Goal: Information Seeking & Learning: Learn about a topic

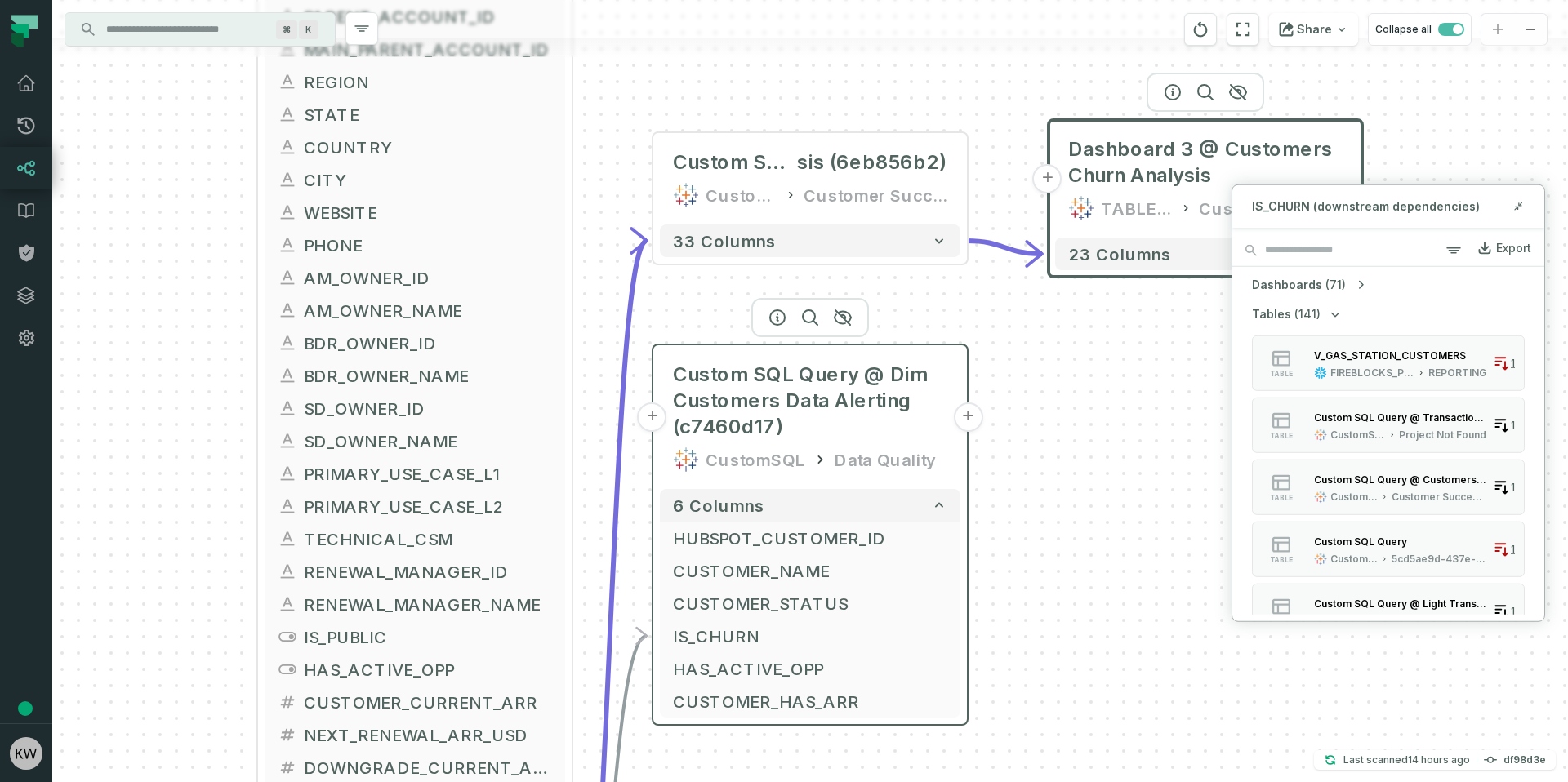
scroll to position [304, 0]
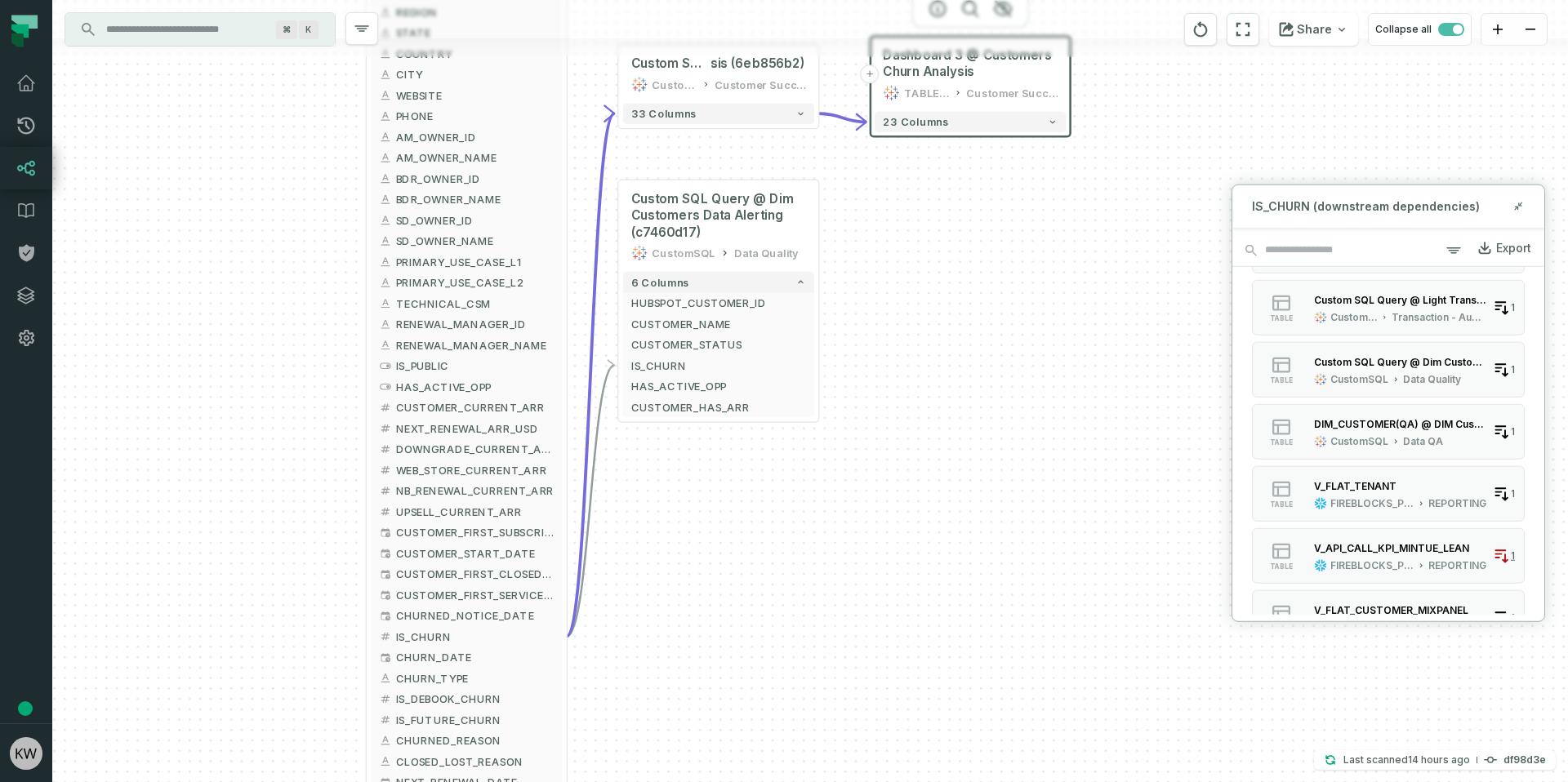
drag, startPoint x: 655, startPoint y: 687, endPoint x: 624, endPoint y: 418, distance: 270.8
click at [625, 412] on div "+ DIM_CUSTOMERS FIREBLOCKS_PROD DWH + 273 columns + CUSTOMER_ID + DWH_UPDATE_TI…" at bounding box center [810, 391] width 1516 height 782
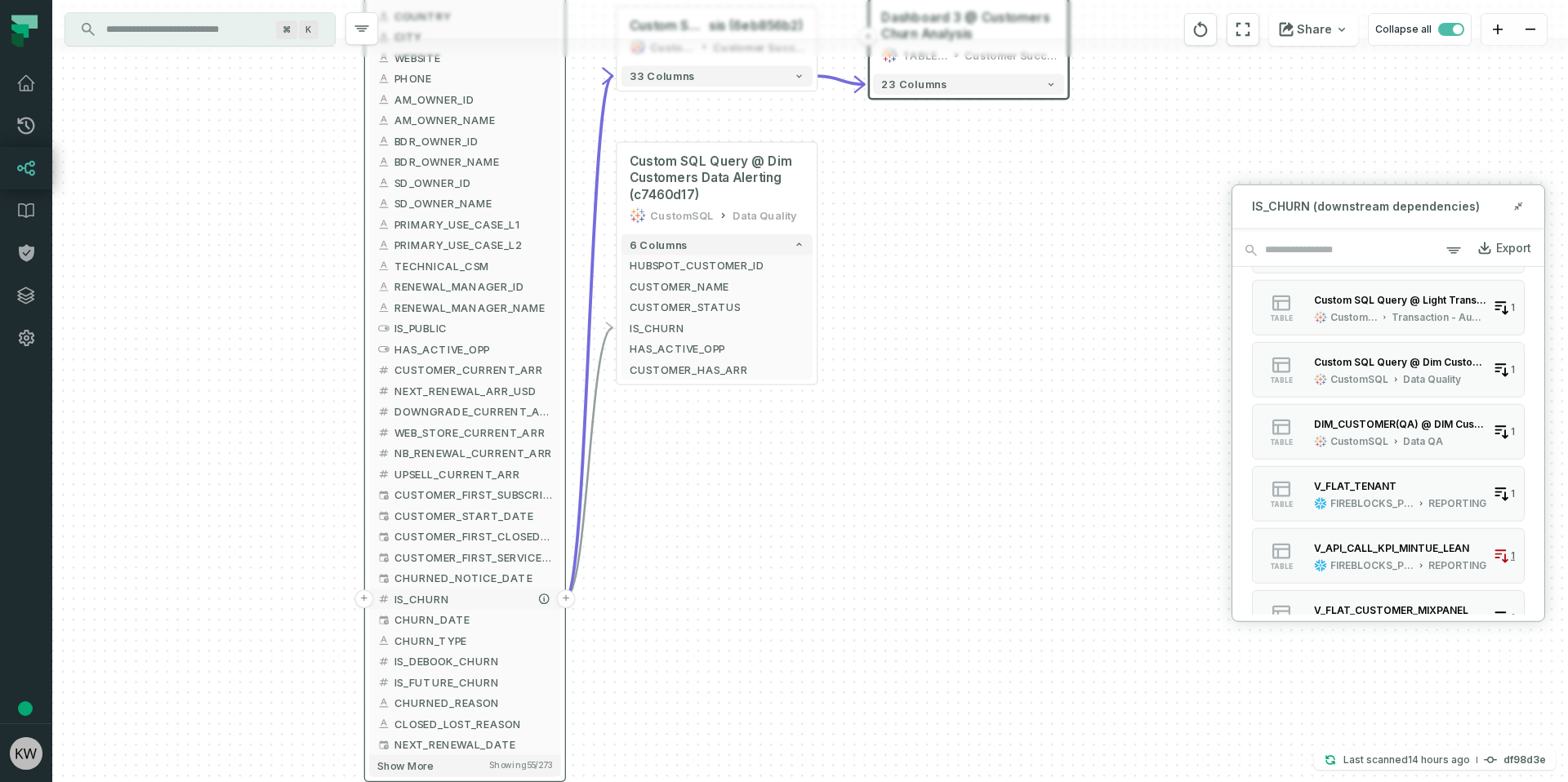
click at [567, 599] on button "+" at bounding box center [566, 599] width 19 height 19
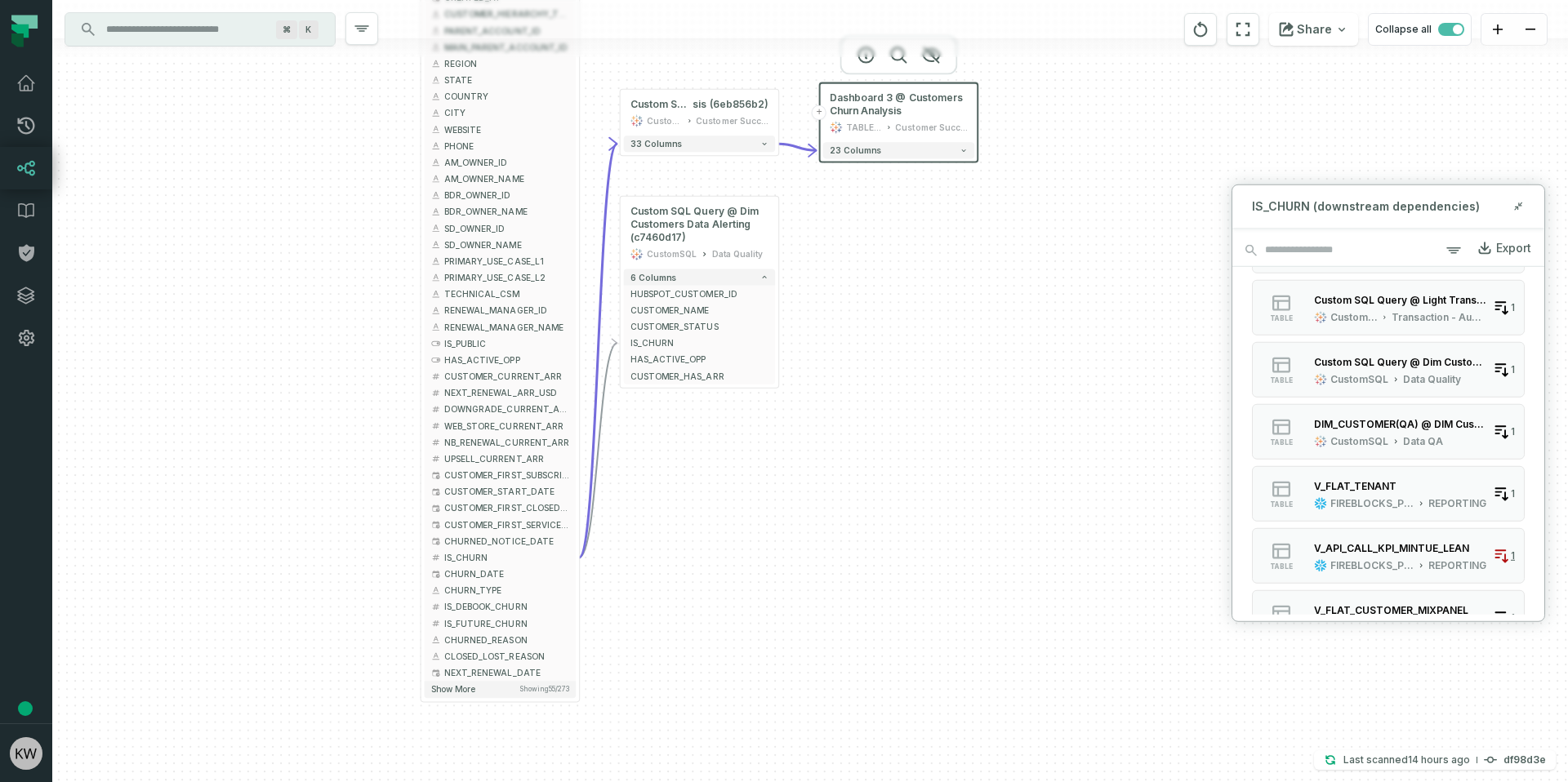
drag, startPoint x: 974, startPoint y: 356, endPoint x: 939, endPoint y: 459, distance: 108.8
click at [939, 459] on div "+ DIM_CUSTOMERS FIREBLOCKS_PROD DWH + 273 columns + CUSTOMER_ID + DWH_UPDATE_TI…" at bounding box center [810, 391] width 1516 height 782
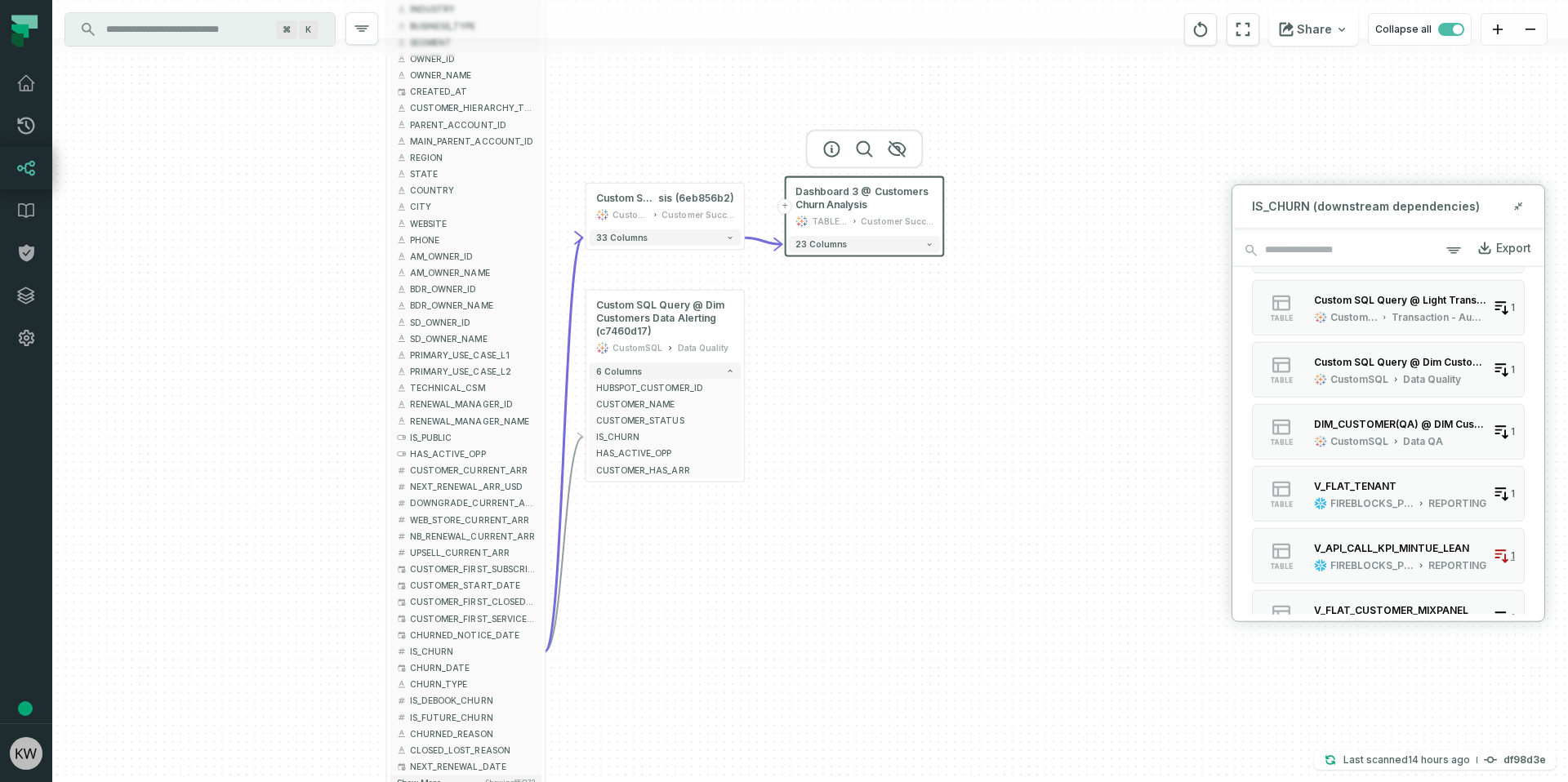
click at [896, 151] on icon "button" at bounding box center [896, 149] width 20 height 20
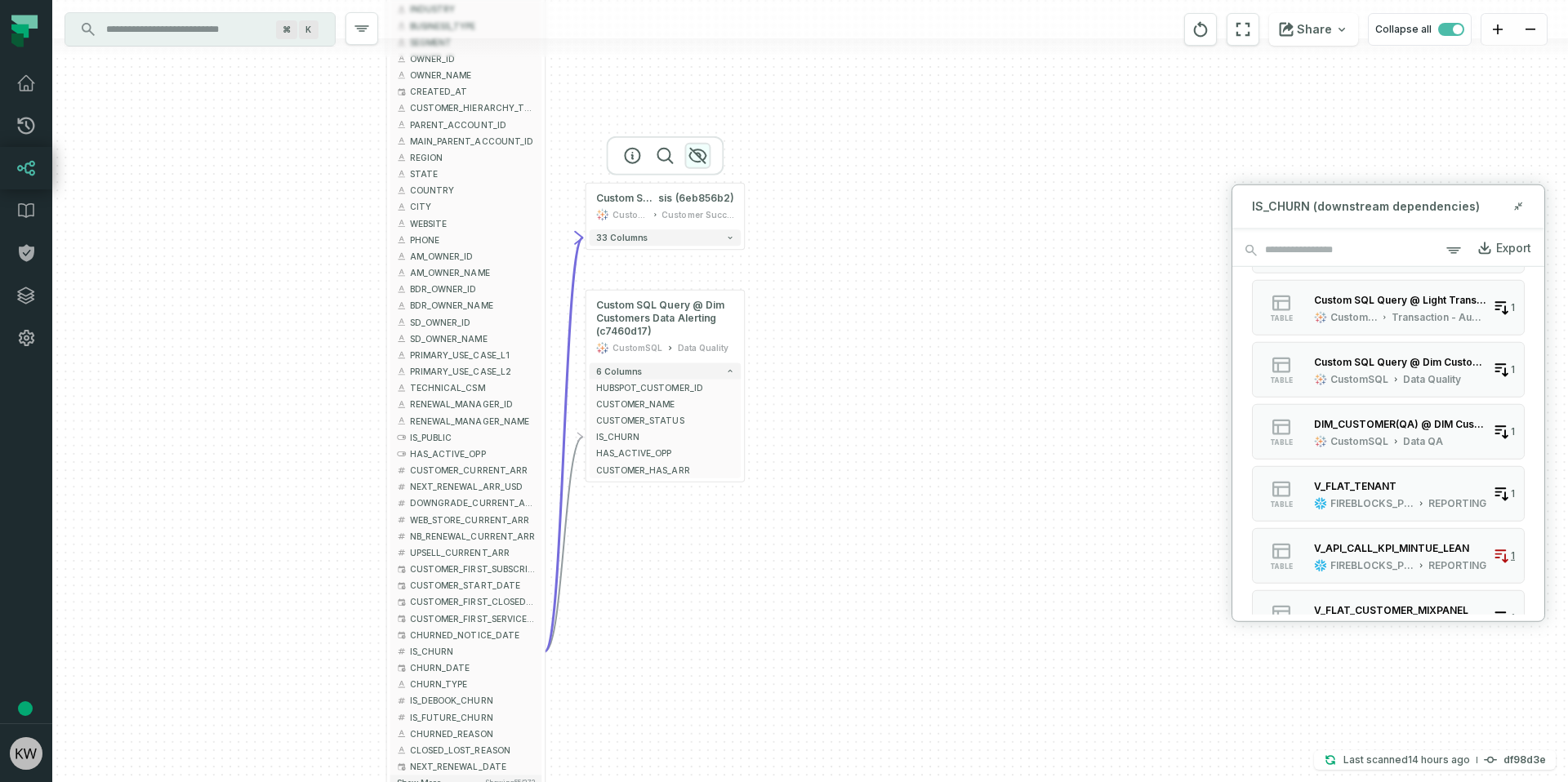
click at [703, 158] on icon "button" at bounding box center [697, 156] width 17 height 15
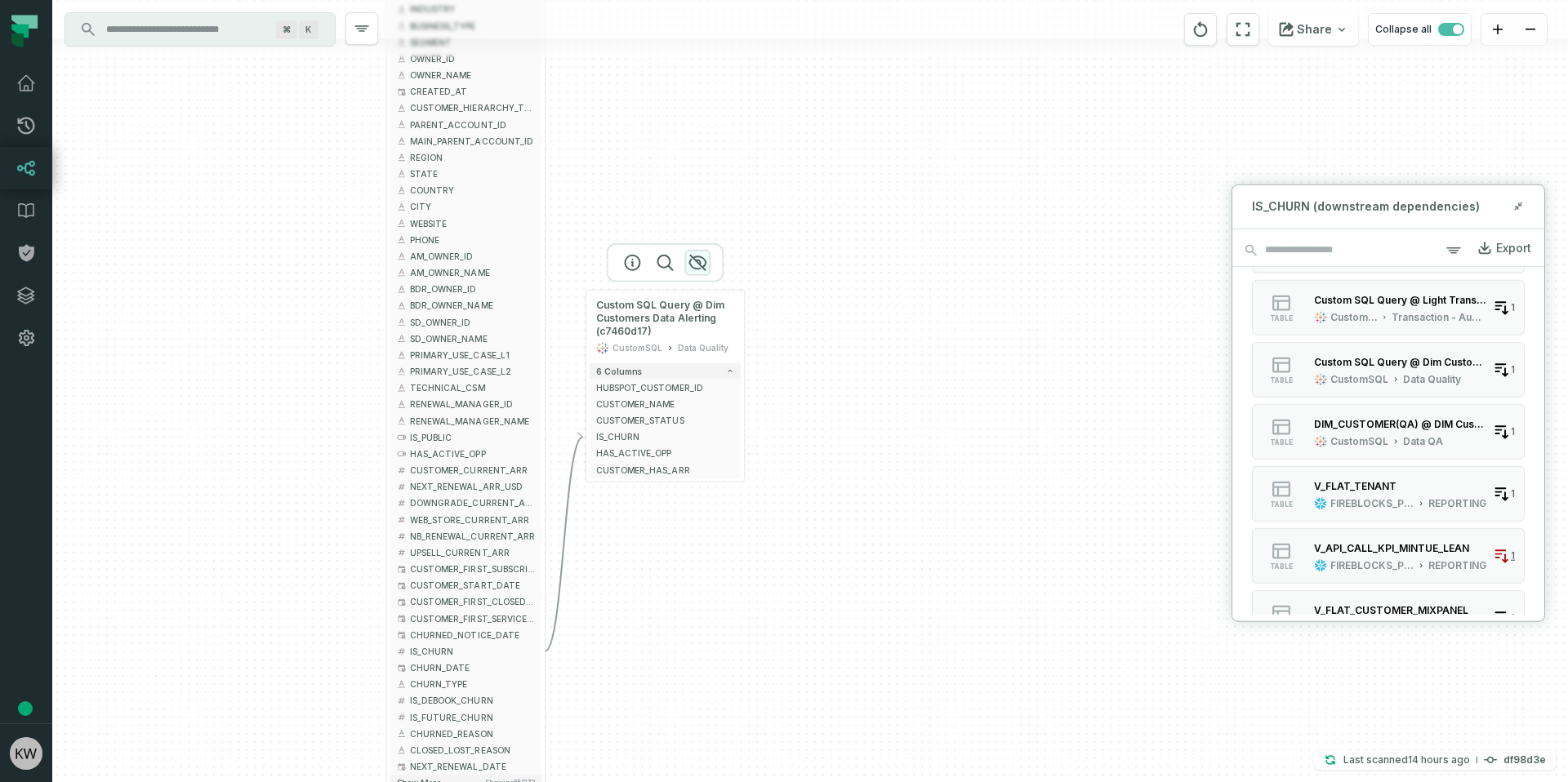
click at [699, 261] on icon "button" at bounding box center [697, 263] width 17 height 15
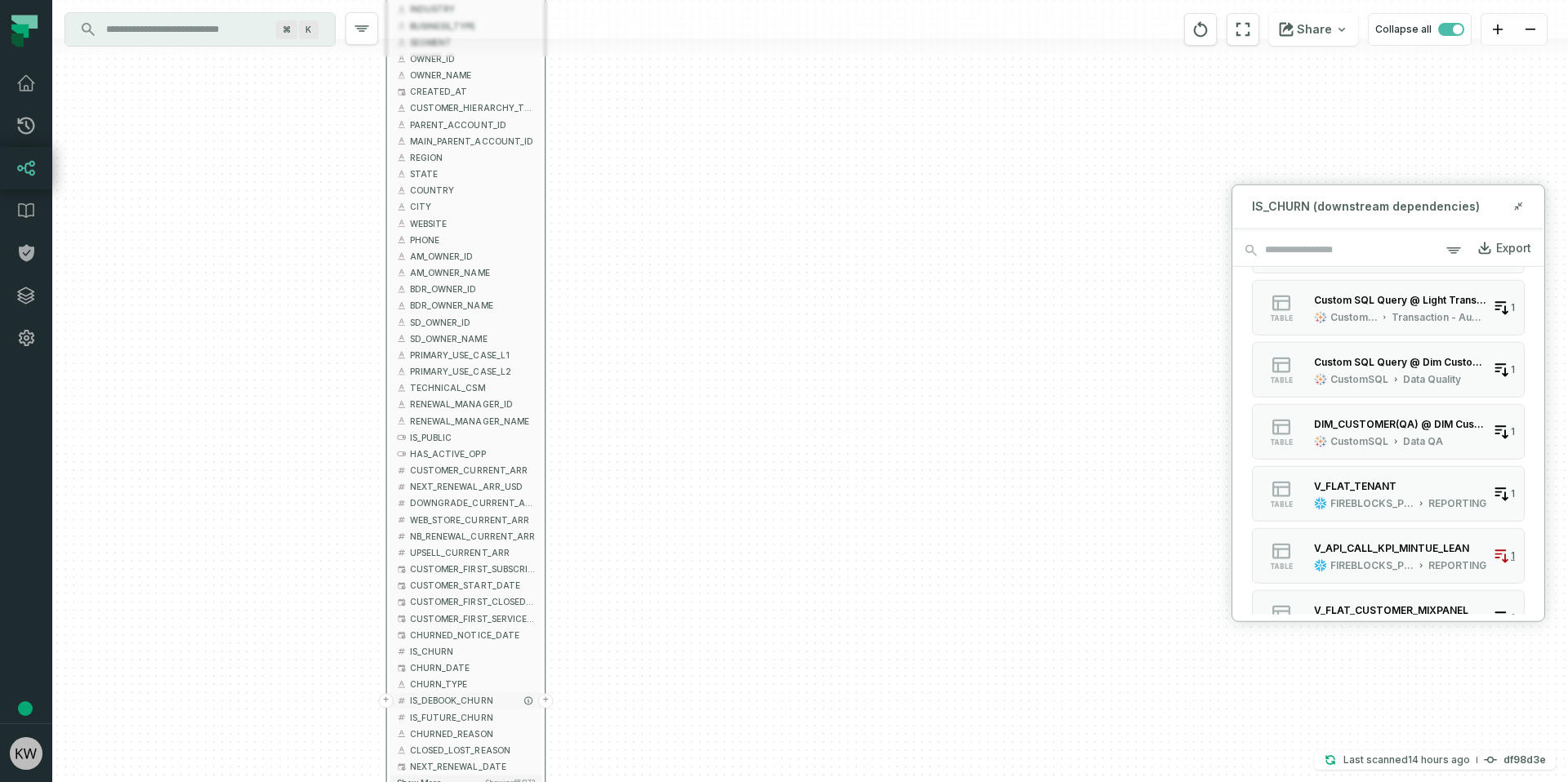
click at [546, 700] on button "+" at bounding box center [546, 701] width 15 height 15
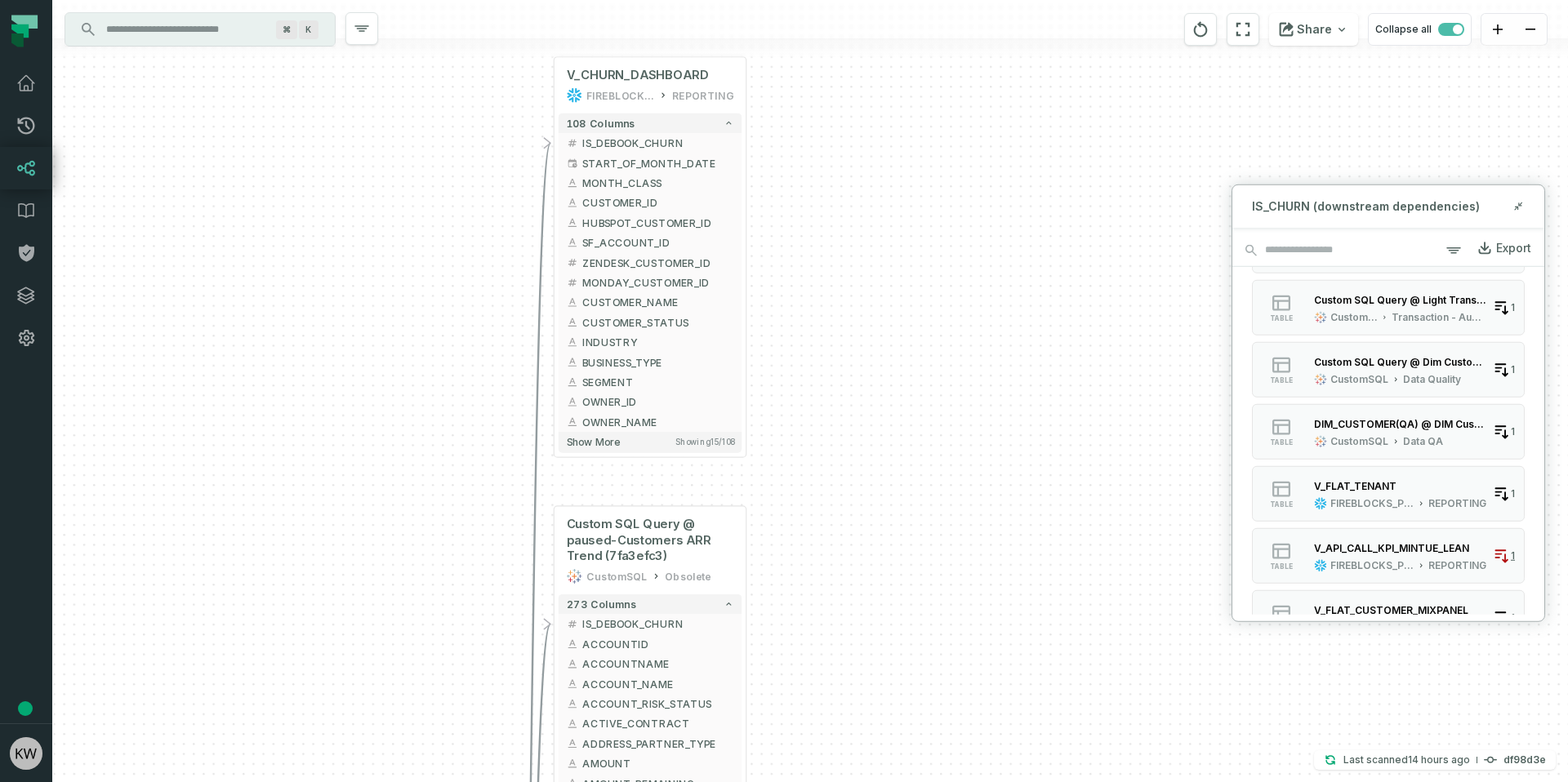
drag, startPoint x: 1053, startPoint y: 506, endPoint x: 861, endPoint y: 462, distance: 197.0
click at [861, 462] on div "+ V_CHURN_DASHBOARD FIREBLOCKS_PROD REPORTING + 108 columns - IS_DEBOOK_CHURN +…" at bounding box center [810, 391] width 1516 height 782
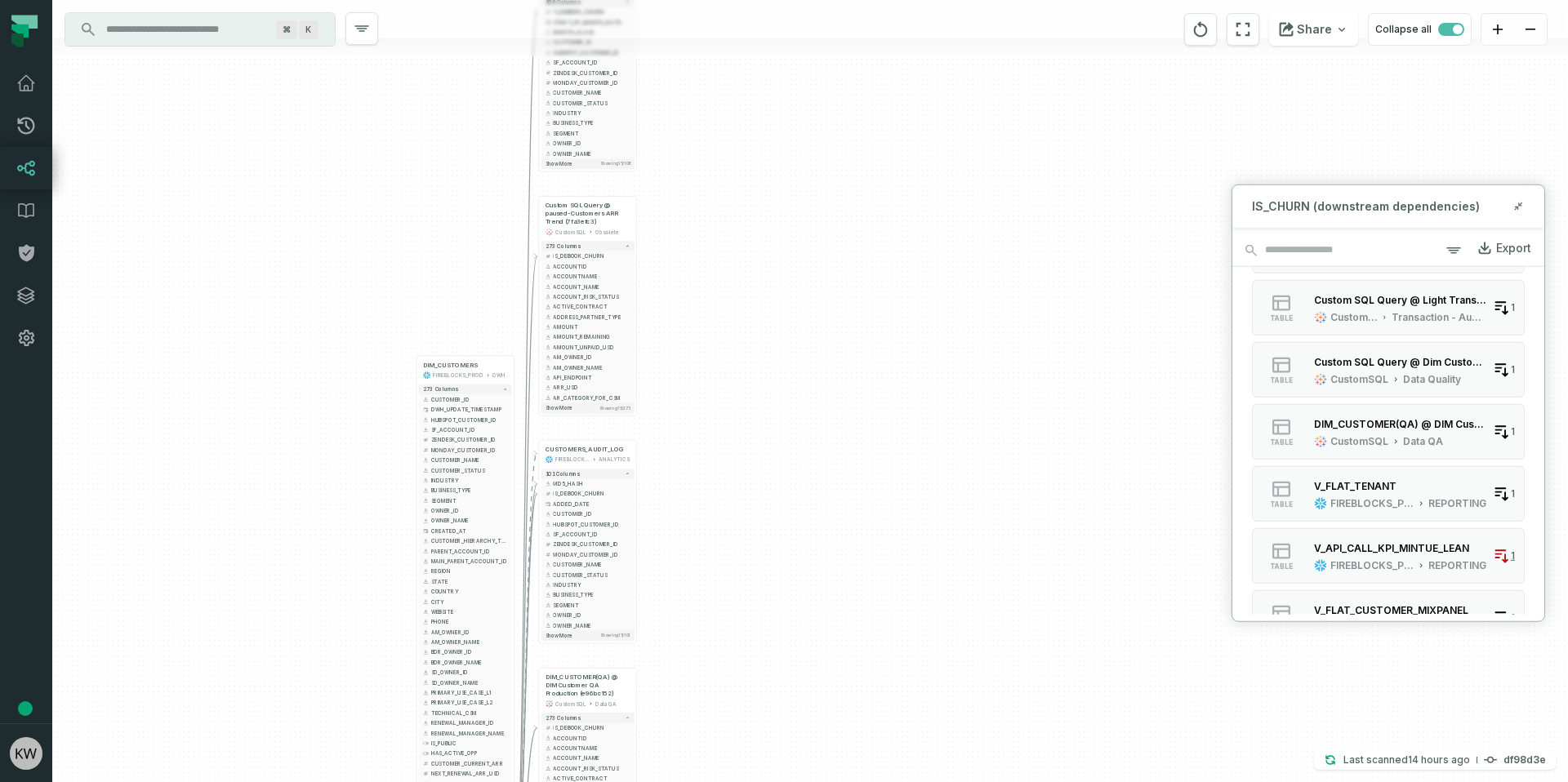
drag, startPoint x: 928, startPoint y: 648, endPoint x: 797, endPoint y: 321, distance: 352.3
click at [797, 321] on div "+ V_CHURN_DASHBOARD FIREBLOCKS_PROD REPORTING + 108 columns - IS_DEBOOK_CHURN +…" at bounding box center [810, 391] width 1516 height 782
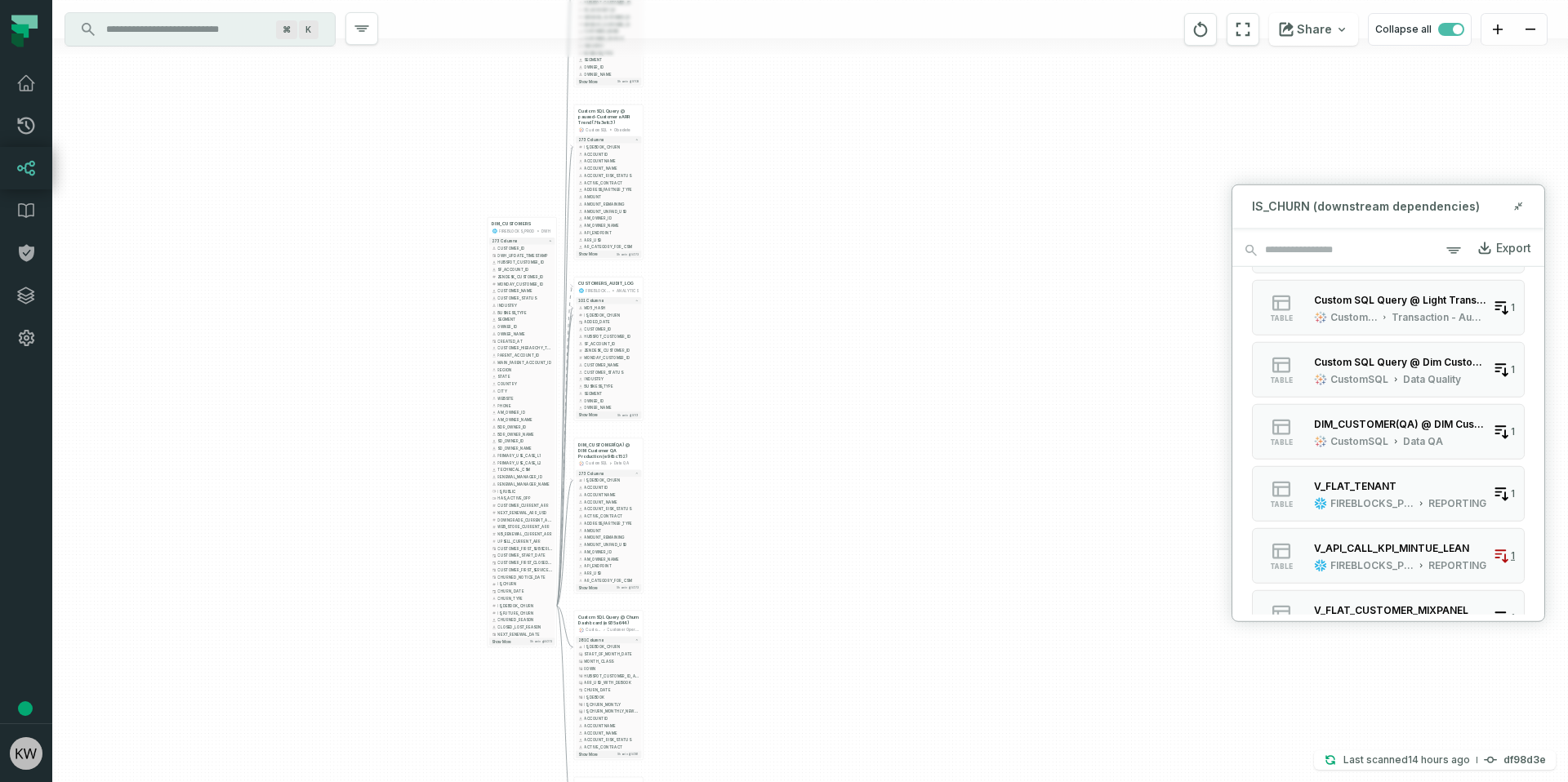
drag, startPoint x: 741, startPoint y: 702, endPoint x: 718, endPoint y: 472, distance: 231.1
click at [718, 472] on div "+ V_CHURN_DASHBOARD FIREBLOCKS_PROD REPORTING + 108 columns - IS_DEBOOK_CHURN +…" at bounding box center [810, 391] width 1516 height 782
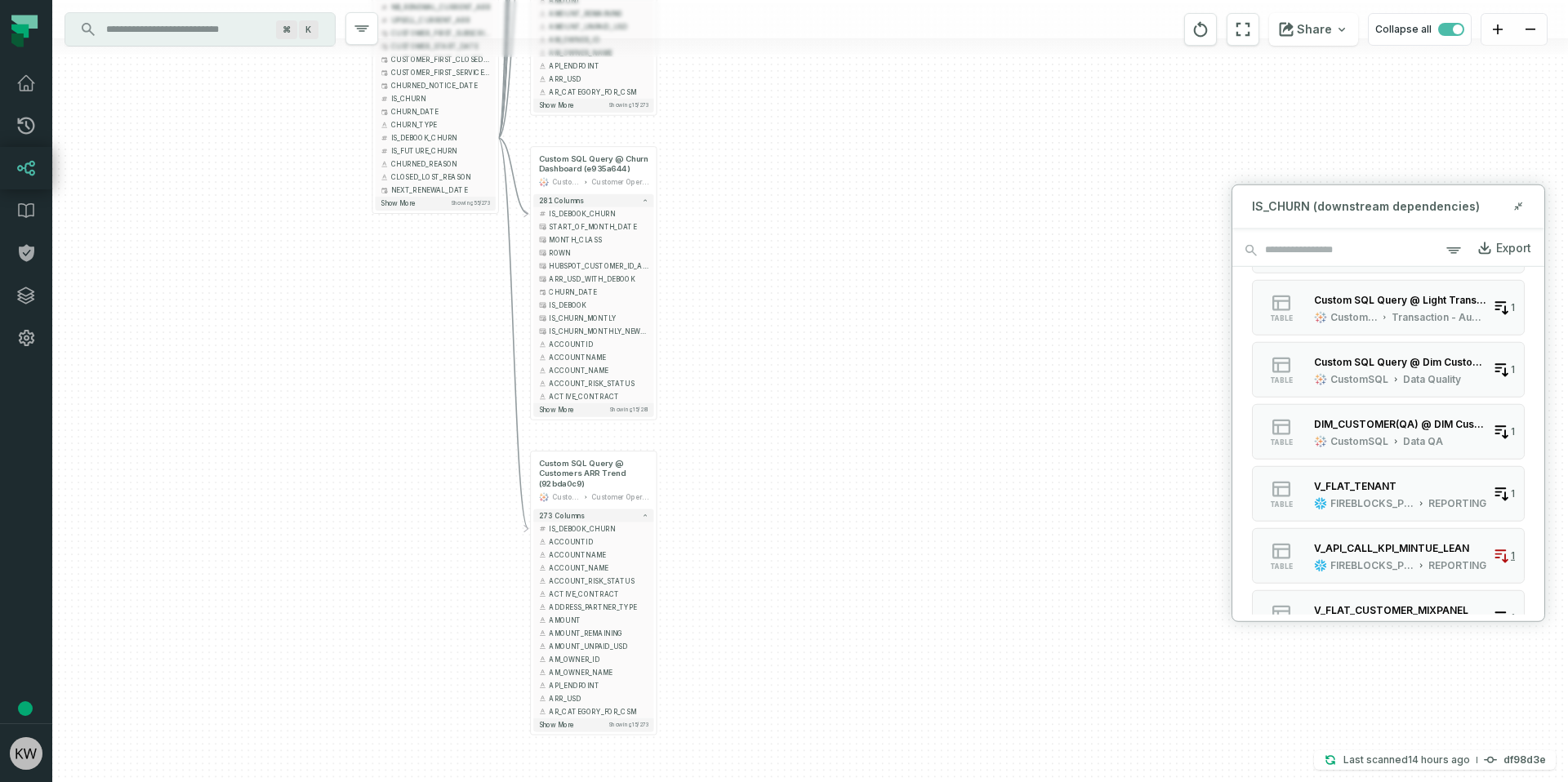
drag, startPoint x: 840, startPoint y: 582, endPoint x: 841, endPoint y: 89, distance: 493.0
click at [841, 89] on div "+ V_CHURN_DASHBOARD FIREBLOCKS_PROD REPORTING + 108 columns - IS_DEBOOK_CHURN +…" at bounding box center [810, 391] width 1516 height 782
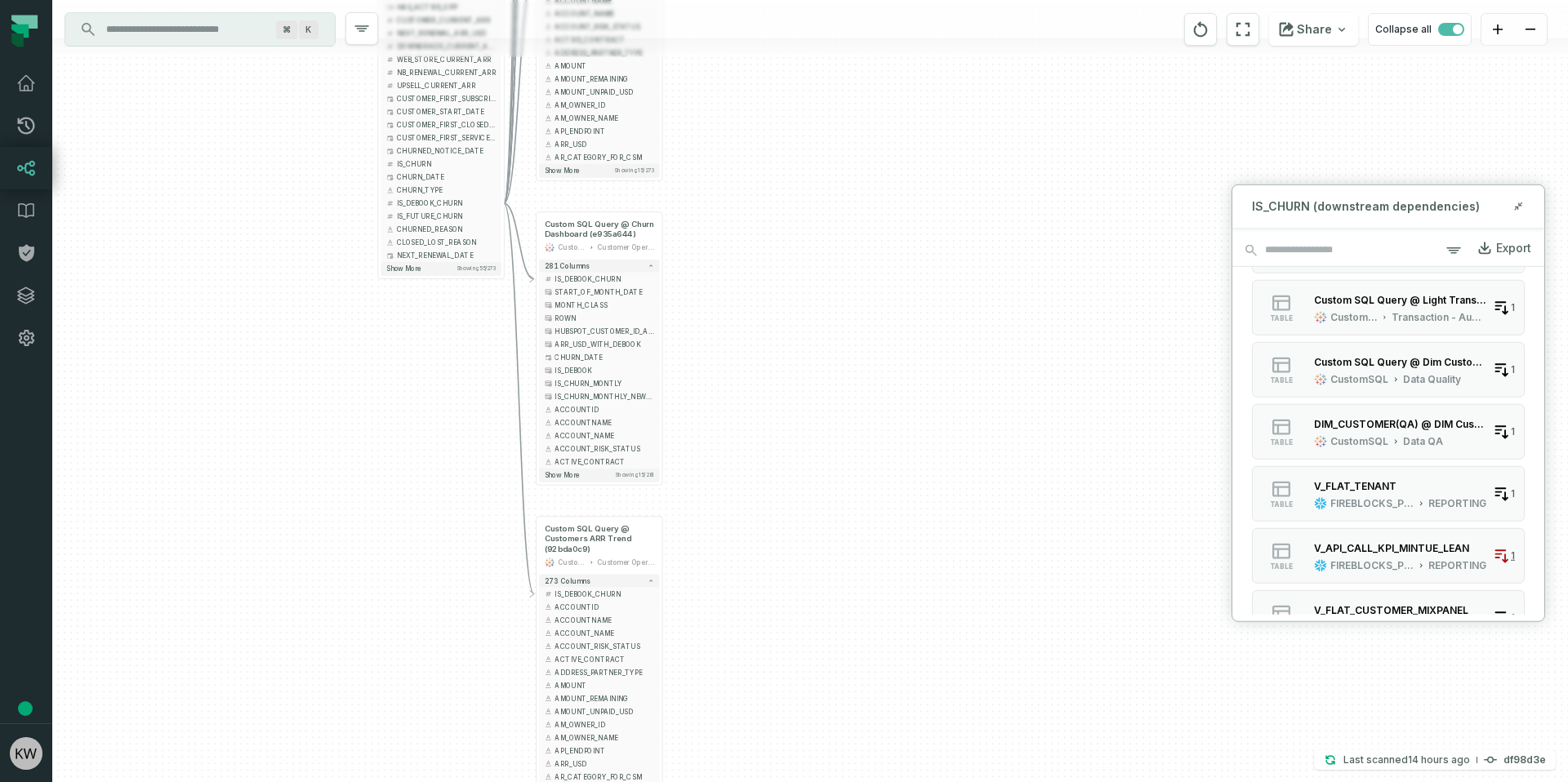
drag, startPoint x: 765, startPoint y: 538, endPoint x: 781, endPoint y: 663, distance: 126.0
click at [781, 663] on div "+ V_CHURN_DASHBOARD FIREBLOCKS_PROD REPORTING + 108 columns - IS_DEBOOK_CHURN +…" at bounding box center [810, 391] width 1516 height 782
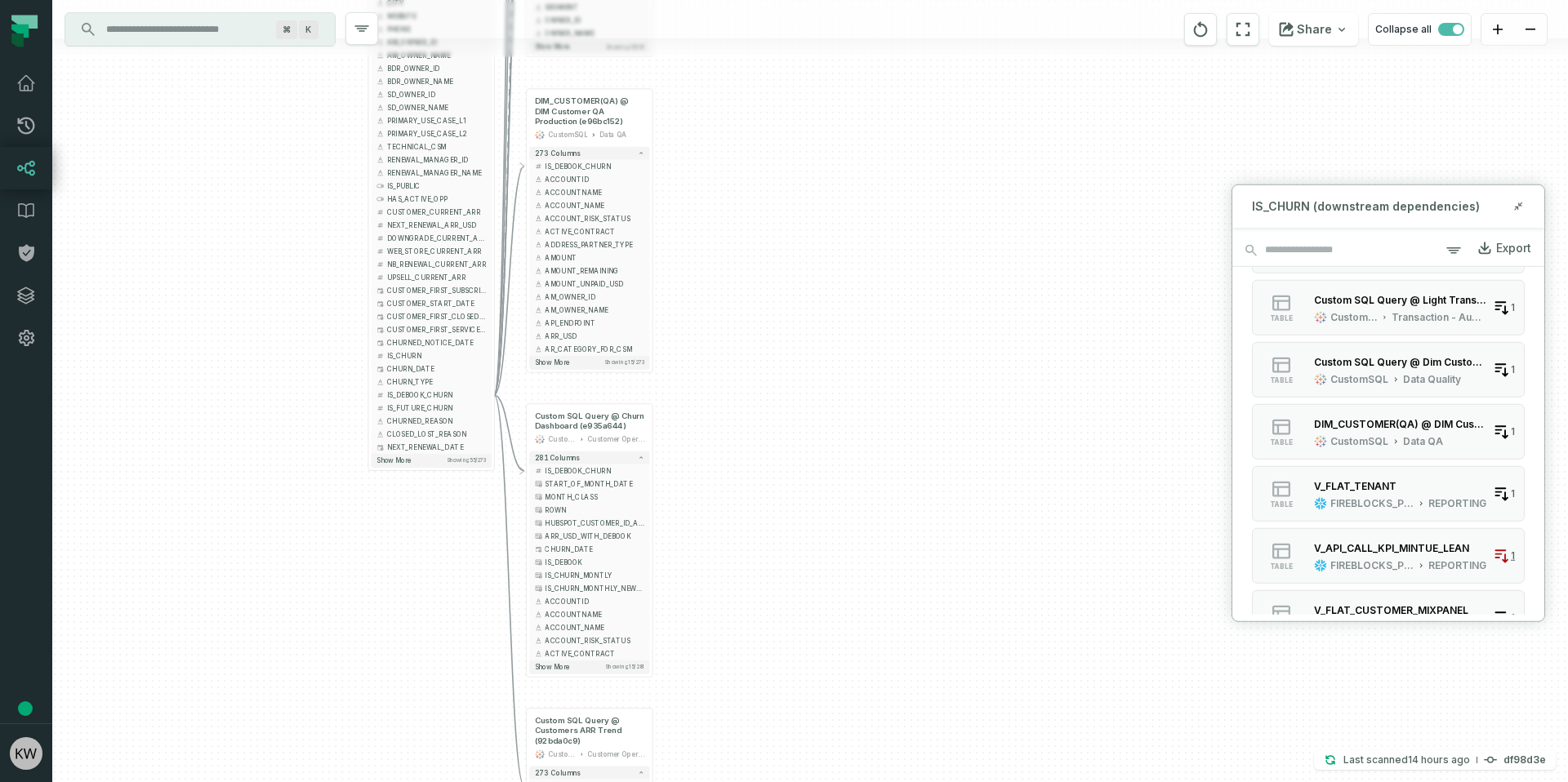
drag, startPoint x: 762, startPoint y: 478, endPoint x: 749, endPoint y: 561, distance: 84.0
click at [749, 561] on div "+ V_CHURN_DASHBOARD FIREBLOCKS_PROD REPORTING + 108 columns - IS_DEBOOK_CHURN +…" at bounding box center [810, 391] width 1516 height 782
click at [593, 431] on div "Custom SQL Query @ Churn Dashboard (e935a644) CustomSQL Customer Operations" at bounding box center [589, 427] width 120 height 41
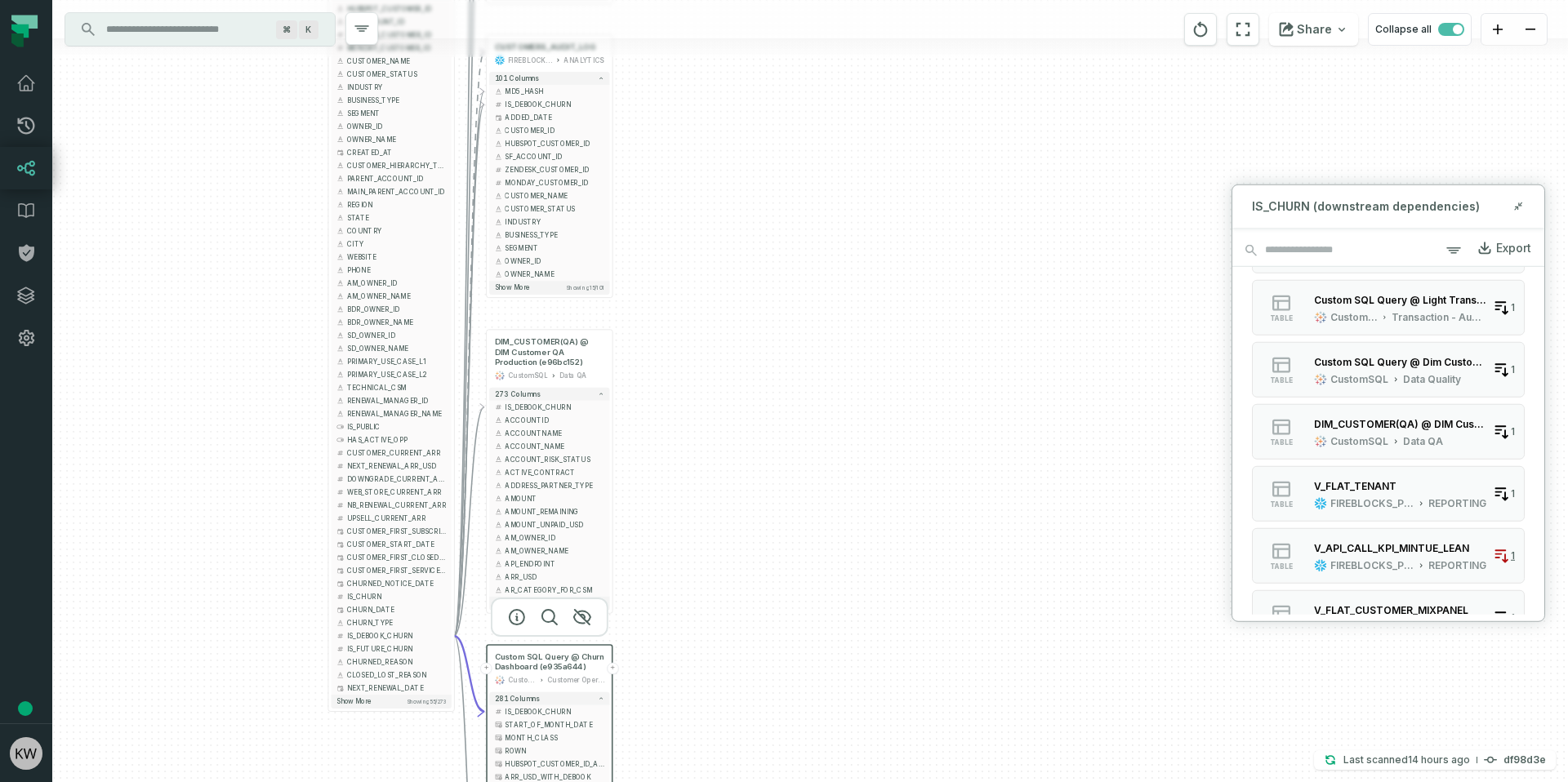
drag, startPoint x: 749, startPoint y: 430, endPoint x: 663, endPoint y: 468, distance: 94.0
click at [725, 598] on div "+ V_CHURN_DASHBOARD FIREBLOCKS_PROD REPORTING + 108 columns - IS_DEBOOK_CHURN +…" at bounding box center [810, 391] width 1516 height 782
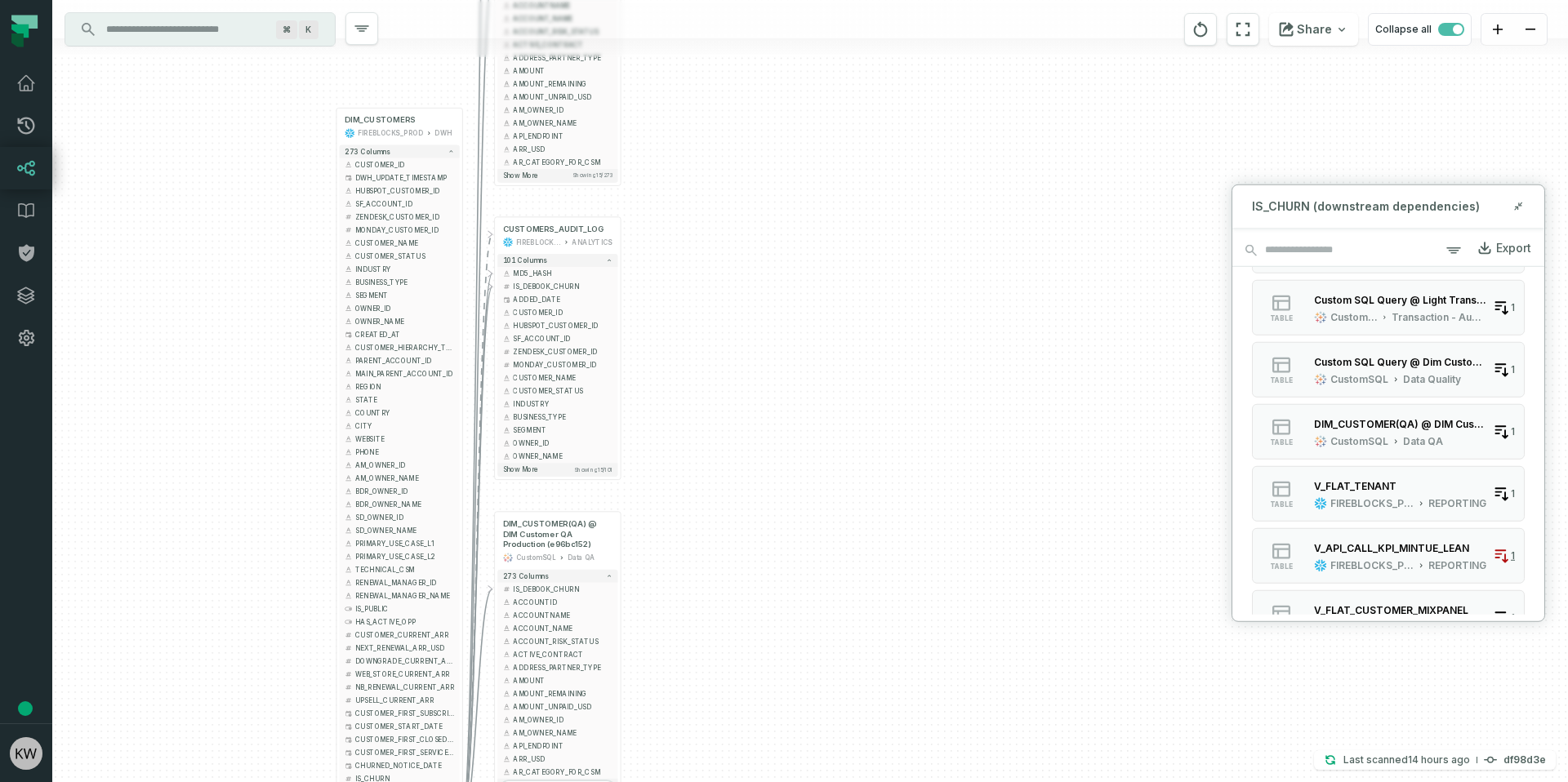
drag, startPoint x: 722, startPoint y: 314, endPoint x: 745, endPoint y: 534, distance: 221.2
click at [745, 534] on div "+ V_CHURN_DASHBOARD FIREBLOCKS_PROD REPORTING + 108 columns - IS_DEBOOK_CHURN +…" at bounding box center [810, 391] width 1516 height 782
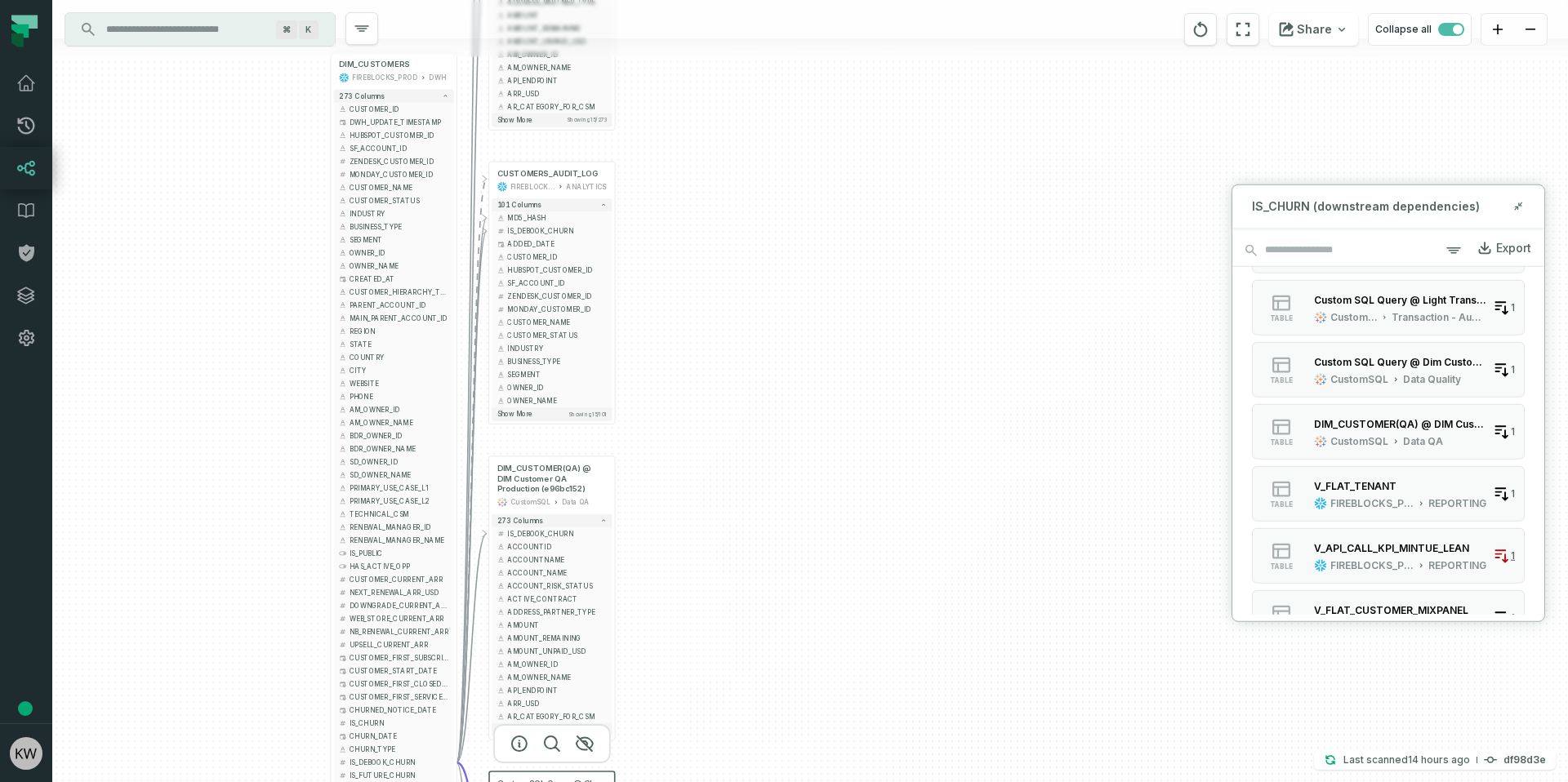
drag, startPoint x: 745, startPoint y: 534, endPoint x: 725, endPoint y: 390, distance: 145.4
click at [725, 390] on div "+ V_CHURN_DASHBOARD FIREBLOCKS_PROD REPORTING + 108 columns - IS_DEBOOK_CHURN +…" at bounding box center [810, 391] width 1516 height 782
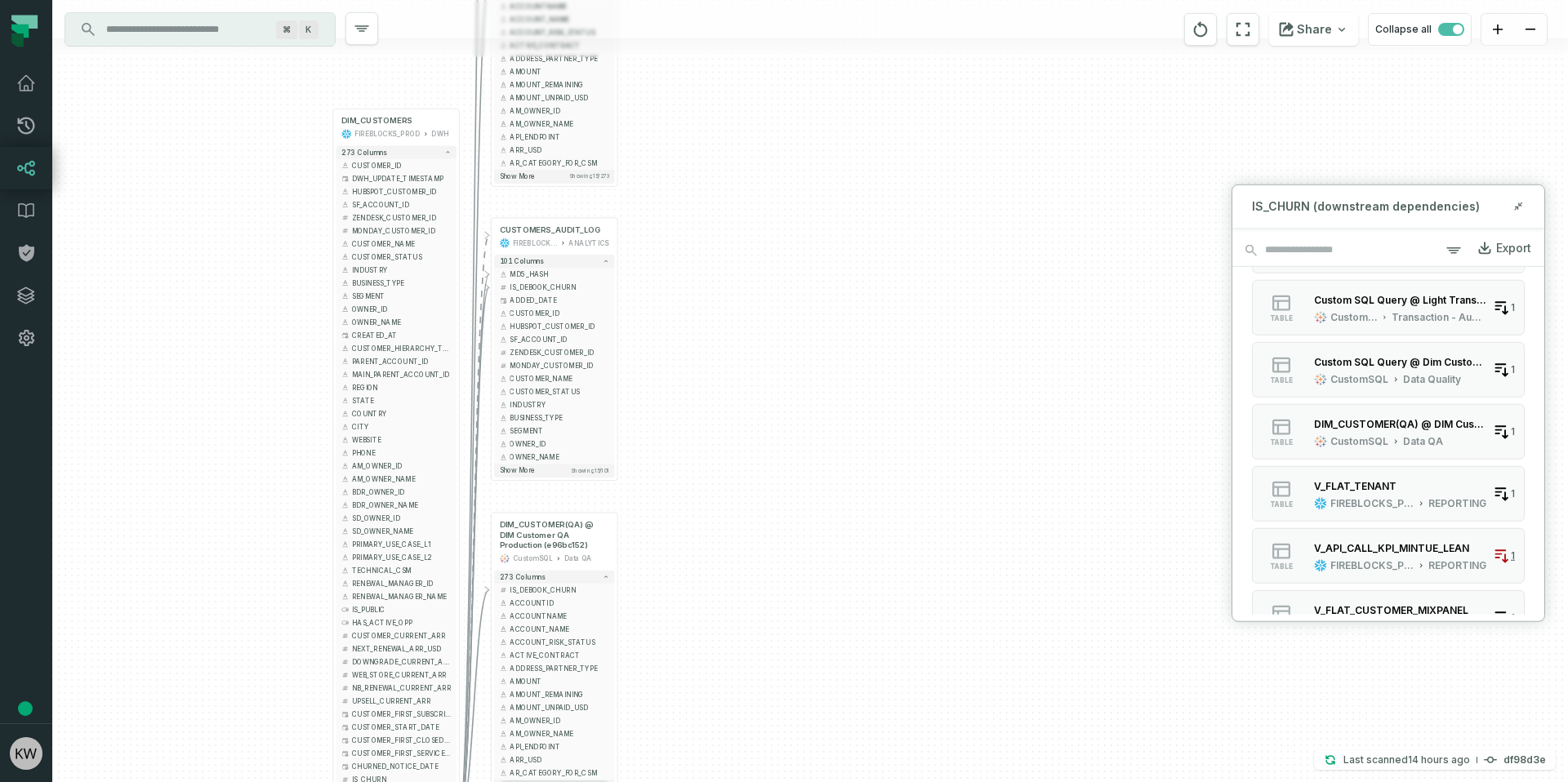
drag, startPoint x: 733, startPoint y: 435, endPoint x: 735, endPoint y: 446, distance: 11.2
click at [735, 446] on div "+ V_CHURN_DASHBOARD FIREBLOCKS_PROD REPORTING + 108 columns - IS_DEBOOK_CHURN +…" at bounding box center [810, 391] width 1516 height 782
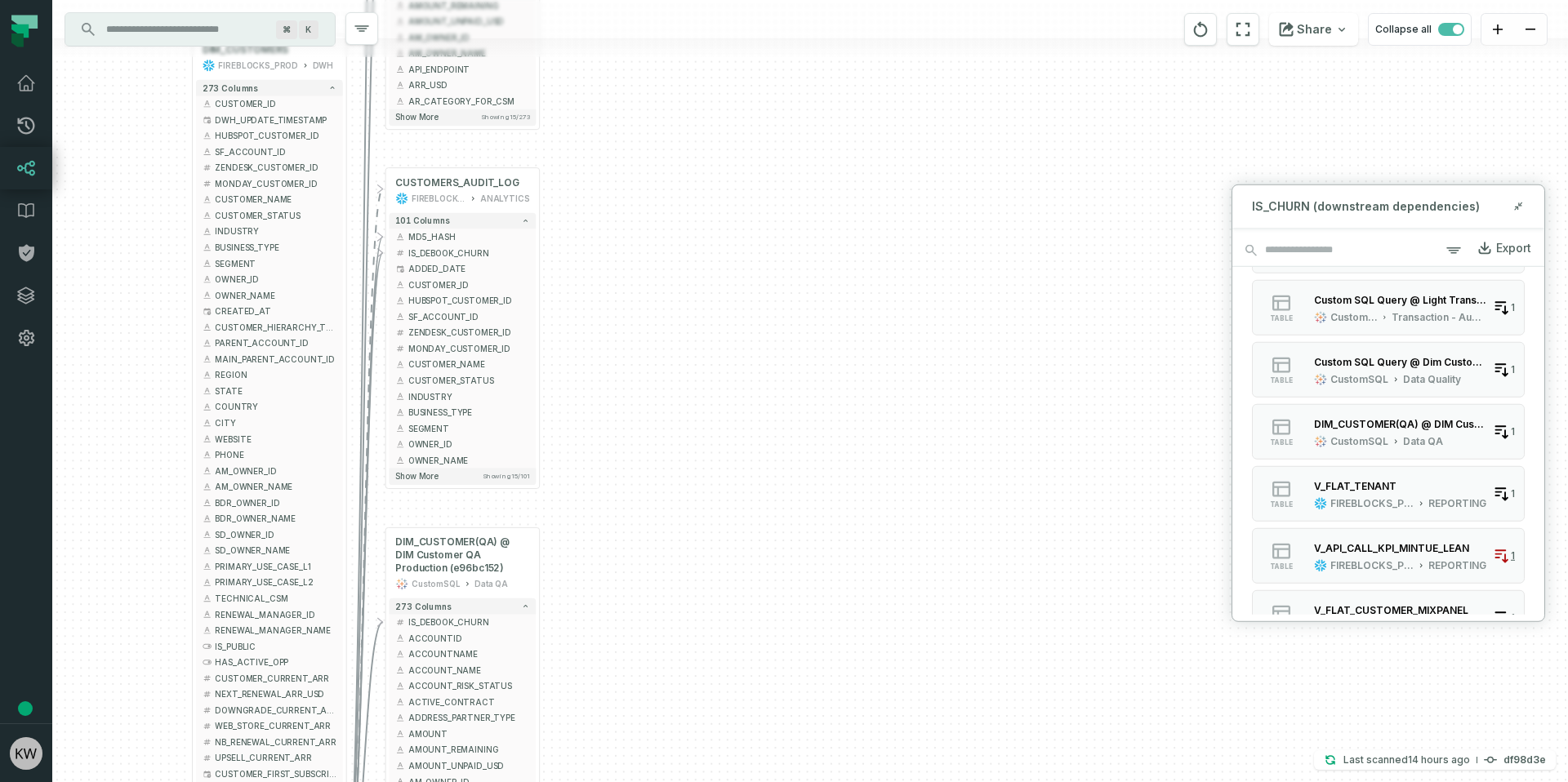
drag, startPoint x: 717, startPoint y: 546, endPoint x: 812, endPoint y: 140, distance: 417.0
click at [800, 173] on div "+ V_CHURN_DASHBOARD FIREBLOCKS_PROD REPORTING + 108 columns - IS_DEBOOK_CHURN +…" at bounding box center [810, 391] width 1516 height 782
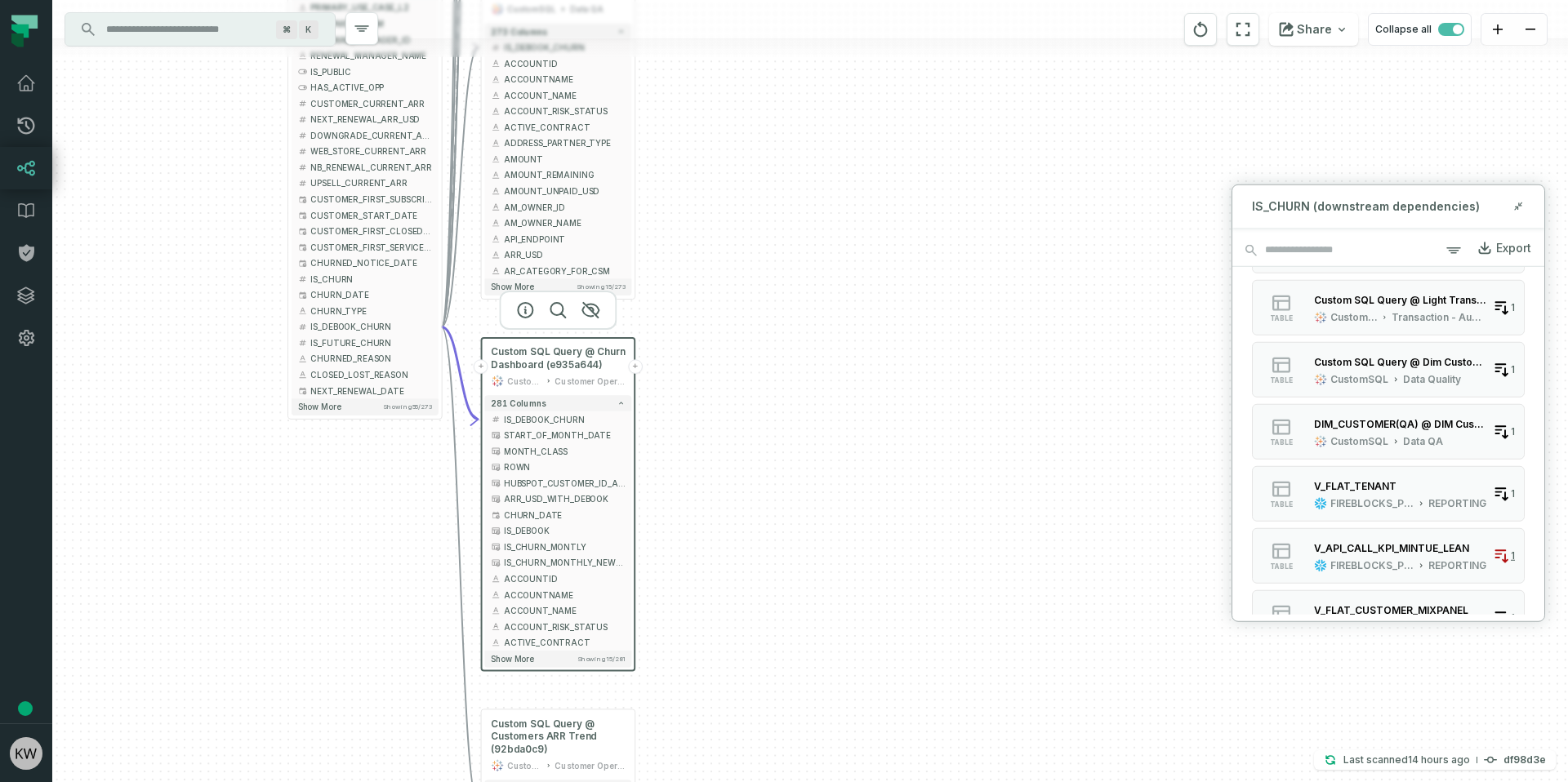
drag, startPoint x: 763, startPoint y: 320, endPoint x: 775, endPoint y: 158, distance: 162.4
click at [775, 158] on div "+ V_CHURN_DASHBOARD FIREBLOCKS_PROD REPORTING + 108 columns - IS_DEBOOK_CHURN +…" at bounding box center [810, 391] width 1516 height 782
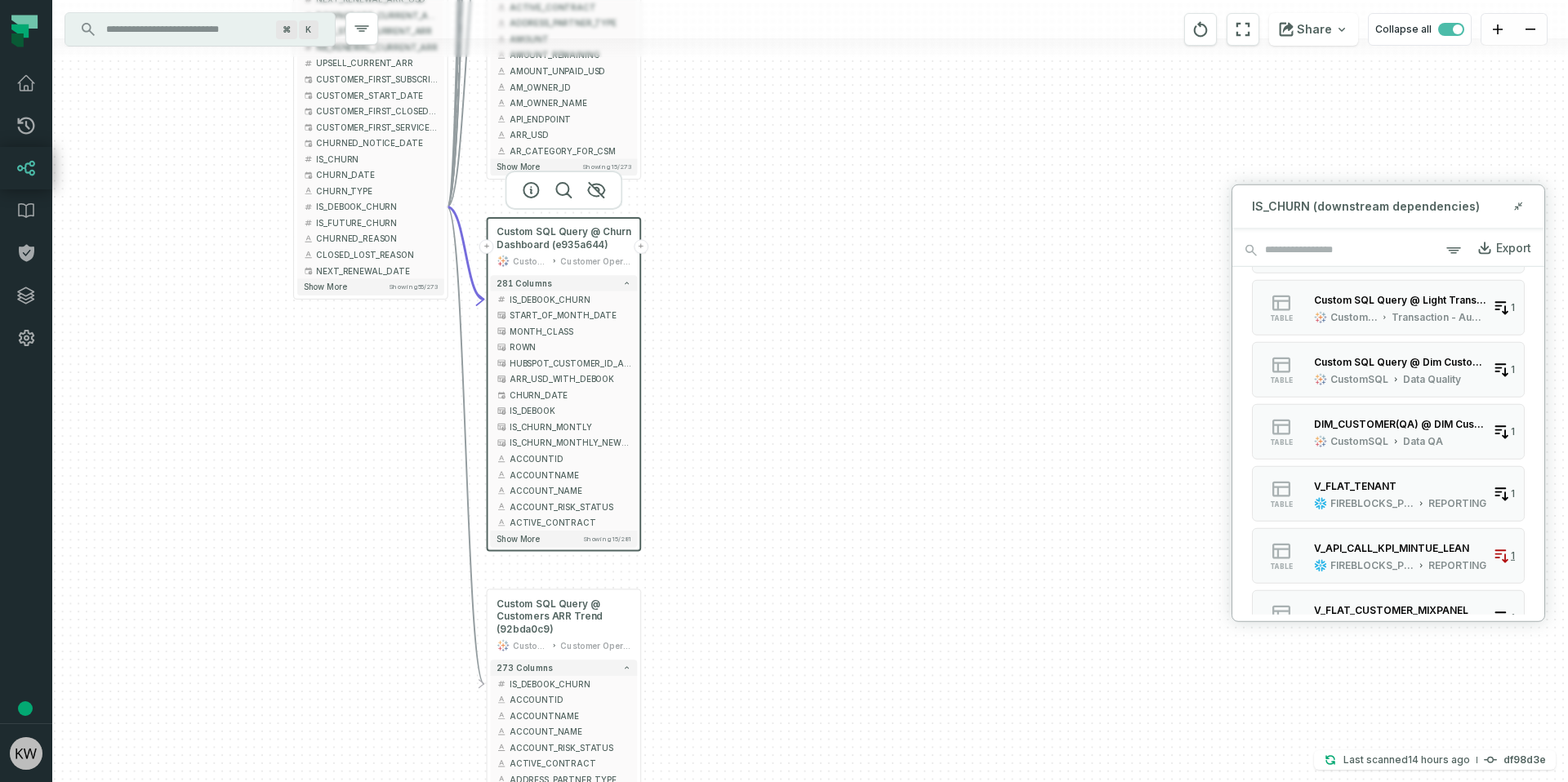
drag, startPoint x: 725, startPoint y: 417, endPoint x: 730, endPoint y: 318, distance: 99.1
click at [730, 318] on div "+ V_CHURN_DASHBOARD FIREBLOCKS_PROD REPORTING + 108 columns - IS_DEBOOK_CHURN +…" at bounding box center [810, 391] width 1516 height 782
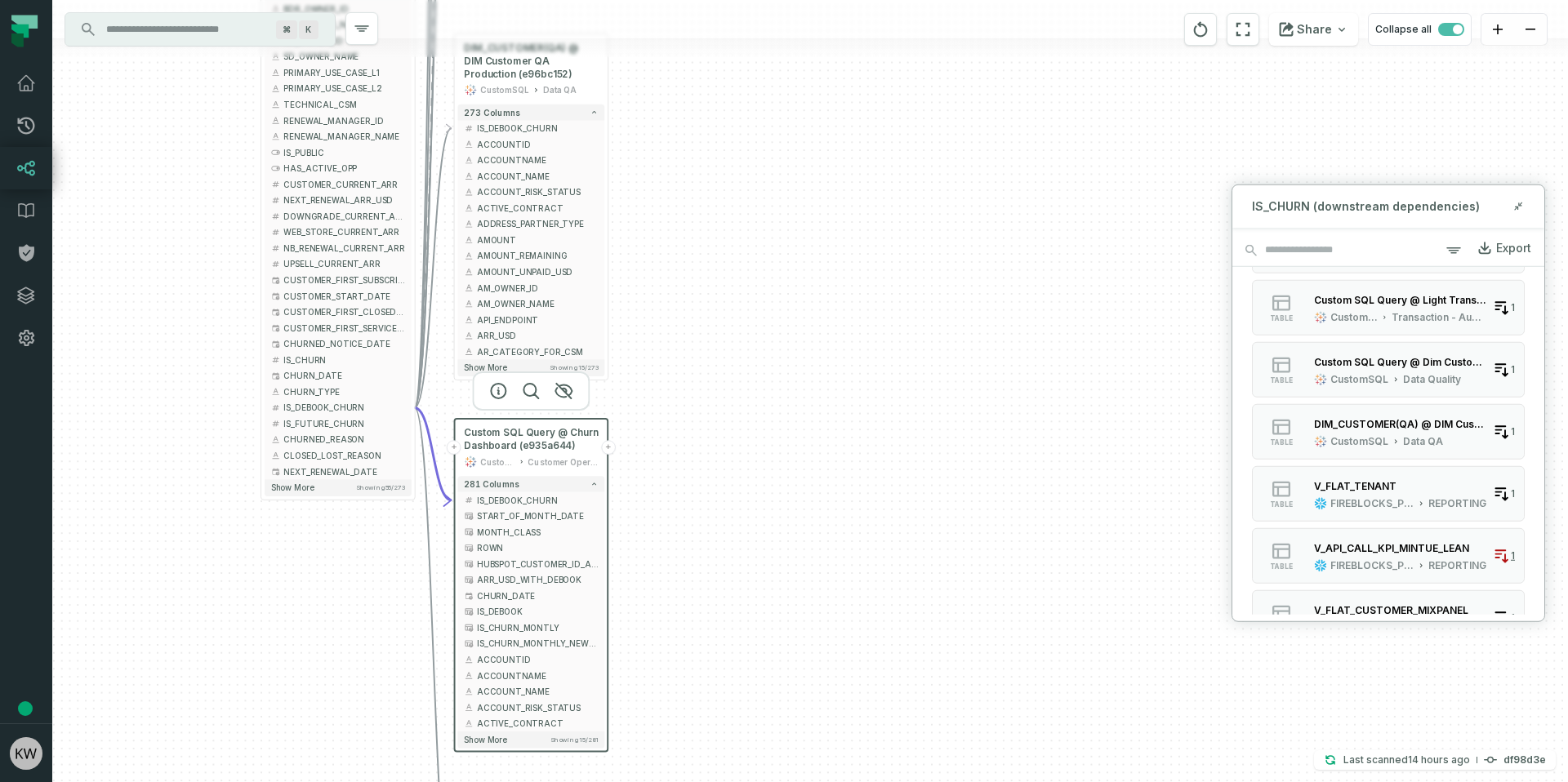
drag, startPoint x: 833, startPoint y: 304, endPoint x: 792, endPoint y: 558, distance: 257.3
click at [798, 541] on div "+ V_CHURN_DASHBOARD FIREBLOCKS_PROD REPORTING + 108 columns - IS_DEBOOK_CHURN +…" at bounding box center [810, 391] width 1516 height 782
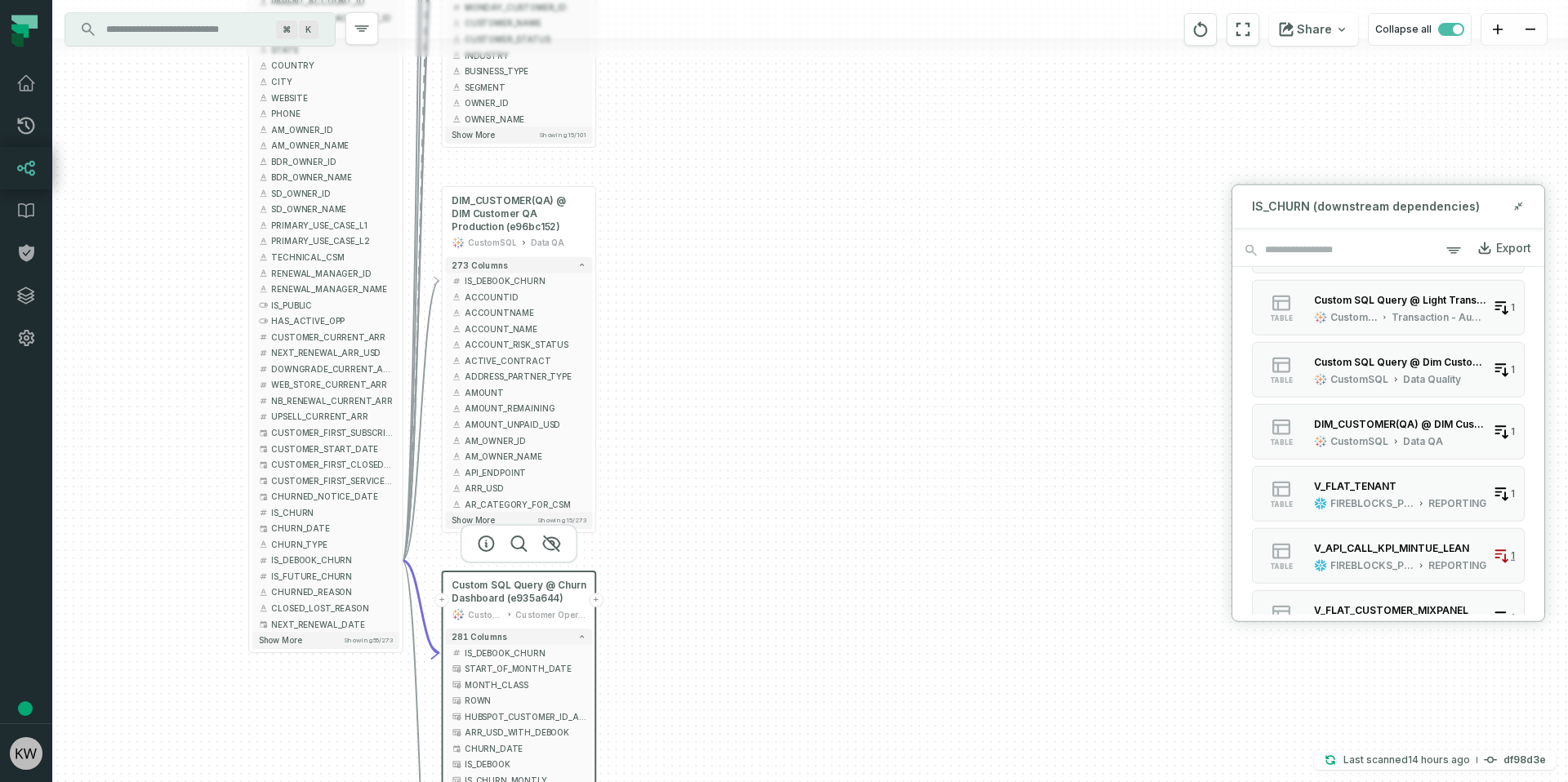
drag, startPoint x: 752, startPoint y: 321, endPoint x: 745, endPoint y: 488, distance: 167.1
click at [752, 464] on div "+ V_CHURN_DASHBOARD FIREBLOCKS_PROD REPORTING + 108 columns - IS_DEBOOK_CHURN +…" at bounding box center [810, 391] width 1516 height 782
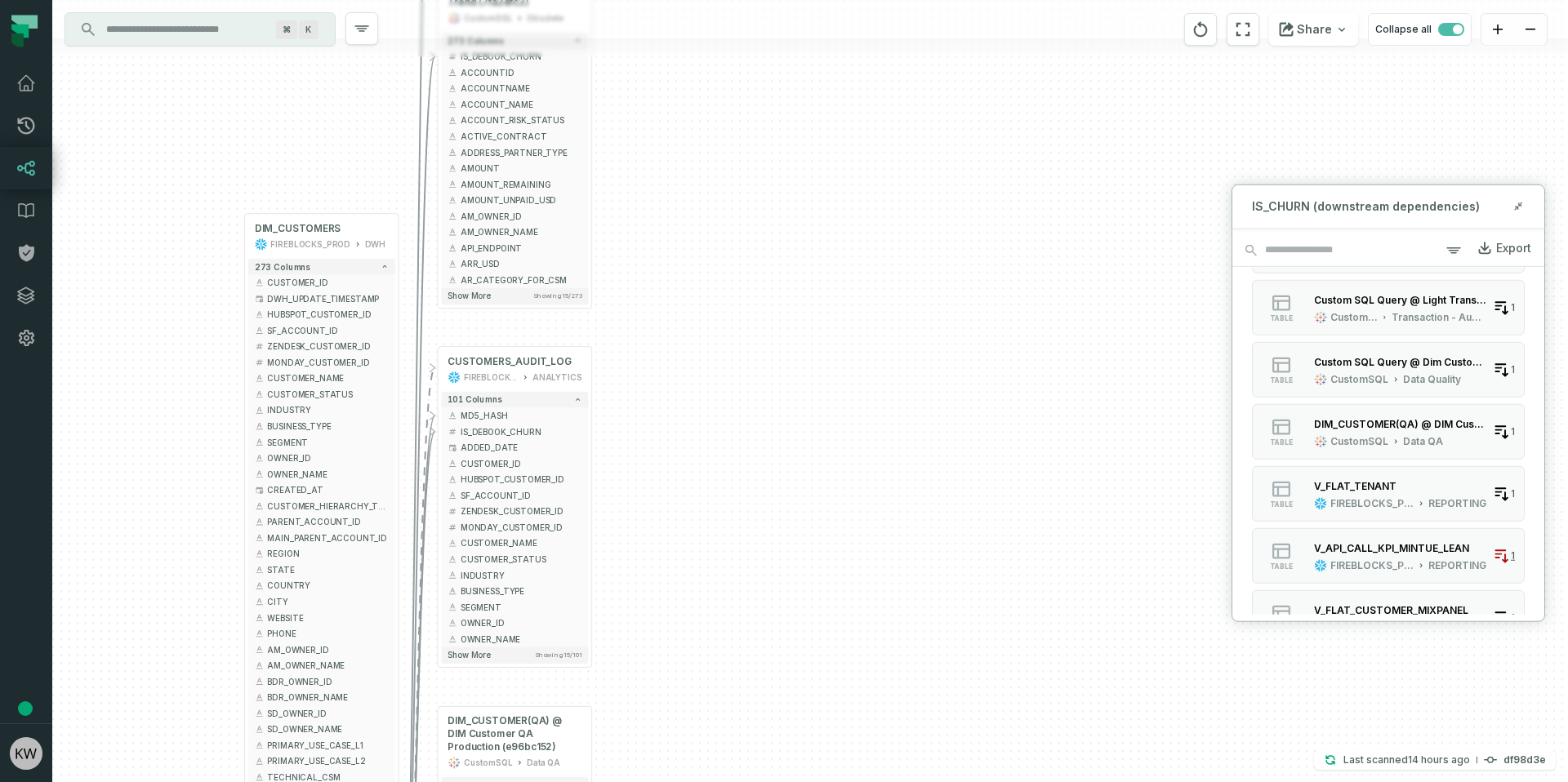
drag, startPoint x: 672, startPoint y: 211, endPoint x: 667, endPoint y: 556, distance: 345.0
click at [667, 556] on div "+ V_CHURN_DASHBOARD FIREBLOCKS_PROD REPORTING + 108 columns - IS_DEBOOK_CHURN +…" at bounding box center [810, 391] width 1516 height 782
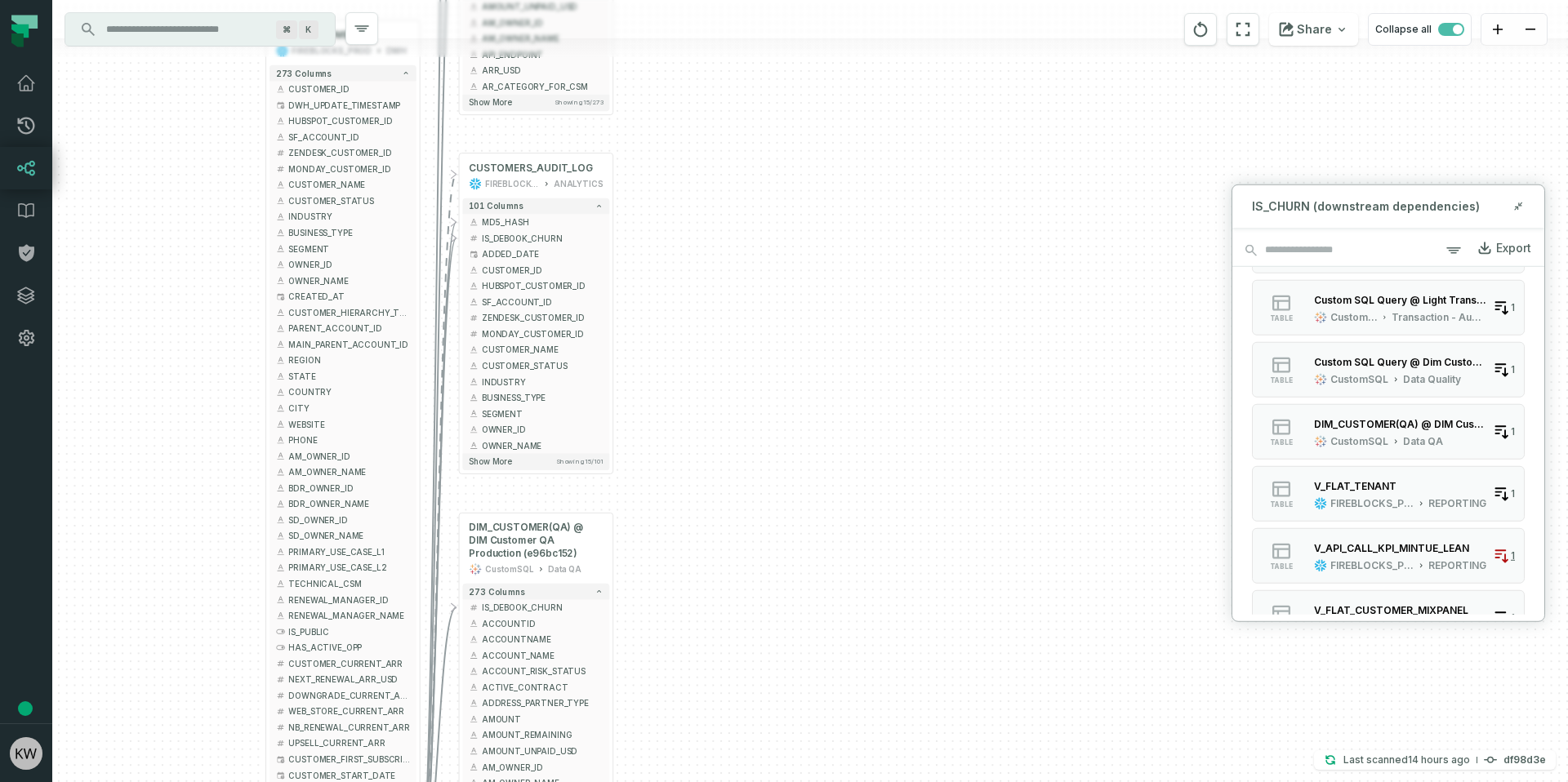
drag, startPoint x: 687, startPoint y: 465, endPoint x: 729, endPoint y: 180, distance: 288.1
click at [728, 171] on div "+ V_CHURN_DASHBOARD FIREBLOCKS_PROD REPORTING + 108 columns - IS_DEBOOK_CHURN +…" at bounding box center [810, 391] width 1516 height 782
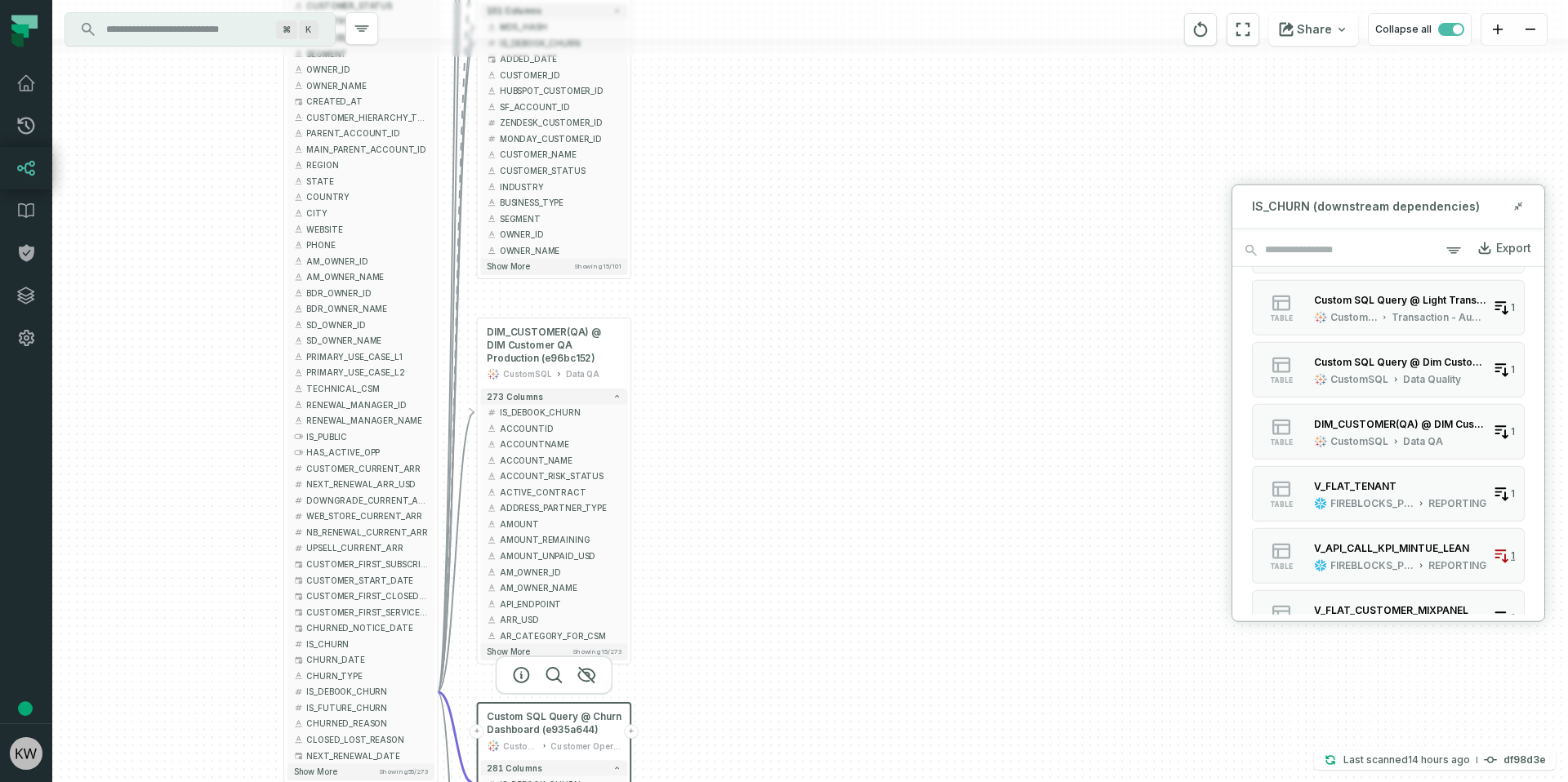
drag, startPoint x: 705, startPoint y: 390, endPoint x: 702, endPoint y: 304, distance: 86.1
click at [702, 304] on div "+ V_CHURN_DASHBOARD FIREBLOCKS_PROD REPORTING + 108 columns - IS_DEBOOK_CHURN +…" at bounding box center [810, 391] width 1516 height 782
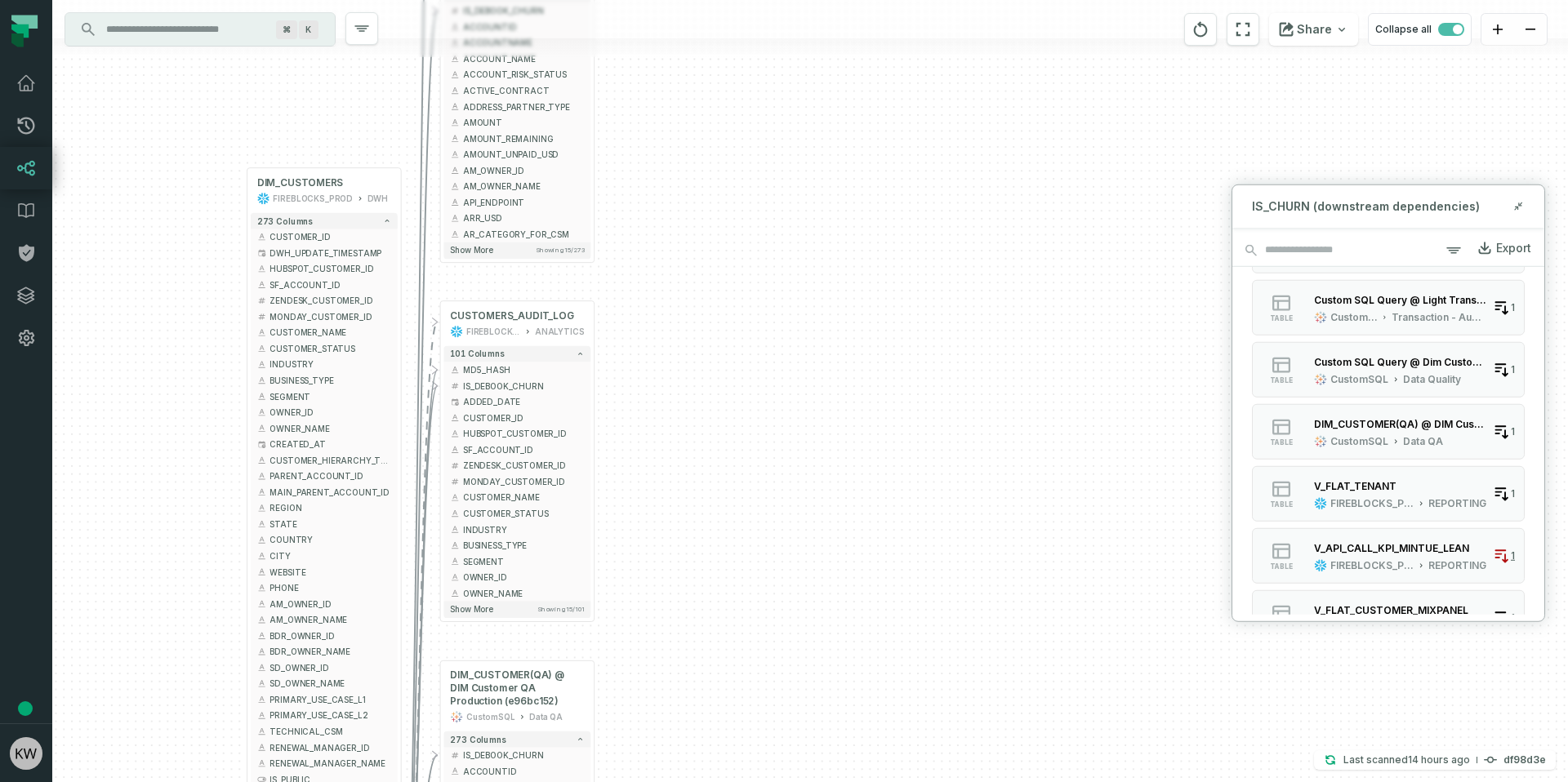
drag, startPoint x: 774, startPoint y: 195, endPoint x: 738, endPoint y: 542, distance: 348.9
click at [738, 542] on div "+ V_CHURN_DASHBOARD FIREBLOCKS_PROD REPORTING + 108 columns - IS_DEBOOK_CHURN +…" at bounding box center [810, 391] width 1516 height 782
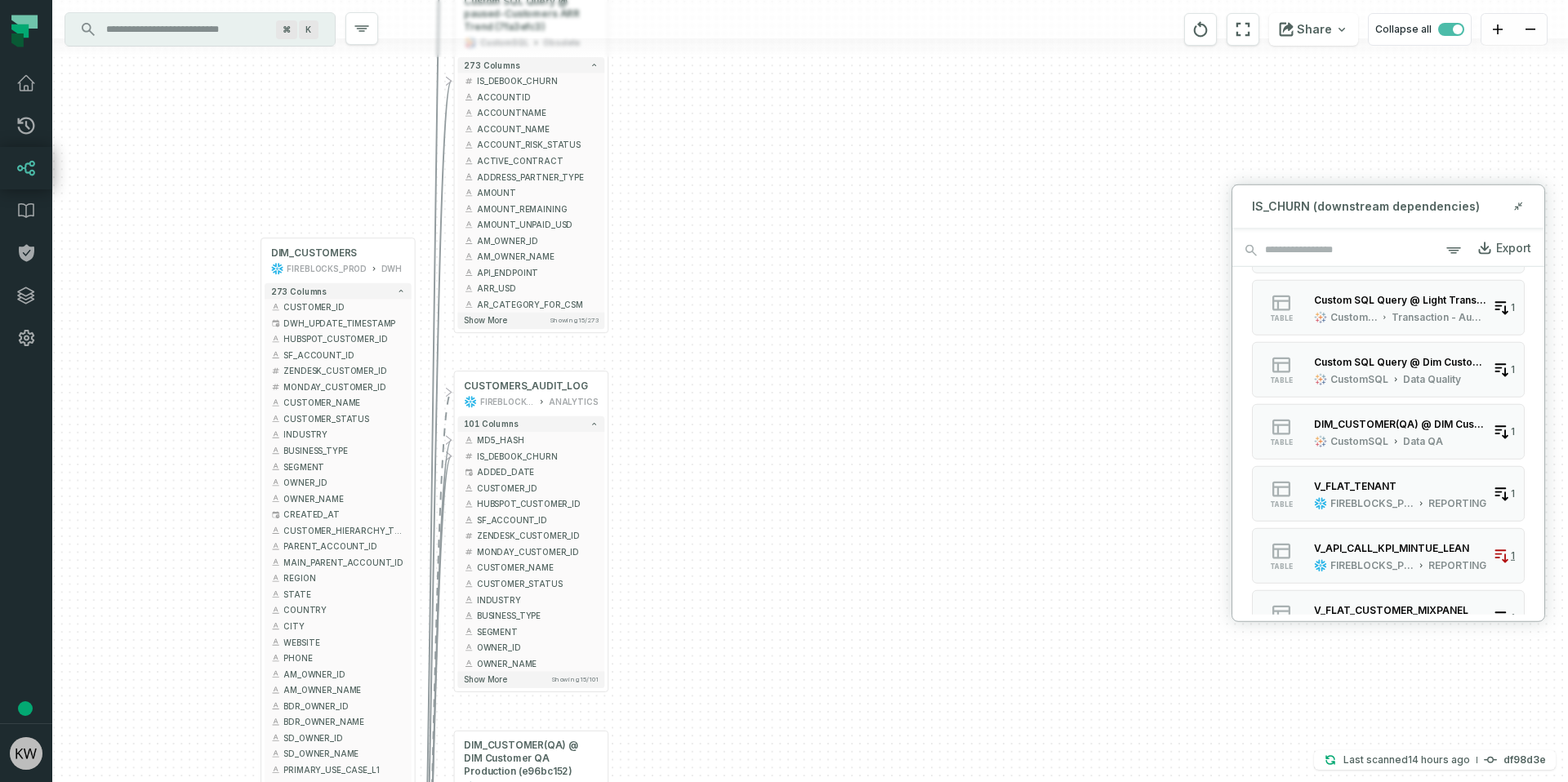
drag, startPoint x: 726, startPoint y: 434, endPoint x: 745, endPoint y: 512, distance: 80.3
click at [745, 512] on div "+ V_CHURN_DASHBOARD FIREBLOCKS_PROD REPORTING + 108 columns - IS_DEBOOK_CHURN +…" at bounding box center [810, 391] width 1516 height 782
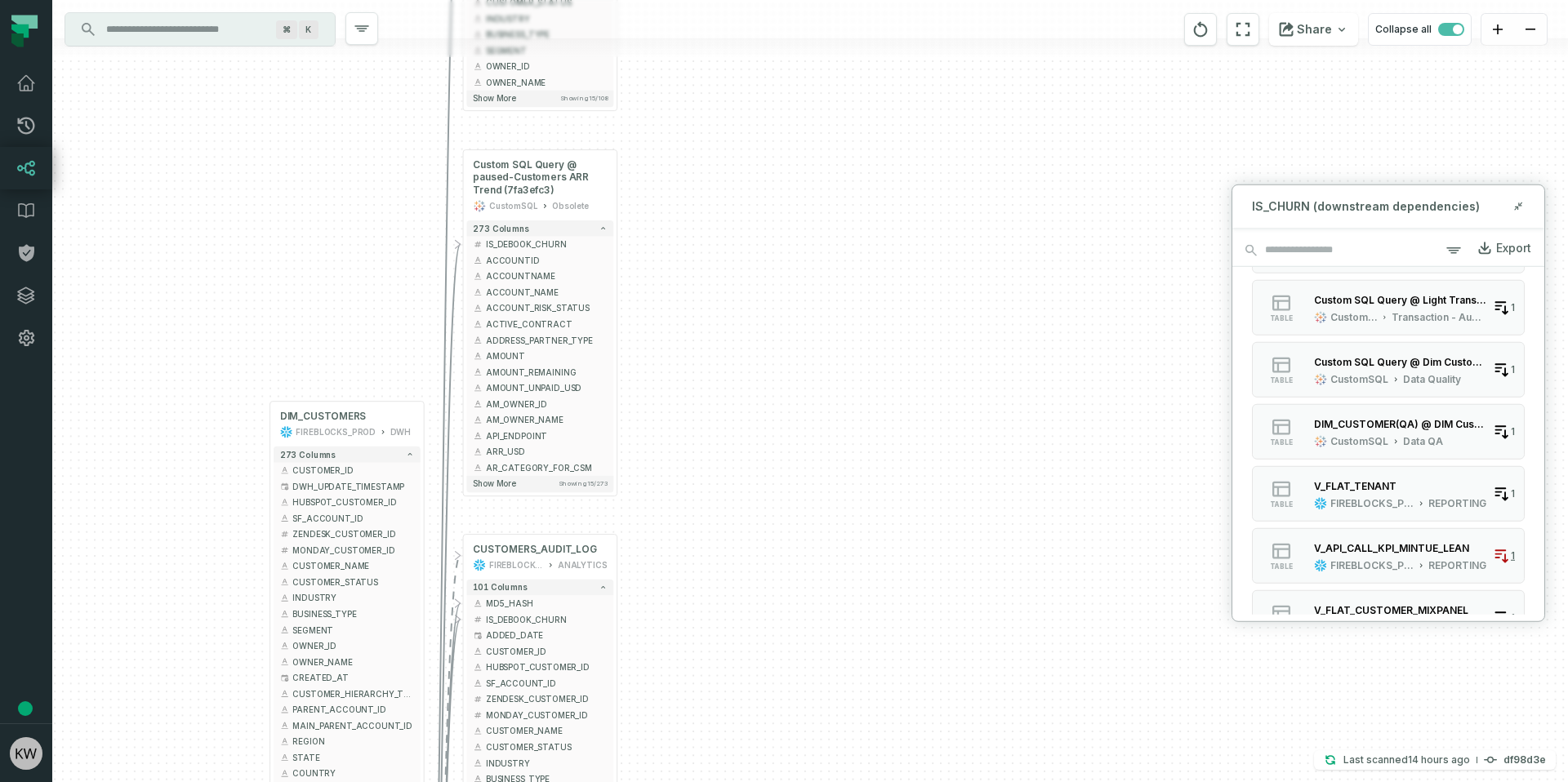
drag, startPoint x: 737, startPoint y: 429, endPoint x: 726, endPoint y: 561, distance: 132.5
click at [737, 616] on div "+ V_CHURN_DASHBOARD FIREBLOCKS_PROD REPORTING + 108 columns - IS_DEBOOK_CHURN +…" at bounding box center [810, 391] width 1516 height 782
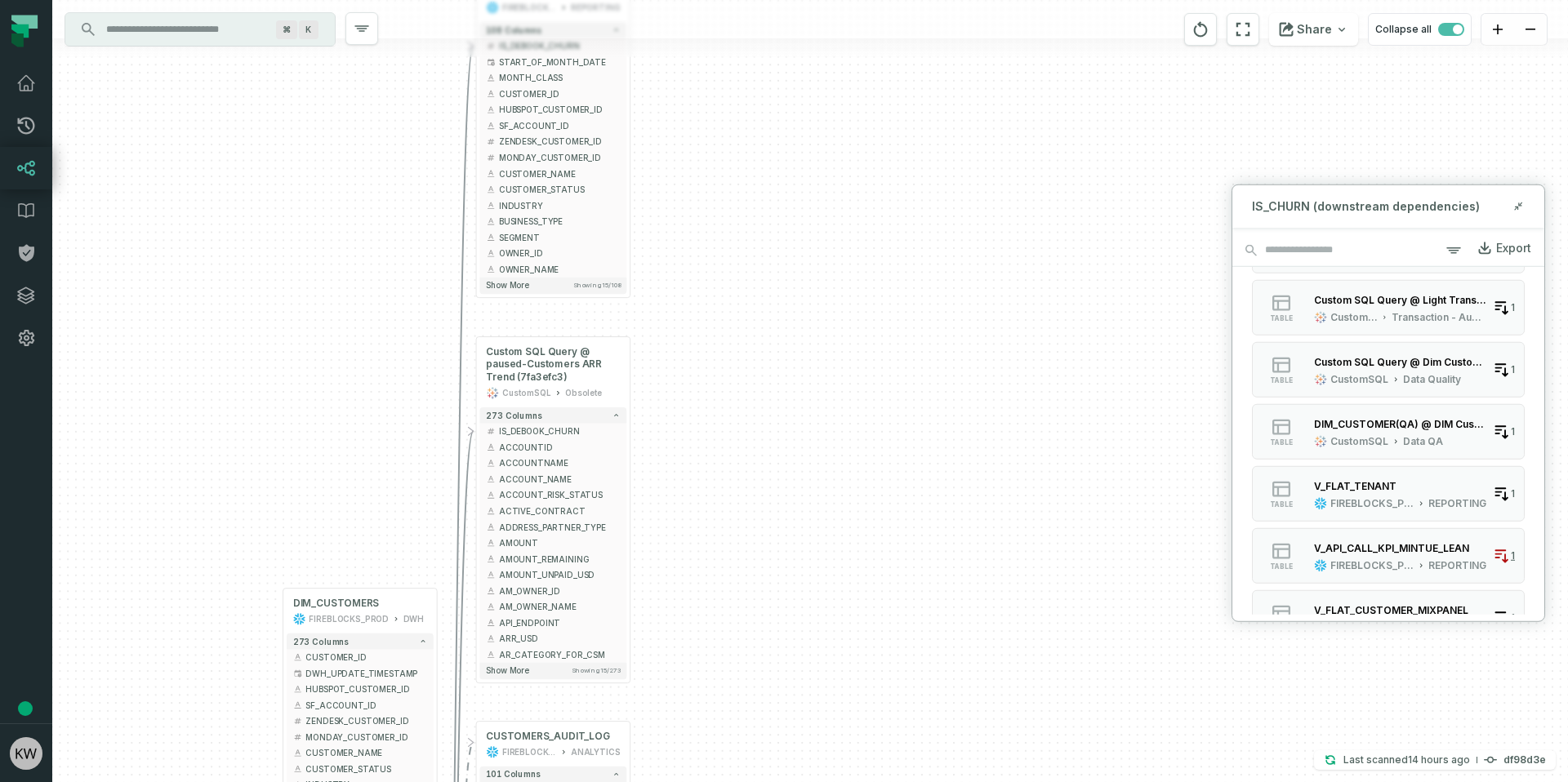
drag, startPoint x: 691, startPoint y: 408, endPoint x: 704, endPoint y: 480, distance: 73.2
click at [704, 480] on div "+ V_CHURN_DASHBOARD FIREBLOCKS_PROD REPORTING + 108 columns - IS_DEBOOK_CHURN +…" at bounding box center [810, 391] width 1516 height 782
click at [536, 366] on span "Custom SQL Query @ paused-Customers ARR Trend (7fa3efc3)" at bounding box center [552, 365] width 133 height 38
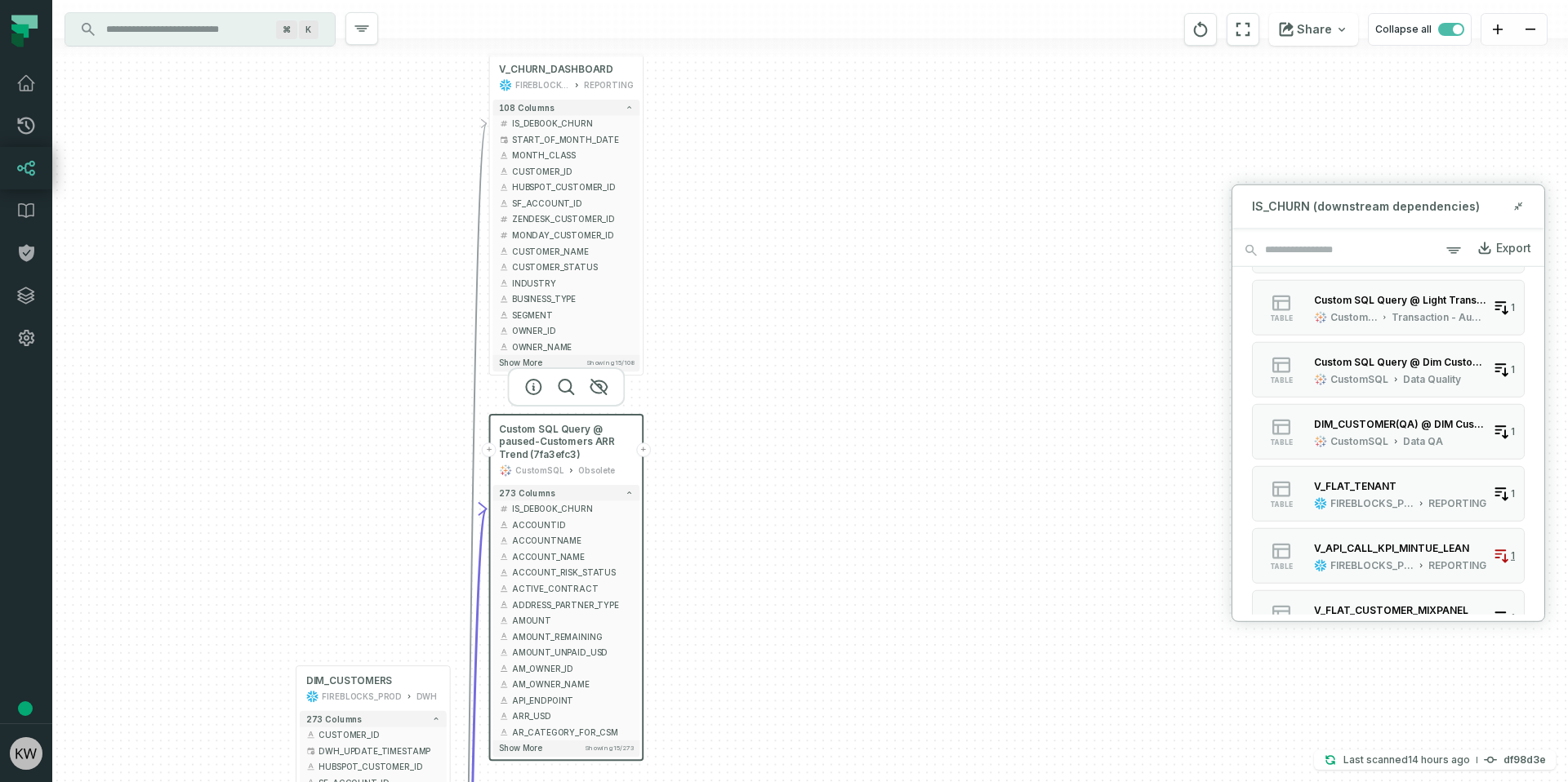
drag, startPoint x: 797, startPoint y: 328, endPoint x: 813, endPoint y: 554, distance: 226.6
click at [813, 551] on div "+ V_CHURN_DASHBOARD FIREBLOCKS_PROD REPORTING + 108 columns - IS_DEBOOK_CHURN +…" at bounding box center [810, 391] width 1516 height 782
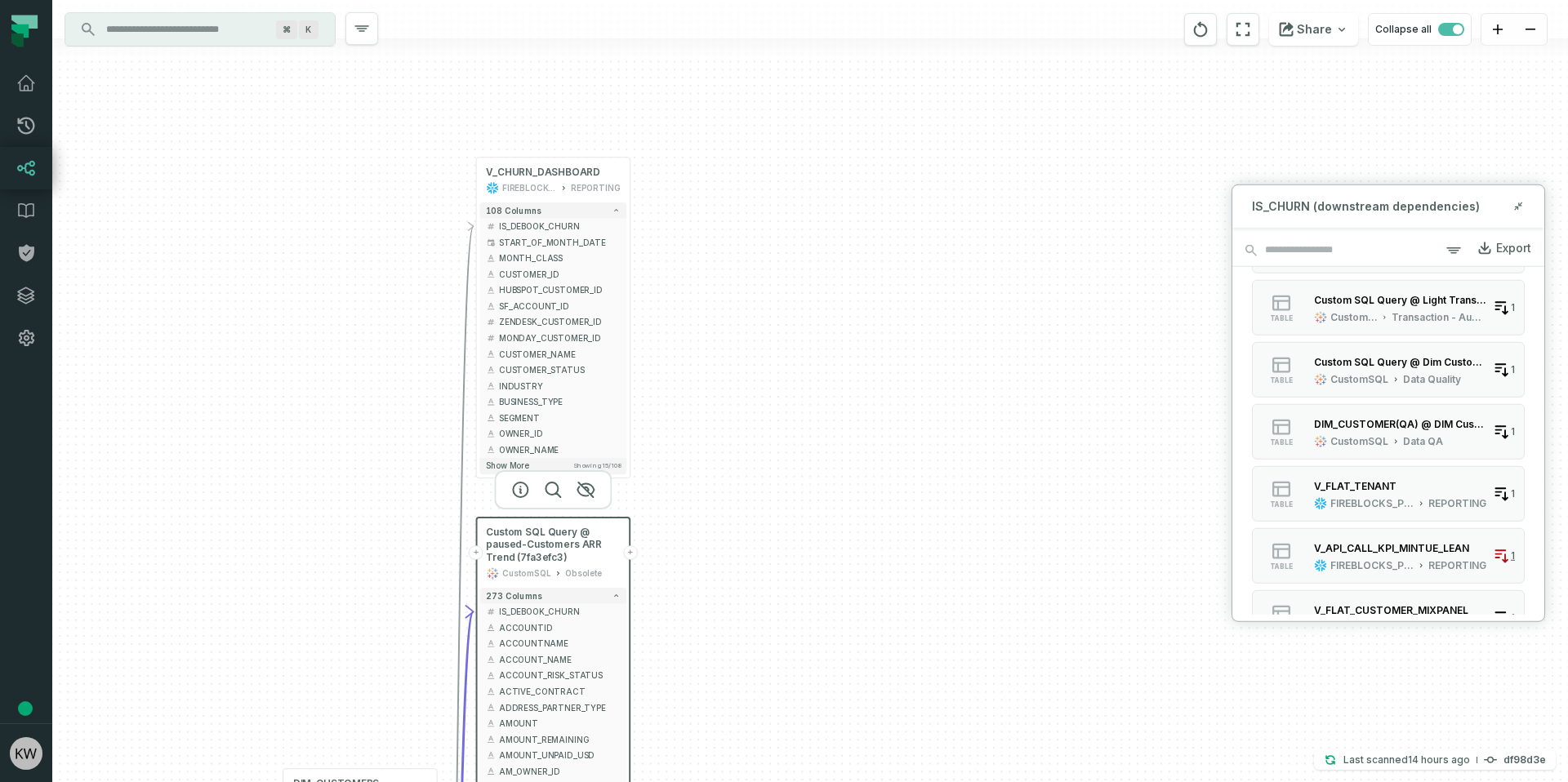
drag, startPoint x: 813, startPoint y: 396, endPoint x: 782, endPoint y: 294, distance: 106.6
click at [793, 312] on div "+ V_CHURN_DASHBOARD FIREBLOCKS_PROD REPORTING + 108 columns - IS_DEBOOK_CHURN +…" at bounding box center [810, 391] width 1516 height 782
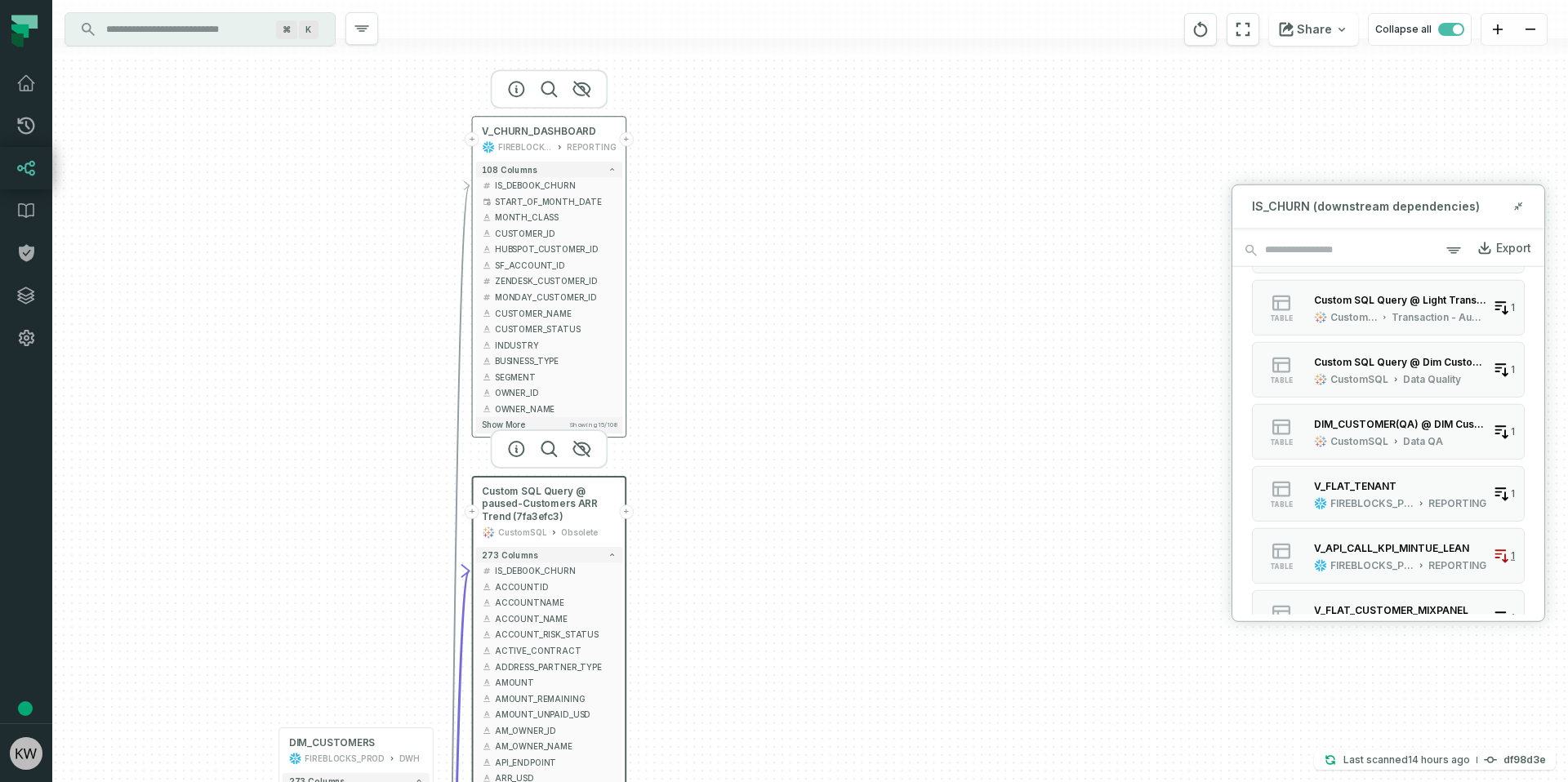
click at [548, 141] on div "FIREBLOCKS_PROD" at bounding box center [525, 148] width 54 height 13
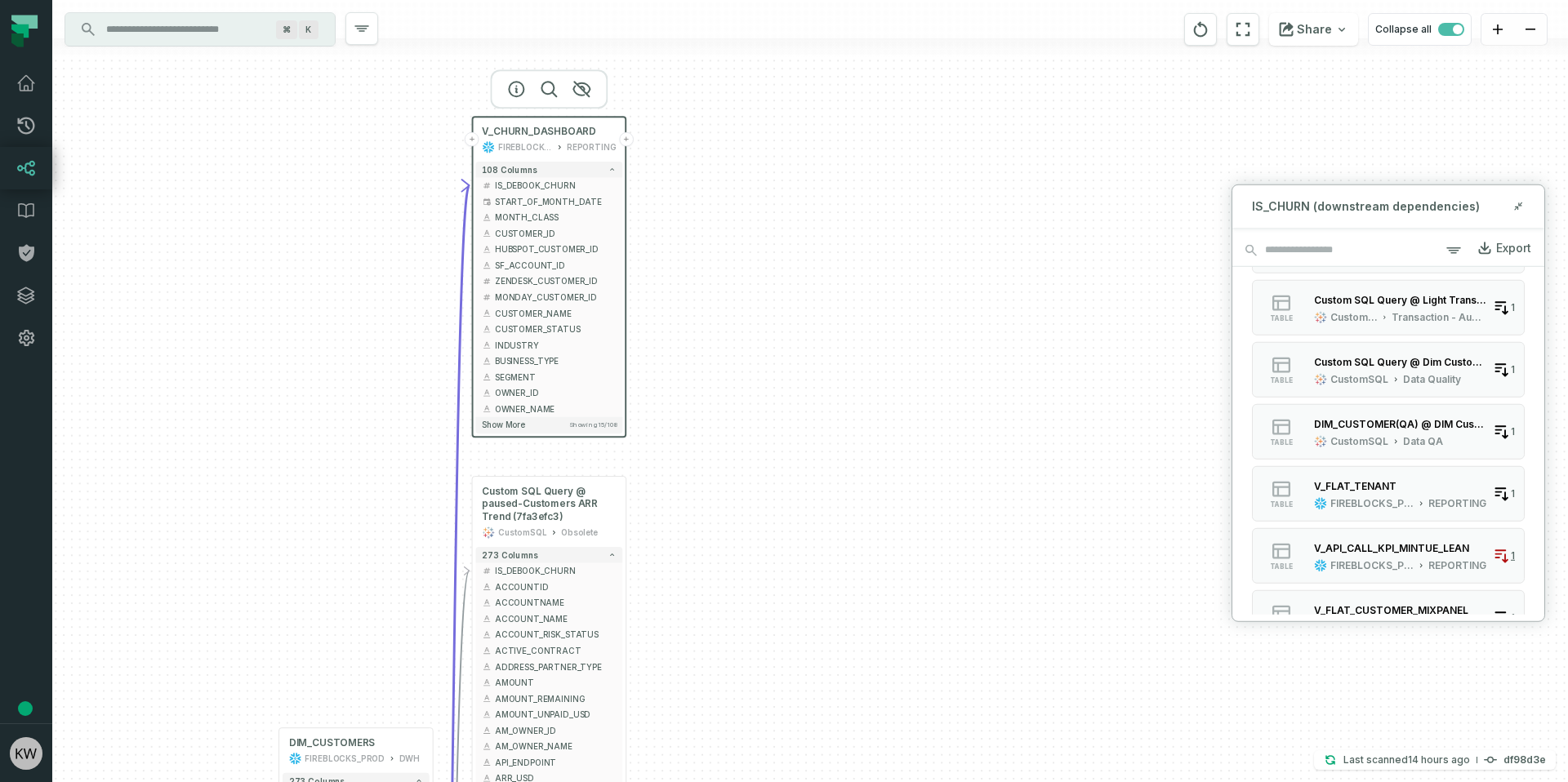
click at [629, 143] on button "+" at bounding box center [626, 140] width 15 height 15
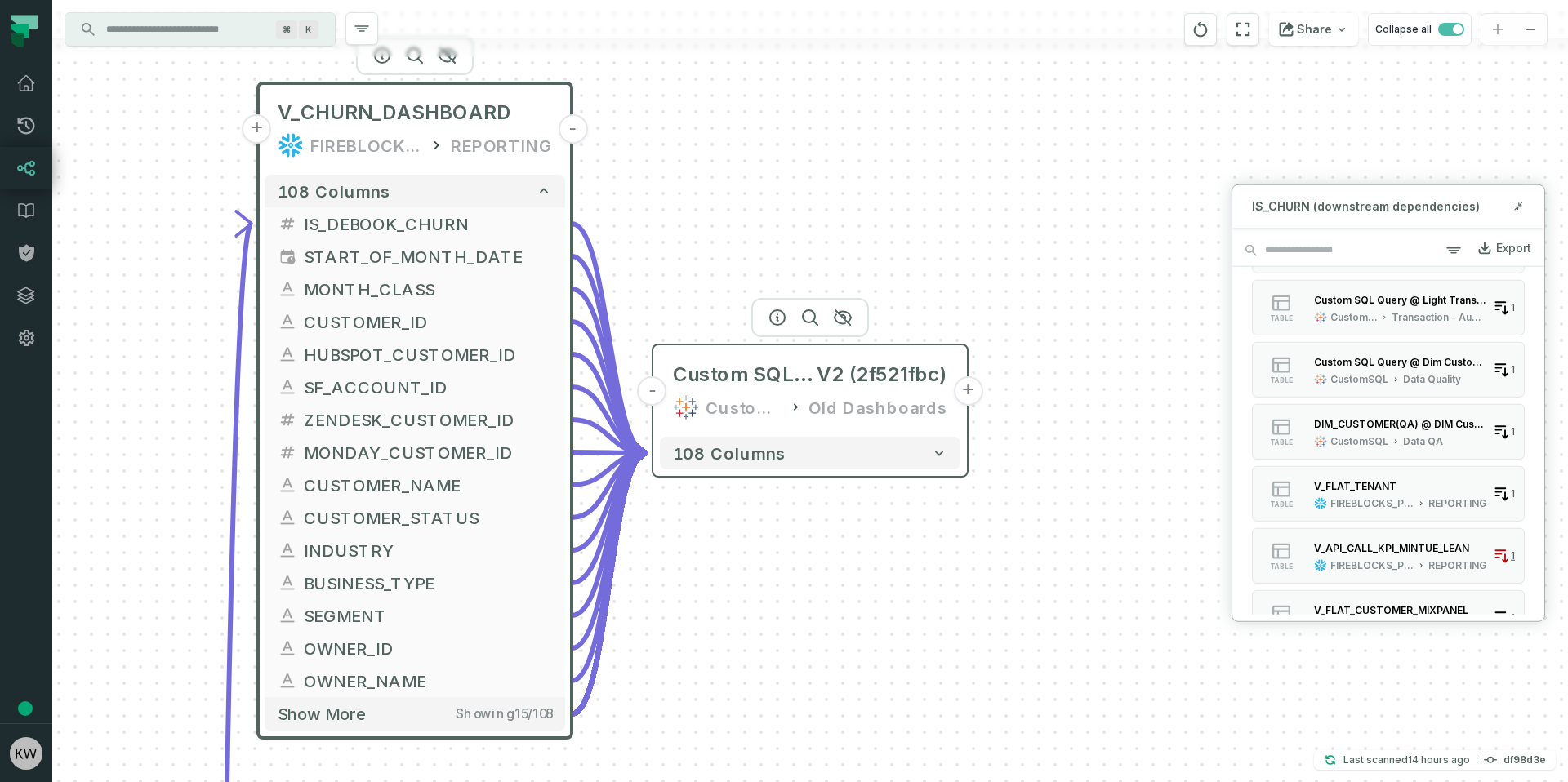
click at [966, 393] on button "+" at bounding box center [967, 391] width 29 height 29
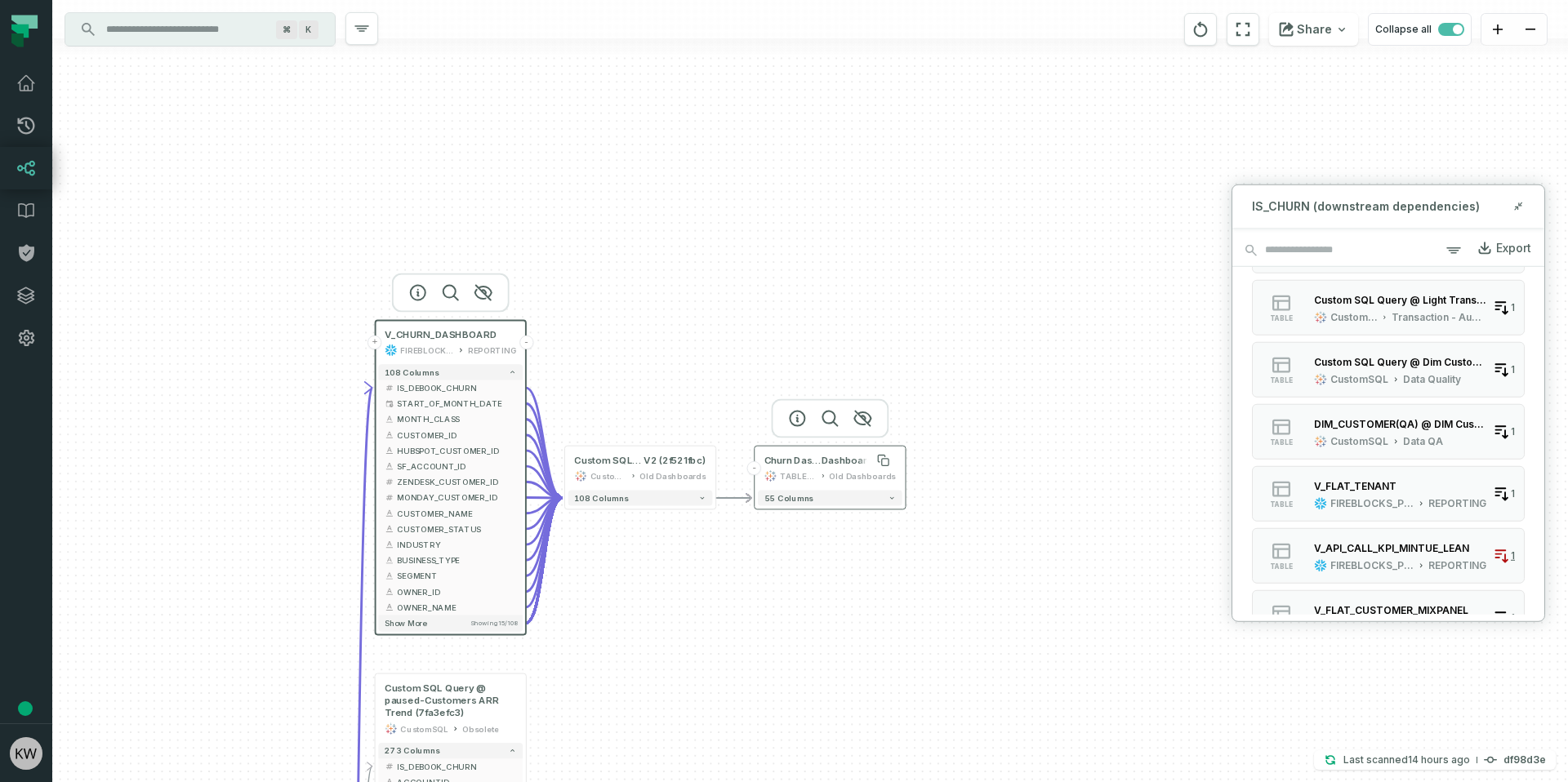
click at [818, 465] on span "Churn Dashboard @ Churn" at bounding box center [793, 459] width 57 height 12
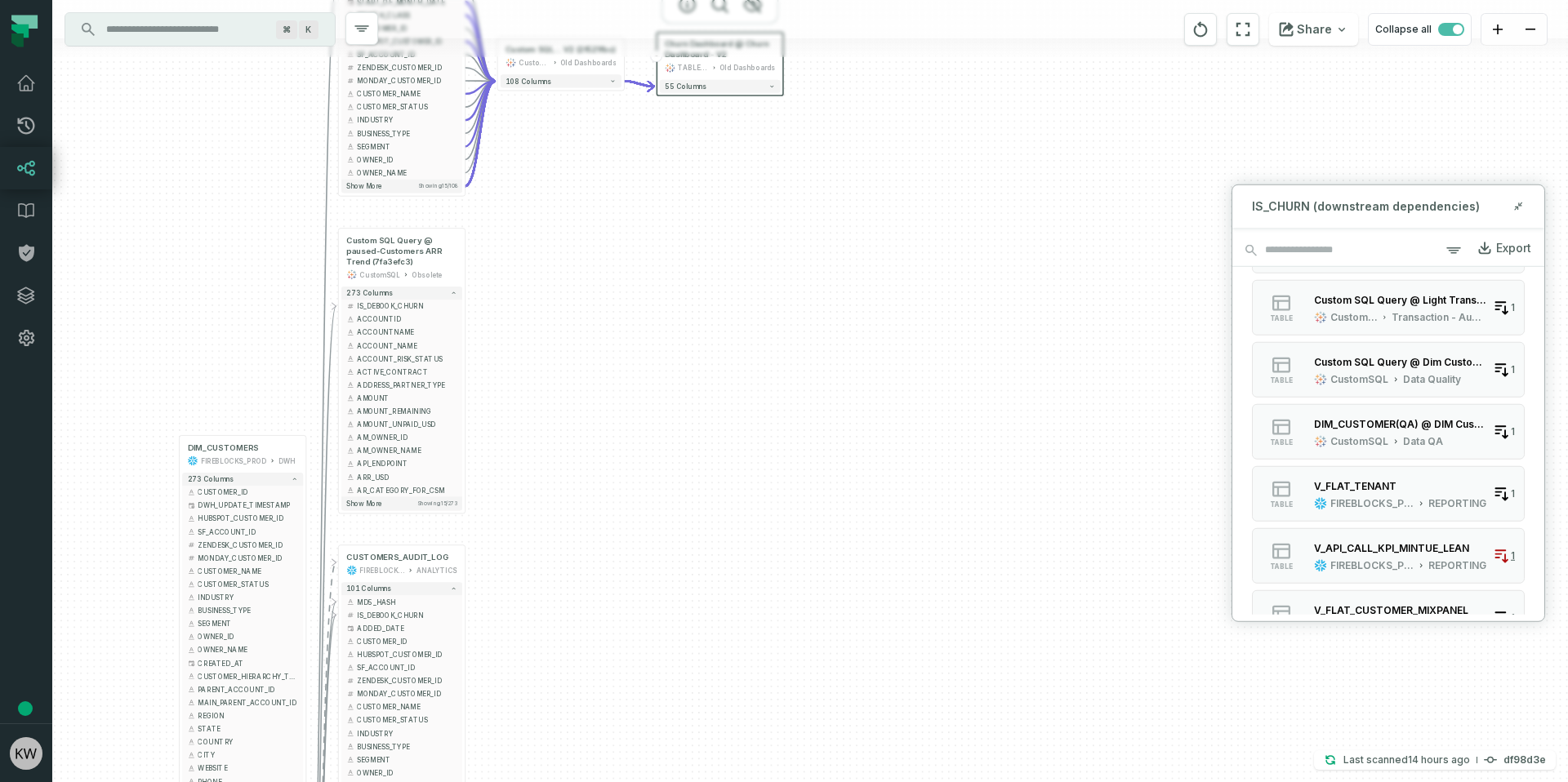
drag, startPoint x: 848, startPoint y: 670, endPoint x: 638, endPoint y: 197, distance: 517.5
click at [718, 124] on div "- Churn Dashboard @ Churn Dashboard - V2 TABLEAU Old Dashboards 55 columns - Cu…" at bounding box center [810, 391] width 1516 height 782
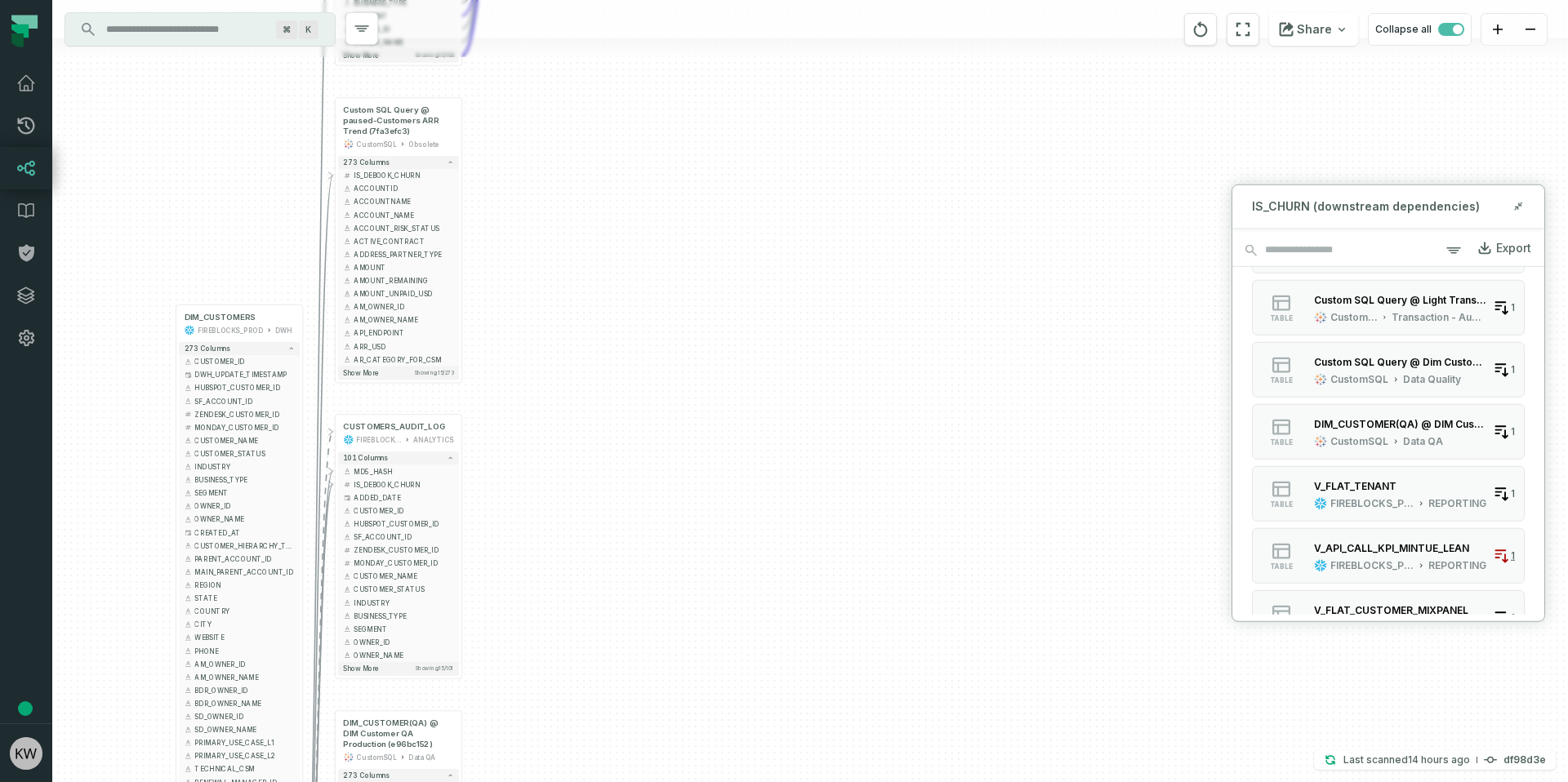
drag, startPoint x: 574, startPoint y: 306, endPoint x: 689, endPoint y: 115, distance: 222.9
click at [682, 128] on div "- Churn Dashboard @ Churn Dashboard - V2 TABLEAU Old Dashboards 55 columns - Cu…" at bounding box center [810, 391] width 1516 height 782
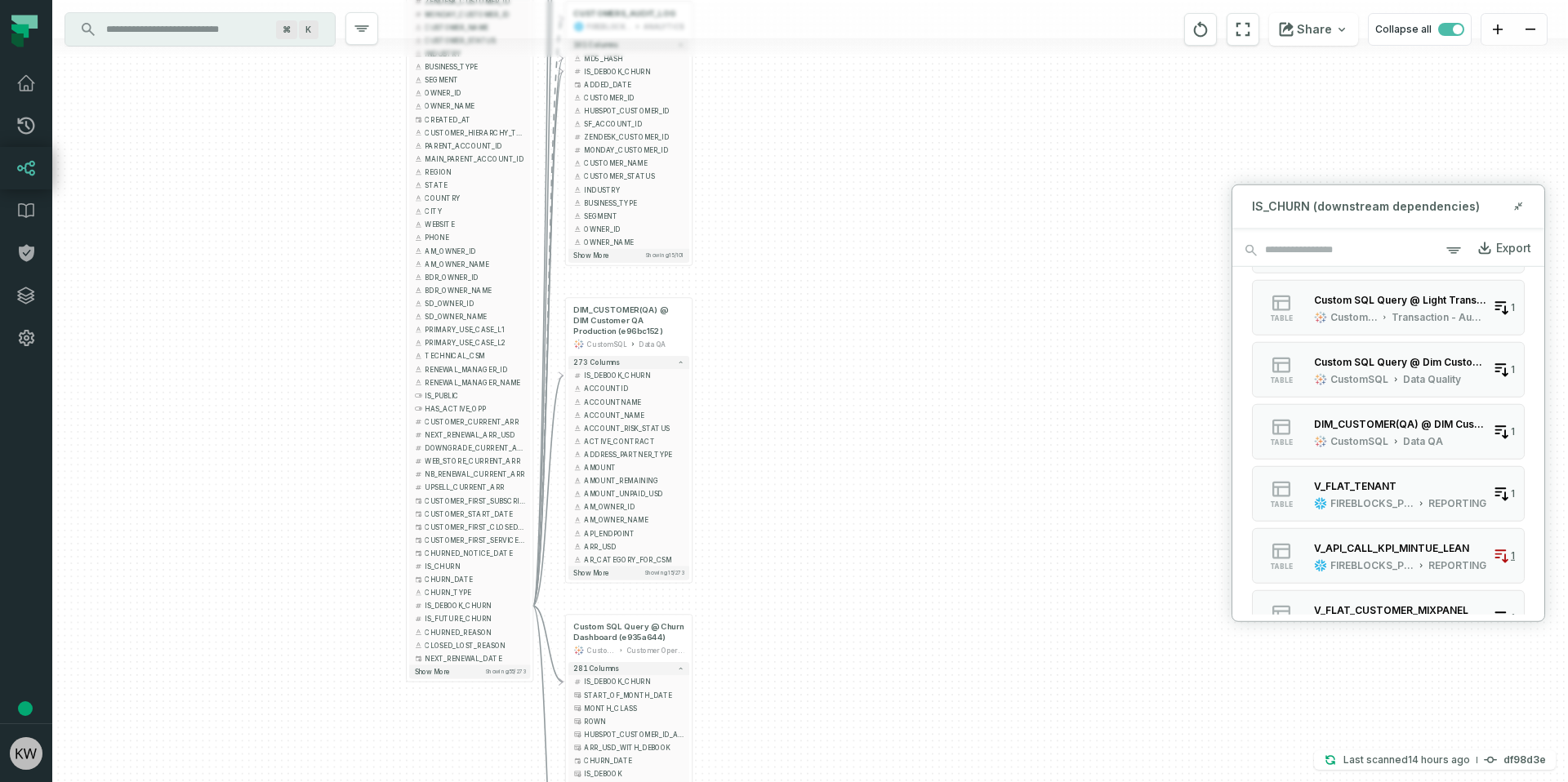
drag, startPoint x: 681, startPoint y: 378, endPoint x: 763, endPoint y: 173, distance: 220.8
click at [763, 173] on div "- Churn Dashboard @ Churn Dashboard - V2 TABLEAU Old Dashboards 55 columns - Cu…" at bounding box center [810, 391] width 1516 height 782
drag, startPoint x: 808, startPoint y: 587, endPoint x: 743, endPoint y: 550, distance: 74.8
click at [746, 546] on div "- Churn Dashboard @ Churn Dashboard - V2 TABLEAU Old Dashboards 55 columns - Cu…" at bounding box center [810, 391] width 1516 height 782
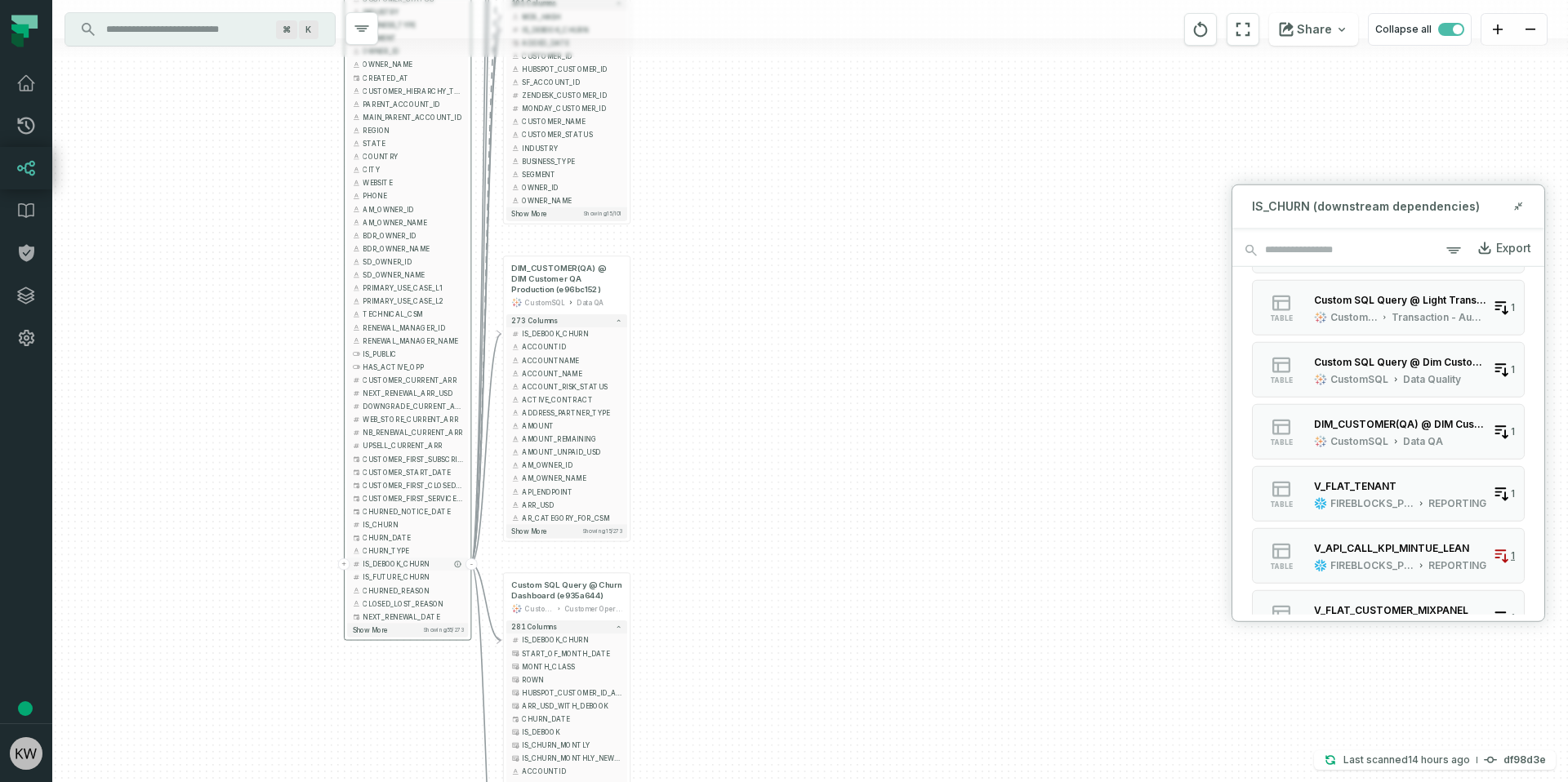
click at [403, 565] on span "IS_DEBOOK_CHURN" at bounding box center [412, 564] width 100 height 10
click at [469, 564] on button "-" at bounding box center [471, 565] width 12 height 12
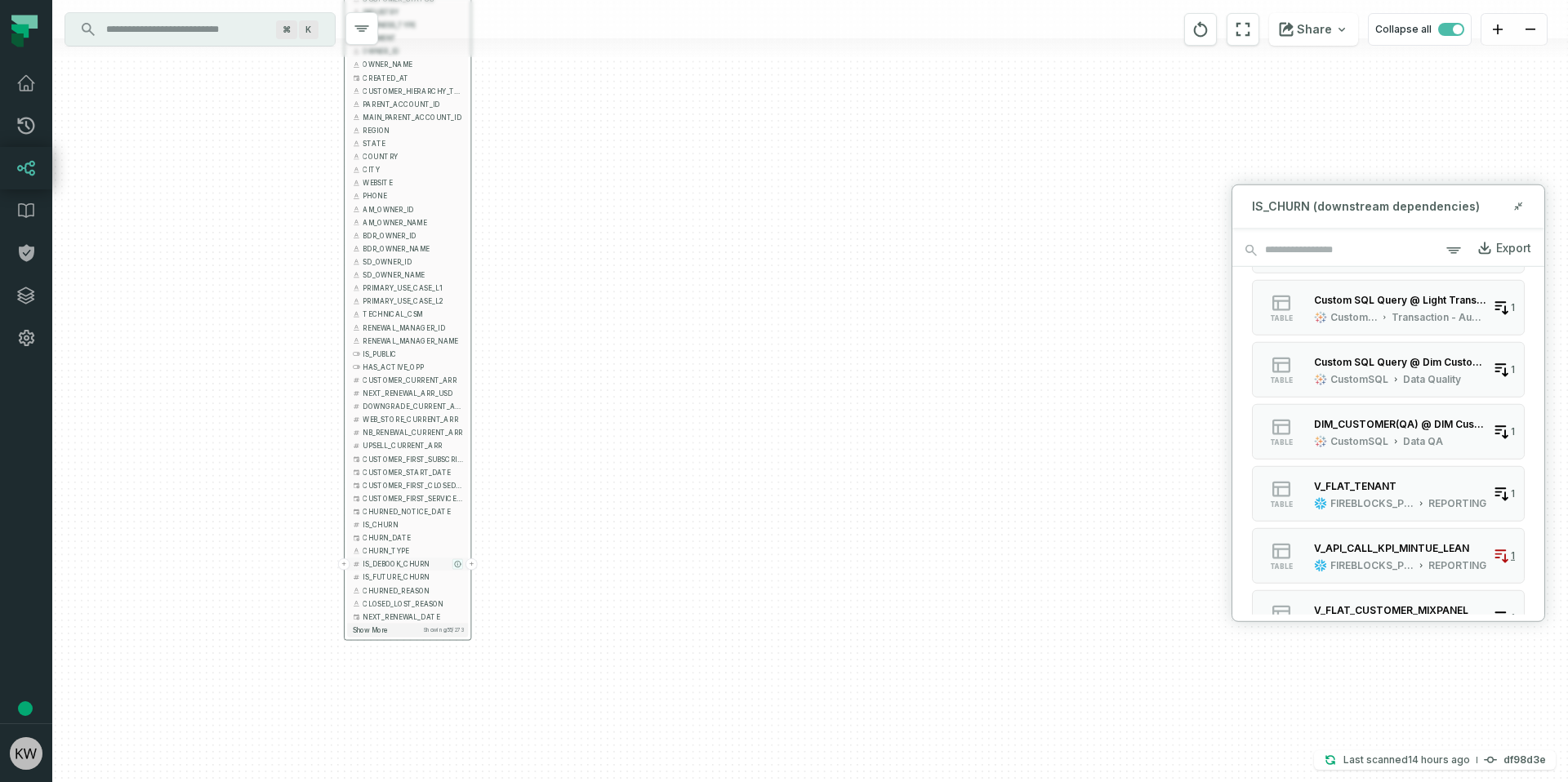
click at [457, 561] on icon "button" at bounding box center [457, 563] width 6 height 6
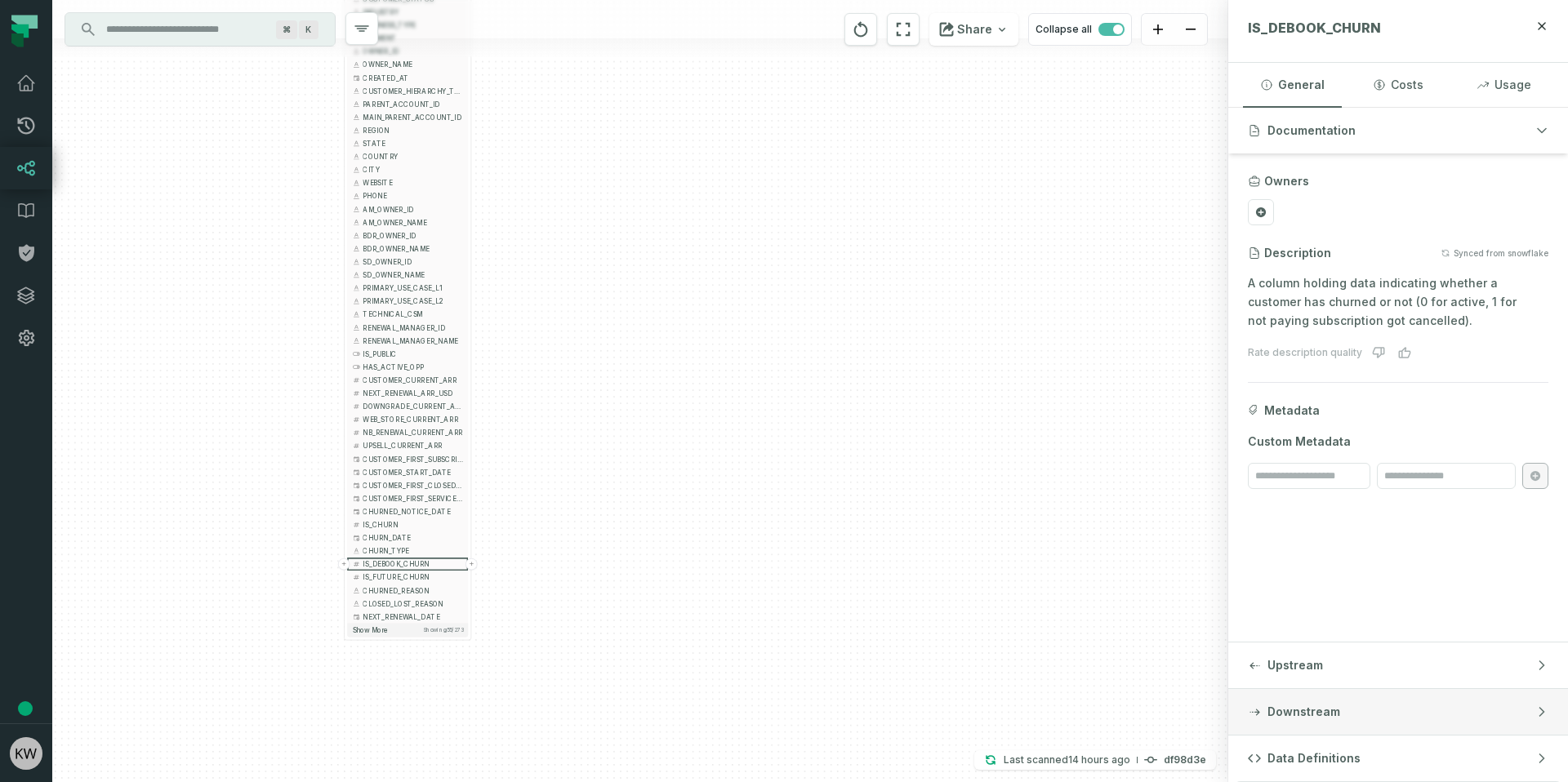
click at [1286, 718] on span "Downstream" at bounding box center [1303, 712] width 73 height 17
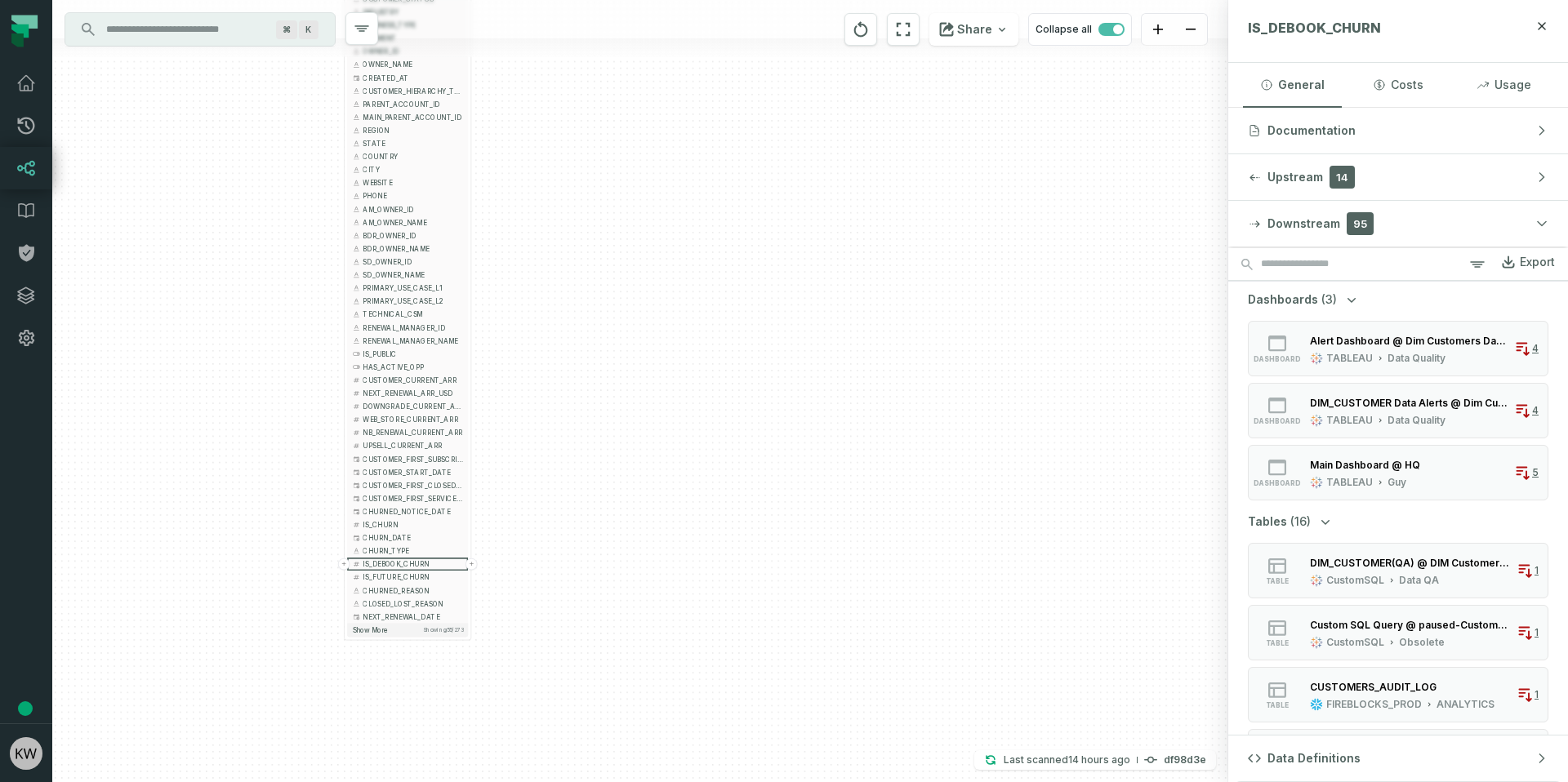
scroll to position [6, 0]
click at [1428, 342] on div "Alert Dashboard @ Dim Customers Data Alerting" at bounding box center [1408, 340] width 197 height 12
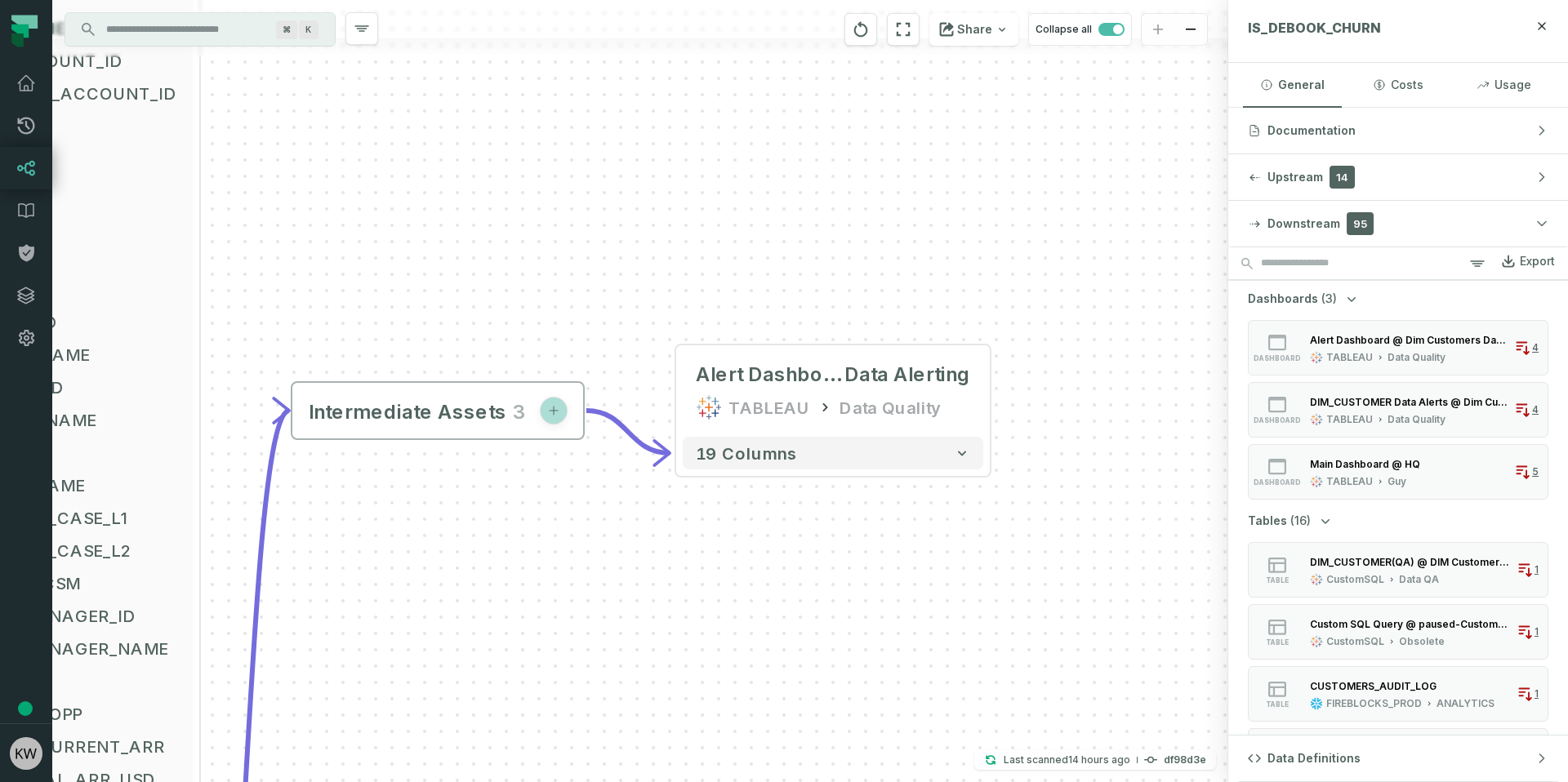
click at [550, 417] on span "button" at bounding box center [554, 411] width 27 height 27
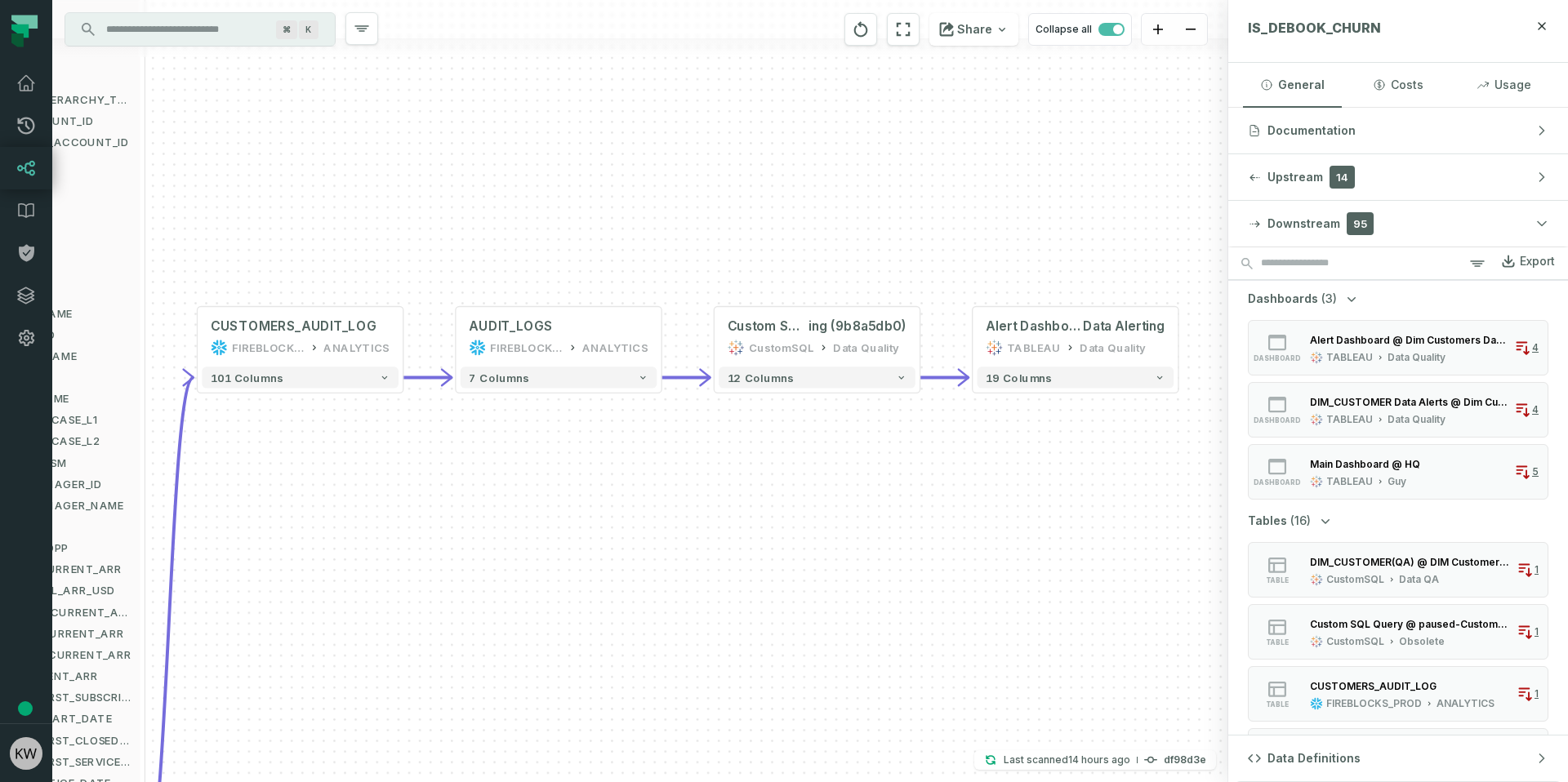
drag, startPoint x: 825, startPoint y: 624, endPoint x: 696, endPoint y: 497, distance: 181.0
click at [696, 497] on div "- Churn Dashboard @ Churn Dashboard - V2 TABLEAU Old Dashboards 55 columns - Cu…" at bounding box center [640, 391] width 1176 height 782
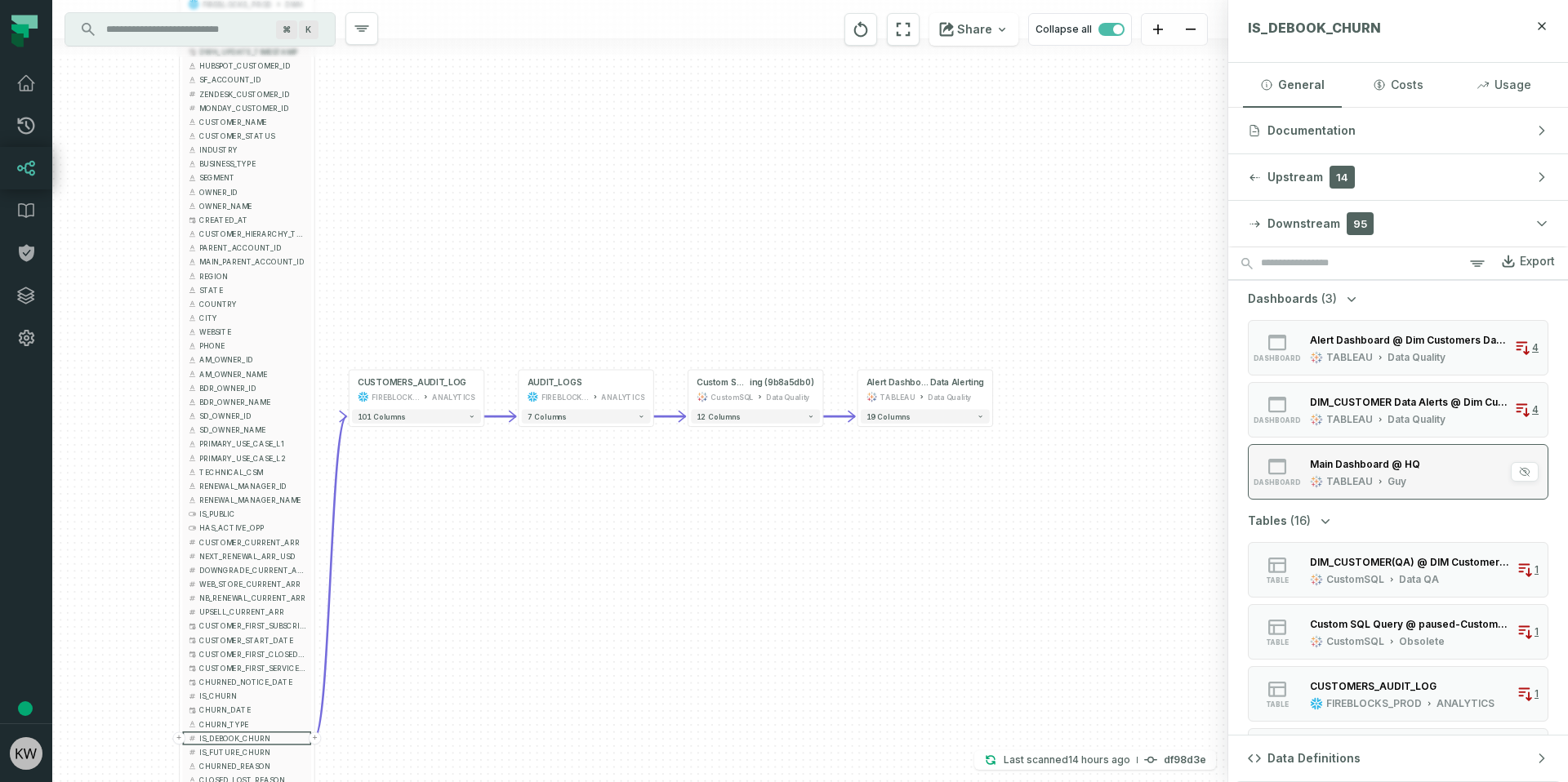
click at [1415, 472] on div "Main Dashboard @ HQ TABLEAU Guy" at bounding box center [1365, 471] width 124 height 32
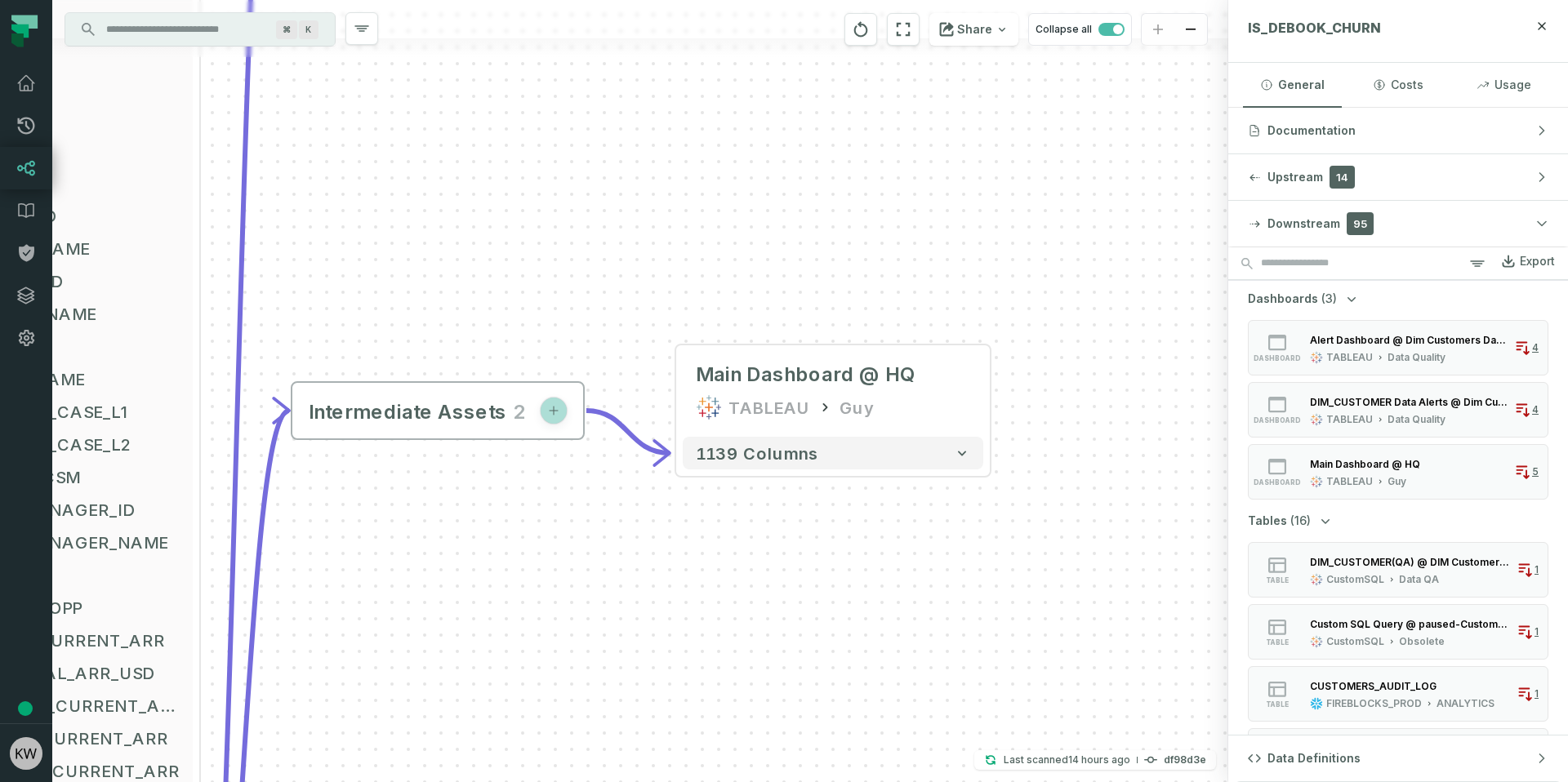
click at [559, 401] on span "button" at bounding box center [554, 411] width 27 height 27
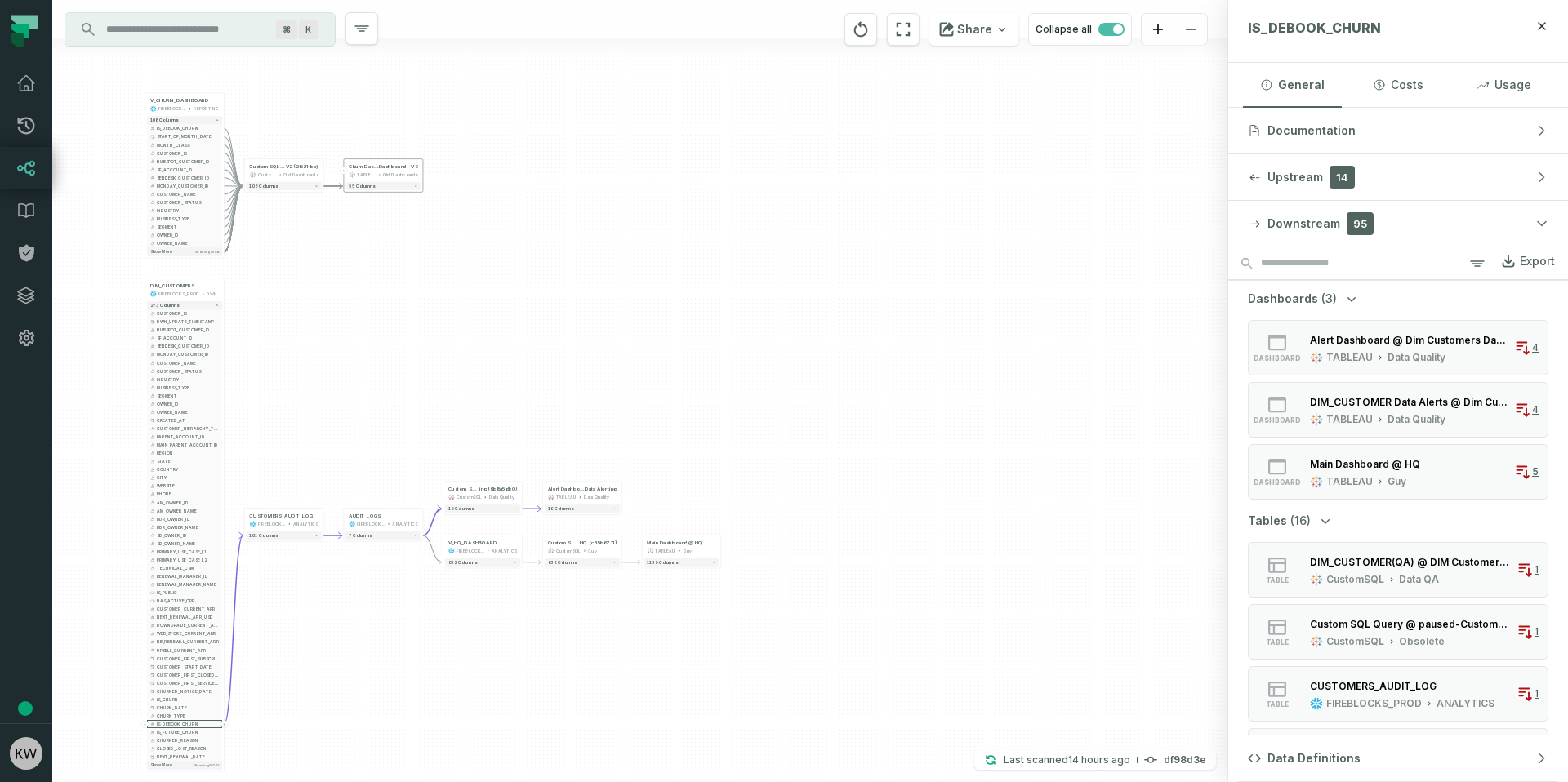
drag, startPoint x: 345, startPoint y: 687, endPoint x: 203, endPoint y: 285, distance: 426.3
click at [348, 663] on div "- Churn Dashboard @ Churn Dashboard - V2 TABLEAU Old Dashboards 55 columns - Cu…" at bounding box center [640, 391] width 1176 height 782
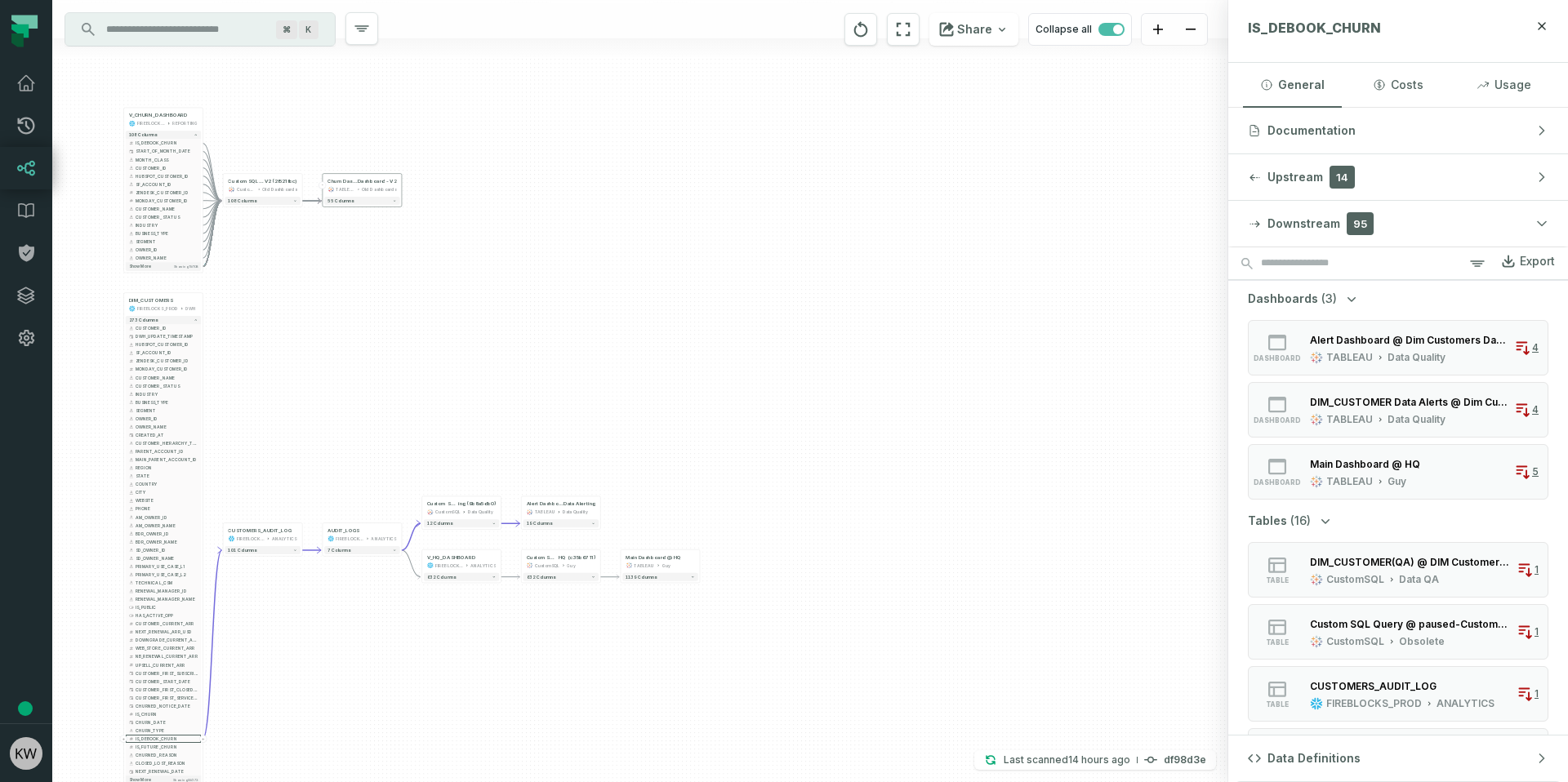
click at [0, 0] on icon "button" at bounding box center [0, 0] width 0 height 0
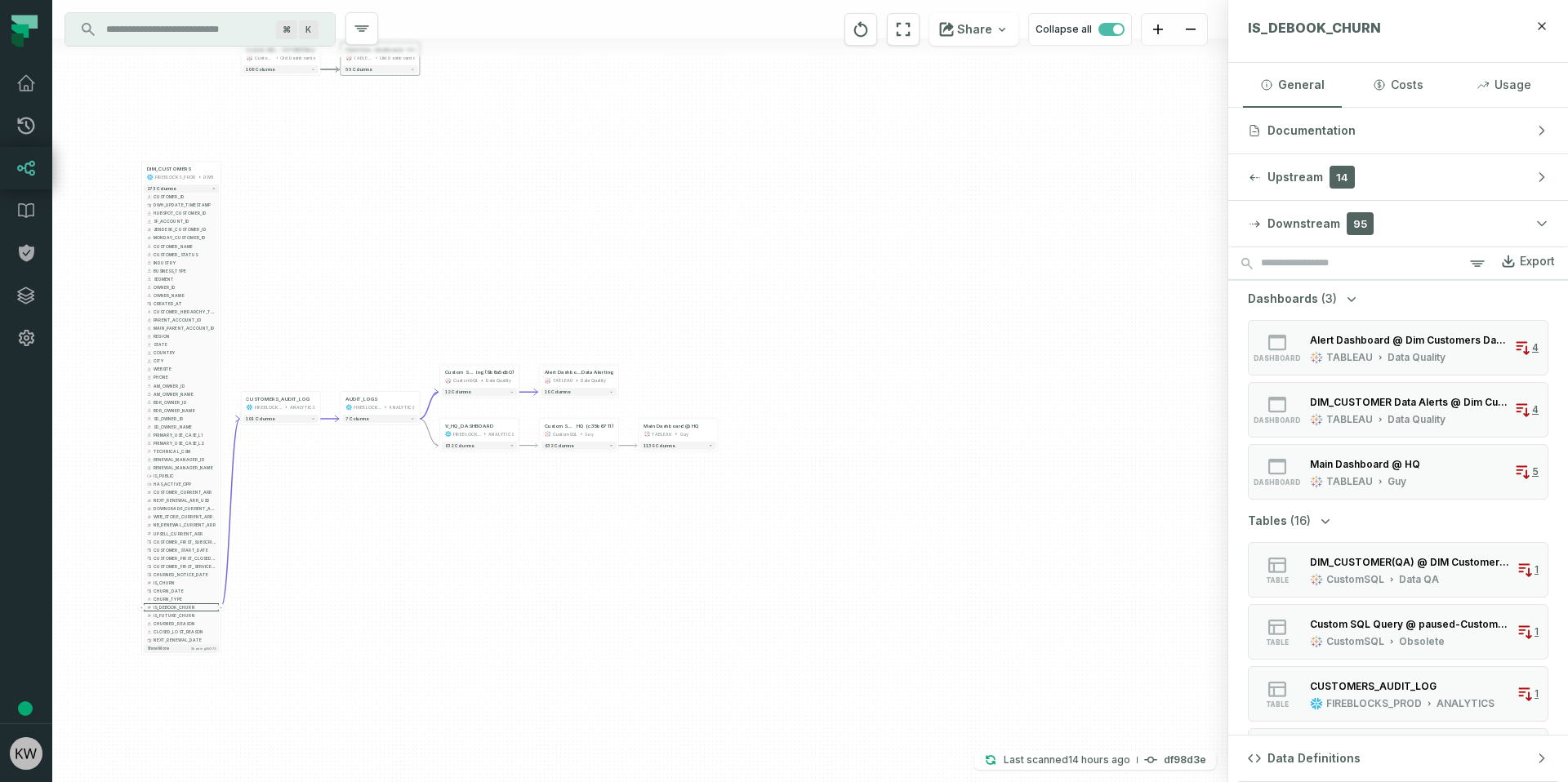
drag, startPoint x: 399, startPoint y: 606, endPoint x: 420, endPoint y: 462, distance: 145.5
click at [420, 462] on div "- Churn Dashboard @ Churn Dashboard - V2 TABLEAU Old Dashboards 55 columns + Cu…" at bounding box center [640, 391] width 1176 height 782
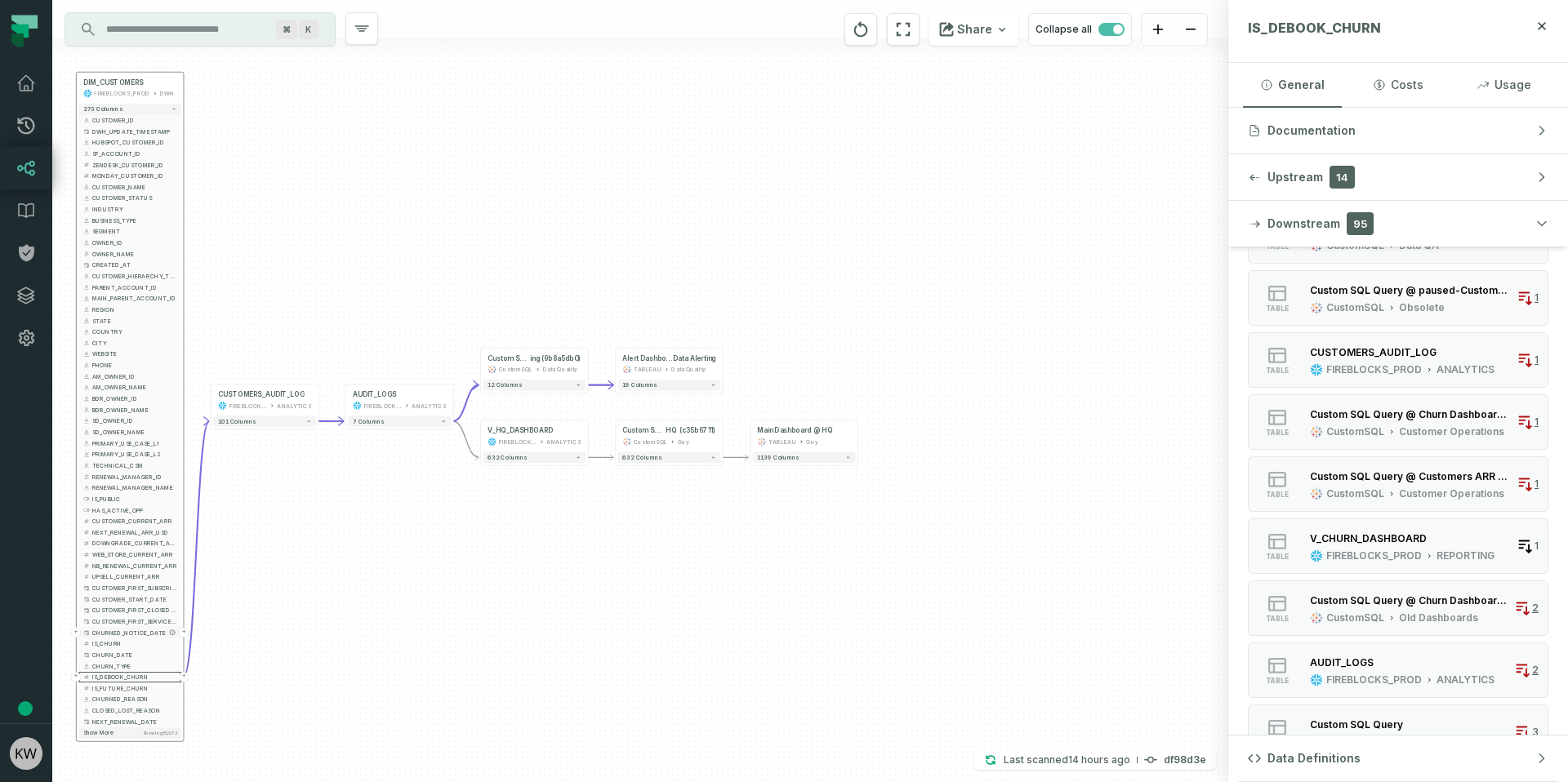
scroll to position [455, 0]
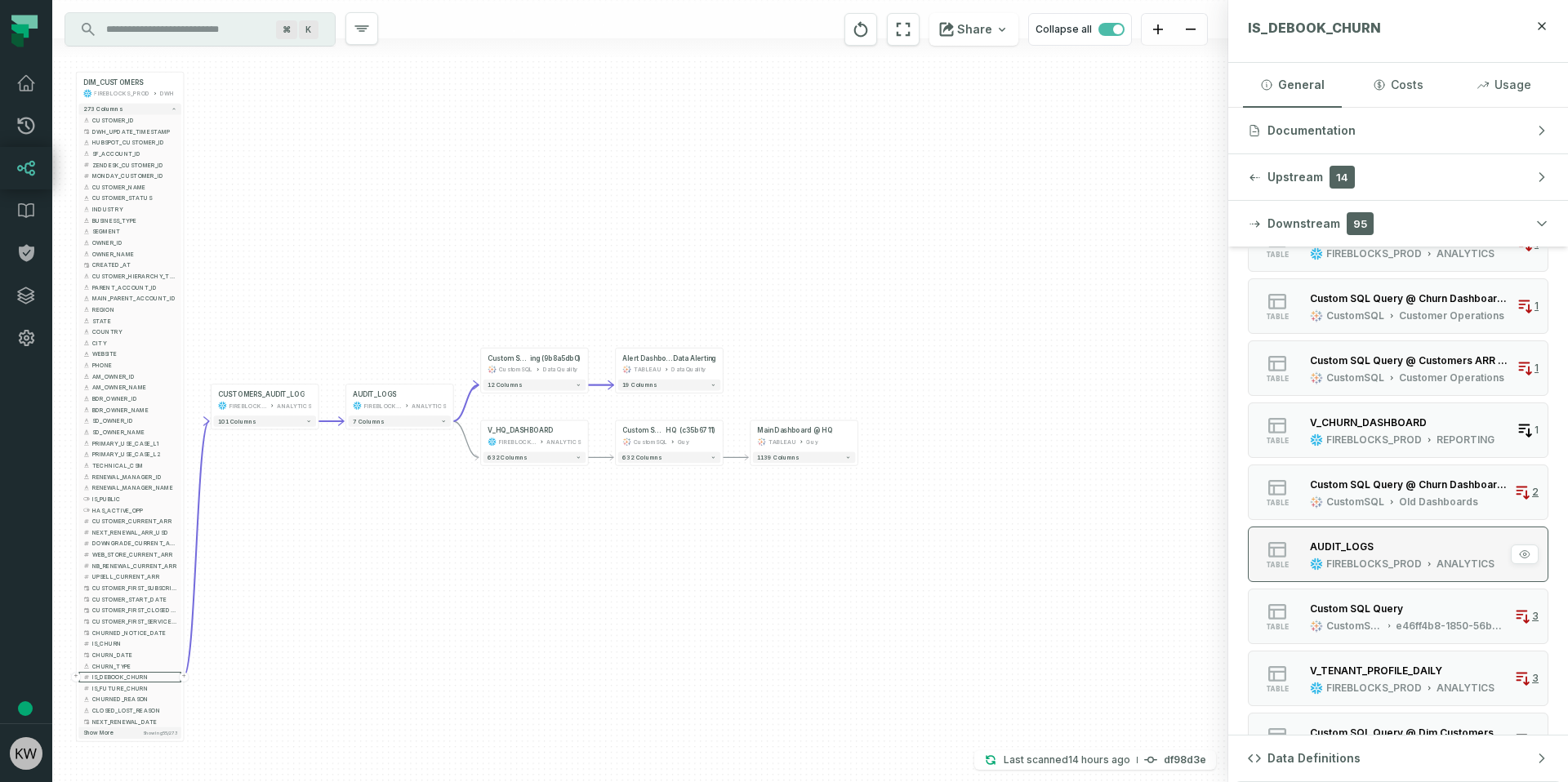
click at [1372, 559] on div "FIREBLOCKS_PROD" at bounding box center [1373, 565] width 95 height 13
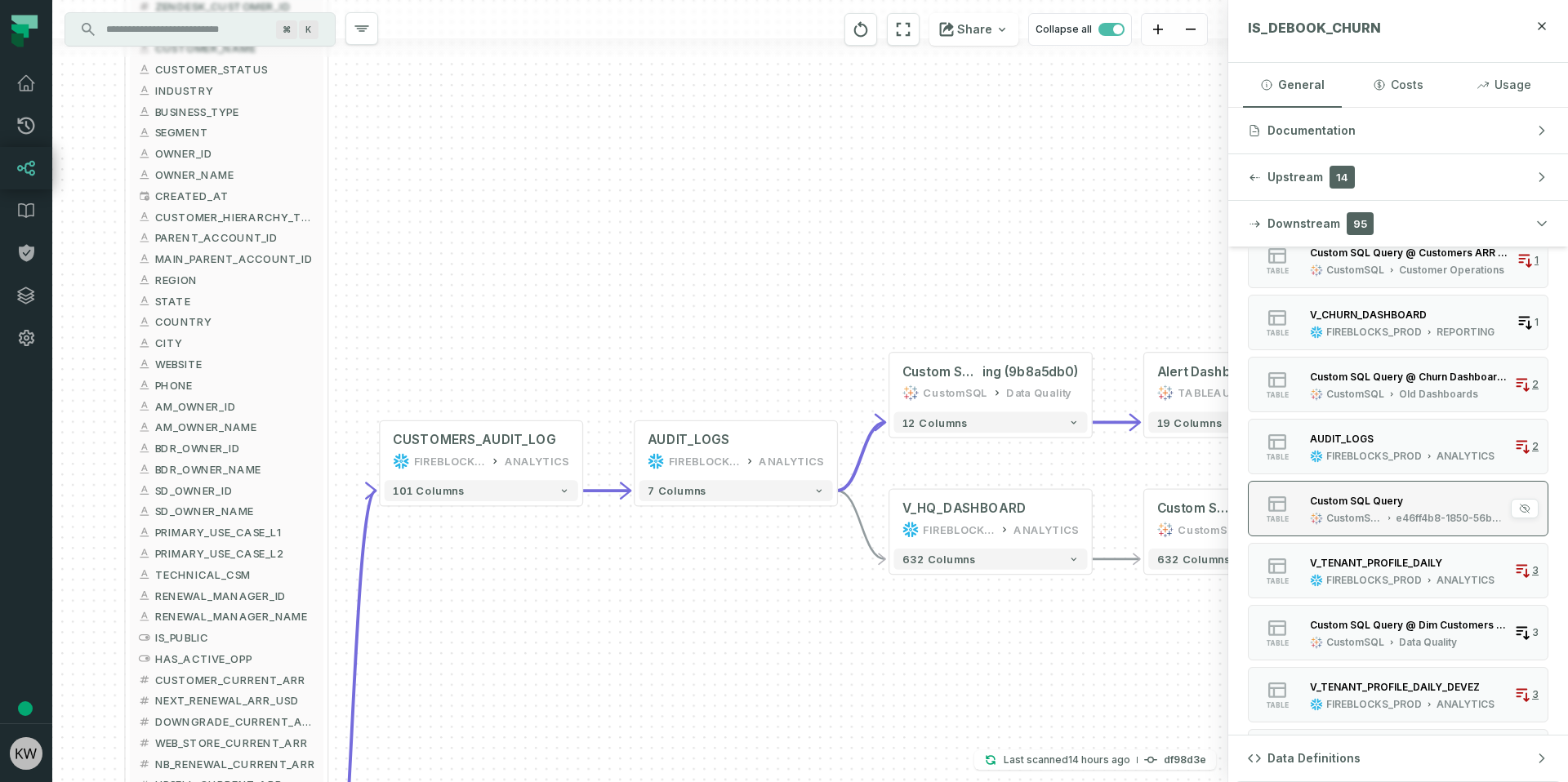
scroll to position [671, 0]
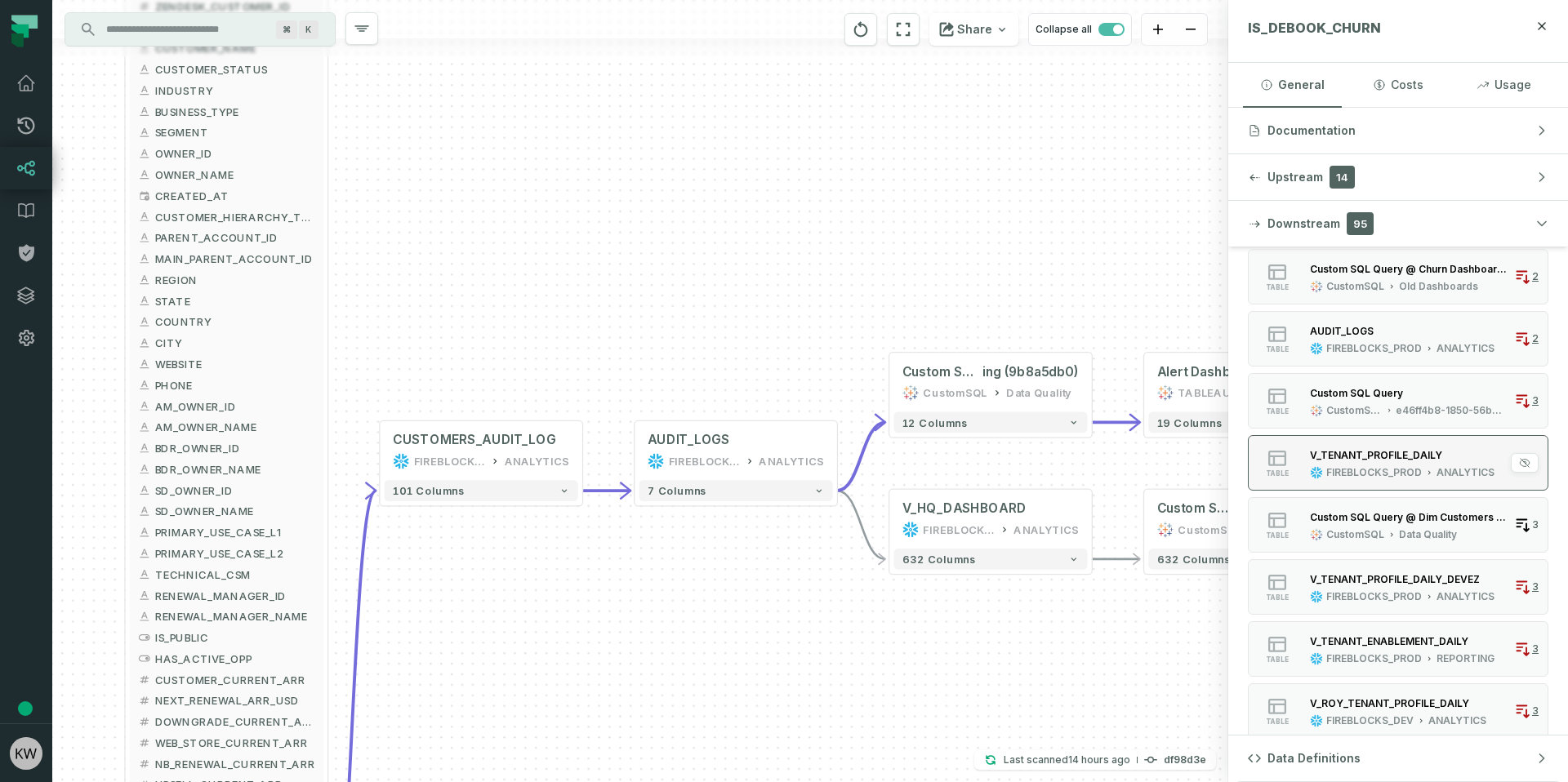
click at [1395, 461] on div "V_TENANT_PROFILE_DAILY" at bounding box center [1401, 455] width 185 height 17
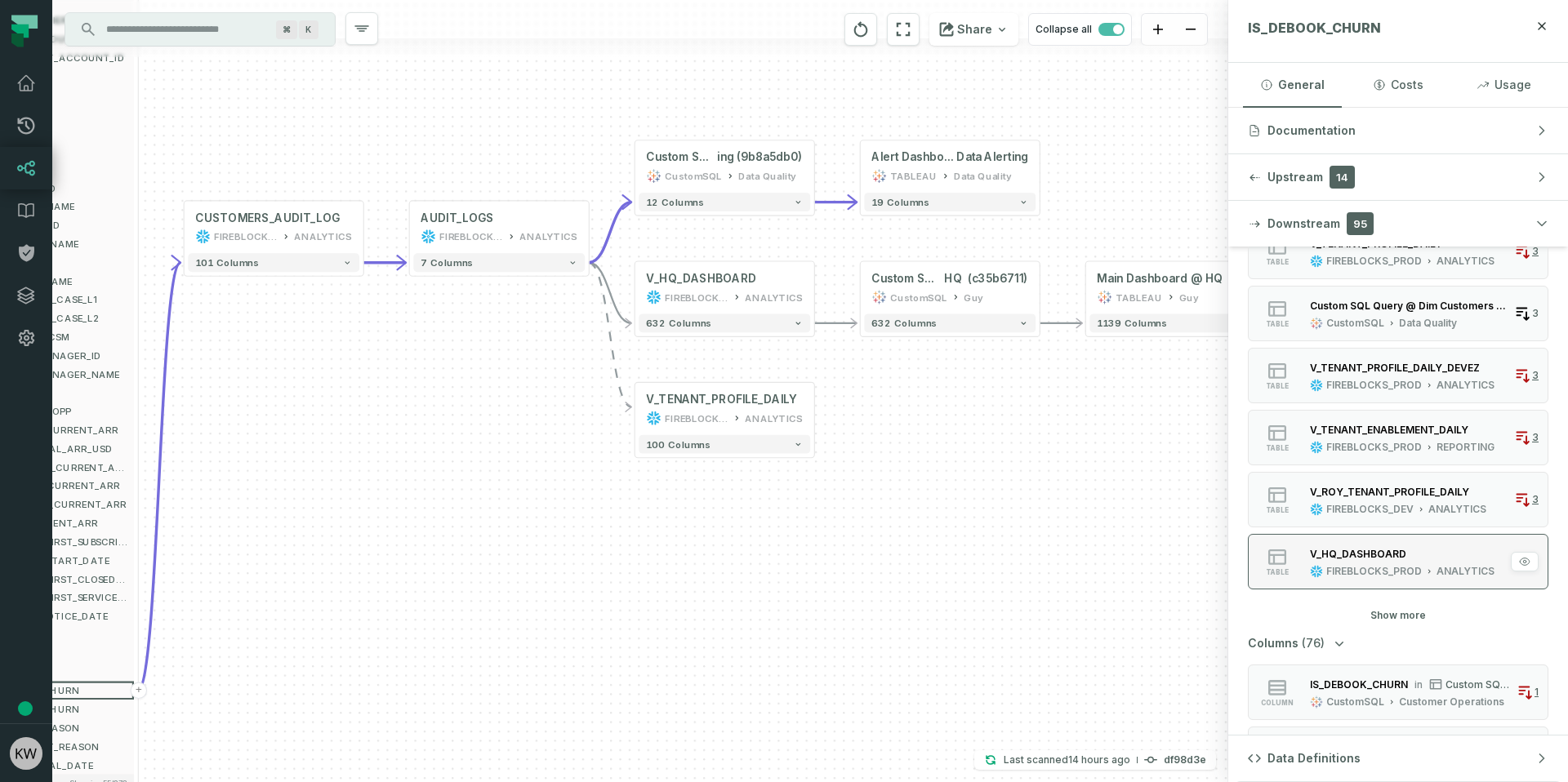
scroll to position [878, 0]
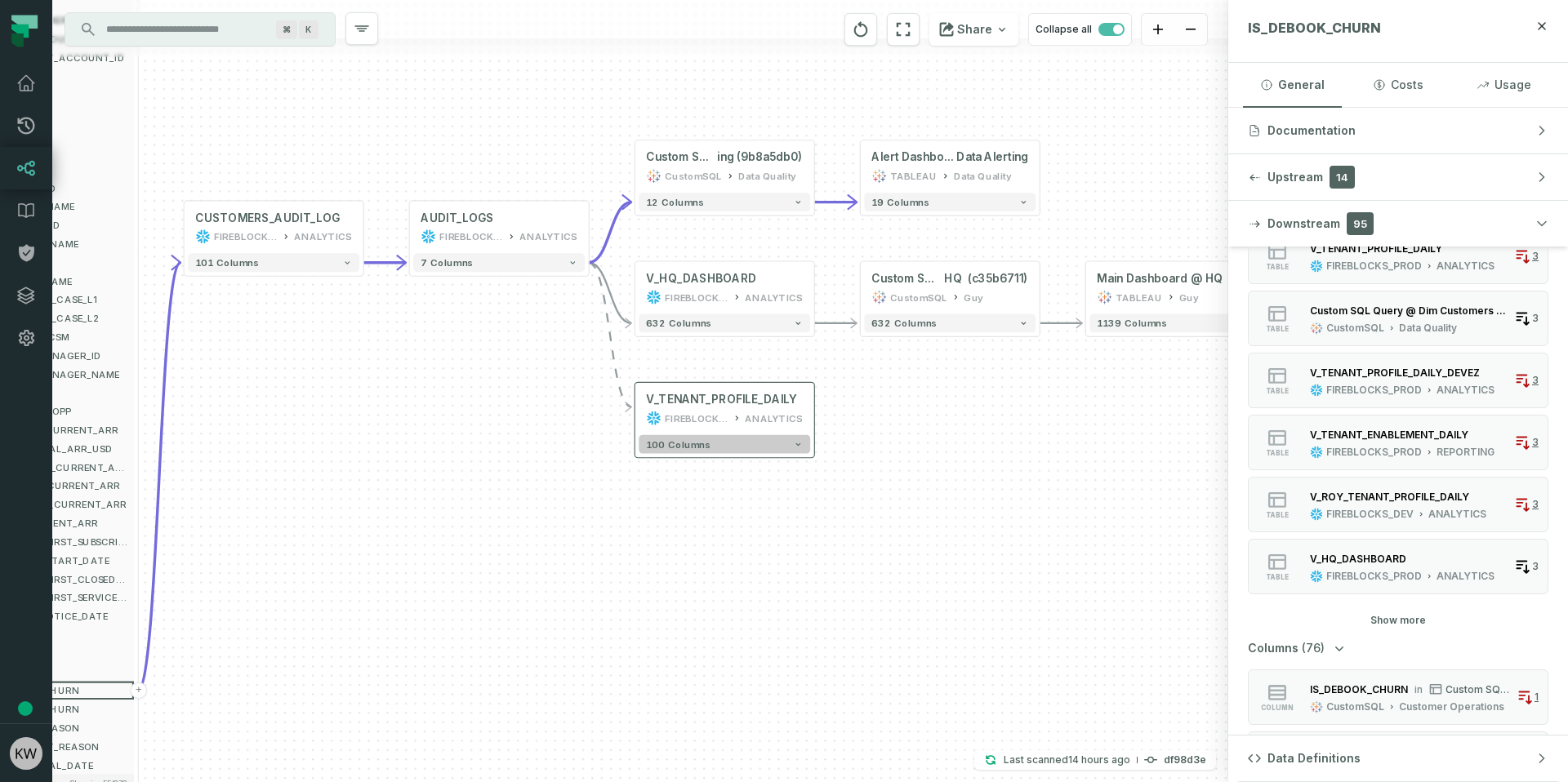
click at [765, 443] on button "100 columns" at bounding box center [724, 444] width 172 height 19
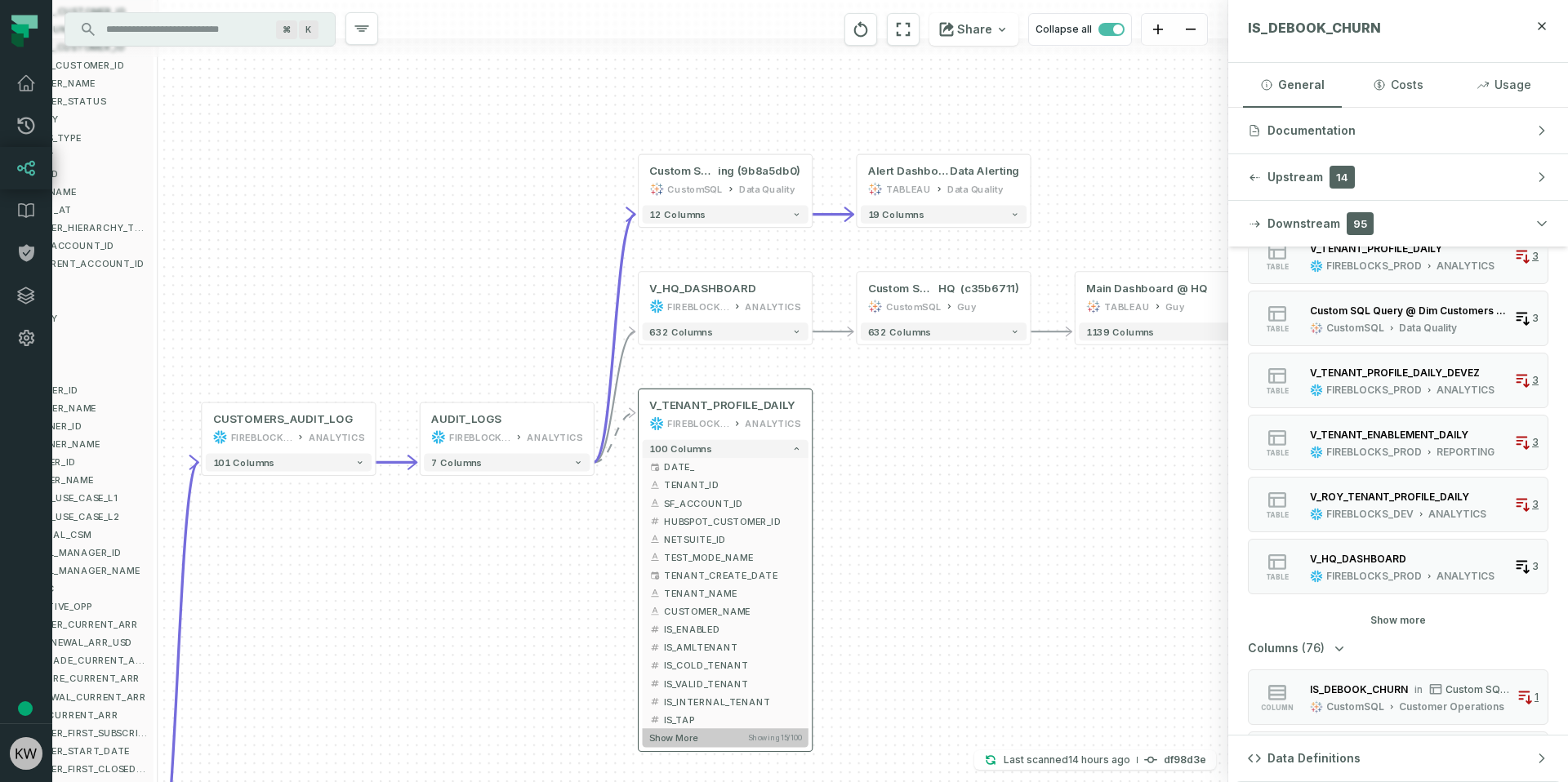
click at [690, 743] on span "Show more" at bounding box center [673, 738] width 49 height 12
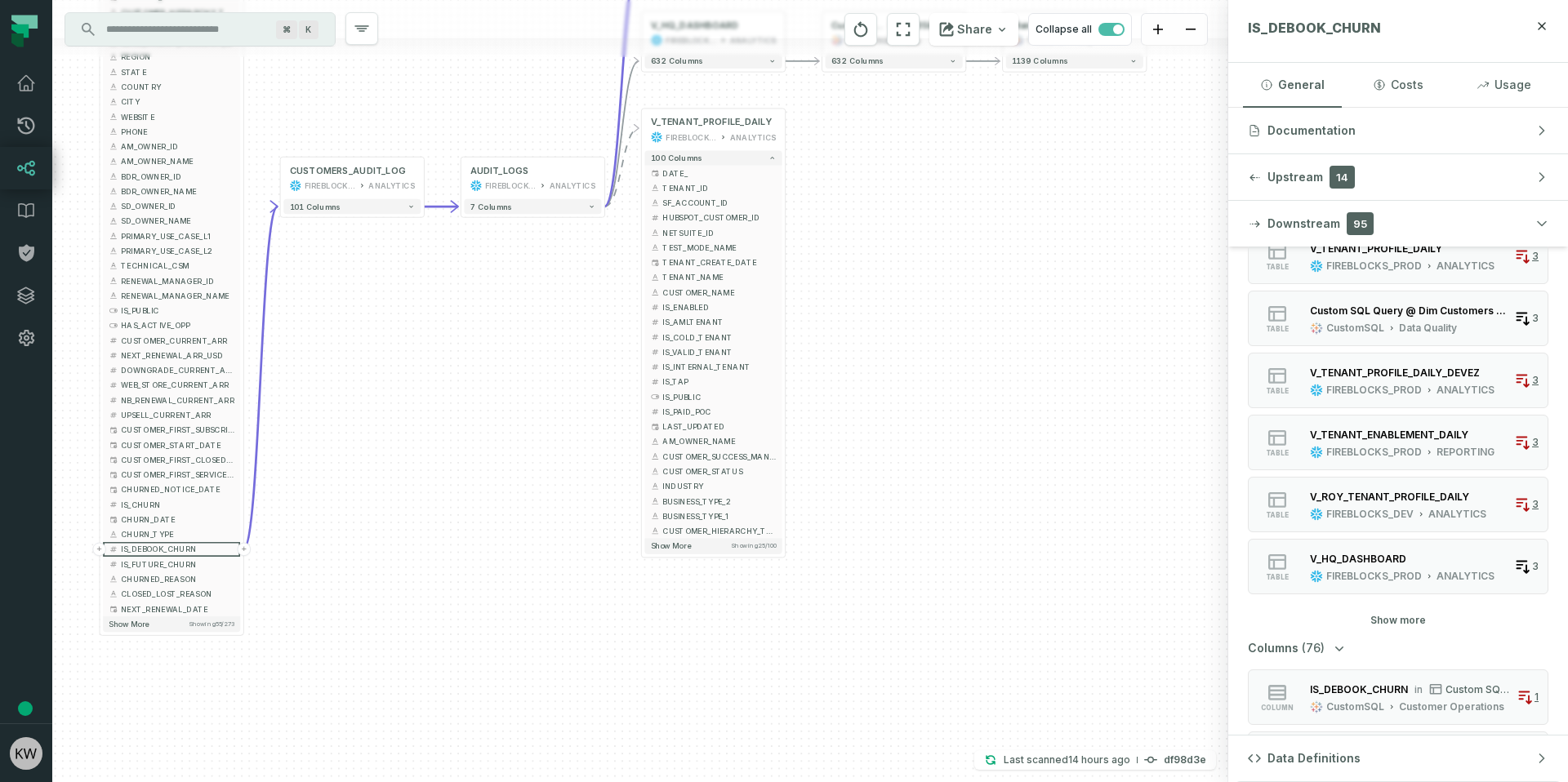
drag, startPoint x: 837, startPoint y: 673, endPoint x: 827, endPoint y: 347, distance: 326.2
click at [827, 347] on div "- Churn Dashboard @ Churn Dashboard - V2 TABLEAU Old Dashboards 55 columns + Cu…" at bounding box center [640, 391] width 1176 height 782
click at [726, 544] on button "Show more Showing 25 / 100" at bounding box center [712, 546] width 137 height 16
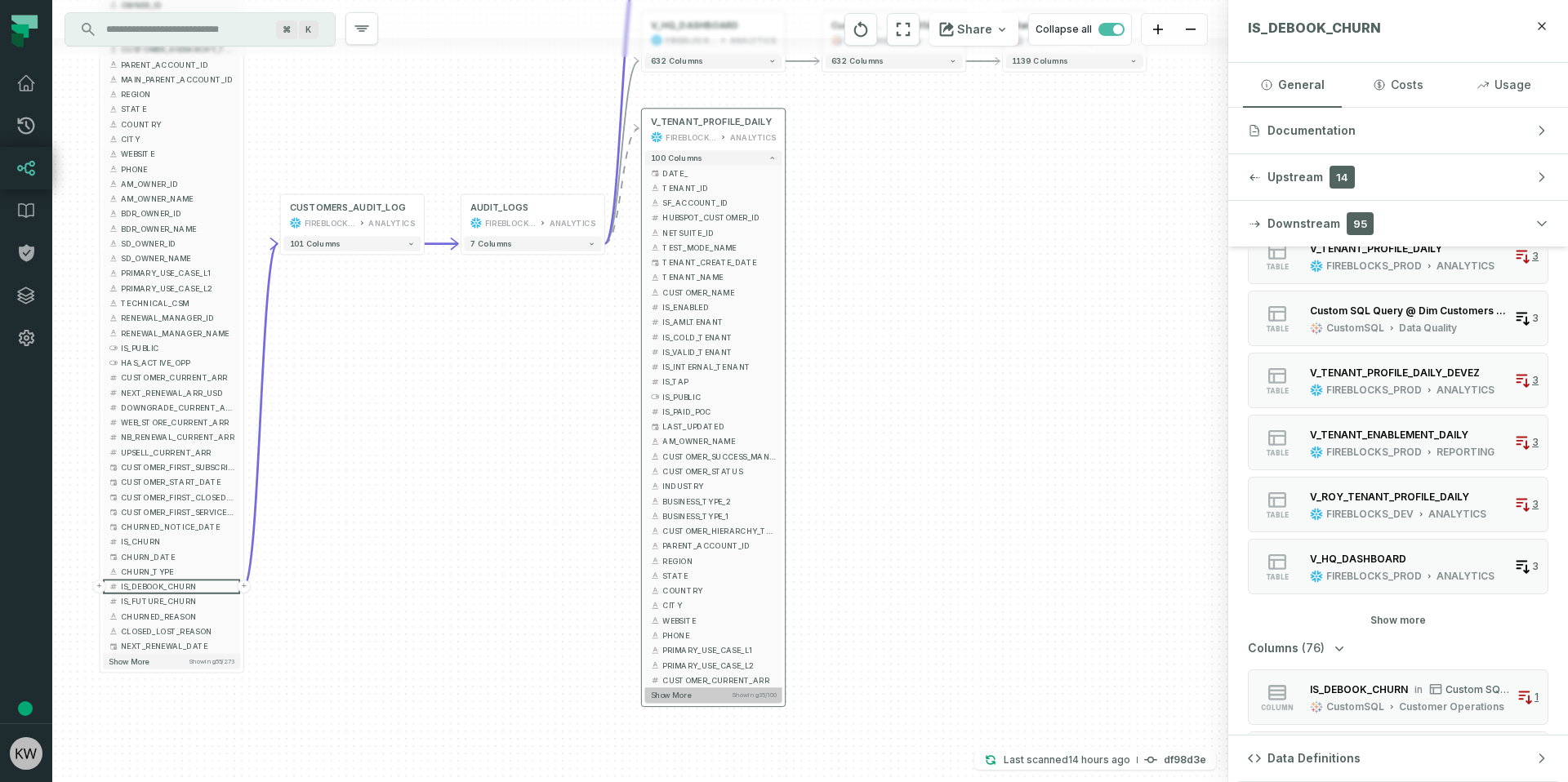
click at [720, 699] on button "Show more Showing 35 / 100" at bounding box center [712, 695] width 137 height 16
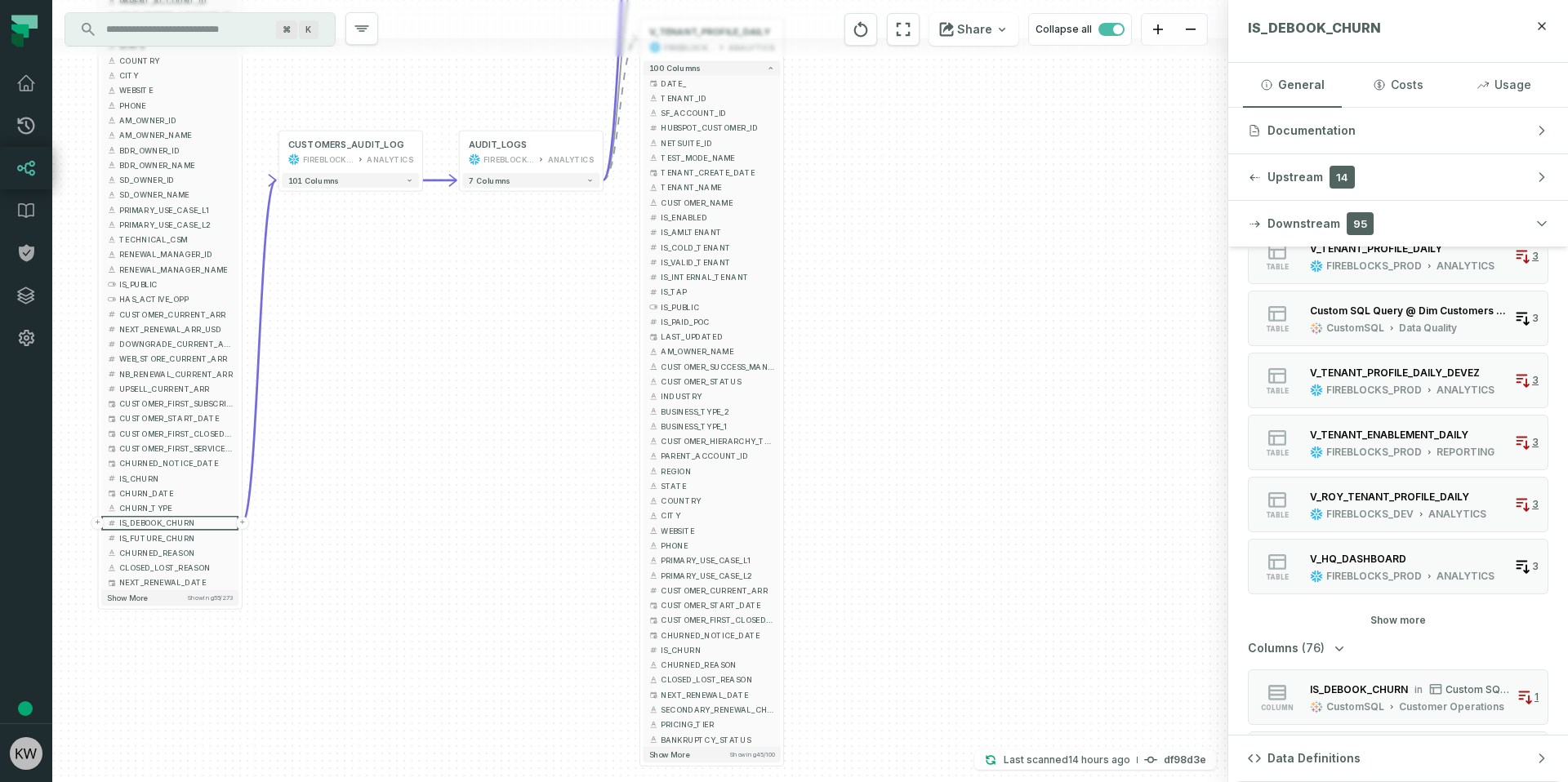
click at [894, 586] on div "- Churn Dashboard @ Churn Dashboard - V2 TABLEAU Old Dashboards 55 columns + Cu…" at bounding box center [640, 391] width 1176 height 782
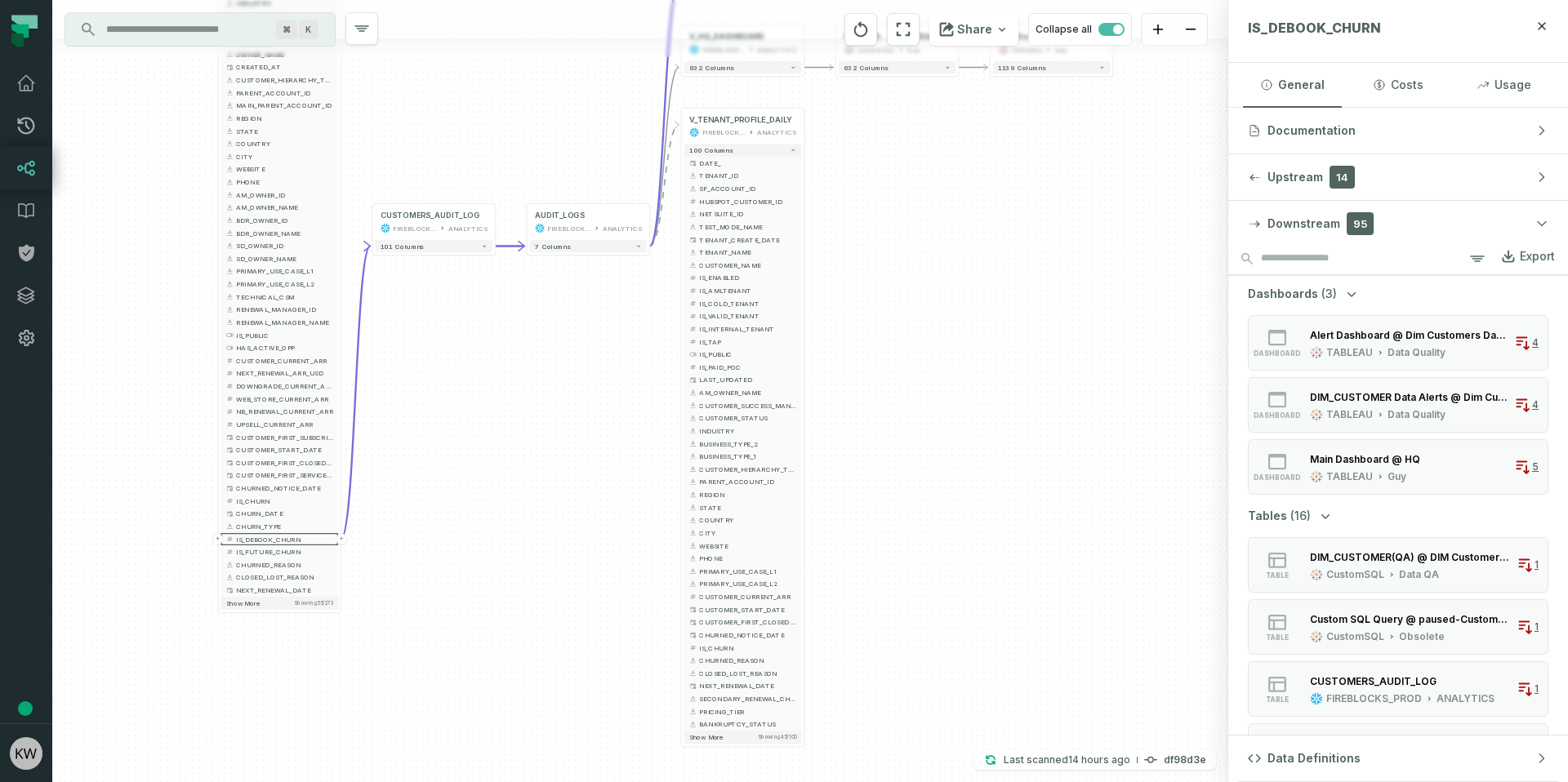
scroll to position [0, 0]
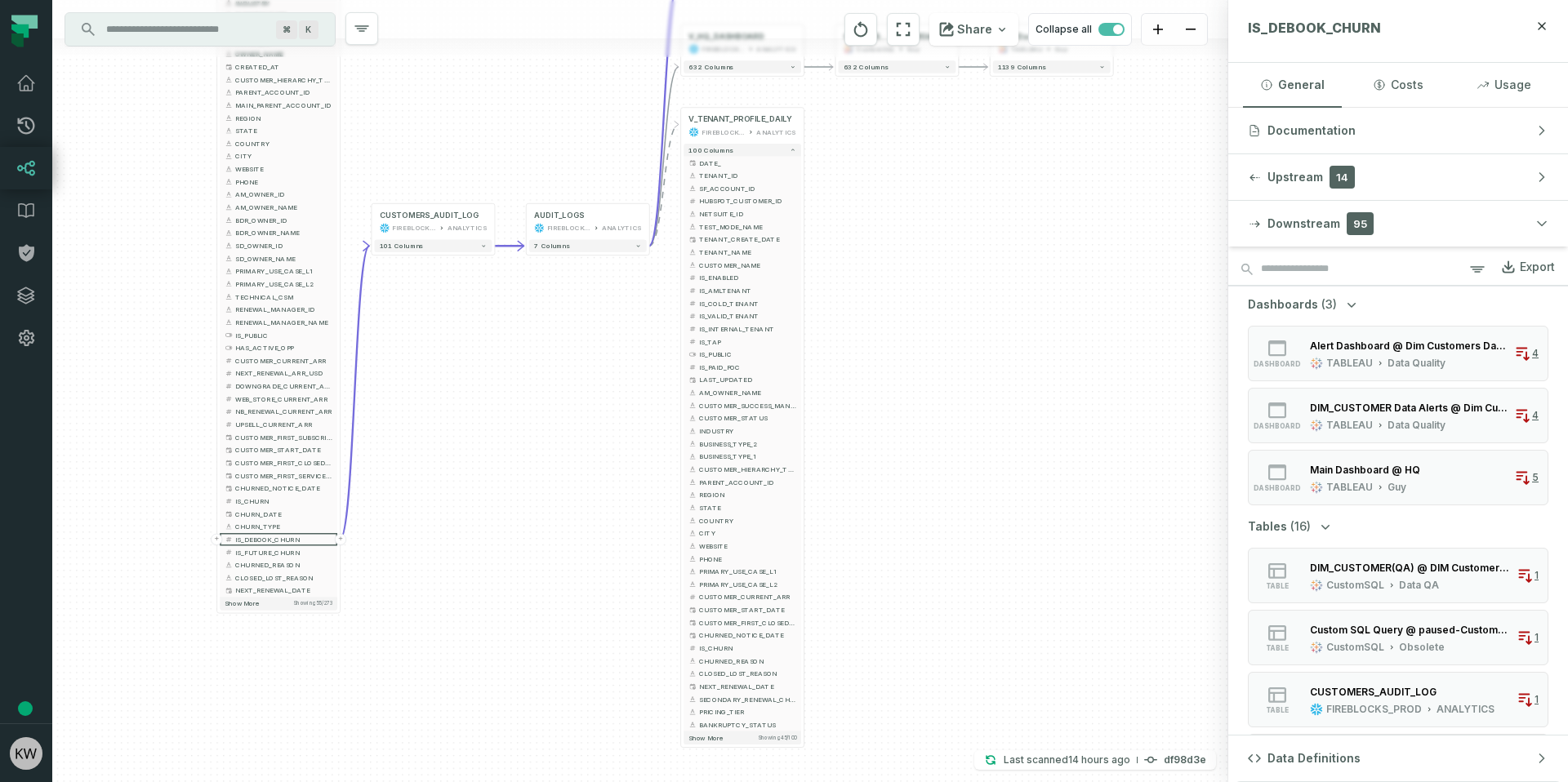
click at [901, 370] on div "- Churn Dashboard @ Churn Dashboard - V2 TABLEAU Old Dashboards 55 columns + Cu…" at bounding box center [640, 391] width 1176 height 782
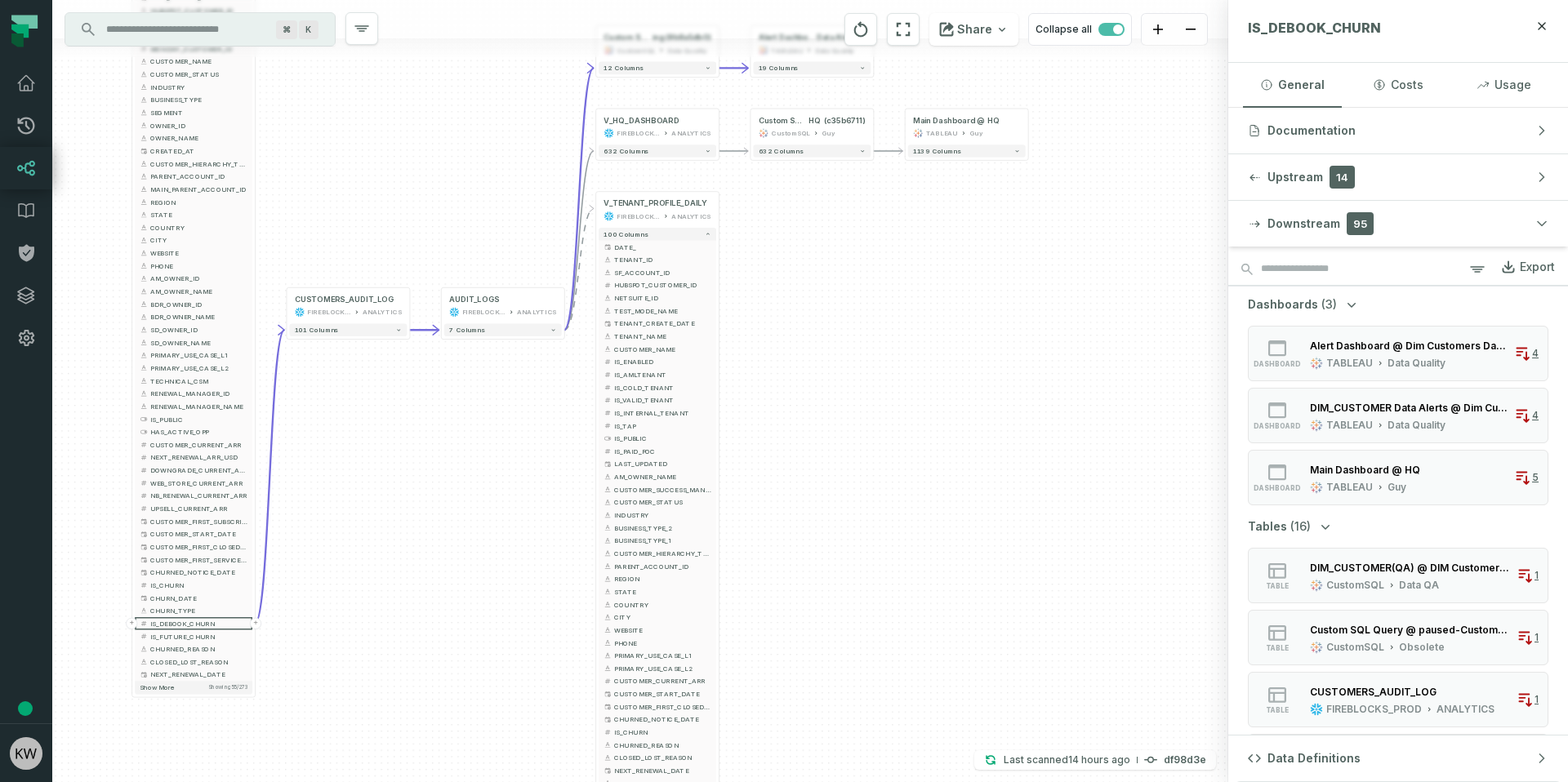
drag, startPoint x: 533, startPoint y: 437, endPoint x: 485, endPoint y: 464, distance: 55.1
click at [485, 464] on div "- Churn Dashboard @ Churn Dashboard - V2 TABLEAU Old Dashboards 55 columns + Cu…" at bounding box center [640, 391] width 1176 height 782
click at [1412, 464] on div "Main Dashboard @ HQ" at bounding box center [1364, 469] width 110 height 12
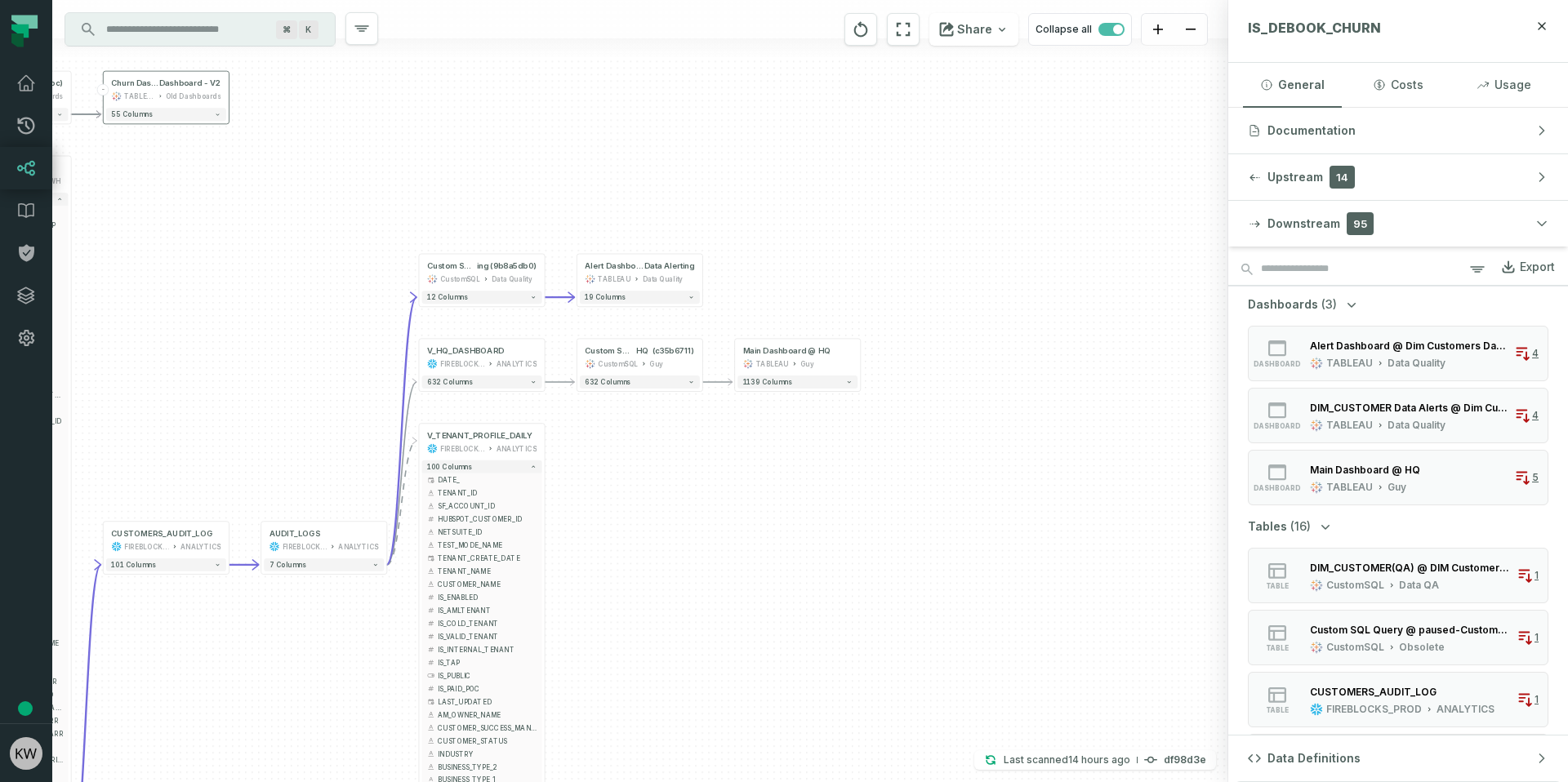
drag, startPoint x: 590, startPoint y: 618, endPoint x: 739, endPoint y: 493, distance: 194.5
click at [739, 493] on div "- Churn Dashboard @ Churn Dashboard - V2 TABLEAU Old Dashboards 55 columns + Cu…" at bounding box center [640, 391] width 1176 height 782
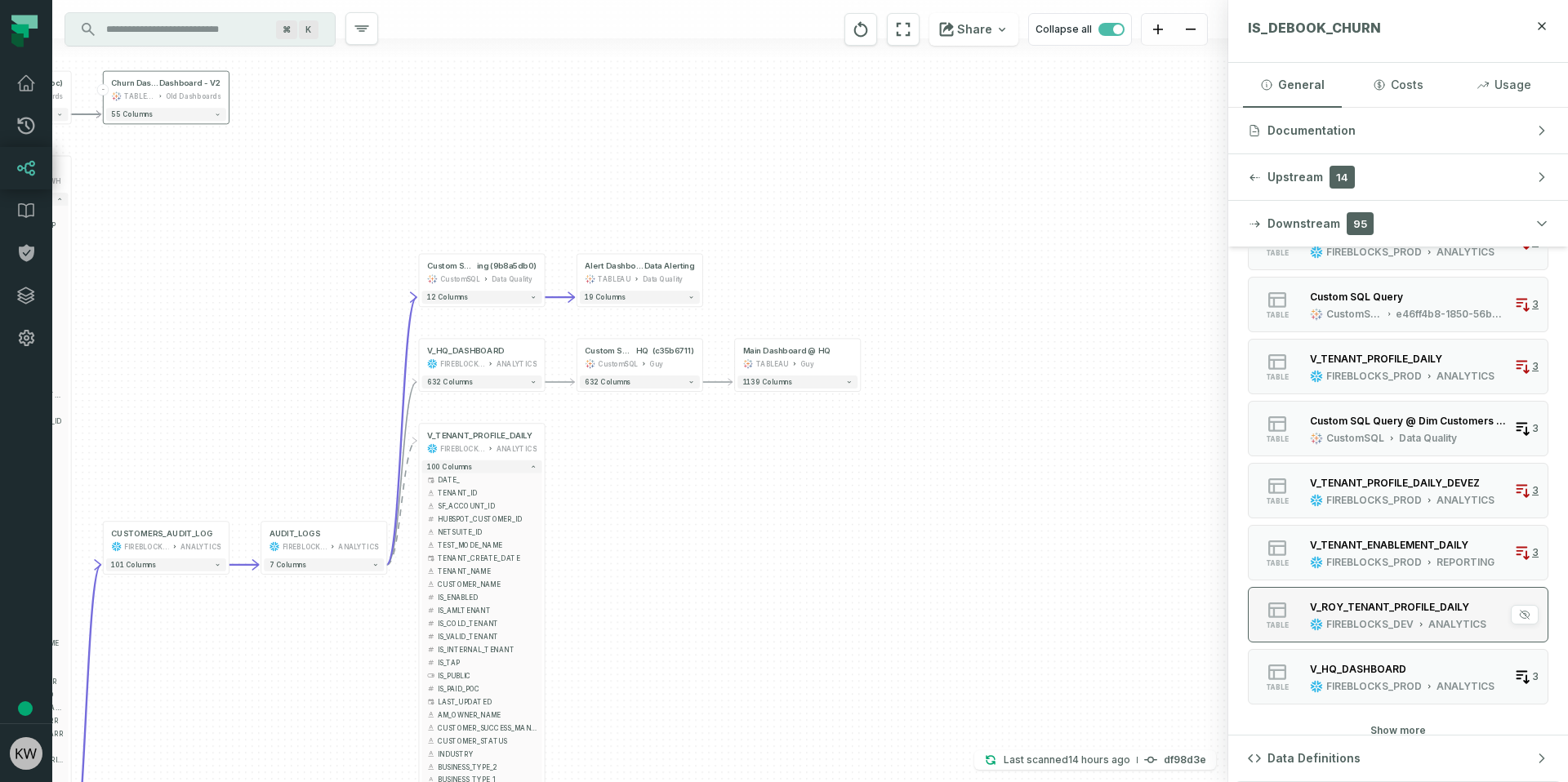
scroll to position [809, 0]
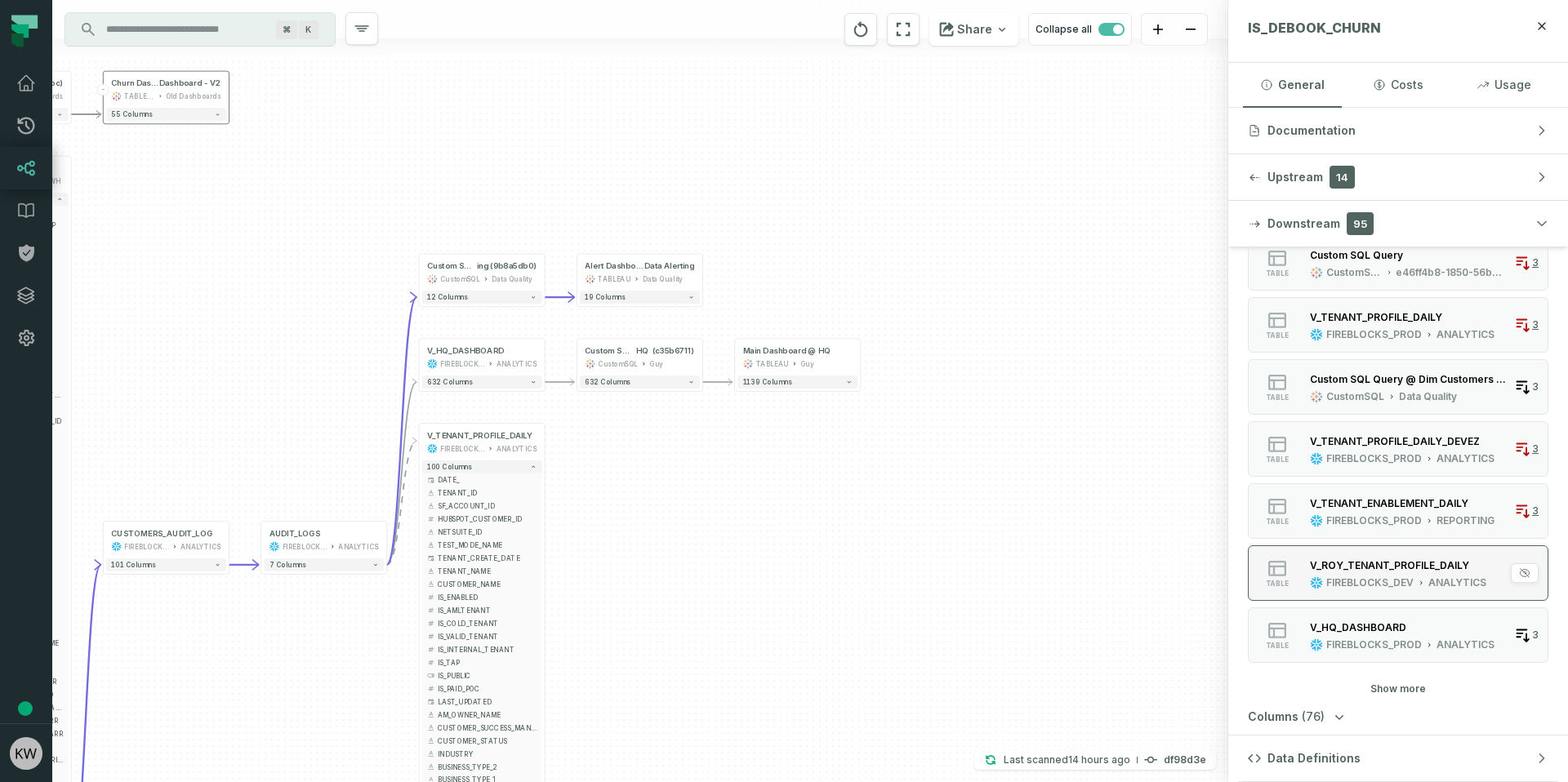
click at [1367, 580] on div "FIREBLOCKS_DEV" at bounding box center [1369, 583] width 87 height 13
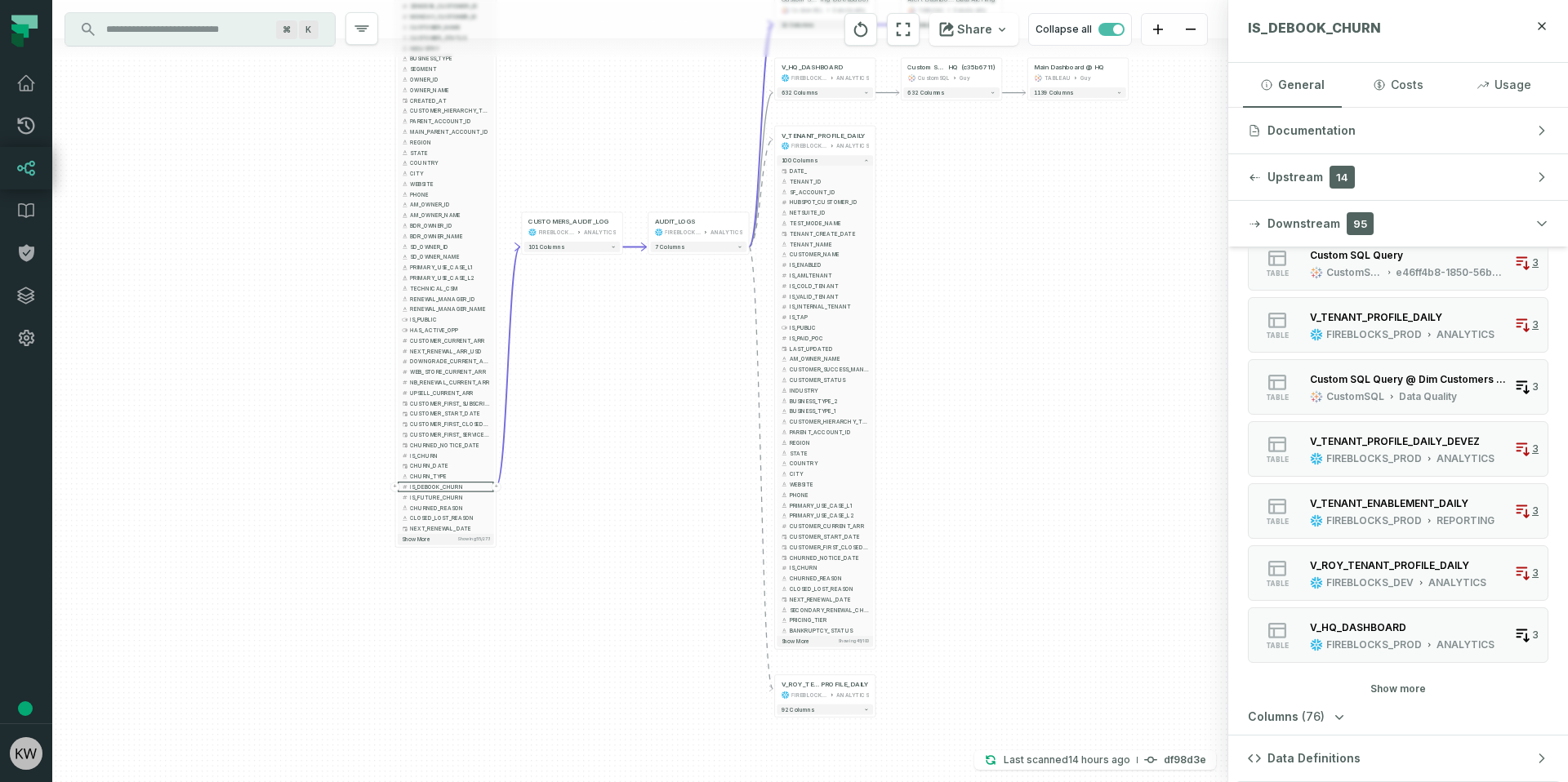
drag, startPoint x: 1017, startPoint y: 338, endPoint x: 957, endPoint y: 568, distance: 237.7
click at [957, 568] on div "- Churn Dashboard @ Churn Dashboard - V2 TABLEAU Old Dashboards 55 columns + Cu…" at bounding box center [640, 391] width 1176 height 782
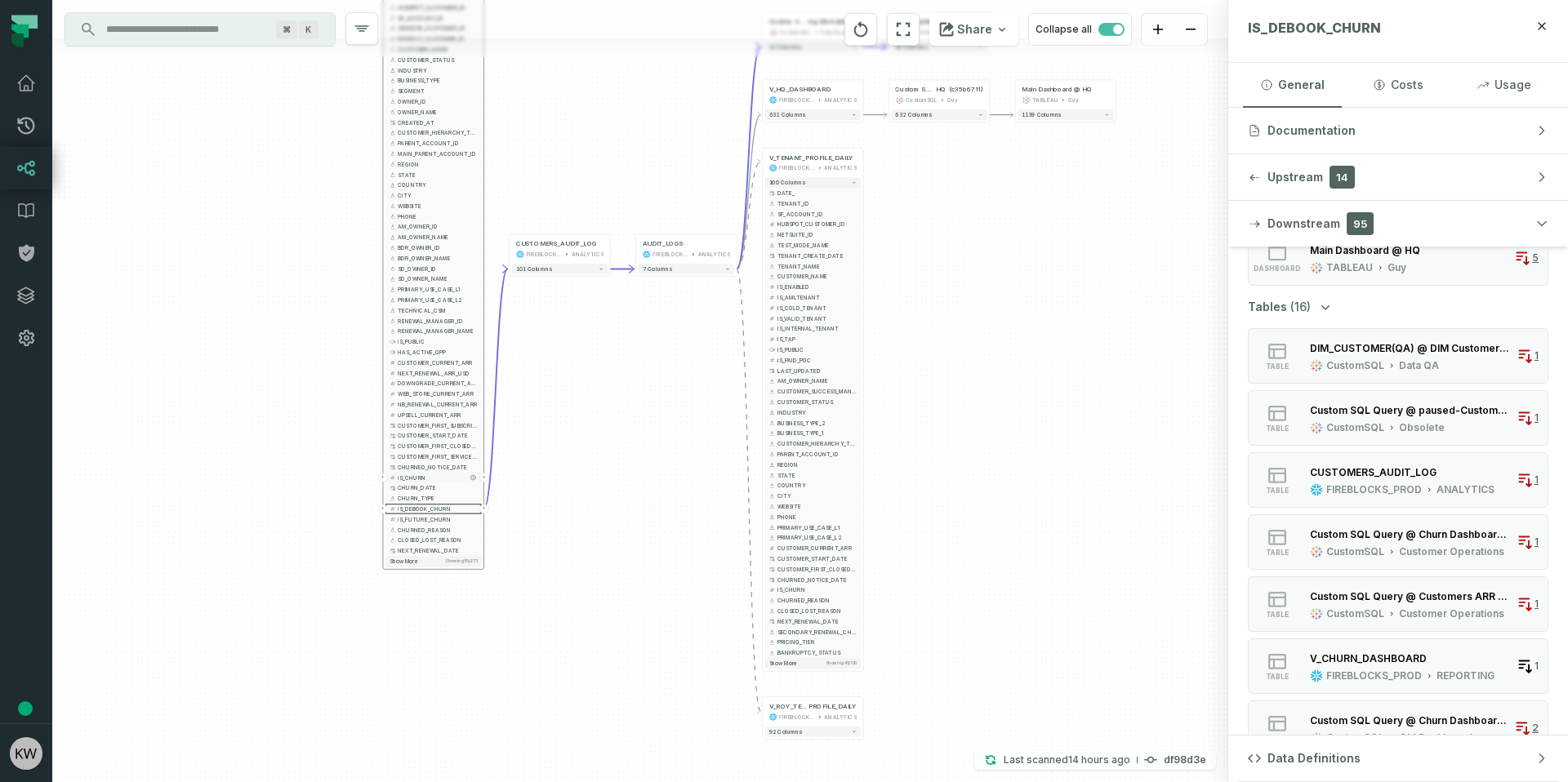
scroll to position [218, 0]
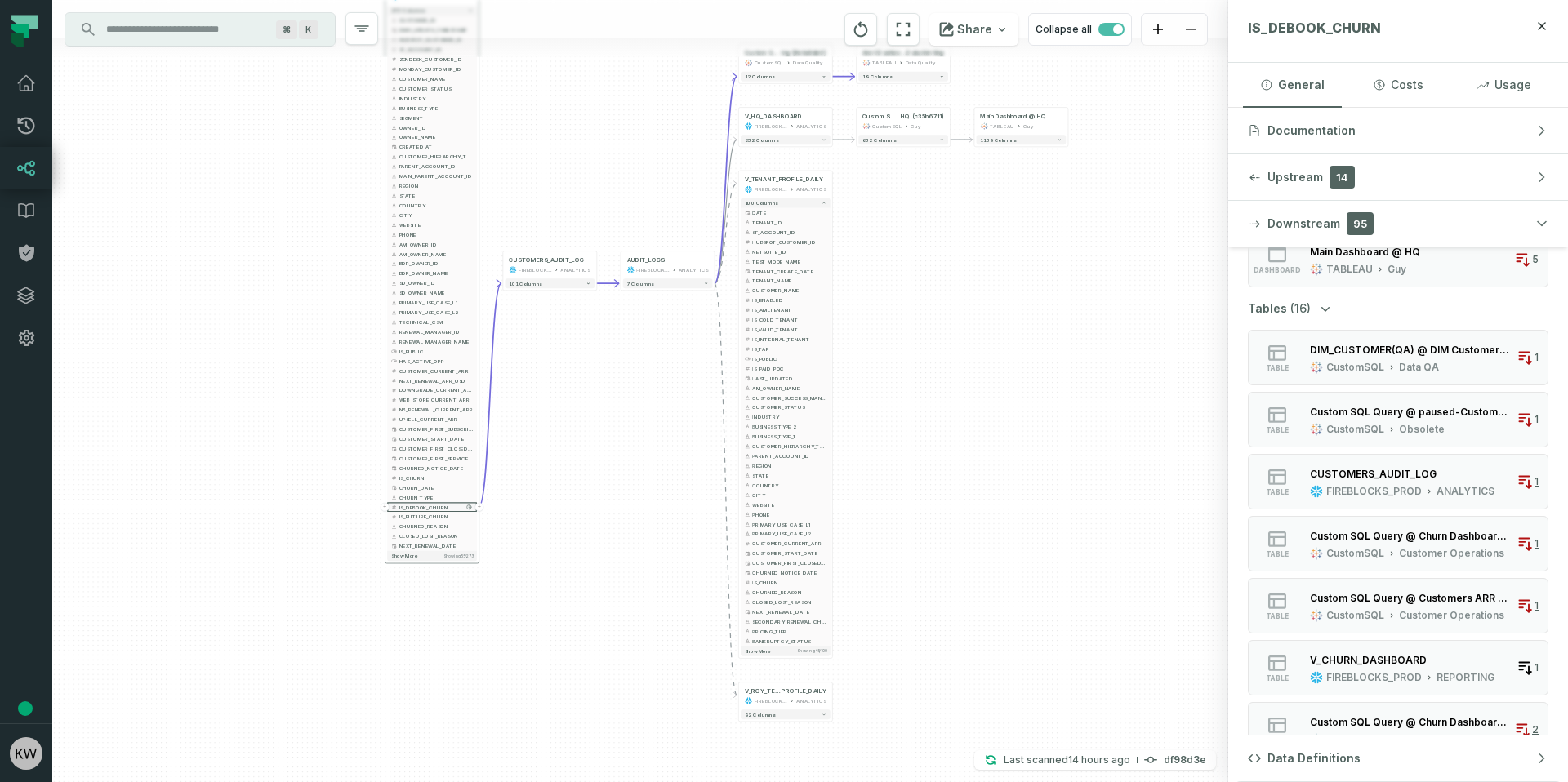
click at [479, 504] on button "+" at bounding box center [479, 508] width 9 height 9
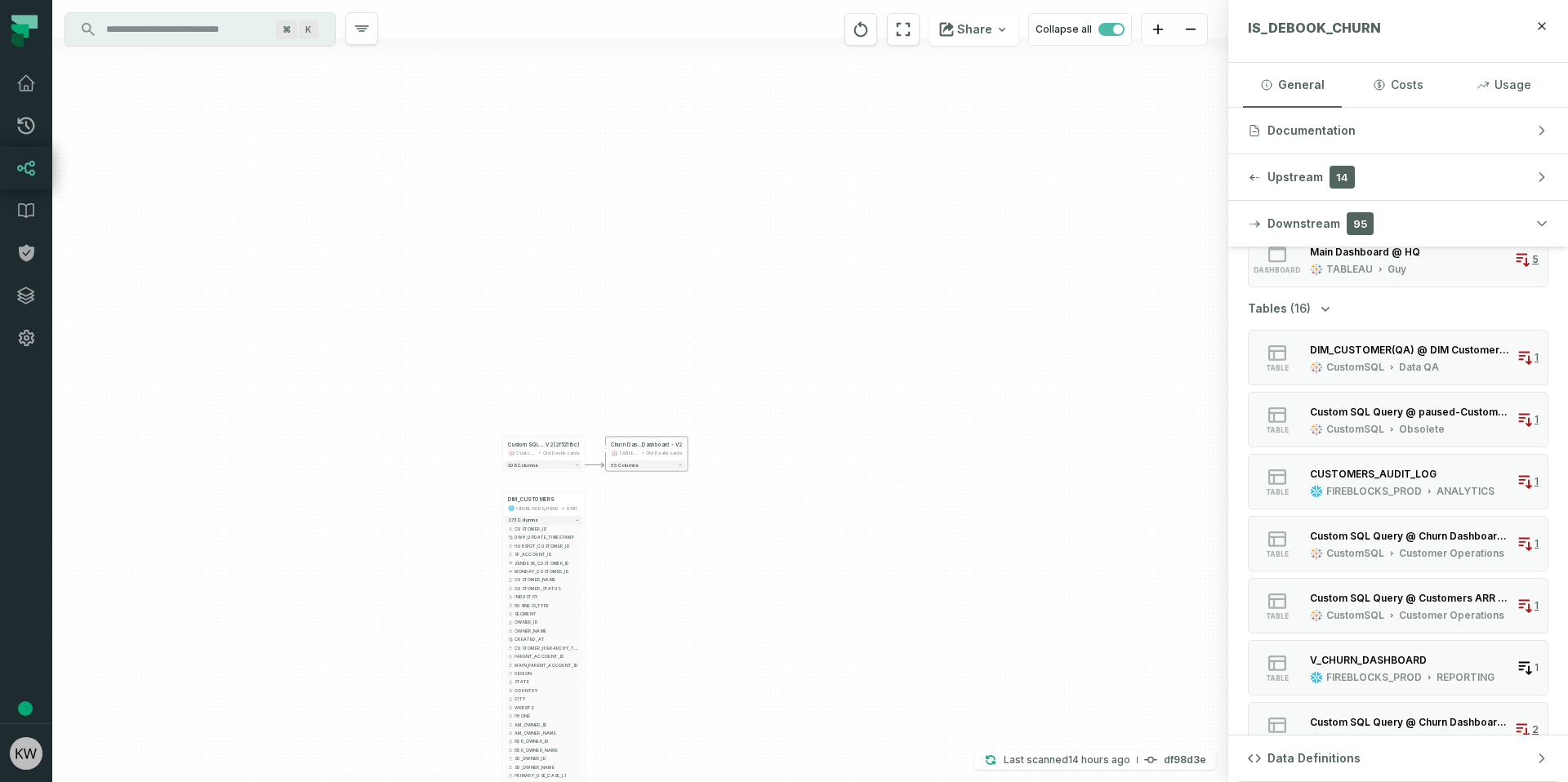
drag, startPoint x: 694, startPoint y: 453, endPoint x: 649, endPoint y: 308, distance: 151.8
click at [649, 308] on div "- Churn Dashboard @ Churn Dashboard - V2 TABLEAU Old Dashboards 55 columns + Cu…" at bounding box center [640, 391] width 1176 height 782
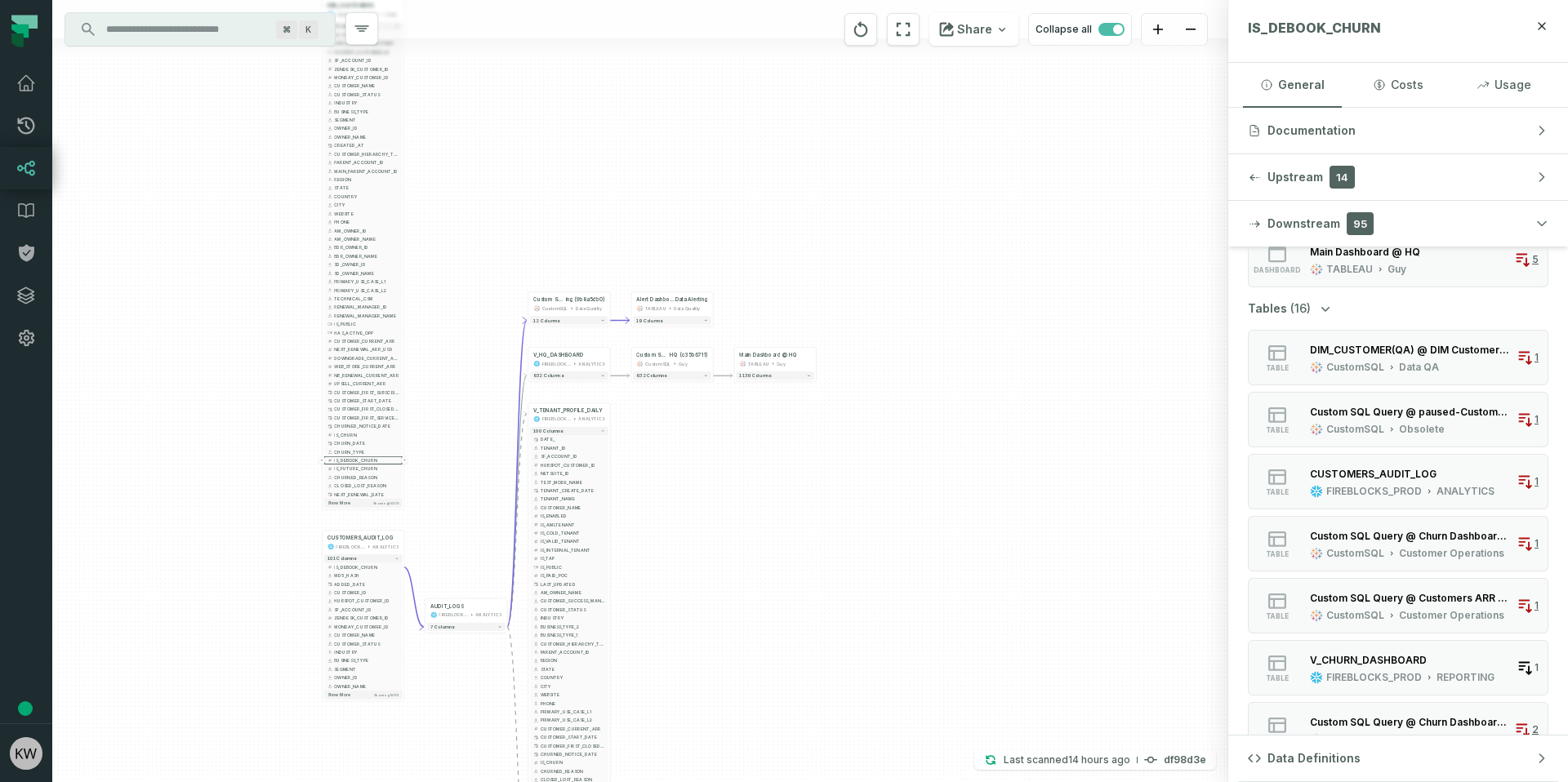
drag, startPoint x: 638, startPoint y: 371, endPoint x: 570, endPoint y: 225, distance: 161.1
click at [570, 225] on div "- Churn Dashboard @ Churn Dashboard - V2 TABLEAU Old Dashboards 55 columns + Cu…" at bounding box center [640, 391] width 1176 height 782
click at [436, 451] on div "- Churn Dashboard @ Churn Dashboard - V2 TABLEAU Old Dashboards 55 columns + Cu…" at bounding box center [640, 391] width 1176 height 782
click at [1123, 31] on span "button" at bounding box center [1111, 30] width 27 height 13
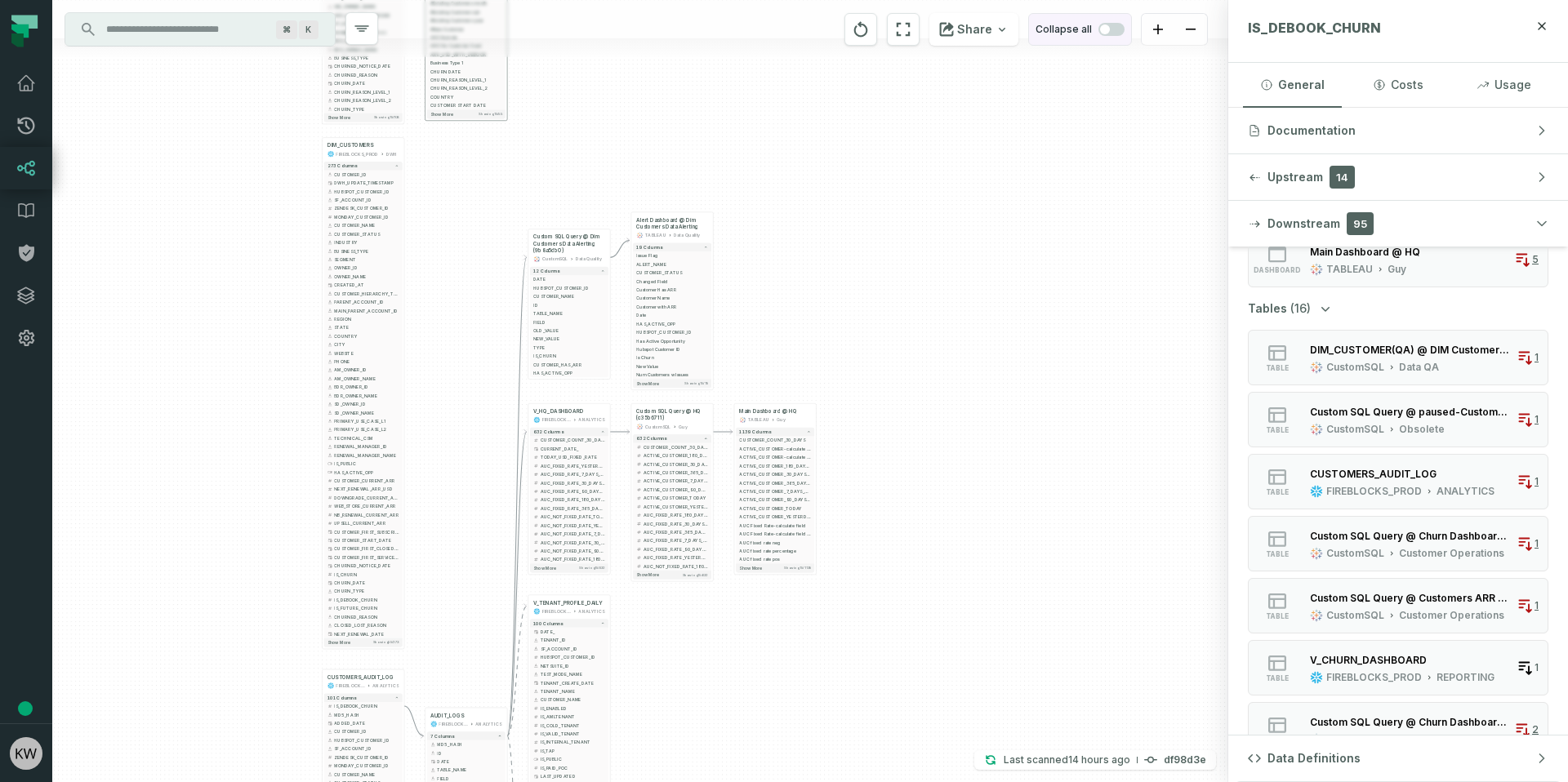
click at [1109, 27] on span "button" at bounding box center [1104, 30] width 10 height 10
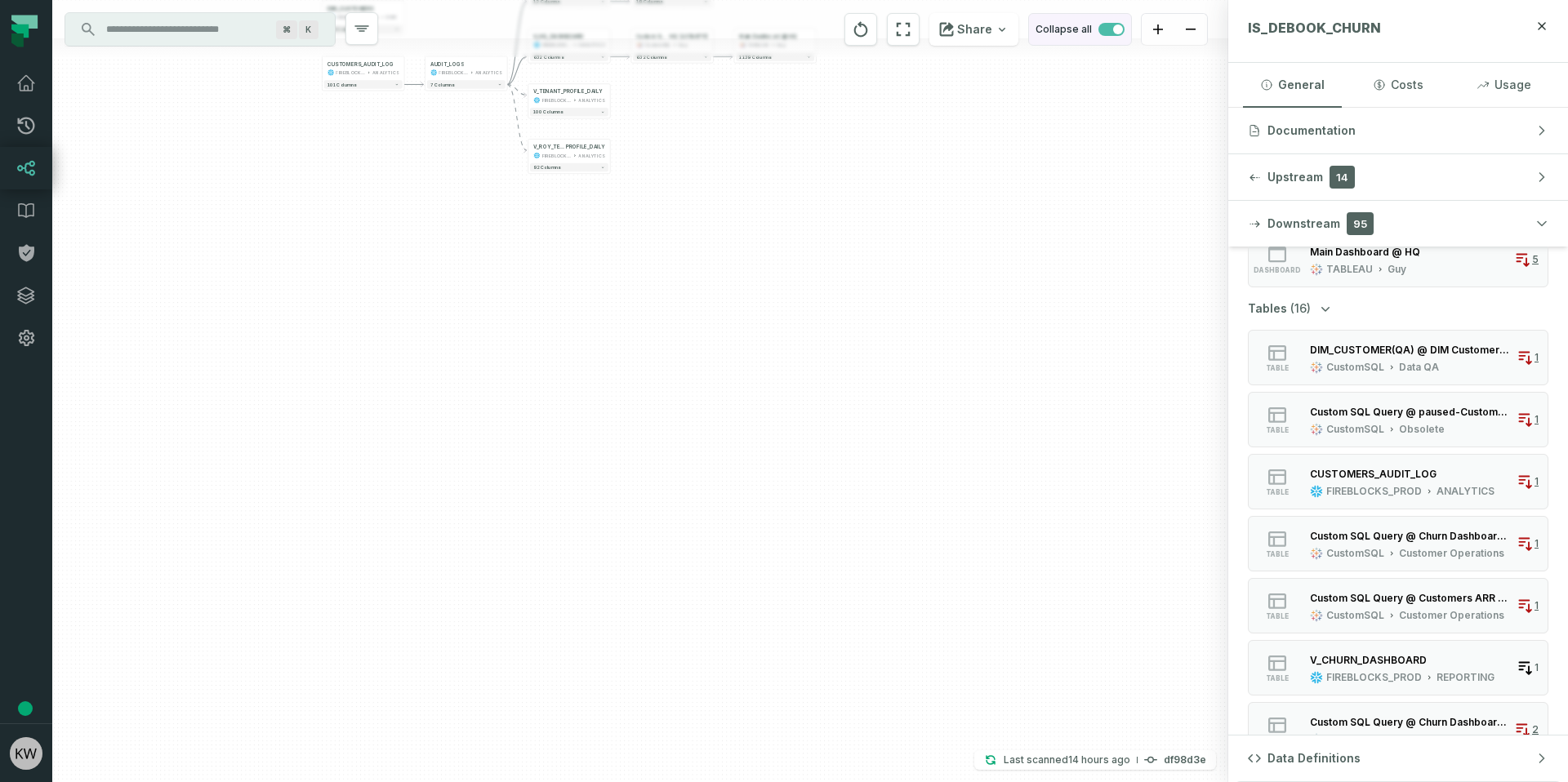
click at [1108, 27] on span "button" at bounding box center [1111, 30] width 27 height 13
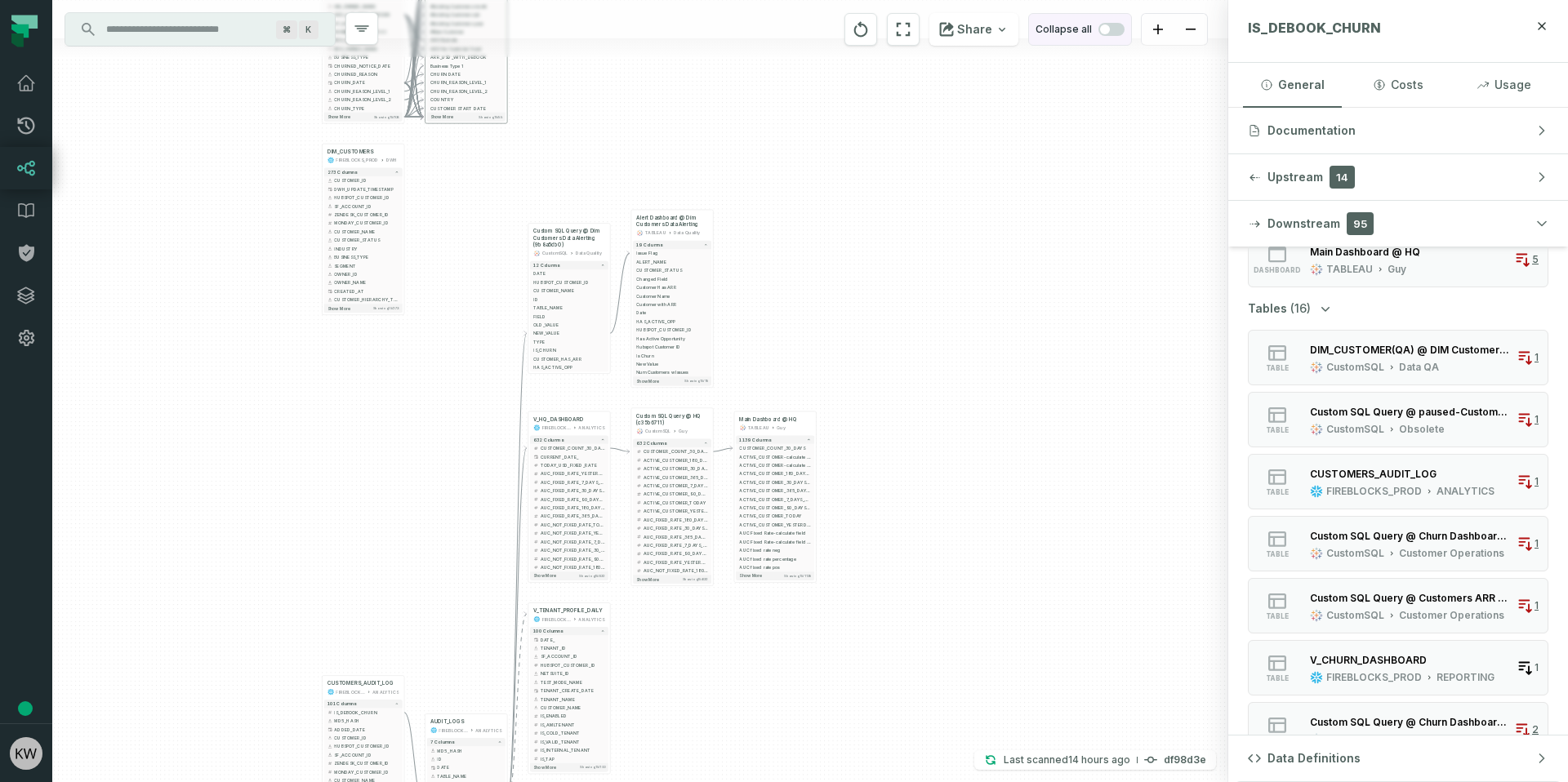
click at [1109, 34] on span "button" at bounding box center [1111, 30] width 27 height 13
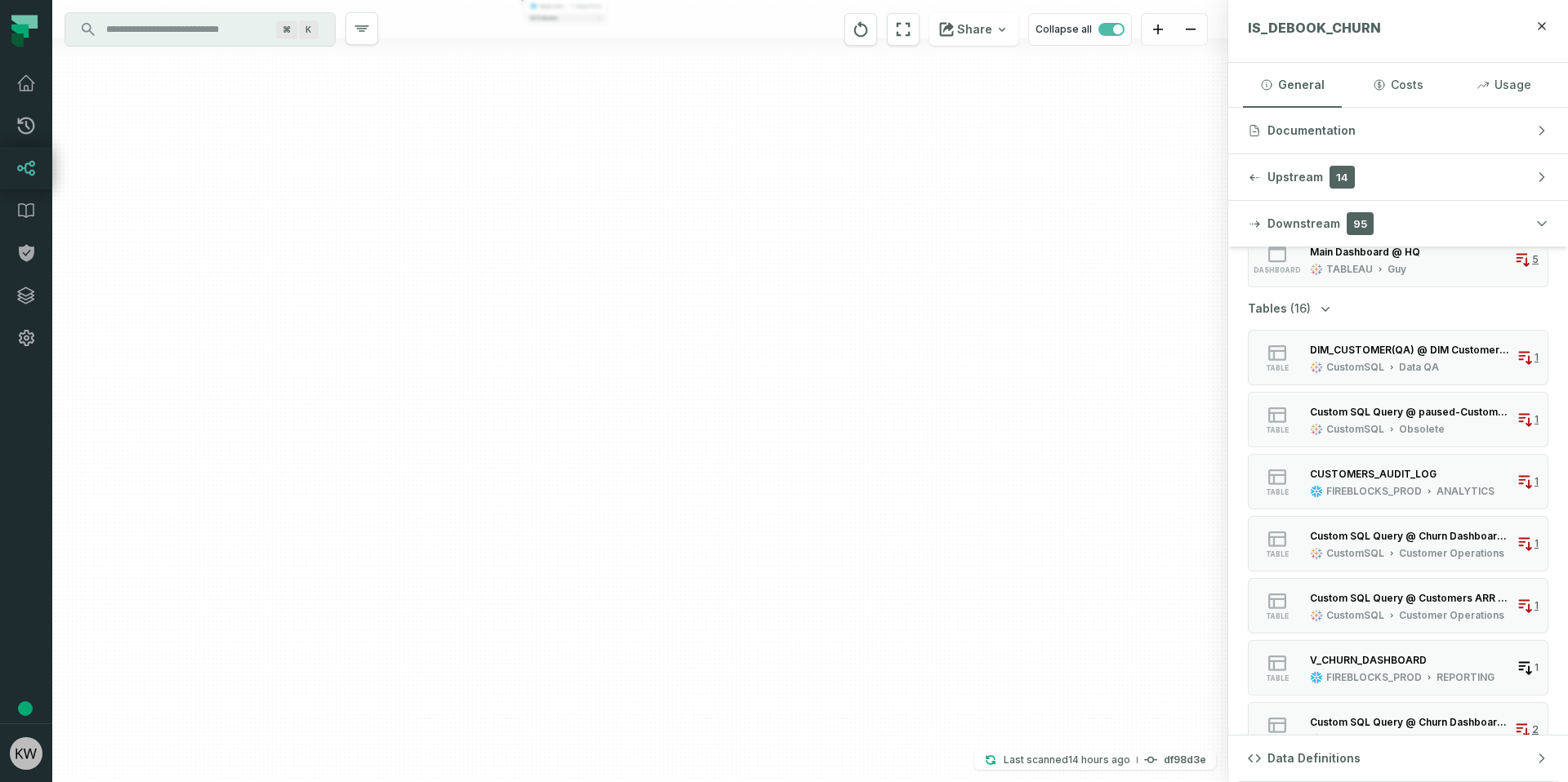
drag, startPoint x: 935, startPoint y: 567, endPoint x: 894, endPoint y: 702, distance: 141.1
click at [901, 704] on div "- Churn Dashboard @ Churn Dashboard - V2 TABLEAU Old Dashboards 55 columns + Cu…" at bounding box center [640, 391] width 1176 height 782
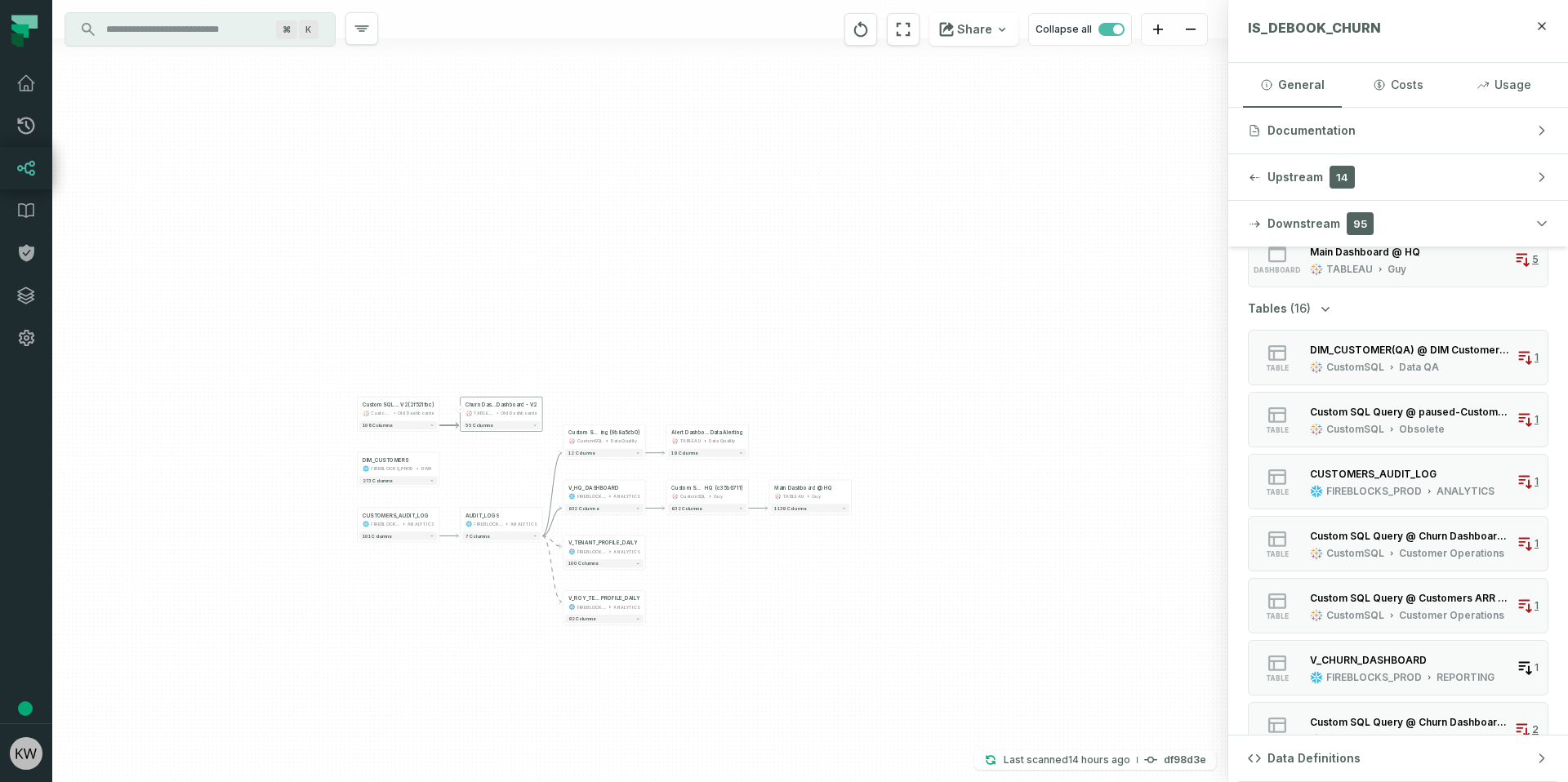
drag, startPoint x: 731, startPoint y: 420, endPoint x: 687, endPoint y: 593, distance: 178.5
click at [803, 660] on div "- Churn Dashboard @ Churn Dashboard - V2 TABLEAU Old Dashboards 55 columns + Cu…" at bounding box center [640, 391] width 1176 height 782
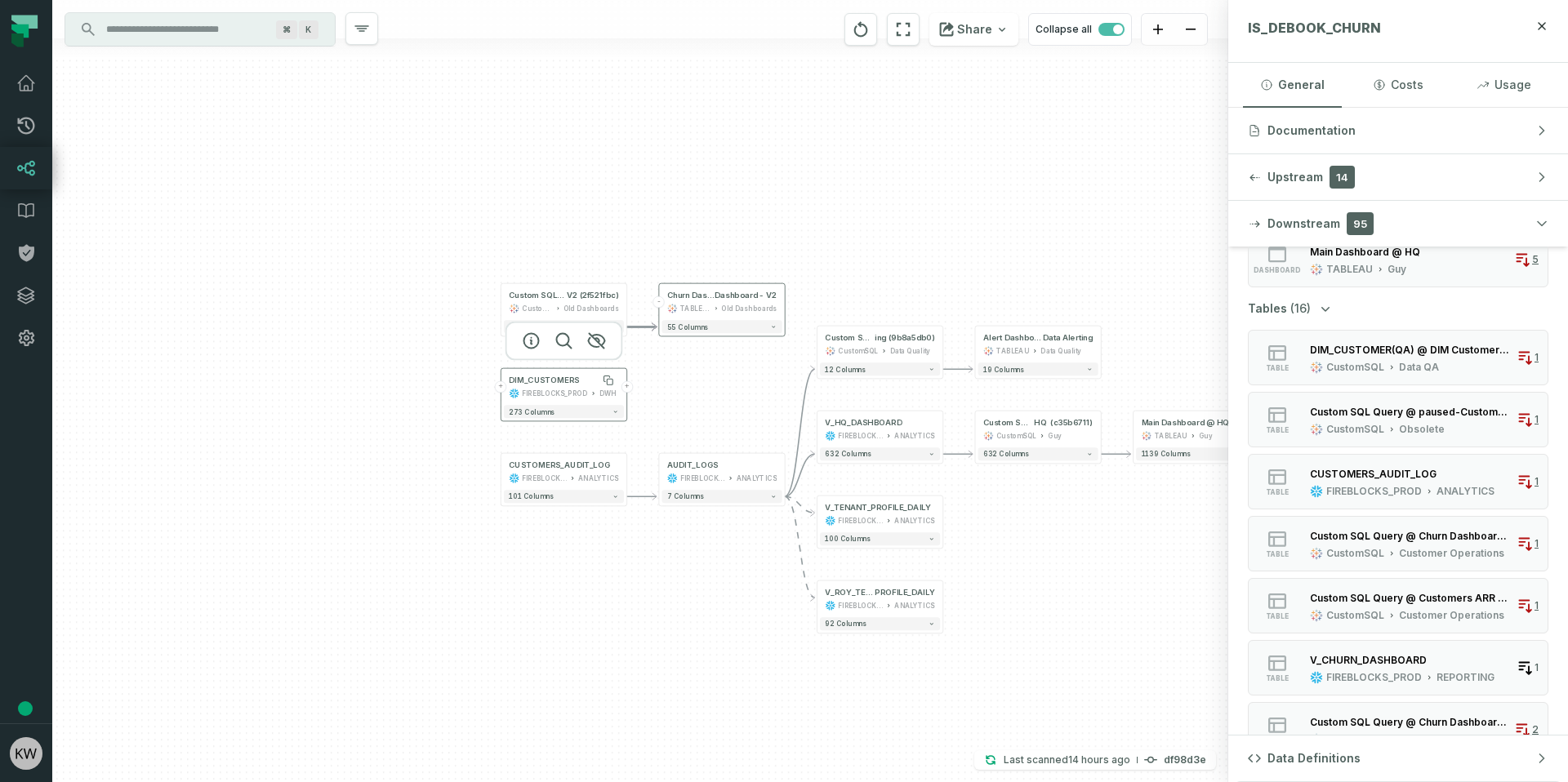
drag, startPoint x: 434, startPoint y: 404, endPoint x: 562, endPoint y: 384, distance: 129.6
click at [562, 384] on div "DIM_CUSTOMERS" at bounding box center [543, 381] width 70 height 11
click at [549, 376] on div "DIM_CUSTOMERS" at bounding box center [543, 381] width 70 height 11
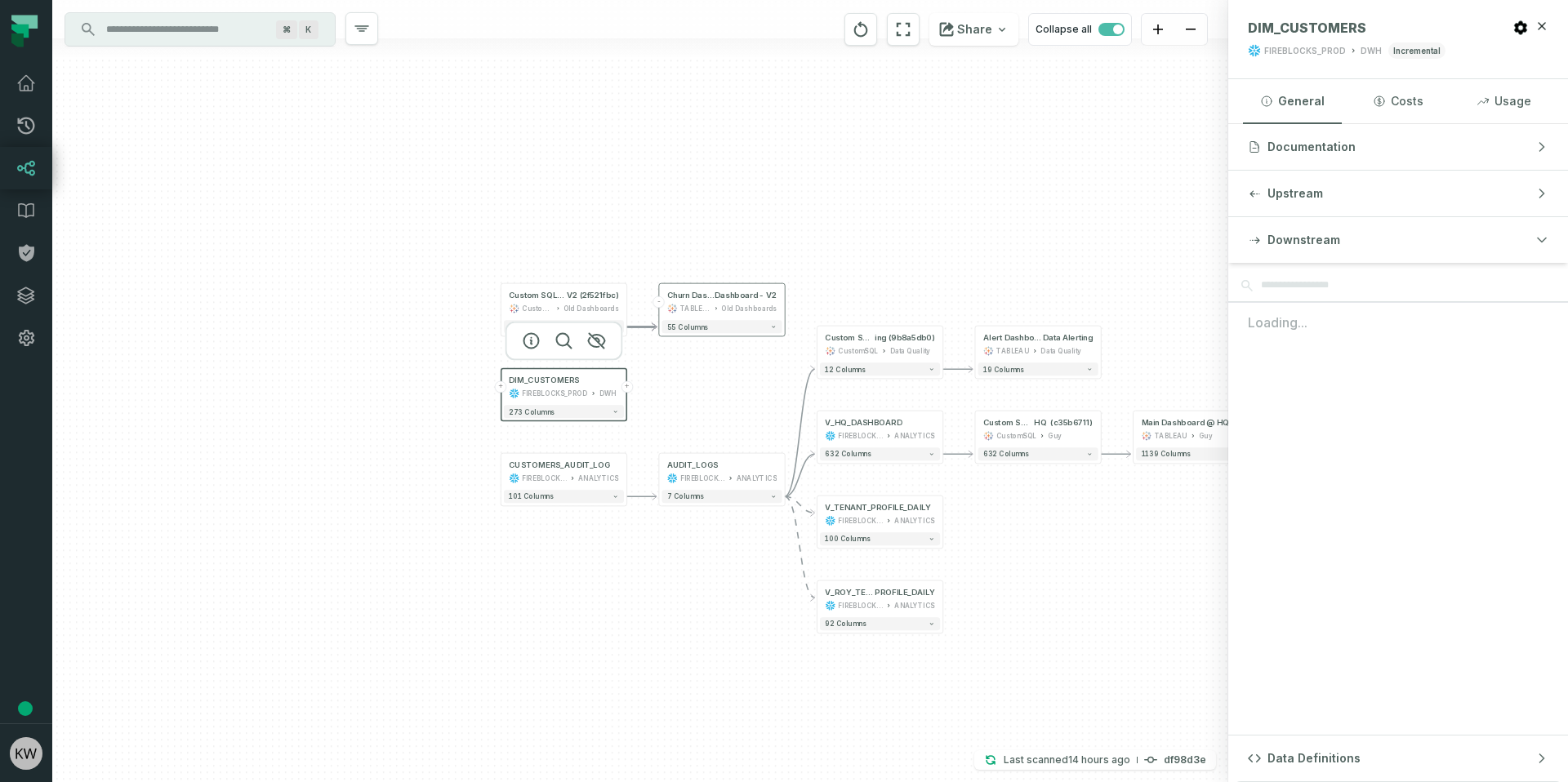
scroll to position [0, 0]
click at [528, 342] on icon "button" at bounding box center [531, 342] width 20 height 20
click at [595, 414] on button "273 columns" at bounding box center [564, 411] width 120 height 13
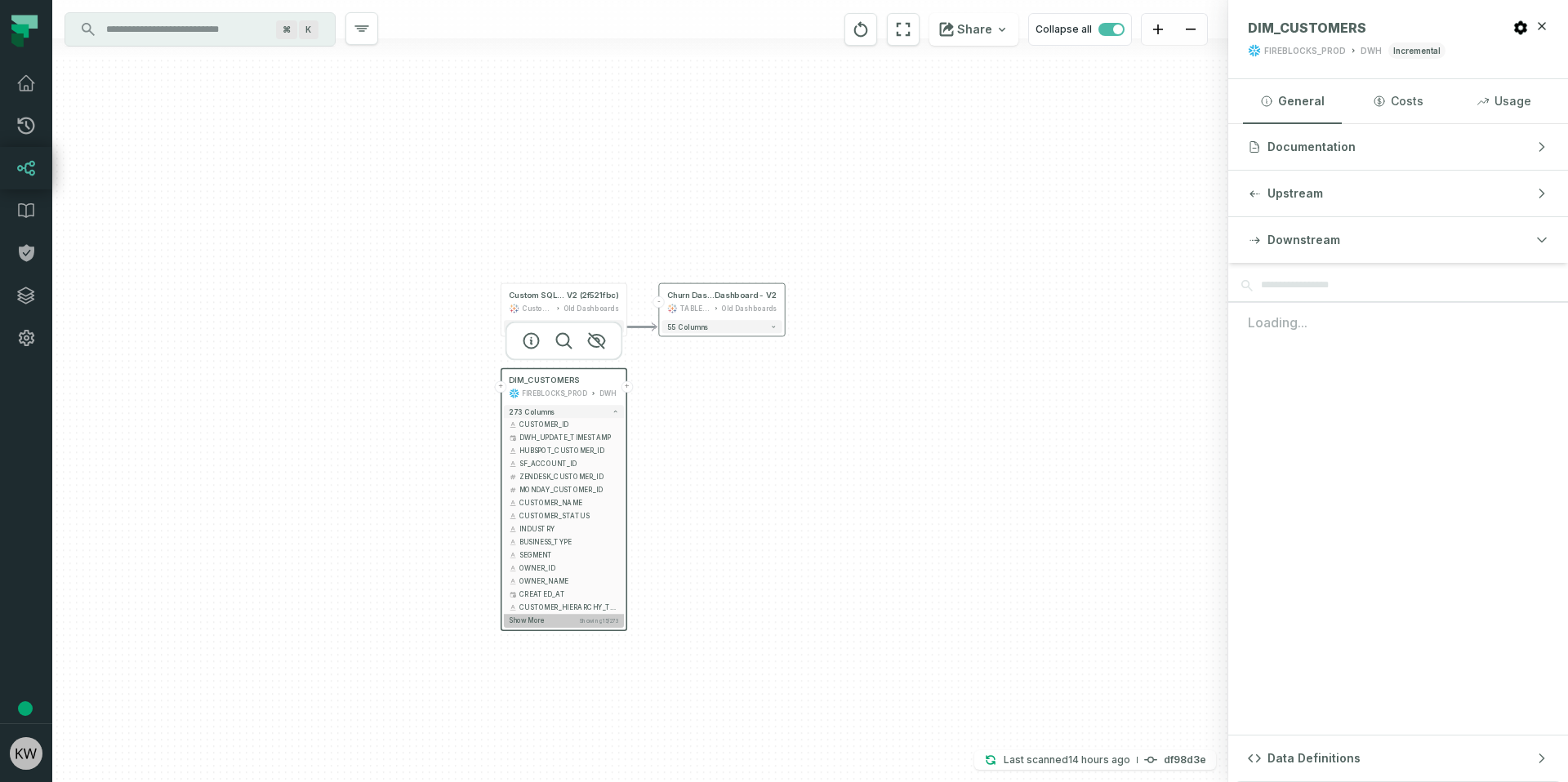
click at [580, 614] on button "Show more Showing 15 / 273" at bounding box center [564, 620] width 120 height 13
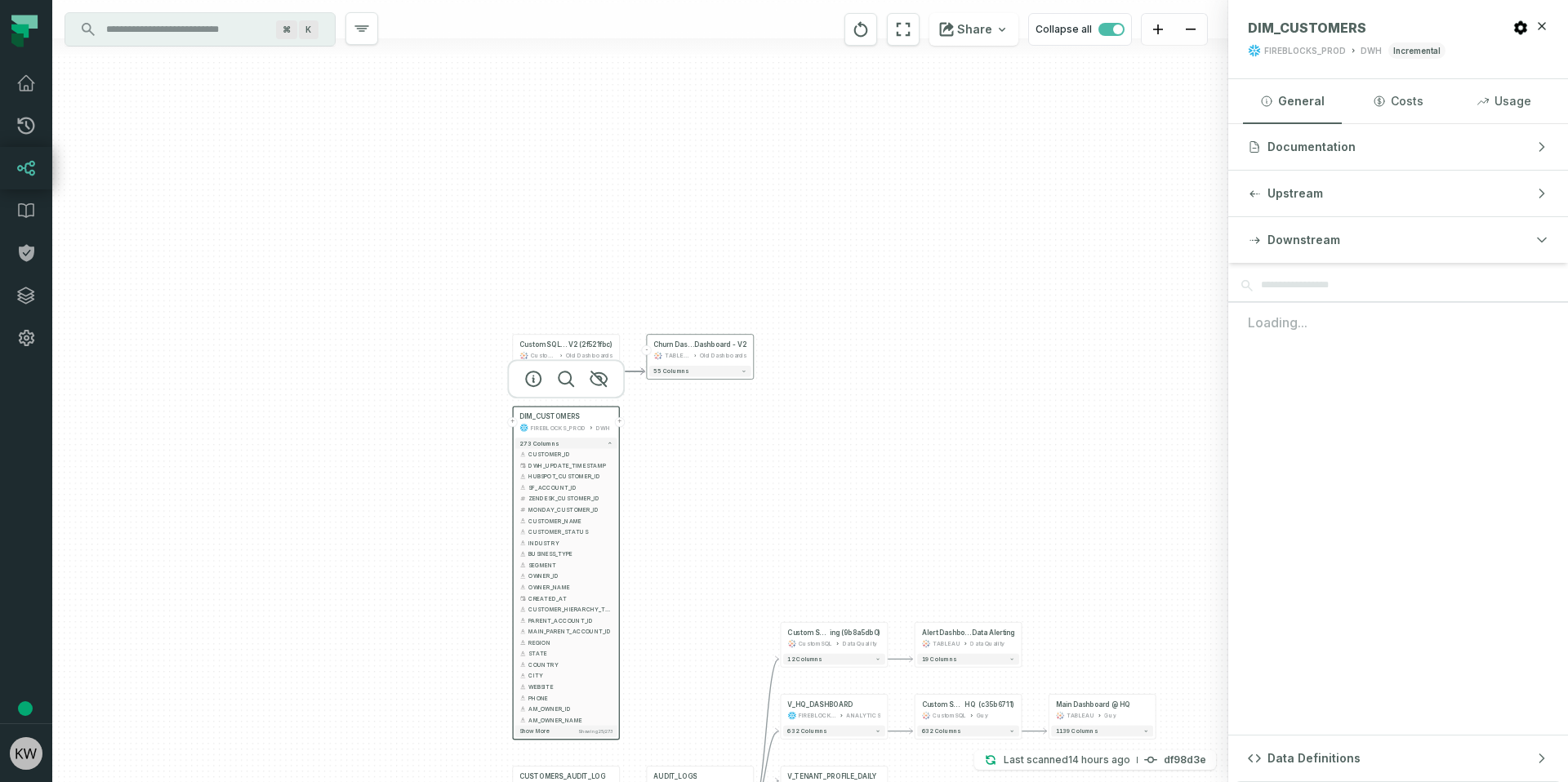
click at [575, 737] on div "273 columns + CUSTOMER_ID + DWH_UPDATE_TIMESTAMP + + HUBSPOT_CUSTOMER_ID + + SF…" at bounding box center [566, 587] width 106 height 304
click at [578, 731] on span "Showing 25 / 273" at bounding box center [595, 731] width 34 height 6
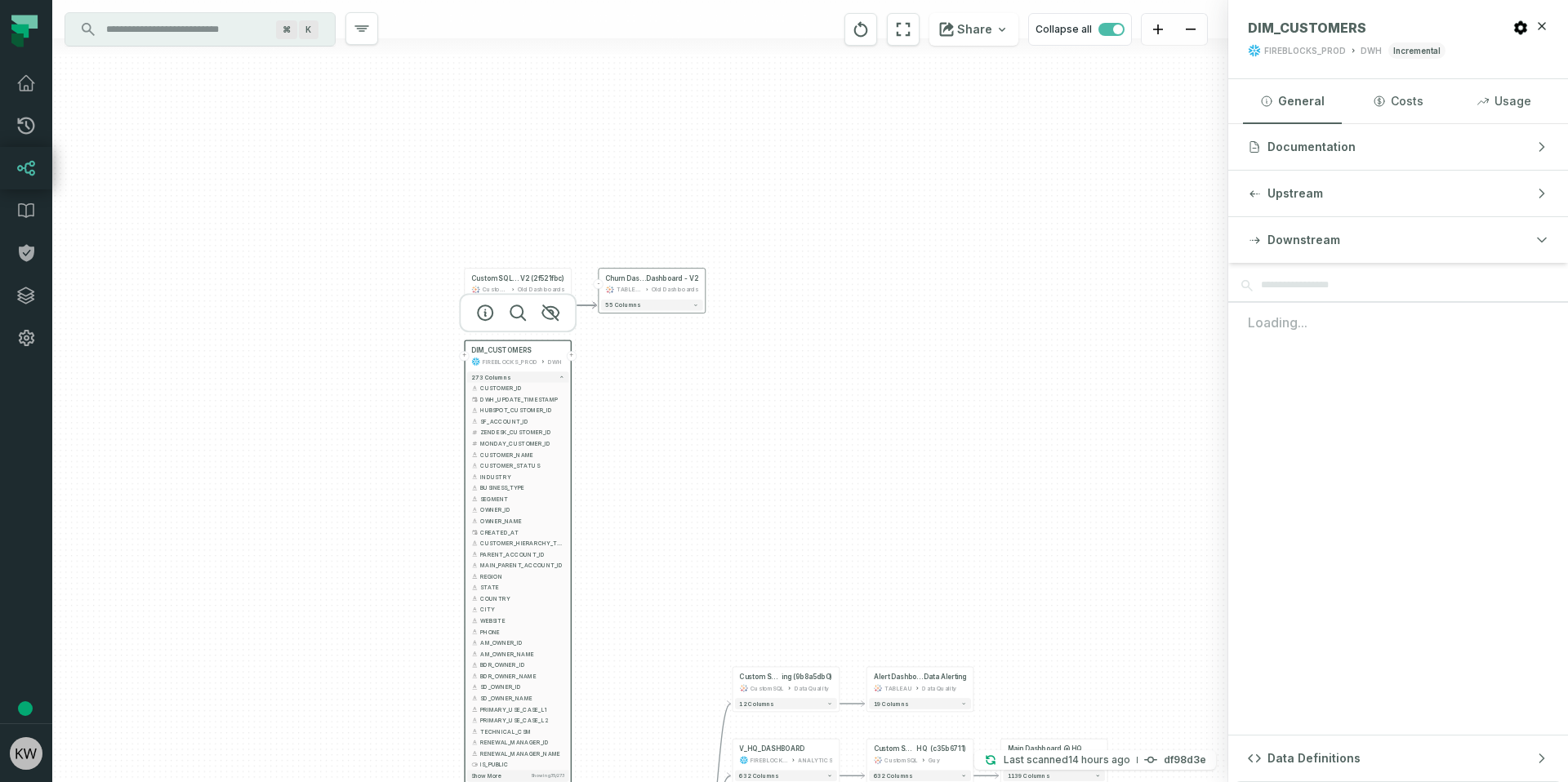
drag, startPoint x: 750, startPoint y: 519, endPoint x: 603, endPoint y: 429, distance: 172.4
click at [702, 453] on div "- Churn Dashboard @ Churn Dashboard - V2 TABLEAU Old Dashboards 55 columns + Cu…" at bounding box center [640, 391] width 1176 height 782
click at [521, 375] on button "273 columns" at bounding box center [517, 376] width 102 height 12
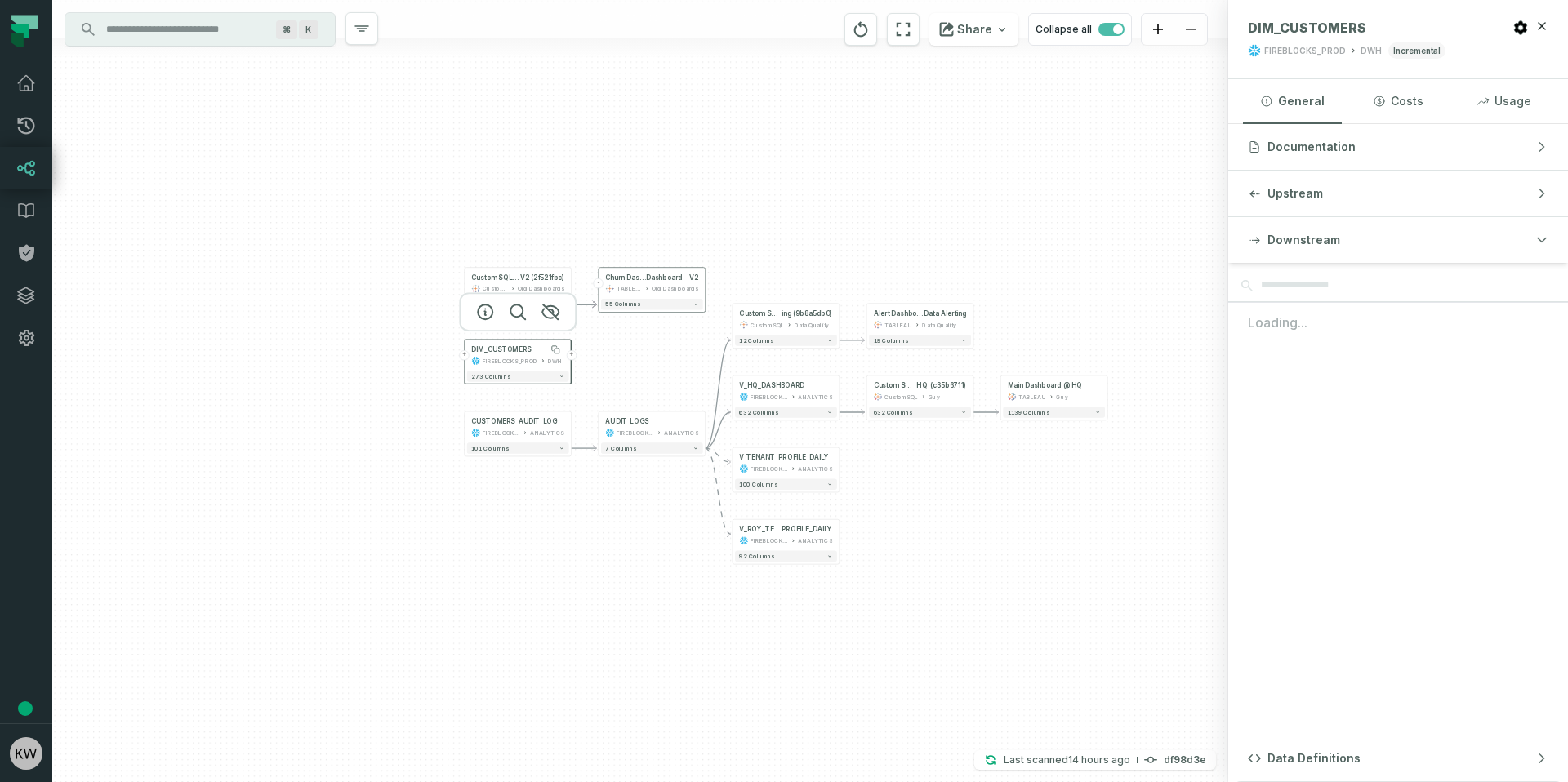
click at [511, 352] on span "DIM_CUSTOMERS" at bounding box center [501, 350] width 60 height 9
click at [517, 310] on icon "button" at bounding box center [517, 312] width 20 height 20
click at [499, 390] on span "1/273 columns" at bounding box center [493, 390] width 44 height 7
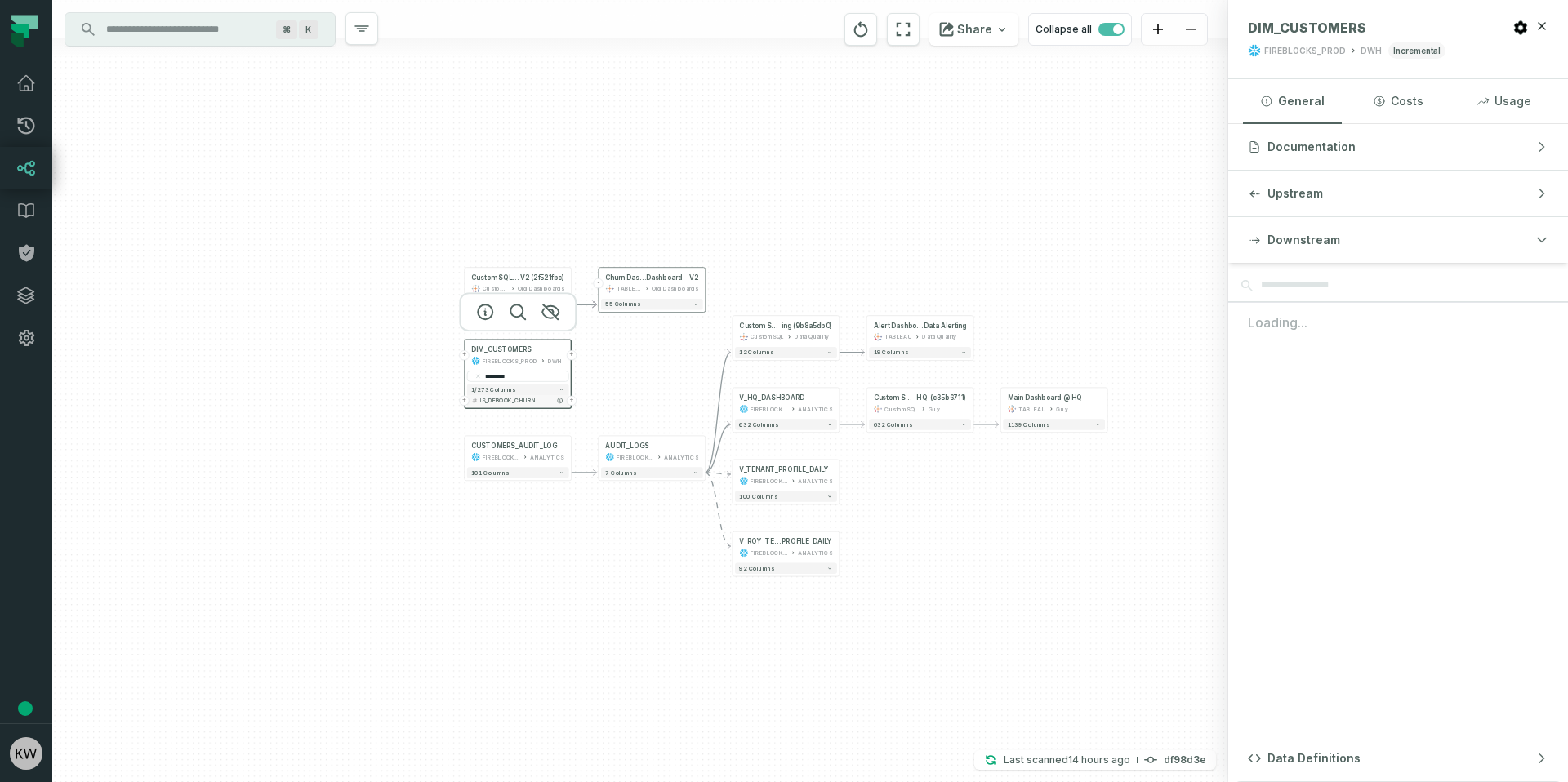
click at [530, 402] on span "IS_DEBOOK_CHURN" at bounding box center [522, 401] width 84 height 8
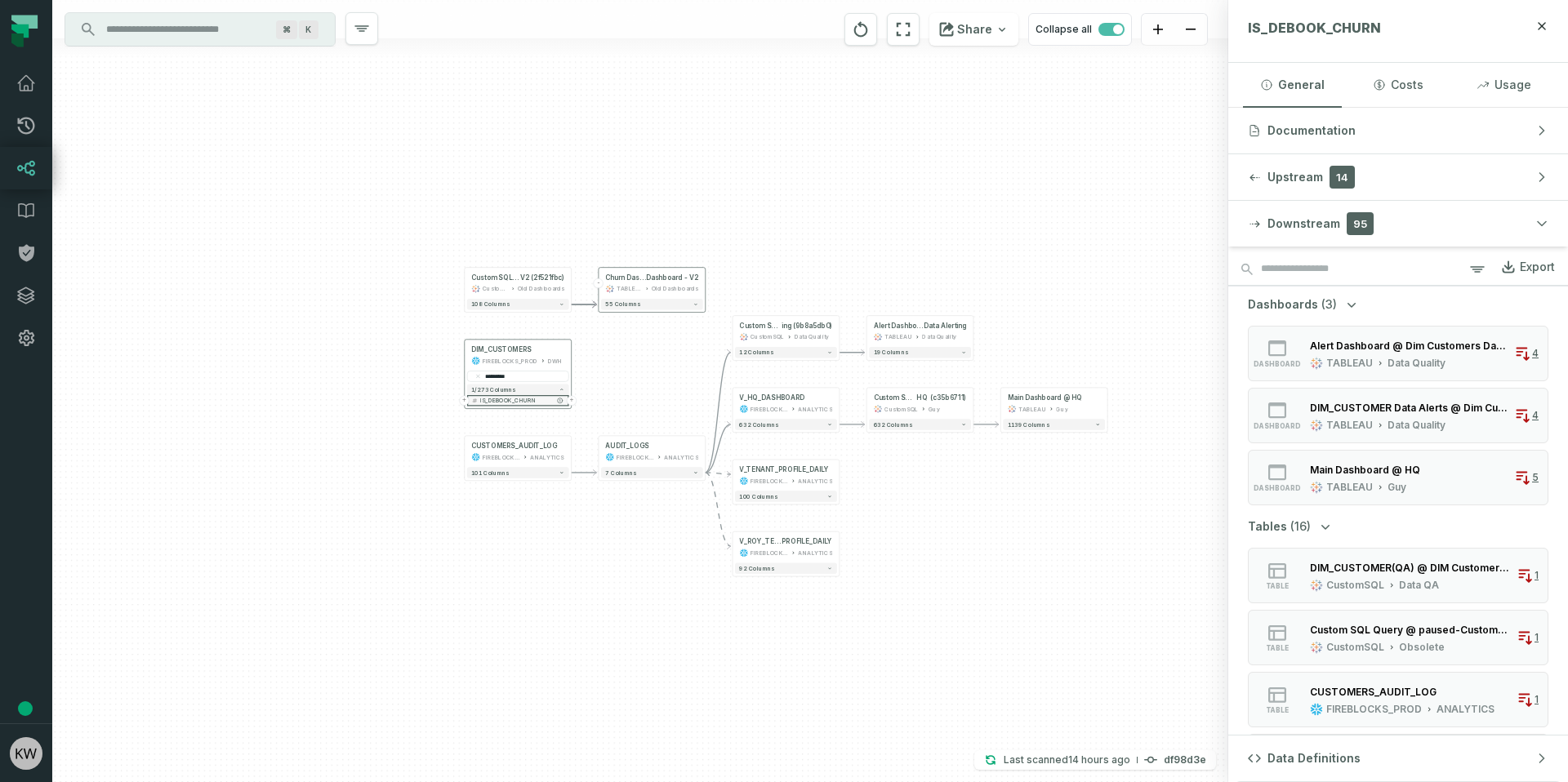
click at [575, 401] on button "+" at bounding box center [571, 401] width 10 height 10
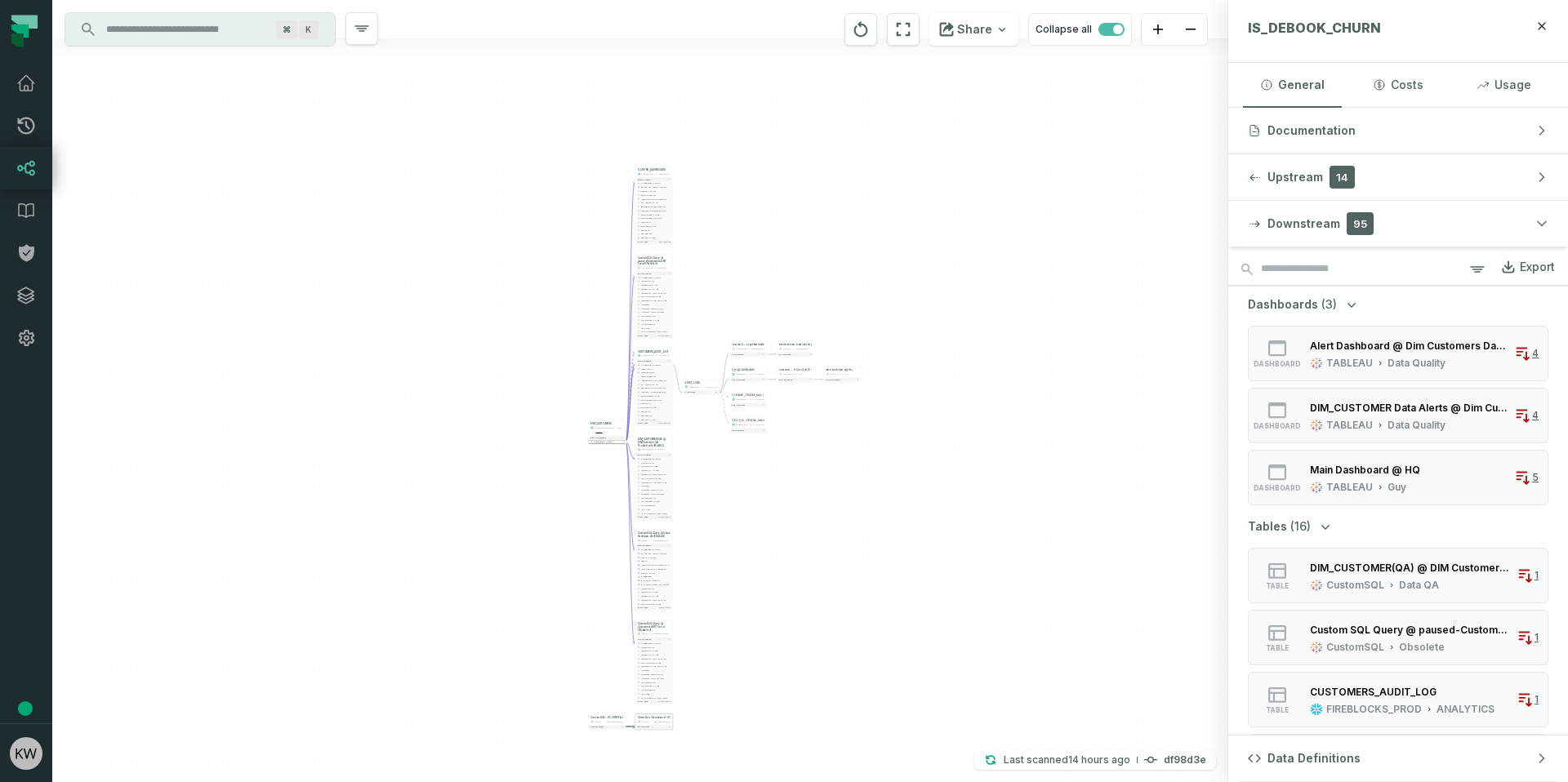
drag, startPoint x: 875, startPoint y: 308, endPoint x: 772, endPoint y: 252, distance: 117.2
click at [809, 218] on div "+ V_CHURN_DASHBOARD FIREBLOCKS_PROD REPORTING + 108 columns - IS_DEBOOK_CHURN +…" at bounding box center [640, 391] width 1176 height 782
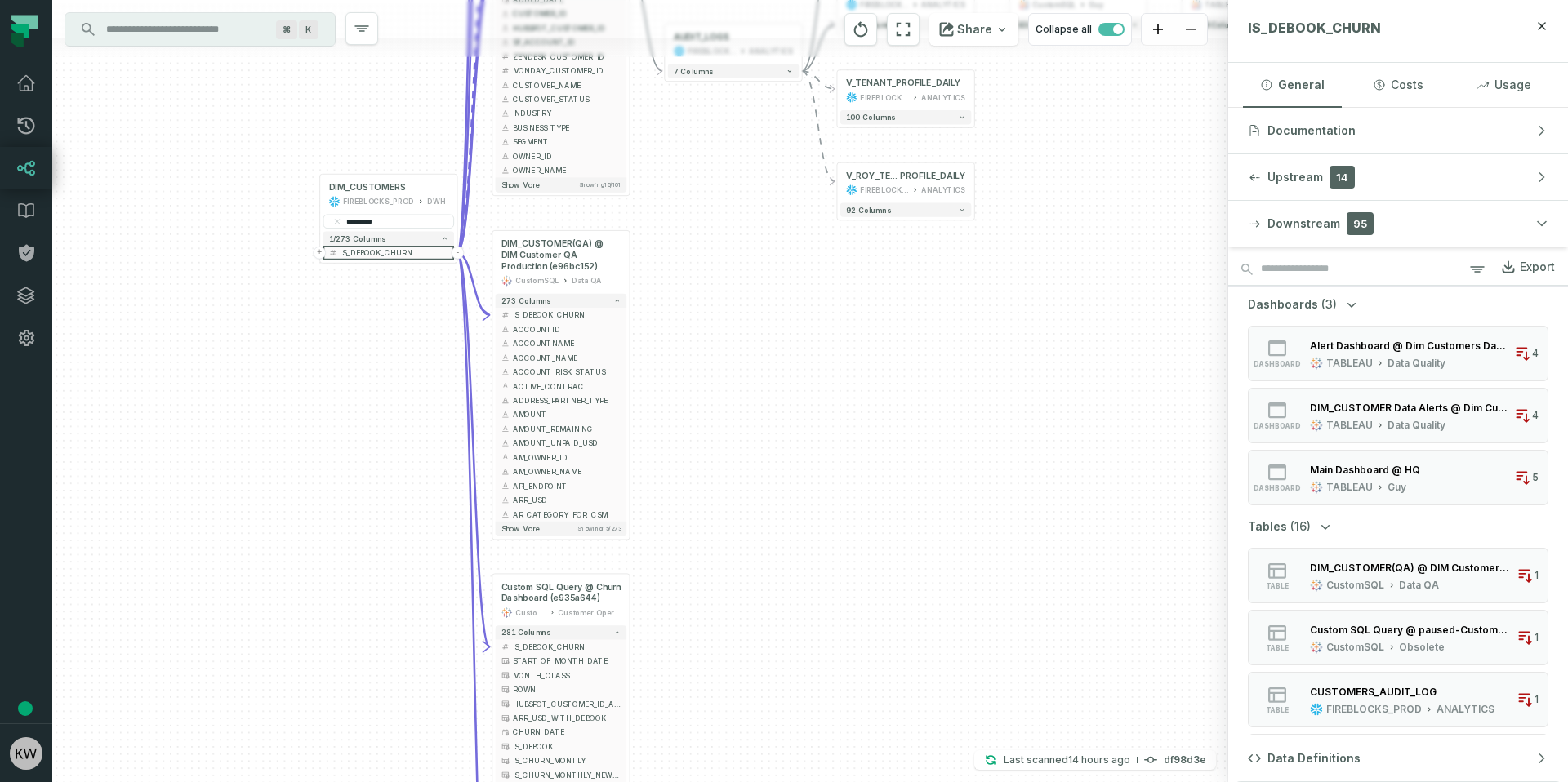
drag, startPoint x: 759, startPoint y: 424, endPoint x: 751, endPoint y: 440, distance: 17.9
click at [751, 440] on div "+ V_CHURN_DASHBOARD FIREBLOCKS_PROD REPORTING + 108 columns - IS_DEBOOK_CHURN +…" at bounding box center [640, 391] width 1176 height 782
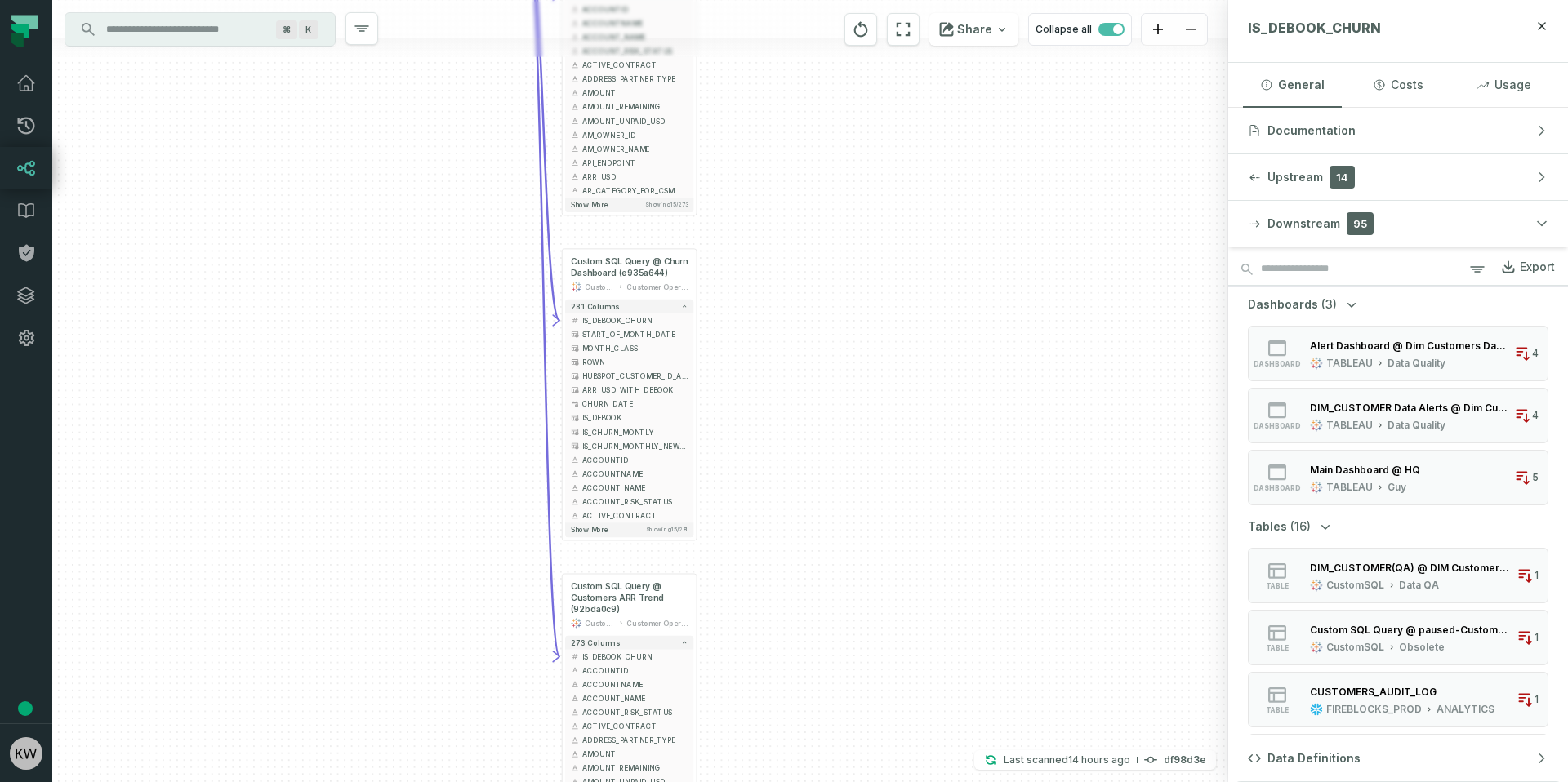
drag, startPoint x: 779, startPoint y: 420, endPoint x: 788, endPoint y: 346, distance: 74.5
click at [788, 346] on div "+ V_CHURN_DASHBOARD FIREBLOCKS_PROD REPORTING + 108 columns - IS_DEBOOK_CHURN +…" at bounding box center [640, 391] width 1176 height 782
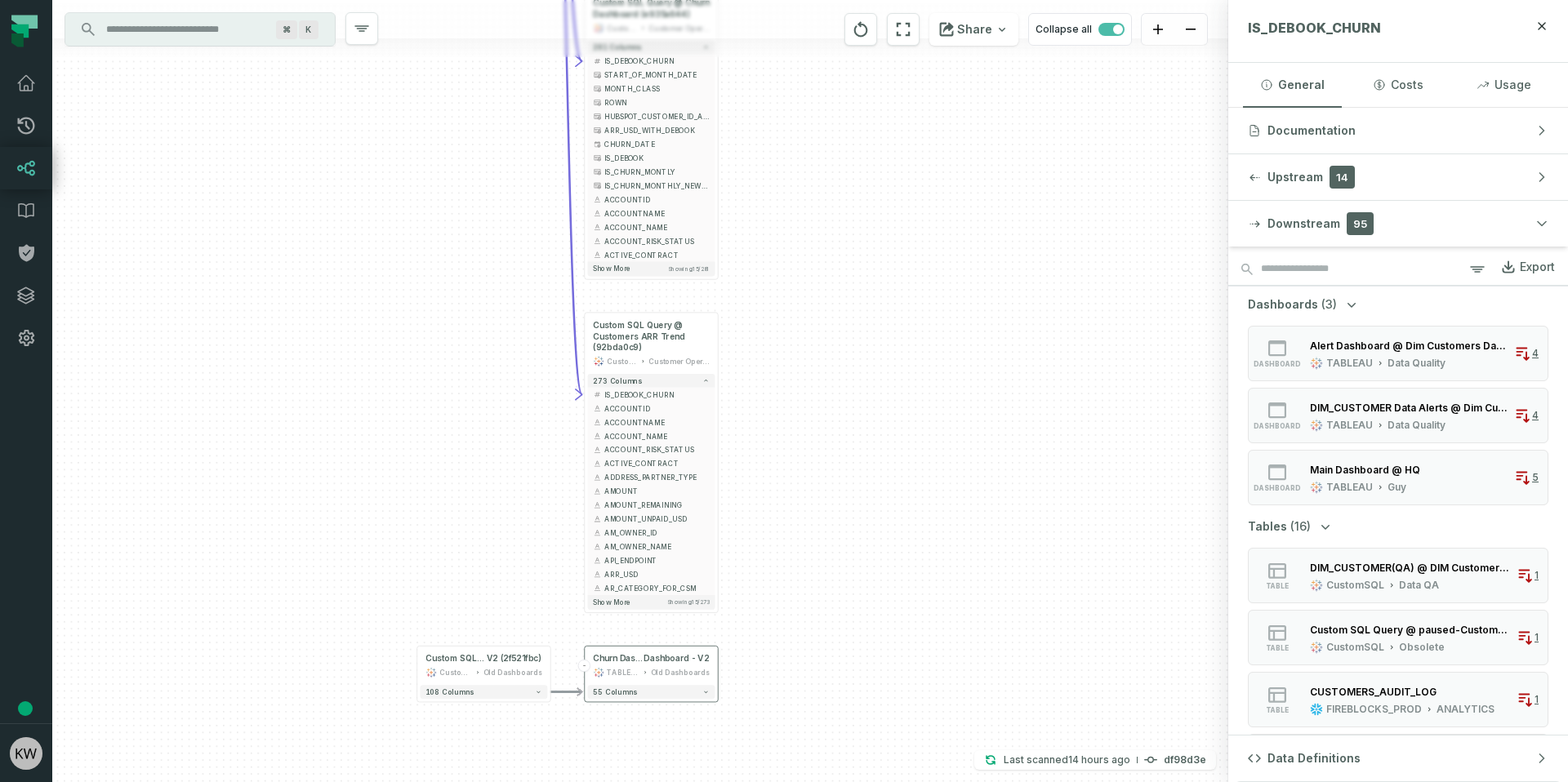
drag, startPoint x: 805, startPoint y: 433, endPoint x: 826, endPoint y: 279, distance: 155.4
click at [823, 269] on div "+ V_CHURN_DASHBOARD FIREBLOCKS_PROD REPORTING + 108 columns - IS_DEBOOK_CHURN +…" at bounding box center [640, 391] width 1176 height 782
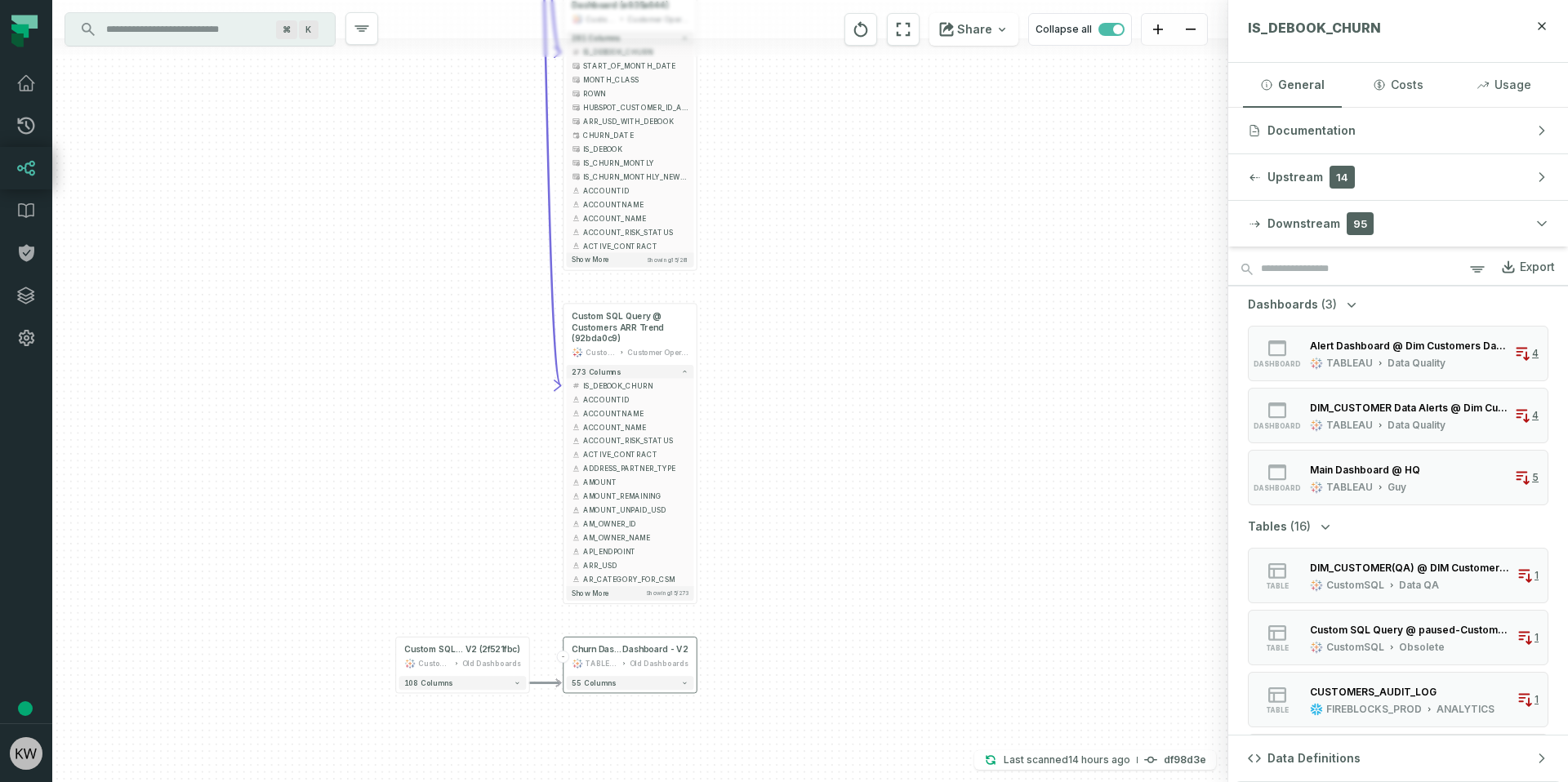
drag, startPoint x: 852, startPoint y: 474, endPoint x: 813, endPoint y: 295, distance: 183.2
click at [829, 477] on div "+ V_CHURN_DASHBOARD FIREBLOCKS_PROD REPORTING + 108 columns - IS_DEBOOK_CHURN +…" at bounding box center [640, 391] width 1176 height 782
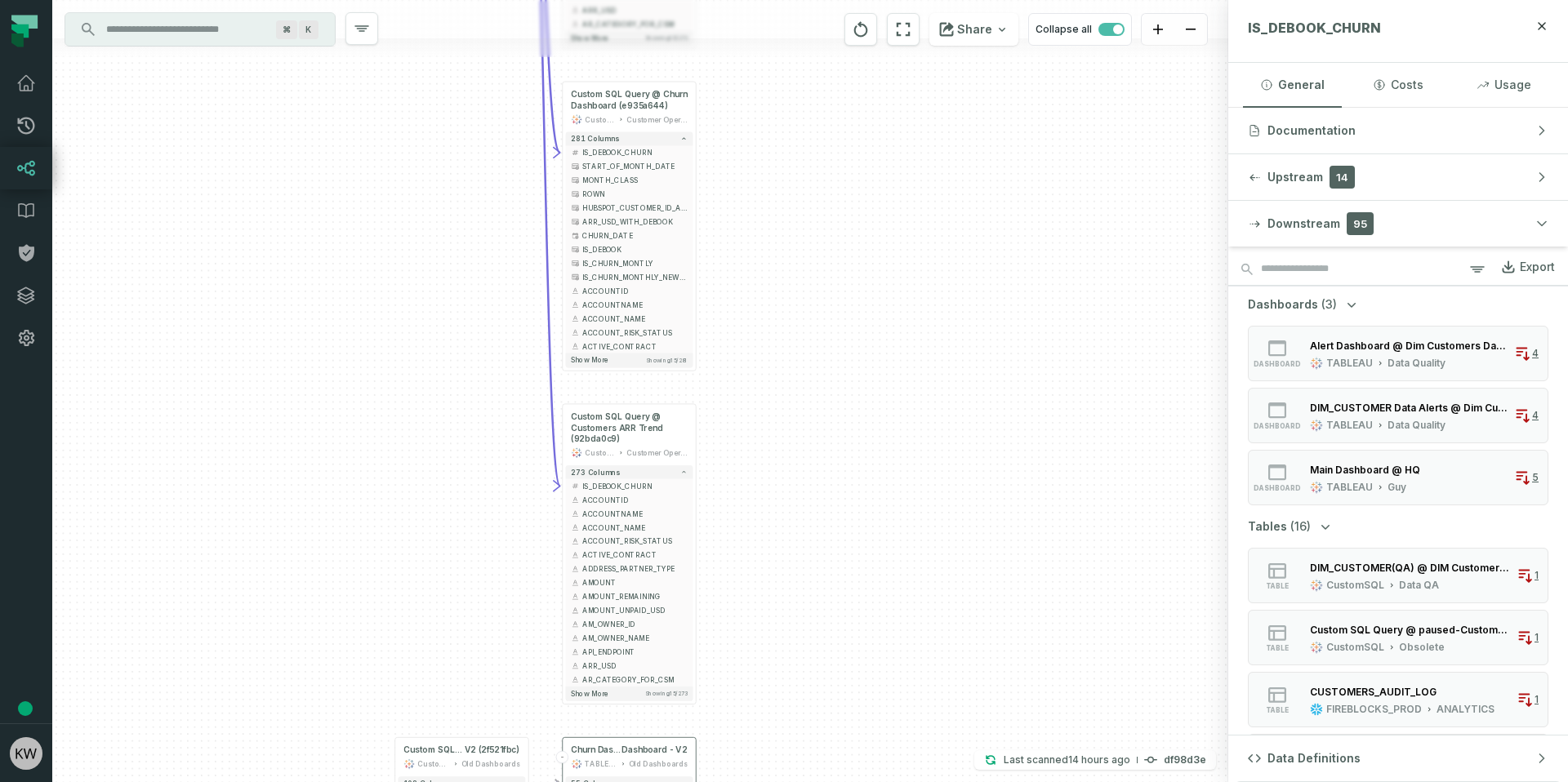
drag, startPoint x: 813, startPoint y: 305, endPoint x: 811, endPoint y: 401, distance: 96.0
click at [811, 401] on div "+ V_CHURN_DASHBOARD FIREBLOCKS_PROD REPORTING + 108 columns - IS_DEBOOK_CHURN +…" at bounding box center [640, 391] width 1176 height 782
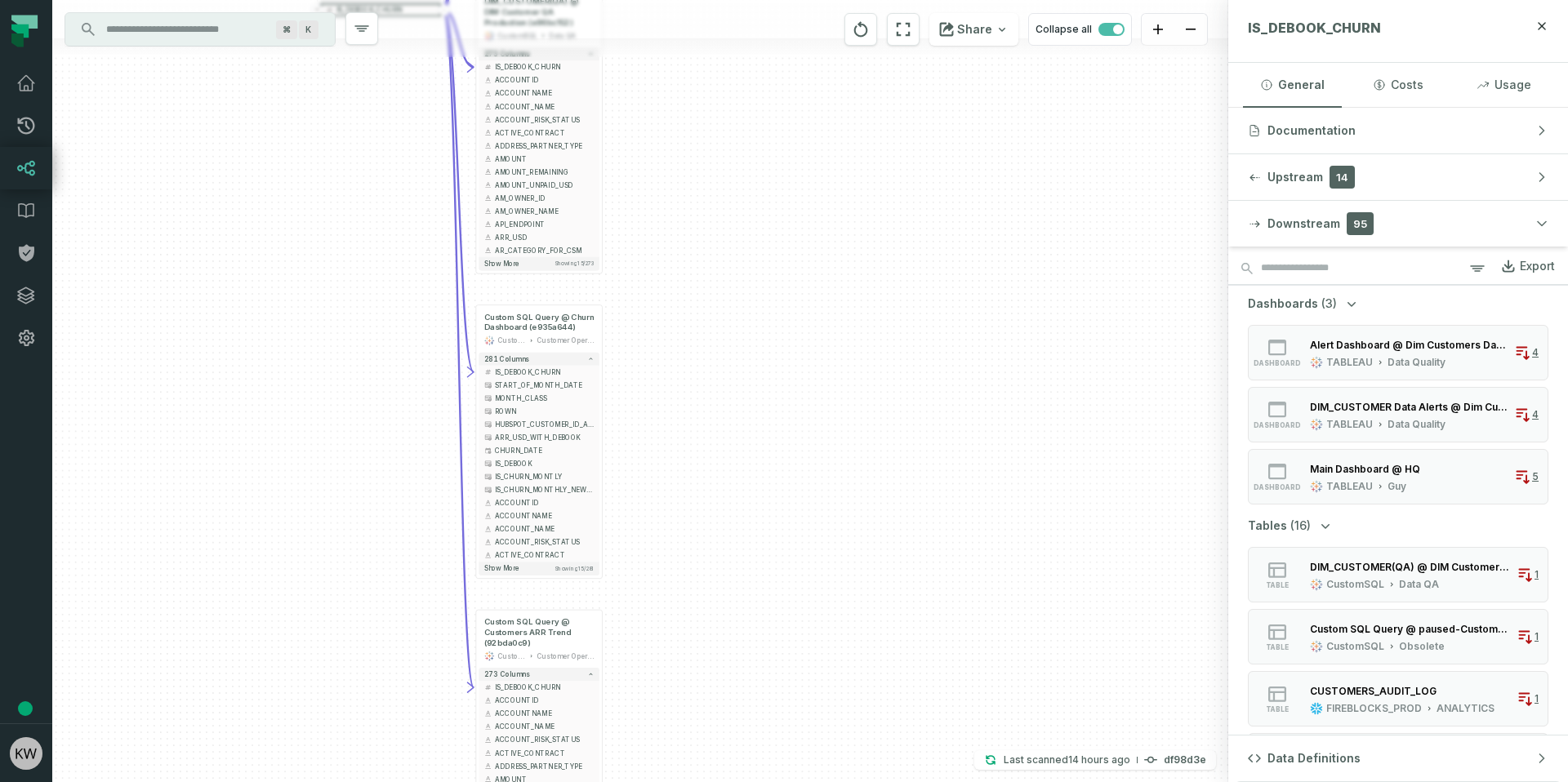
drag, startPoint x: 735, startPoint y: 567, endPoint x: 728, endPoint y: 553, distance: 15.7
click at [725, 593] on div "+ V_CHURN_DASHBOARD FIREBLOCKS_PROD REPORTING + 108 columns - IS_DEBOOK_CHURN +…" at bounding box center [640, 391] width 1176 height 782
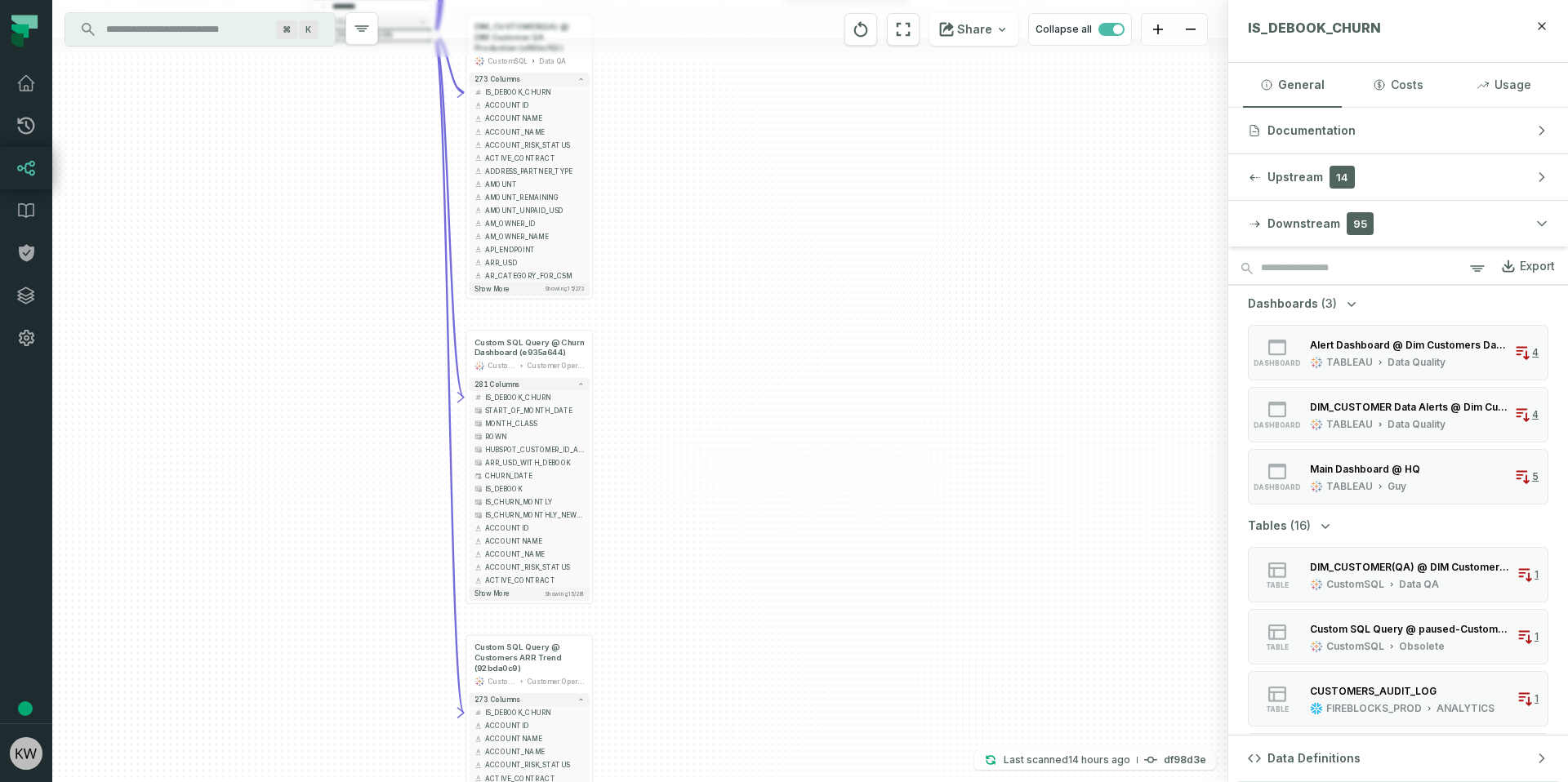
click at [763, 689] on div "+ V_CHURN_DASHBOARD FIREBLOCKS_PROD REPORTING + 108 columns - IS_DEBOOK_CHURN +…" at bounding box center [640, 391] width 1176 height 782
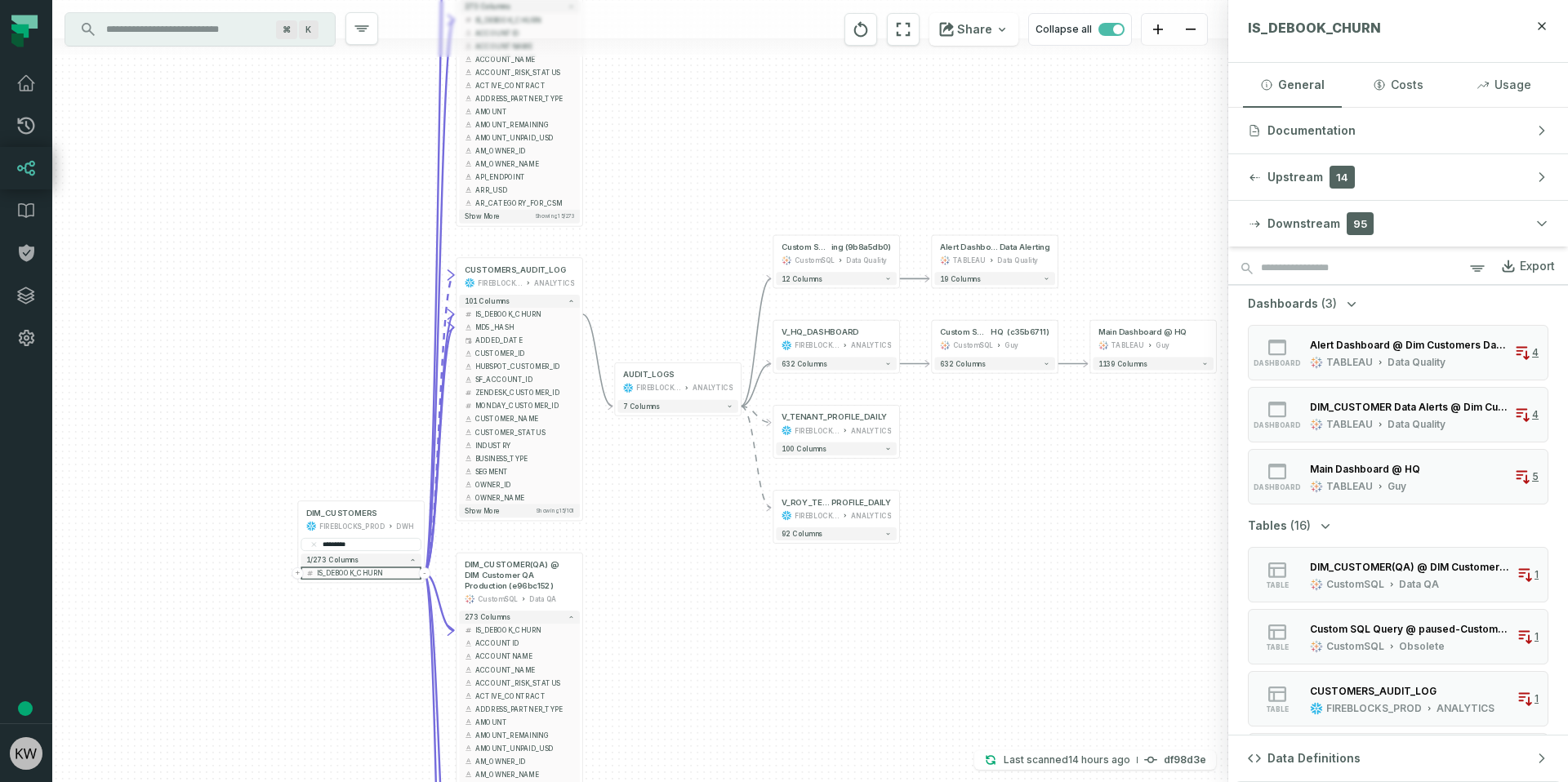
drag, startPoint x: 740, startPoint y: 566, endPoint x: 741, endPoint y: 588, distance: 22.0
click at [741, 588] on div "+ V_CHURN_DASHBOARD FIREBLOCKS_PROD REPORTING + 108 columns - IS_DEBOOK_CHURN +…" at bounding box center [640, 391] width 1176 height 782
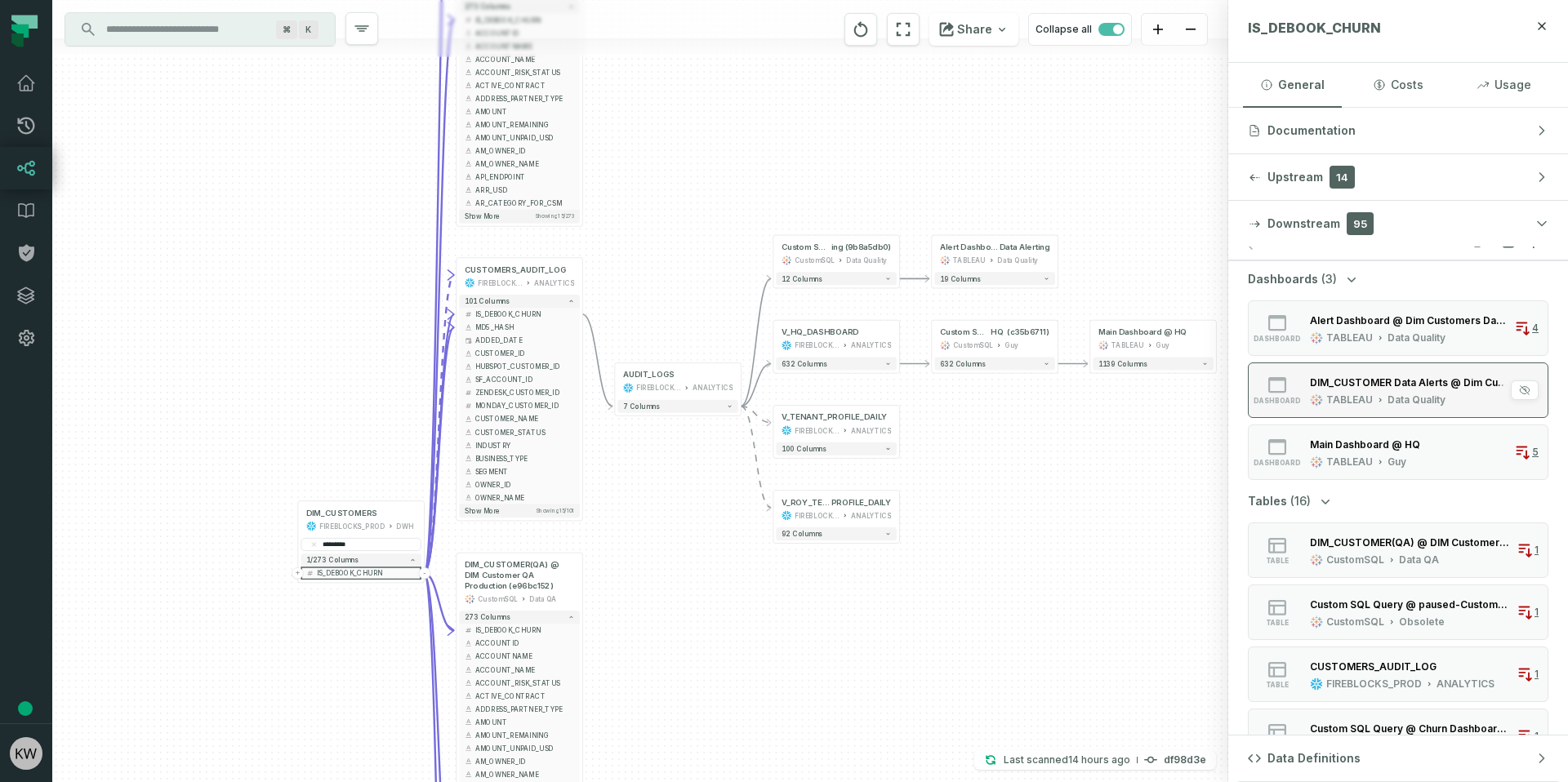
scroll to position [27, 0]
click at [1371, 391] on div "DIM_CUSTOMER Data Alerts @ Dim Customers Data Alerting TABLEAU Data Quality" at bounding box center [1409, 389] width 211 height 32
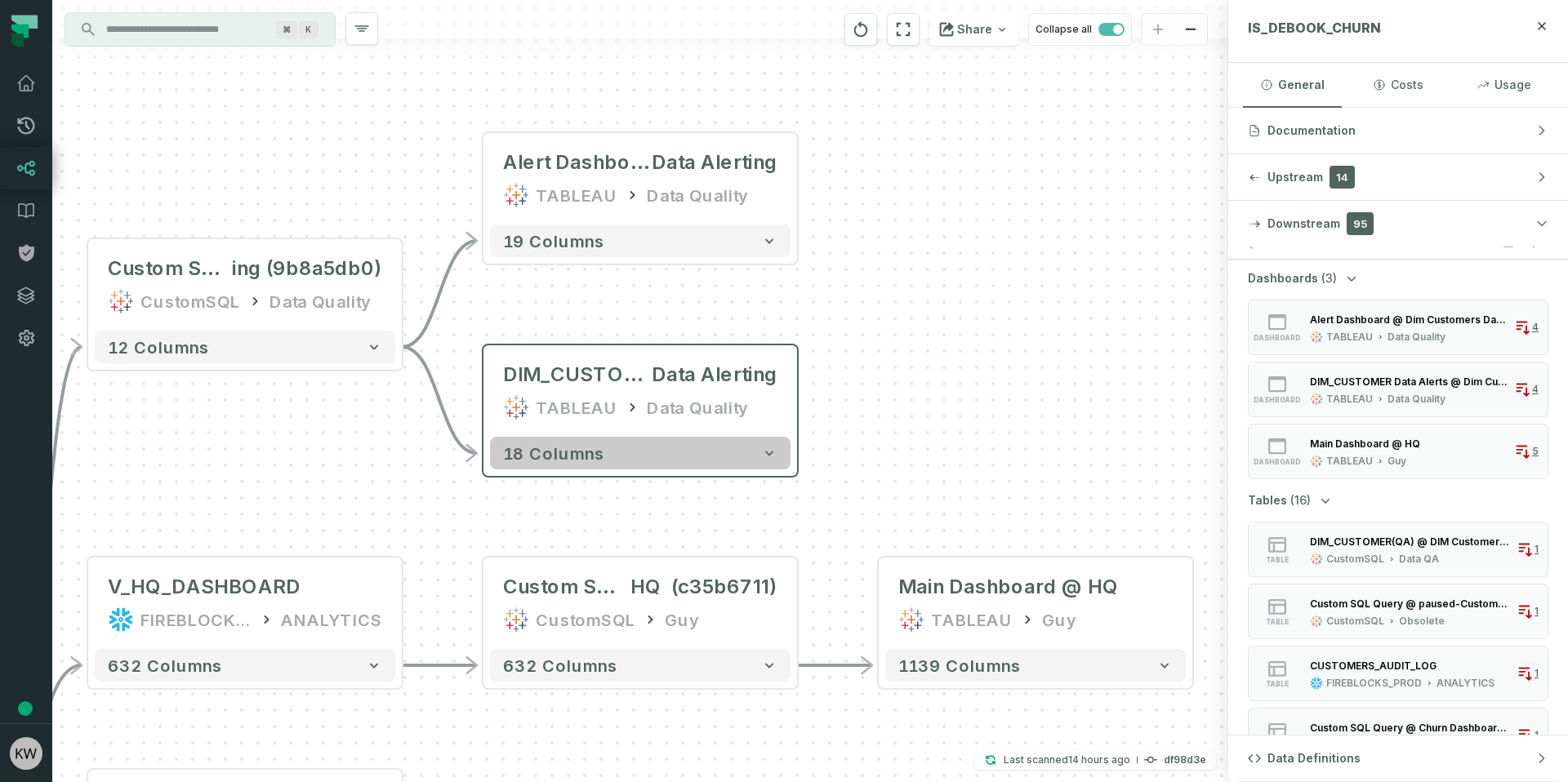
click at [638, 449] on button "18 columns" at bounding box center [640, 453] width 300 height 32
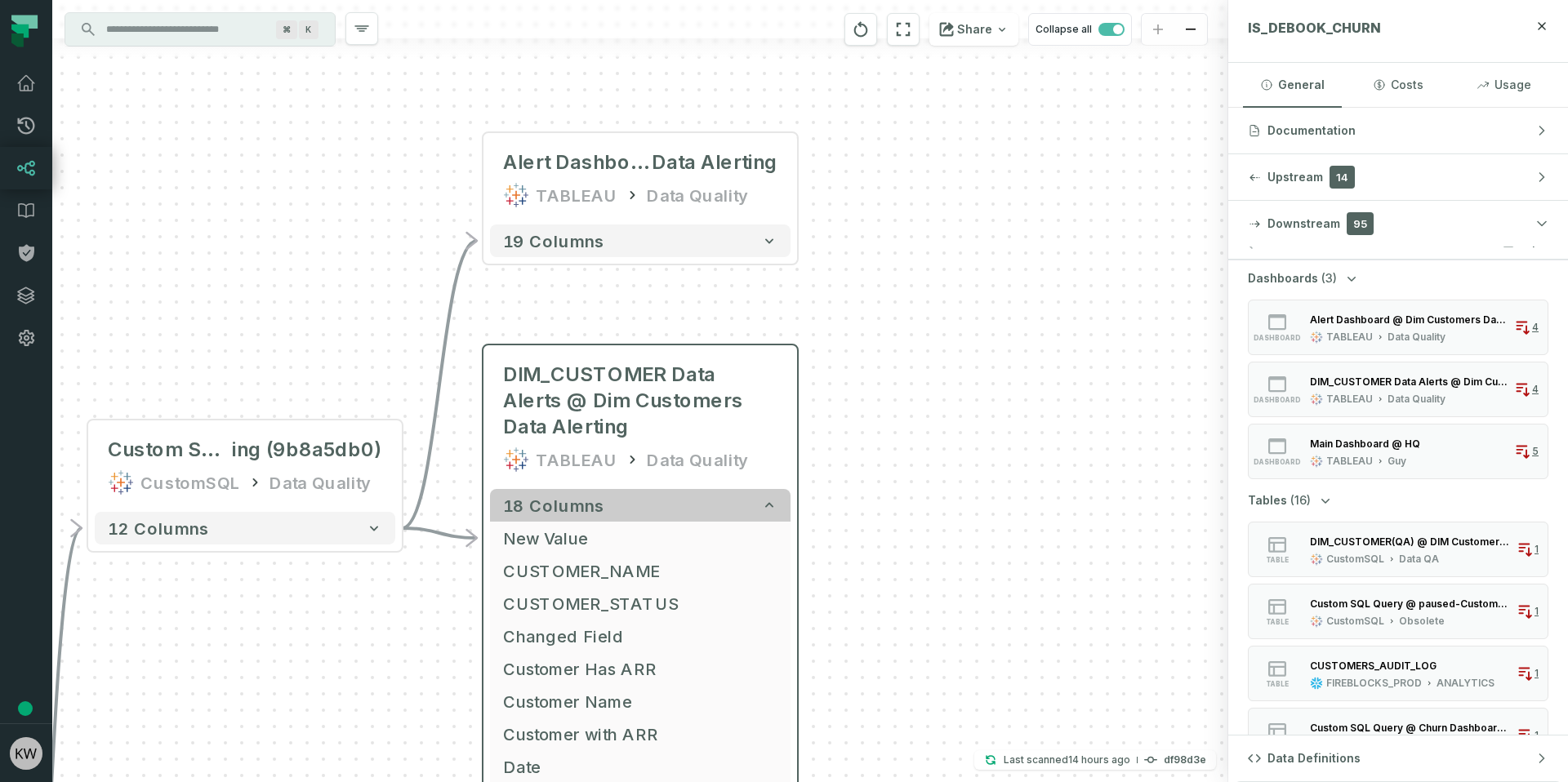
click at [659, 503] on button "18 columns" at bounding box center [640, 505] width 300 height 32
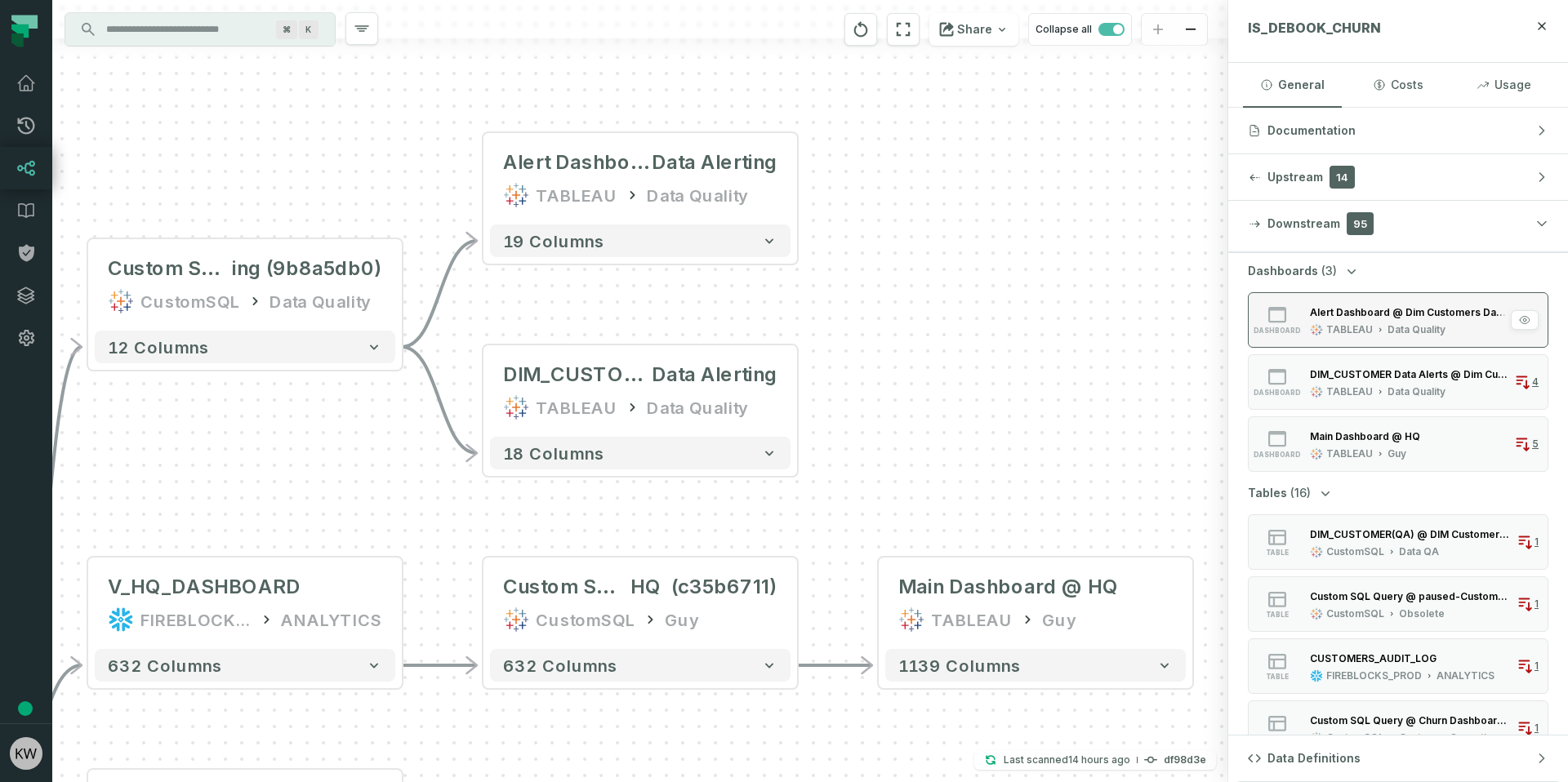
scroll to position [31, 0]
click at [1518, 319] on icon "button" at bounding box center [1524, 323] width 12 height 12
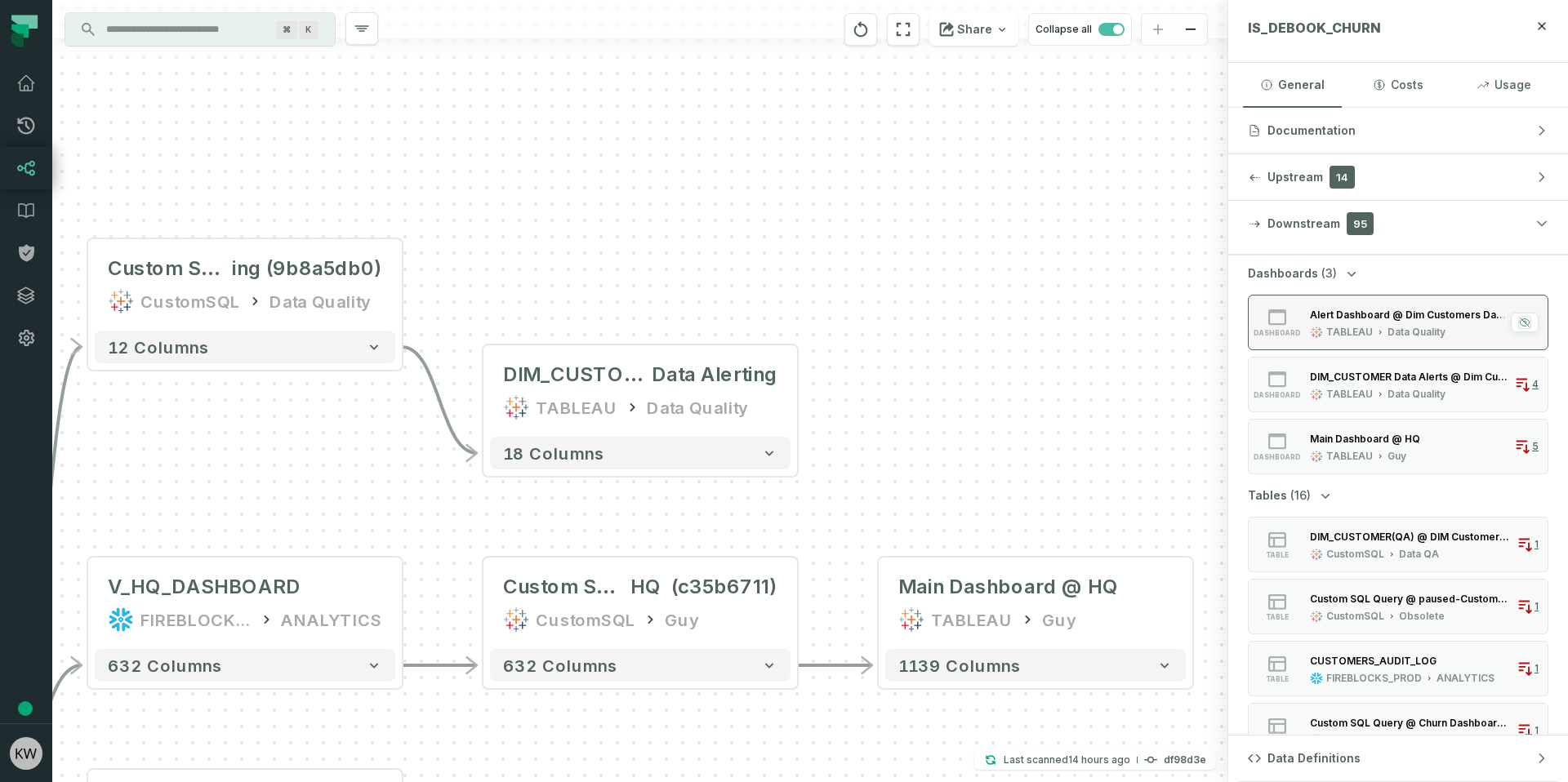
click at [1518, 321] on icon "button" at bounding box center [1524, 323] width 12 height 12
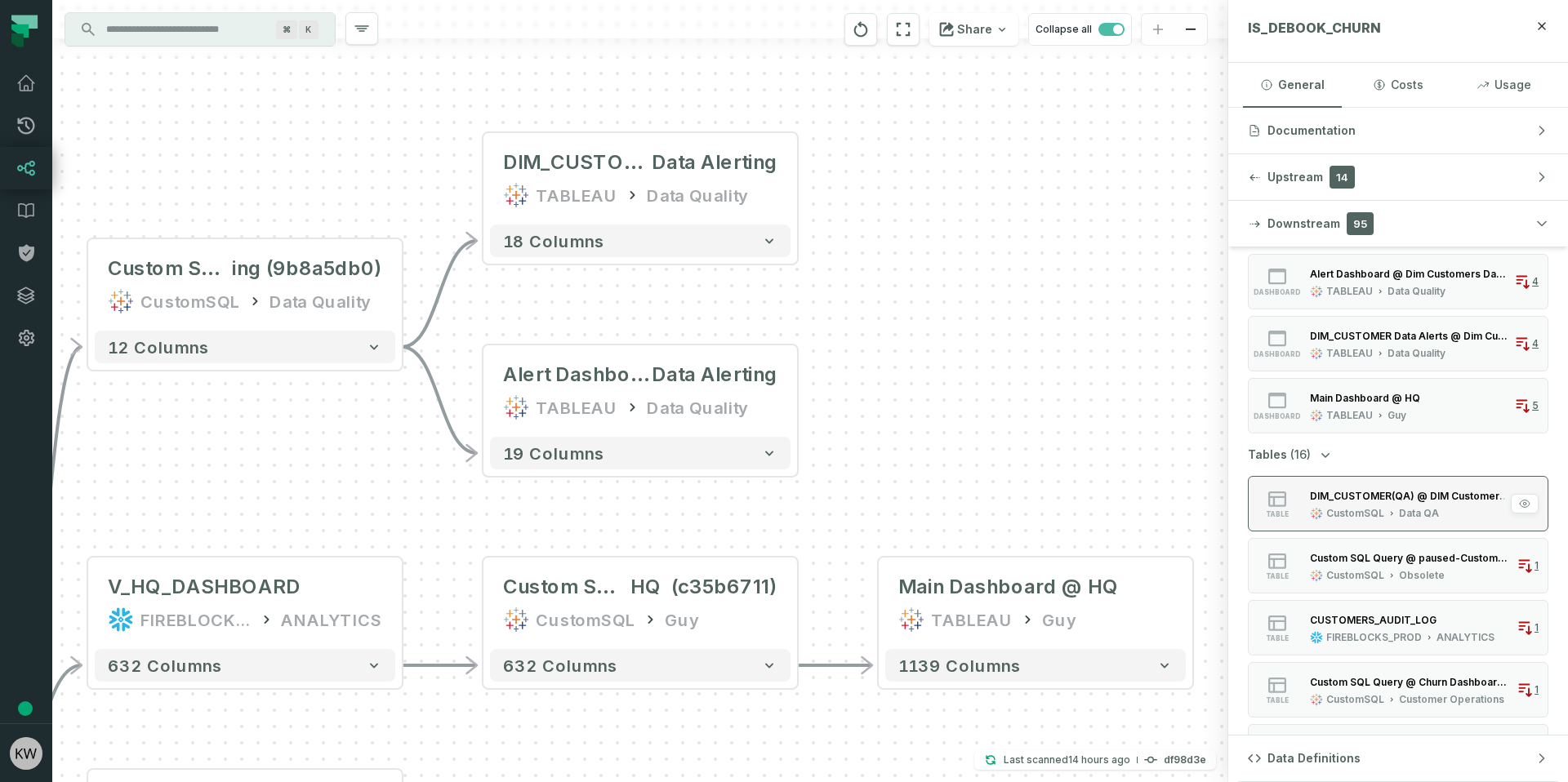
scroll to position [74, 0]
click at [1518, 501] on icon "button" at bounding box center [1524, 503] width 12 height 12
click at [1519, 501] on icon "button" at bounding box center [1524, 503] width 10 height 9
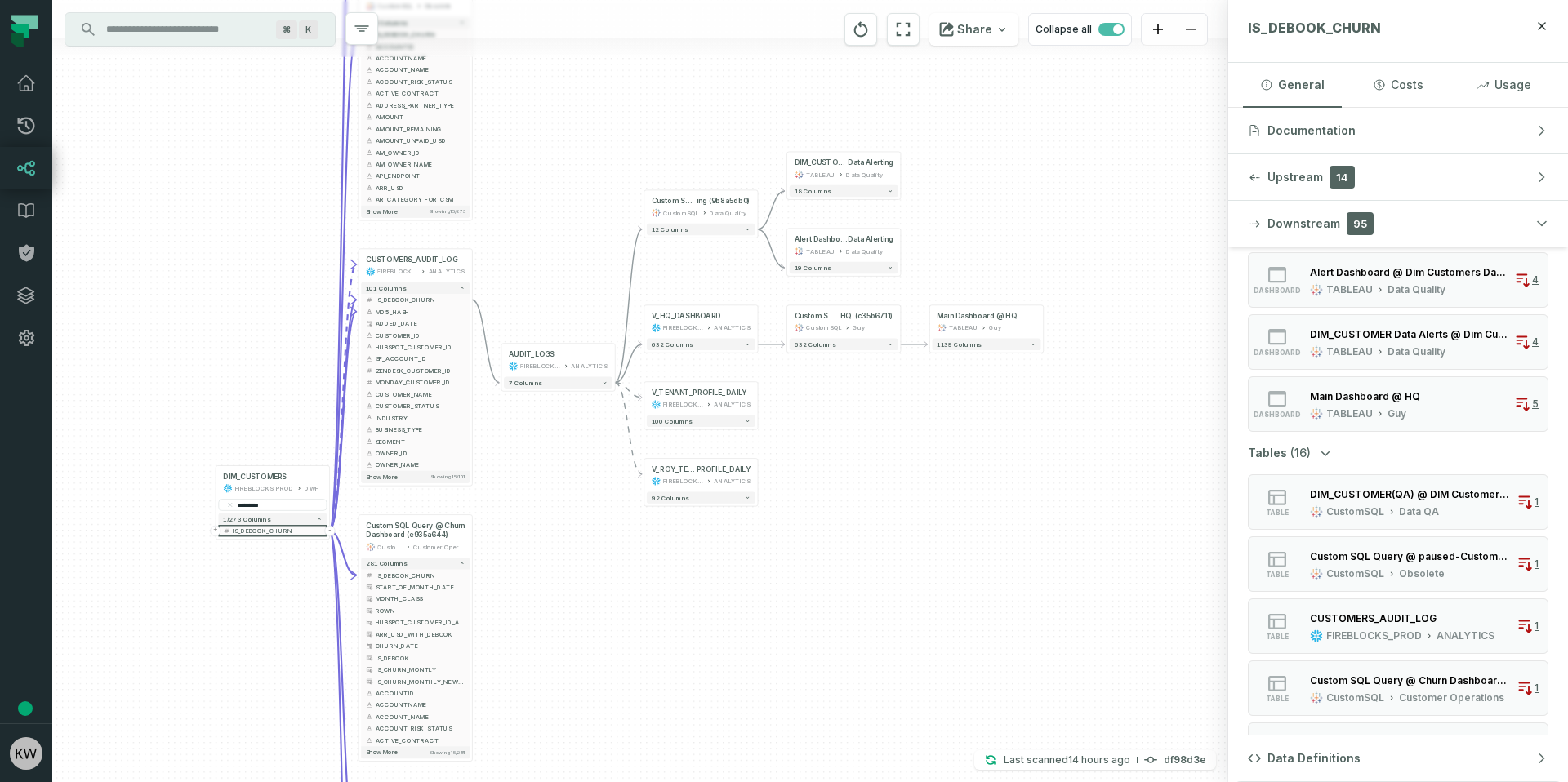
drag, startPoint x: 804, startPoint y: 513, endPoint x: 830, endPoint y: 590, distance: 81.3
click at [830, 590] on div "+ V_CHURN_DASHBOARD FIREBLOCKS_PROD REPORTING + 108 columns - IS_DEBOOK_CHURN +…" at bounding box center [640, 391] width 1176 height 782
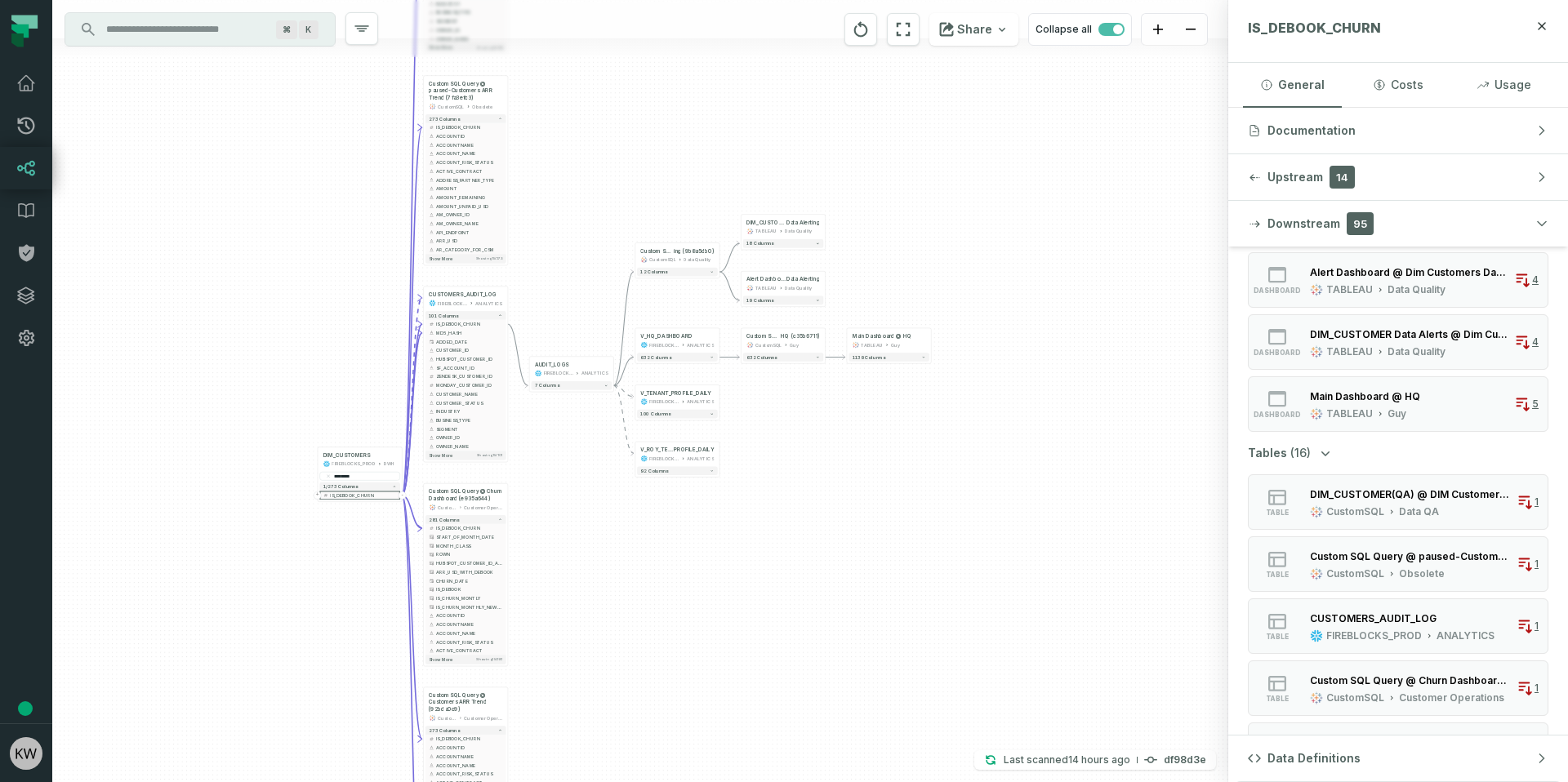
drag, startPoint x: 878, startPoint y: 595, endPoint x: 988, endPoint y: 542, distance: 122.1
click at [813, 546] on div "+ V_CHURN_DASHBOARD FIREBLOCKS_PROD REPORTING + 108 columns - IS_DEBOOK_CHURN +…" at bounding box center [640, 391] width 1176 height 782
click at [1424, 493] on div "DIM_CUSTOMER(QA) @ DIM Customer QA Production (e96bc152)" at bounding box center [1409, 494] width 200 height 12
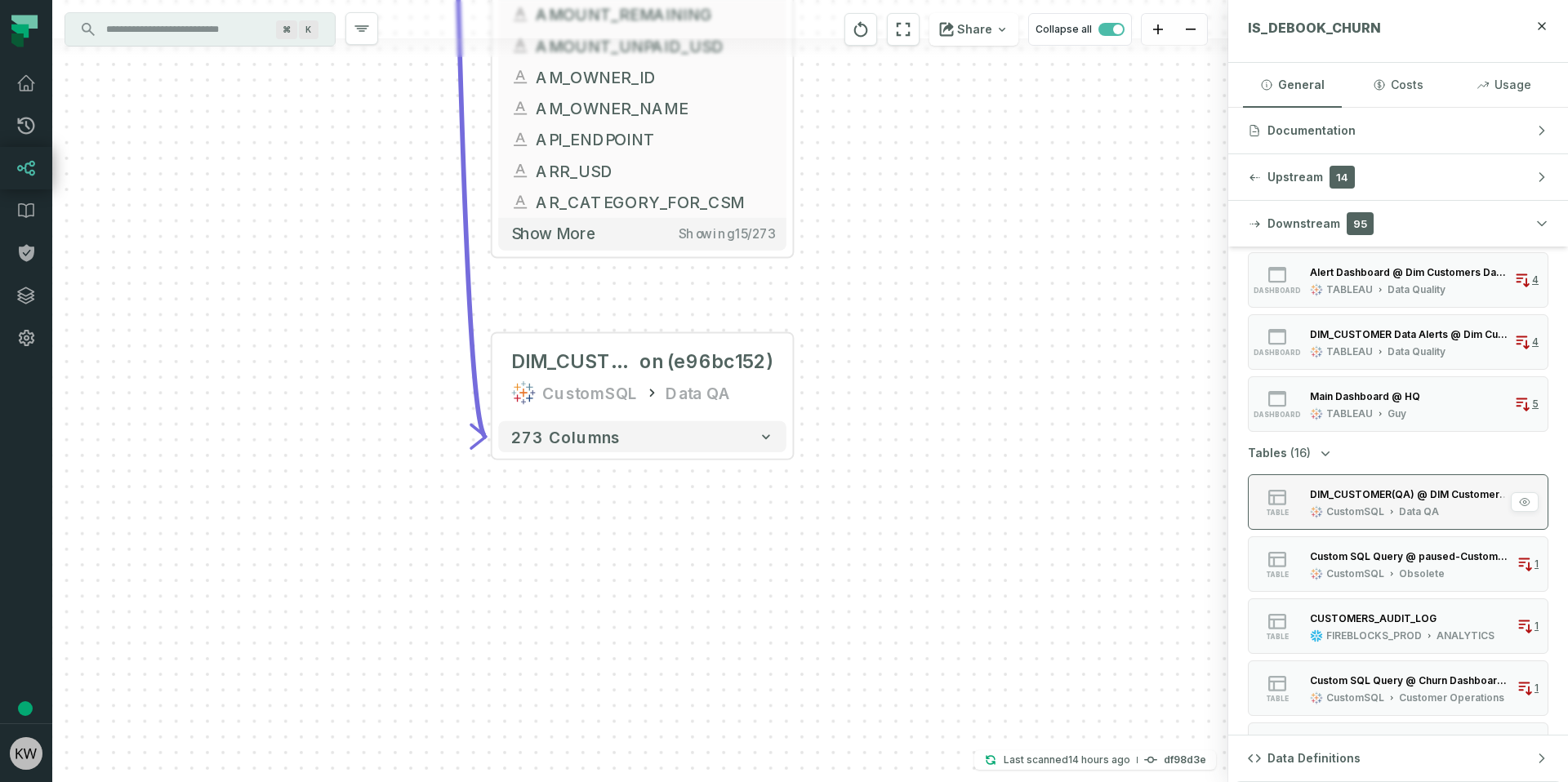
click at [1415, 502] on div "DIM_CUSTOMER(QA) @ DIM Customer QA Production (e96bc152)" at bounding box center [1409, 494] width 200 height 17
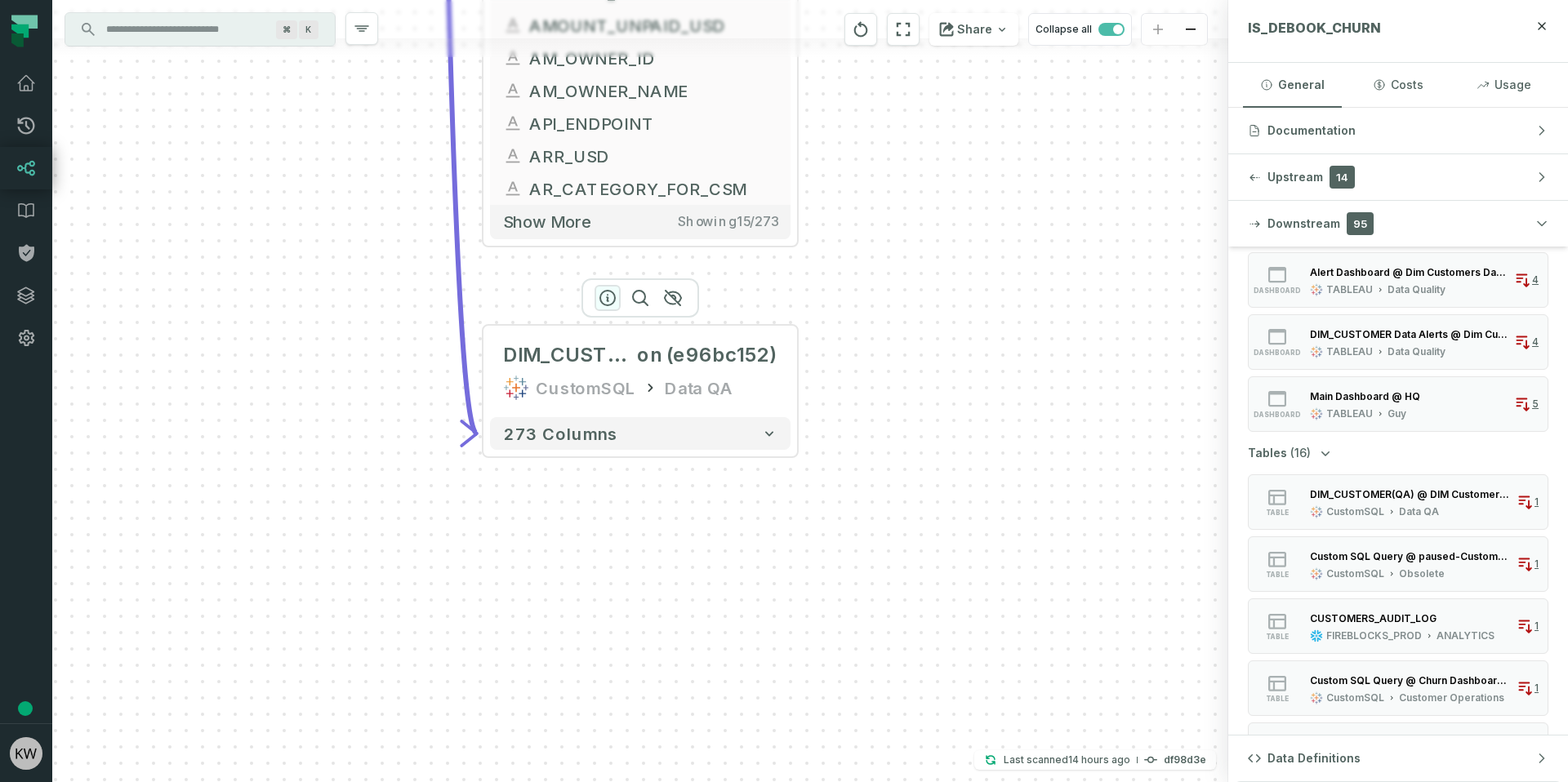
click at [611, 296] on icon "button" at bounding box center [608, 299] width 20 height 20
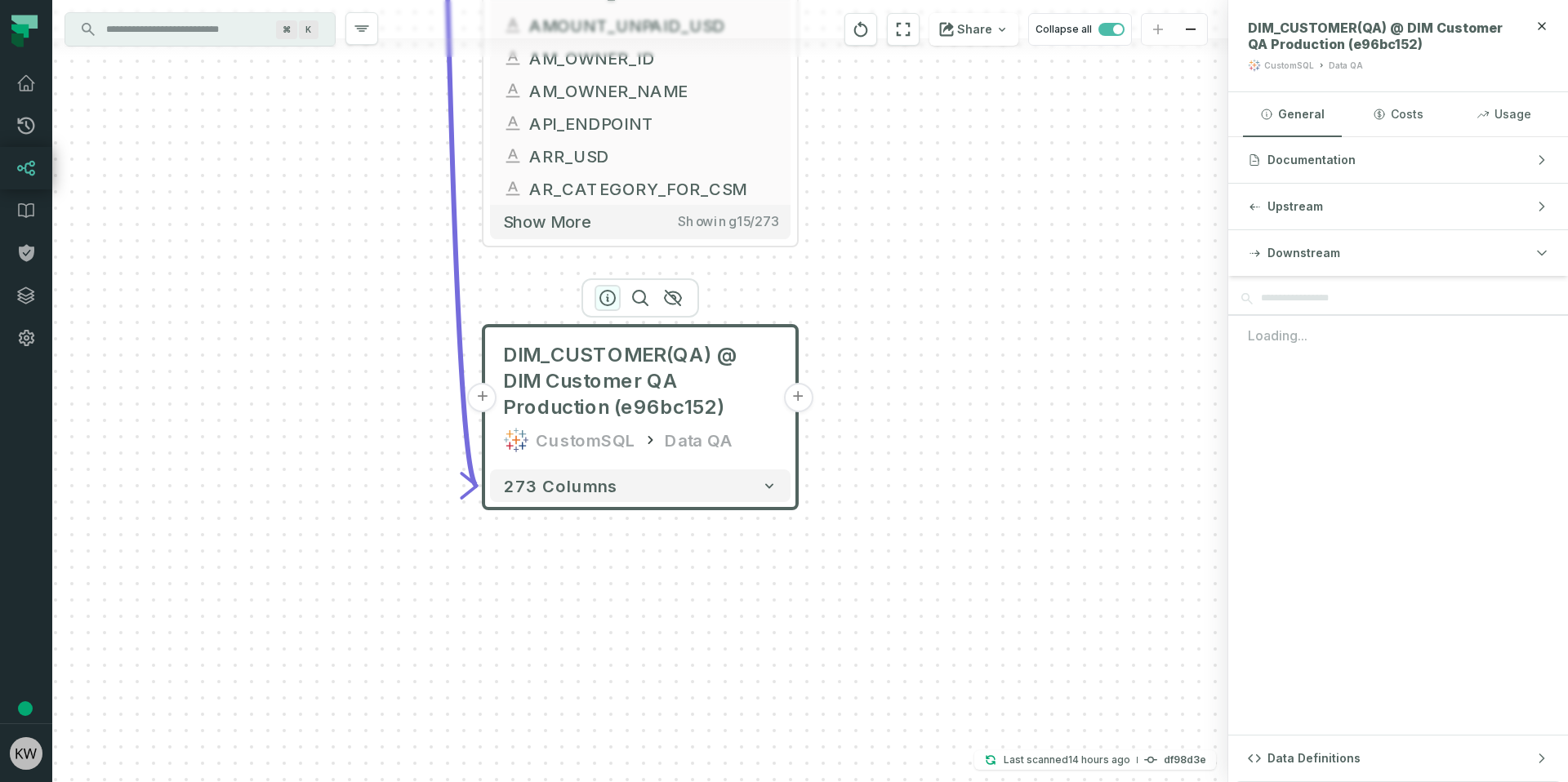
scroll to position [0, 0]
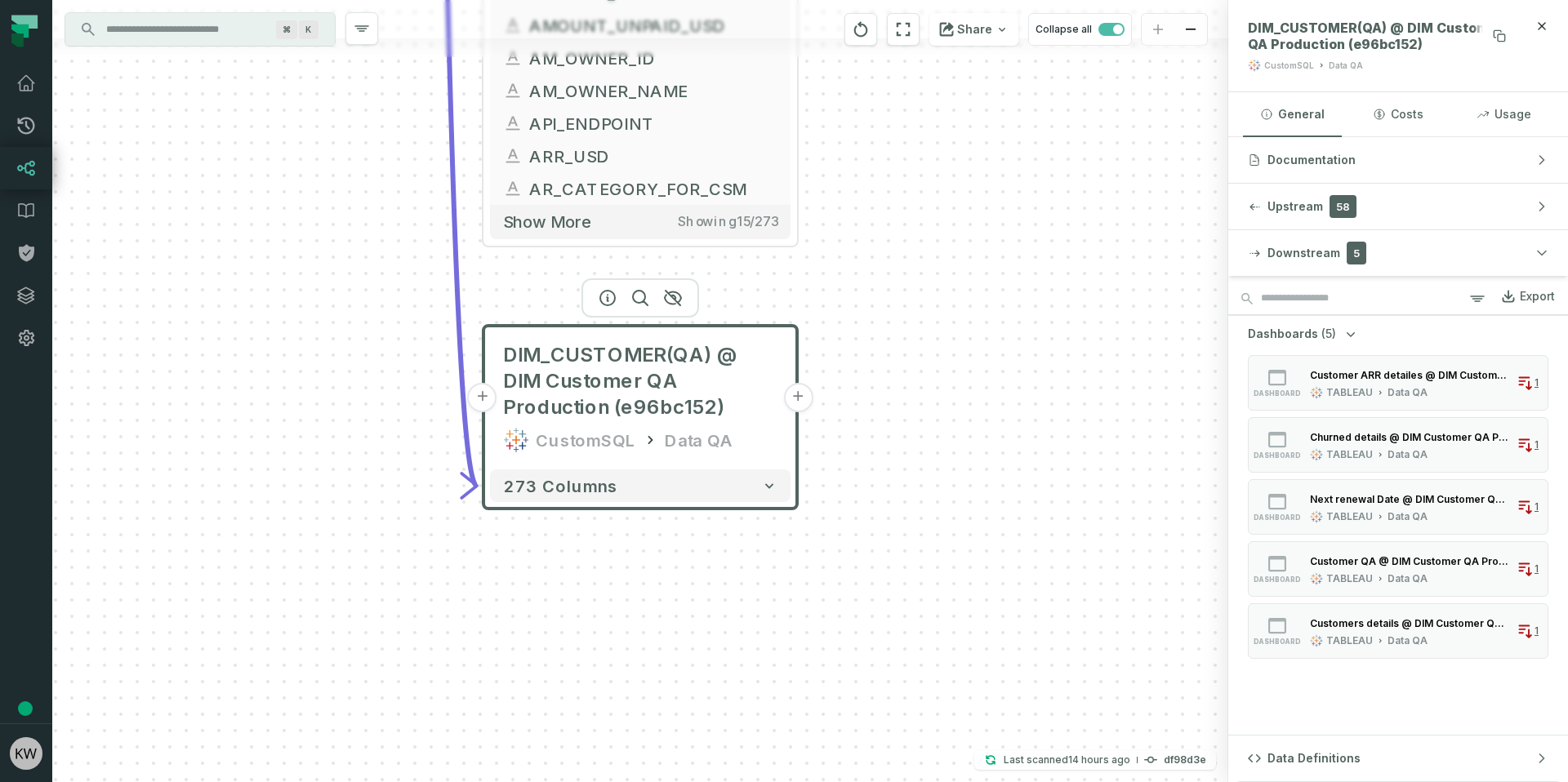
click at [1415, 29] on span "DIM_CUSTOMER(QA) @ DIM Customer QA Production (e96bc152)" at bounding box center [1380, 36] width 265 height 32
drag, startPoint x: 1415, startPoint y: 29, endPoint x: 1337, endPoint y: 44, distance: 79.4
click at [1337, 44] on span "DIM_CUSTOMER(QA) @ DIM Customer QA Production (e96bc152)" at bounding box center [1380, 36] width 265 height 32
copy span "DIM Customer QA Production"
click at [794, 396] on button "+" at bounding box center [797, 397] width 29 height 29
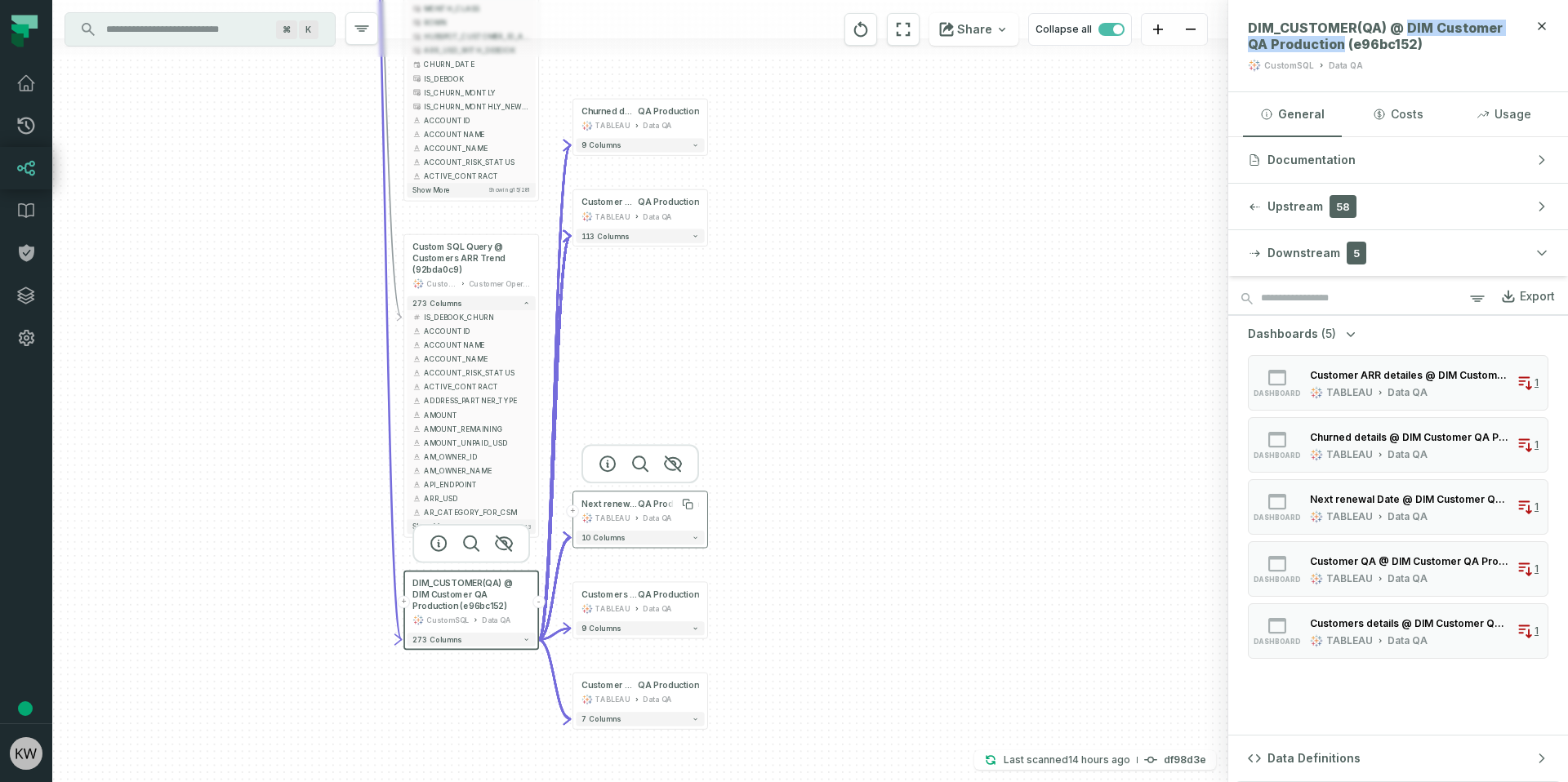
click at [651, 506] on span "QA Production" at bounding box center [667, 505] width 61 height 12
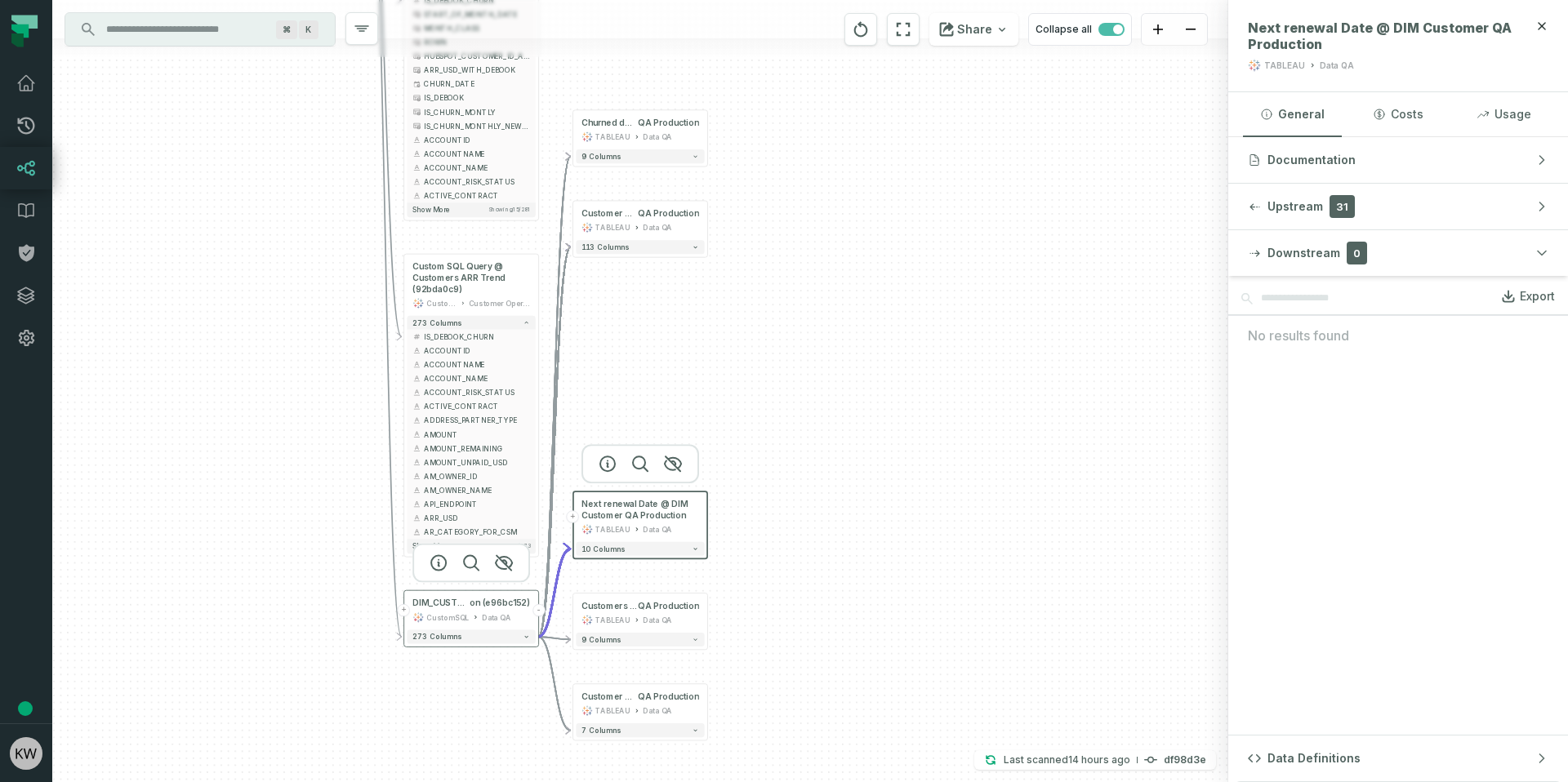
click at [541, 605] on button "-" at bounding box center [538, 610] width 12 height 12
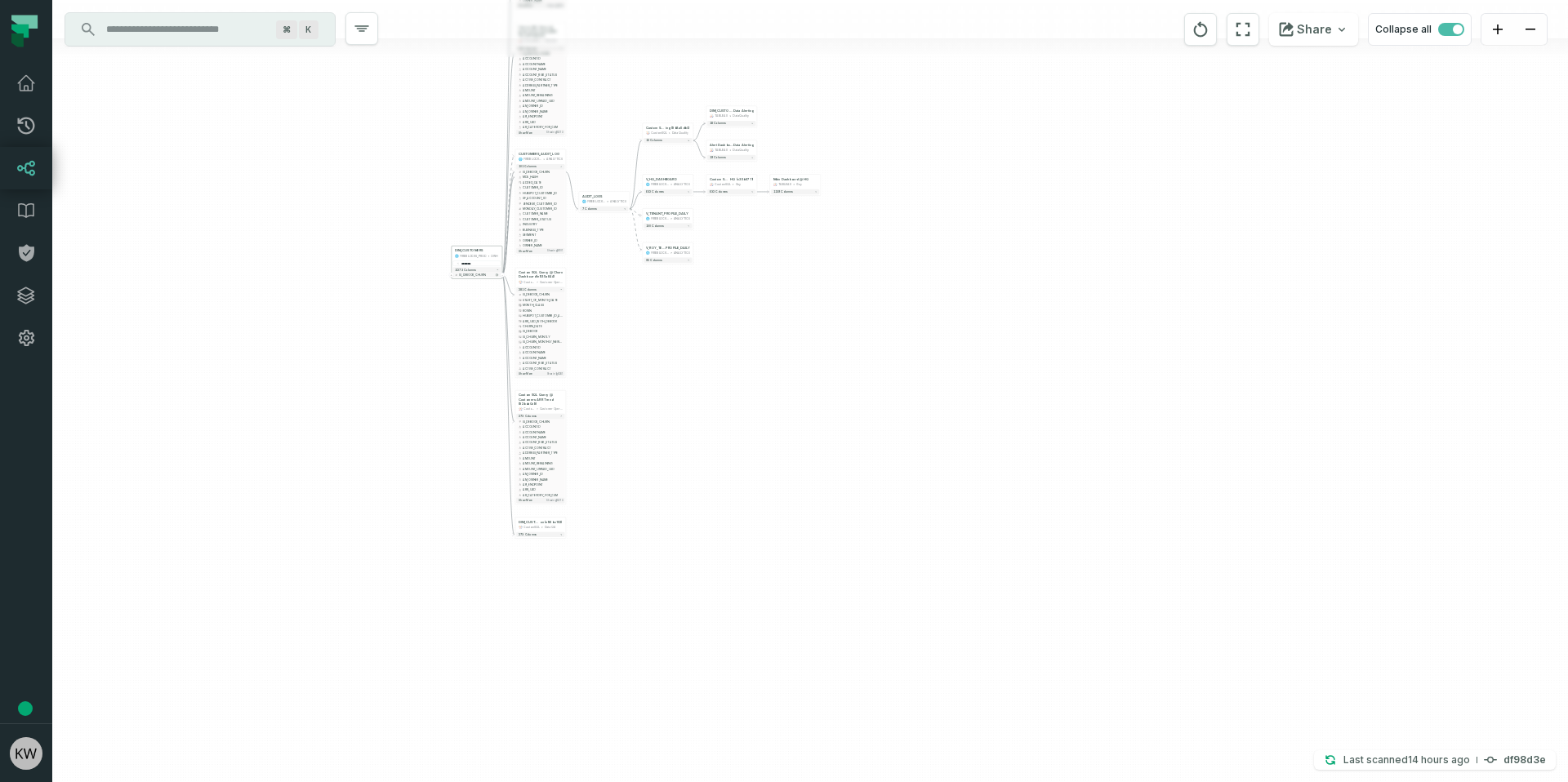
click at [481, 275] on span "IS_DEBOOK_CHURN" at bounding box center [478, 274] width 40 height 4
click at [498, 274] on icon "button" at bounding box center [497, 275] width 3 height 3
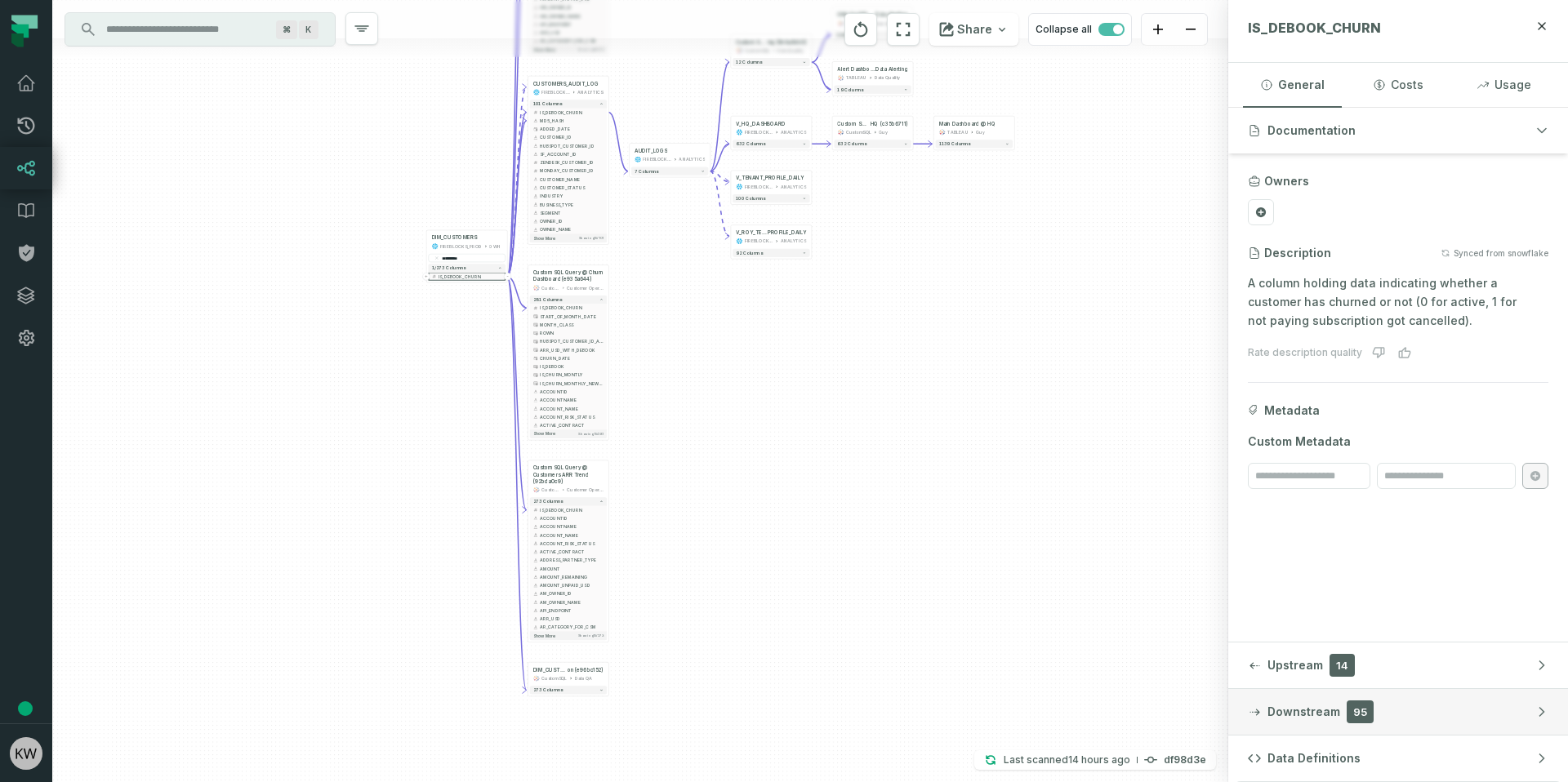
click at [1325, 715] on span "Downstream" at bounding box center [1303, 712] width 73 height 17
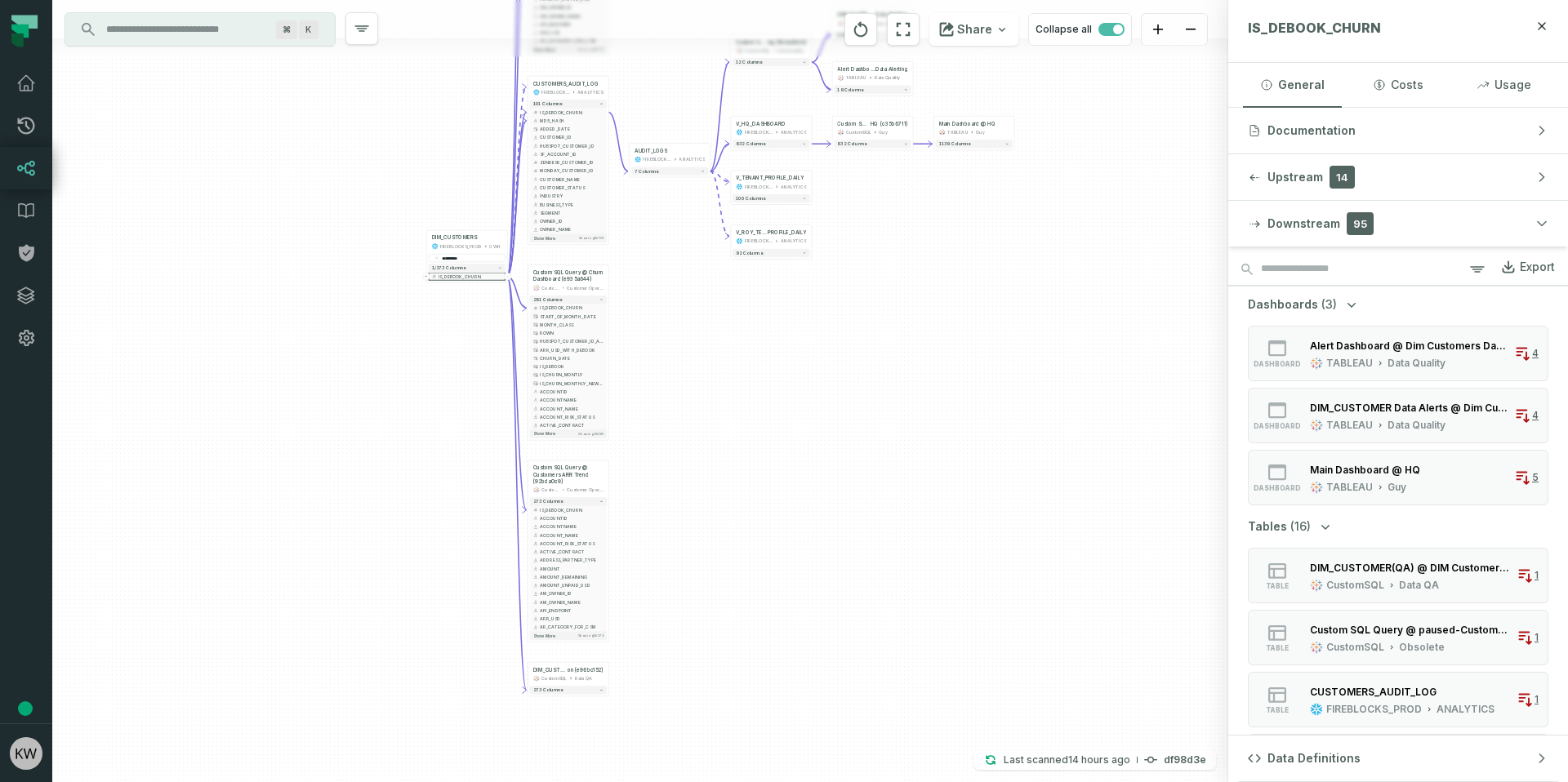
click at [1349, 301] on icon "button" at bounding box center [1352, 304] width 17 height 17
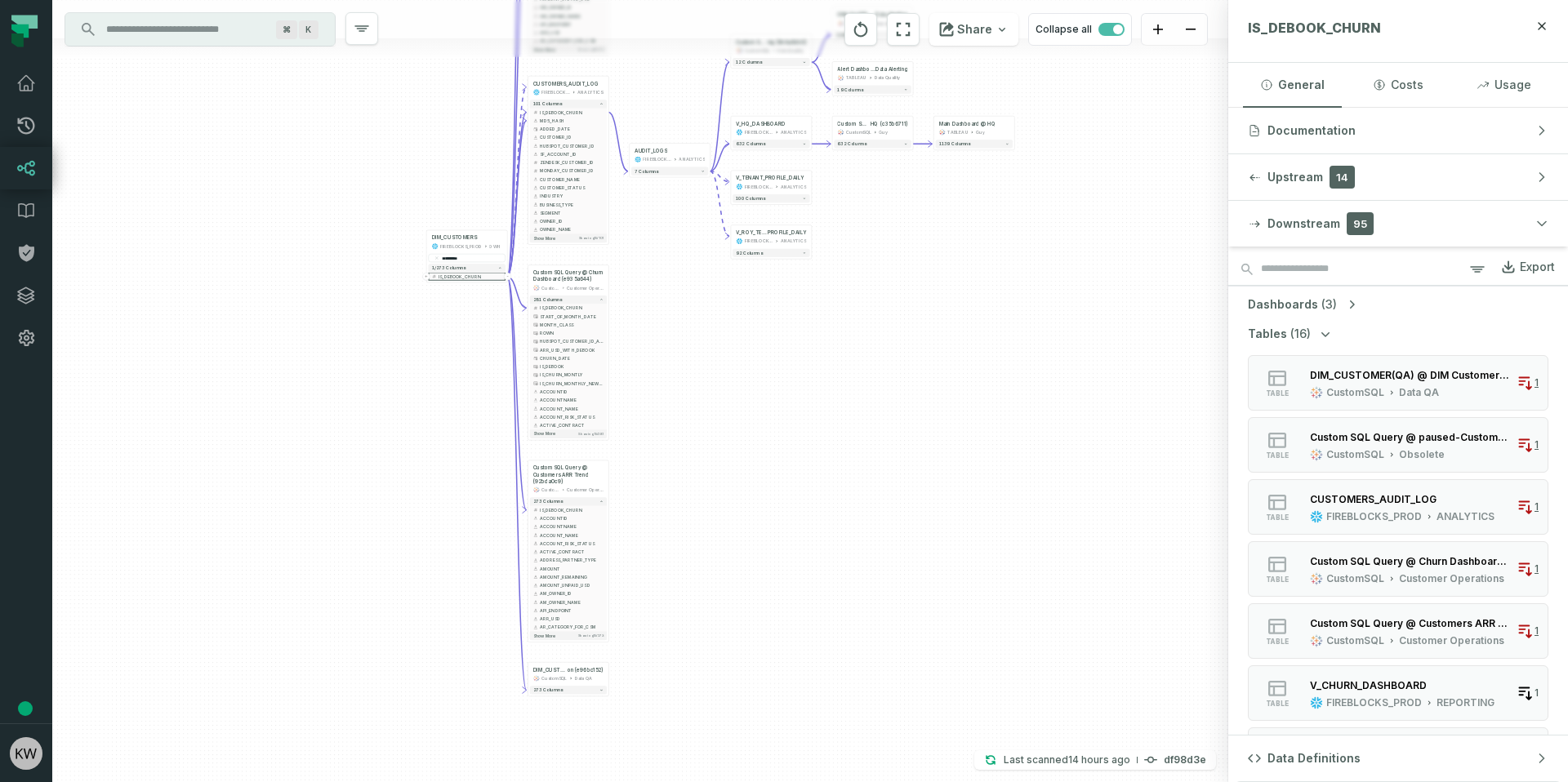
click at [1350, 300] on icon "button" at bounding box center [1352, 304] width 17 height 17
click at [1436, 372] on div "DIM_CUSTOMER(QA) @ DIM Customer QA Production (e96bc152)" at bounding box center [1409, 377] width 200 height 12
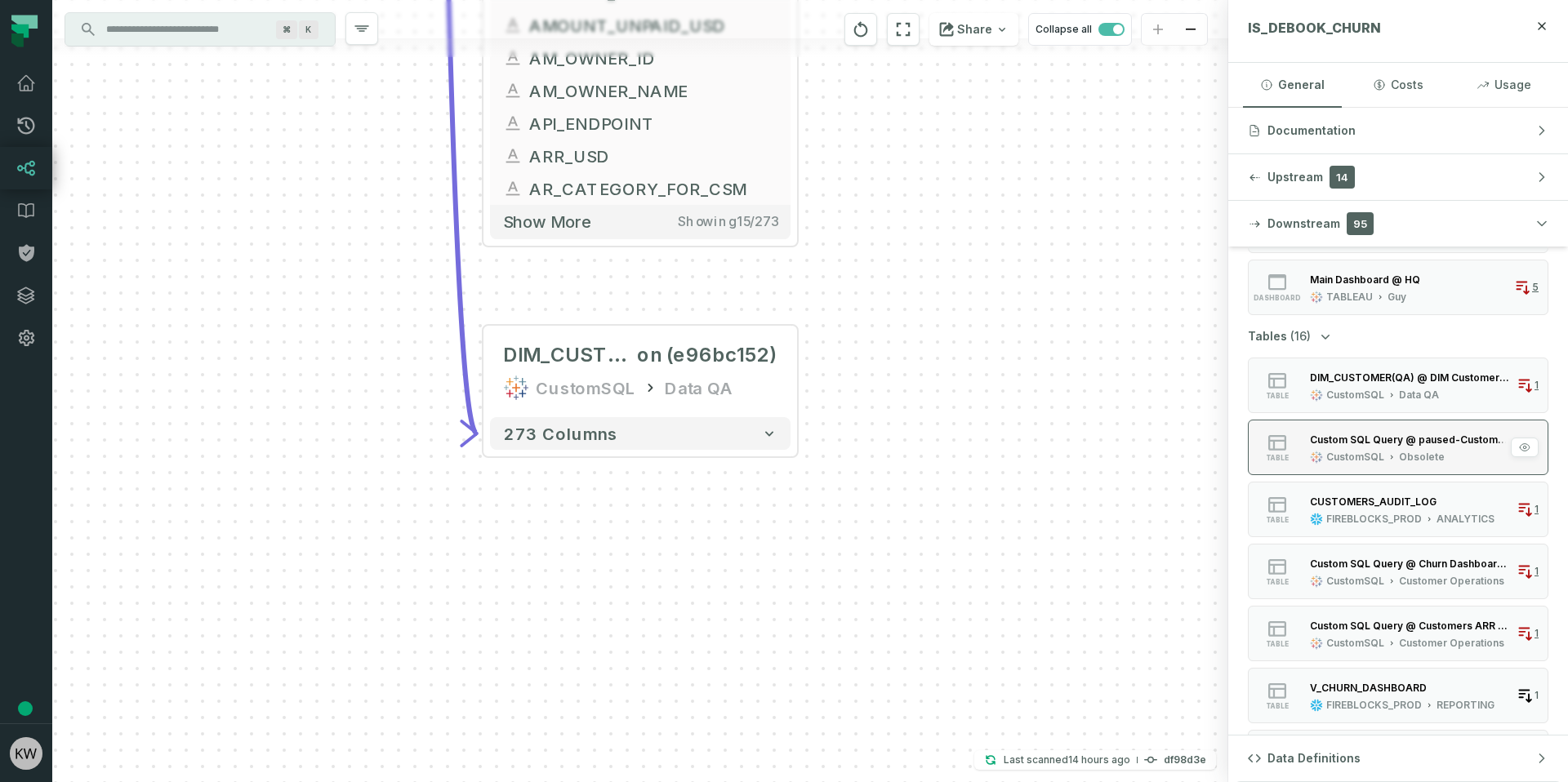
click at [1399, 441] on div "Custom SQL Query @ paused-Customers ARR Trend (7fa3efc3)" at bounding box center [1409, 440] width 200 height 12
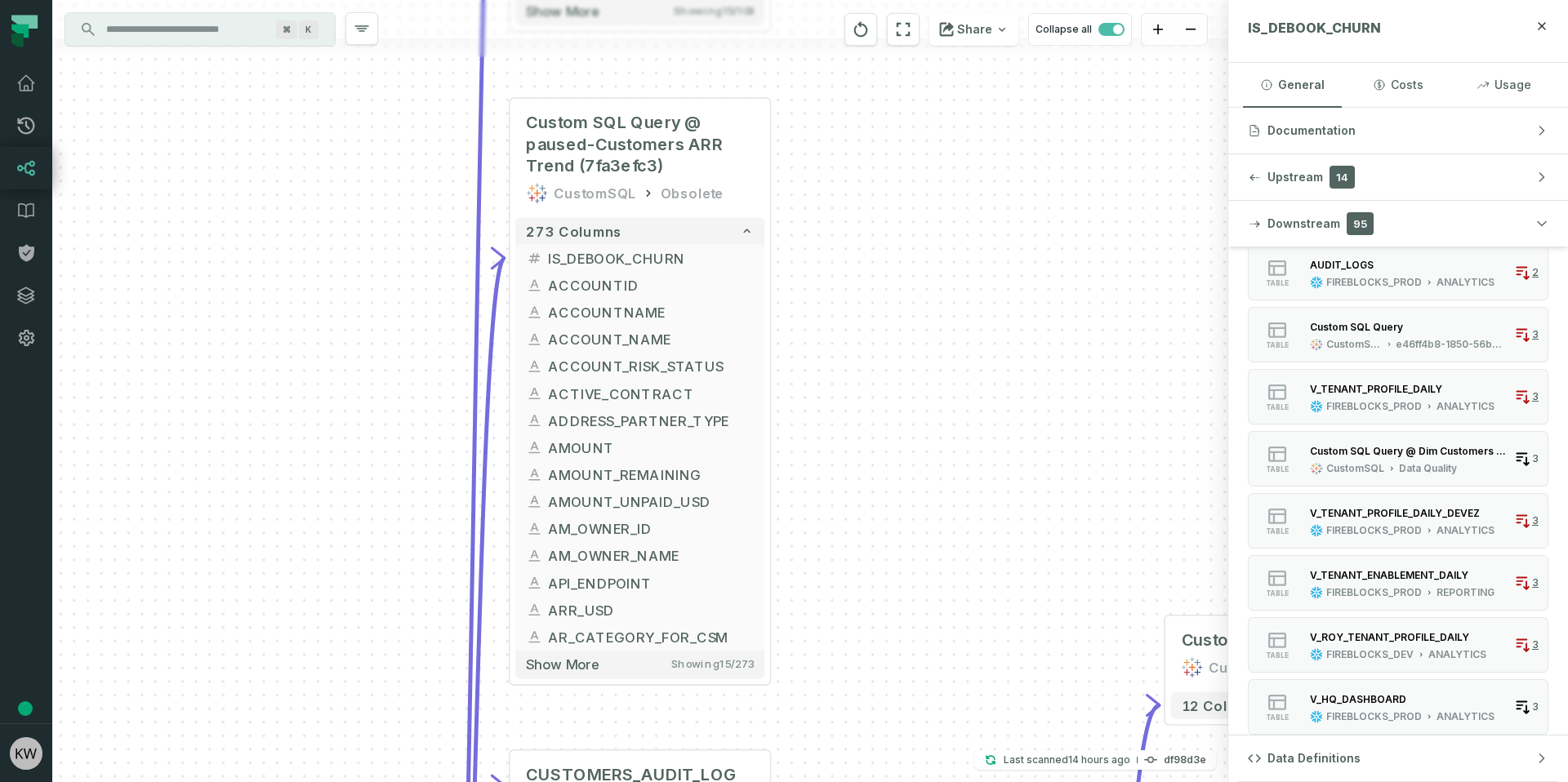
scroll to position [784, 0]
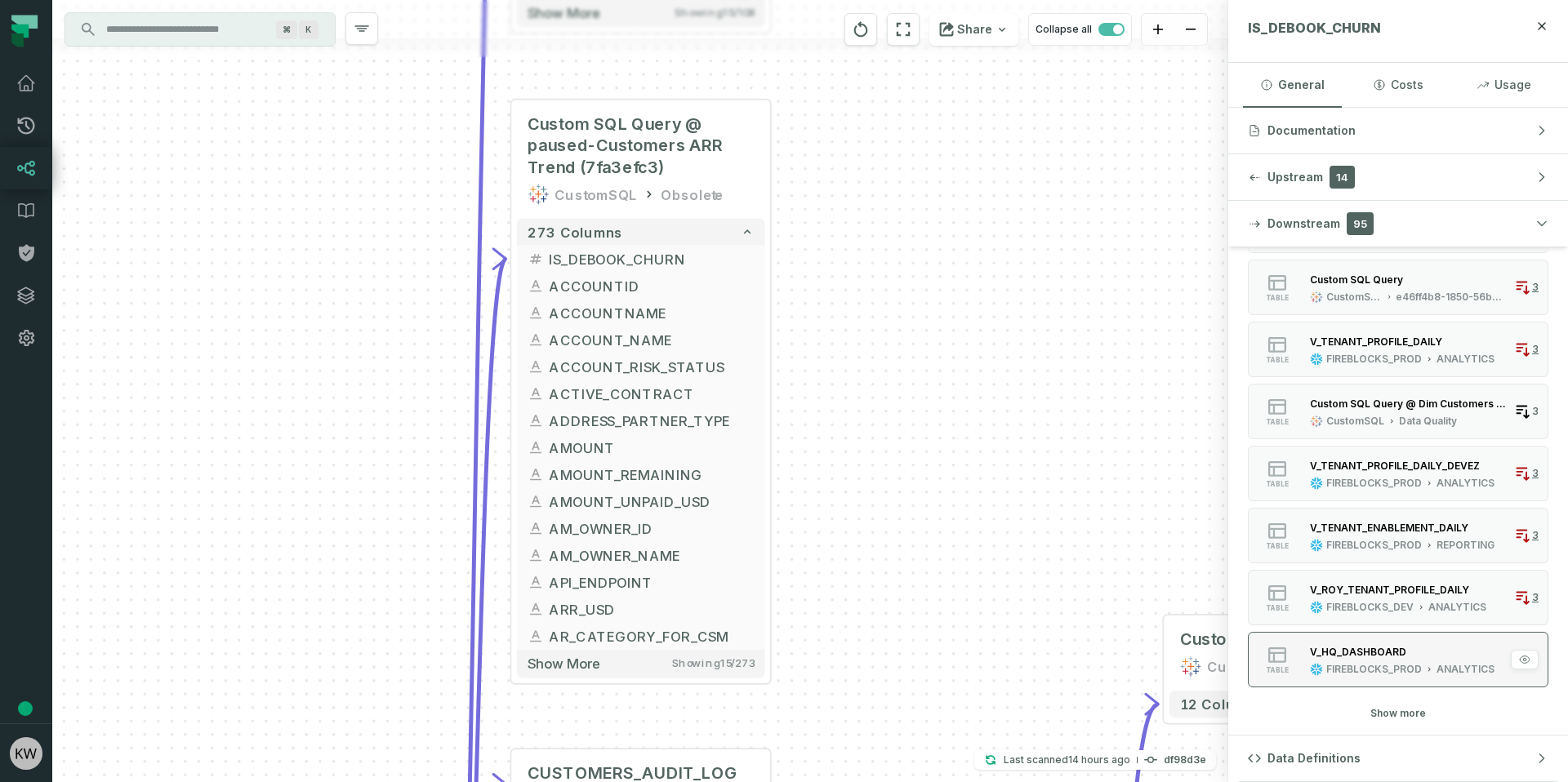
click at [1384, 659] on div "V_HQ_DASHBOARD" at bounding box center [1401, 652] width 185 height 17
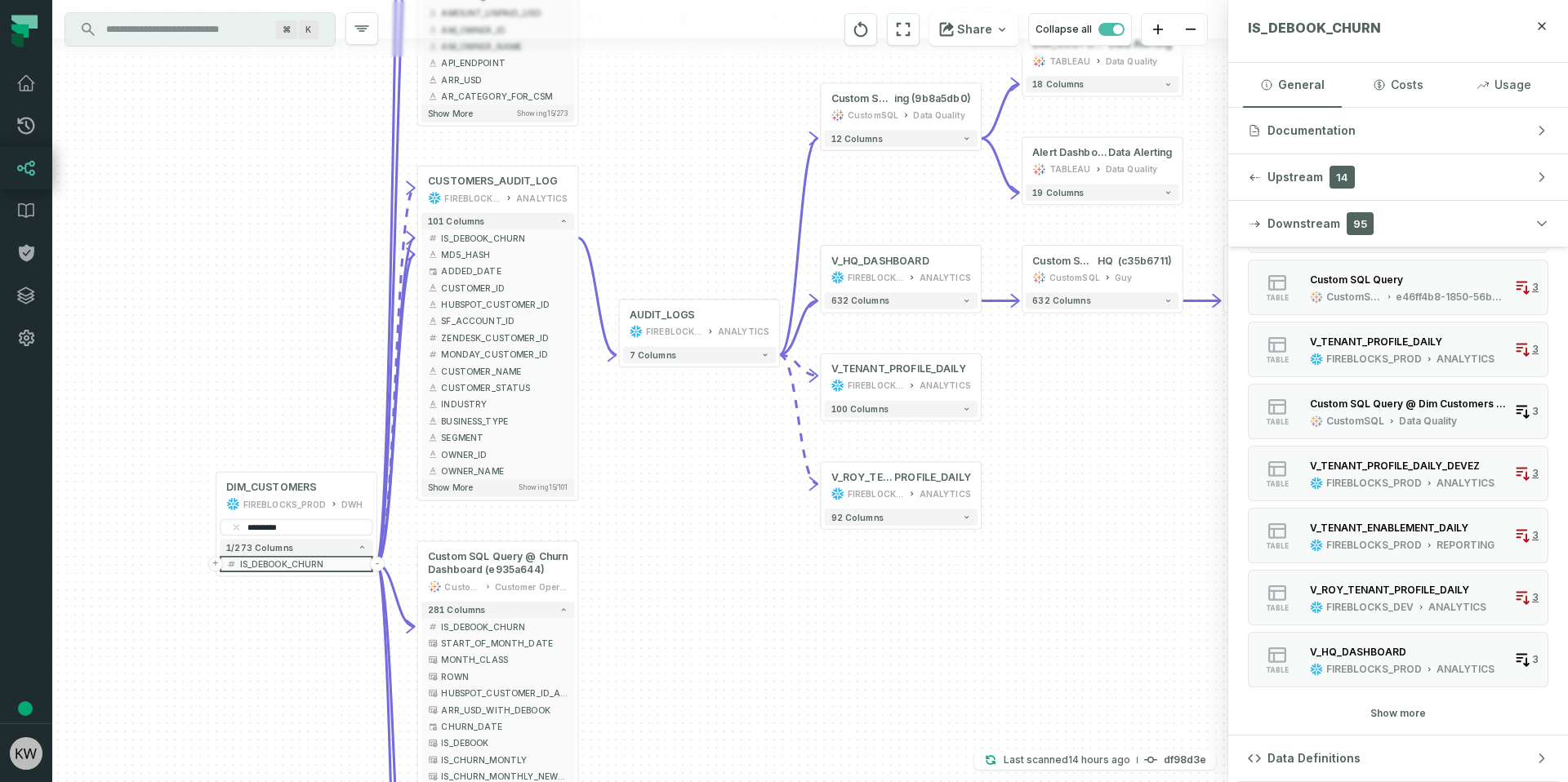
drag, startPoint x: 452, startPoint y: 571, endPoint x: 731, endPoint y: 408, distance: 323.1
click at [731, 408] on div "+ V_CHURN_DASHBOARD FIREBLOCKS_PROD REPORTING + 108 columns - IS_DEBOOK_CHURN +…" at bounding box center [640, 391] width 1176 height 782
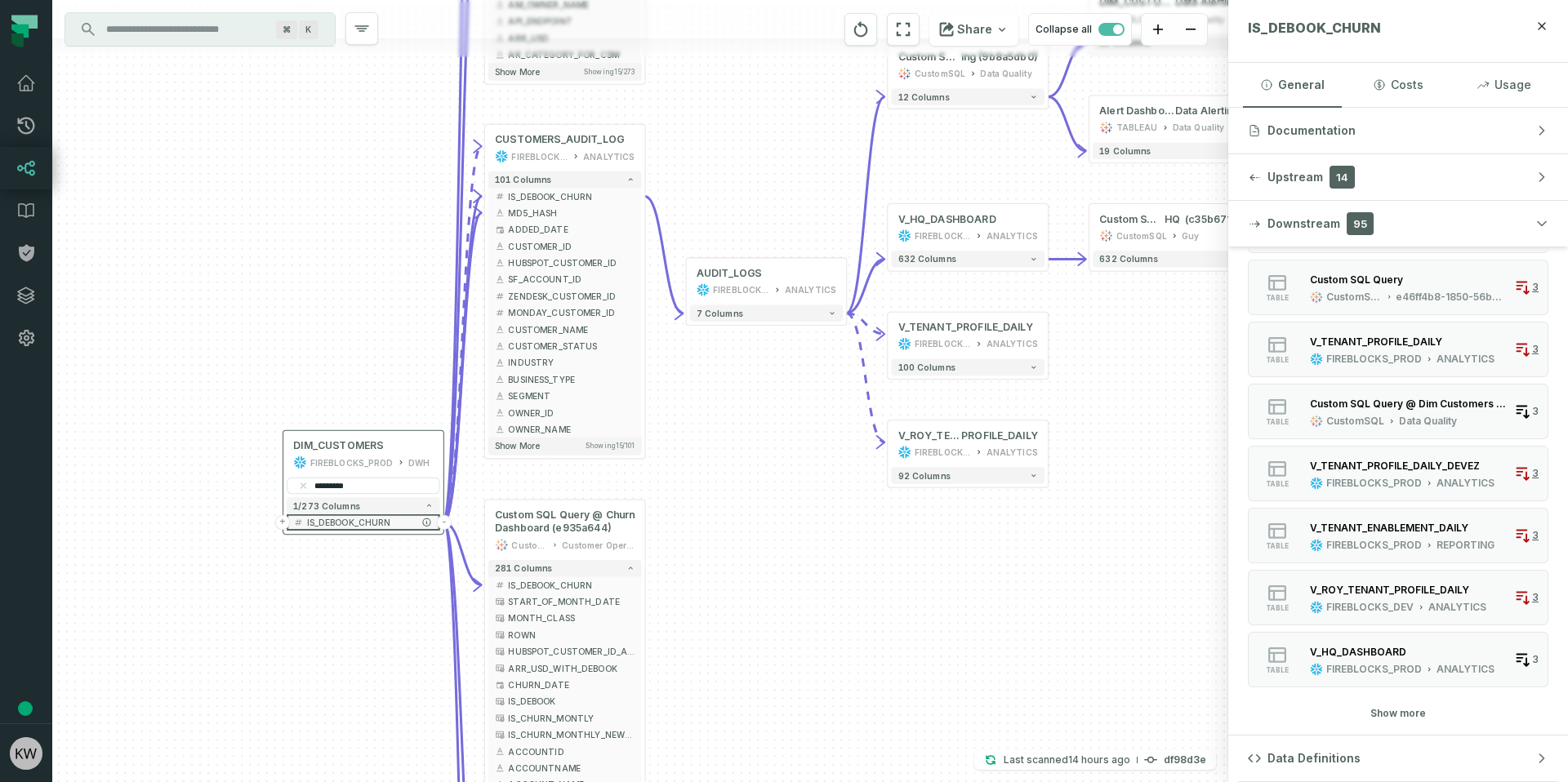
click at [447, 519] on button "-" at bounding box center [444, 522] width 15 height 15
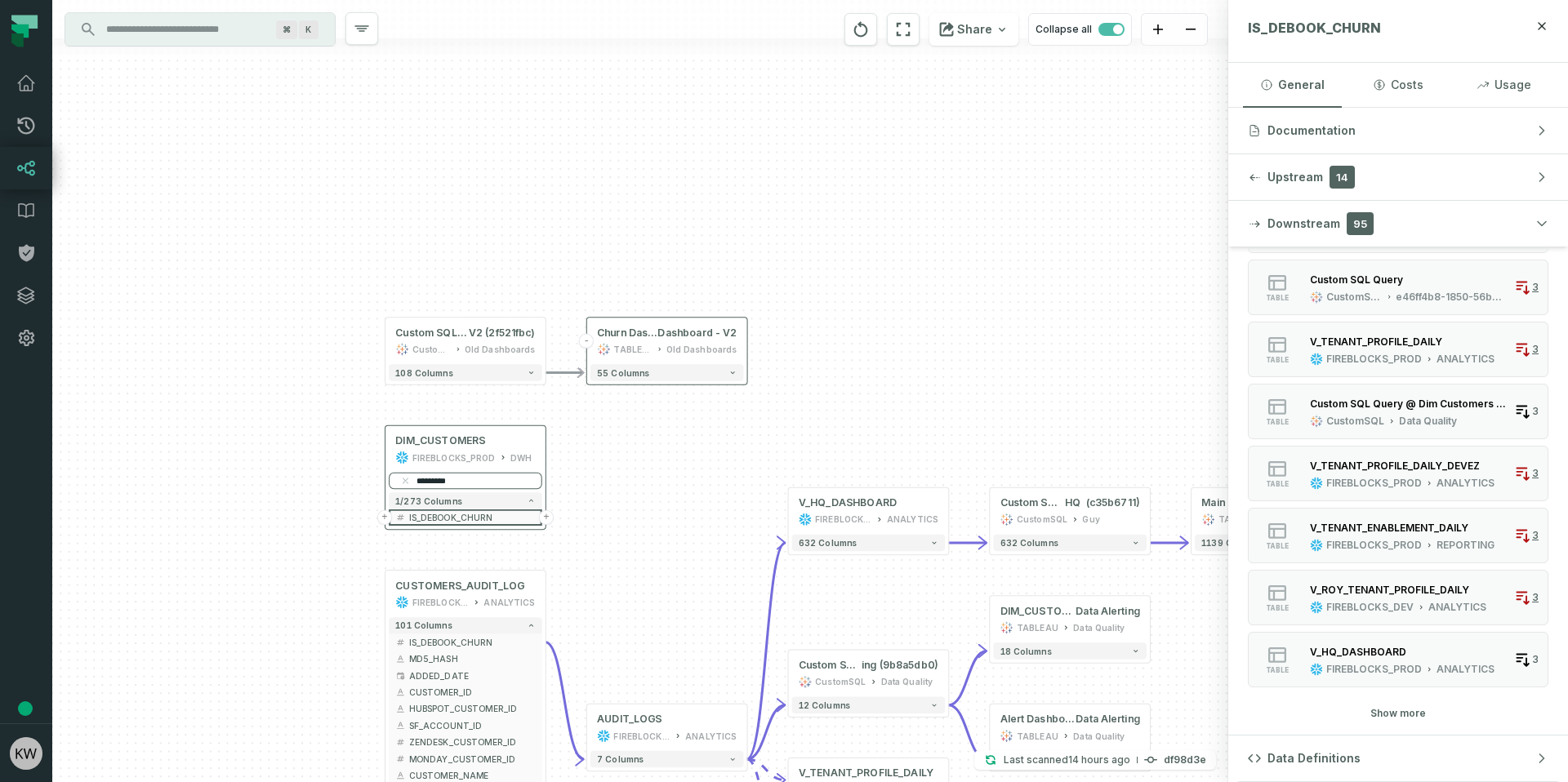
drag, startPoint x: 328, startPoint y: 483, endPoint x: 430, endPoint y: 478, distance: 102.1
click at [430, 478] on input "*********" at bounding box center [465, 481] width 153 height 17
type input "*******"
click at [468, 511] on span "IS_FUTURE_CHURN" at bounding box center [472, 517] width 127 height 12
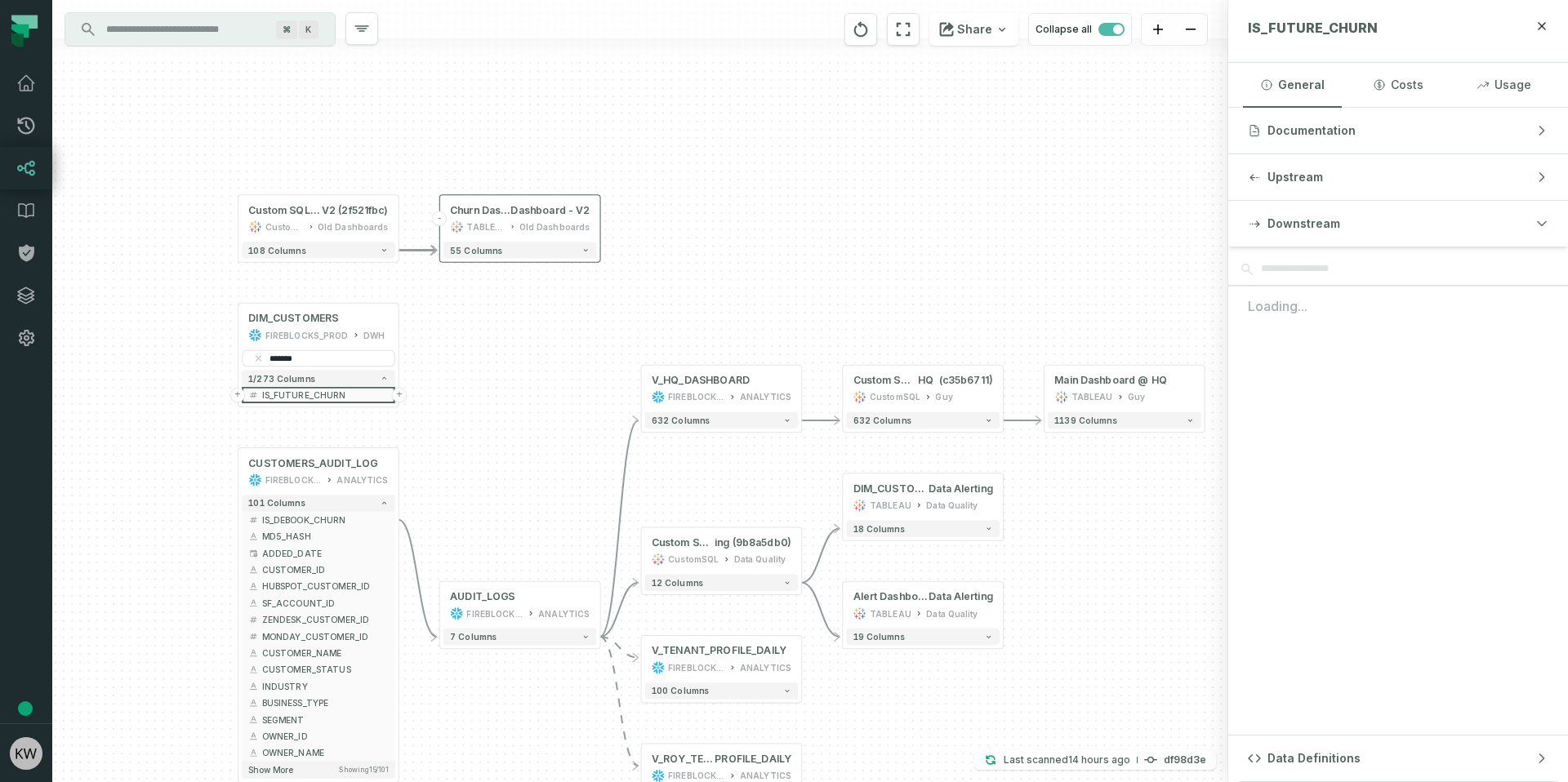
drag, startPoint x: 656, startPoint y: 477, endPoint x: 503, endPoint y: 347, distance: 200.8
click at [503, 347] on div "- Churn Dashboard @ Churn Dashboard - V2 TABLEAU Old Dashboards 55 columns + Cu…" at bounding box center [640, 391] width 1176 height 782
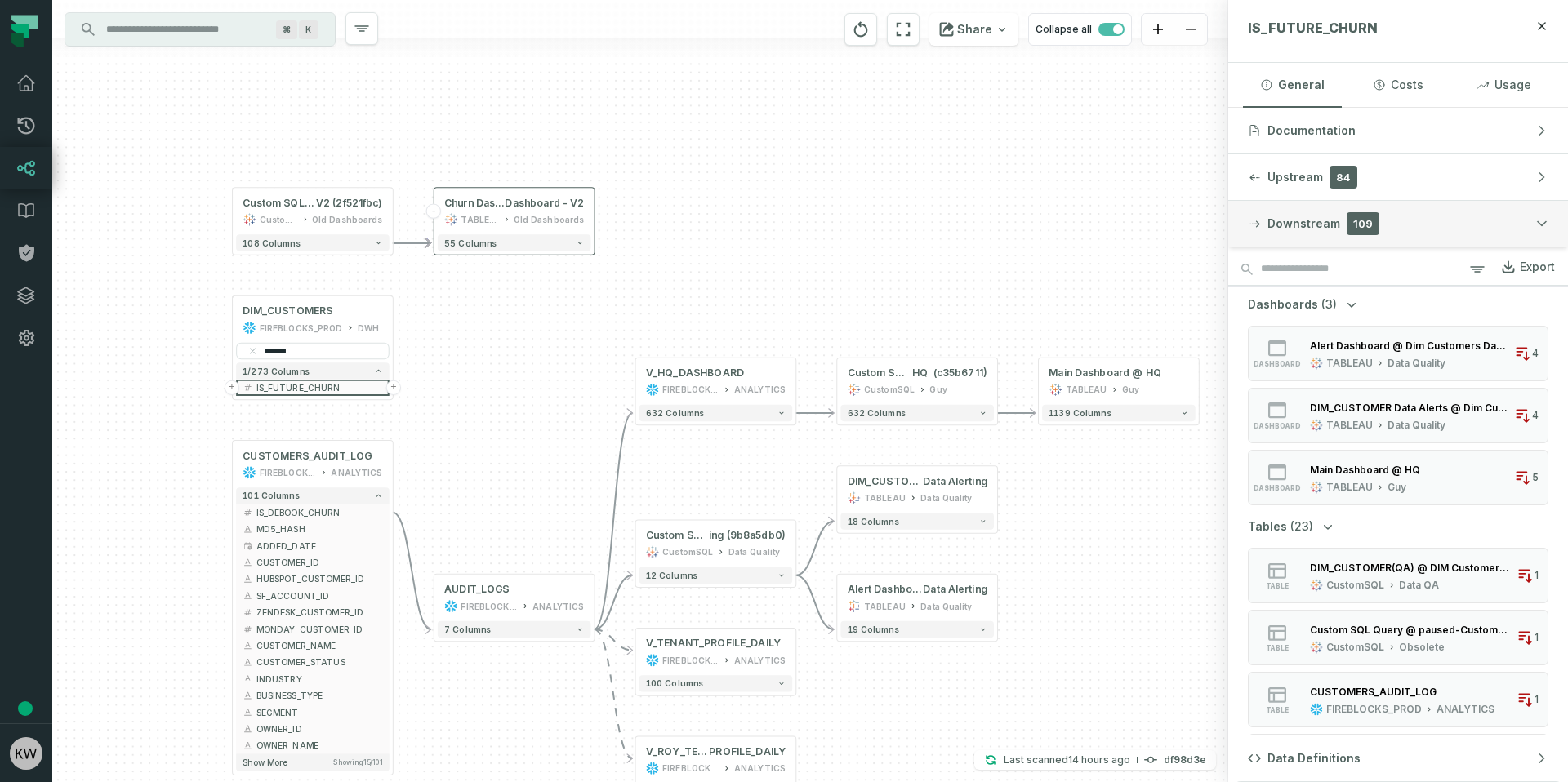
click at [1454, 217] on button "Downstream 109" at bounding box center [1398, 223] width 340 height 46
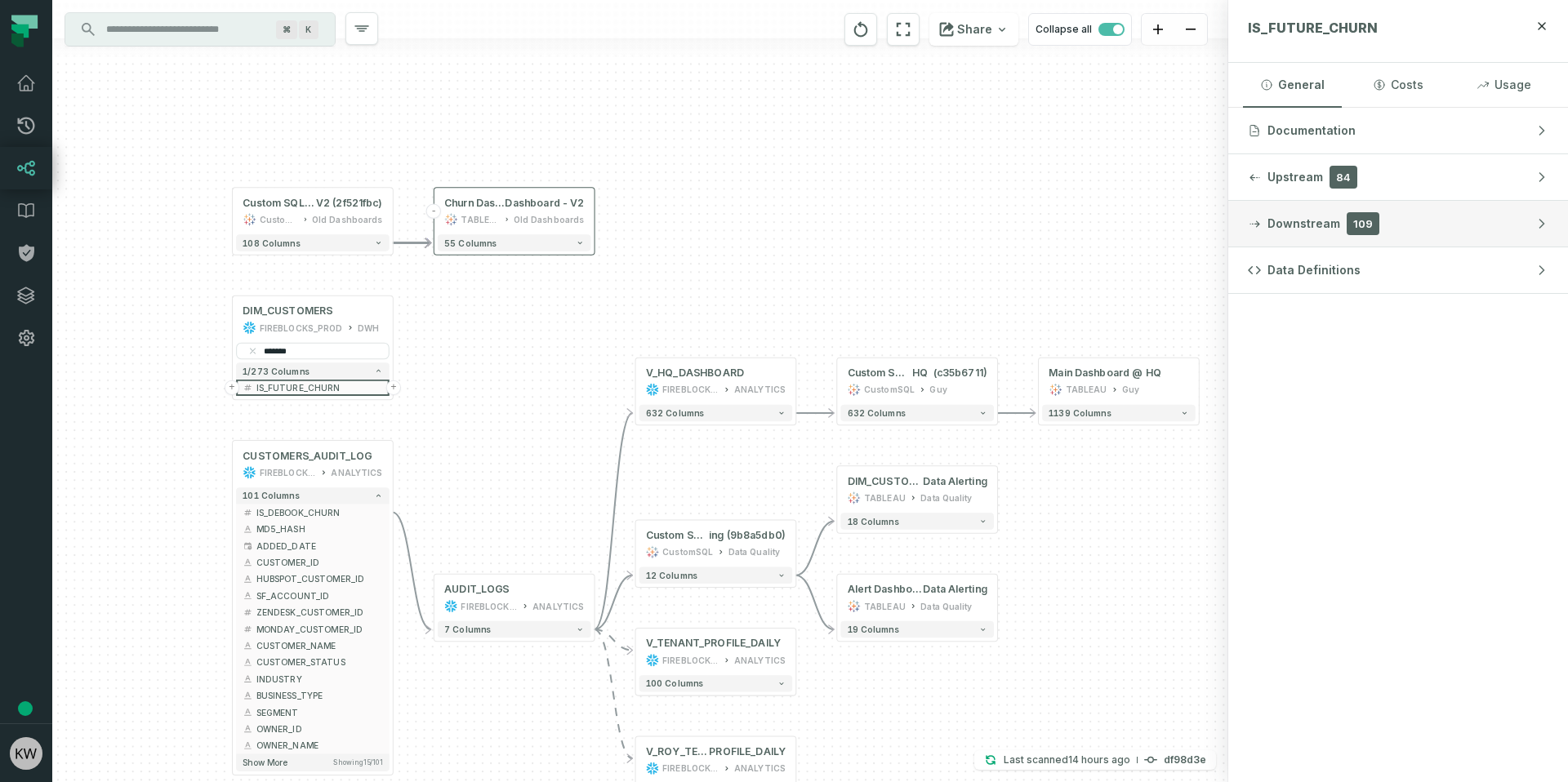
click at [1454, 217] on button "Downstream 109" at bounding box center [1398, 223] width 340 height 46
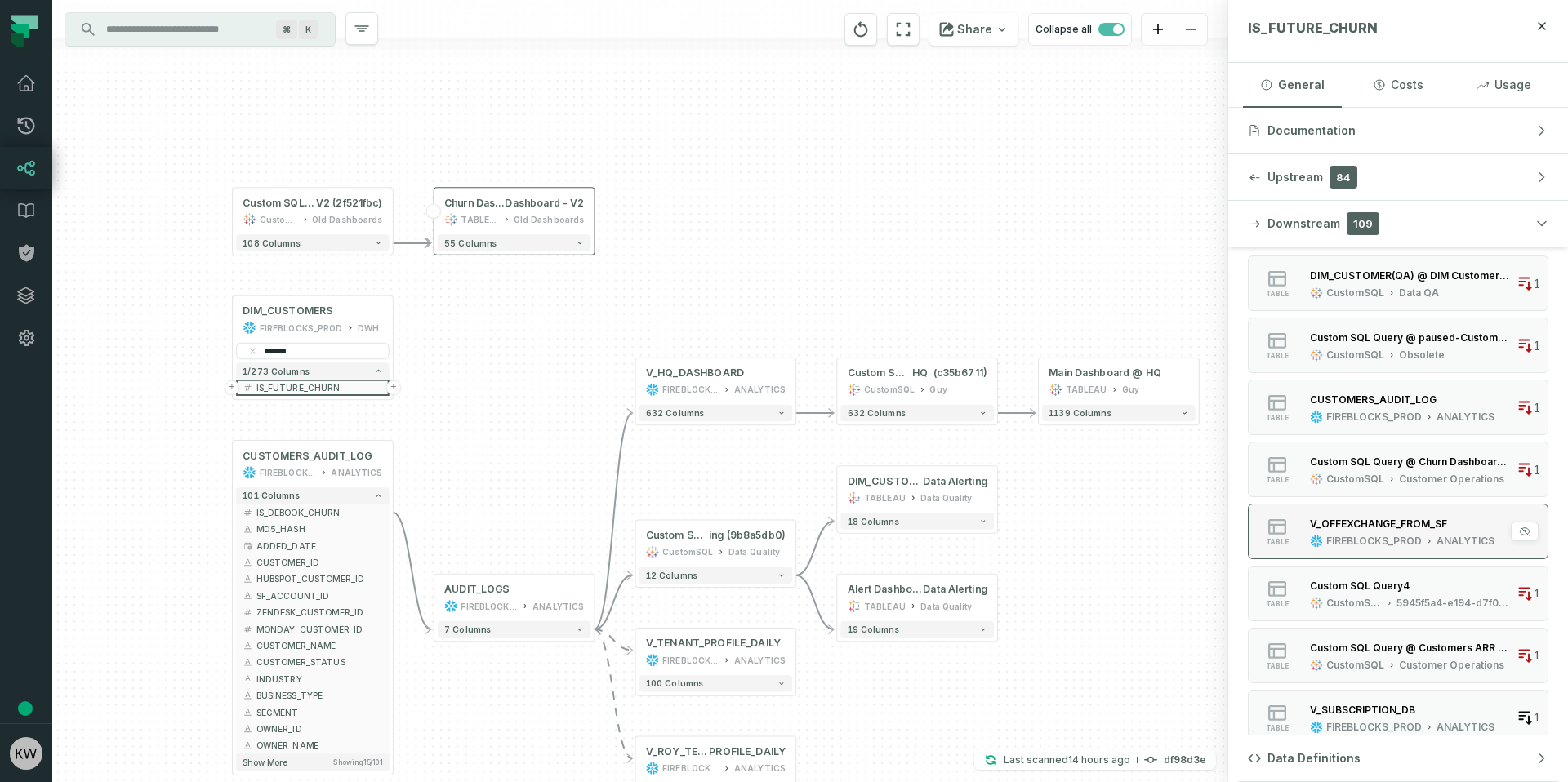
scroll to position [306, 0]
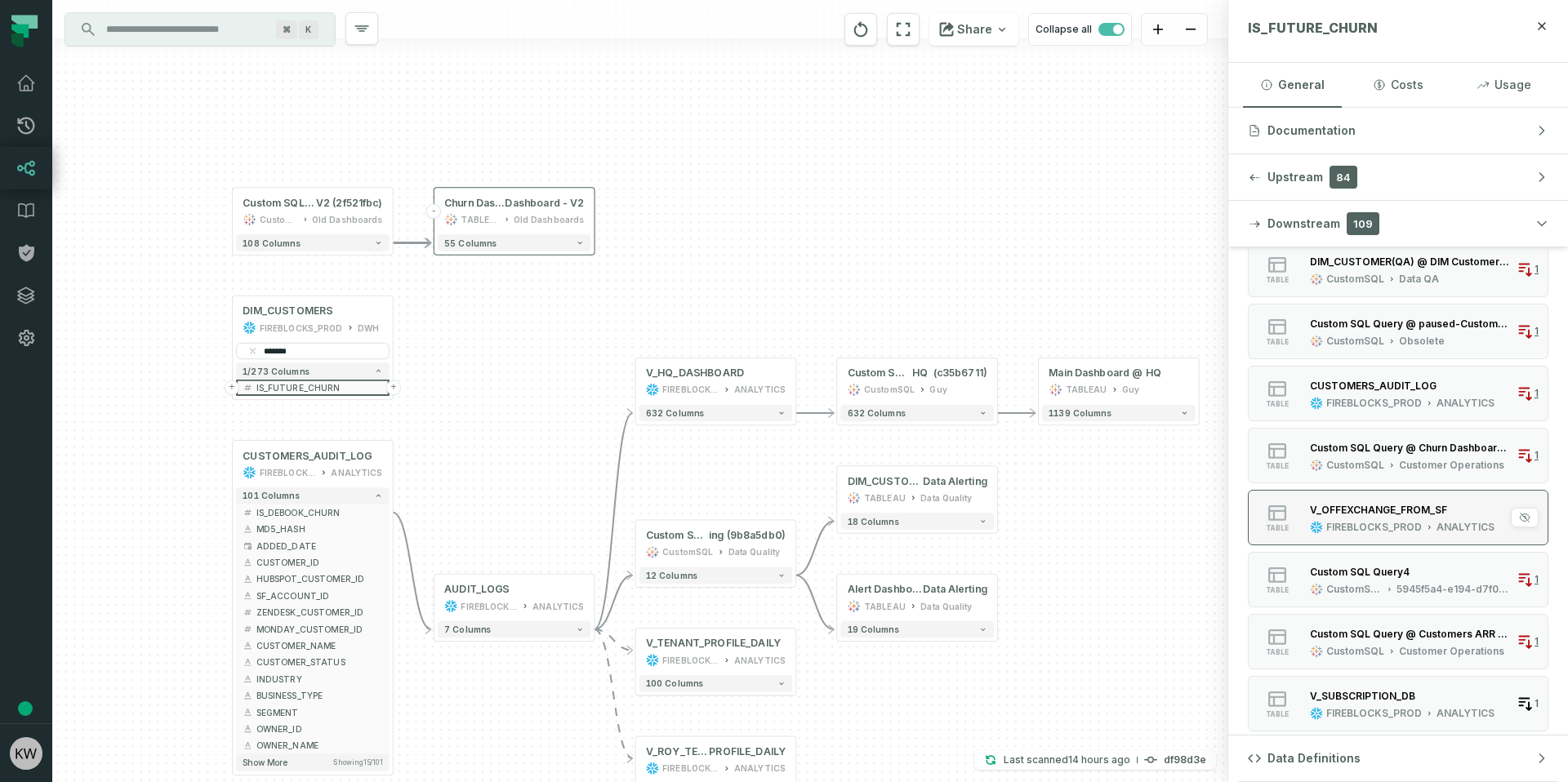
click at [1373, 514] on div "V_OFFEXCHANGE_FROM_SF" at bounding box center [1377, 510] width 137 height 12
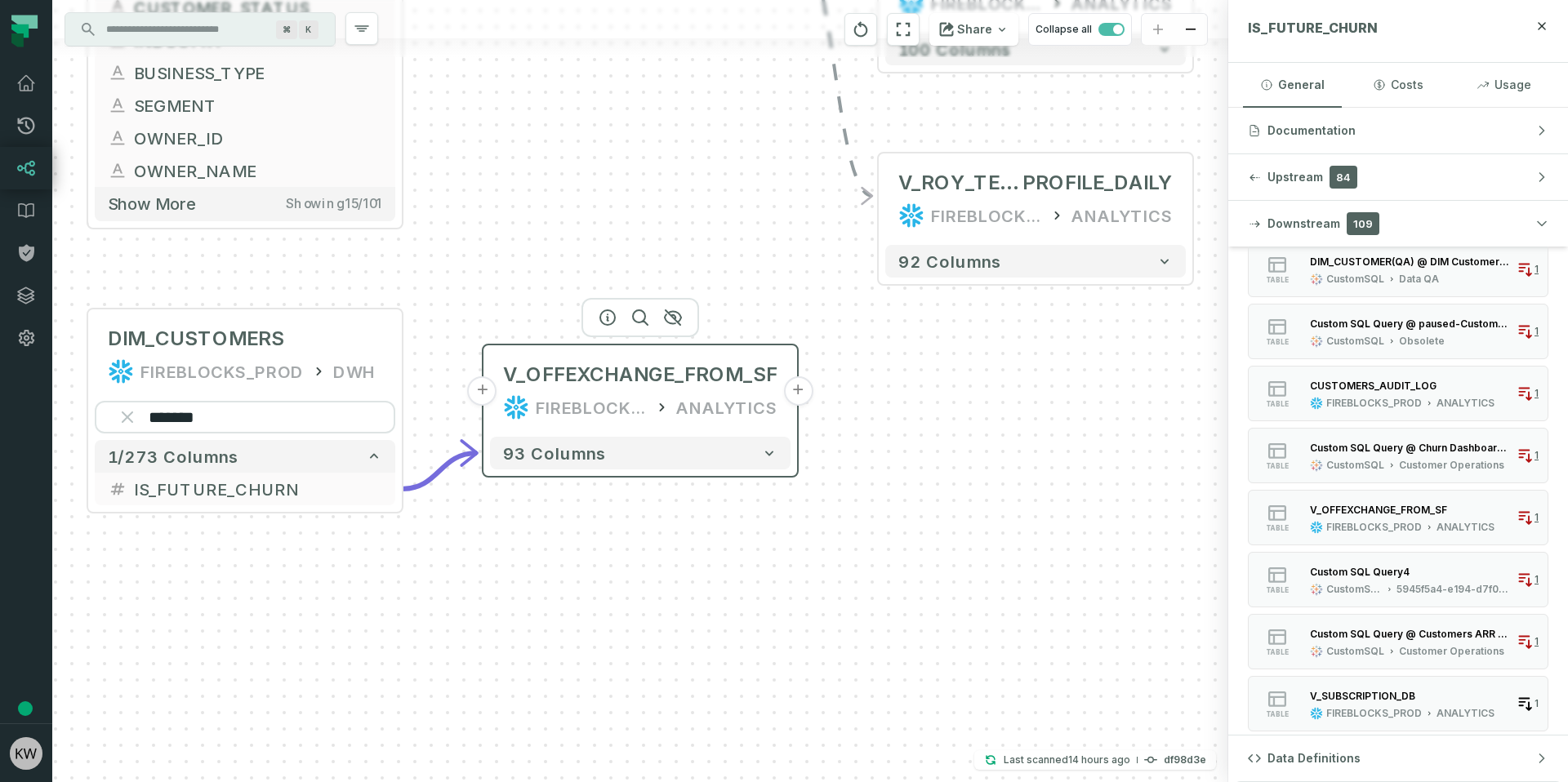
click at [720, 393] on div "V_OFFEXCHANGE_FROM_SF FIREBLOCKS_PROD ANALYTICS" at bounding box center [640, 391] width 300 height 79
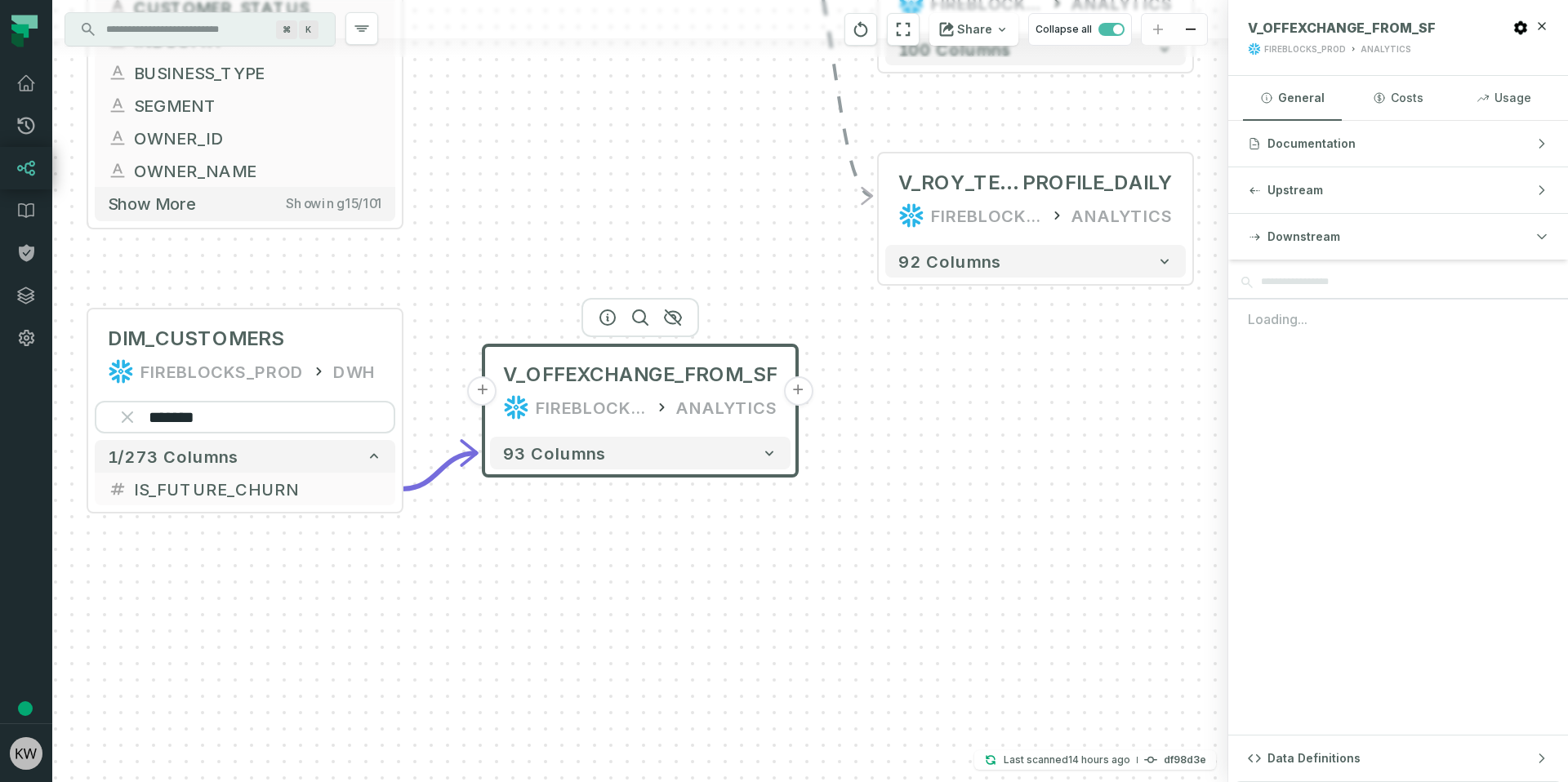
scroll to position [0, 0]
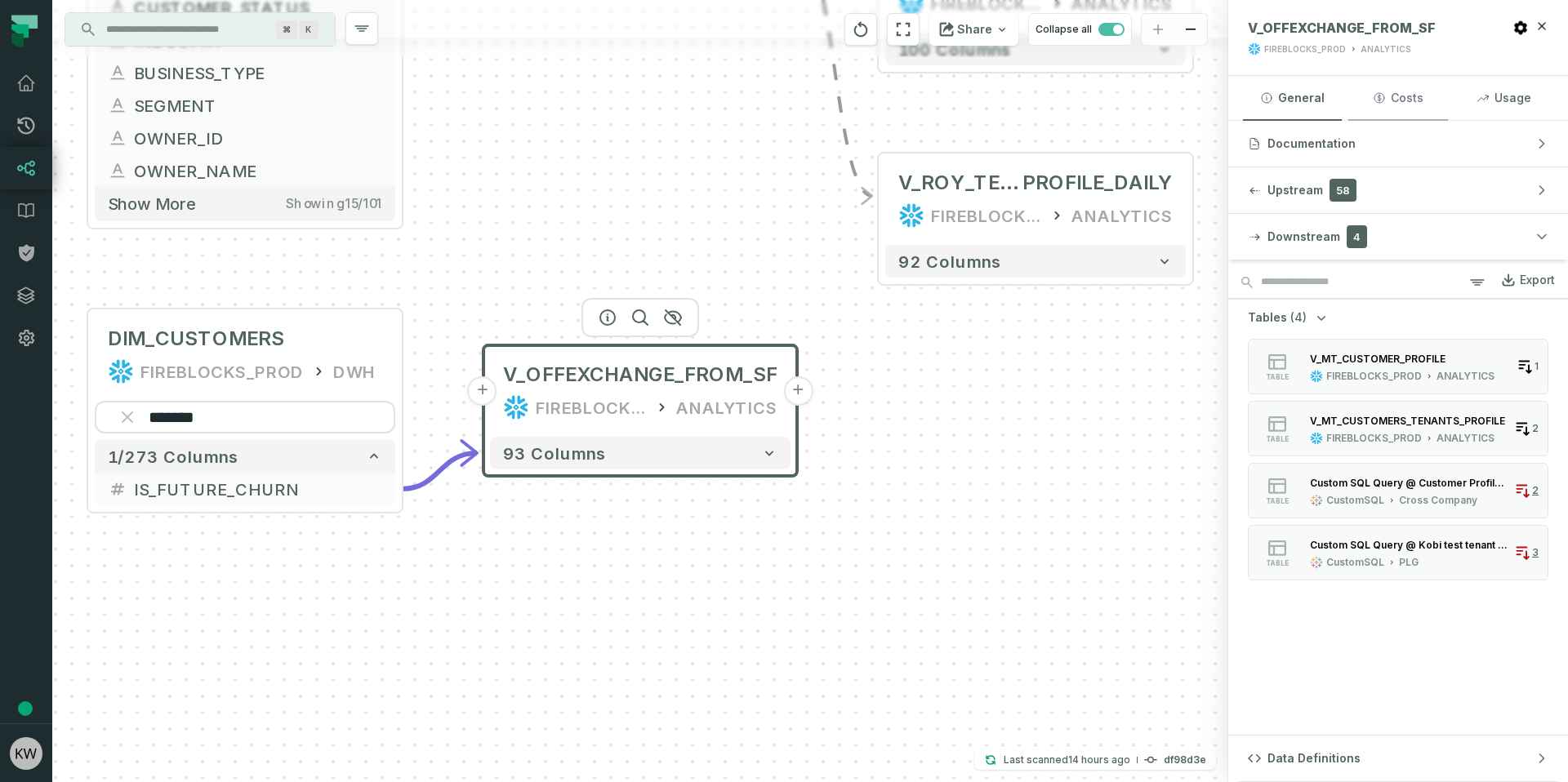
click at [1435, 82] on button "Costs" at bounding box center [1397, 98] width 99 height 44
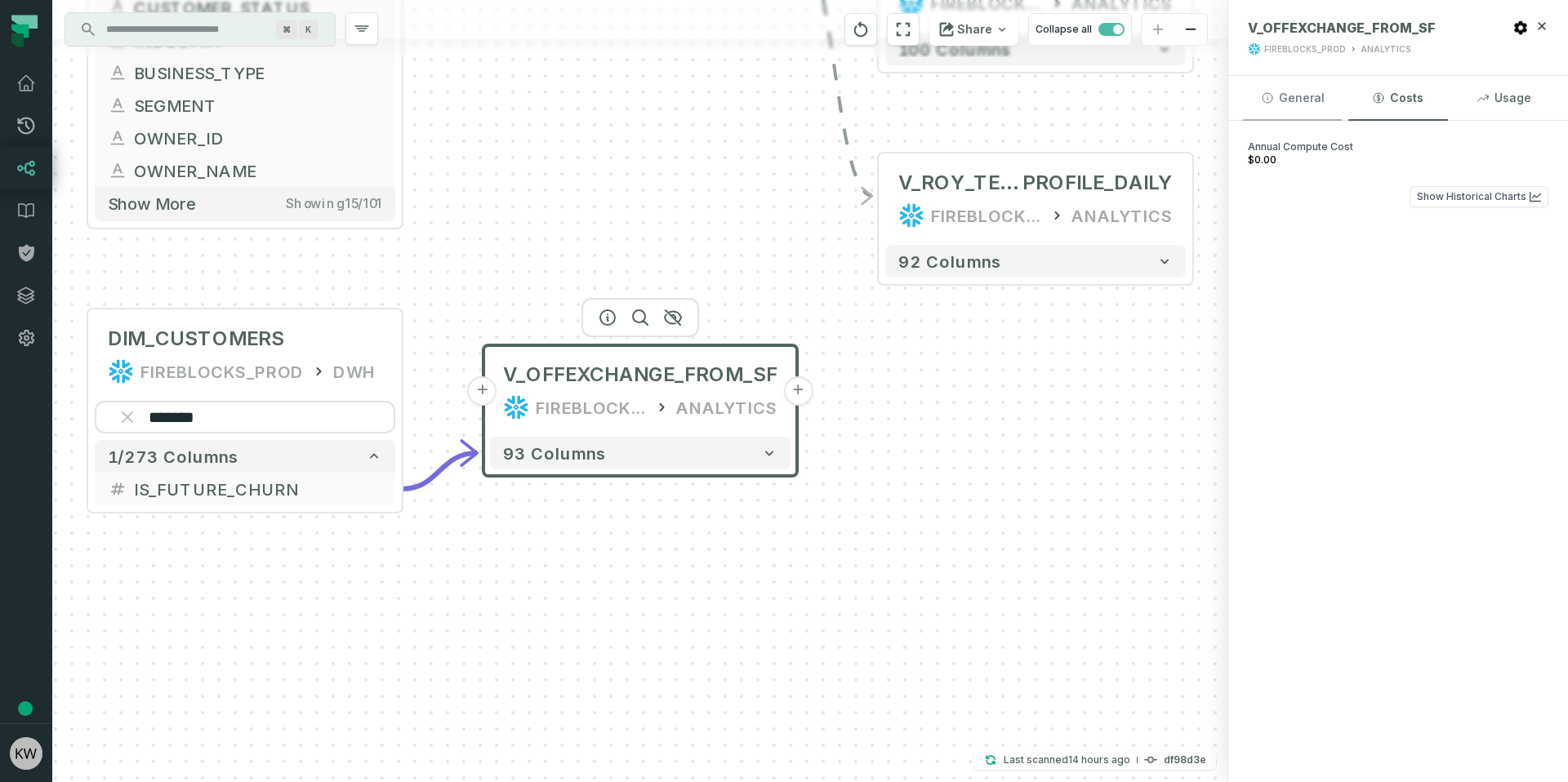
click at [1285, 100] on button "General" at bounding box center [1292, 98] width 99 height 44
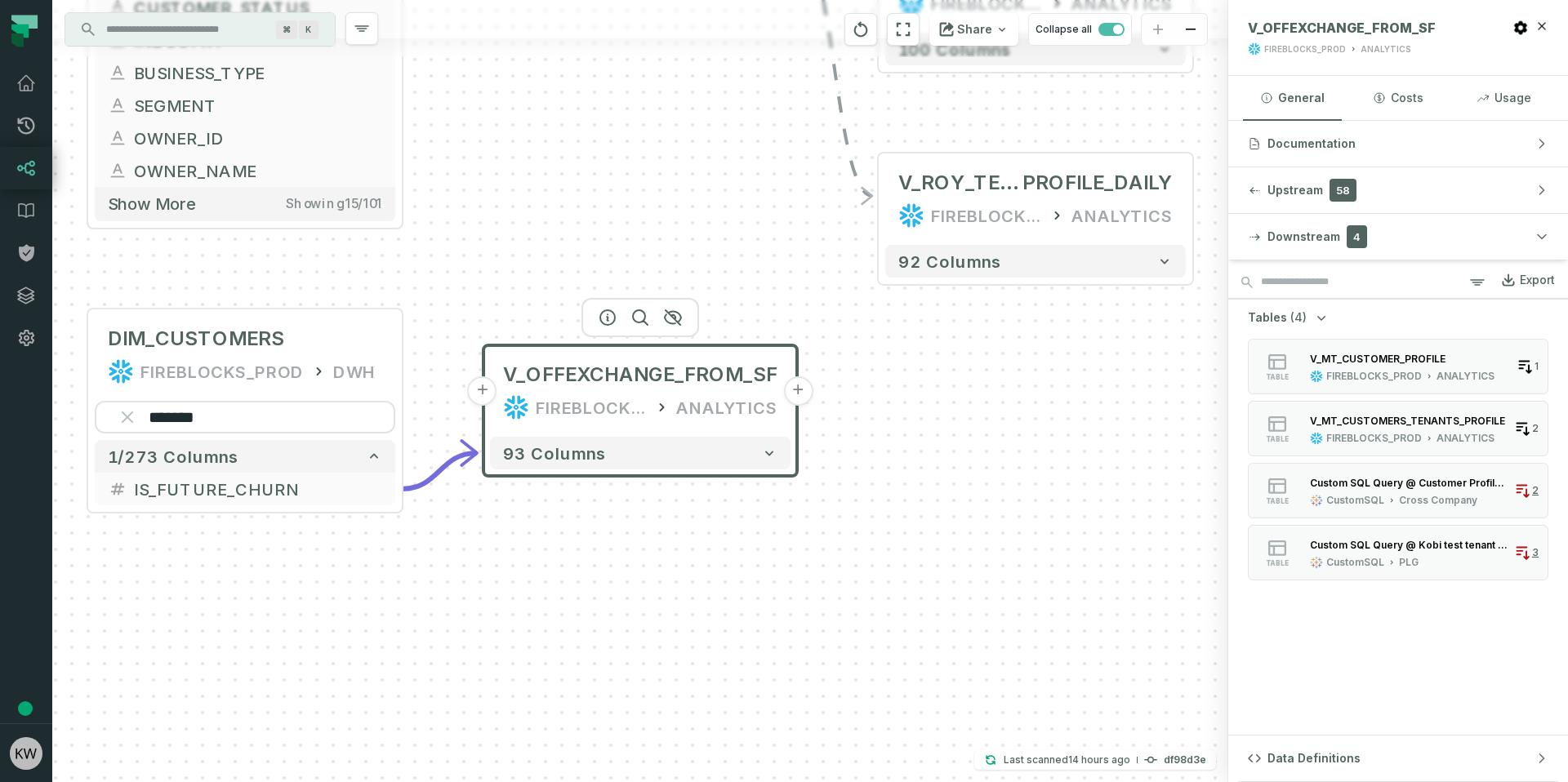
click at [781, 386] on div "V_OFFEXCHANGE_FROM_SF FIREBLOCKS_PROD ANALYTICS" at bounding box center [640, 391] width 300 height 79
click at [802, 397] on button "+" at bounding box center [797, 391] width 29 height 29
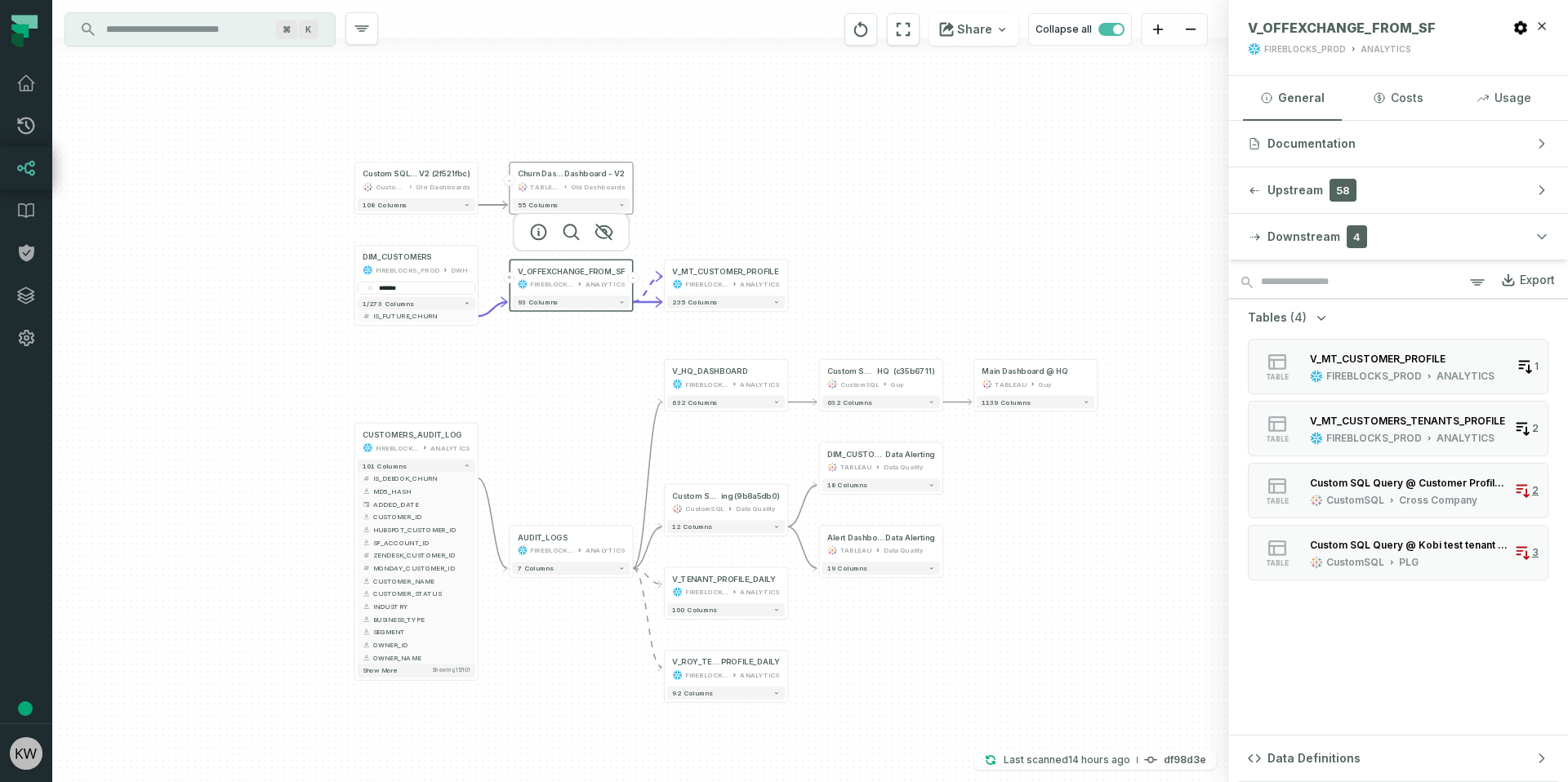
drag, startPoint x: 301, startPoint y: 589, endPoint x: 481, endPoint y: 362, distance: 289.7
click at [481, 362] on div "+ V_MT_CUSTOMER_PROFILE FIREBLOCKS_PROD ANALYTICS + 235 columns - Churn Dashboa…" at bounding box center [640, 391] width 1176 height 782
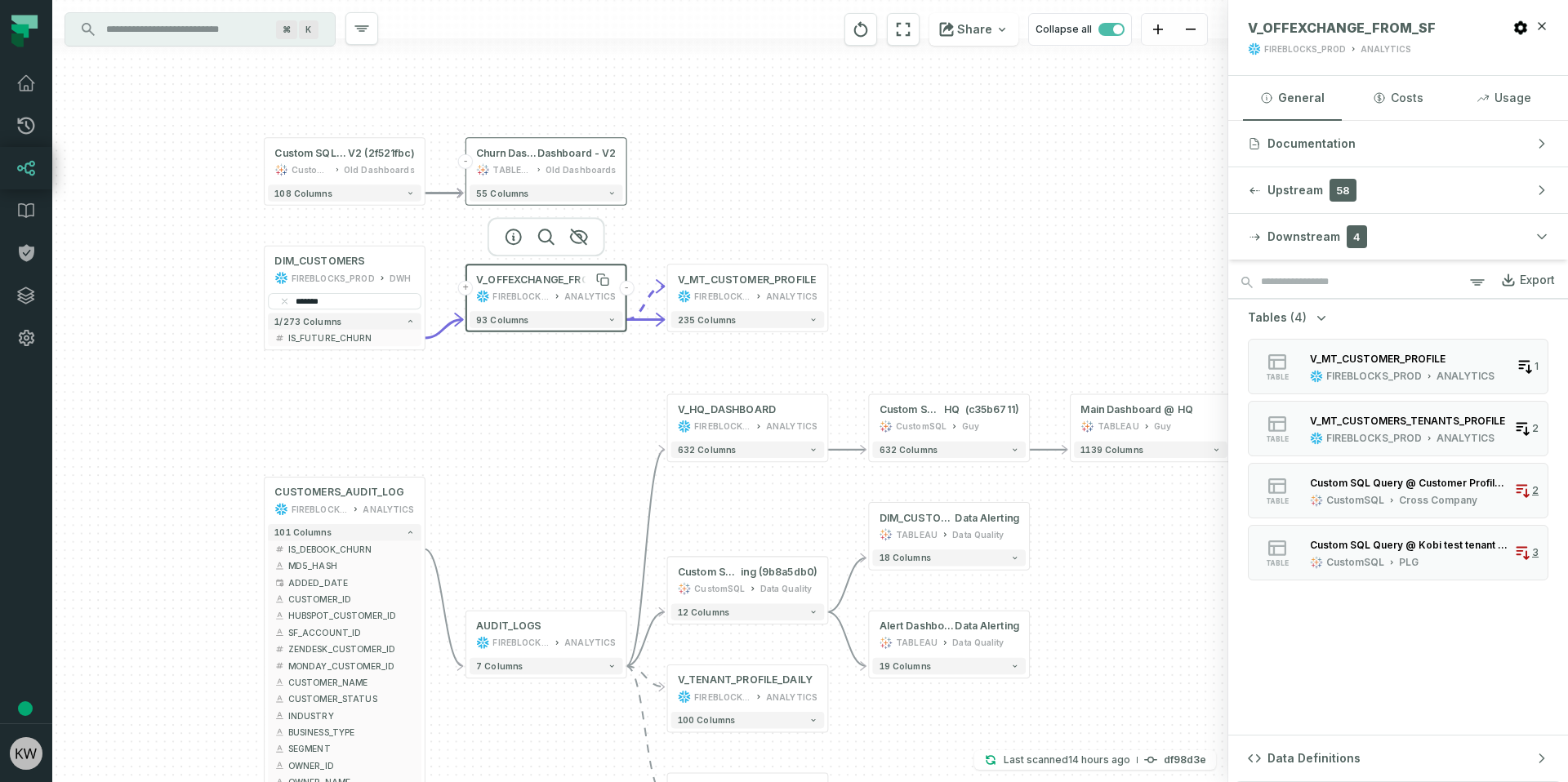
click at [546, 285] on span "V_OFFEXCHANGE_FROM_SF" at bounding box center [546, 279] width 139 height 13
click at [1364, 28] on span "V_OFFEXCHANGE_FROM_SF" at bounding box center [1342, 28] width 187 height 17
copy span "V_OFFEXCHANGE_FROM_SF"
click at [315, 336] on span "IS_FUTURE_CHURN" at bounding box center [352, 338] width 127 height 12
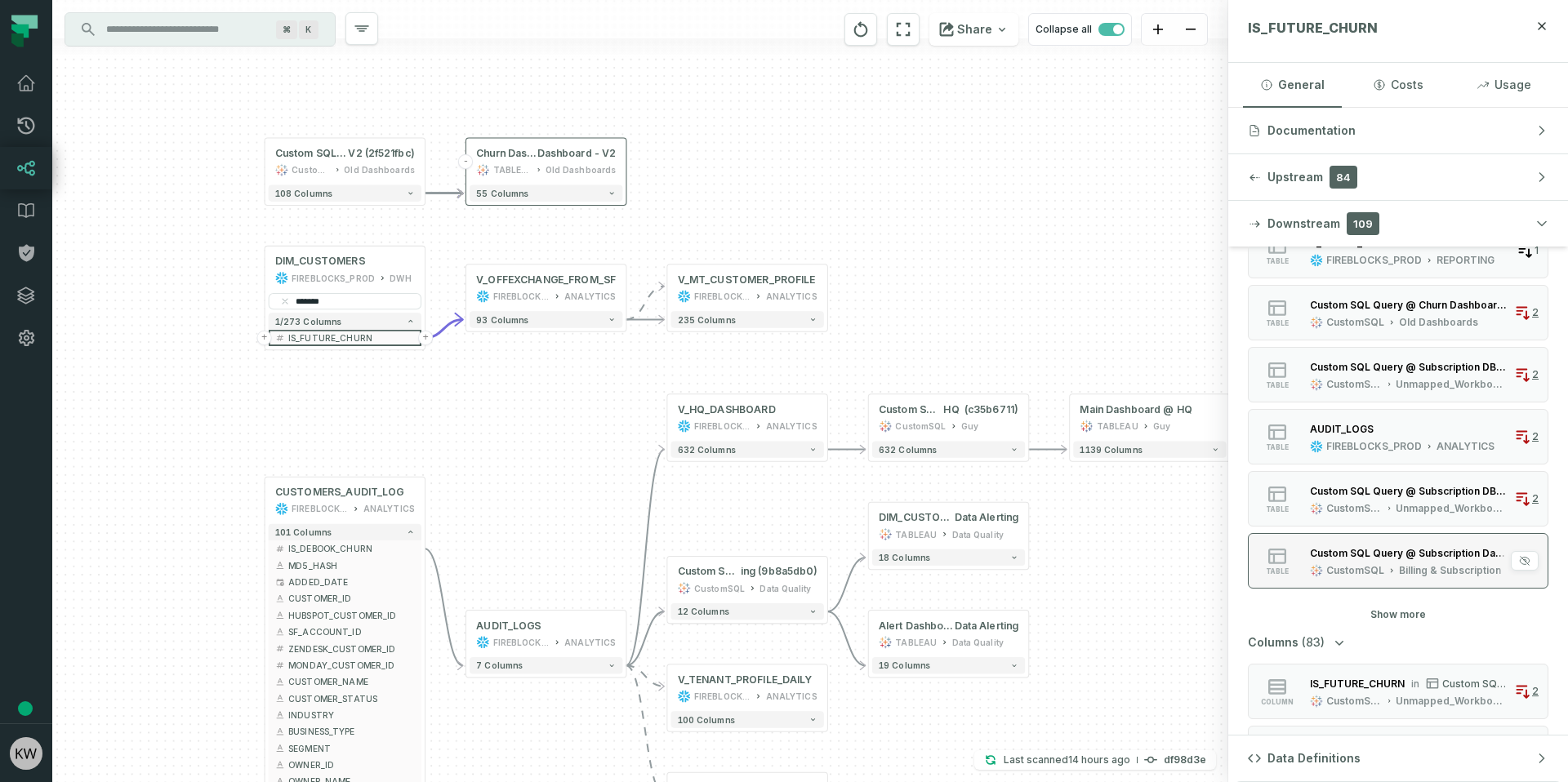
scroll to position [887, 0]
click at [1371, 547] on div "Custom SQL Query @ Subscription DataBase (337e1dd6)" at bounding box center [1408, 549] width 197 height 12
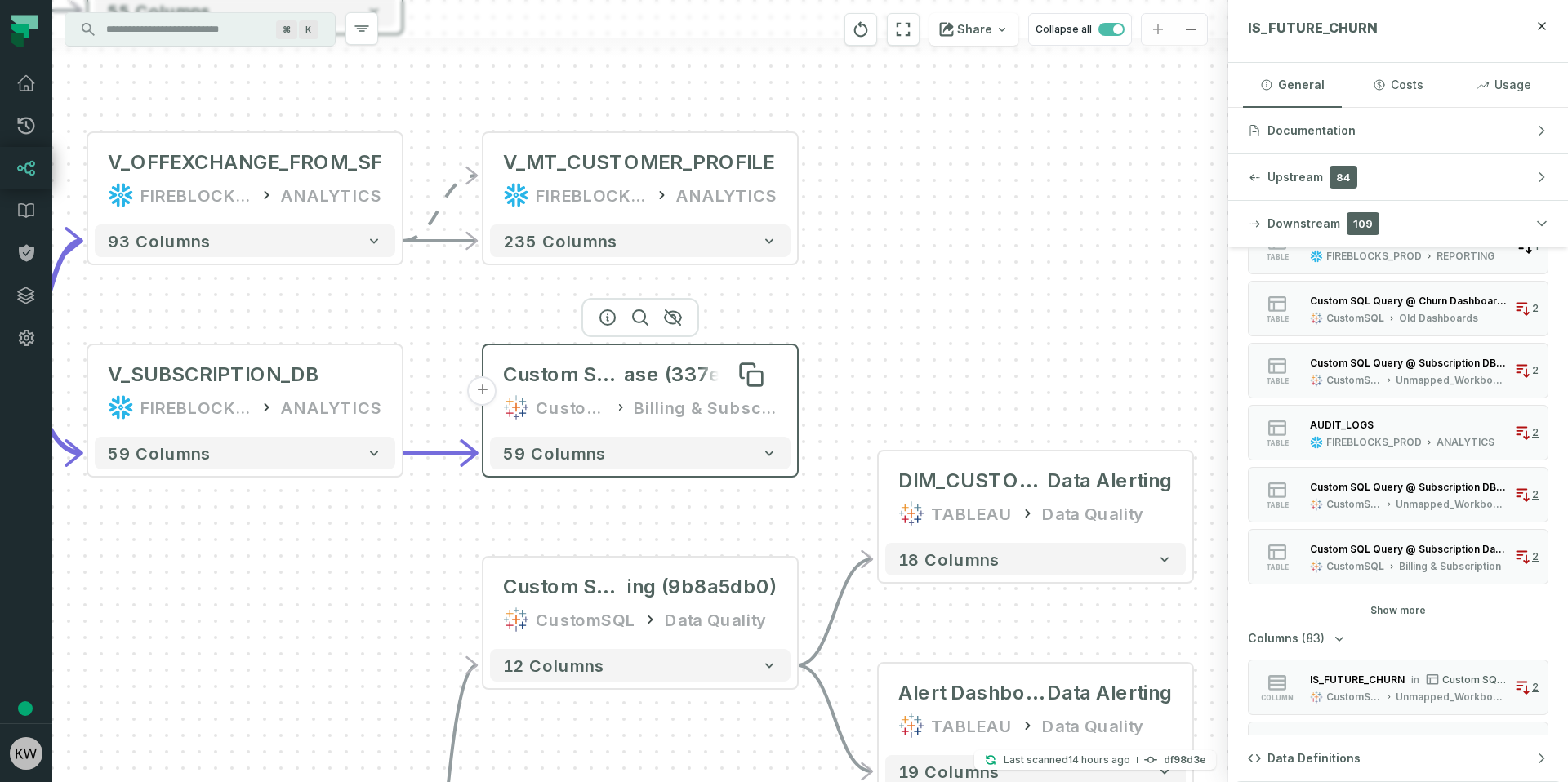
click at [660, 373] on span "ase (337e1dd6)" at bounding box center [700, 375] width 153 height 27
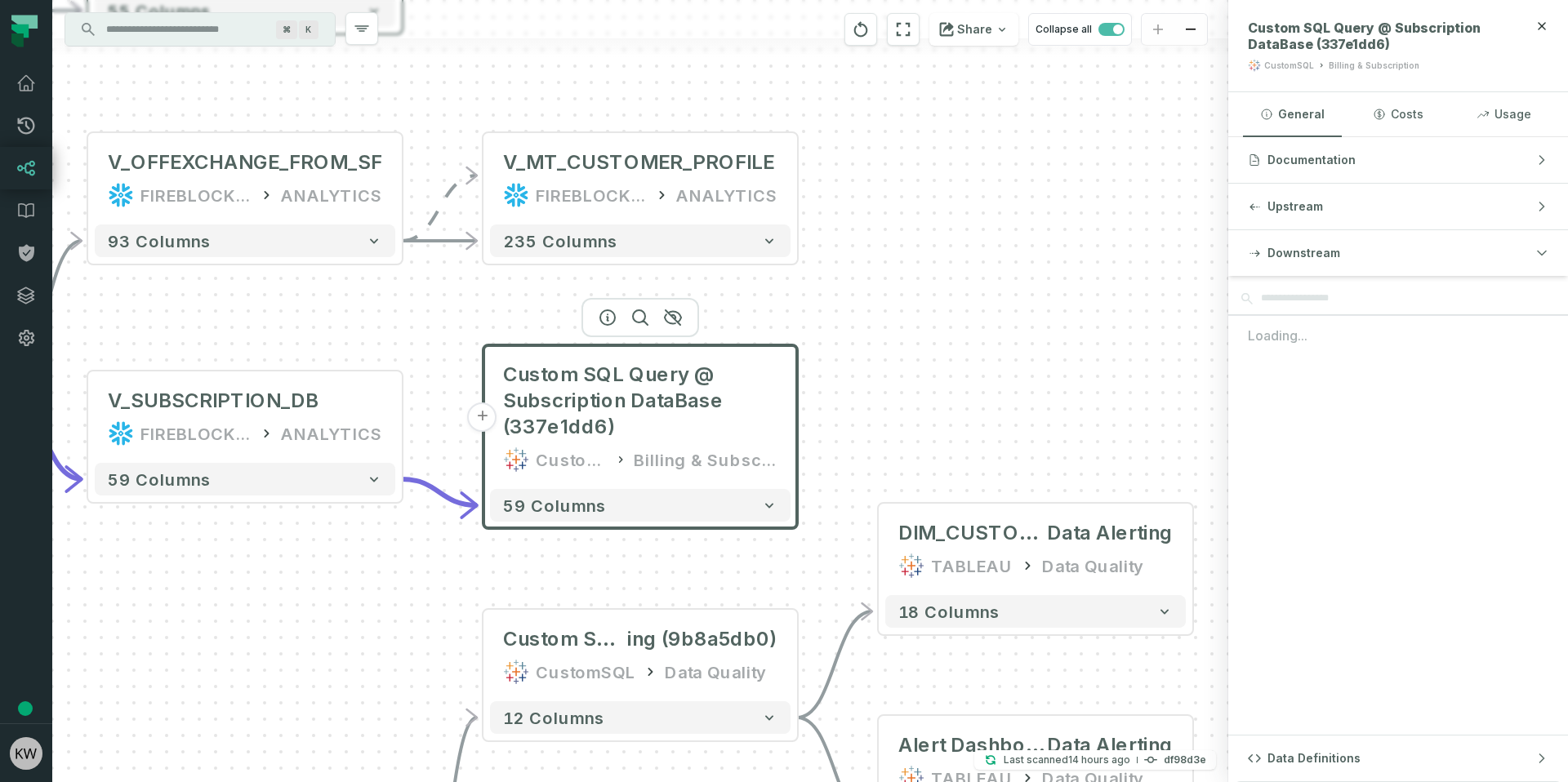
scroll to position [0, 0]
click at [1428, 30] on span "Custom SQL Query @ Subscription DataBase (337e1dd6)" at bounding box center [1380, 36] width 265 height 32
drag, startPoint x: 1428, startPoint y: 30, endPoint x: 1288, endPoint y: 43, distance: 140.6
click at [1288, 43] on span "Custom SQL Query @ Subscription DataBase (337e1dd6)" at bounding box center [1380, 36] width 265 height 32
copy span "Subscription DataBase"
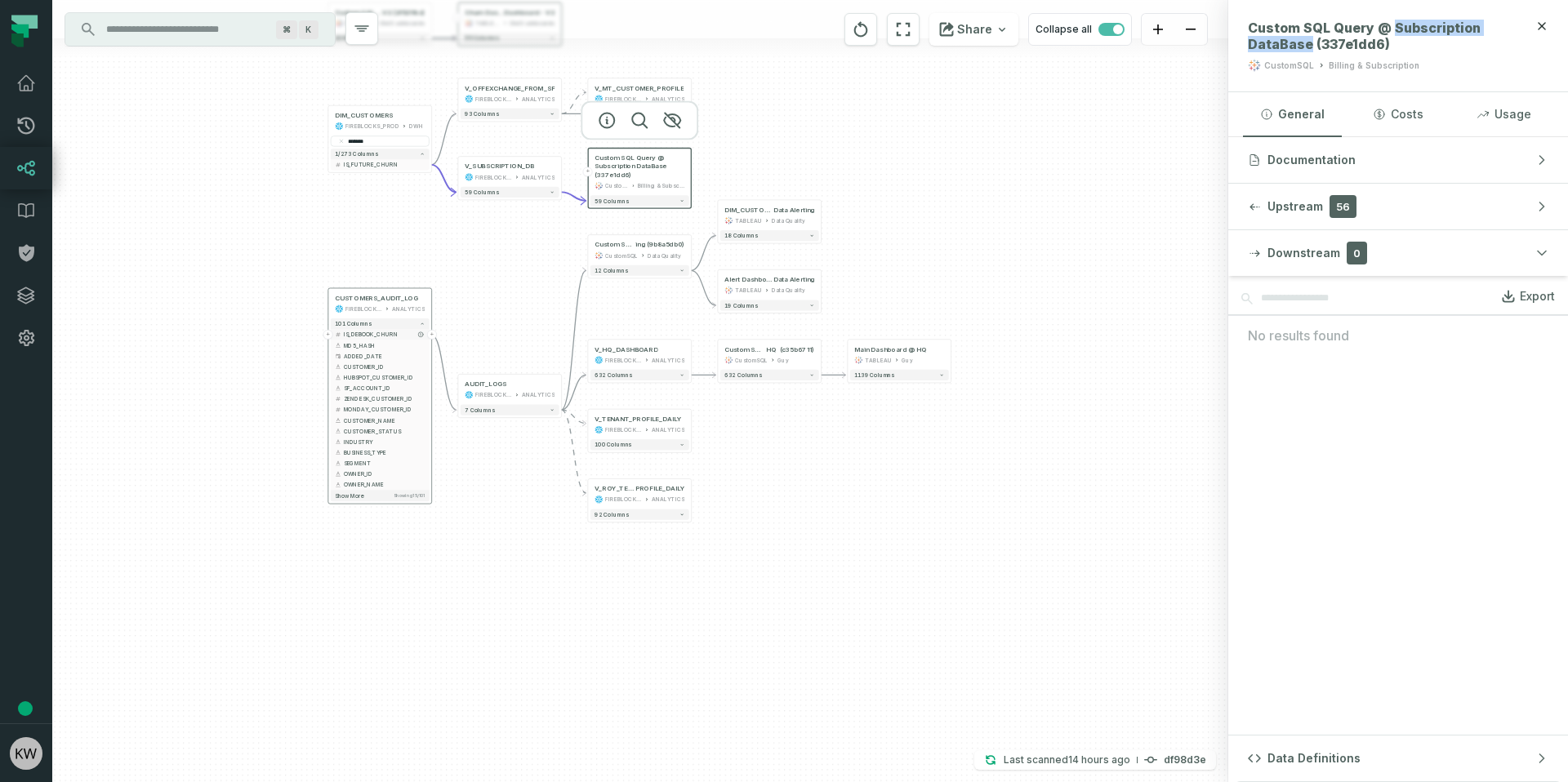
drag, startPoint x: 358, startPoint y: 595, endPoint x: 412, endPoint y: 334, distance: 266.5
click at [412, 334] on div "+ V_MT_CUSTOMER_PROFILE FIREBLOCKS_PROD ANALYTICS + 235 columns - Churn Dashboa…" at bounding box center [640, 391] width 1176 height 782
click at [396, 163] on span "IS_FUTURE_CHURN" at bounding box center [385, 165] width 81 height 8
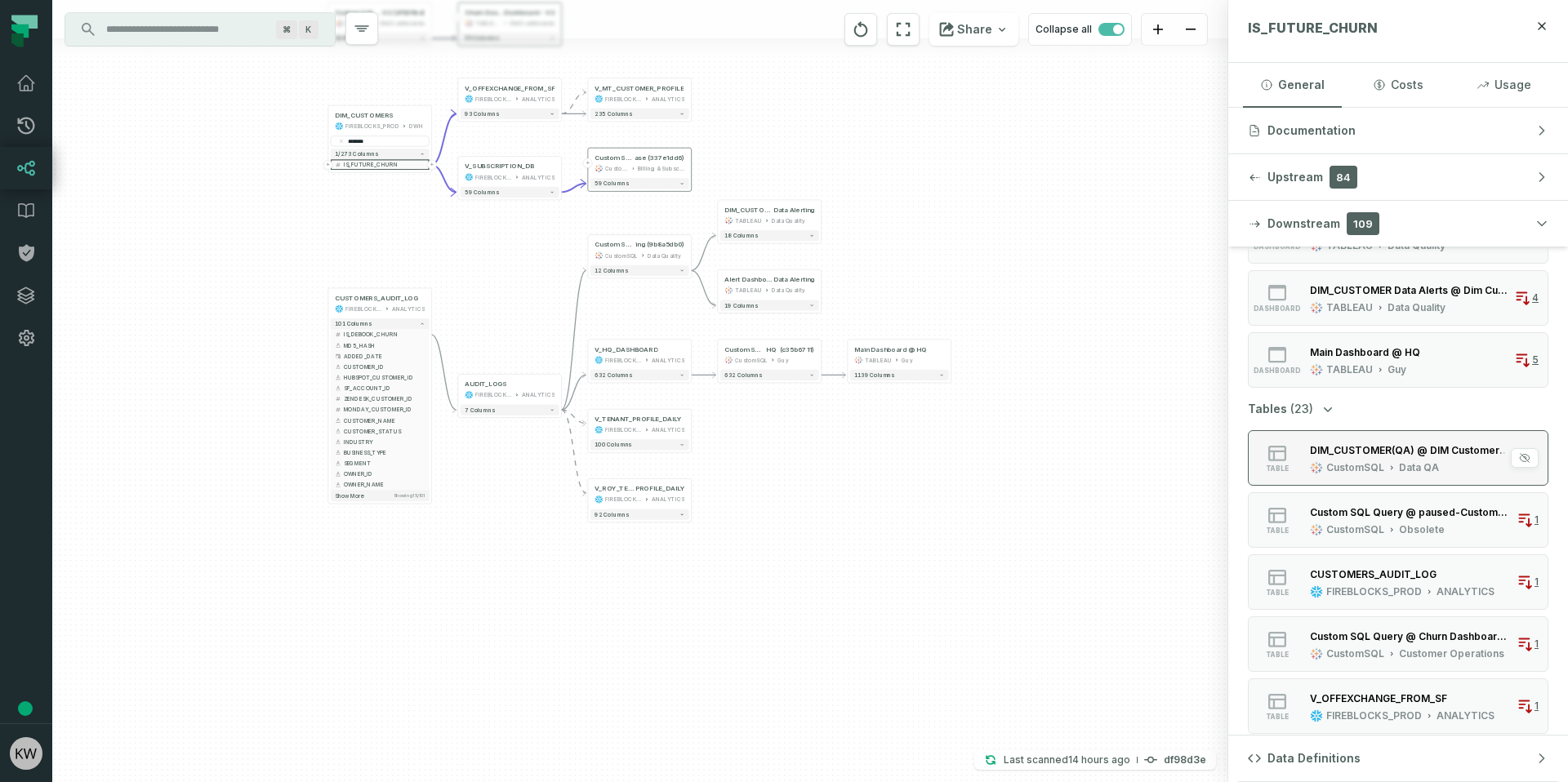
scroll to position [190, 0]
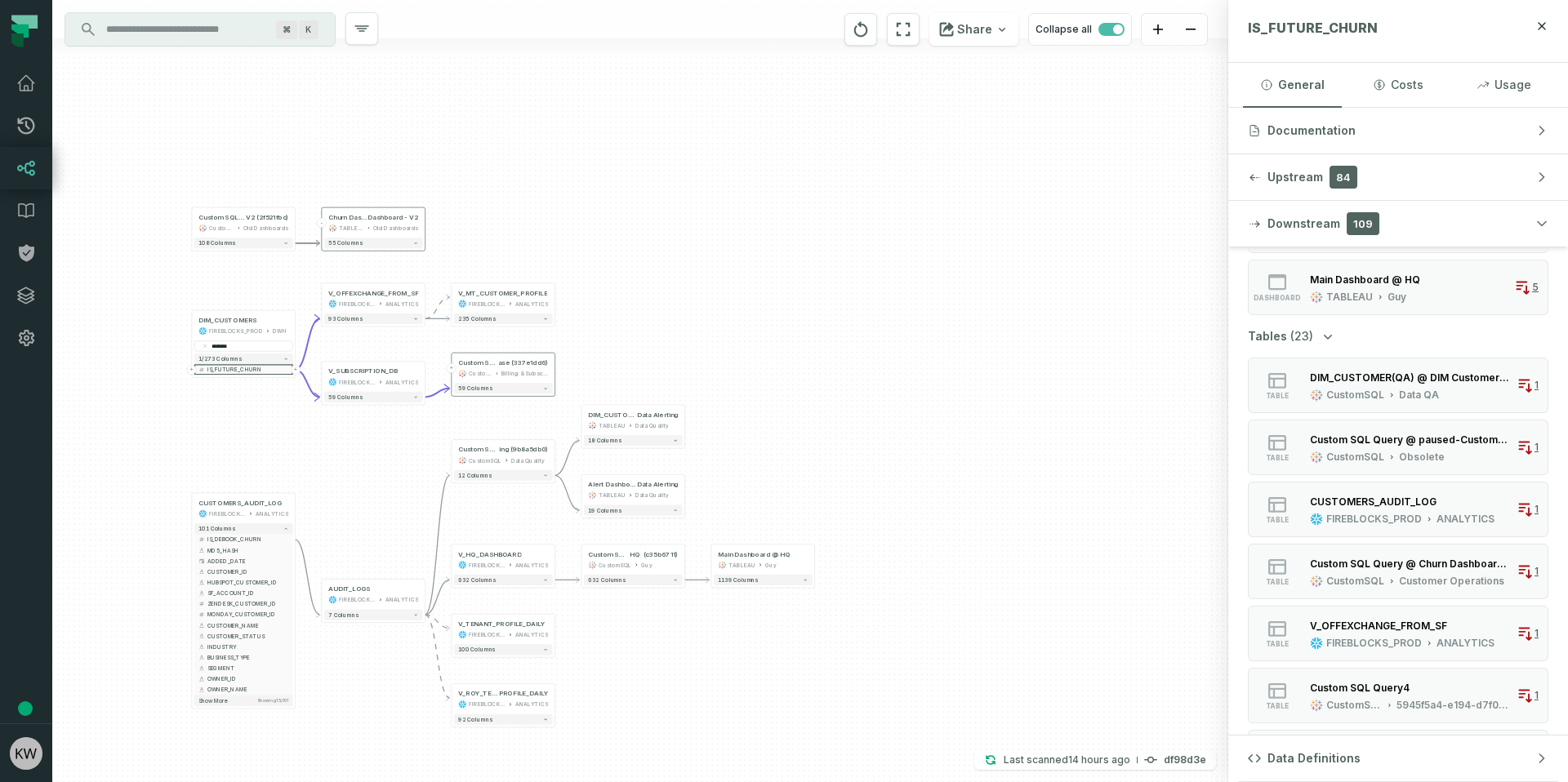
drag, startPoint x: 746, startPoint y: 681, endPoint x: 388, endPoint y: 458, distance: 421.8
click at [721, 738] on div "+ V_MT_CUSTOMER_PROFILE FIREBLOCKS_PROD ANALYTICS + 235 columns - Churn Dashboa…" at bounding box center [640, 391] width 1176 height 782
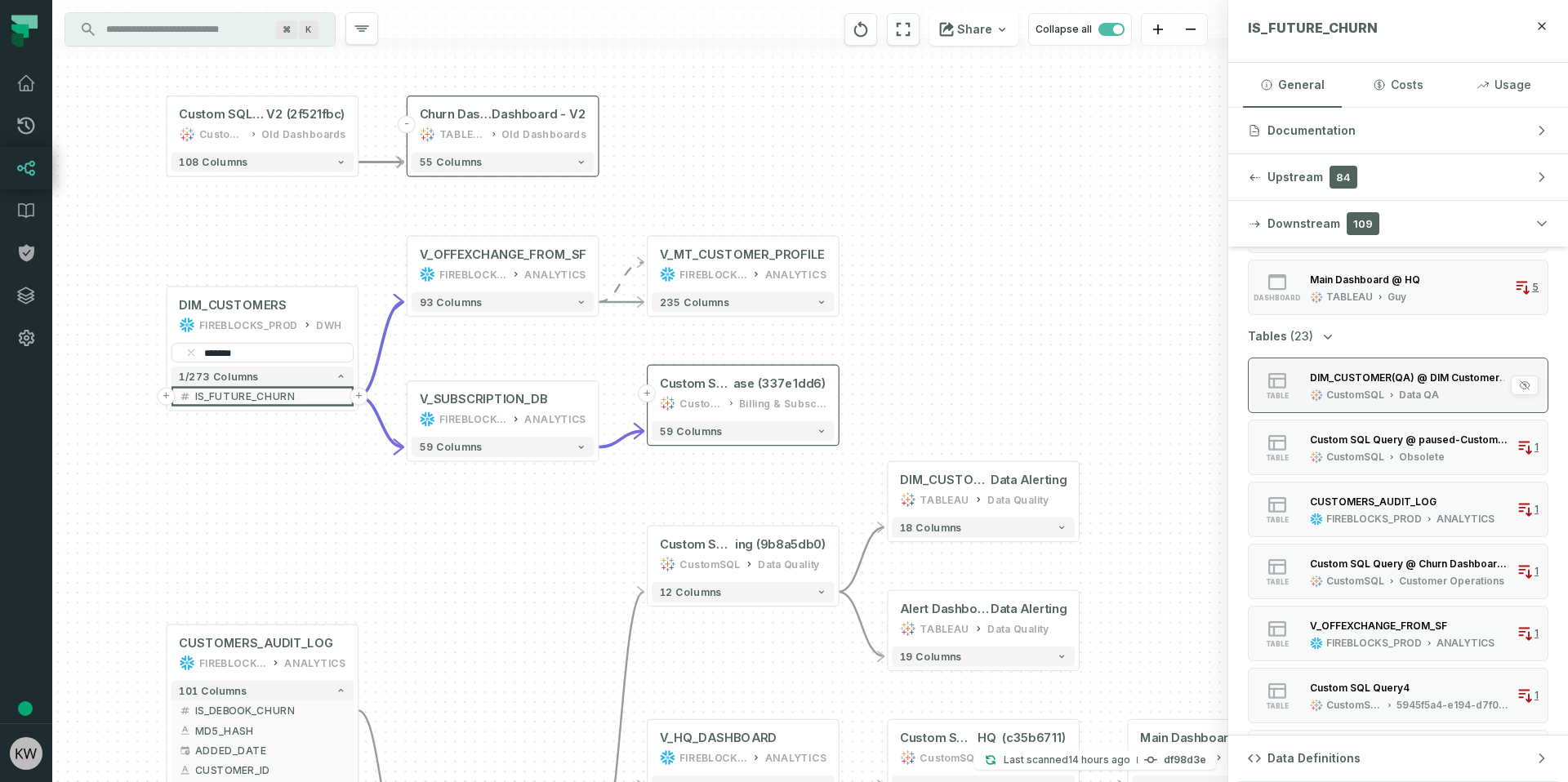
click at [1386, 390] on div "CustomSQL Data QA" at bounding box center [1374, 396] width 129 height 13
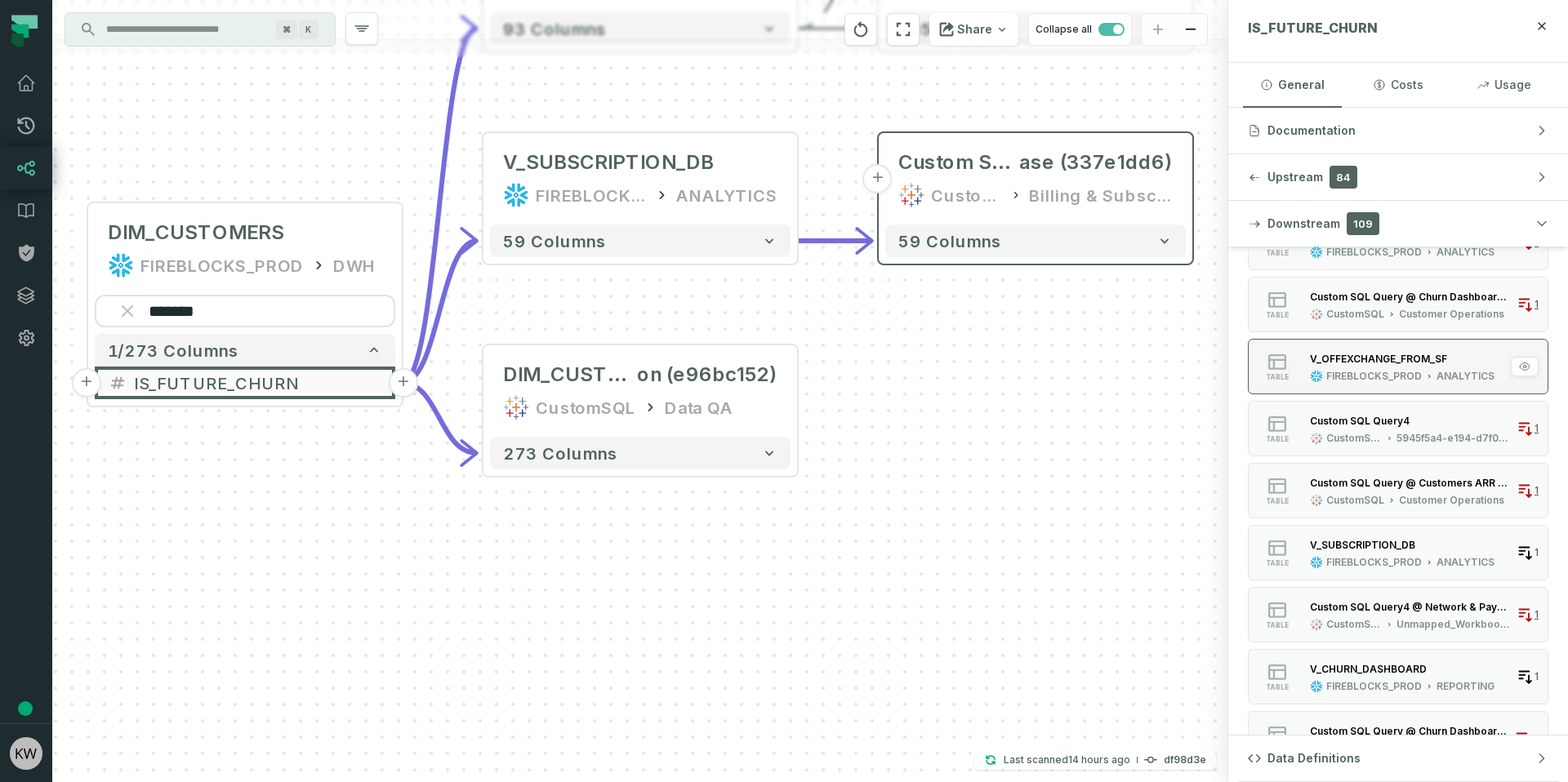
scroll to position [459, 0]
click at [1401, 360] on div "V_OFFEXCHANGE_FROM_SF" at bounding box center [1377, 357] width 137 height 12
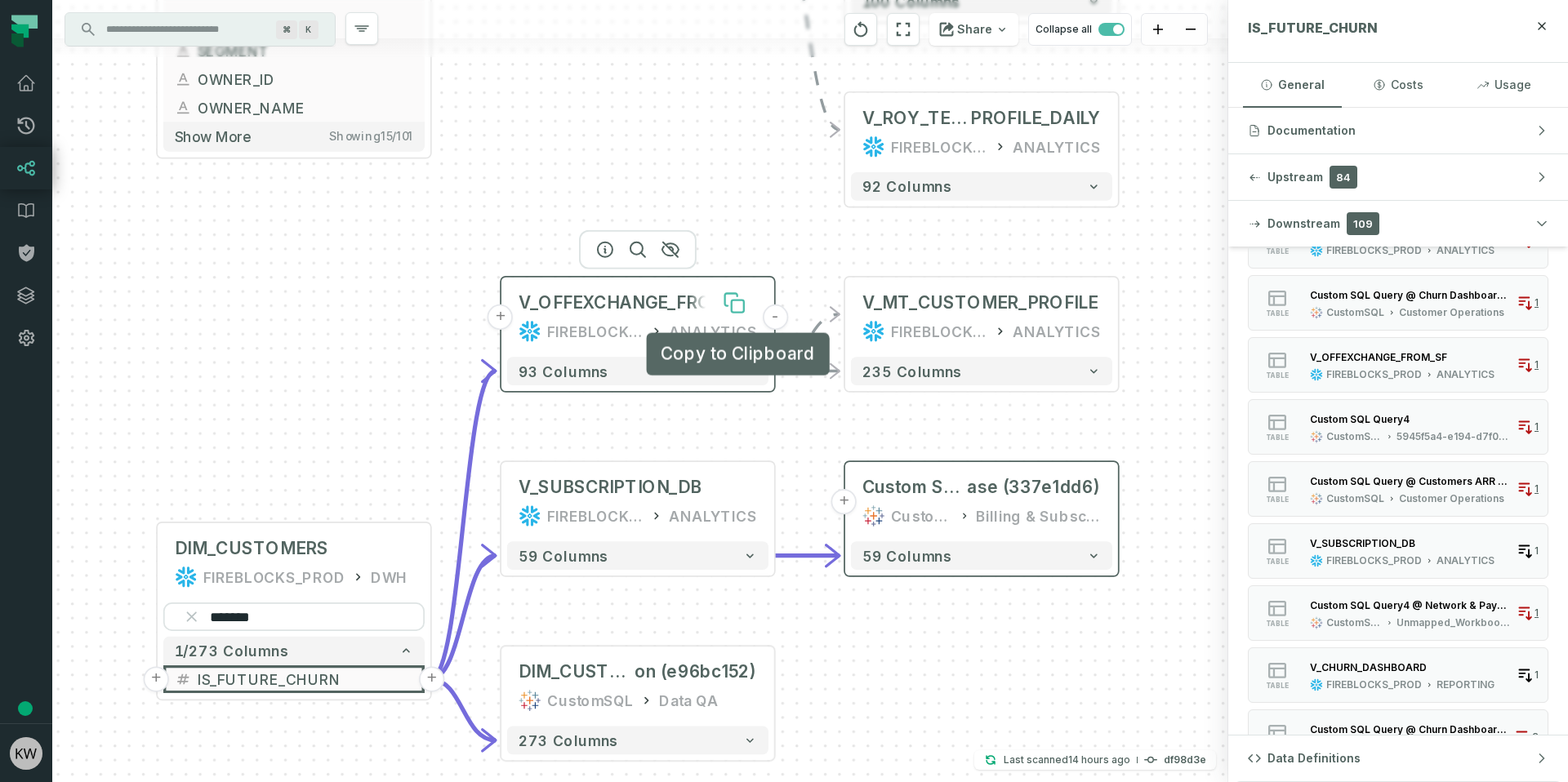
click at [737, 296] on icon at bounding box center [731, 299] width 12 height 12
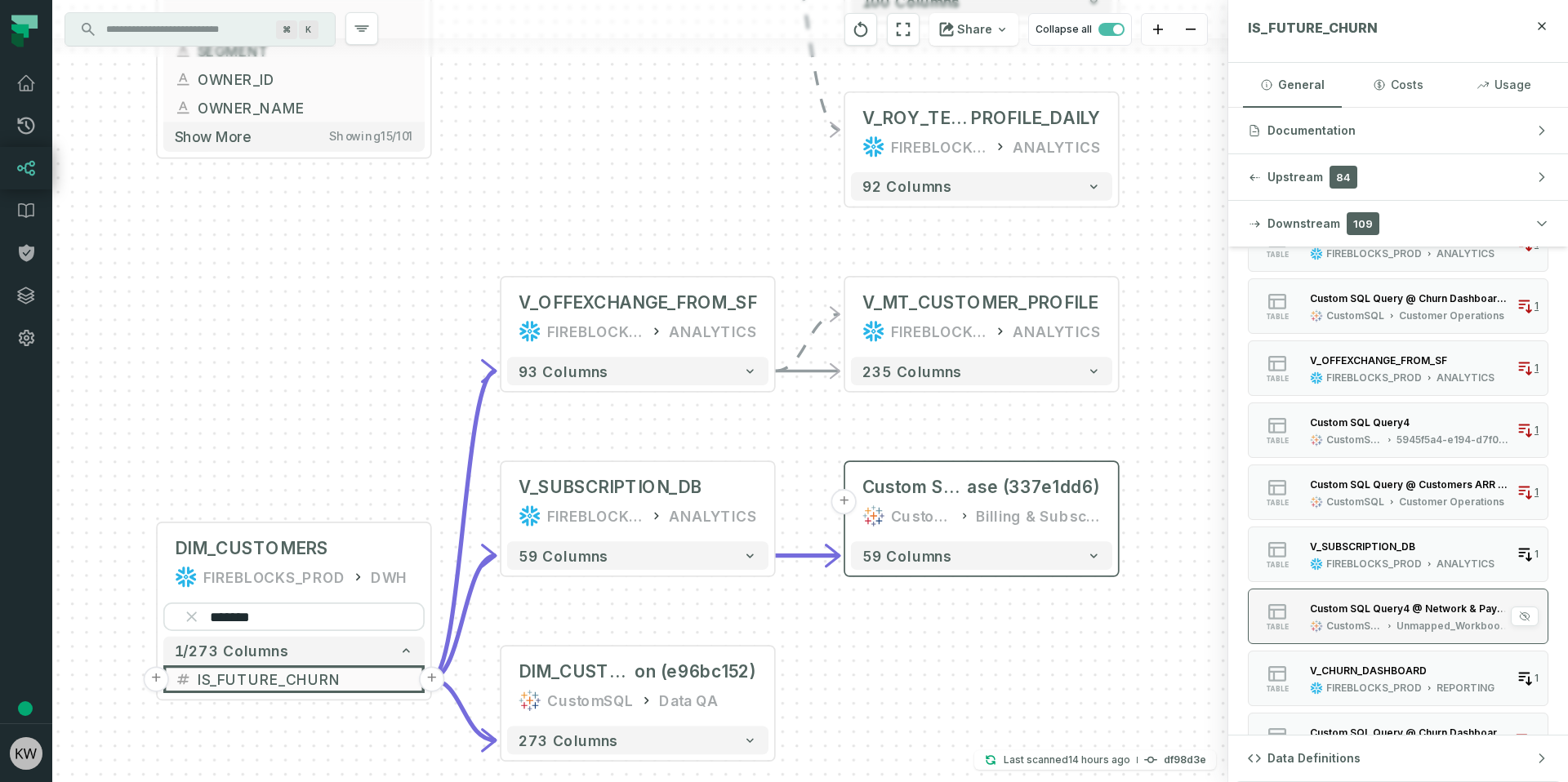
scroll to position [456, 0]
click at [1393, 550] on div "V_SUBSCRIPTION_DB" at bounding box center [1362, 546] width 105 height 12
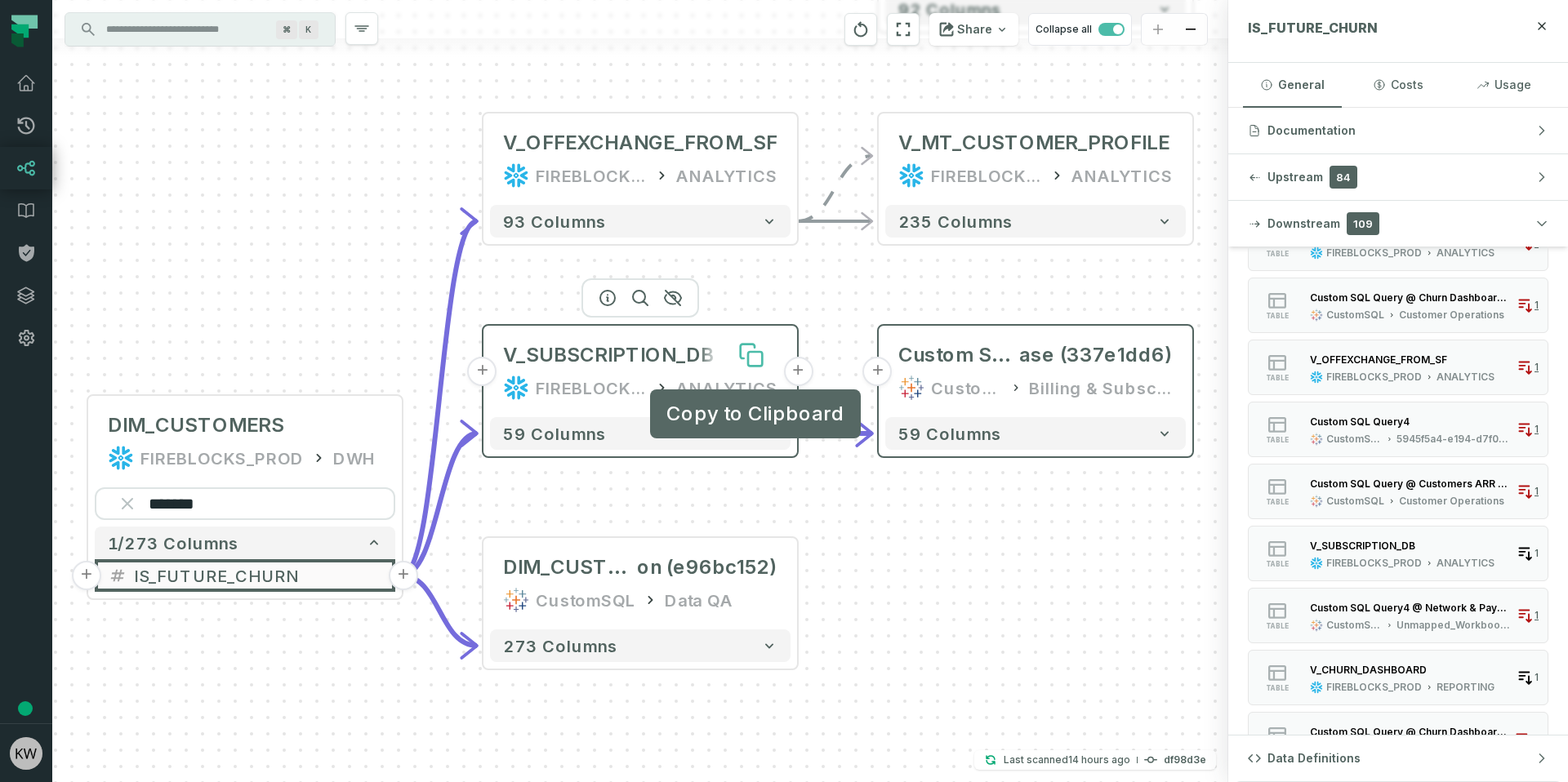
click at [756, 358] on icon at bounding box center [755, 358] width 14 height 14
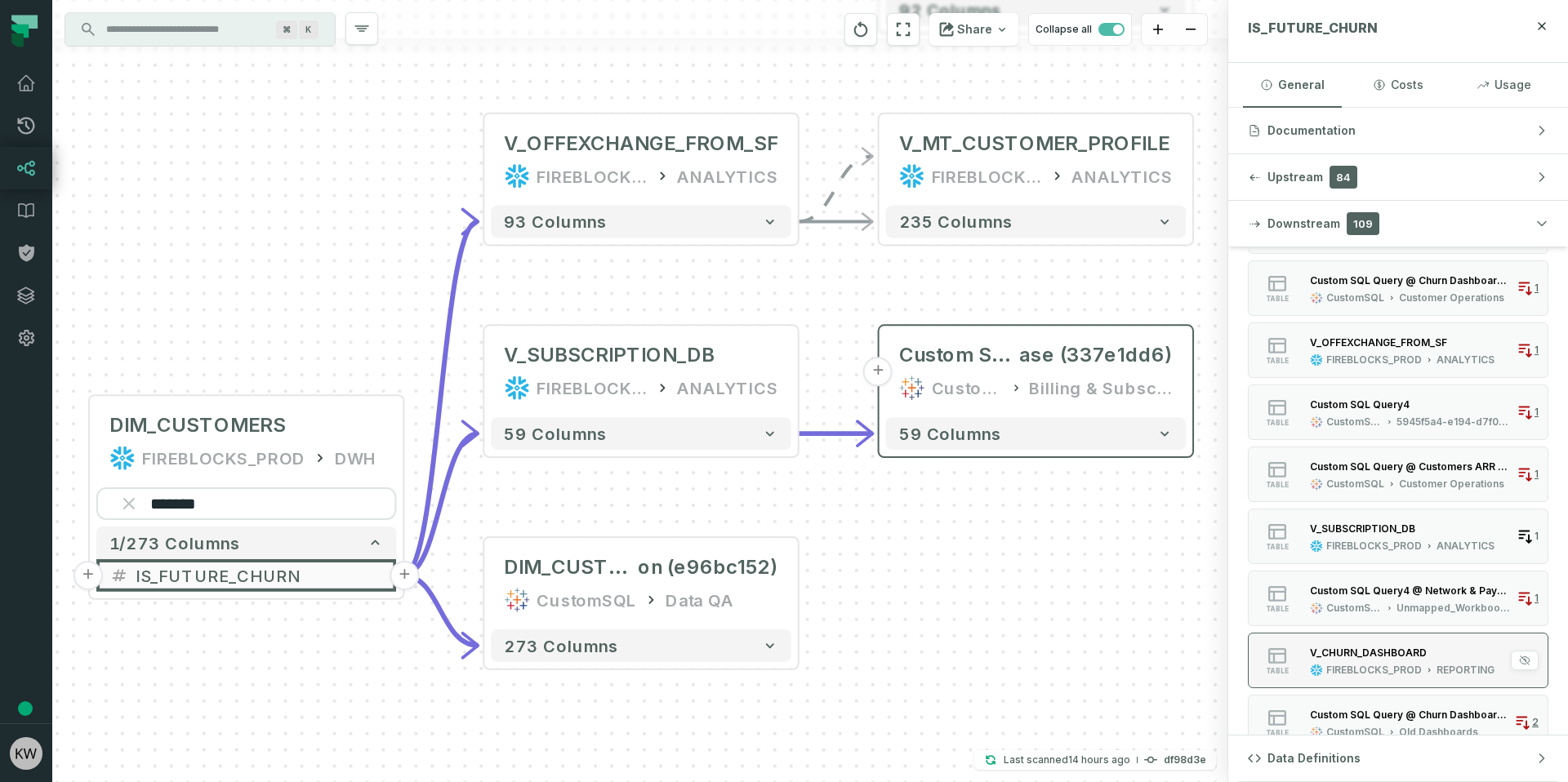
scroll to position [475, 0]
drag, startPoint x: 1357, startPoint y: 651, endPoint x: 1377, endPoint y: 624, distance: 33.6
click at [1358, 651] on div "V_CHURN_DASHBOARD" at bounding box center [1367, 651] width 117 height 12
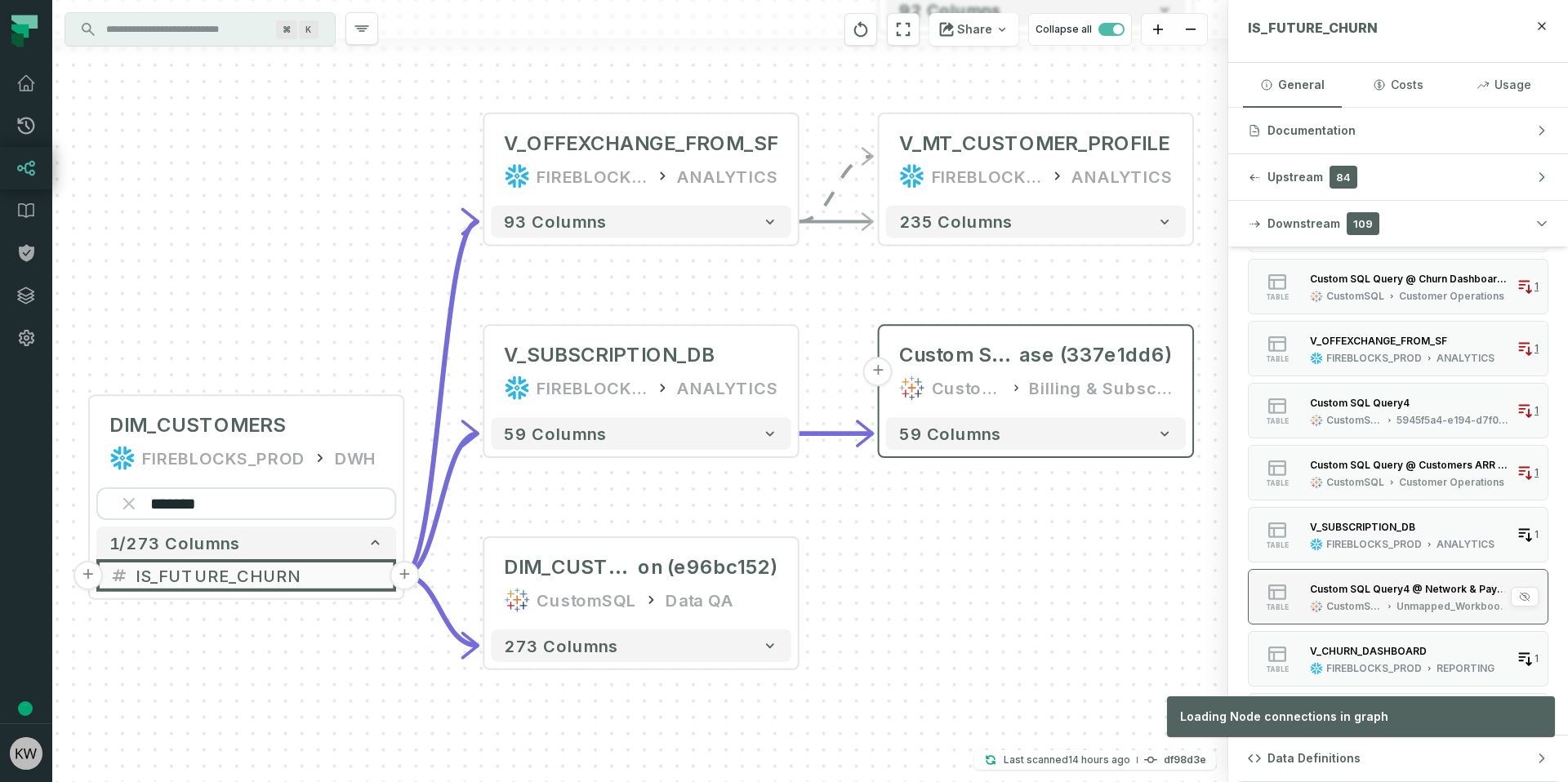
click at [1412, 595] on div "Custom SQL Query4 @ Network & Payments Support Tickets (2227dbb6)" at bounding box center [1409, 589] width 200 height 17
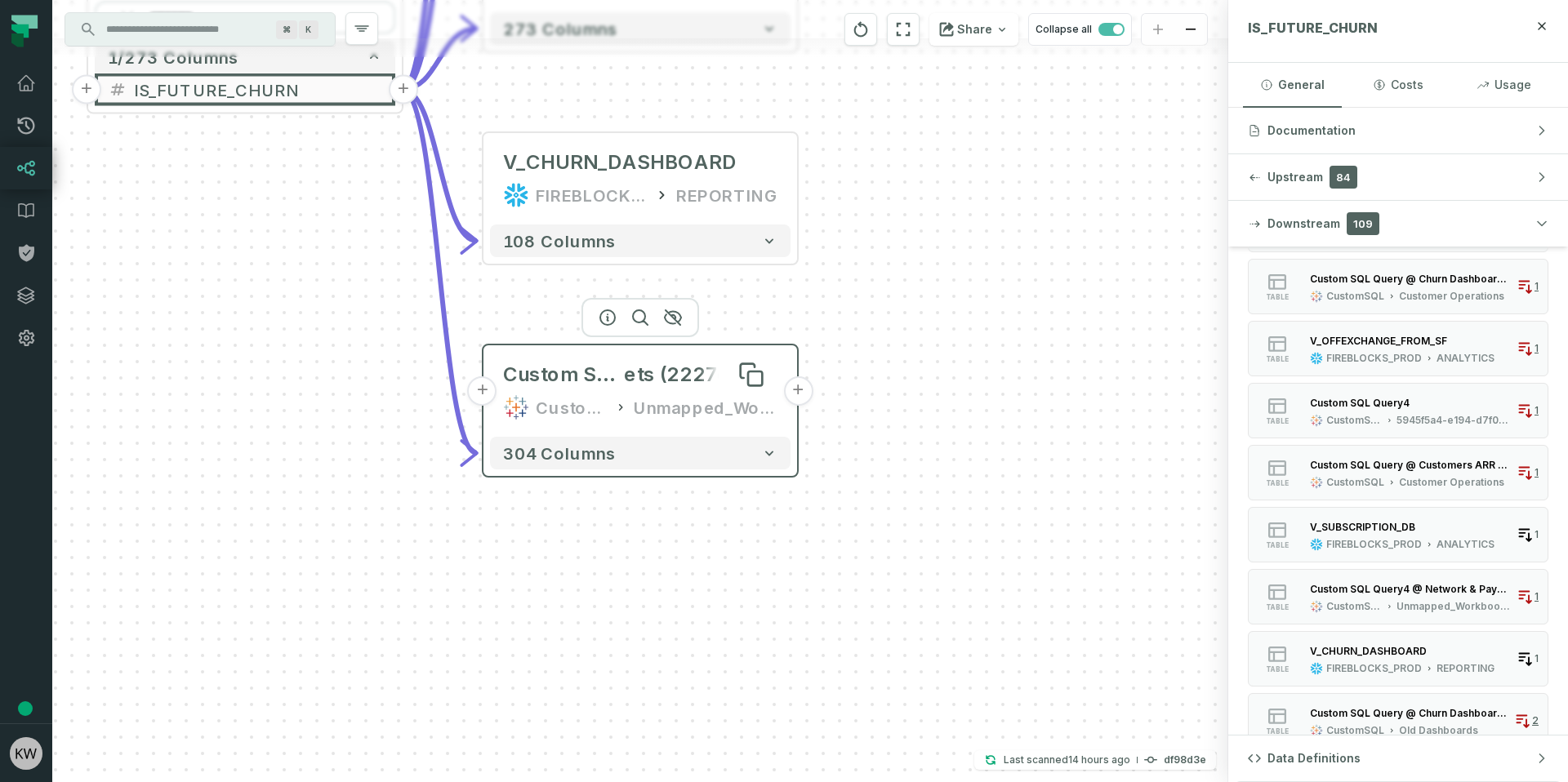
click at [711, 367] on span "ets (2227dbb6)" at bounding box center [700, 375] width 153 height 27
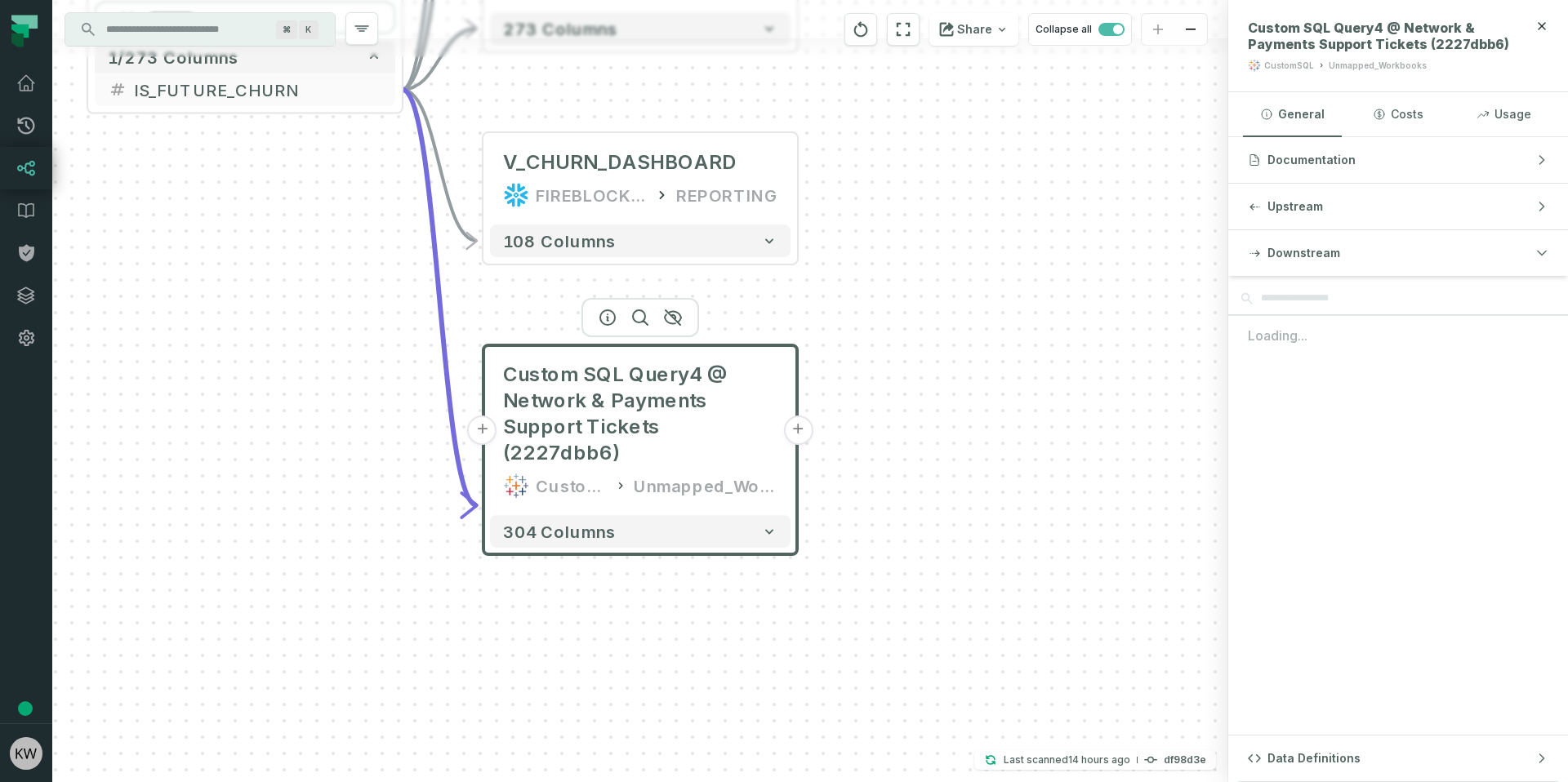
scroll to position [0, 0]
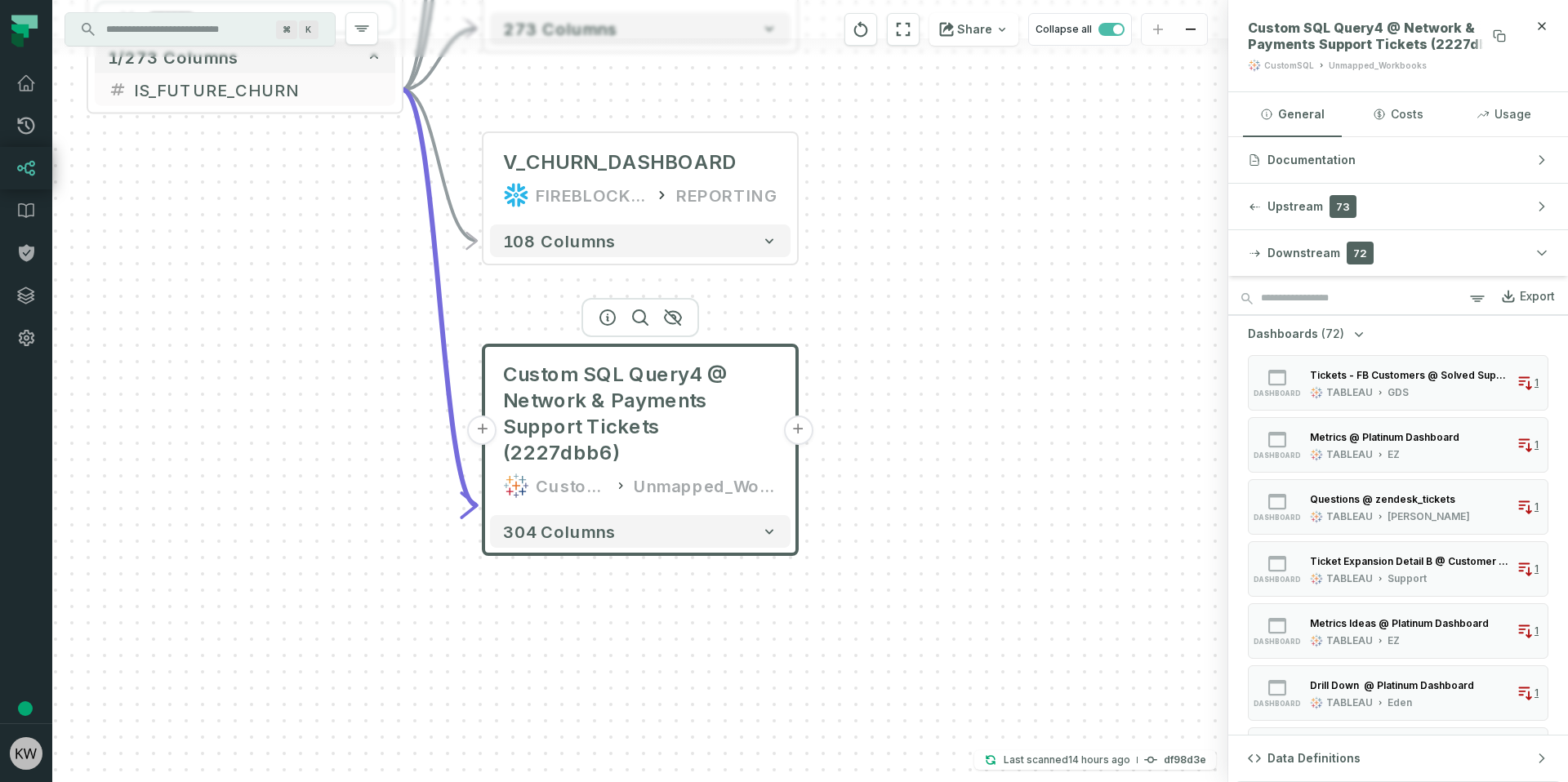
click at [1408, 34] on span "Custom SQL Query4 @ Network & Payments Support Tickets (2227dbb6)" at bounding box center [1380, 36] width 265 height 32
drag, startPoint x: 1408, startPoint y: 34, endPoint x: 1389, endPoint y: 48, distance: 23.6
click at [1389, 48] on span "Custom SQL Query4 @ Network & Payments Support Tickets (2227dbb6)" at bounding box center [1380, 36] width 265 height 32
copy span "Network & Payments Support Tickets"
click at [1425, 24] on span "Custom SQL Query4 @ Network & Payments Support Tickets (2227dbb6)" at bounding box center [1380, 36] width 265 height 32
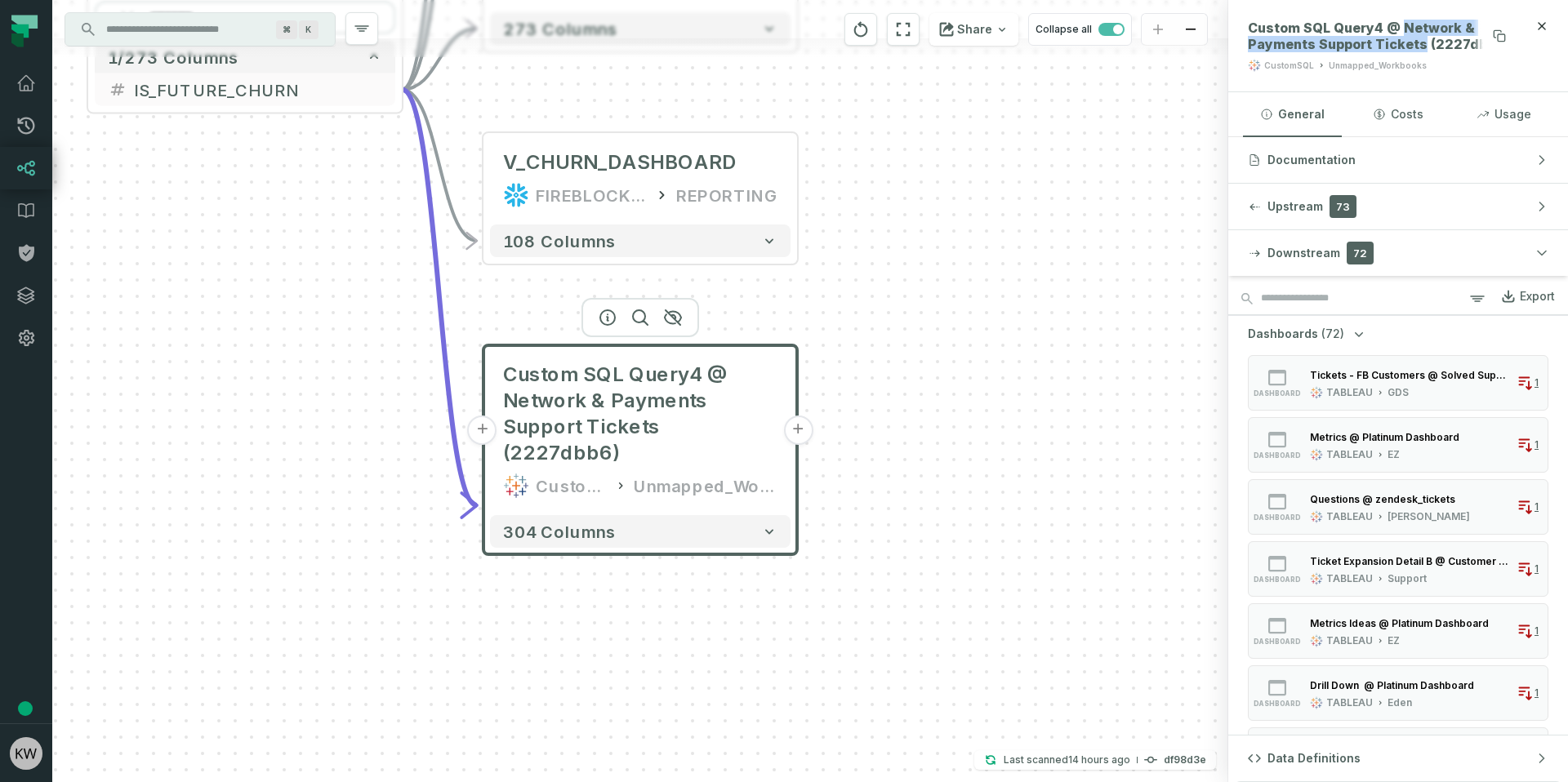
drag, startPoint x: 1425, startPoint y: 24, endPoint x: 1410, endPoint y: 41, distance: 22.7
click at [1410, 41] on span "Custom SQL Query4 @ Network & Payments Support Tickets (2227dbb6)" at bounding box center [1380, 36] width 265 height 32
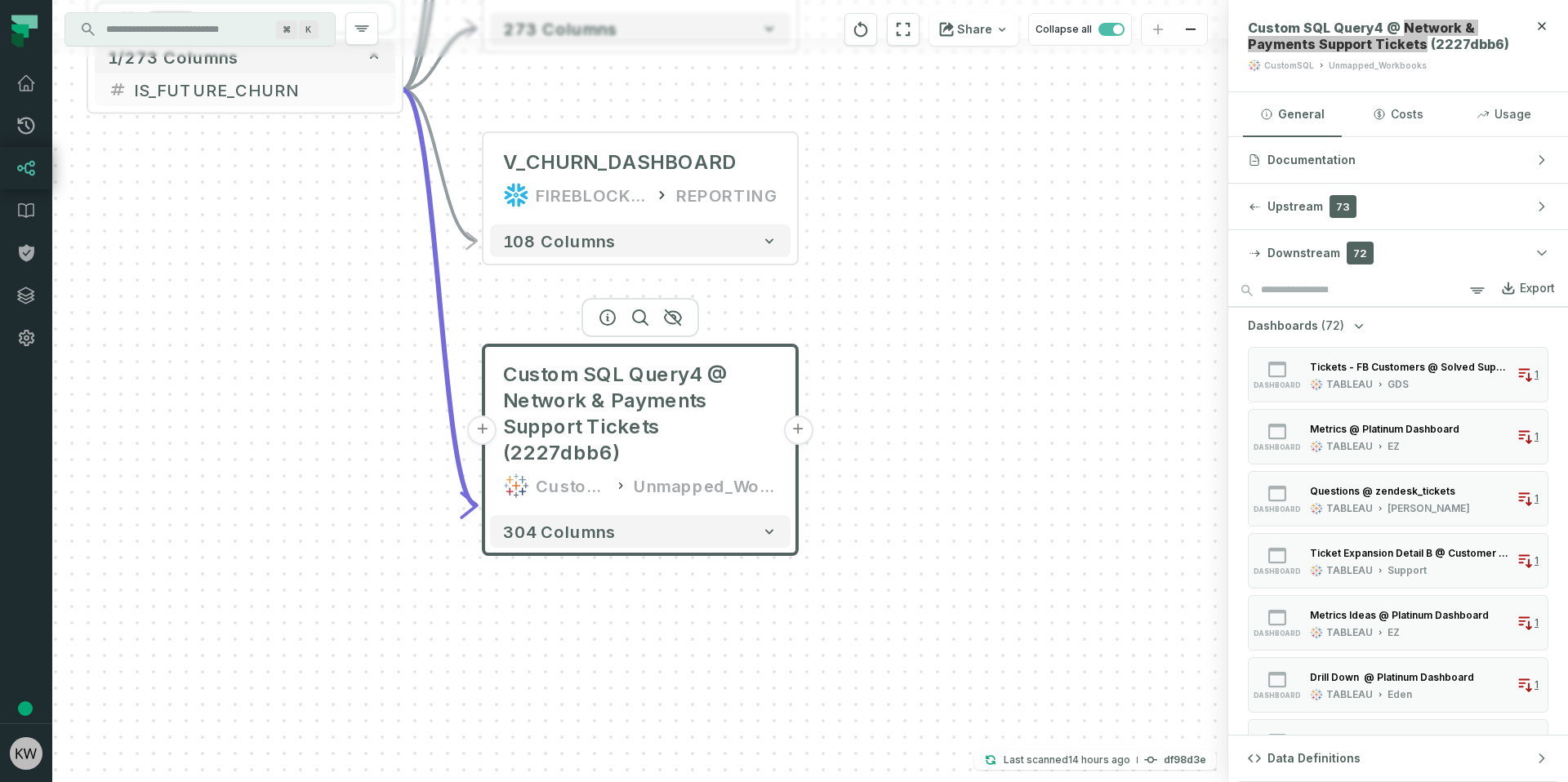
scroll to position [10, 0]
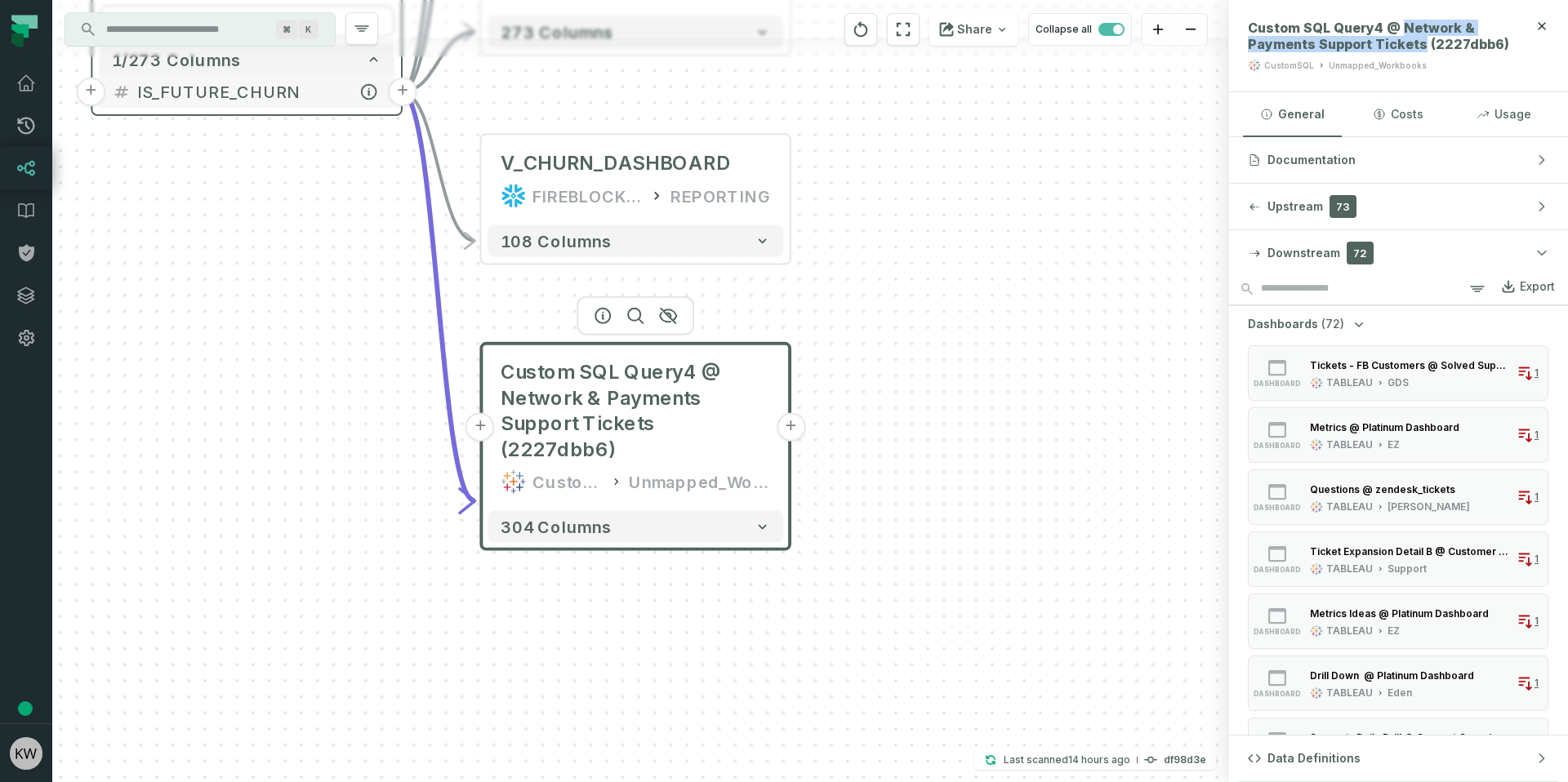
click at [284, 99] on span "IS_FUTURE_CHURN" at bounding box center [259, 92] width 244 height 25
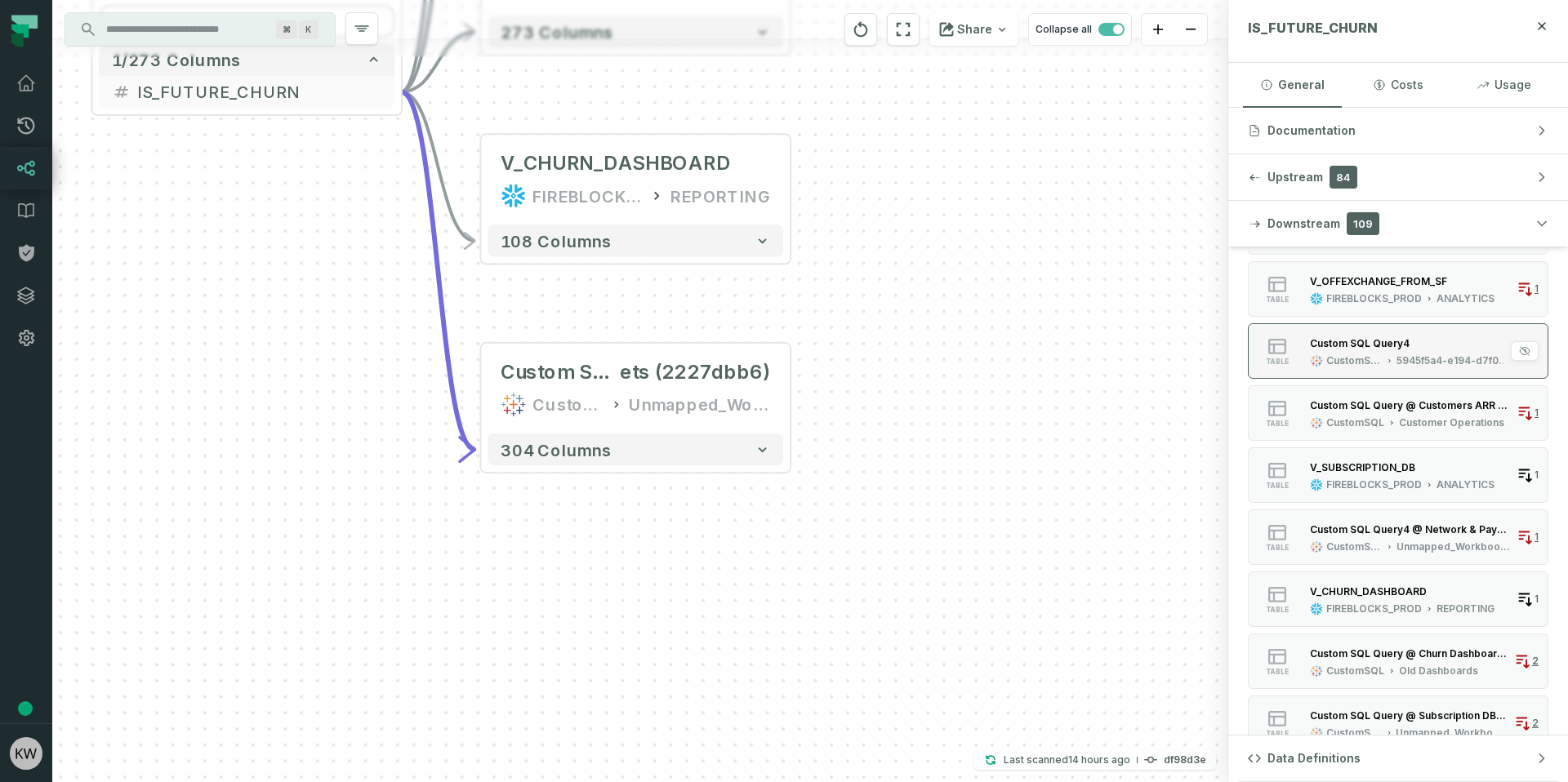
scroll to position [542, 0]
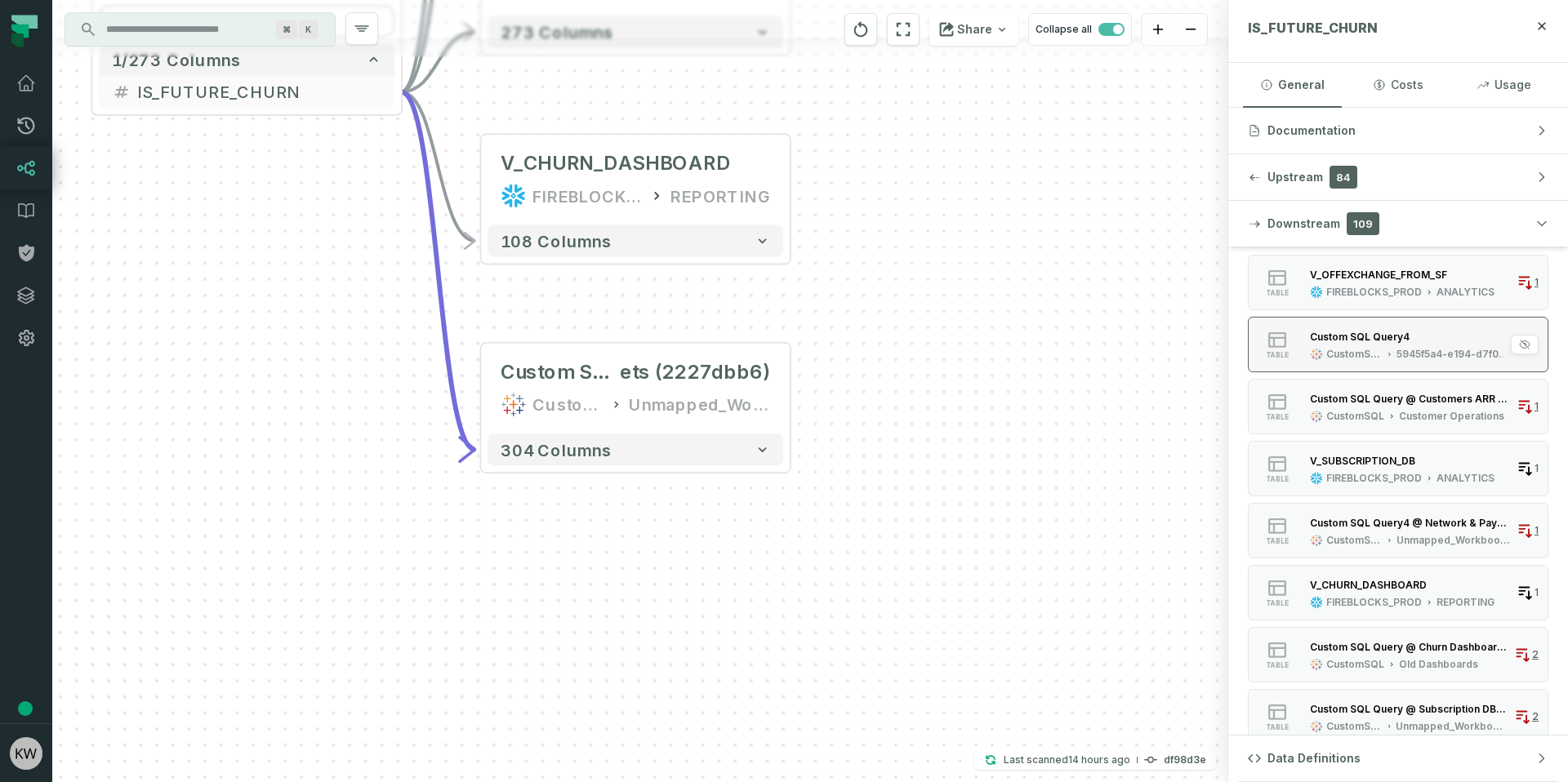
click at [1393, 345] on div "Custom SQL Query4 CustomSQL 5945f5a4-e194-d7f0-1e60-20e17f00dae4" at bounding box center [1410, 344] width 213 height 32
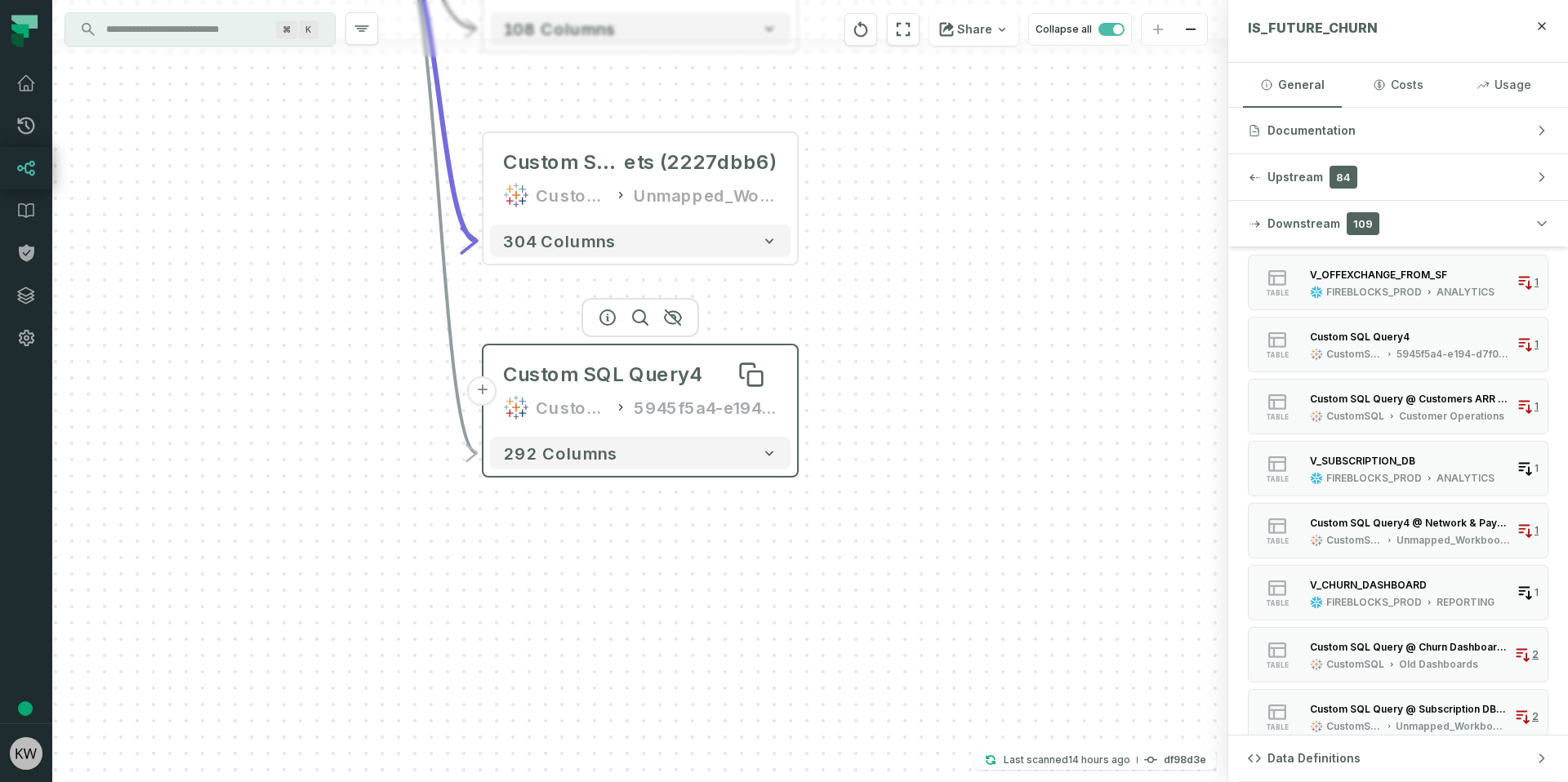
click at [677, 372] on div "Custom SQL Query4" at bounding box center [603, 375] width 199 height 27
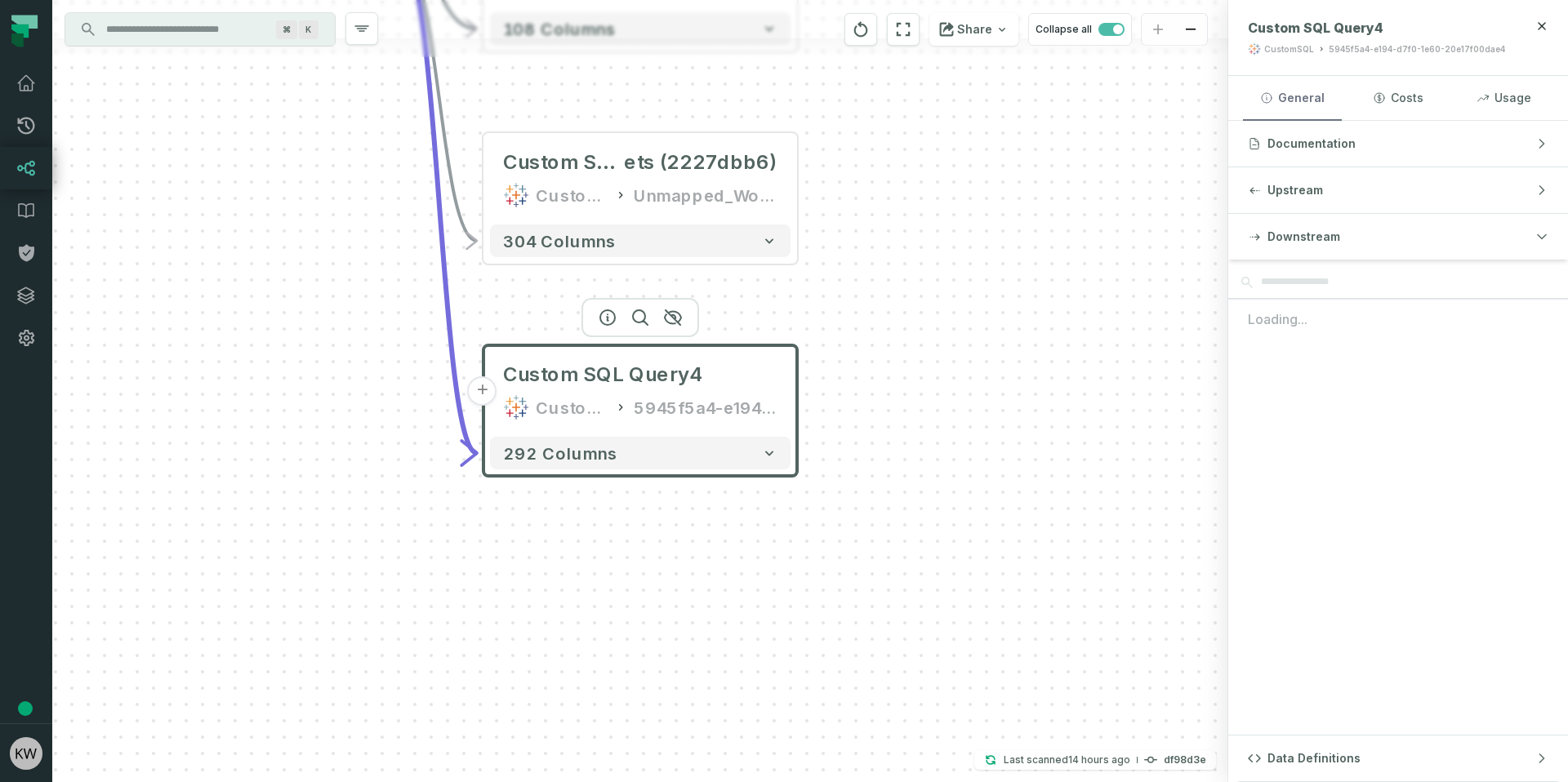
scroll to position [0, 0]
click at [1327, 176] on button "Upstream 73" at bounding box center [1398, 190] width 340 height 46
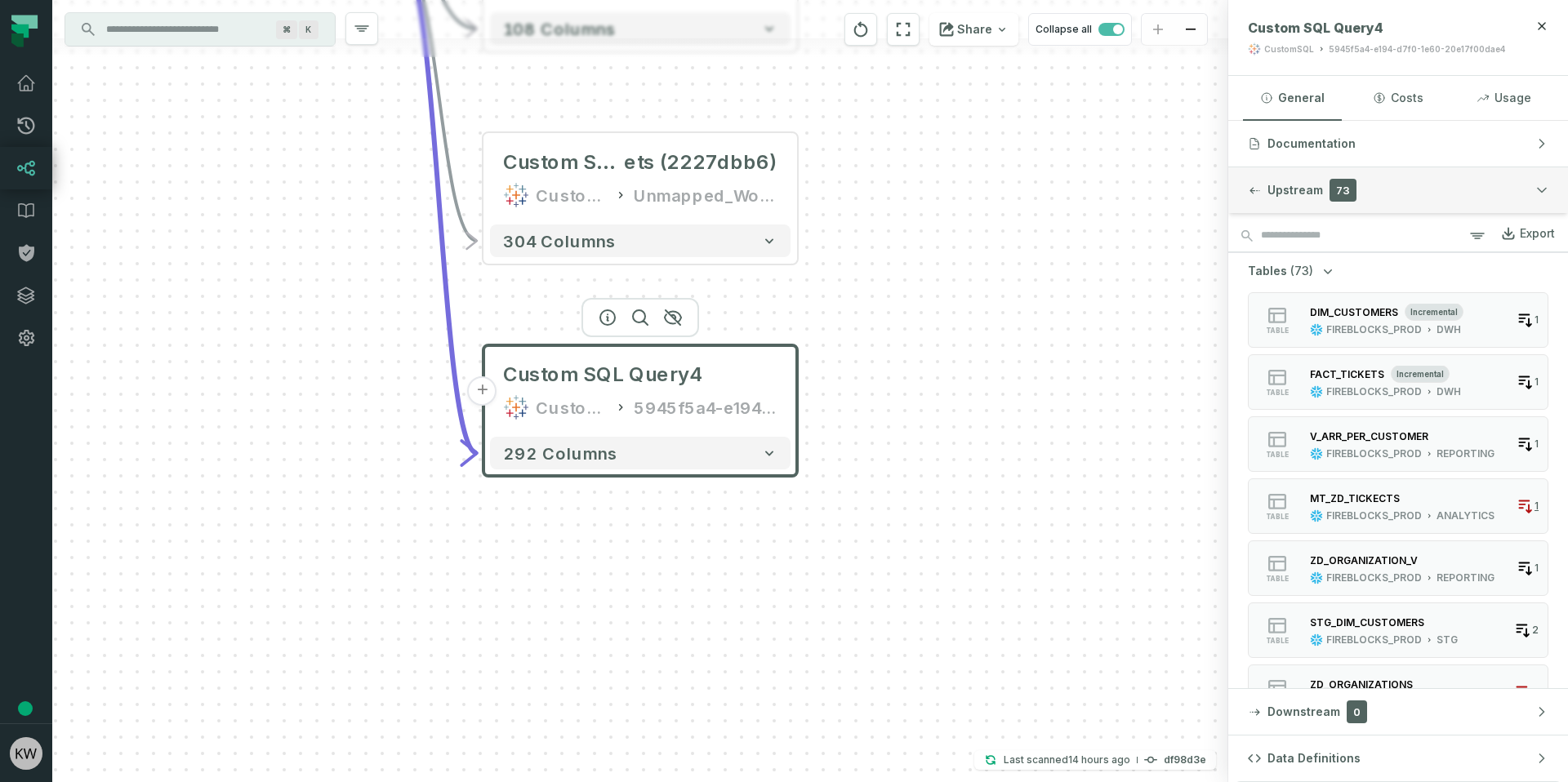
click at [1323, 177] on button "Upstream 73" at bounding box center [1398, 190] width 340 height 46
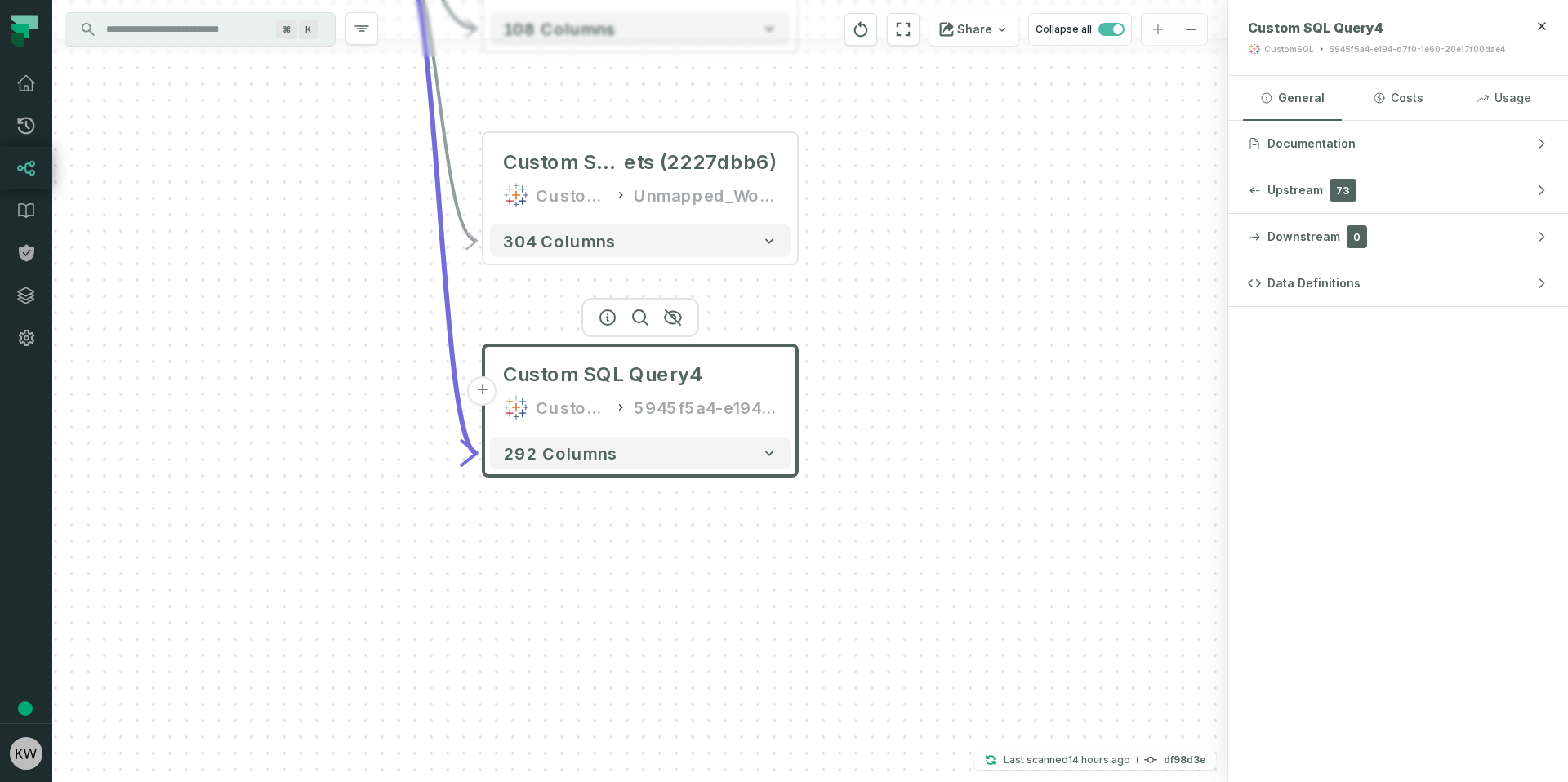
click at [1380, 52] on div "5945f5a4-e194-d7f0-1e60-20e17f00dae4" at bounding box center [1416, 49] width 177 height 12
click at [1473, 49] on div "5945f5a4-e194-d7f0-1e60-20e17f00dae4" at bounding box center [1416, 49] width 177 height 12
drag, startPoint x: 1473, startPoint y: 49, endPoint x: 1367, endPoint y: 43, distance: 106.2
click at [1367, 43] on div "5945f5a4-e194-d7f0-1e60-20e17f00dae4" at bounding box center [1416, 49] width 177 height 12
click at [1345, 57] on header "Custom SQL Query4 CustomSQL 5945f5a4-e194-d7f0-1e60-20e17f00dae4" at bounding box center [1398, 38] width 340 height 76
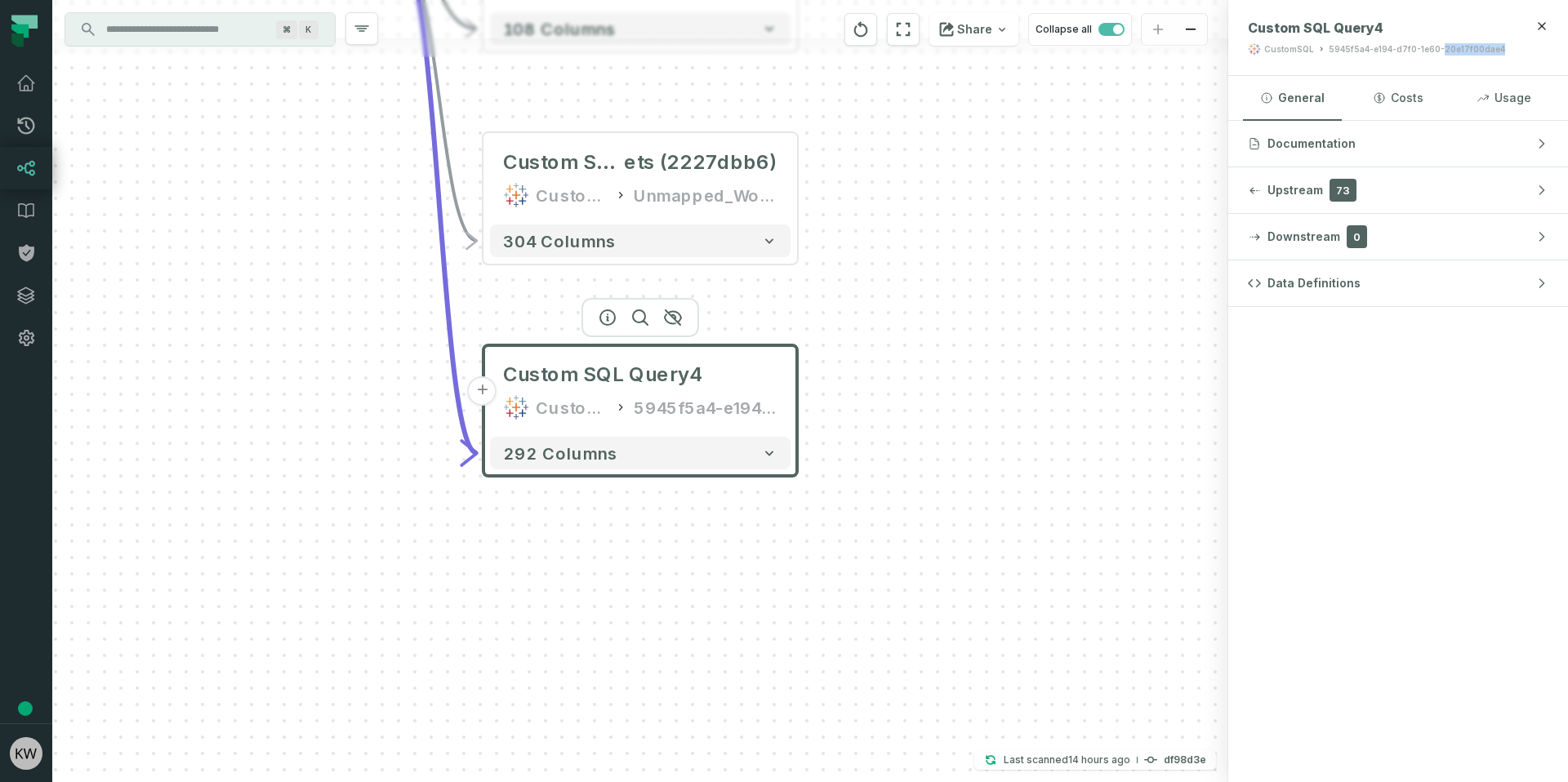
drag, startPoint x: 1345, startPoint y: 57, endPoint x: 1478, endPoint y: 49, distance: 133.2
click at [1478, 49] on header "Custom SQL Query4 CustomSQL 5945f5a4-e194-d7f0-1e60-20e17f00dae4" at bounding box center [1398, 38] width 340 height 76
click at [1478, 49] on div "5945f5a4-e194-d7f0-1e60-20e17f00dae4" at bounding box center [1416, 49] width 177 height 12
drag, startPoint x: 1478, startPoint y: 49, endPoint x: 1356, endPoint y: 42, distance: 122.2
click at [1356, 43] on div "5945f5a4-e194-d7f0-1e60-20e17f00dae4" at bounding box center [1416, 49] width 177 height 12
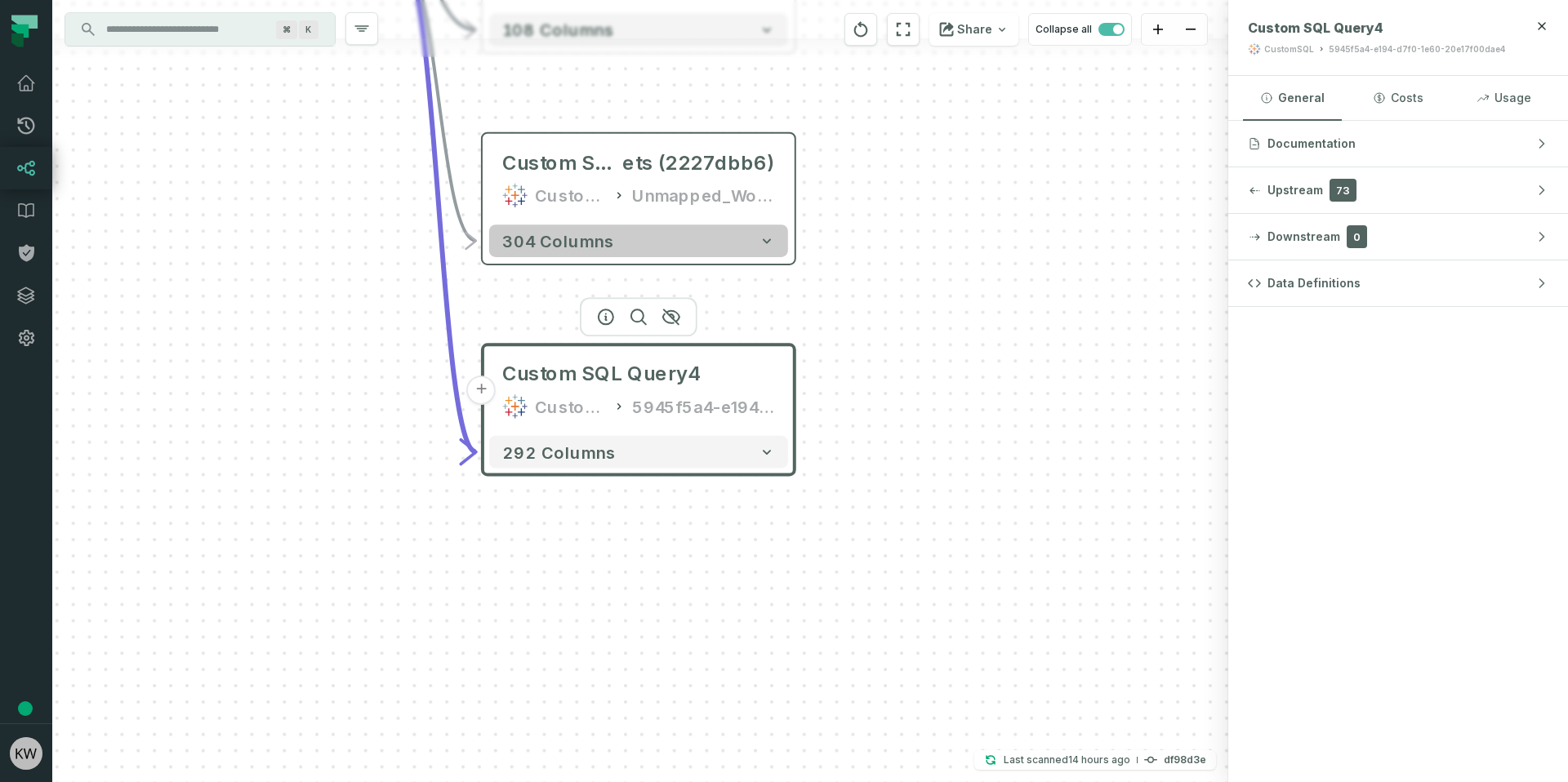
type input "*****"
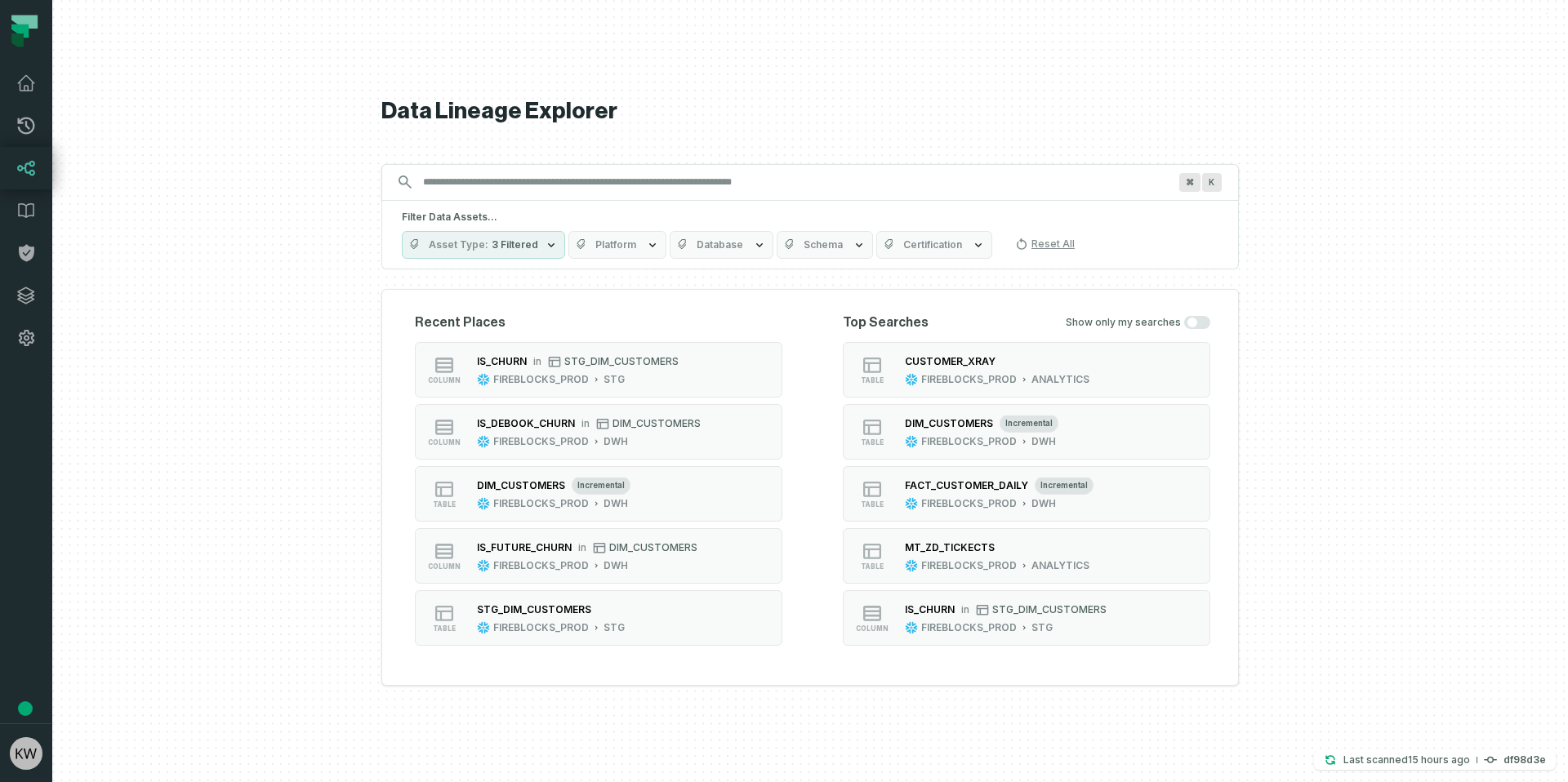
click at [820, 378] on div "Recent Places column IS_CHURN in STG_DIM_CUSTOMERS FIREBLOCKS_PROD STG column I…" at bounding box center [810, 488] width 857 height 397
click at [763, 366] on button "column IS_CHURN in STG_DIM_CUSTOMERS FIREBLOCKS_PROD STG" at bounding box center [598, 370] width 367 height 56
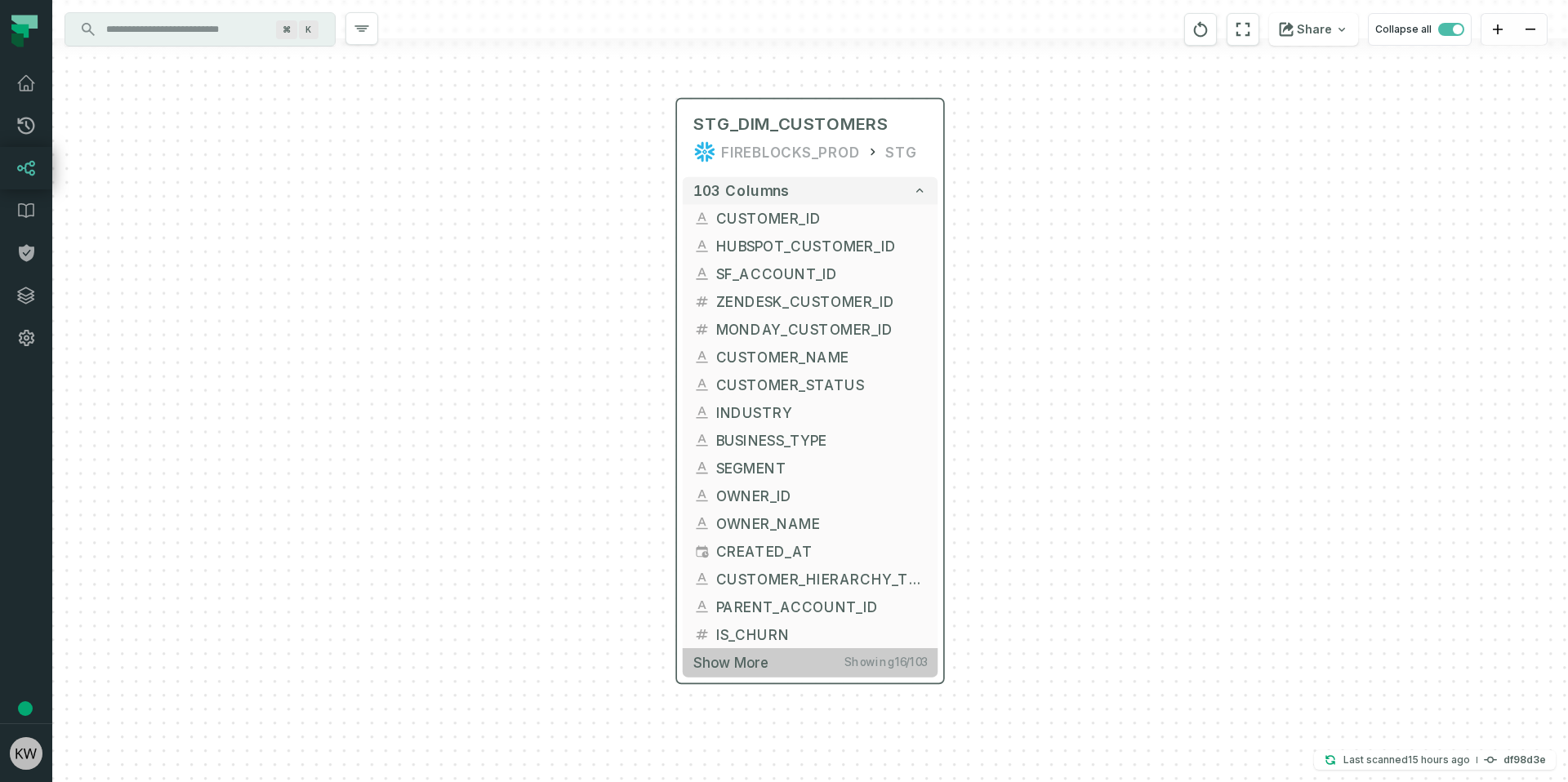
click at [812, 653] on button "Show more Showing 16 / 103" at bounding box center [809, 663] width 255 height 28
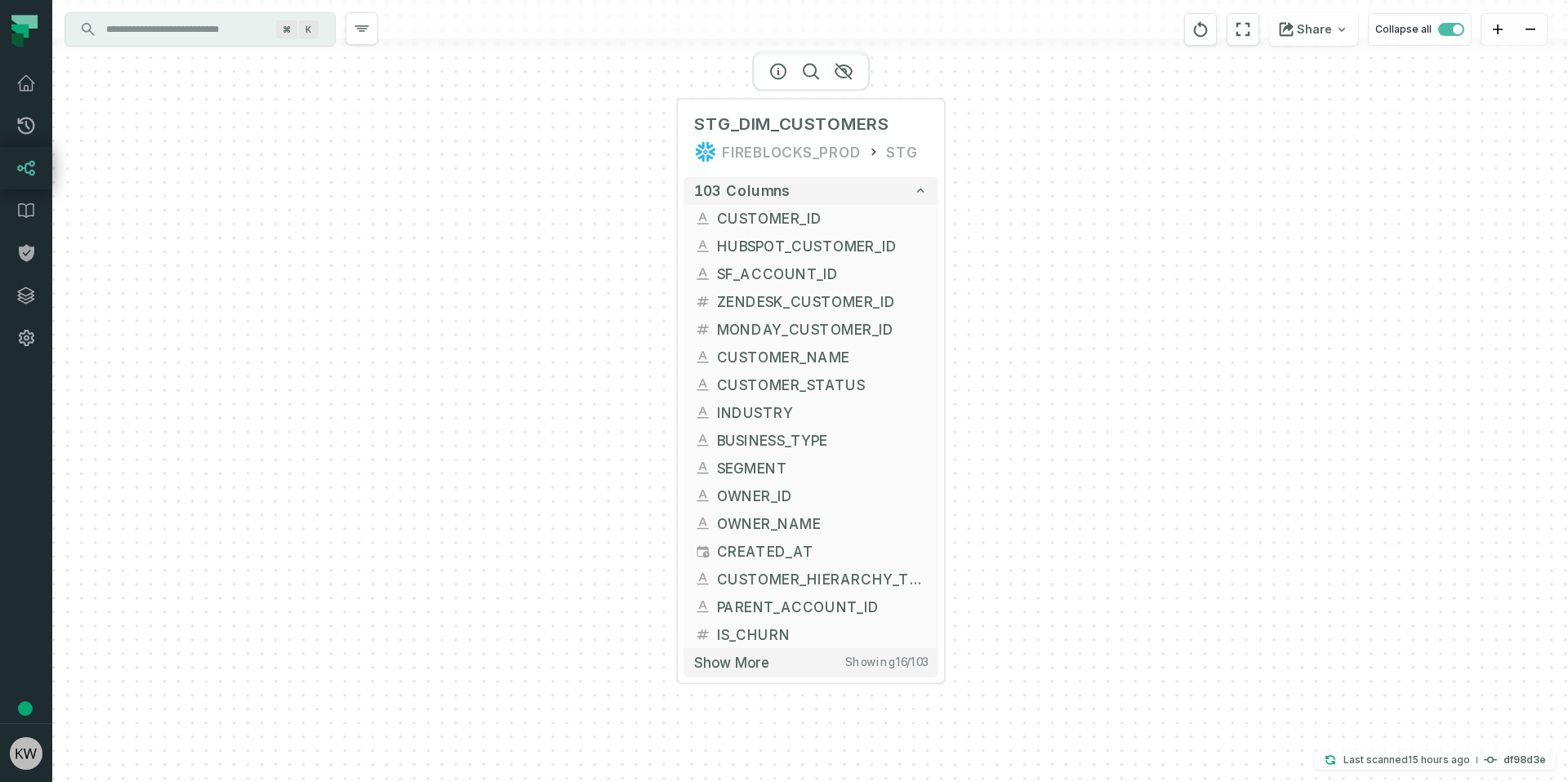
click at [813, 80] on div at bounding box center [811, 71] width 118 height 39
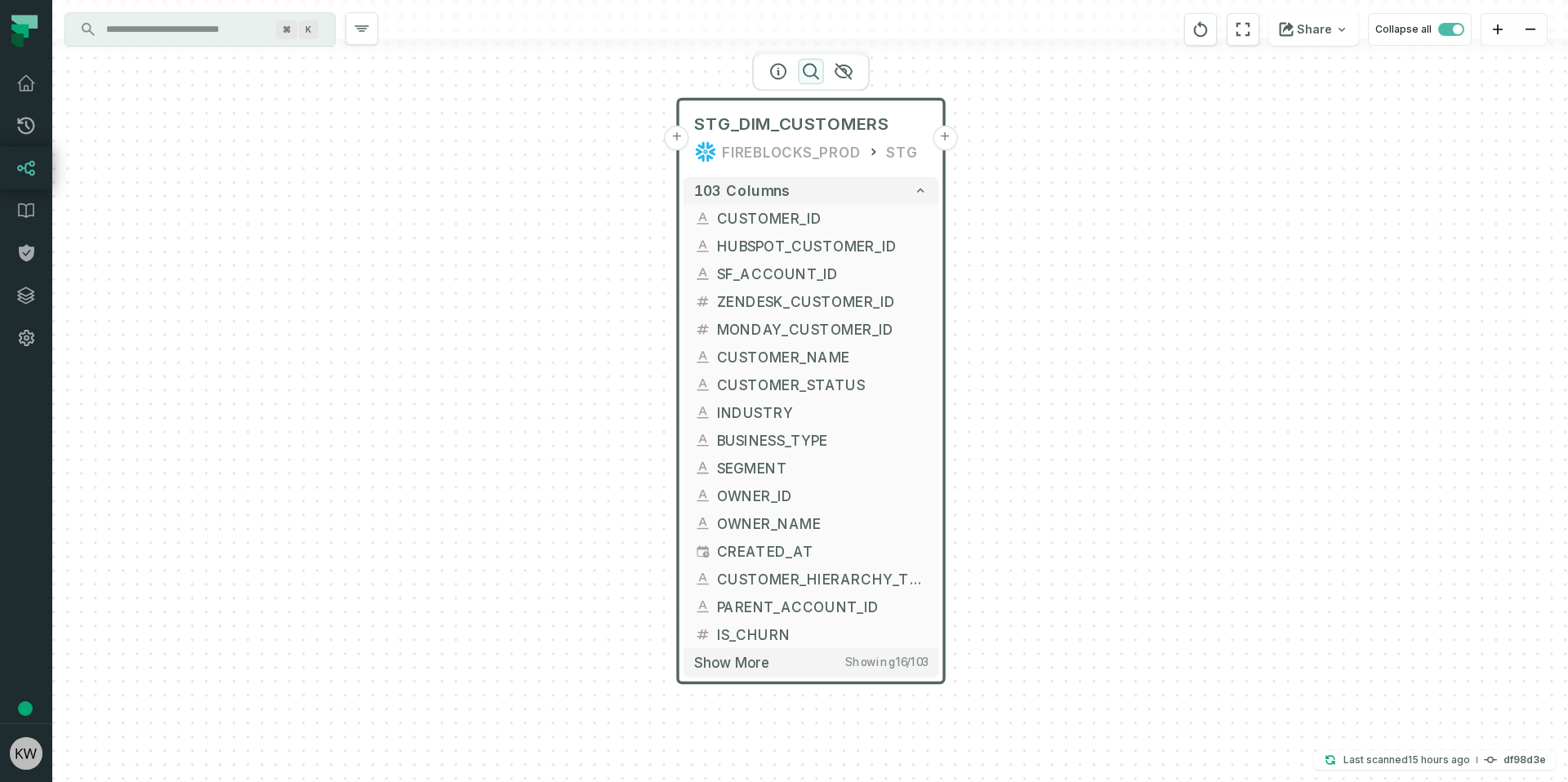
click at [815, 66] on icon "button" at bounding box center [811, 72] width 15 height 15
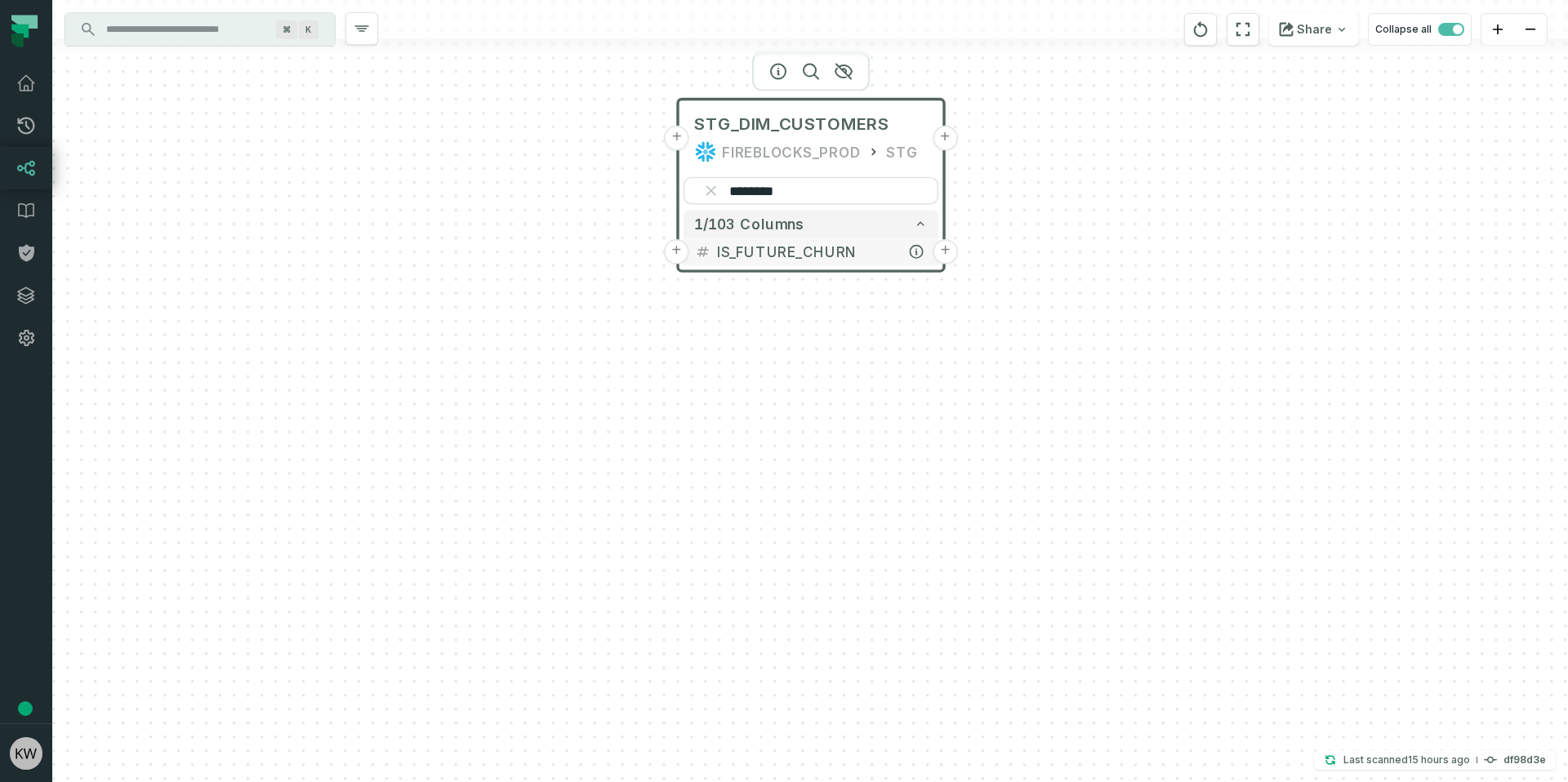
type input "********"
click at [785, 246] on span "IS_FUTURE_CHURN" at bounding box center [823, 251] width 211 height 21
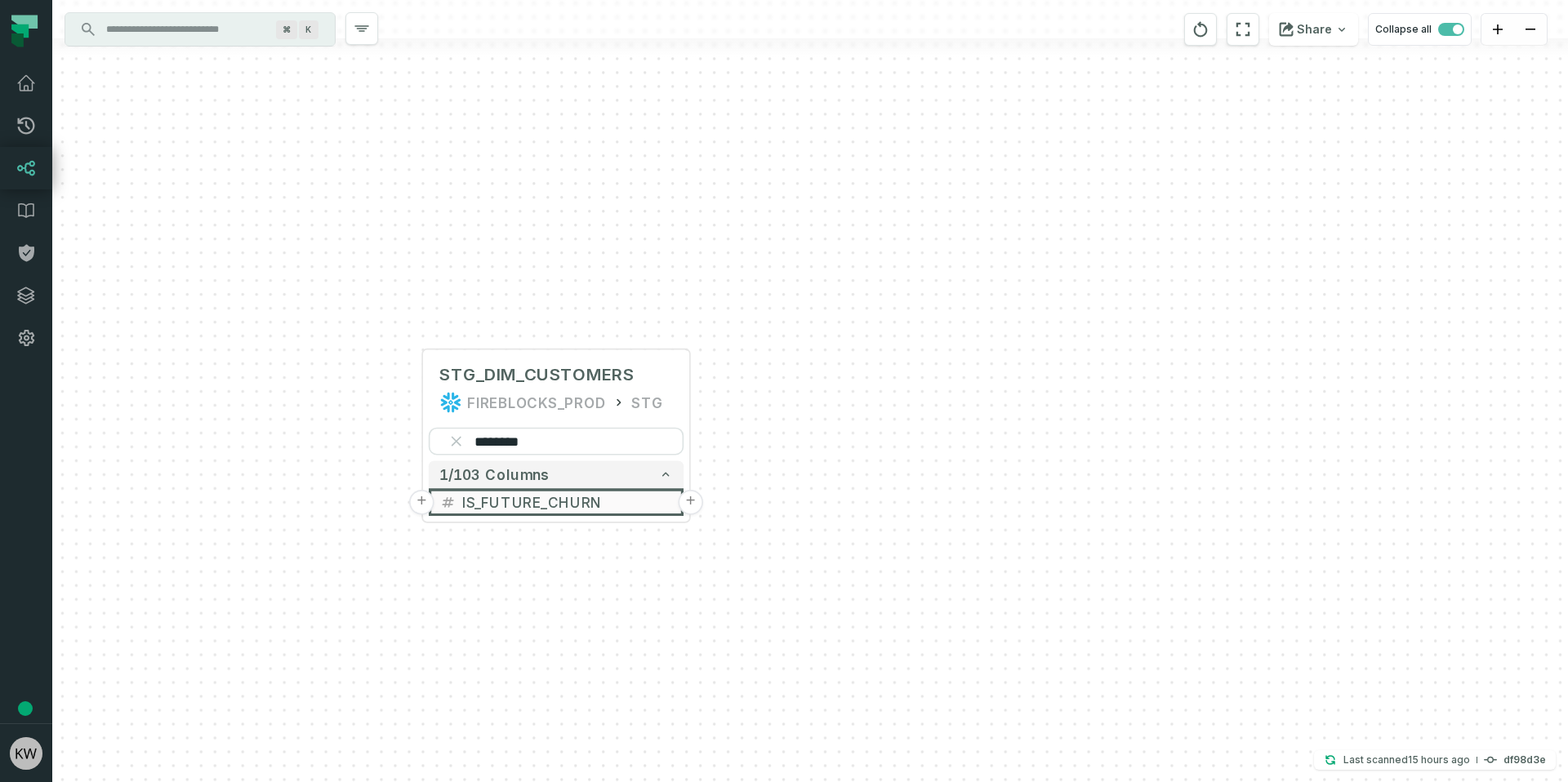
drag, startPoint x: 1063, startPoint y: 266, endPoint x: 796, endPoint y: 477, distance: 340.3
click at [806, 524] on div "+ STG_DIM_CUSTOMERS FIREBLOCKS_PROD STG + ******** 1/103 columns + IS_FUTURE_CH…" at bounding box center [810, 391] width 1516 height 782
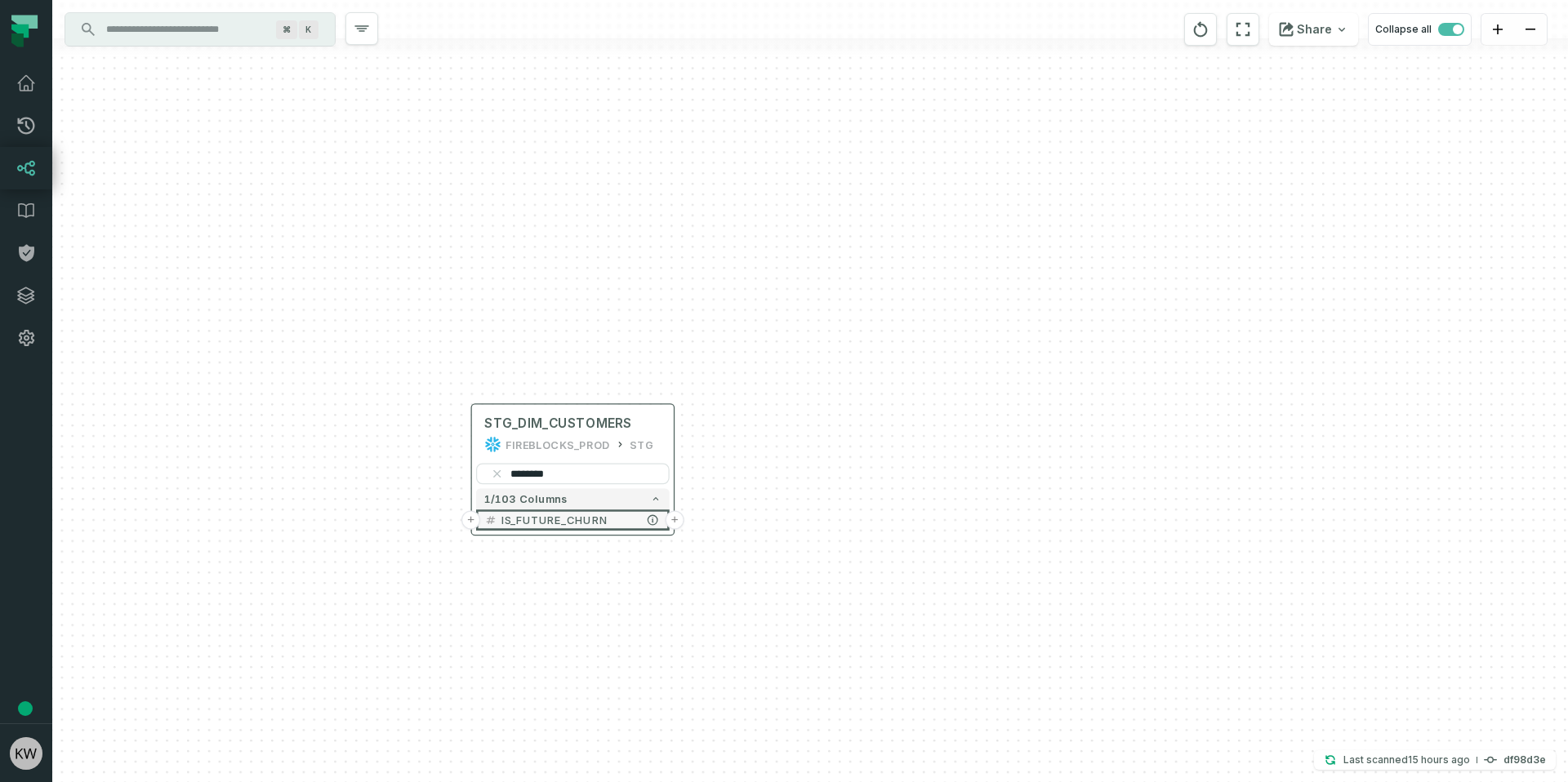
click at [590, 515] on span "IS_FUTURE_CHURN" at bounding box center [581, 519] width 160 height 16
click at [648, 519] on icon "button" at bounding box center [653, 520] width 10 height 10
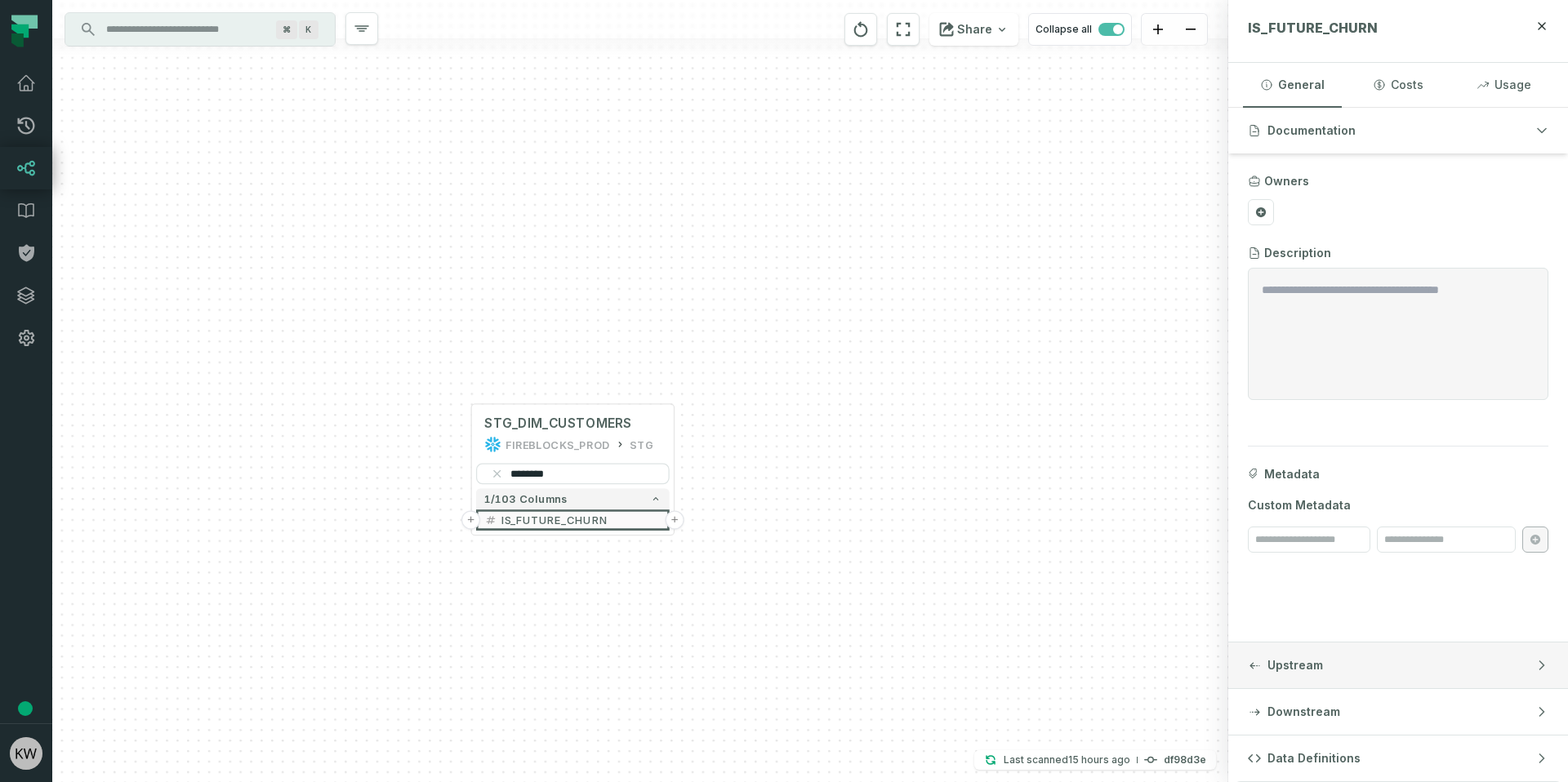
click at [1382, 686] on button "Upstream" at bounding box center [1398, 665] width 340 height 46
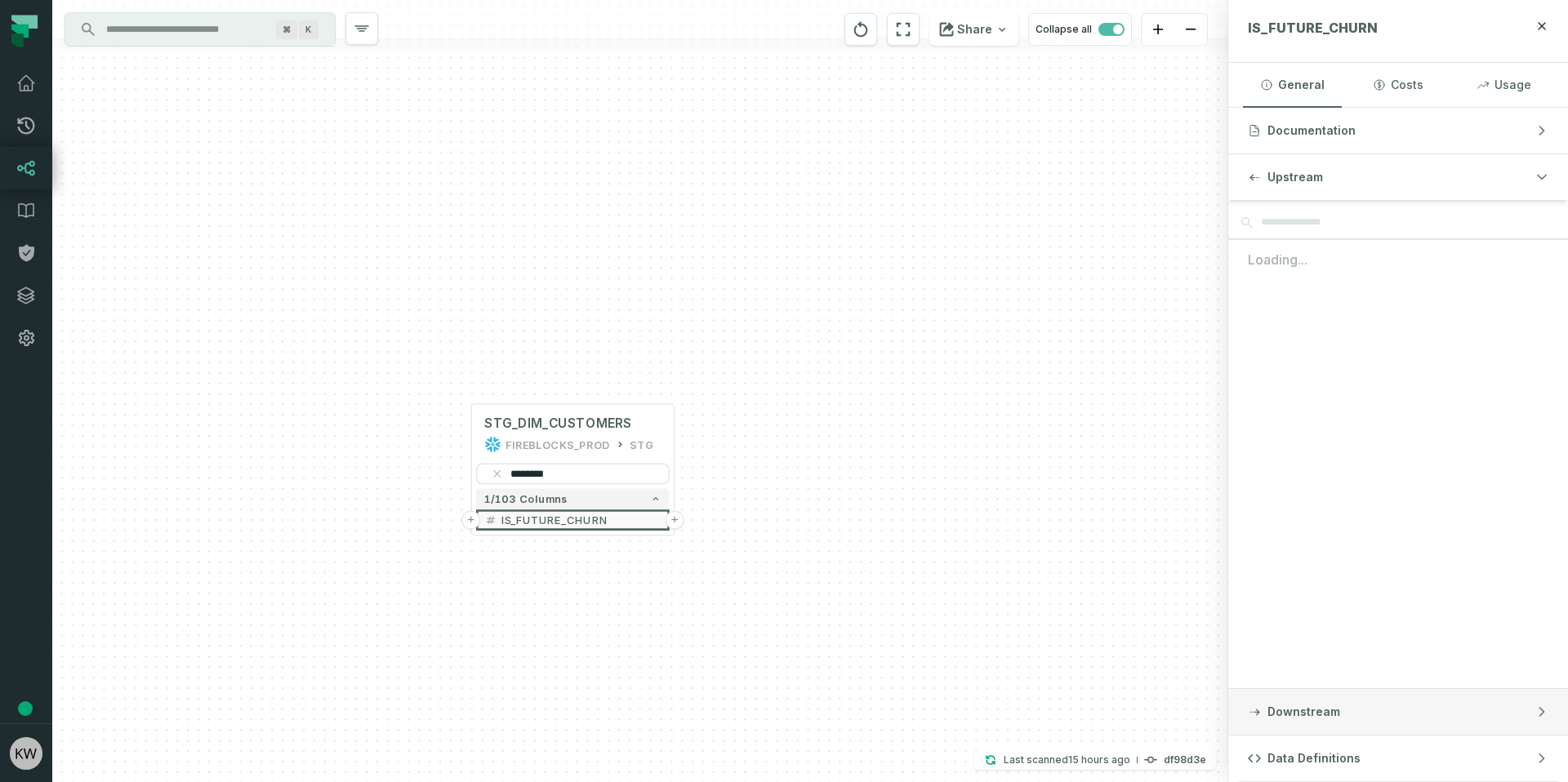
click at [1380, 702] on button "Downstream" at bounding box center [1398, 712] width 340 height 46
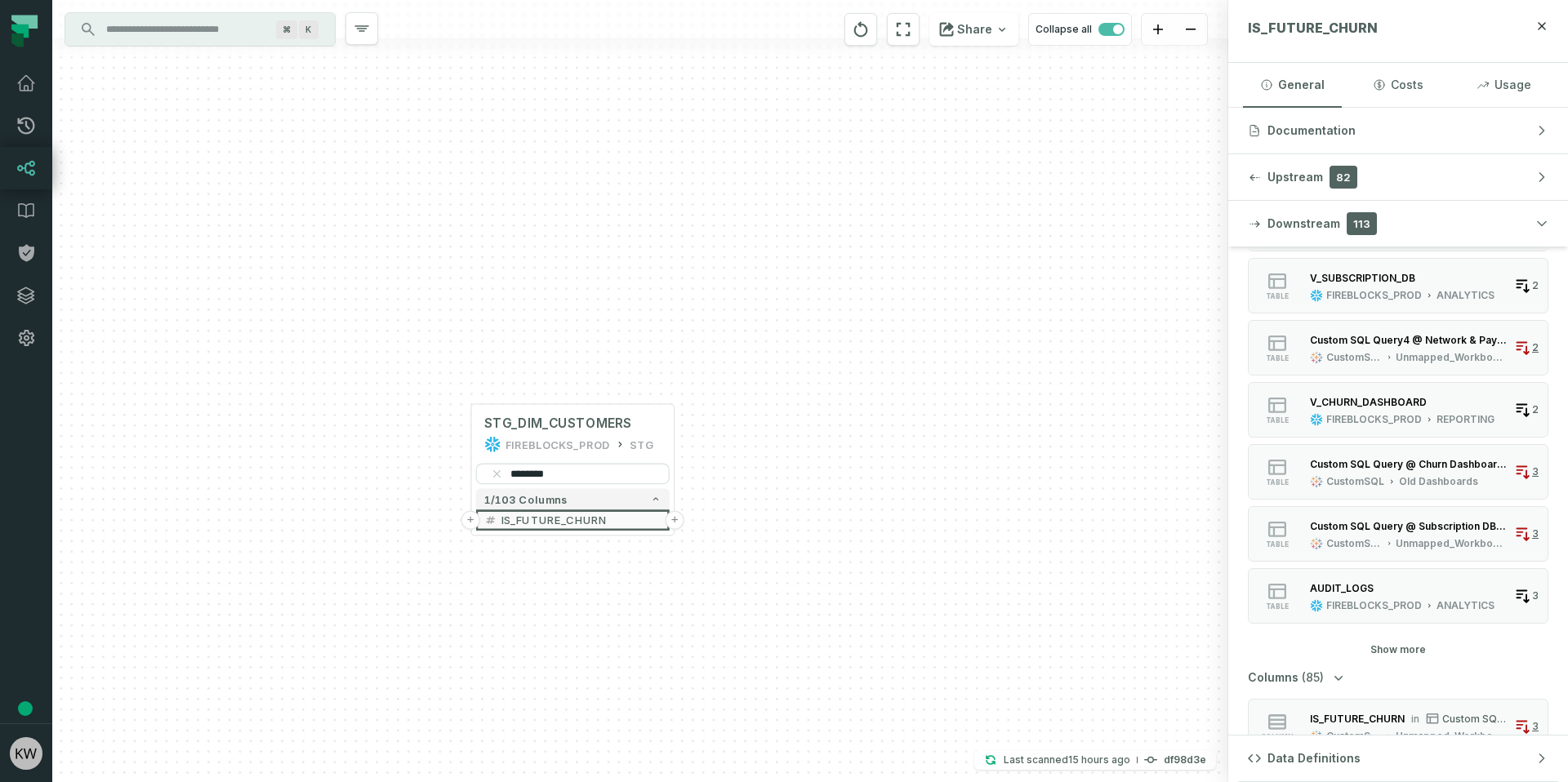
scroll to position [850, 0]
click at [1394, 525] on div "Custom SQL Query @ Subscription DB (2a841198)" at bounding box center [1408, 524] width 197 height 12
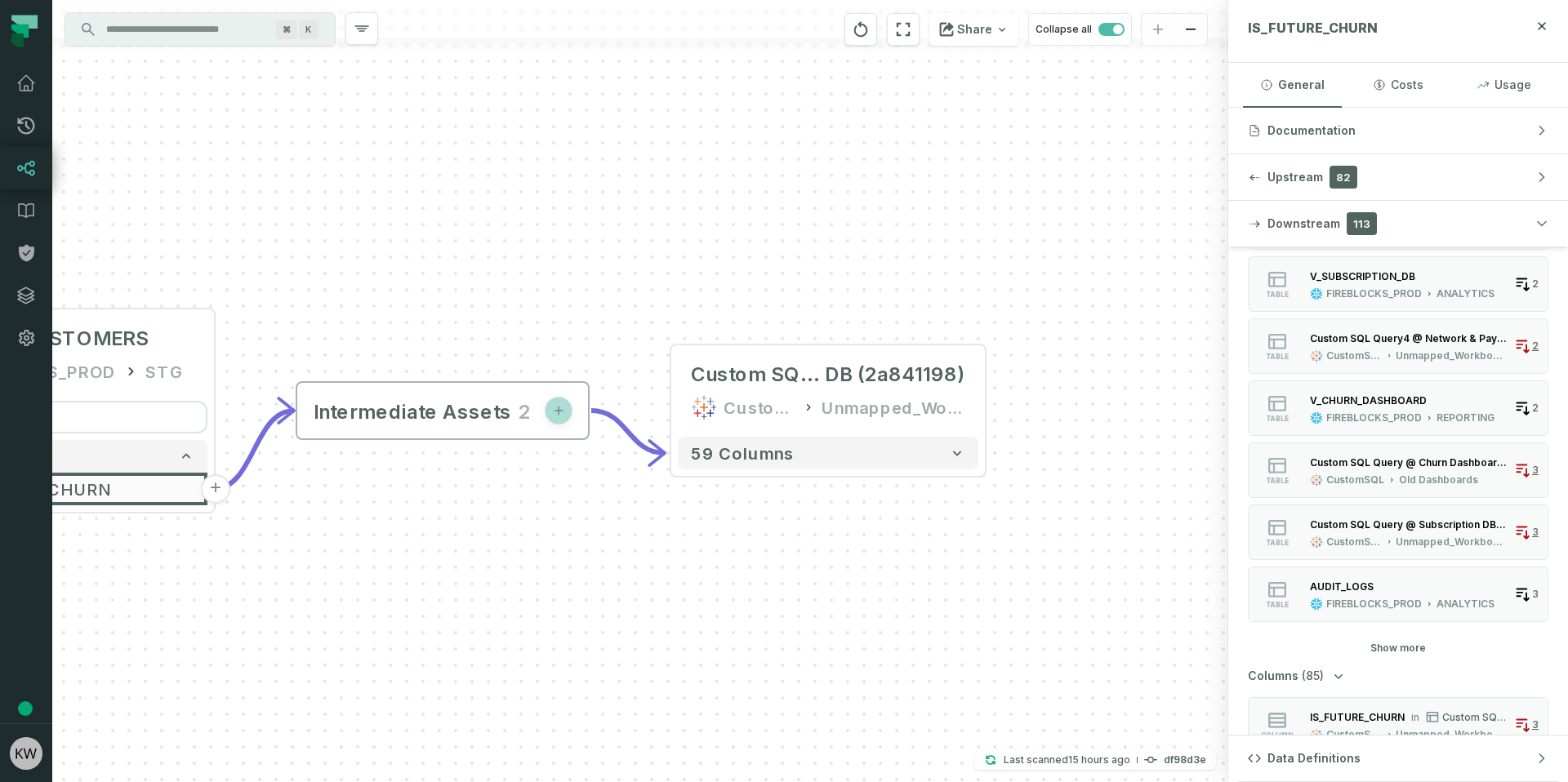
click at [553, 412] on icon "button" at bounding box center [559, 410] width 13 height 13
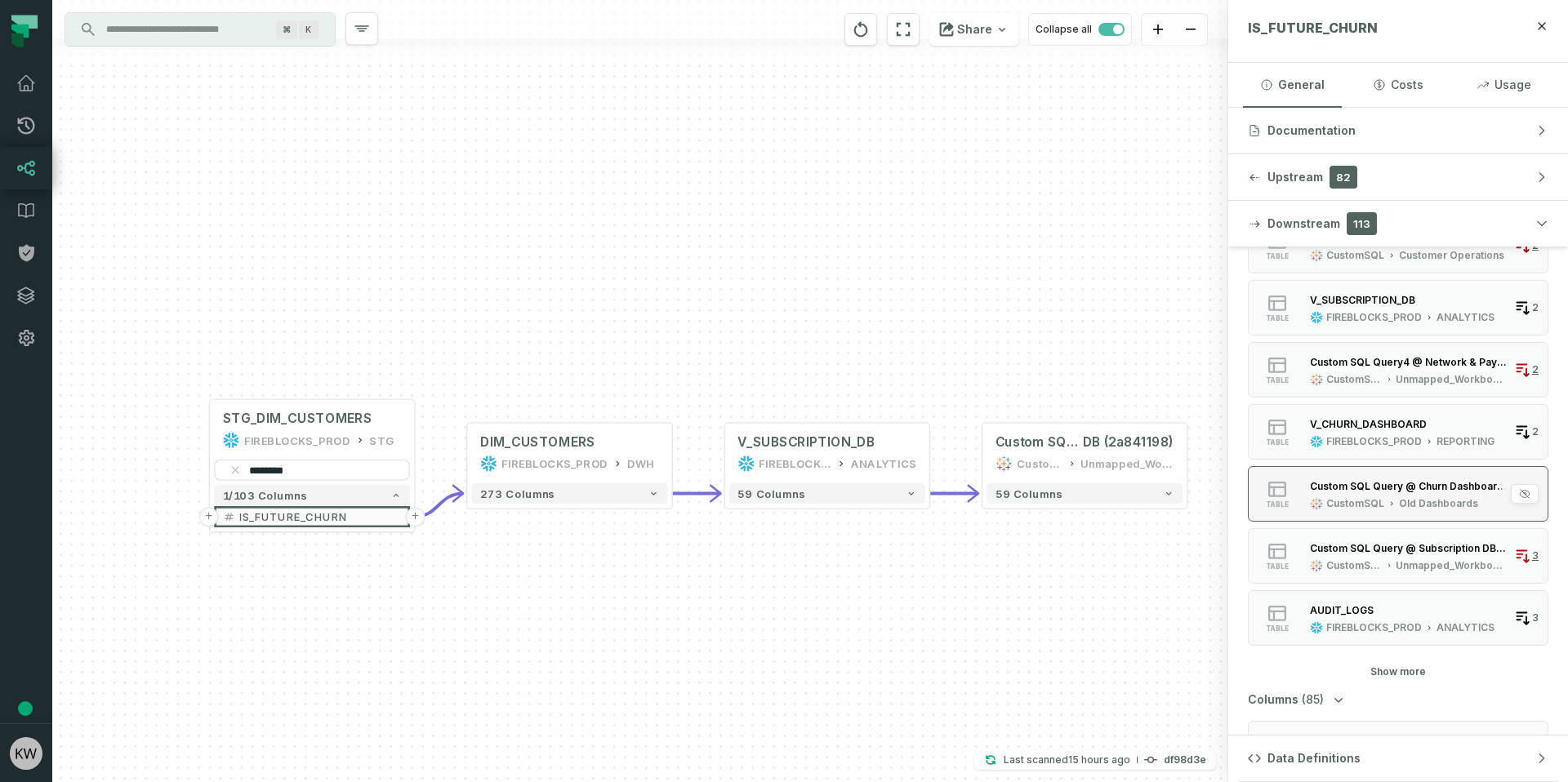
scroll to position [822, 0]
click at [1387, 501] on div "Custom SQL Query @ Churn Dashboard - V2 (2f521fbc) CustomSQL Old Dashboards" at bounding box center [1409, 498] width 211 height 32
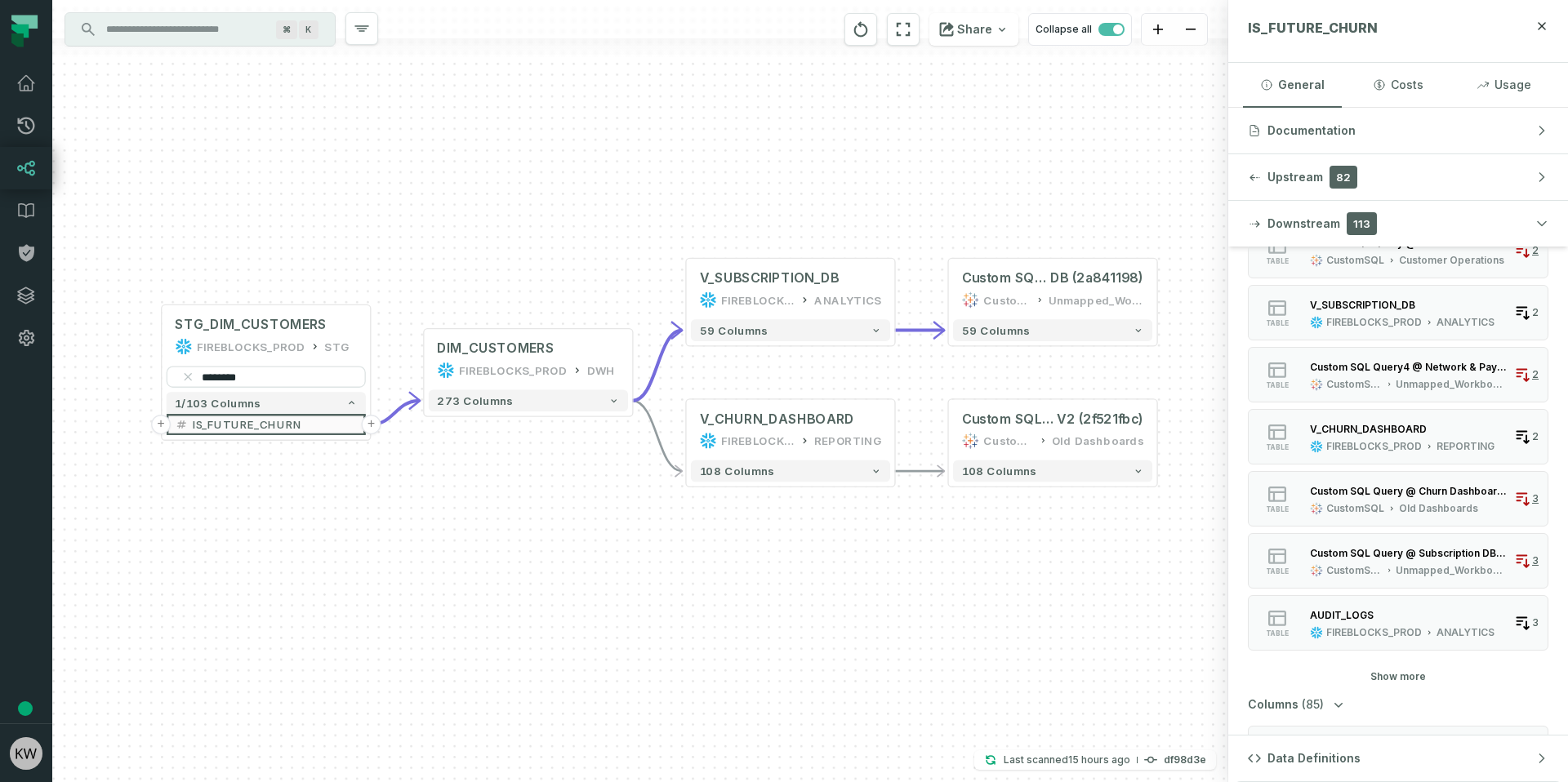
drag, startPoint x: 405, startPoint y: 568, endPoint x: 772, endPoint y: 549, distance: 367.5
click at [875, 555] on div "+ STG_DIM_CUSTOMERS FIREBLOCKS_PROD STG + ******** 1/103 columns + IS_FUTURE_CH…" at bounding box center [640, 391] width 1176 height 782
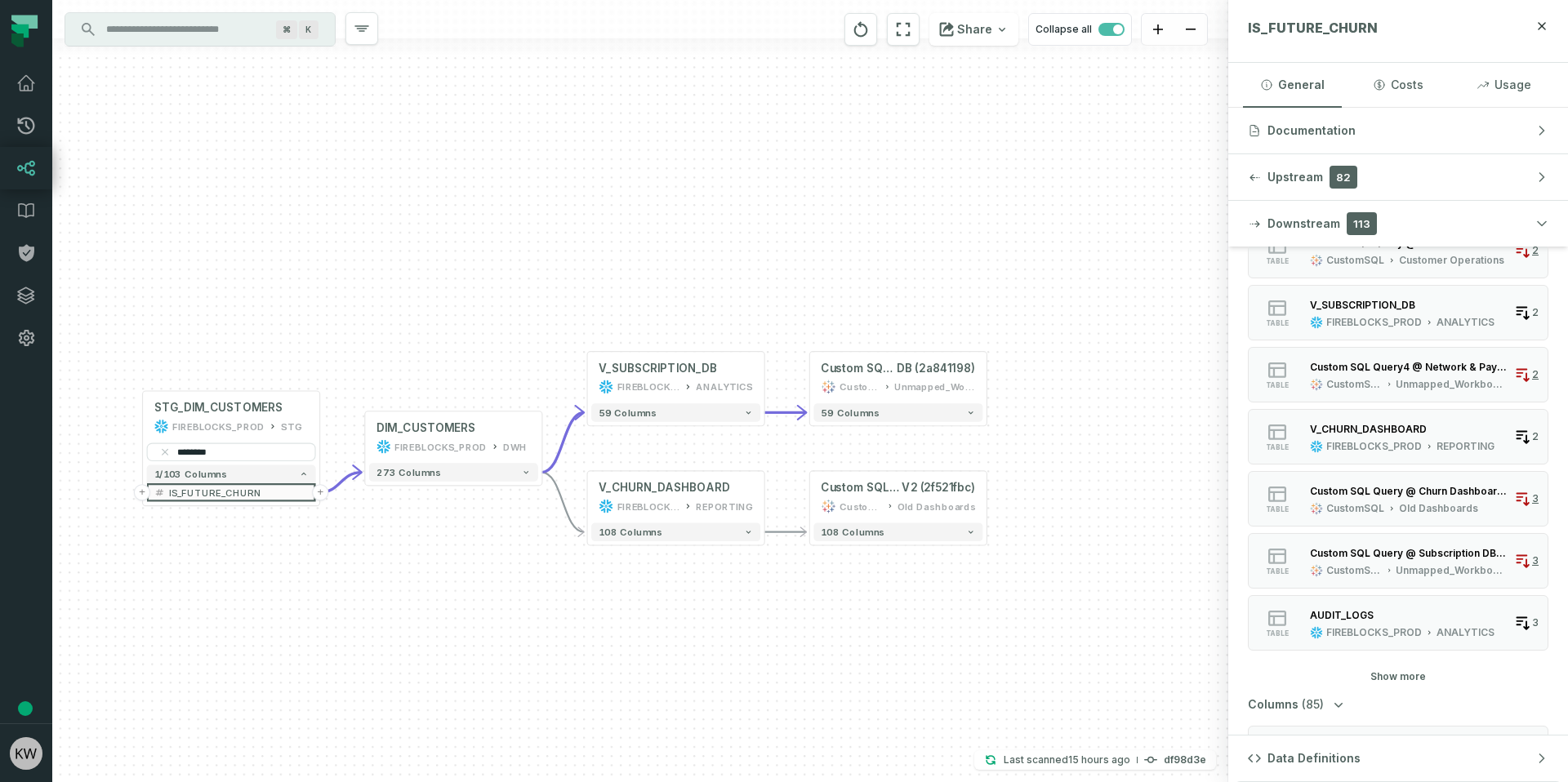
drag, startPoint x: 842, startPoint y: 561, endPoint x: 731, endPoint y: 592, distance: 115.2
click at [754, 599] on div "+ STG_DIM_CUSTOMERS FIREBLOCKS_PROD STG + ******** 1/103 columns + IS_FUTURE_CH…" at bounding box center [640, 391] width 1176 height 782
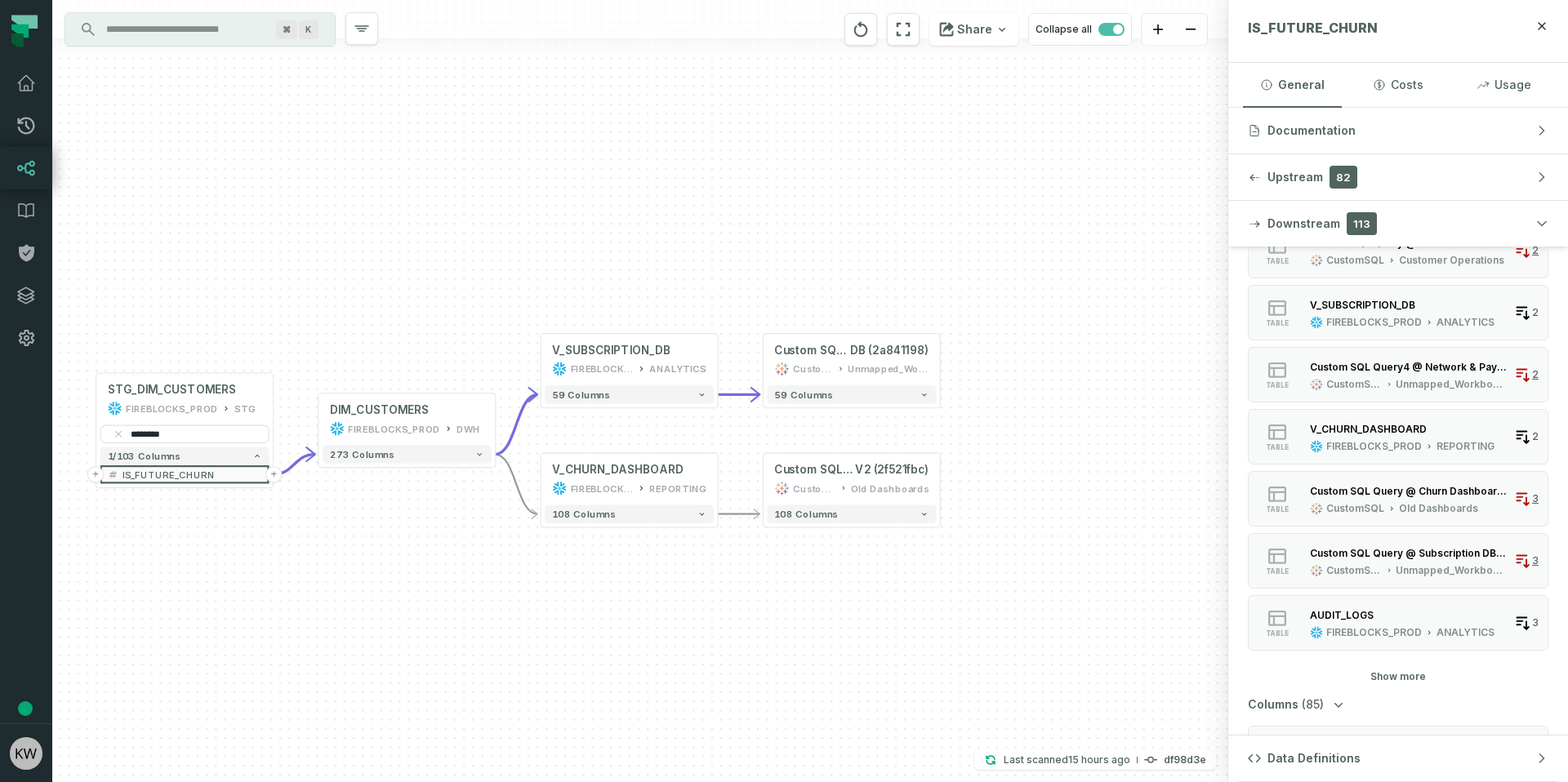
drag, startPoint x: 799, startPoint y: 679, endPoint x: 650, endPoint y: 648, distance: 152.2
click at [650, 648] on div "+ STG_DIM_CUSTOMERS FIREBLOCKS_PROD STG + ******** 1/103 columns + IS_FUTURE_CH…" at bounding box center [640, 391] width 1176 height 782
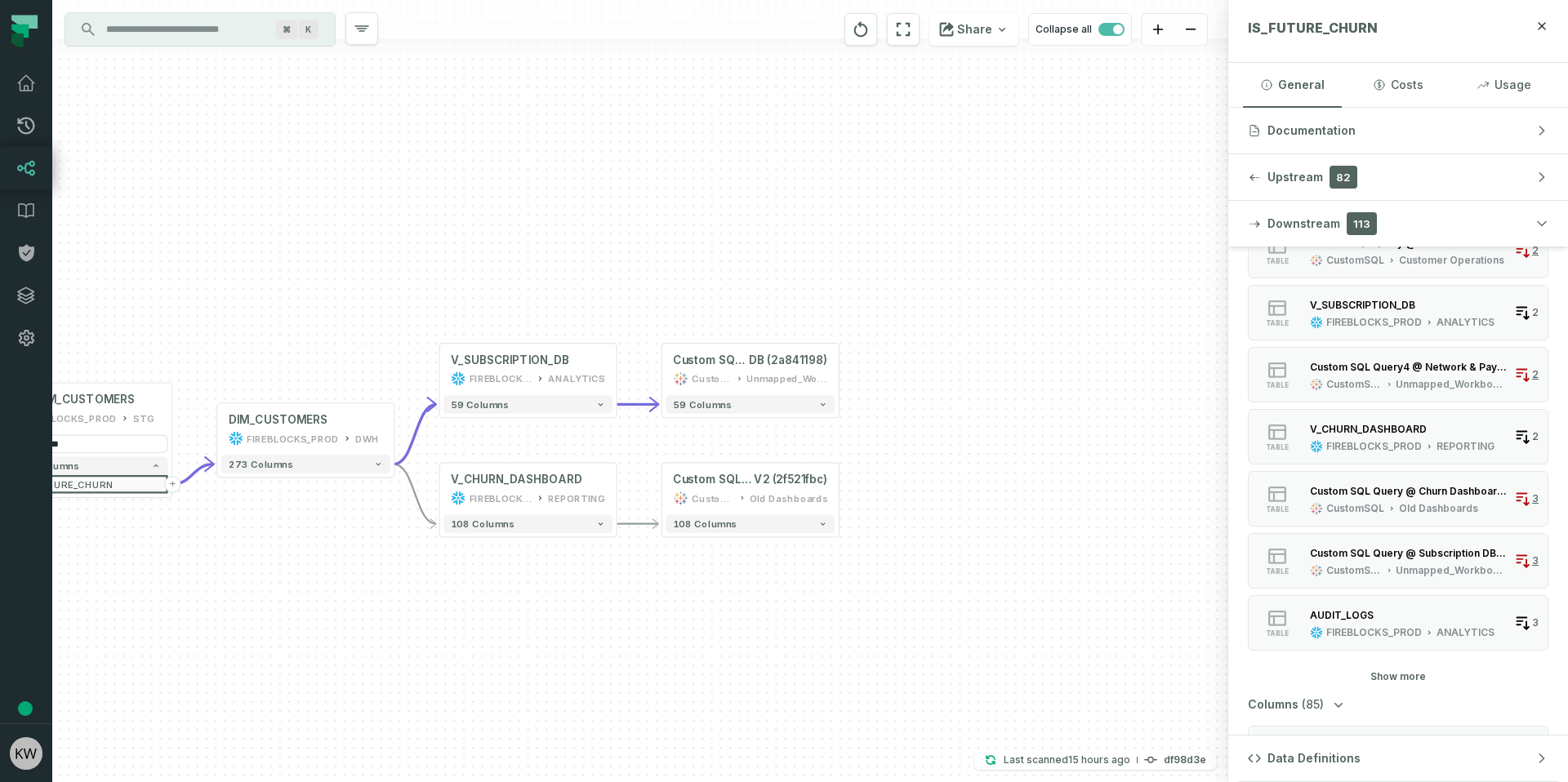
drag, startPoint x: 637, startPoint y: 640, endPoint x: 659, endPoint y: 663, distance: 31.8
click at [653, 664] on div "+ STG_DIM_CUSTOMERS FIREBLOCKS_PROD STG + ******** 1/103 columns + IS_FUTURE_CH…" at bounding box center [640, 391] width 1176 height 782
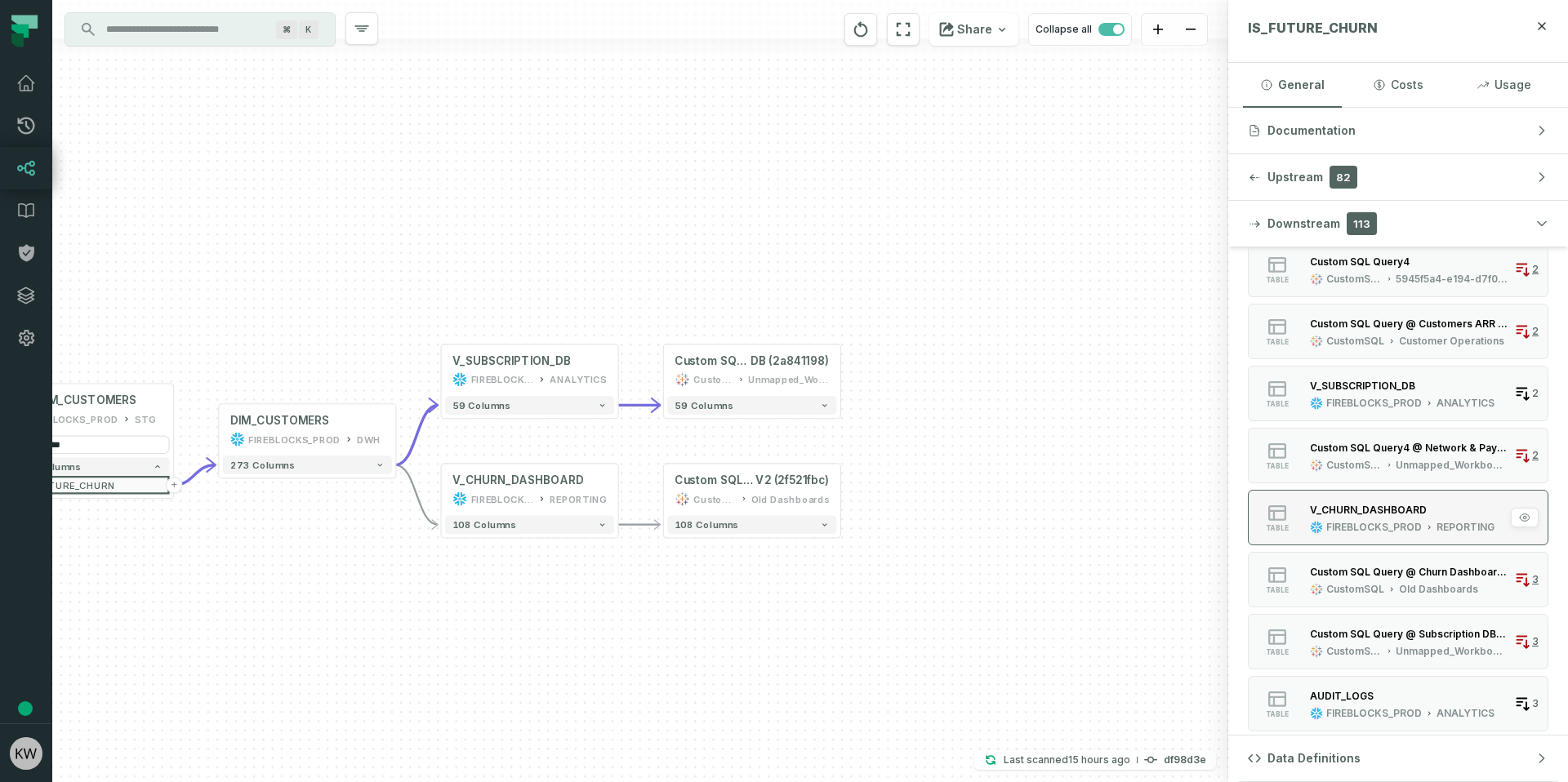
scroll to position [742, 0]
click at [1401, 450] on div "Custom SQL Query4 @ Network & Payments Support Tickets (2227dbb6)" at bounding box center [1408, 446] width 197 height 12
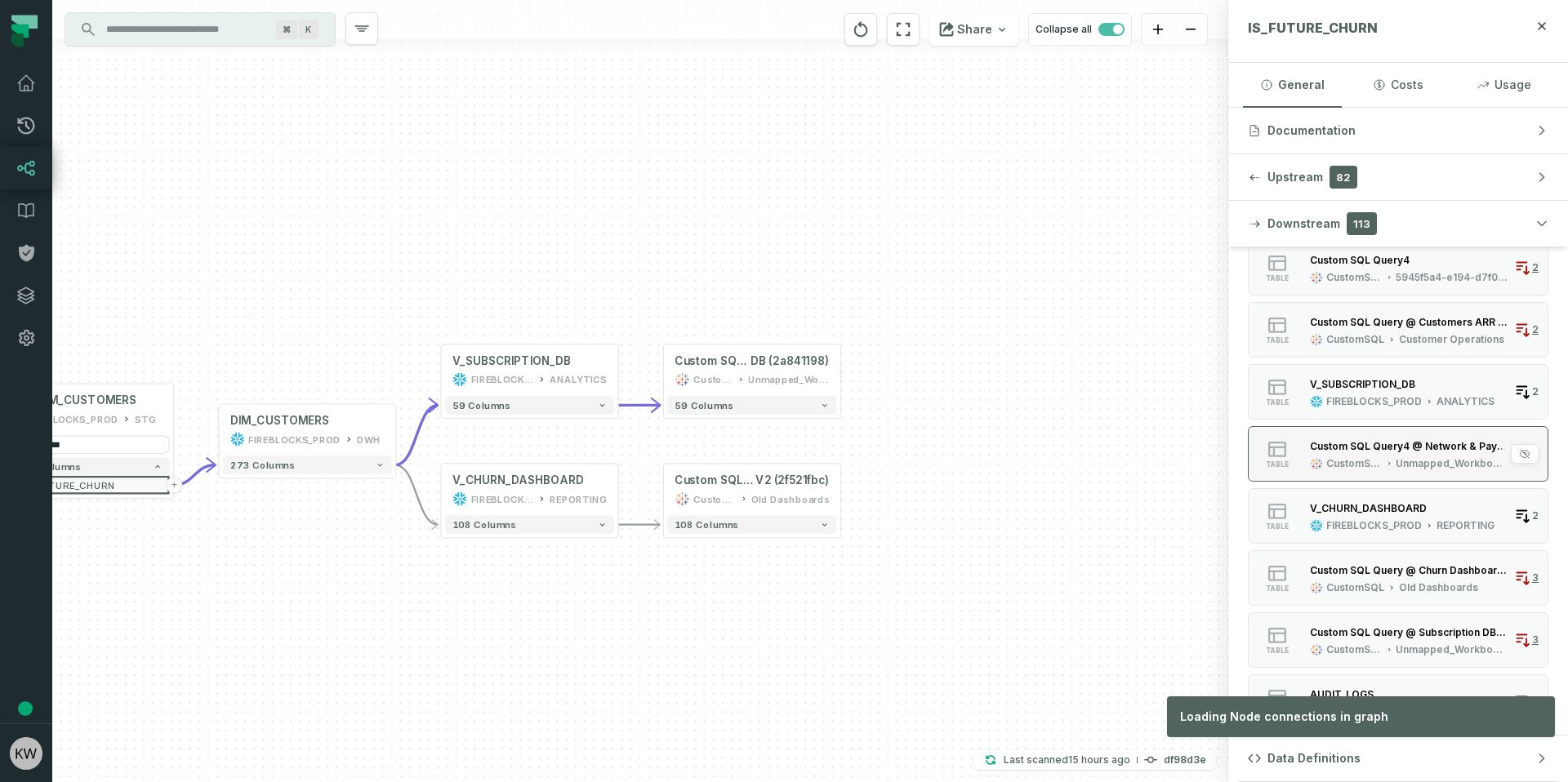
scroll to position [743, 0]
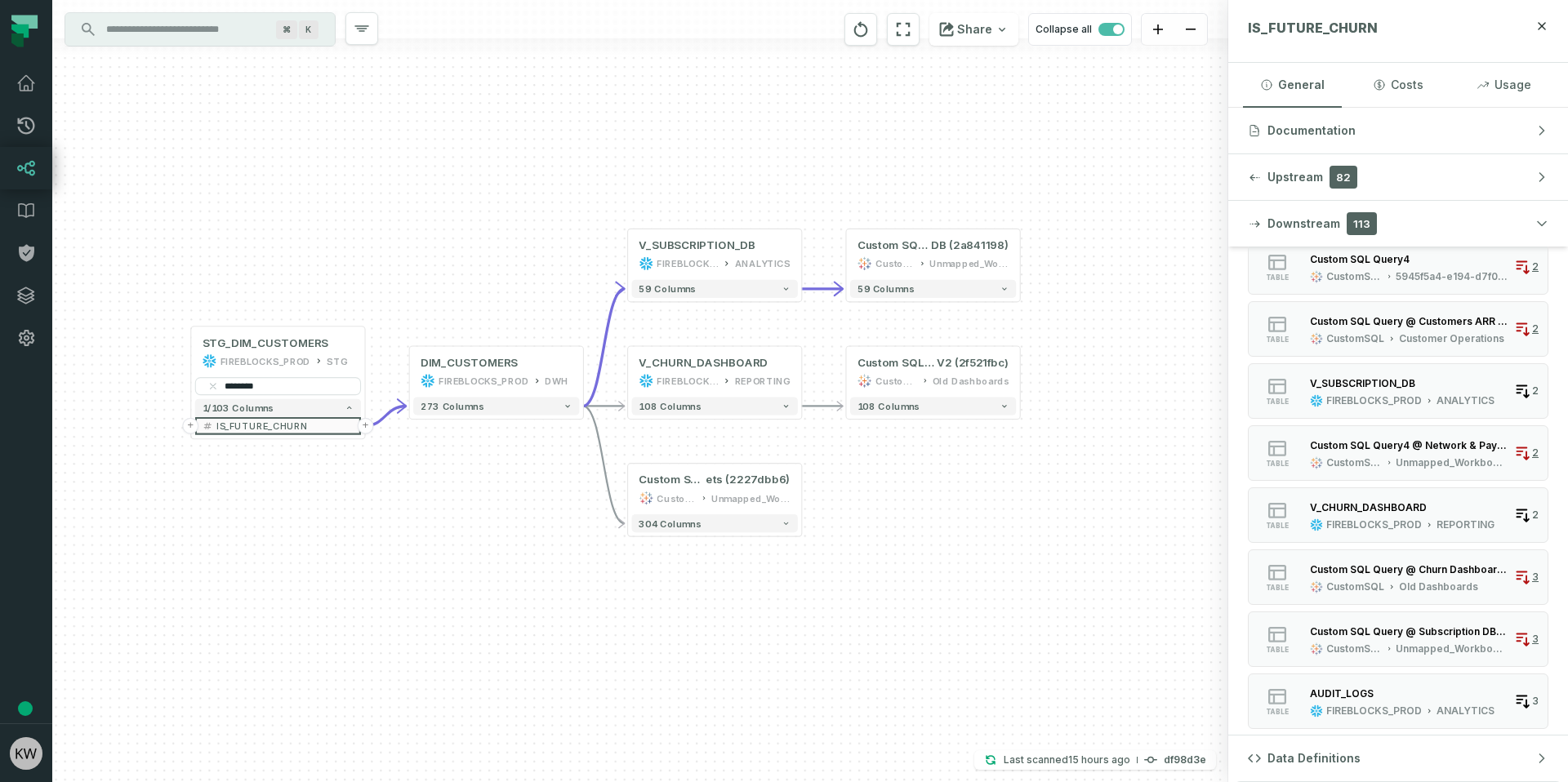
drag, startPoint x: 915, startPoint y: 453, endPoint x: 896, endPoint y: 620, distance: 168.1
click at [896, 621] on div "+ STG_DIM_CUSTOMERS FIREBLOCKS_PROD STG + ******** 1/103 columns + IS_FUTURE_CH…" at bounding box center [640, 391] width 1176 height 782
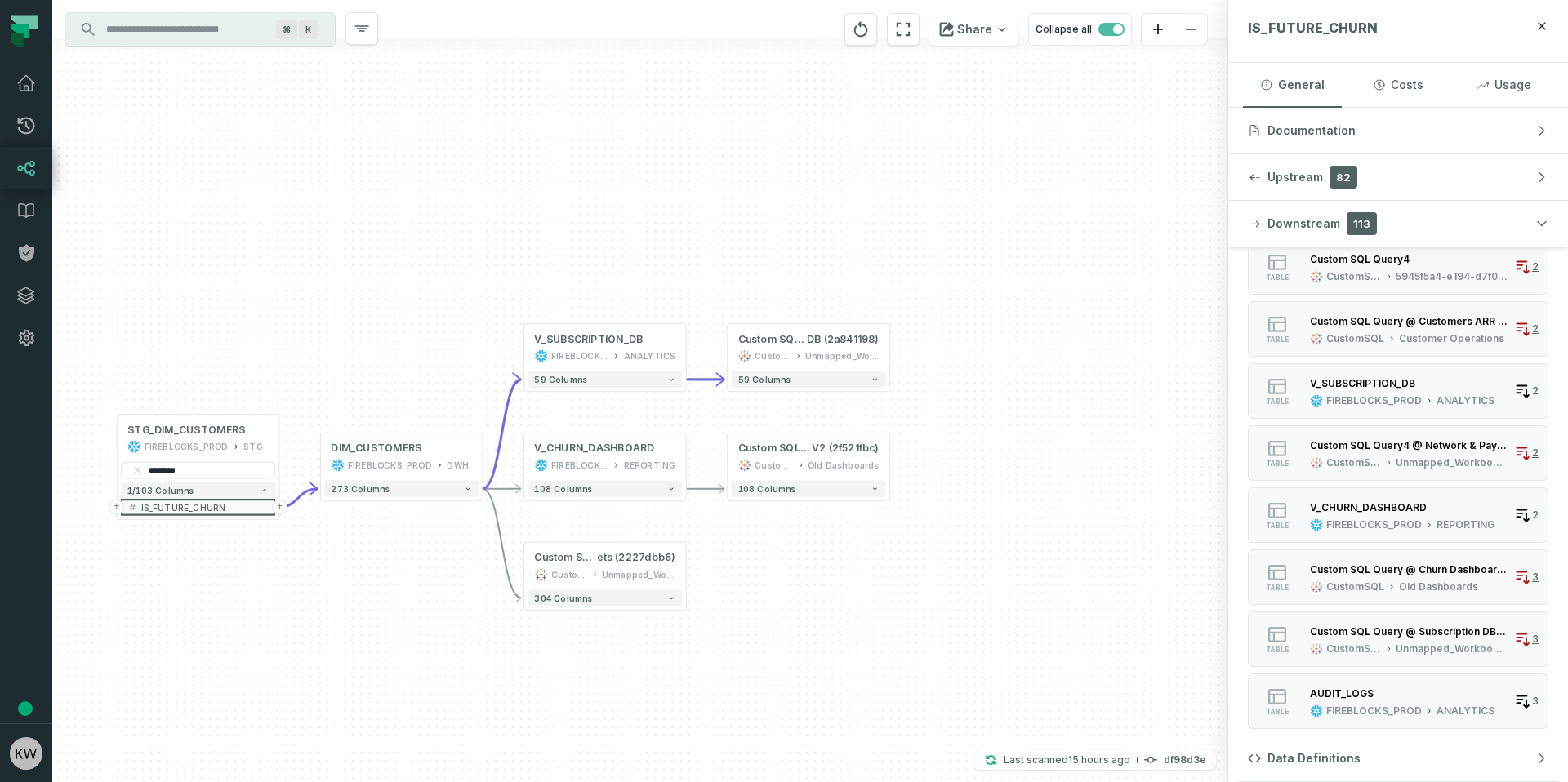
drag, startPoint x: 993, startPoint y: 597, endPoint x: 891, endPoint y: 551, distance: 111.9
click at [891, 551] on div "+ STG_DIM_CUSTOMERS FIREBLOCKS_PROD STG + ******** 1/103 columns + IS_FUTURE_CH…" at bounding box center [640, 391] width 1176 height 782
click at [566, 570] on div "CustomSQL" at bounding box center [570, 575] width 36 height 13
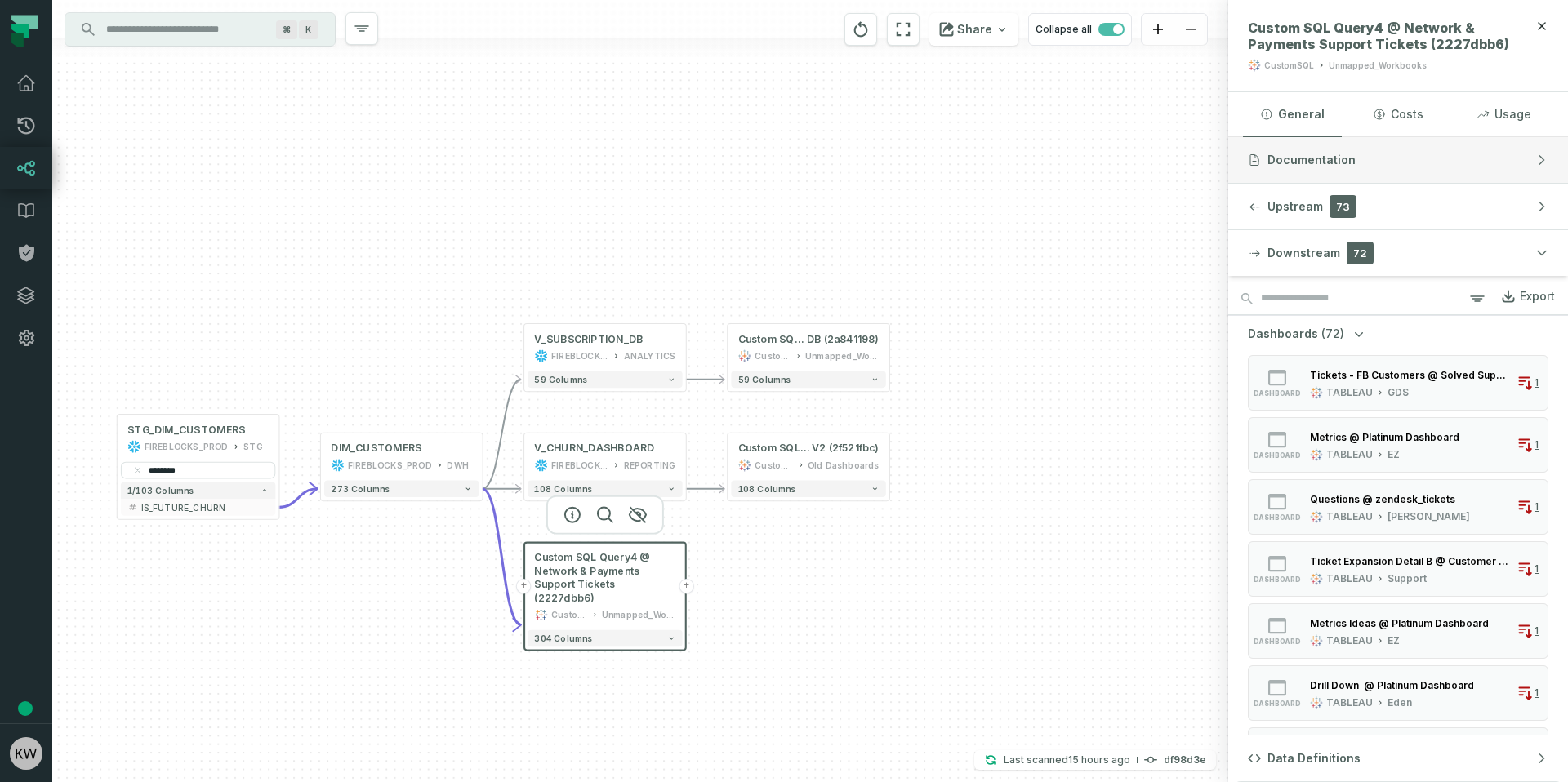
click at [1329, 178] on button "Documentation" at bounding box center [1398, 159] width 340 height 46
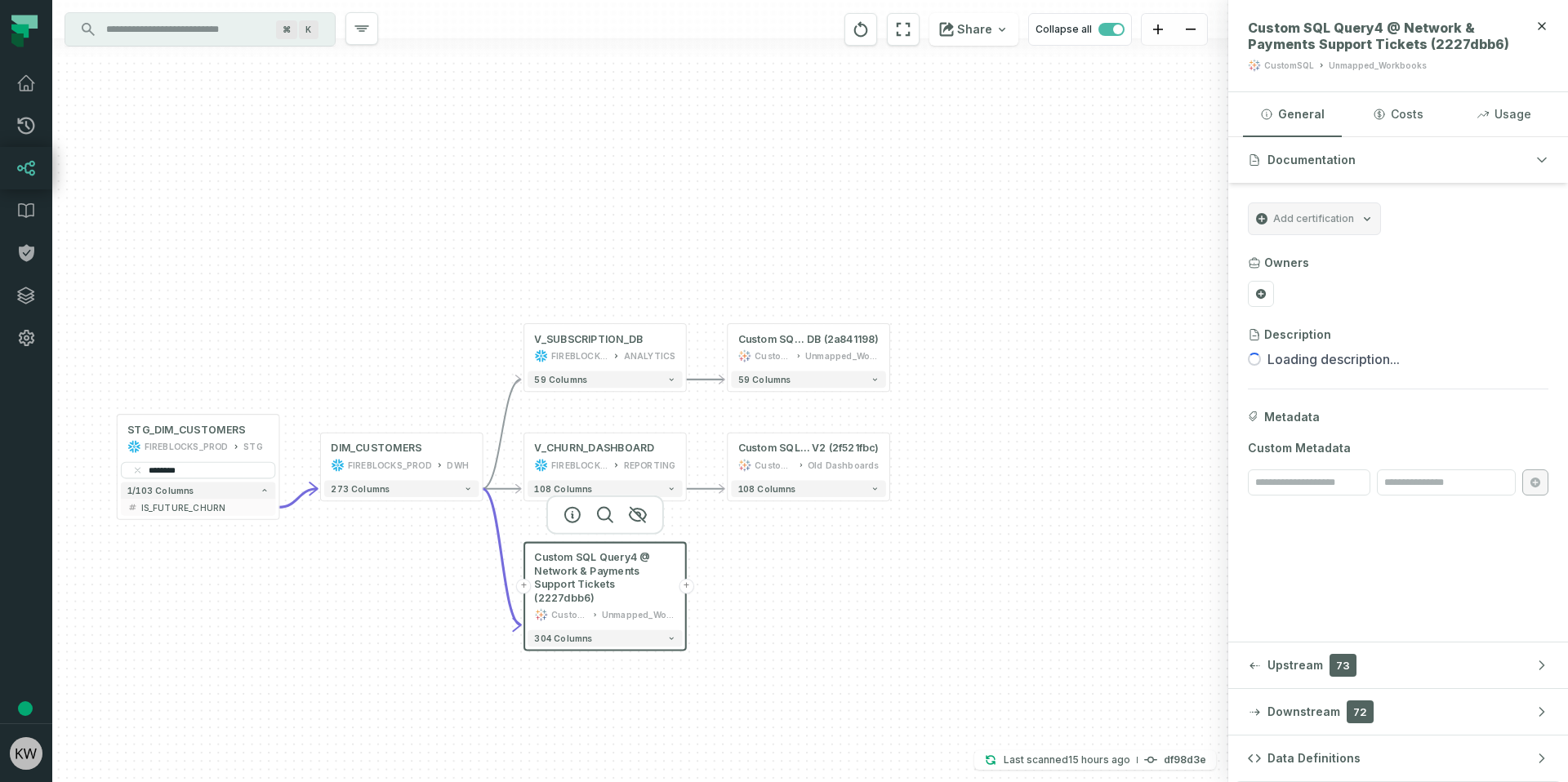
click at [1250, 336] on icon at bounding box center [1255, 335] width 13 height 13
click at [1255, 331] on icon at bounding box center [1255, 335] width 13 height 13
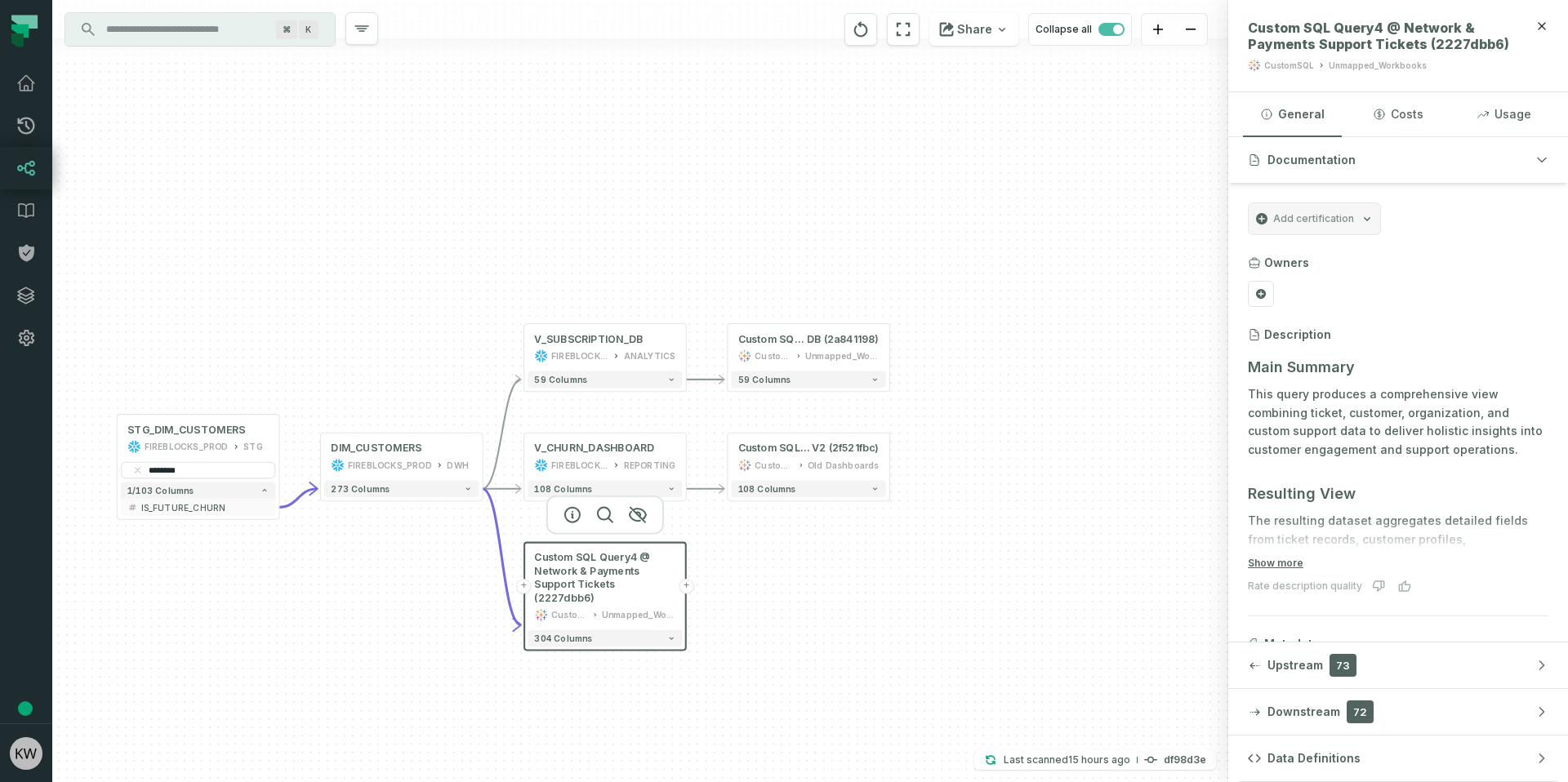
click at [1297, 340] on h3 "Description" at bounding box center [1297, 335] width 67 height 17
click at [1347, 397] on p "This query produces a comprehensive view combining ticket, customer, organizati…" at bounding box center [1398, 423] width 300 height 75
click at [1419, 416] on p "This query produces a comprehensive view combining ticket, customer, organizati…" at bounding box center [1398, 422] width 300 height 75
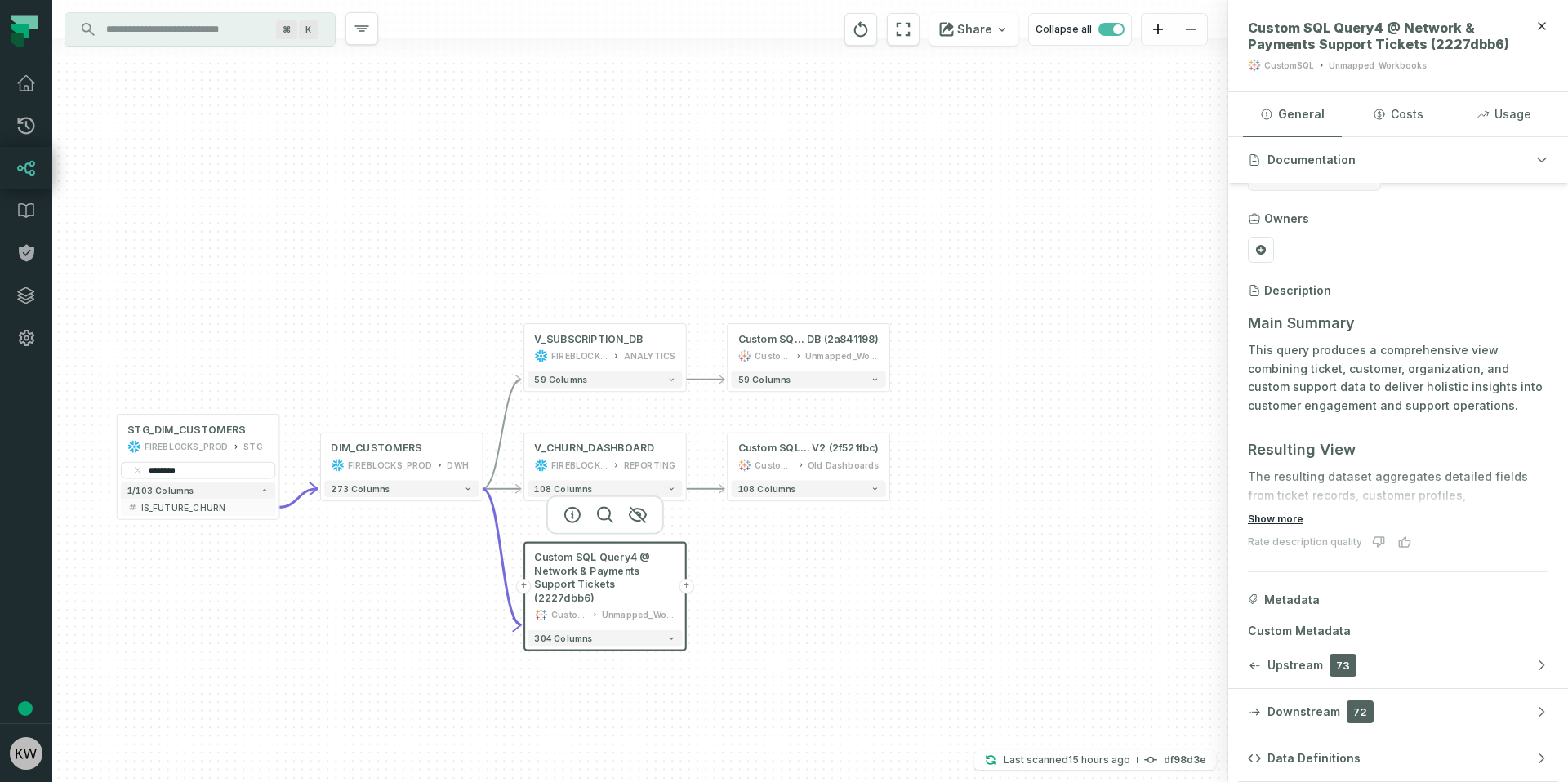
click at [1279, 522] on button "Show more" at bounding box center [1275, 519] width 56 height 13
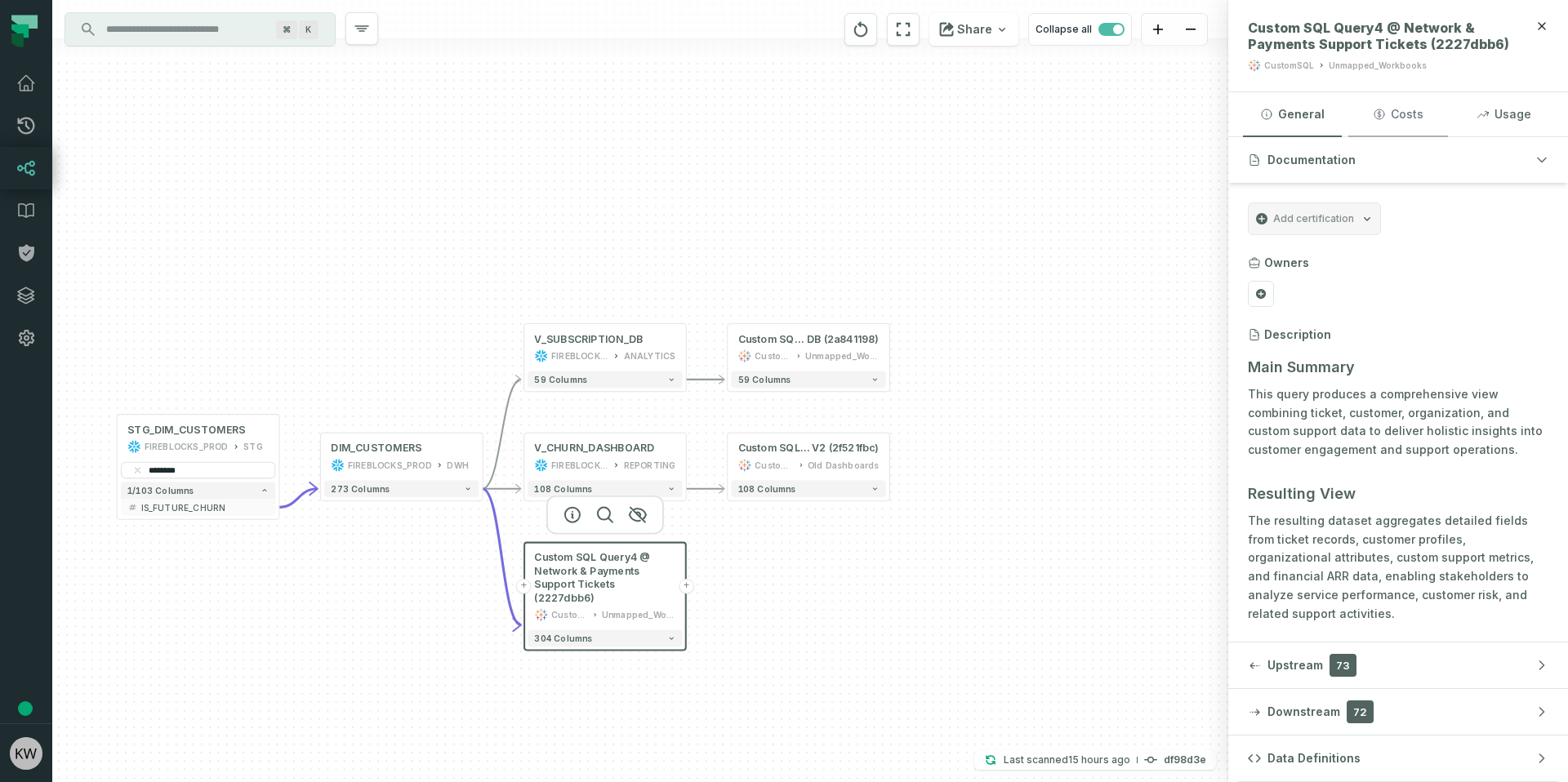
click at [1422, 119] on button "Costs" at bounding box center [1397, 114] width 99 height 44
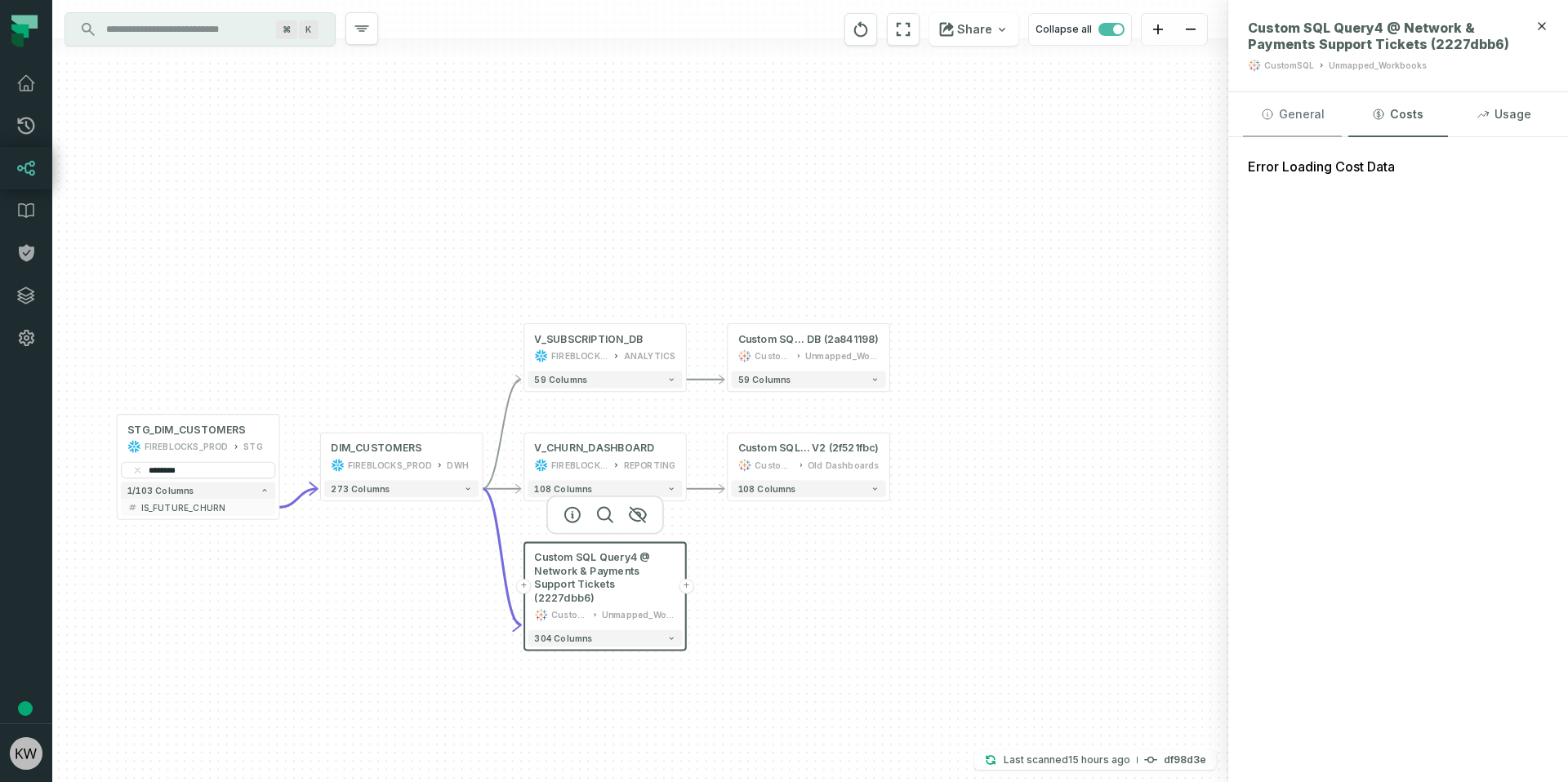
click at [1326, 134] on button "General" at bounding box center [1292, 114] width 99 height 44
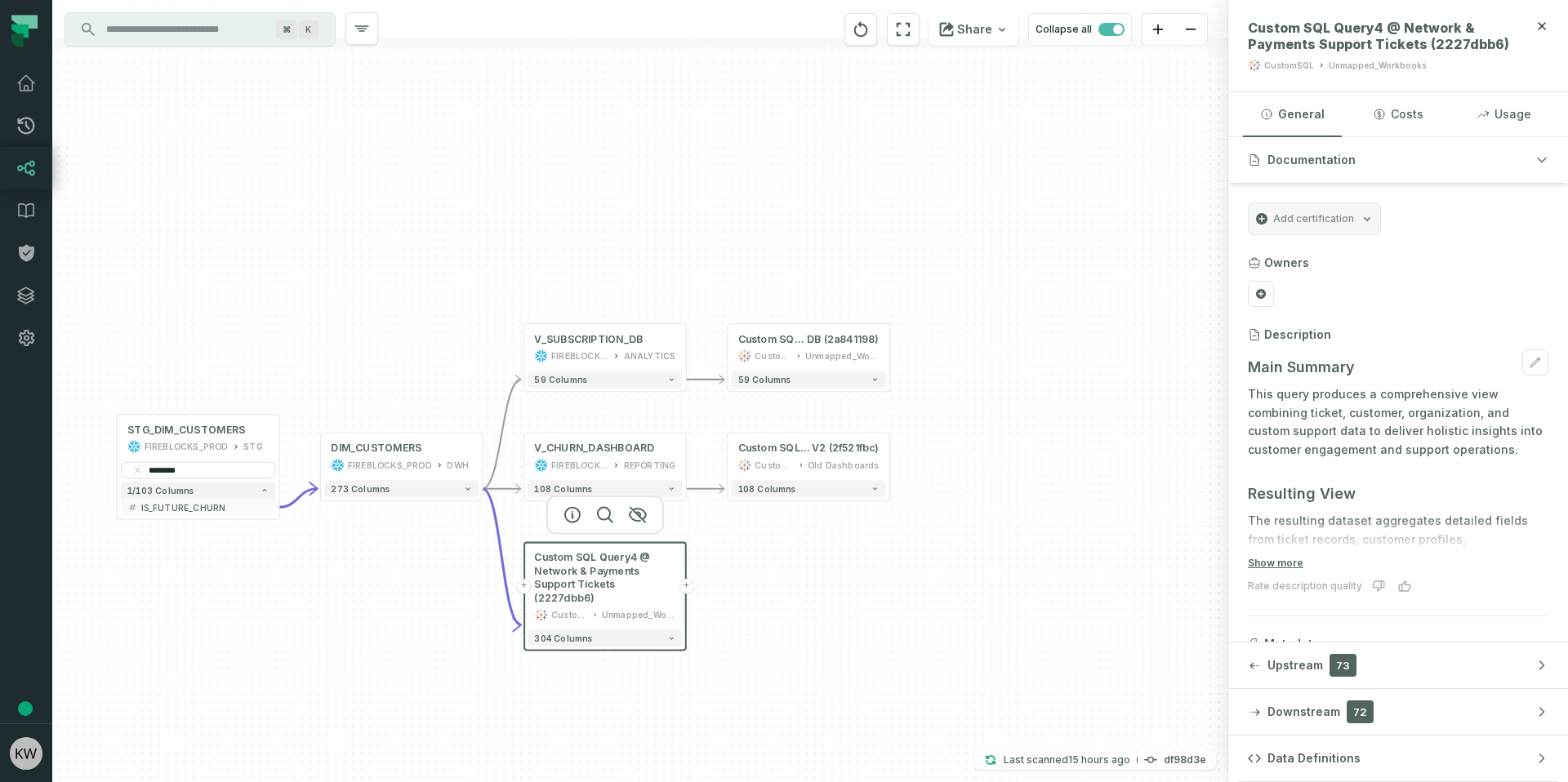
scroll to position [100, 0]
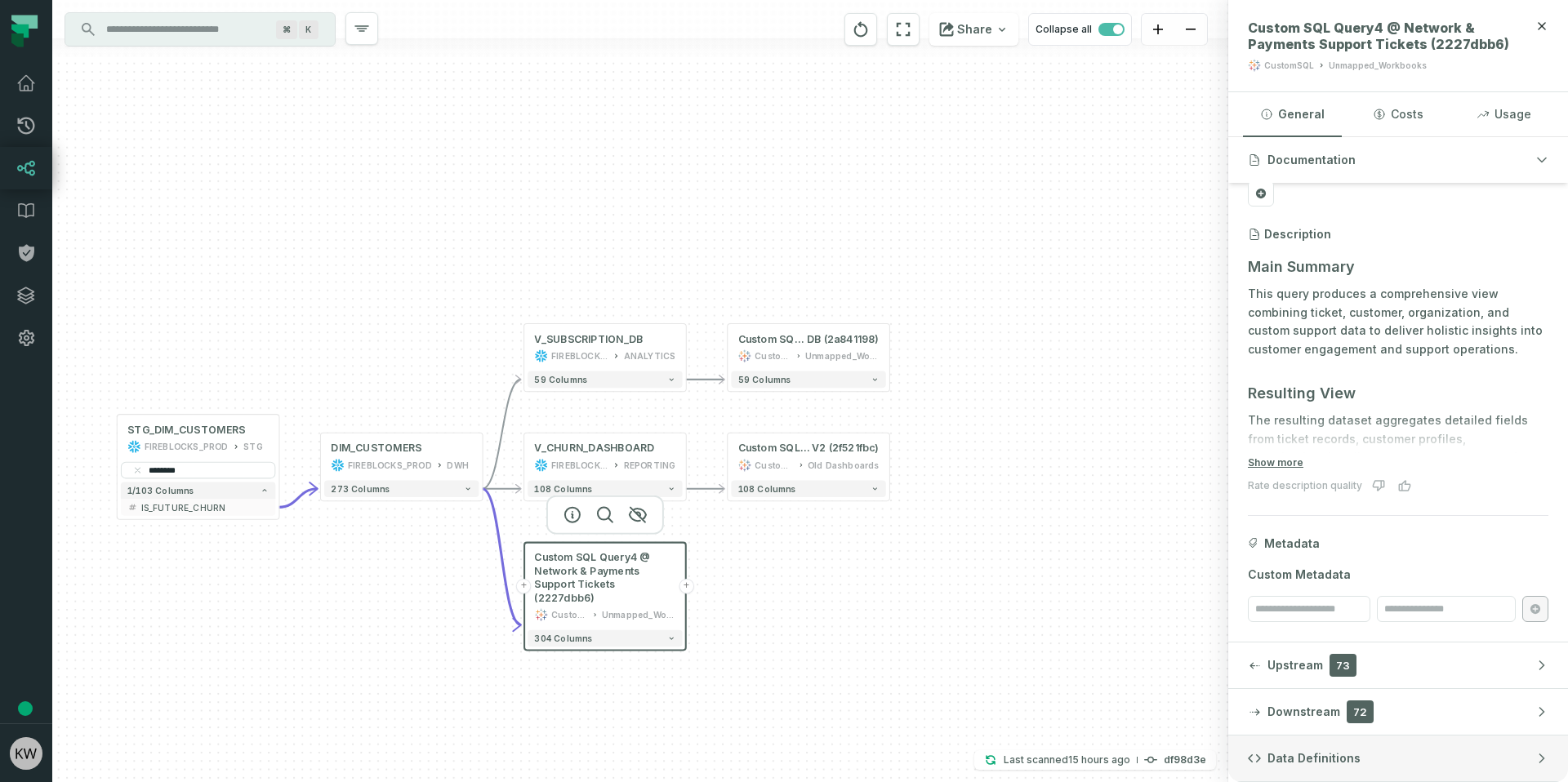
click at [1353, 769] on button "Data Definitions" at bounding box center [1398, 758] width 340 height 46
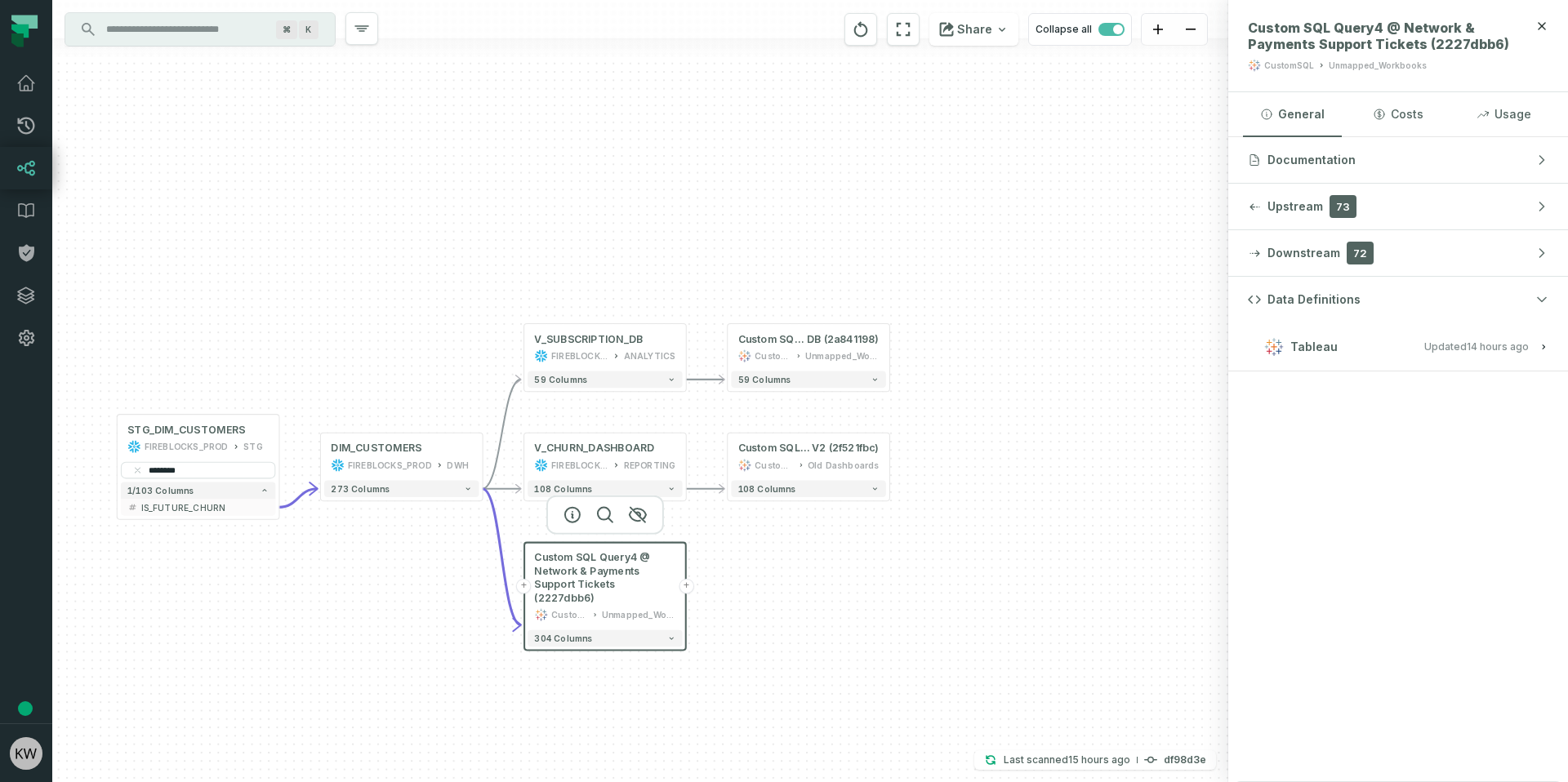
drag, startPoint x: 1517, startPoint y: 350, endPoint x: 1552, endPoint y: 352, distance: 35.1
click at [1517, 350] on relative-time "8/19/2025, 1:01:19 AM" at bounding box center [1497, 347] width 62 height 12
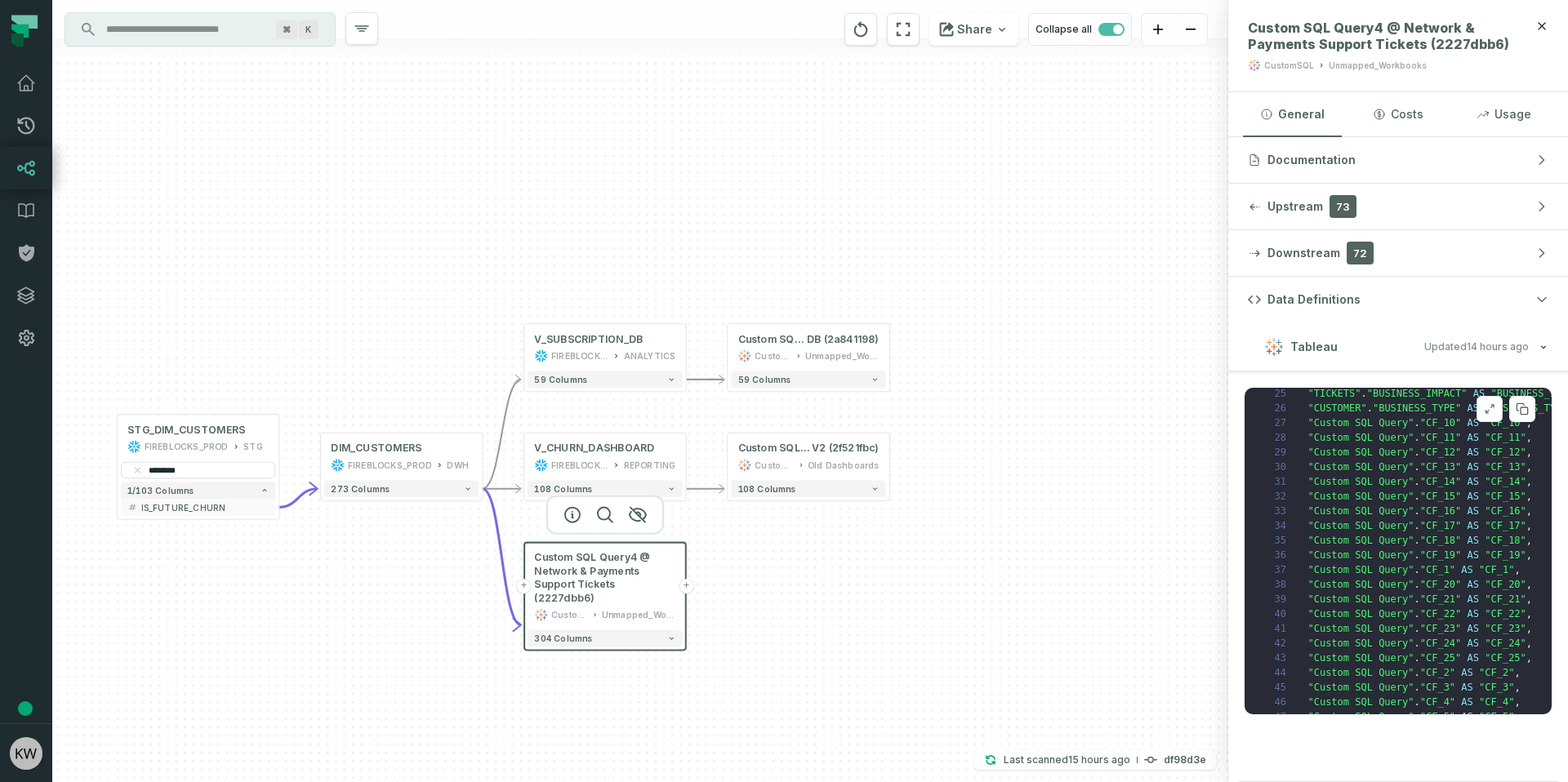
scroll to position [0, 0]
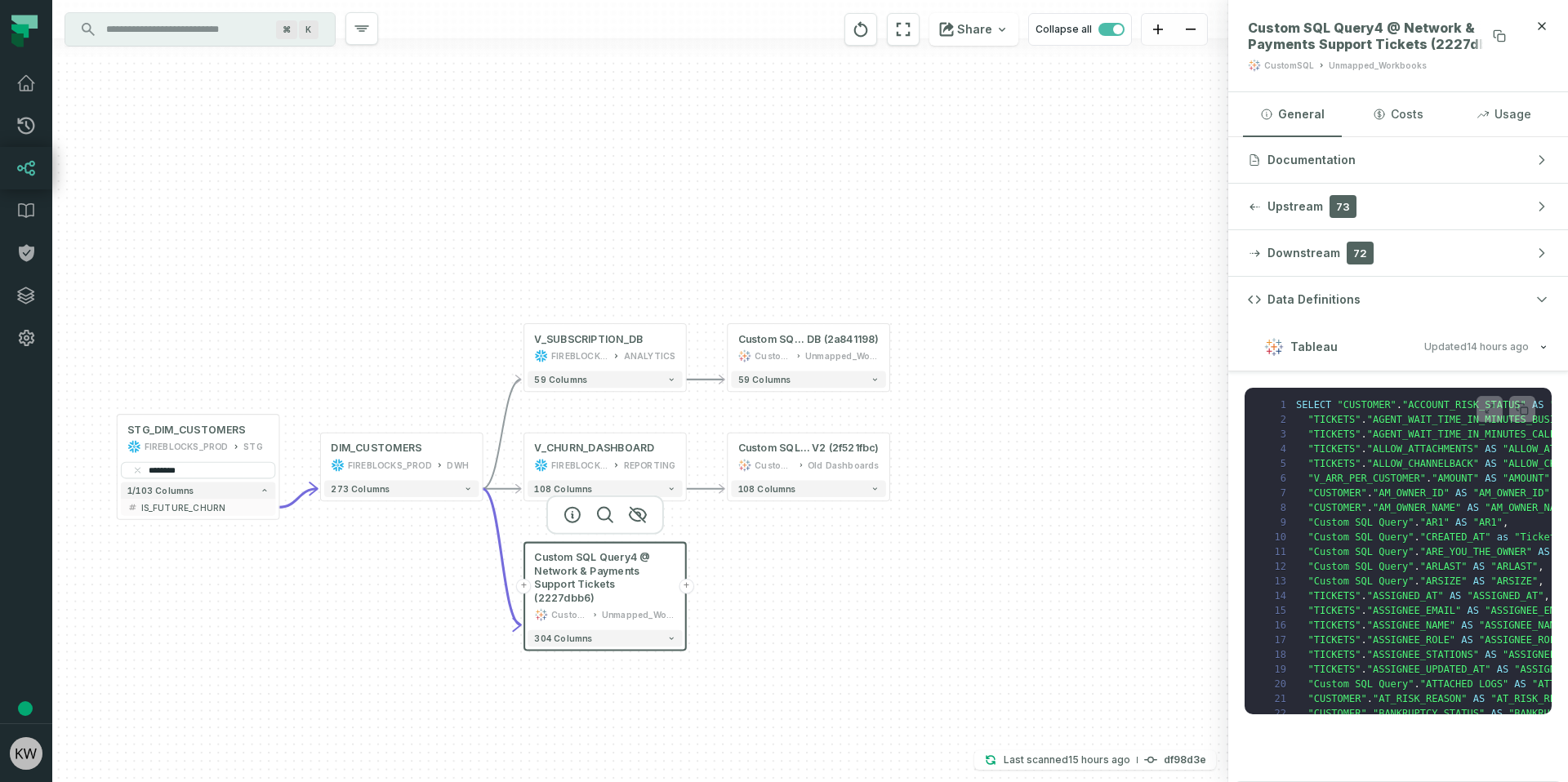
click at [1434, 33] on span "Custom SQL Query4 @ Network & Payments Support Tickets (2227dbb6)" at bounding box center [1380, 36] width 265 height 32
drag, startPoint x: 1434, startPoint y: 33, endPoint x: 1385, endPoint y: 38, distance: 49.3
click at [1385, 38] on span "Custom SQL Query4 @ Network & Payments Support Tickets (2227dbb6)" at bounding box center [1380, 36] width 265 height 32
copy span "Network & Payments Support Tickets"
click at [1550, 28] on header "Custom SQL Query4 @ Network & Payments Support Tickets (2227dbb6) CustomSQL Unm…" at bounding box center [1398, 46] width 340 height 92
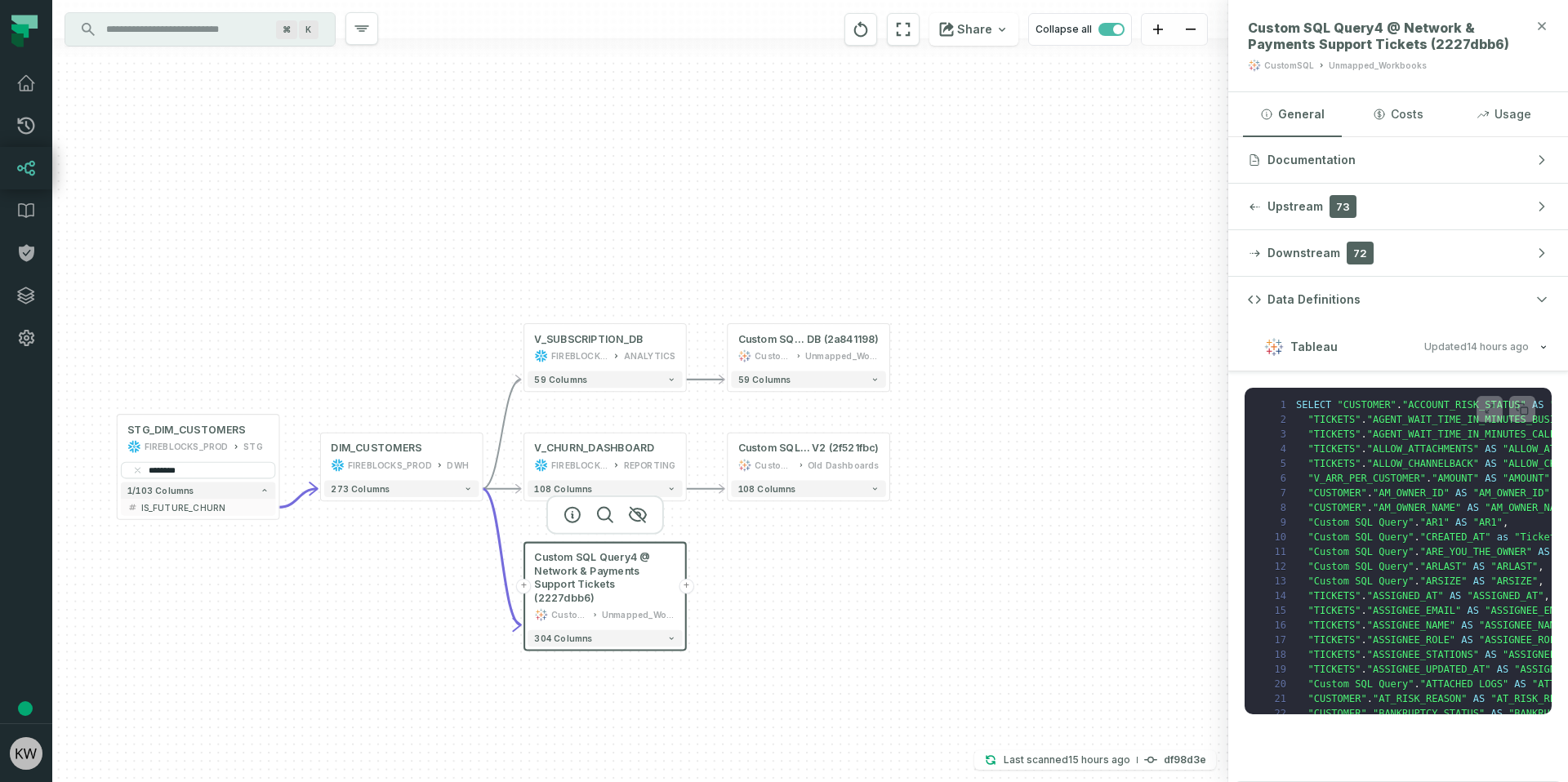
click at [1546, 20] on icon "button" at bounding box center [1541, 27] width 13 height 13
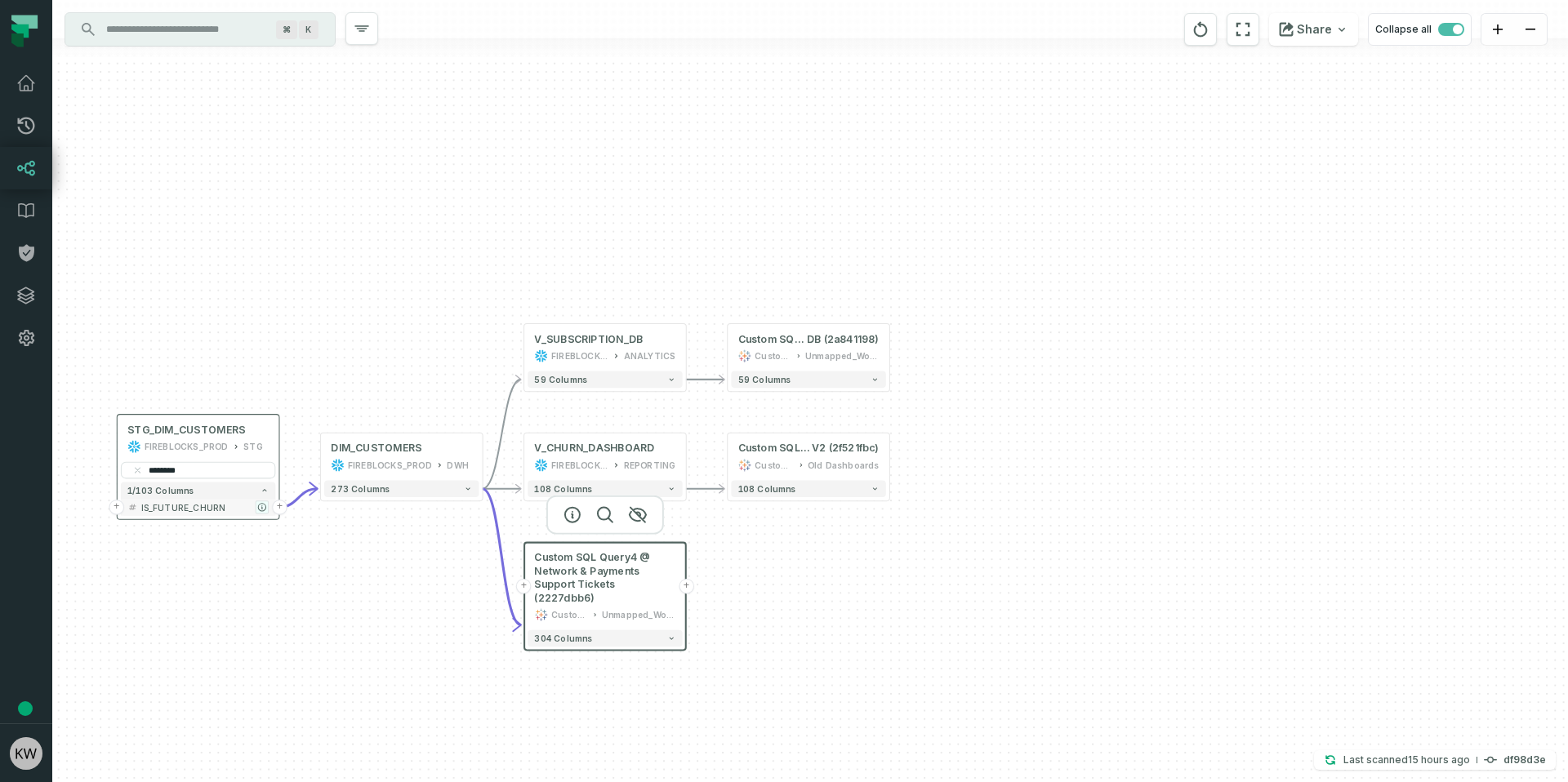
click at [262, 508] on icon "button" at bounding box center [261, 508] width 7 height 7
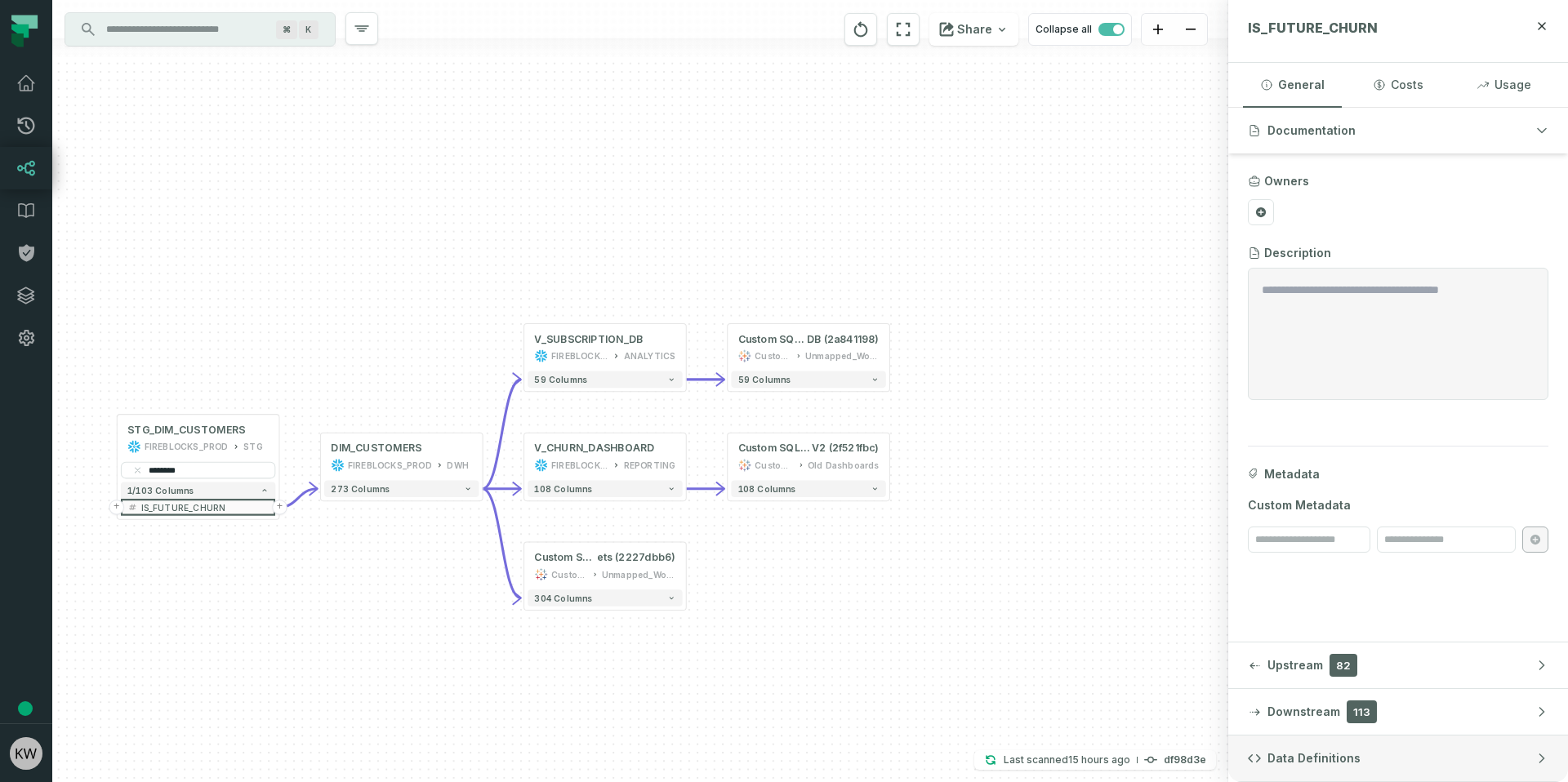
click at [1293, 765] on span "Data Definitions" at bounding box center [1313, 759] width 93 height 17
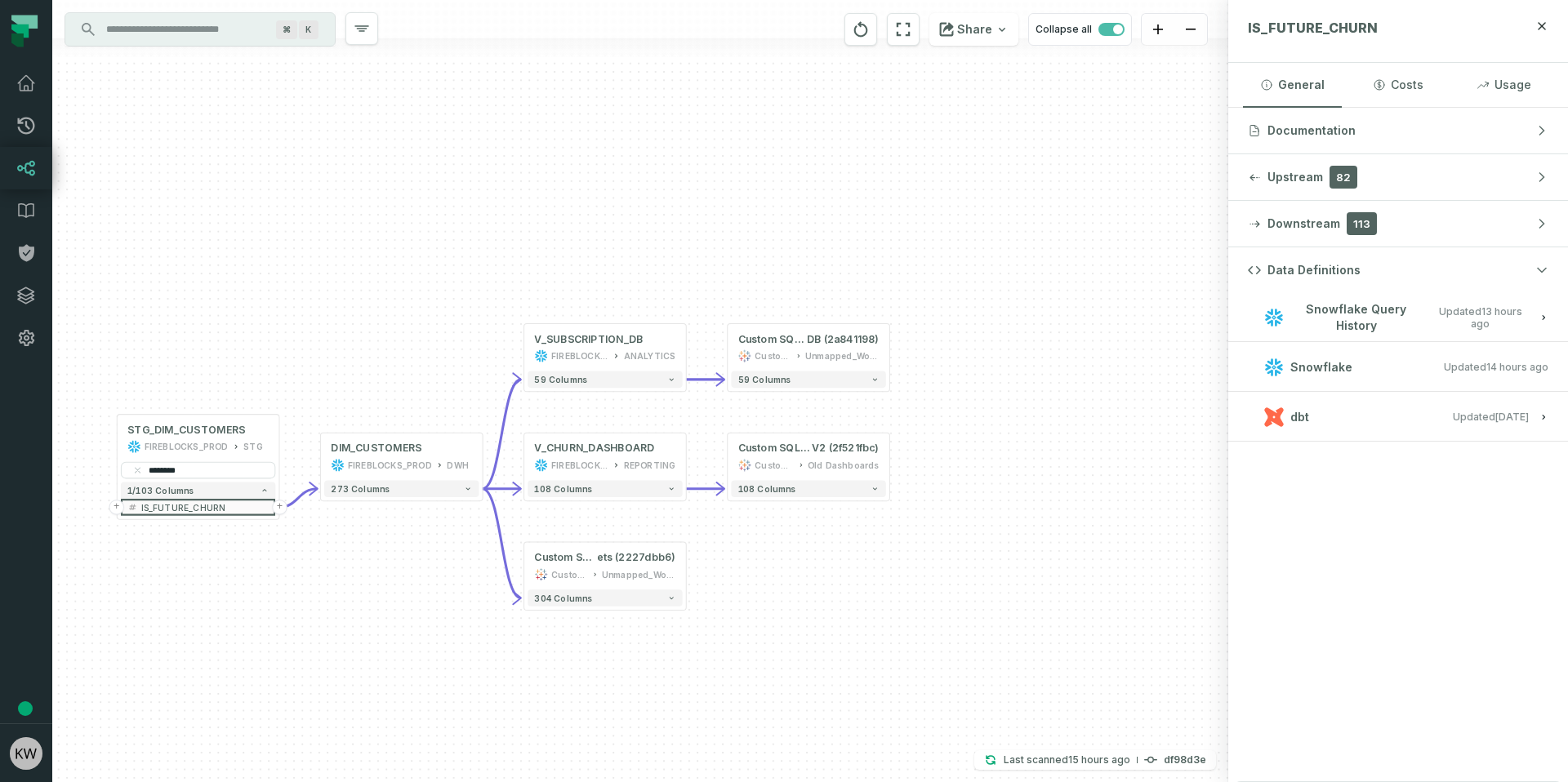
click at [1535, 316] on button "Snowflake Query History Updated 8/19/2025, 1:29:57 AM" at bounding box center [1398, 317] width 300 height 22
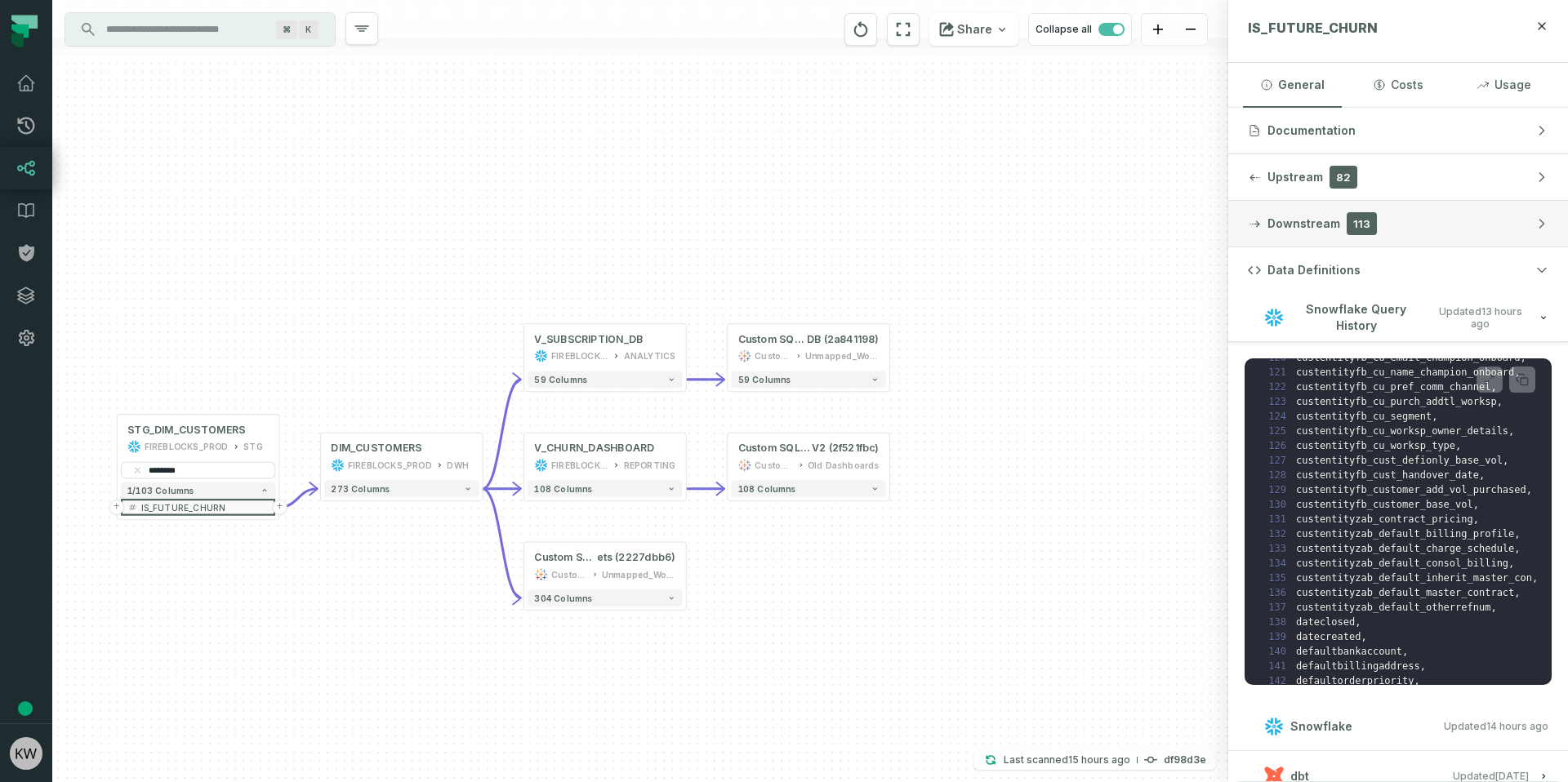
scroll to position [772, 0]
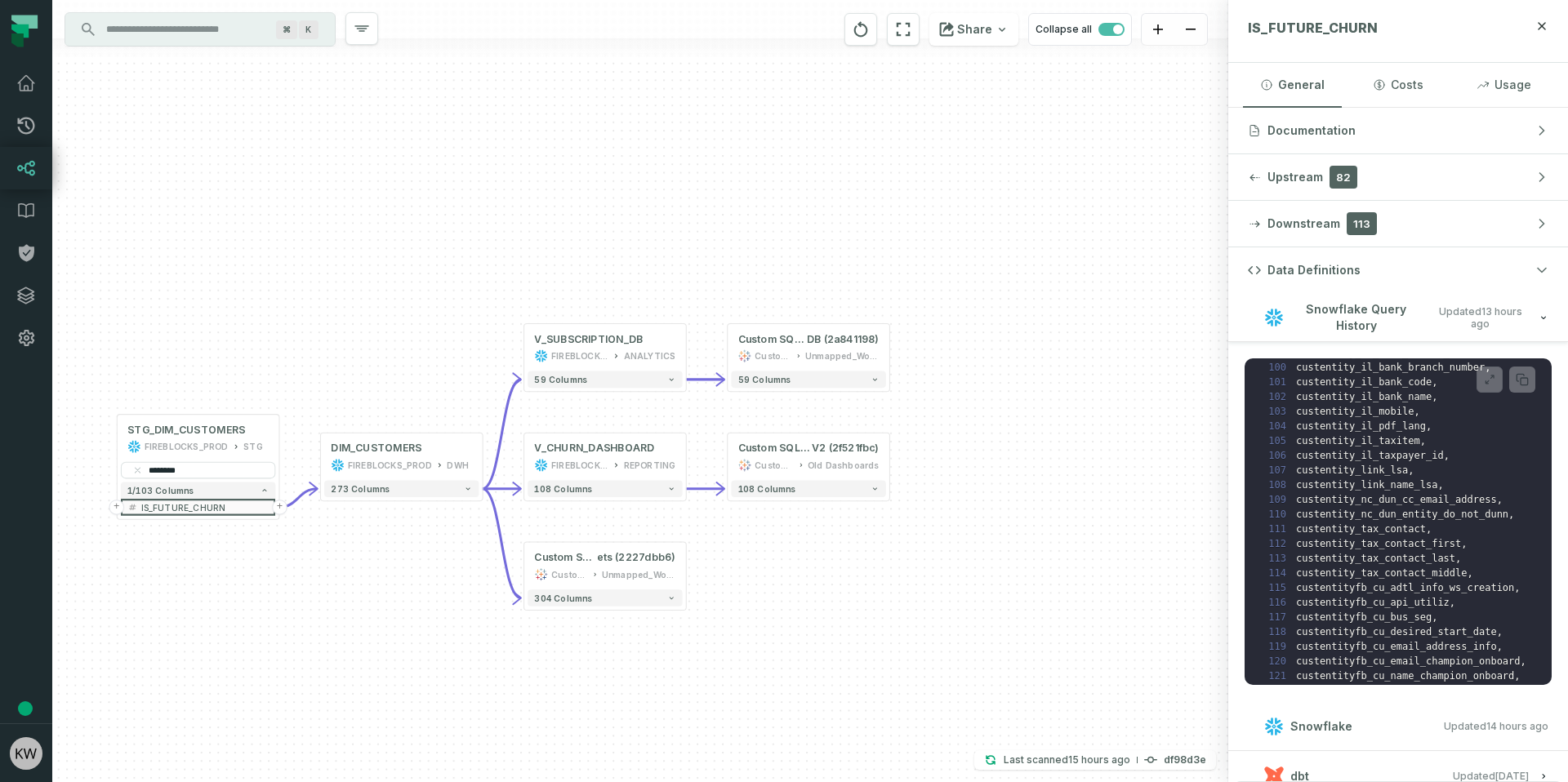
click at [1535, 311] on button "Snowflake Query History Updated 8/19/2025, 1:29:57 AM" at bounding box center [1398, 317] width 300 height 22
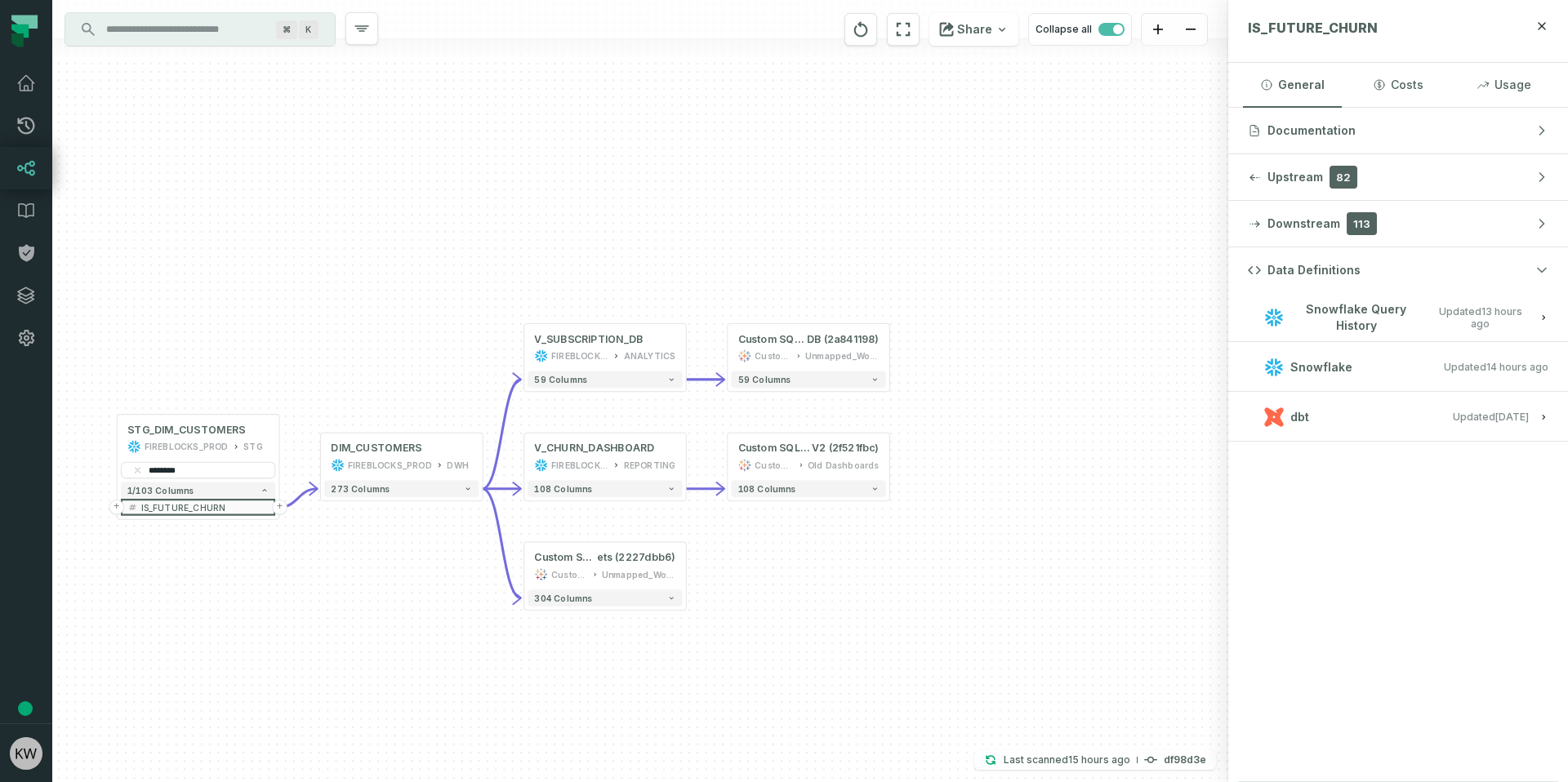
click at [1542, 420] on icon "button" at bounding box center [1543, 417] width 10 height 10
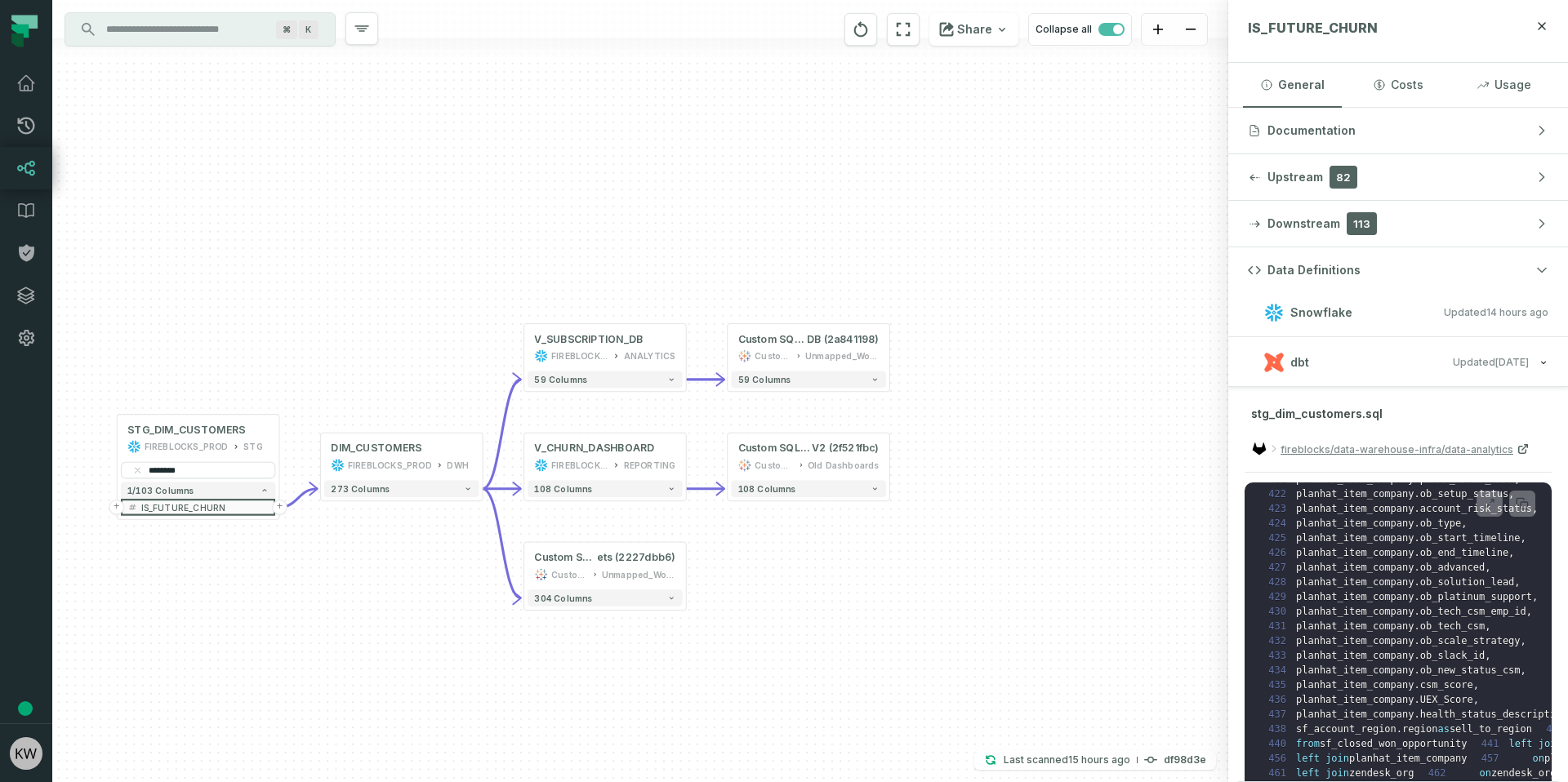
scroll to position [0, 0]
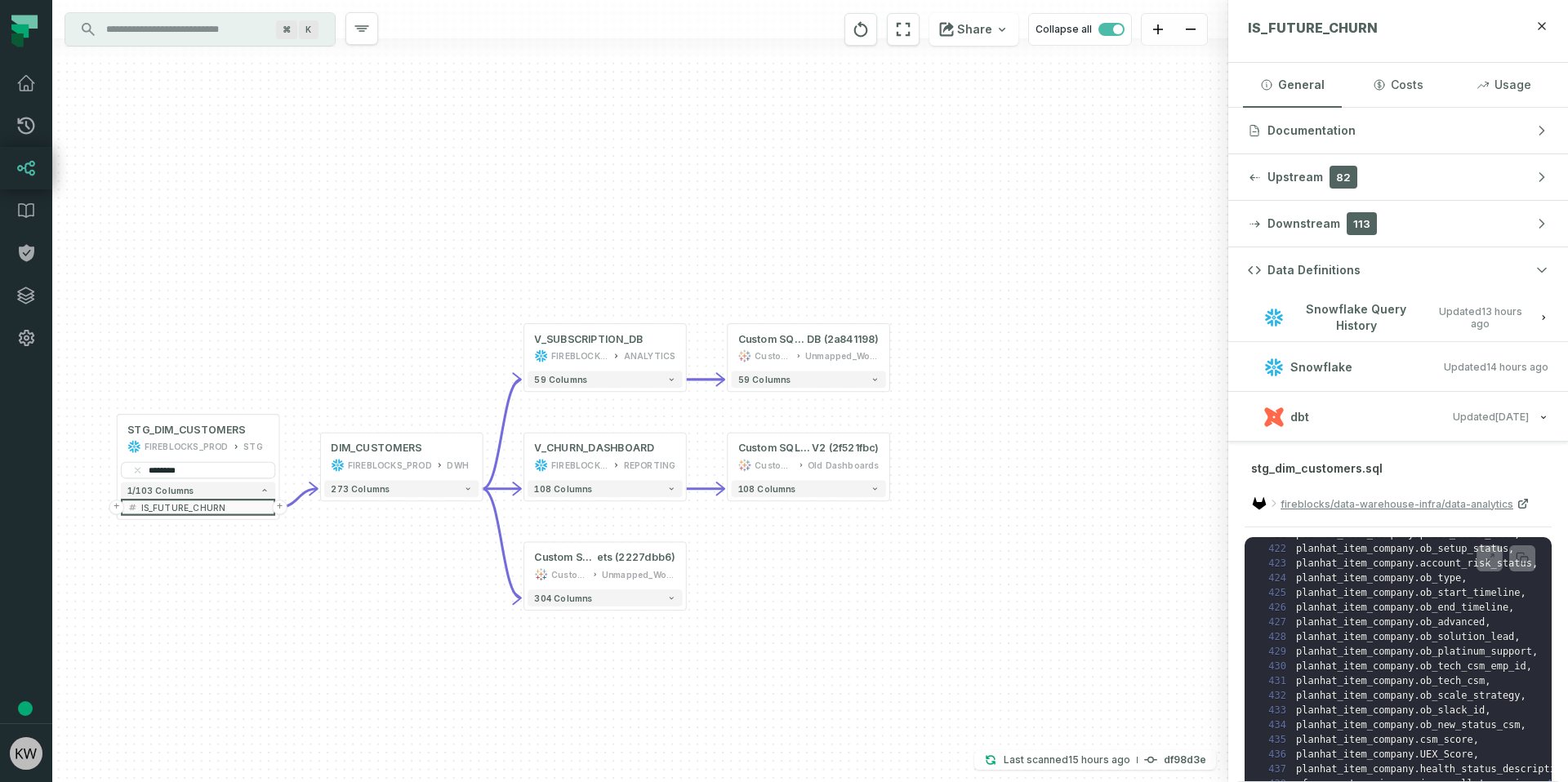
click at [1538, 412] on icon "button" at bounding box center [1543, 417] width 10 height 10
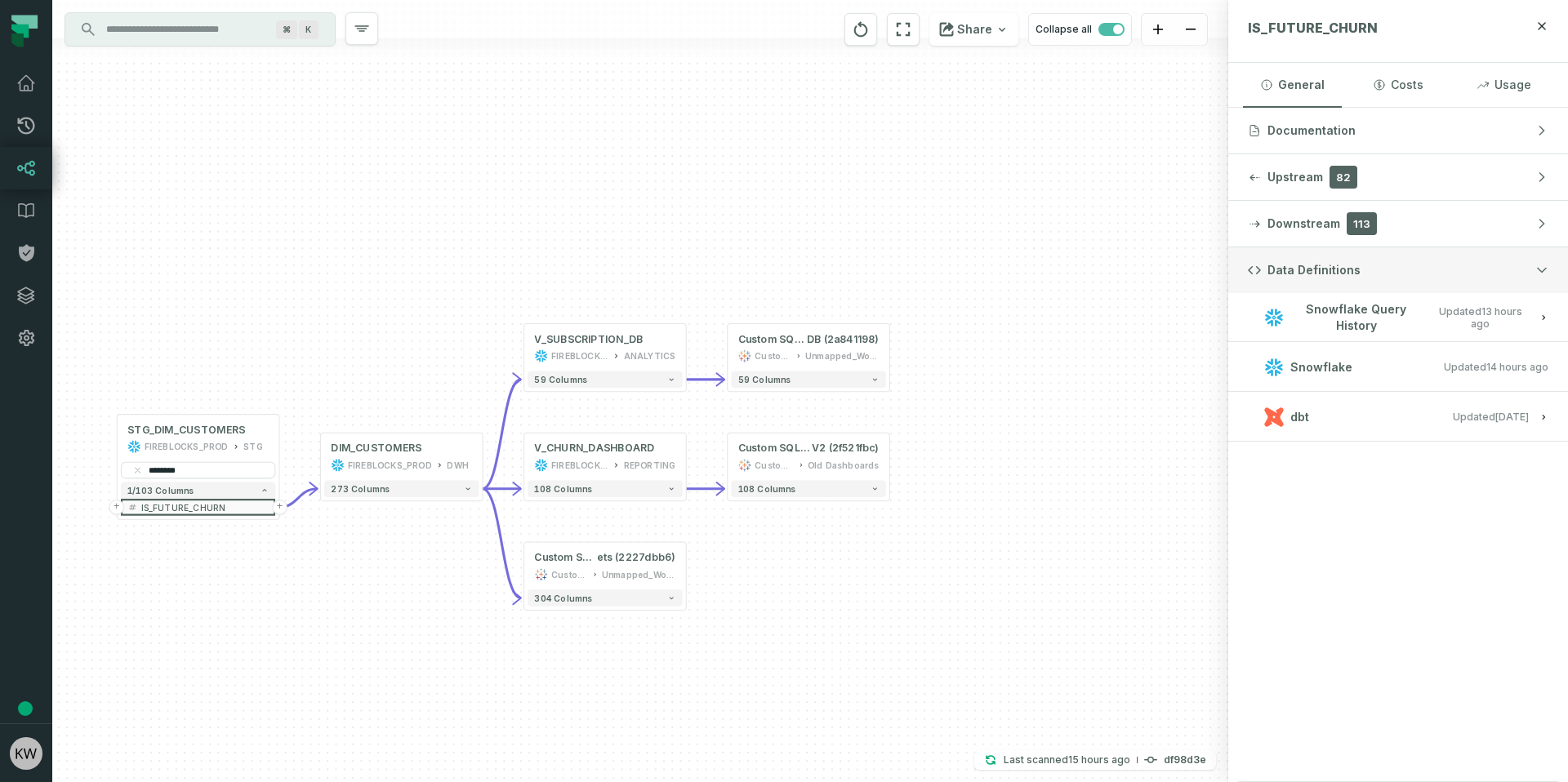
click at [1486, 270] on button "Data Definitions" at bounding box center [1398, 270] width 340 height 46
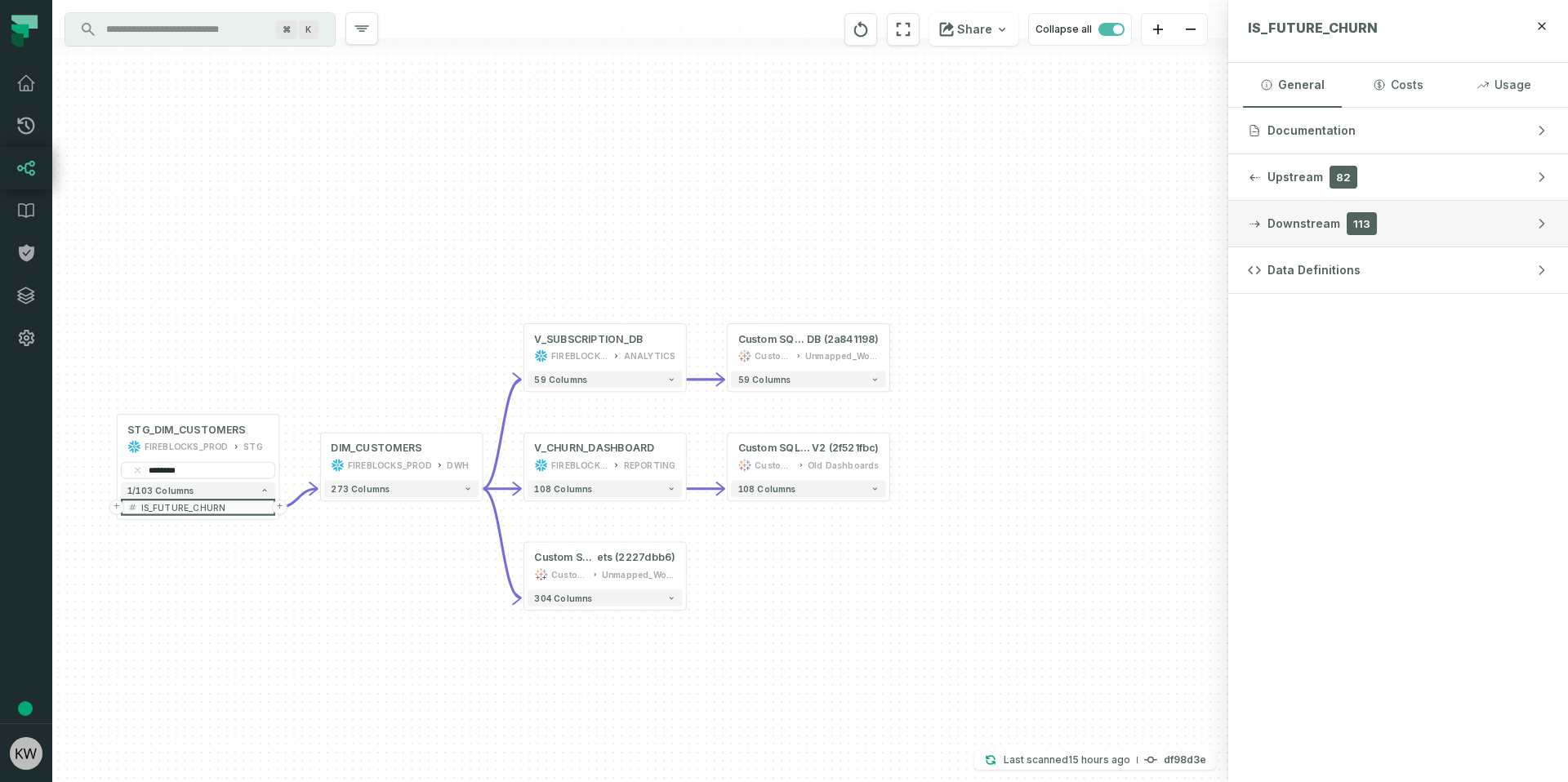
click at [1471, 241] on button "Downstream 113" at bounding box center [1398, 223] width 340 height 46
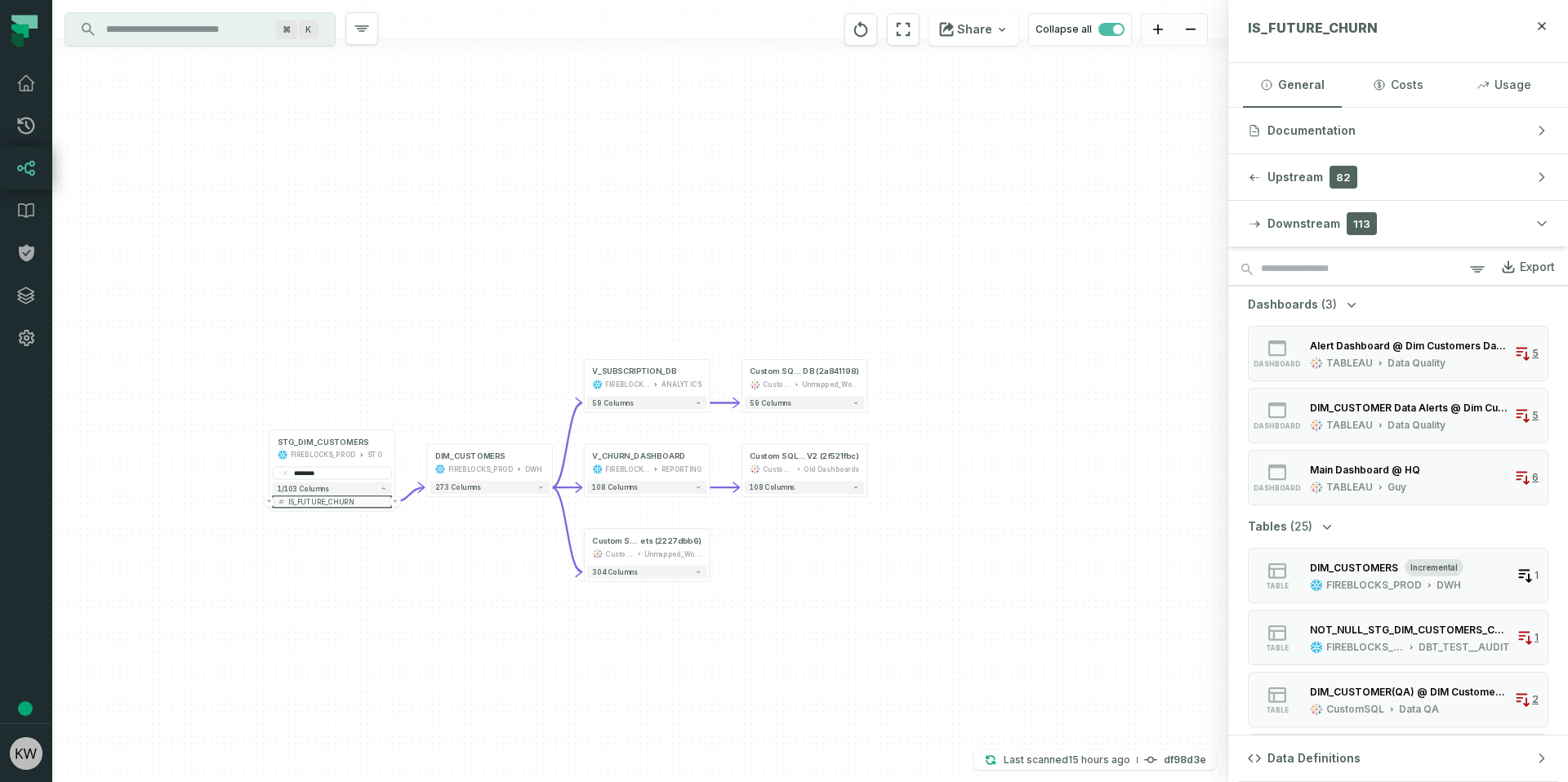
click at [176, 25] on input "Discovery Provider cmdk menu" at bounding box center [185, 30] width 178 height 27
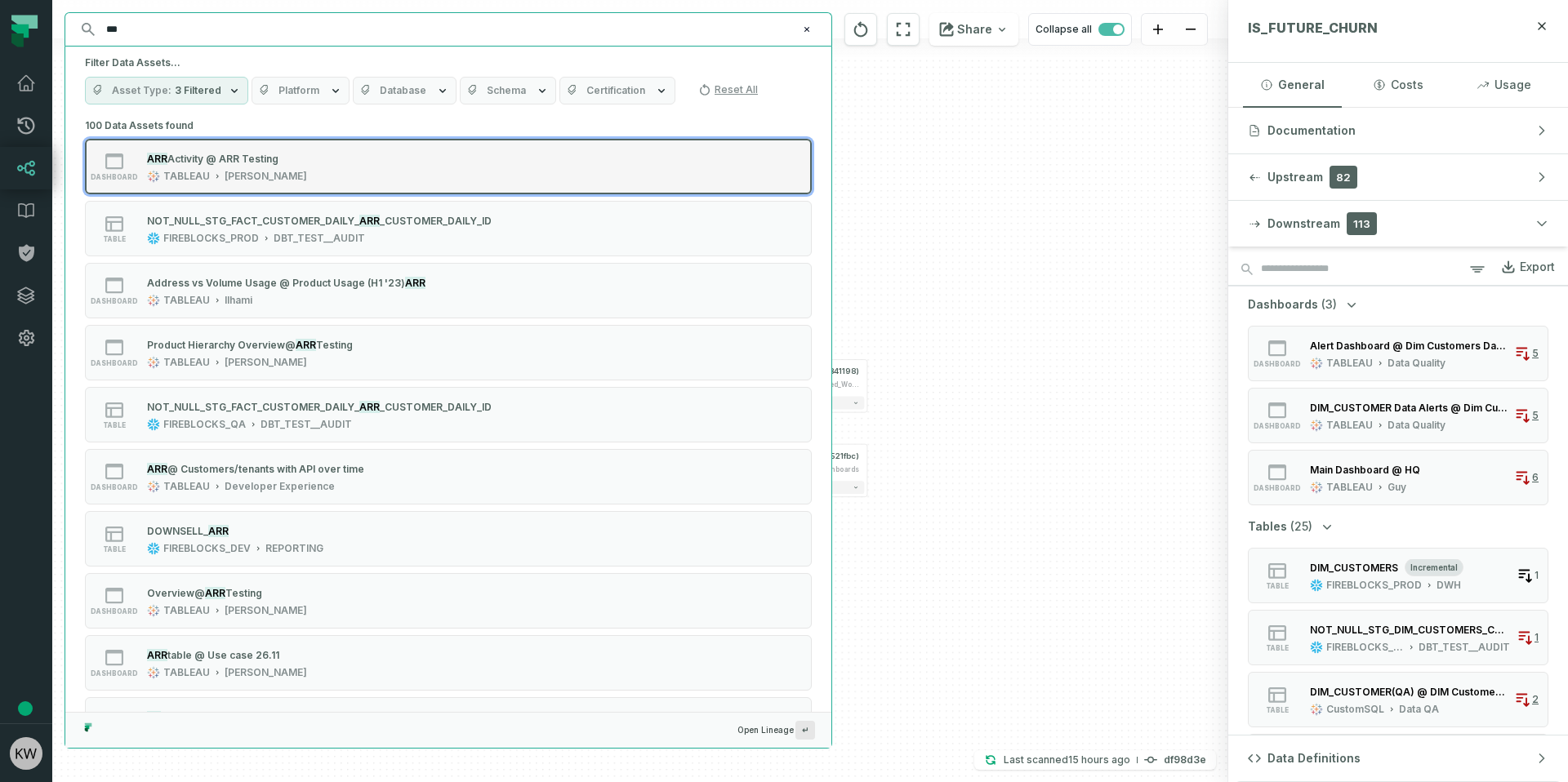
click at [373, 168] on div "dashboard ARR Activity @ ARR Testing TABLEAU Konstantin" at bounding box center [292, 166] width 408 height 32
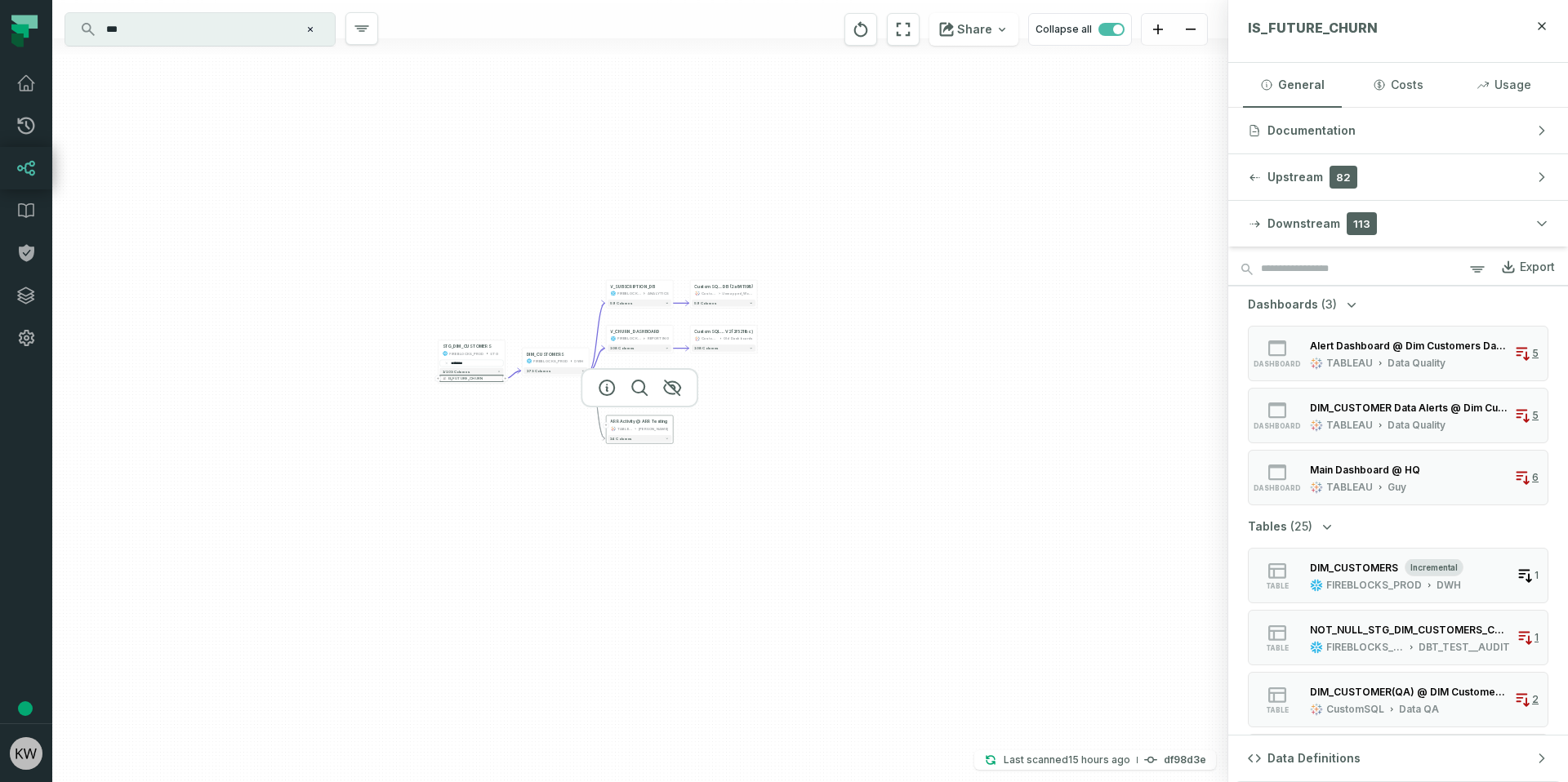
click at [643, 426] on div "[PERSON_NAME]" at bounding box center [653, 429] width 30 height 6
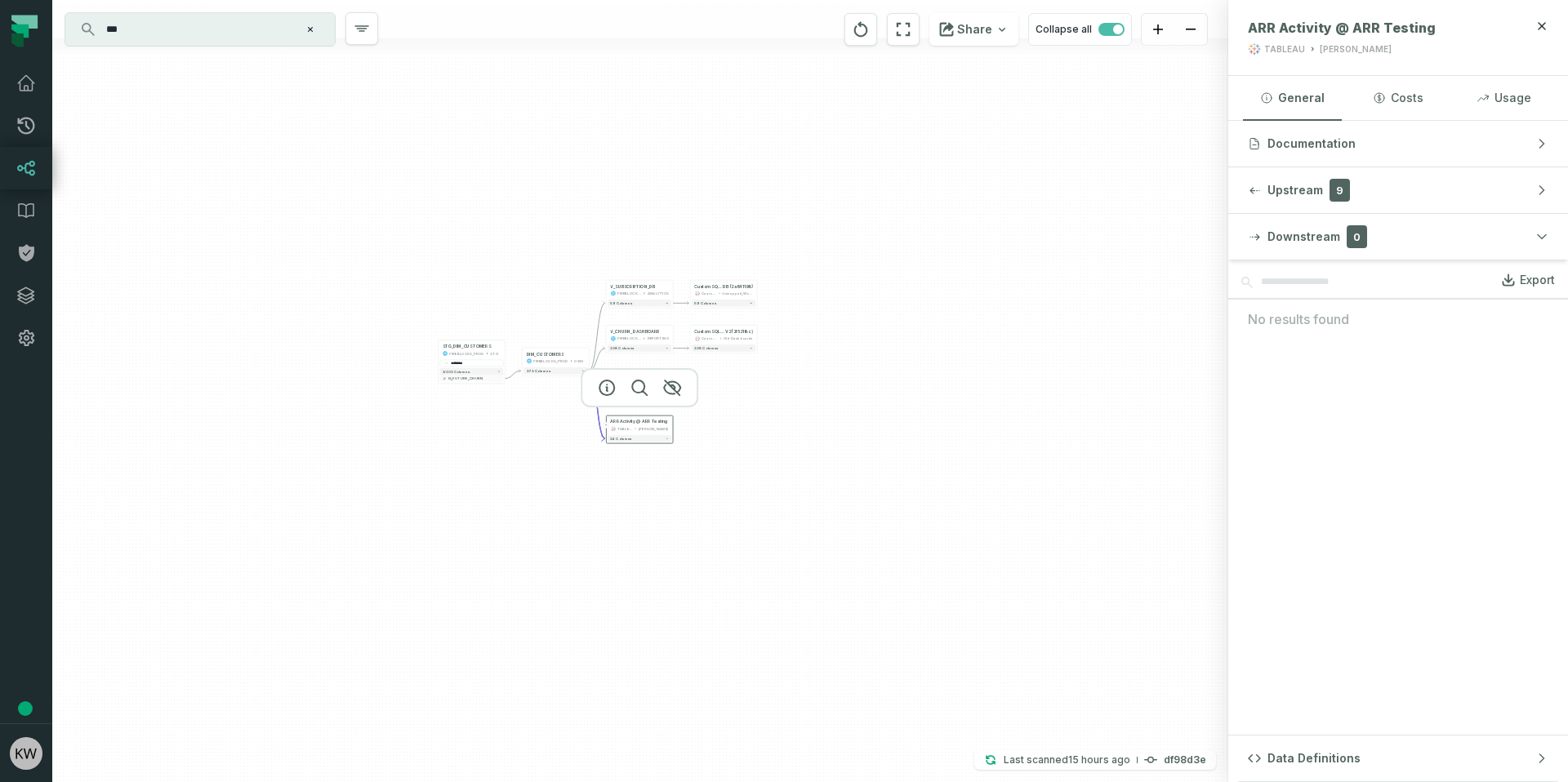
click at [604, 425] on button "+" at bounding box center [606, 425] width 7 height 7
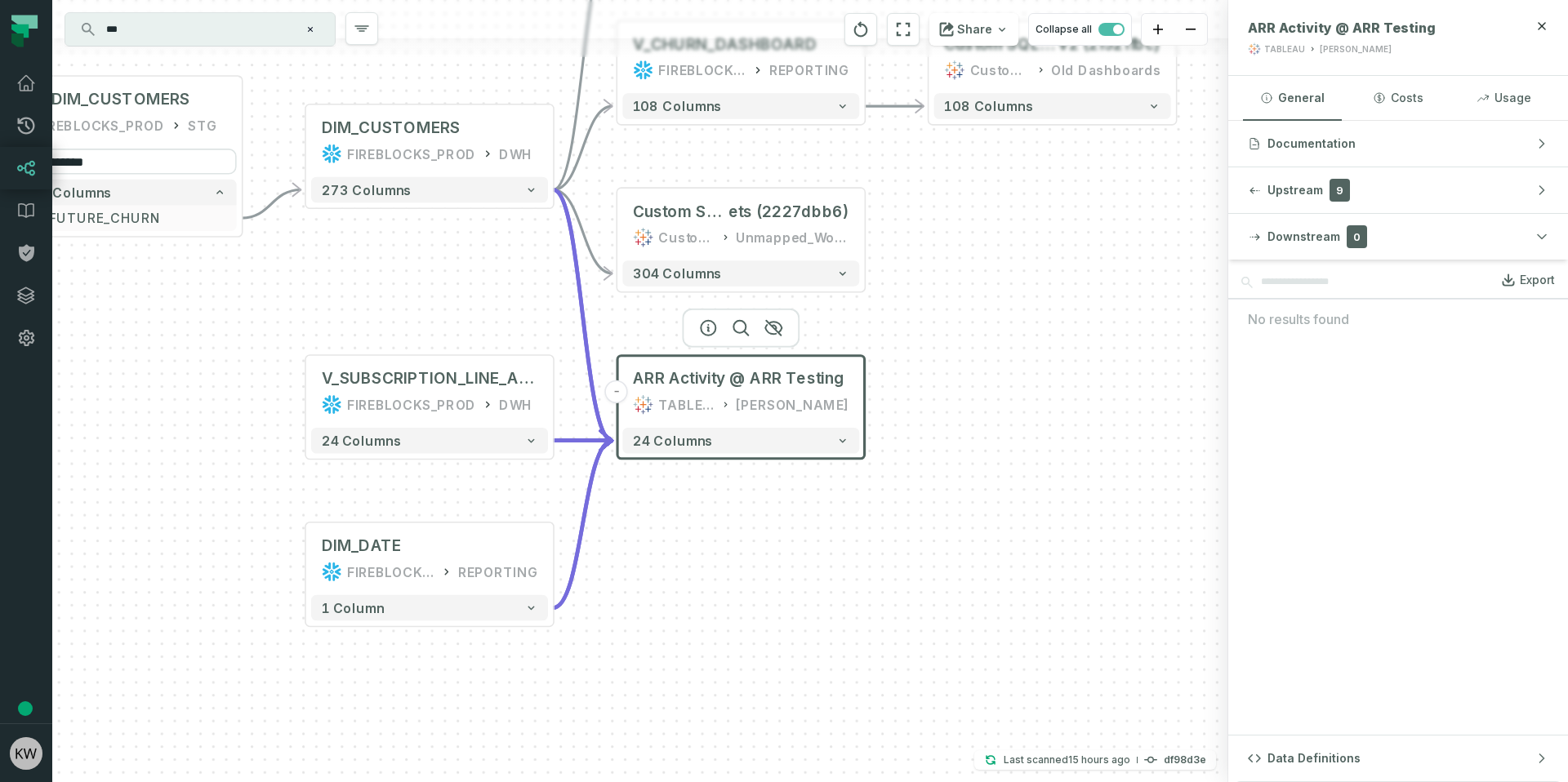
drag, startPoint x: 1032, startPoint y: 514, endPoint x: 738, endPoint y: 561, distance: 297.7
click at [739, 562] on div "V_SUBSCRIPTION_LINE_ARR FIREBLOCKS_PROD DWH + 24 columns DIM_DATE FIREBLOCKS_PR…" at bounding box center [640, 391] width 1176 height 782
click at [420, 401] on div "FIREBLOCKS_PROD" at bounding box center [412, 407] width 129 height 21
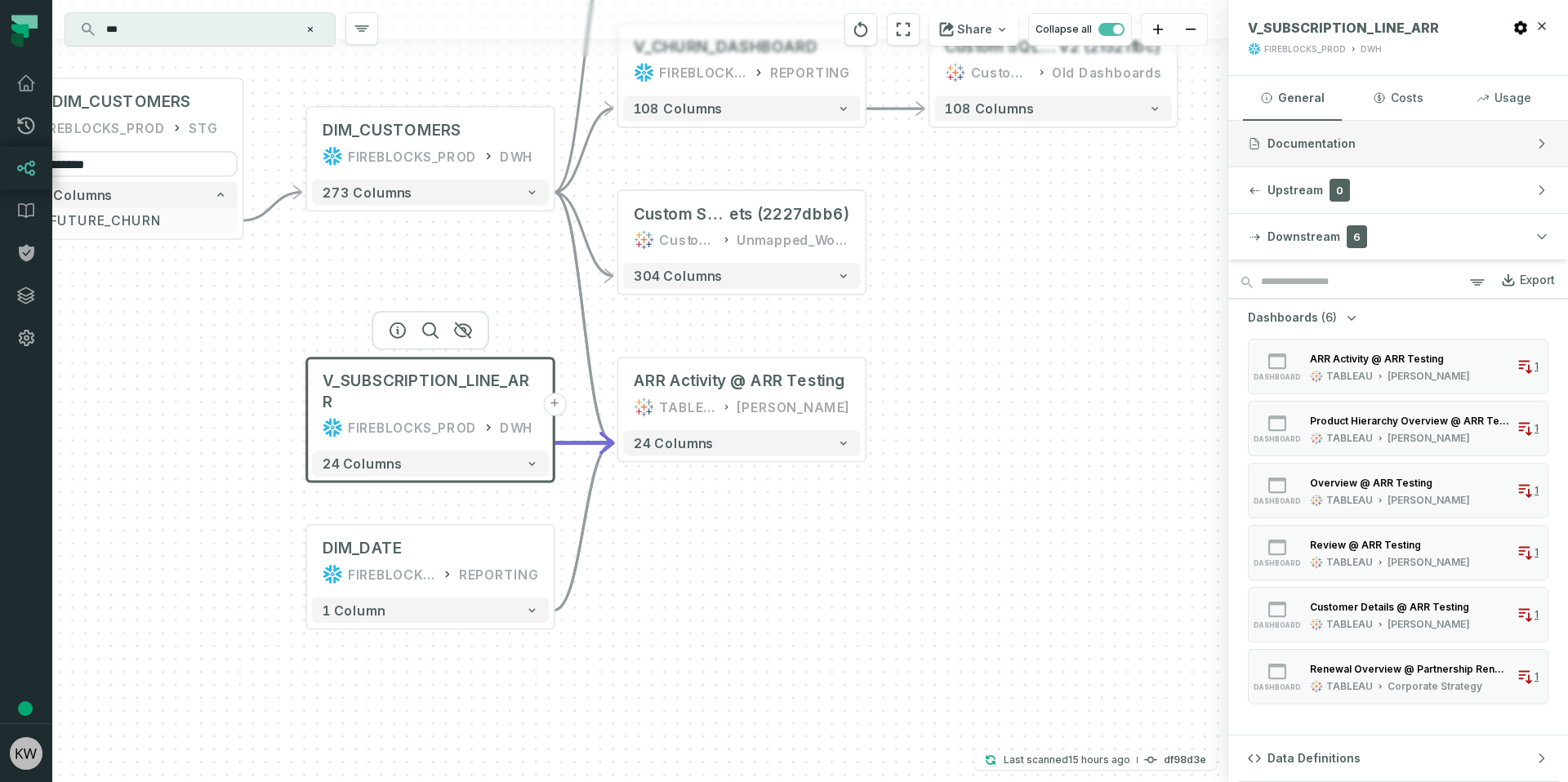
click at [1286, 144] on span "Documentation" at bounding box center [1311, 143] width 88 height 17
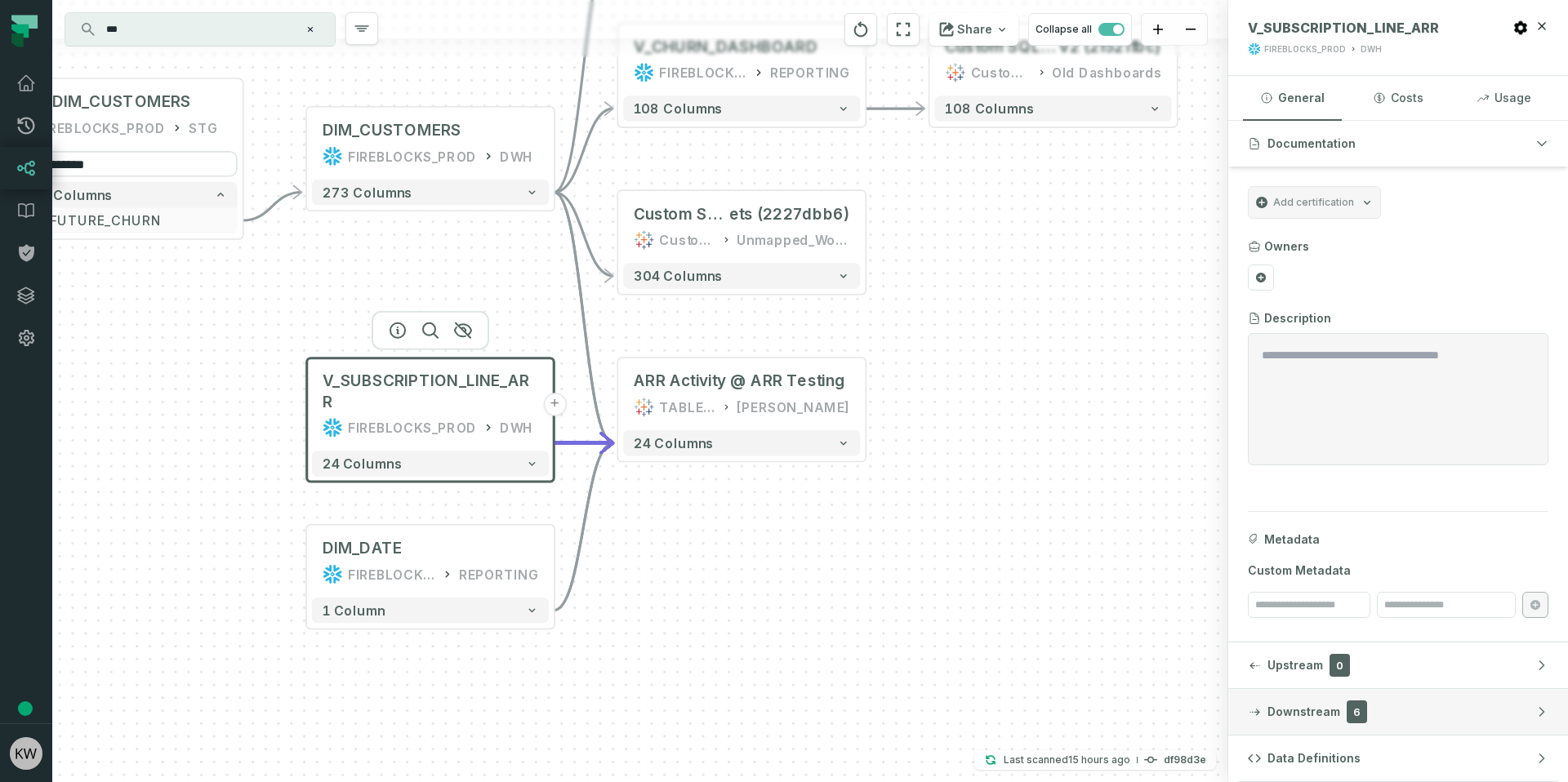
click at [1431, 730] on button "Downstream 6" at bounding box center [1398, 712] width 340 height 46
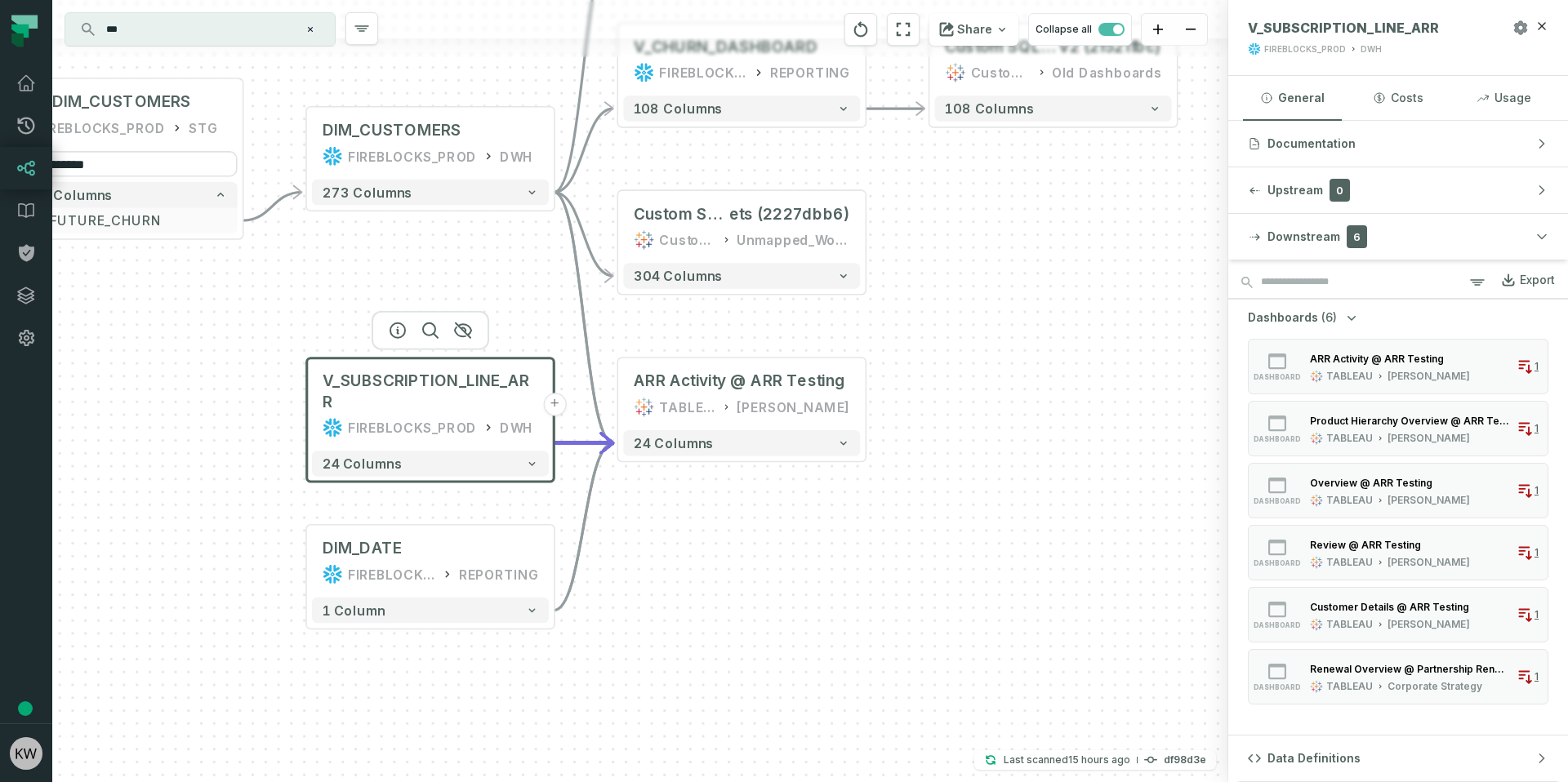
click at [1516, 32] on icon "button" at bounding box center [1520, 28] width 12 height 13
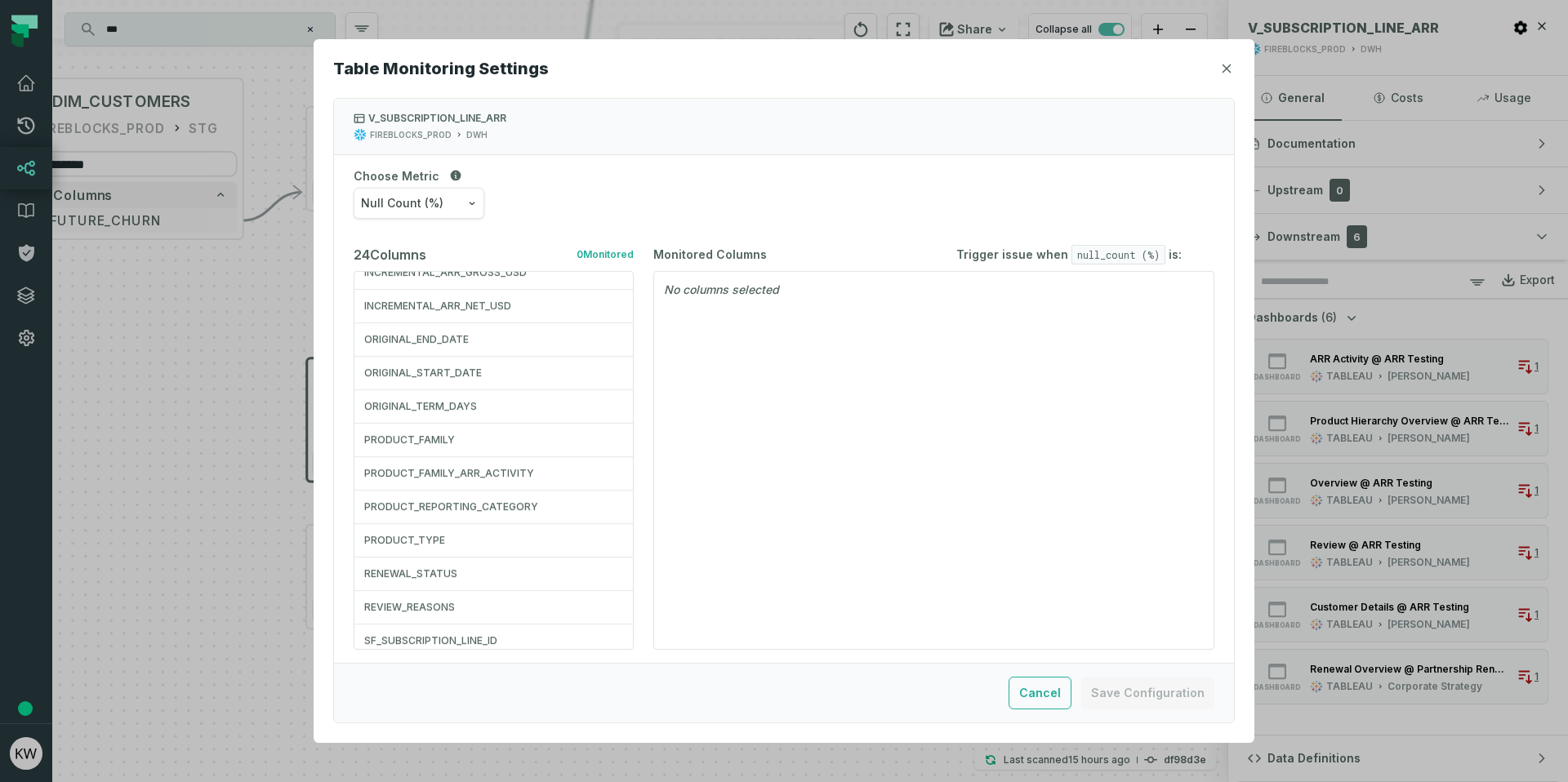
scroll to position [80, 0]
click at [432, 205] on span "Null Count (%)" at bounding box center [401, 203] width 82 height 17
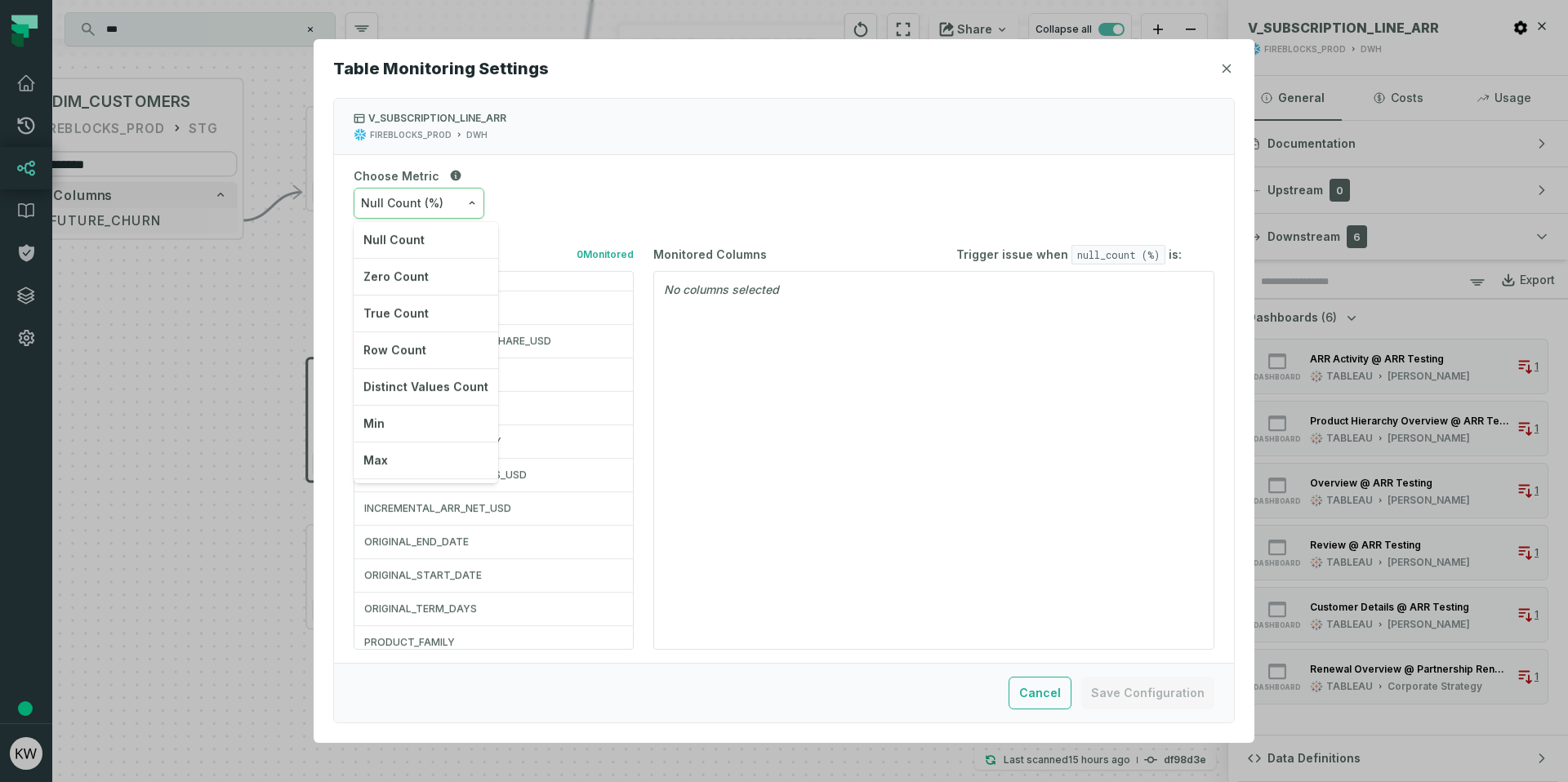
click at [553, 211] on div "Null Count (%) Null Count Zero Count True Count Row Count Distinct Values Count…" at bounding box center [784, 202] width 861 height 31
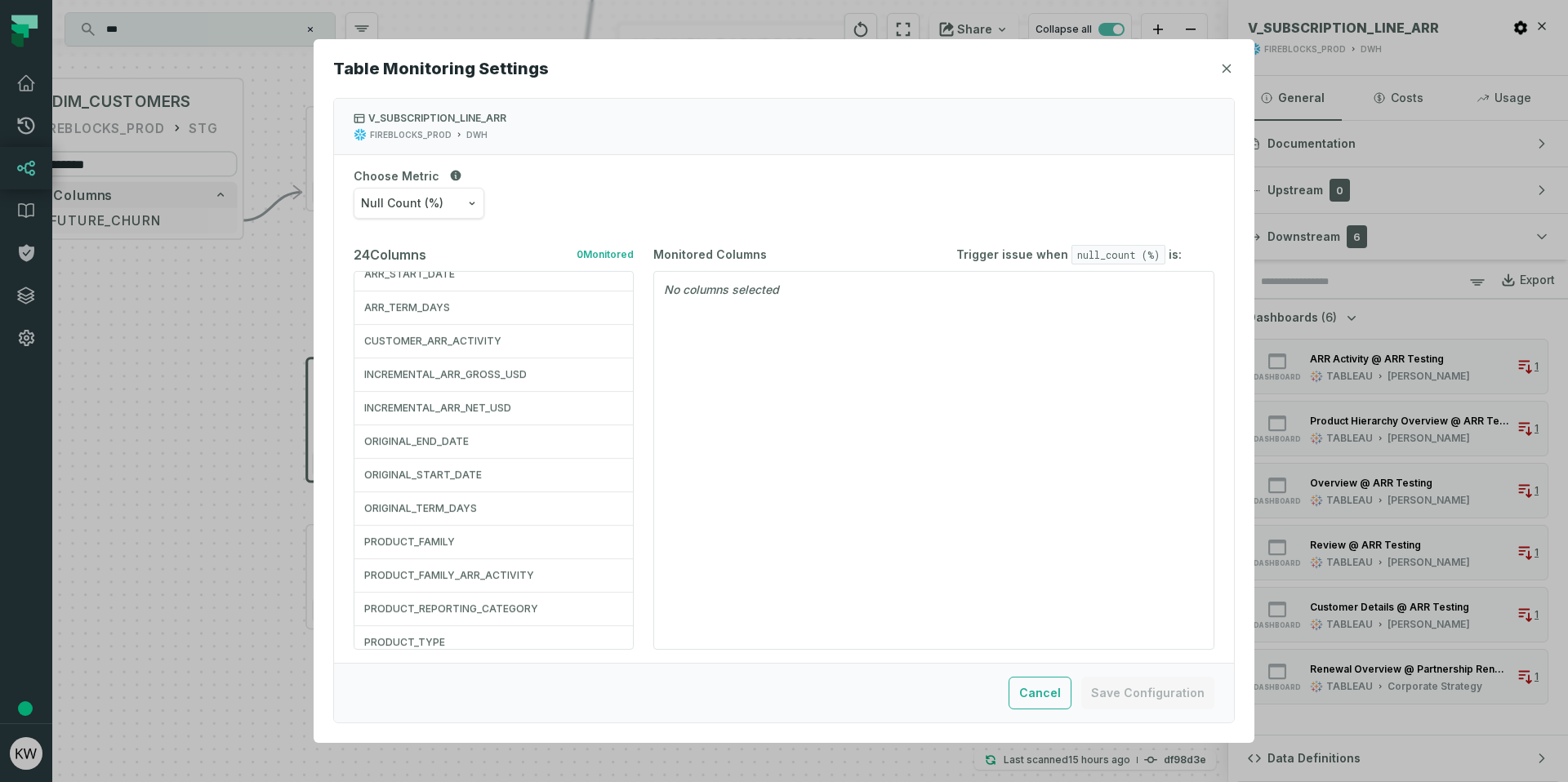
scroll to position [215, 0]
click at [418, 445] on div "ORIGINAL_START_DATE" at bounding box center [493, 442] width 259 height 13
click at [1162, 290] on button "×" at bounding box center [1162, 293] width 11 height 23
click at [1221, 54] on div "Table Monitoring Settings V_SUBSCRIPTION_LINE_ARR FIREBLOCKS_PROD DWH Choose Me…" at bounding box center [784, 391] width 940 height 704
click at [1227, 71] on icon "button" at bounding box center [1226, 69] width 10 height 10
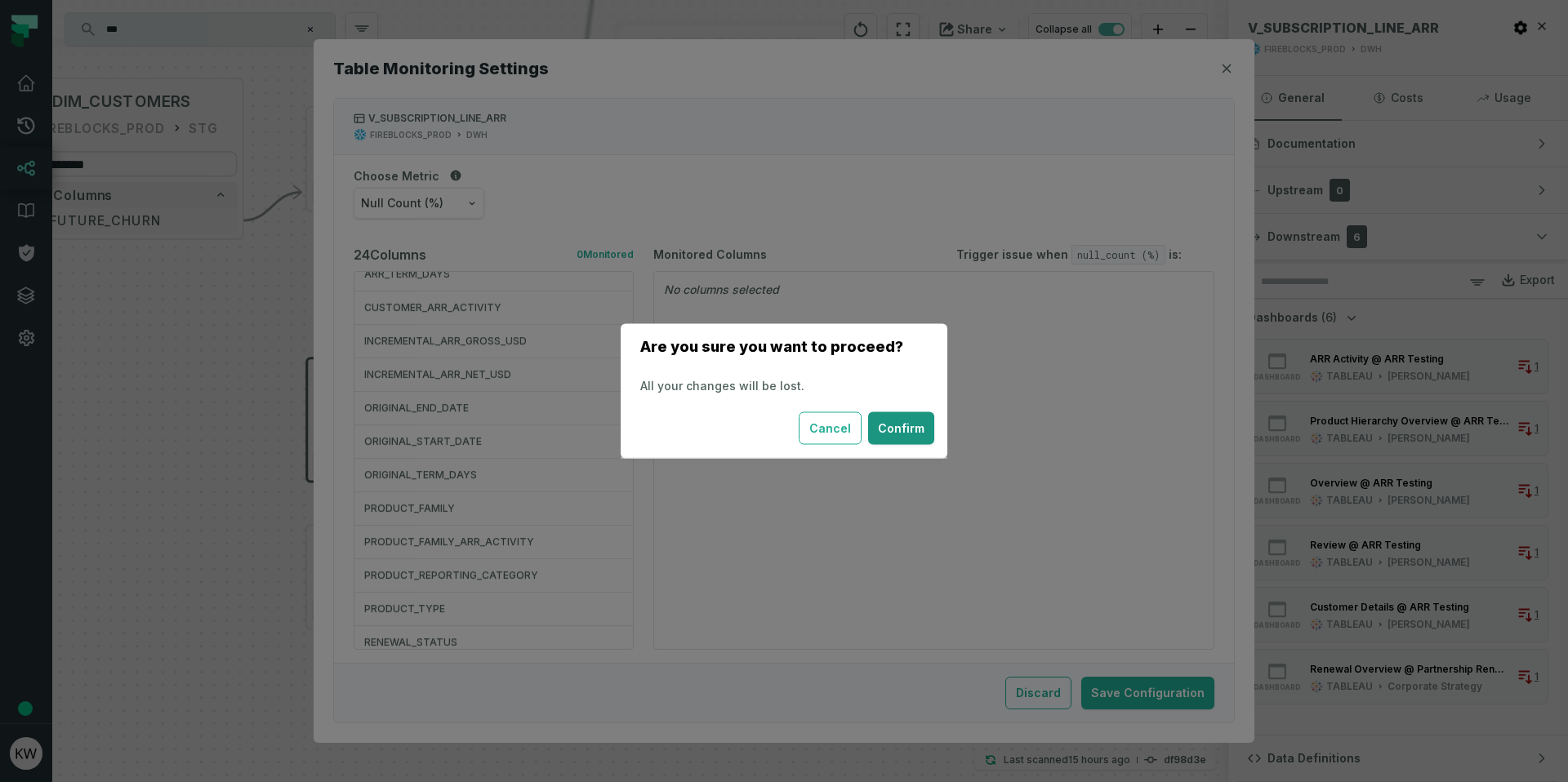
click at [897, 427] on button "Confirm" at bounding box center [901, 428] width 66 height 32
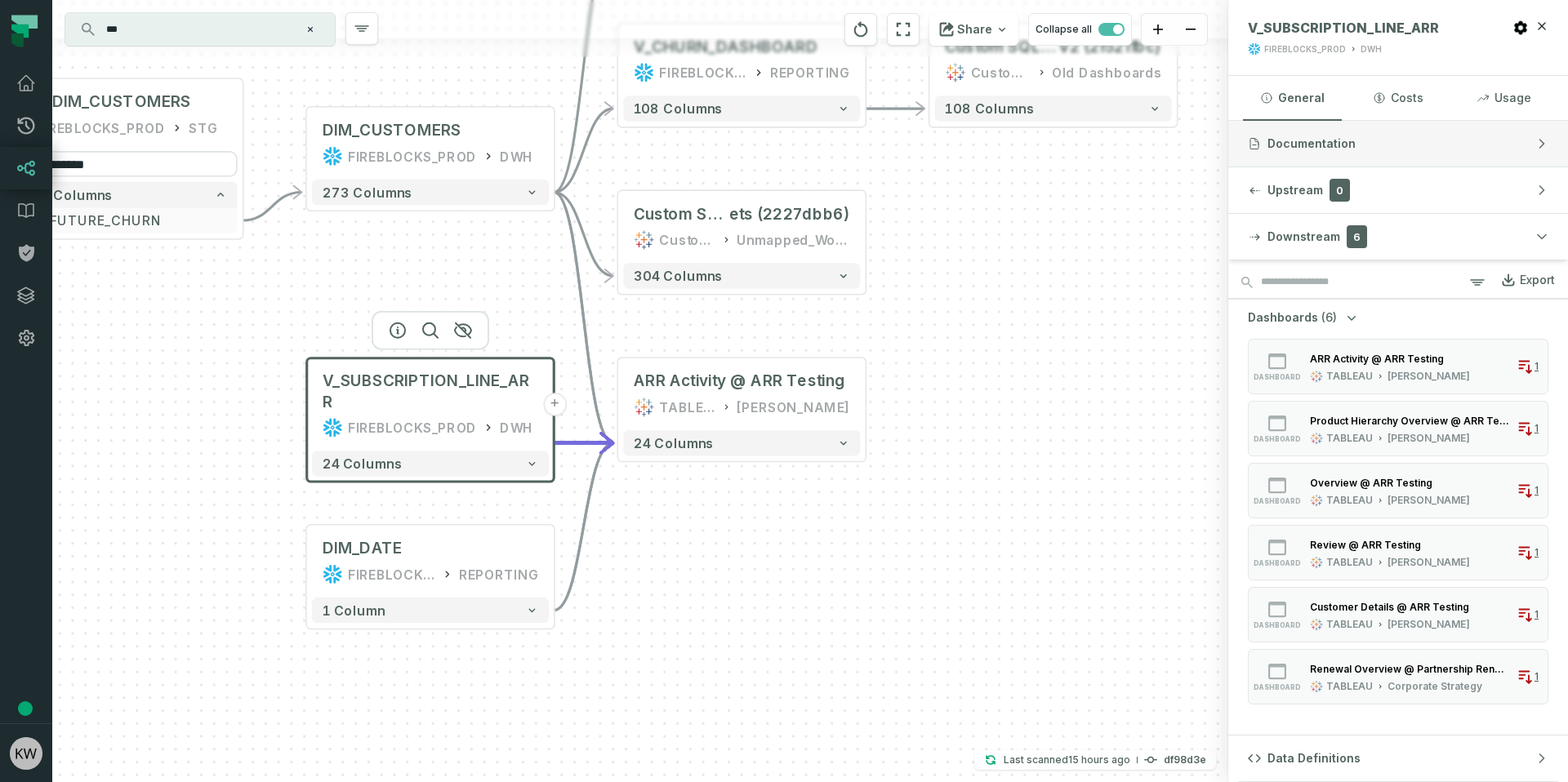
click at [1387, 158] on button "Documentation" at bounding box center [1398, 143] width 340 height 46
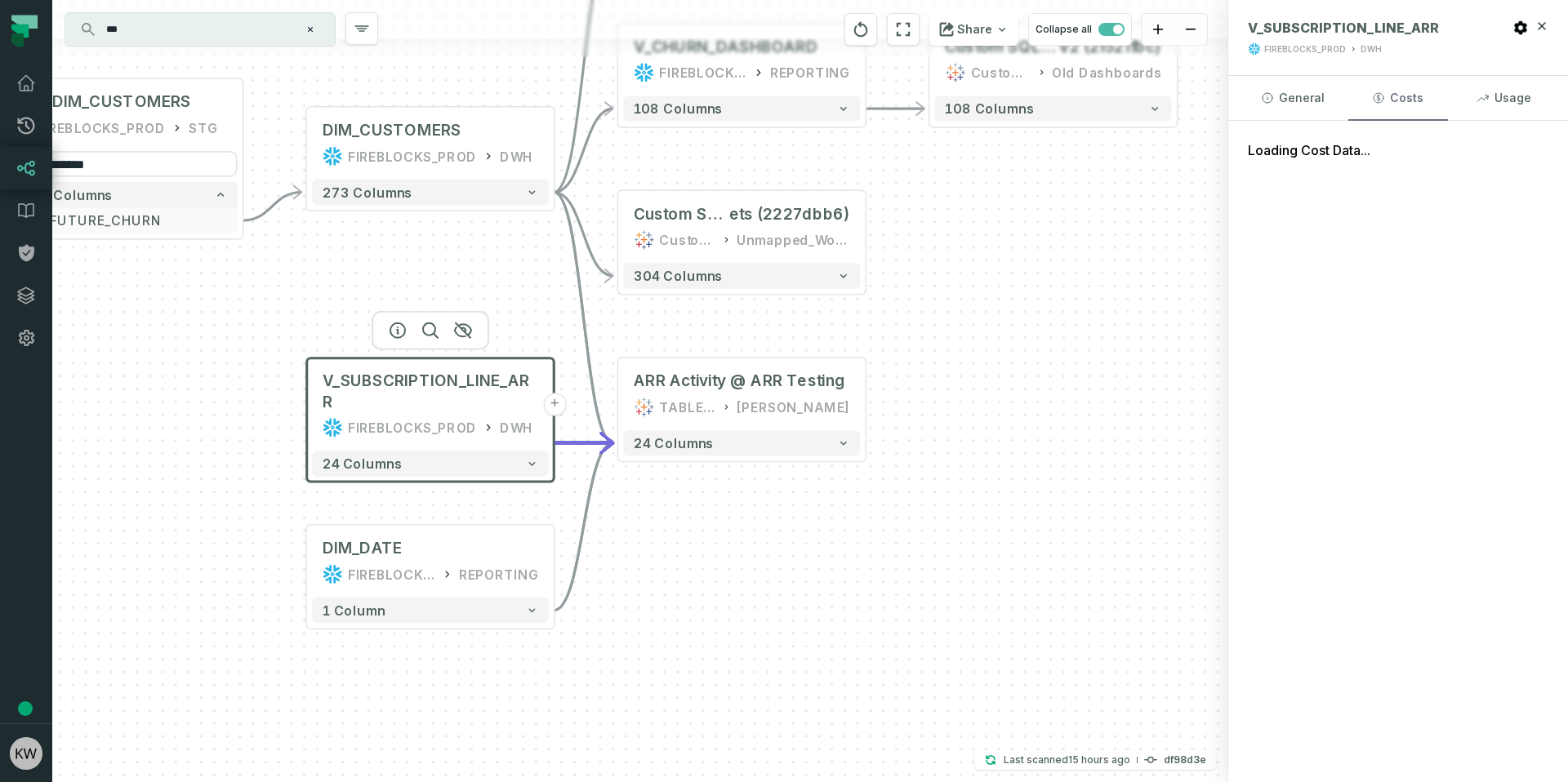
click at [1373, 95] on icon "button" at bounding box center [1378, 98] width 13 height 13
click at [1491, 102] on button "Usage" at bounding box center [1503, 98] width 99 height 44
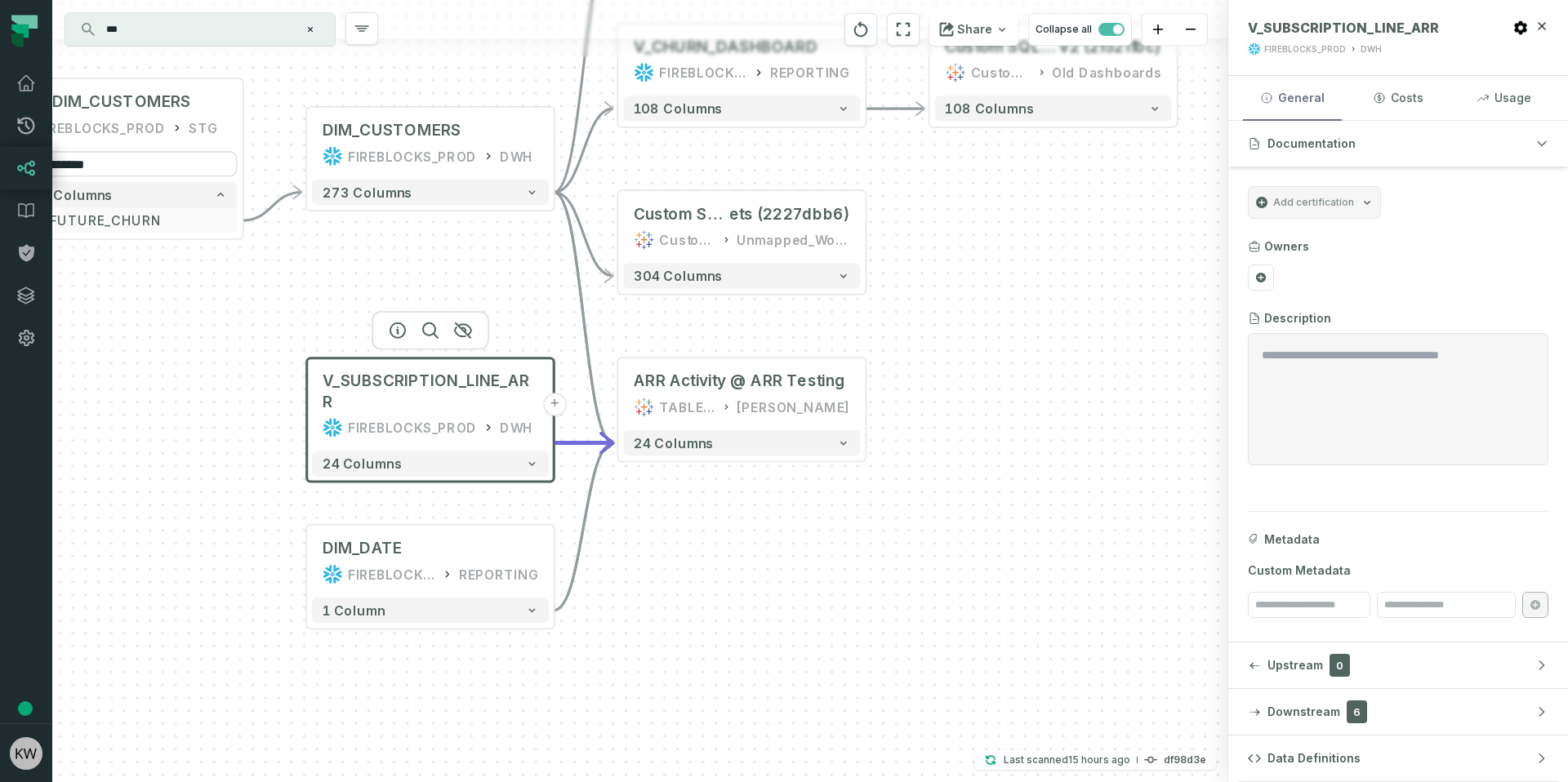
click at [1272, 89] on button "General" at bounding box center [1292, 98] width 99 height 44
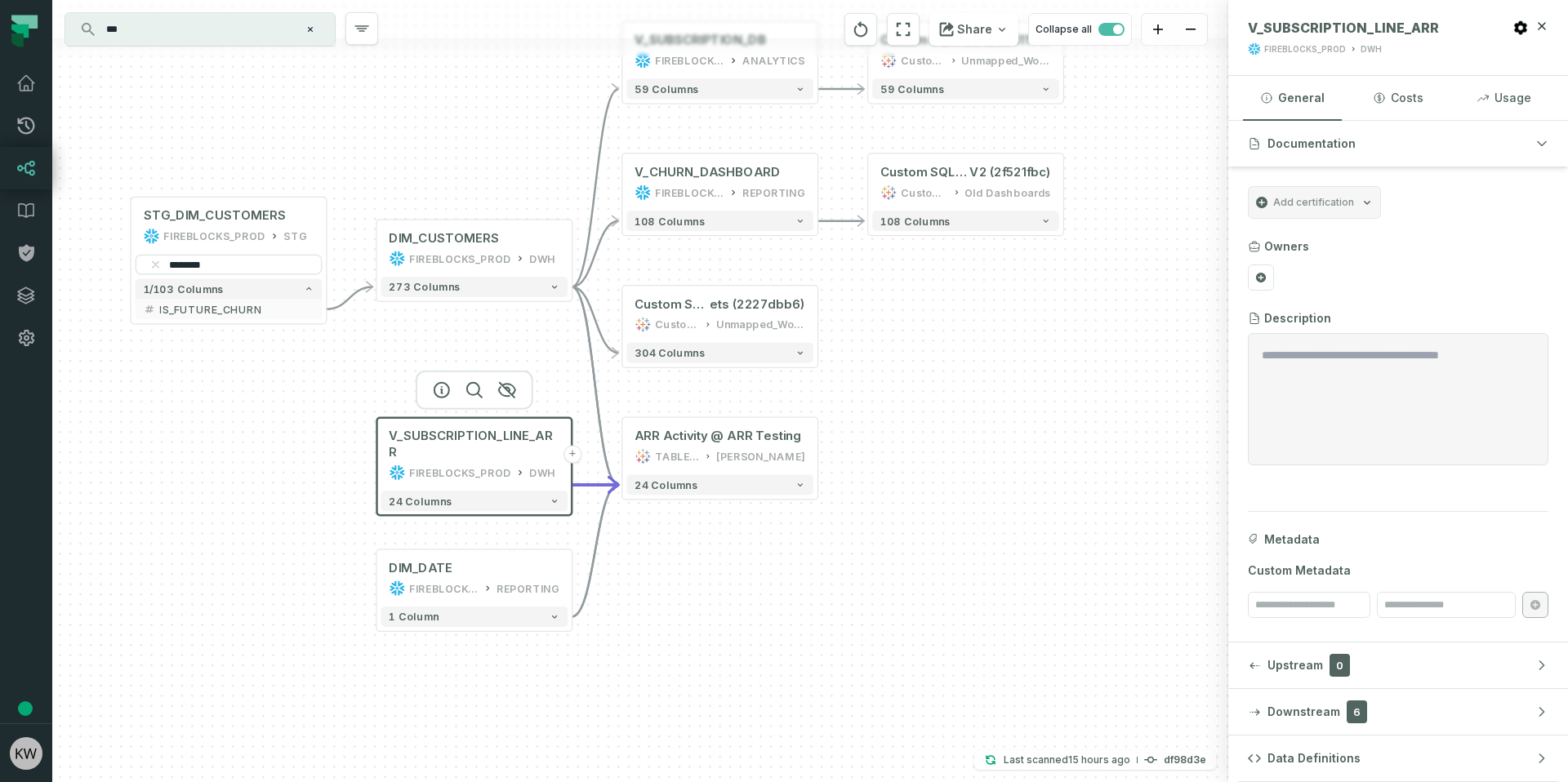
click at [570, 445] on button "+" at bounding box center [572, 454] width 18 height 18
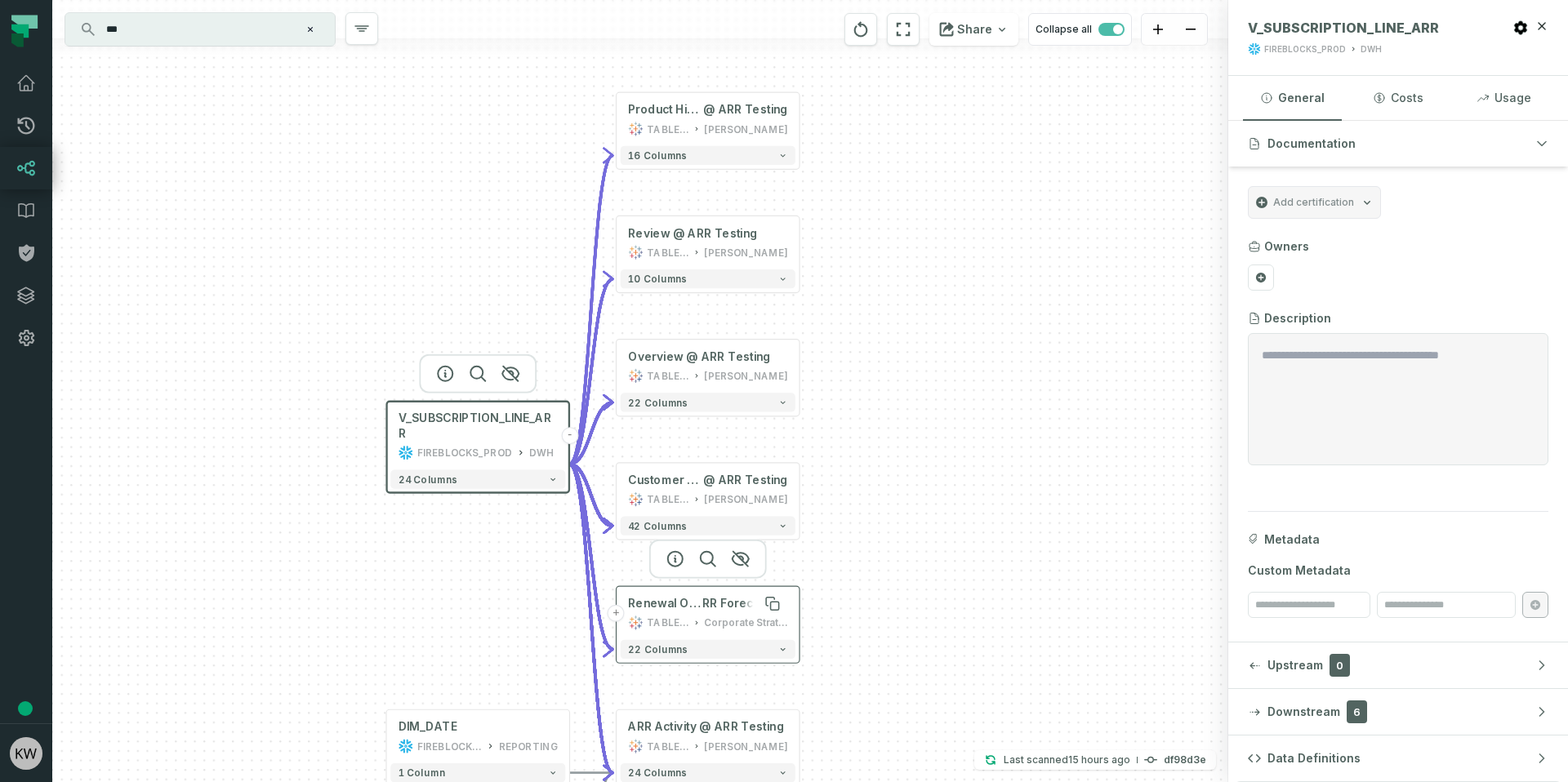
click at [644, 604] on span "Renewal Overview @ Partnership Renewal A" at bounding box center [665, 604] width 75 height 16
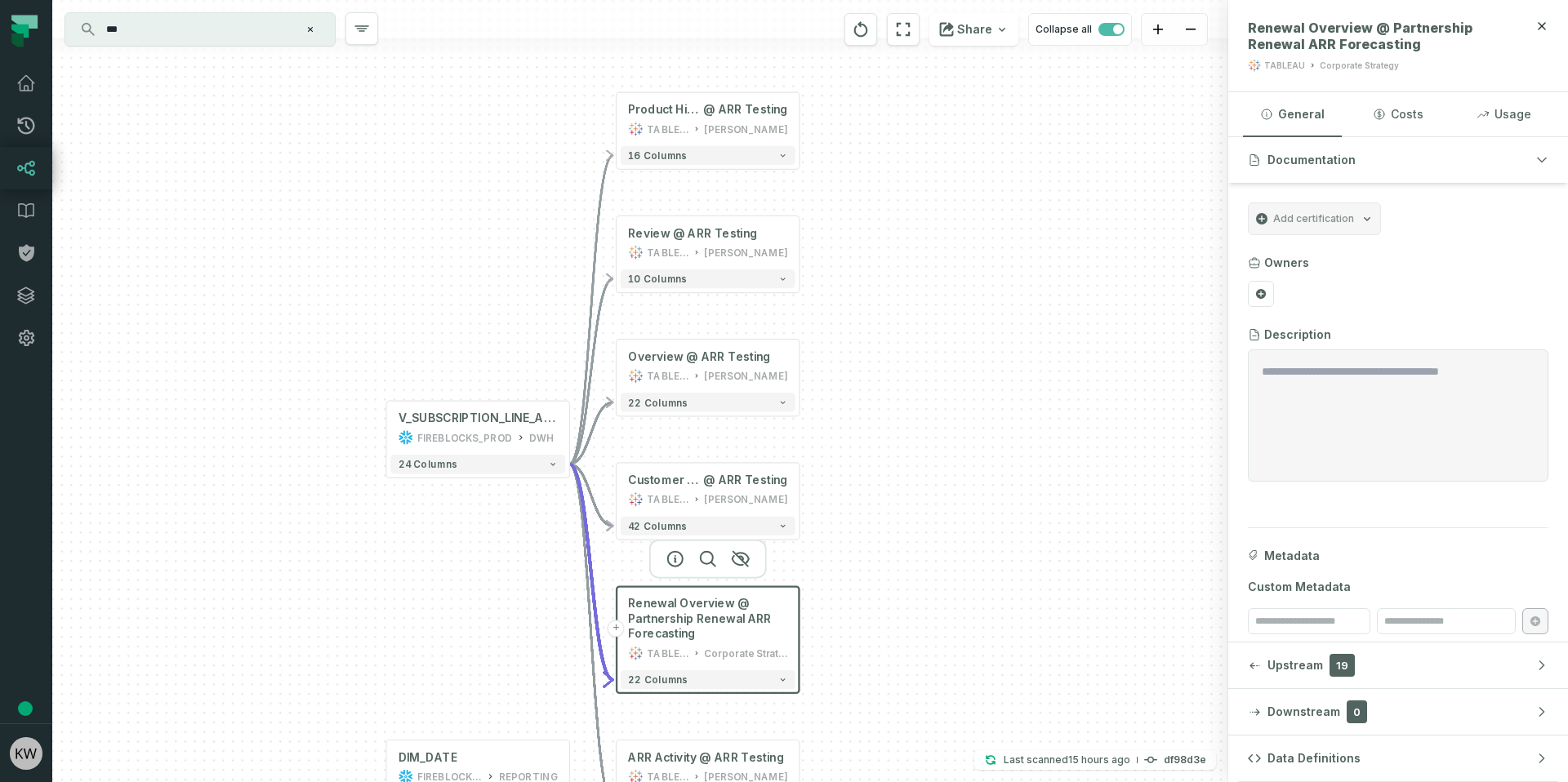
click at [612, 629] on button "+" at bounding box center [616, 628] width 17 height 17
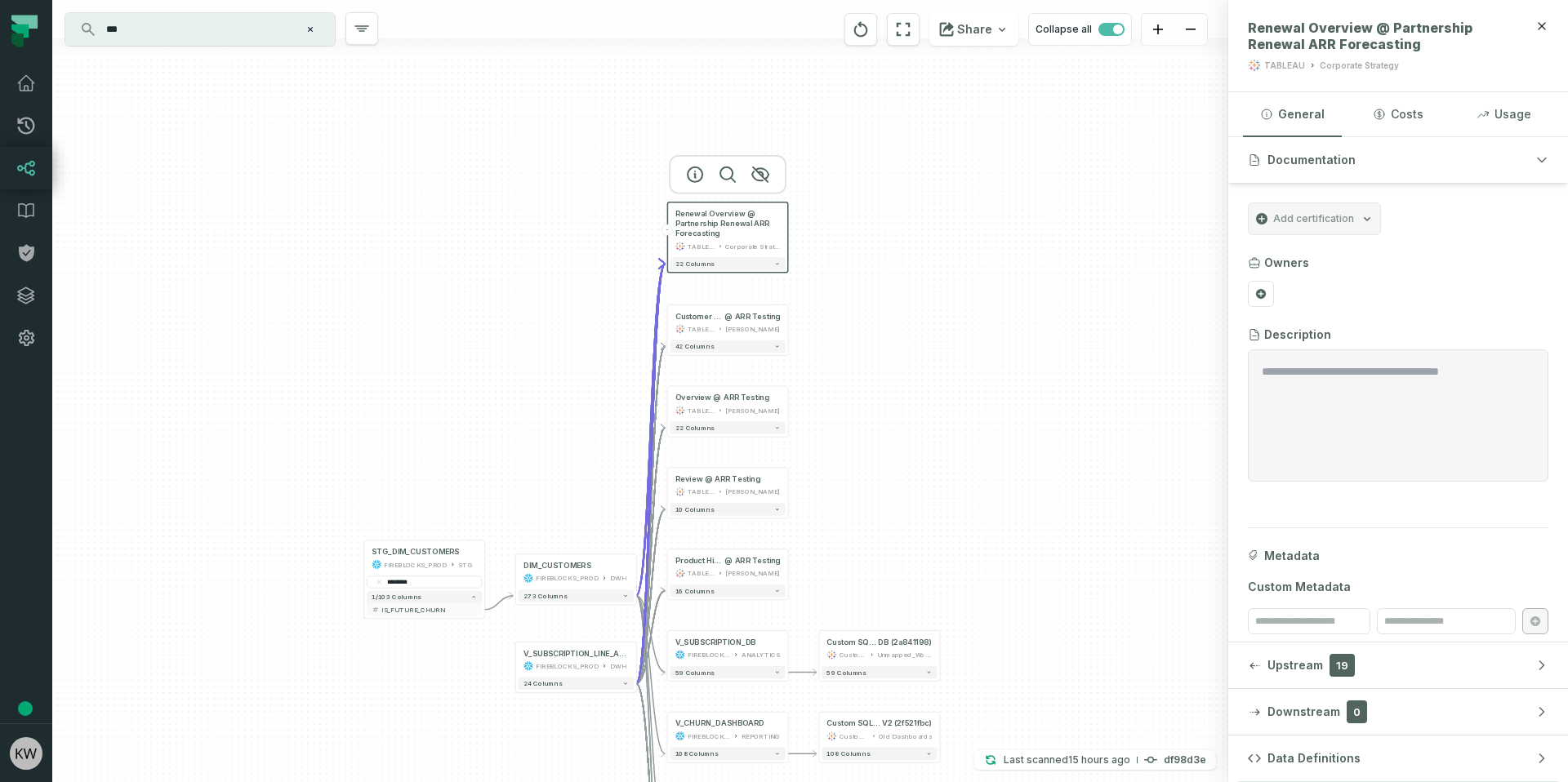
drag, startPoint x: 907, startPoint y: 673, endPoint x: 883, endPoint y: 248, distance: 425.7
click at [883, 248] on div "- Renewal Overview @ Partnership Renewal ARR Forecasting TABLEAU Corporate Stra…" at bounding box center [640, 391] width 1176 height 782
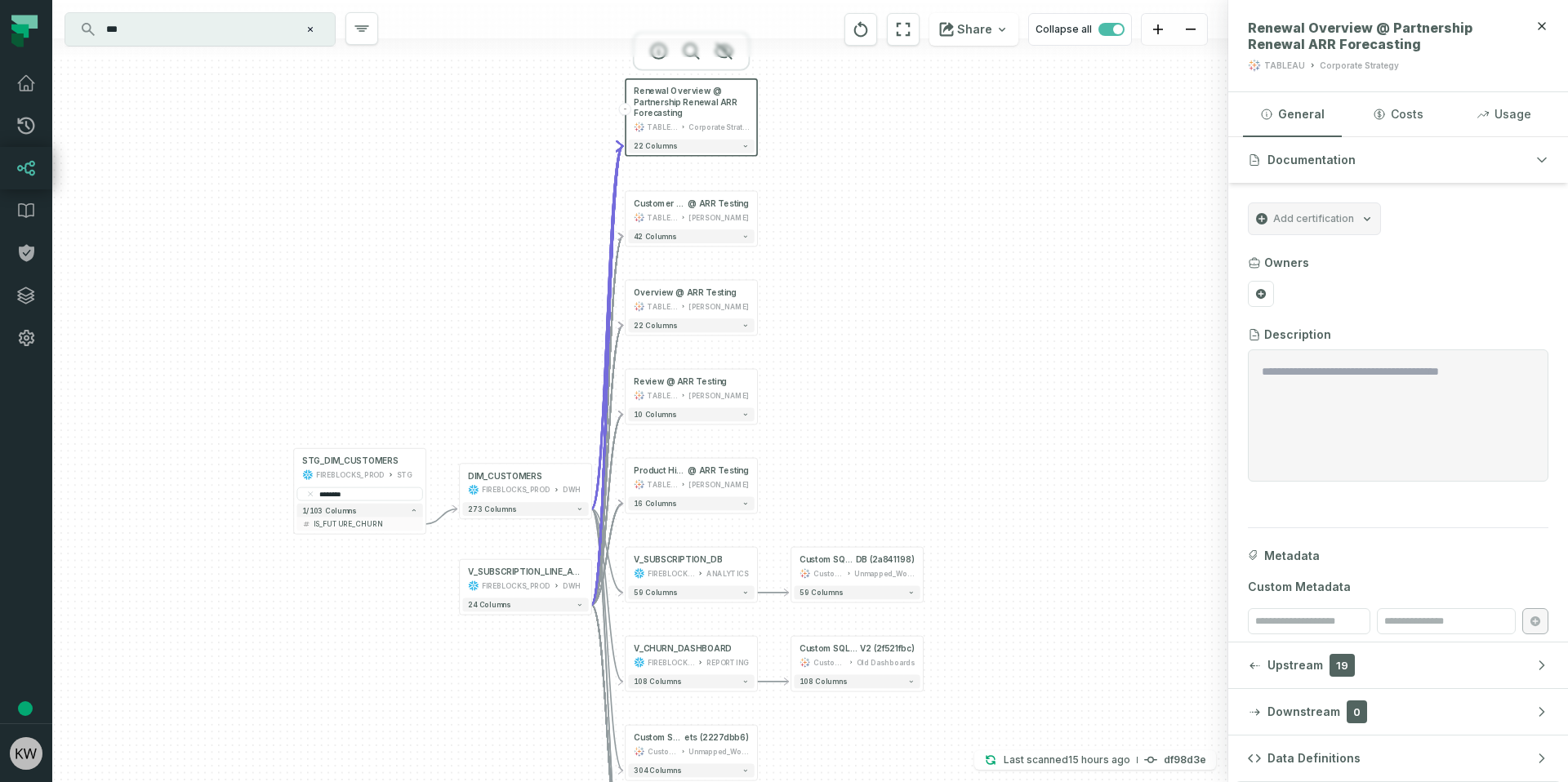
drag, startPoint x: 881, startPoint y: 520, endPoint x: 856, endPoint y: 443, distance: 81.0
click at [857, 443] on div "- Renewal Overview @ Partnership Renewal ARR Forecasting TABLEAU Corporate Stra…" at bounding box center [640, 391] width 1176 height 782
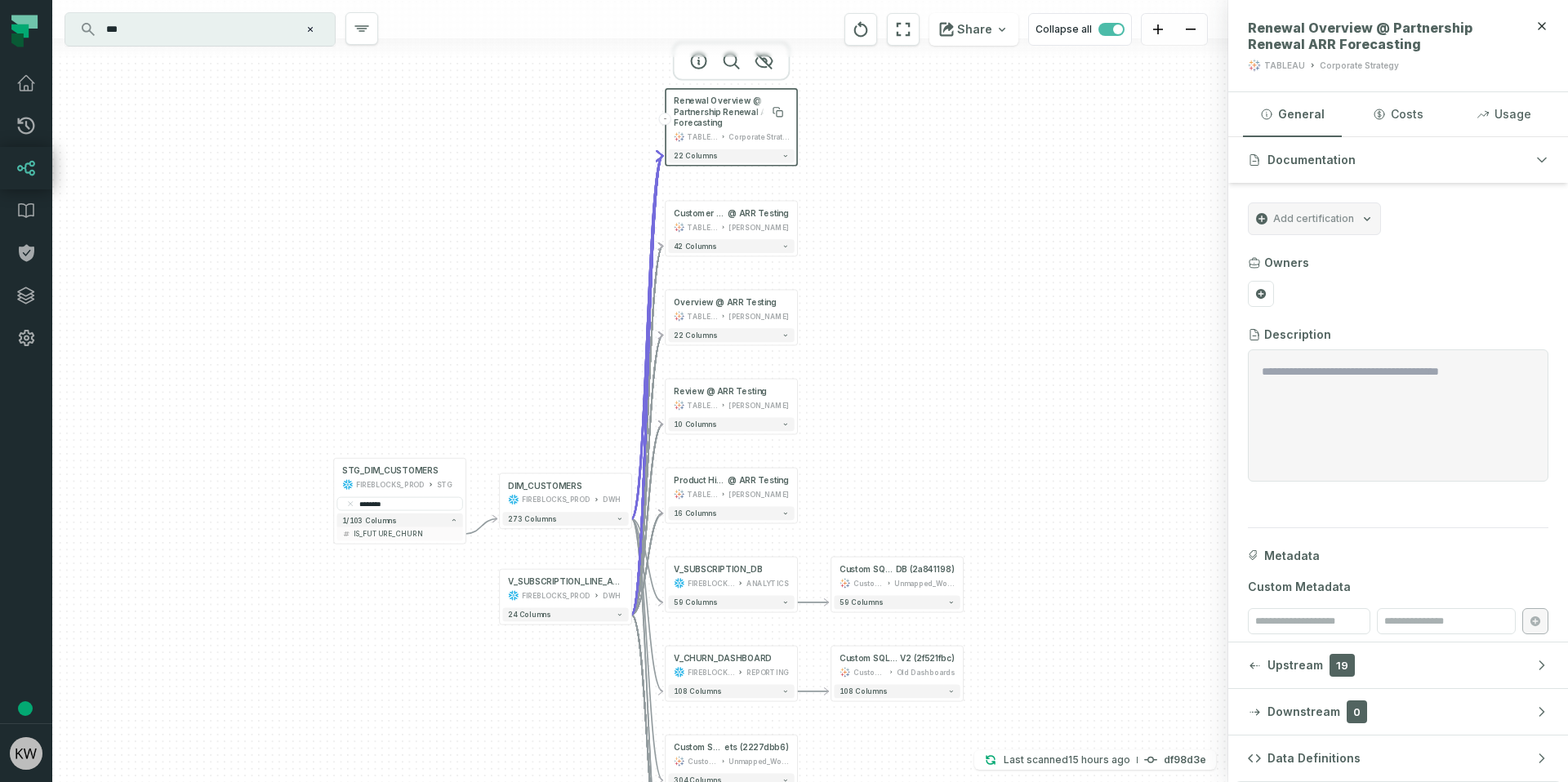
drag, startPoint x: 669, startPoint y: 108, endPoint x: 713, endPoint y: 119, distance: 45.4
click at [713, 119] on span "Renewal Overview @ Partnership Renewal ARR Forecasting" at bounding box center [731, 111] width 115 height 32
click at [906, 21] on icon "reset" at bounding box center [903, 30] width 18 height 20
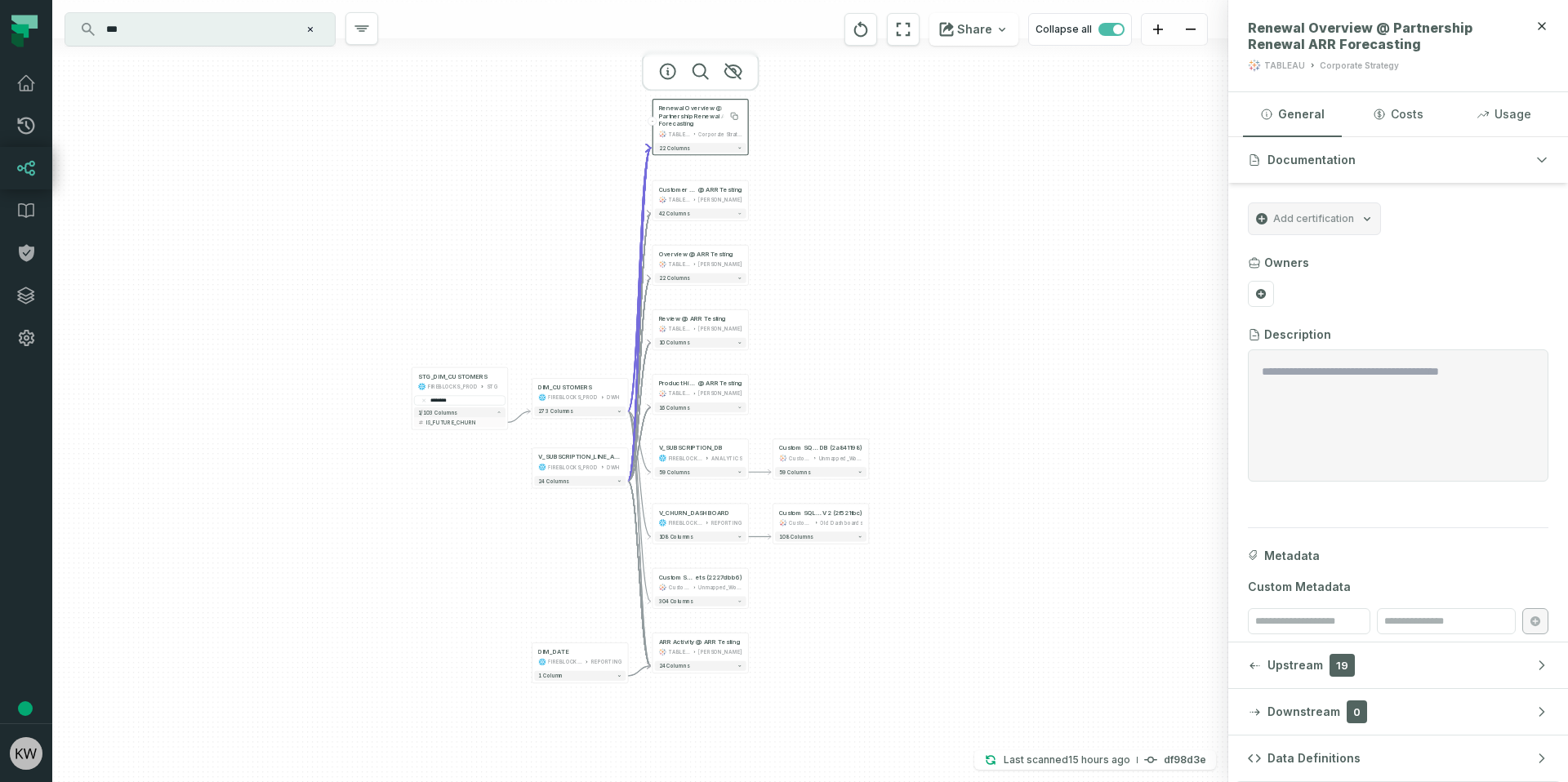
click at [670, 125] on span "Renewal Overview @ Partnership Renewal ARR Forecasting" at bounding box center [701, 116] width 83 height 24
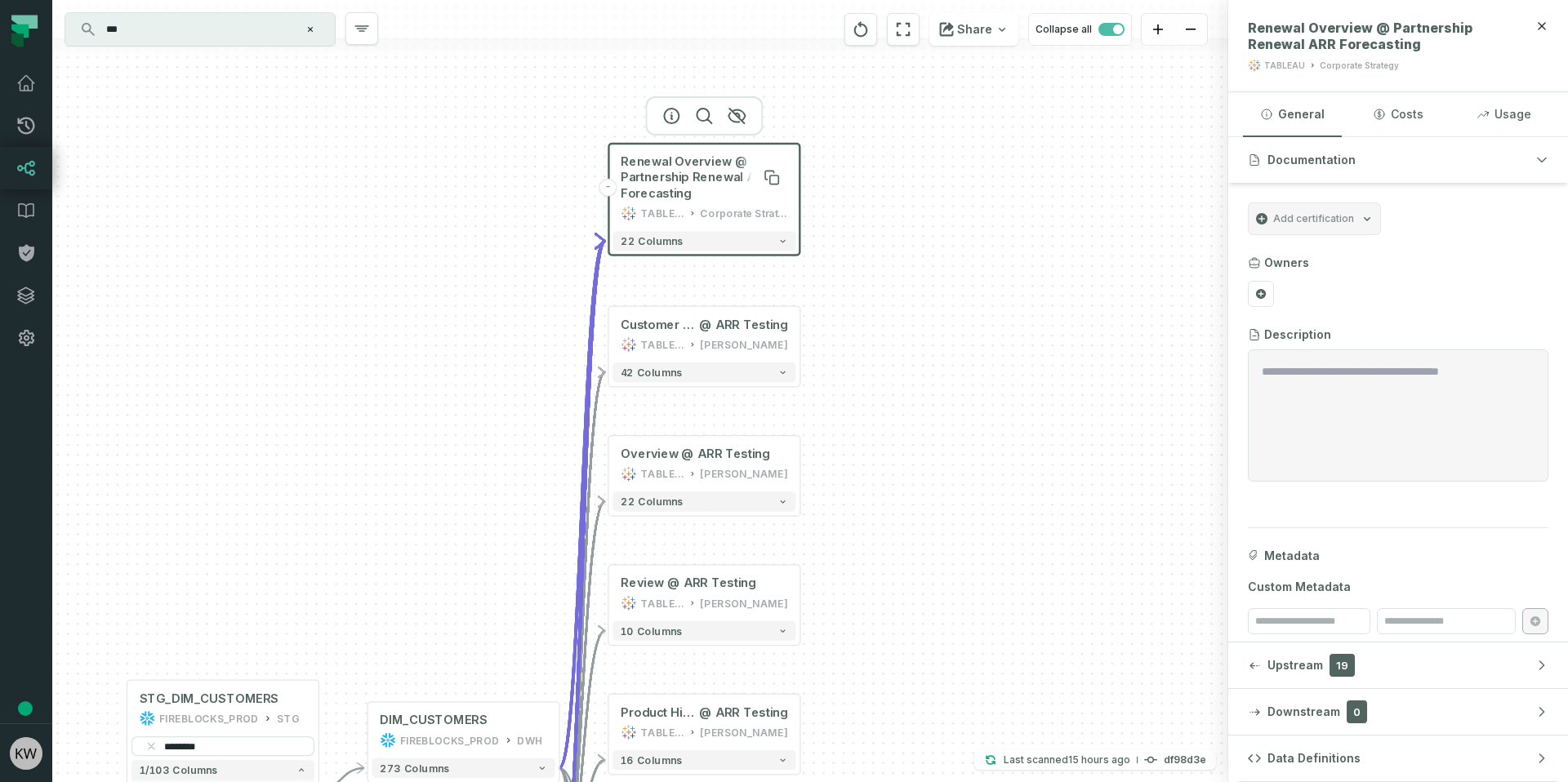
drag, startPoint x: 722, startPoint y: 128, endPoint x: 697, endPoint y: 197, distance: 73.4
click at [697, 197] on span "Renewal Overview @ Partnership Renewal ARR Forecasting" at bounding box center [704, 177] width 167 height 47
click at [610, 187] on button "-" at bounding box center [609, 188] width 18 height 18
click at [612, 187] on button "+" at bounding box center [609, 188] width 18 height 18
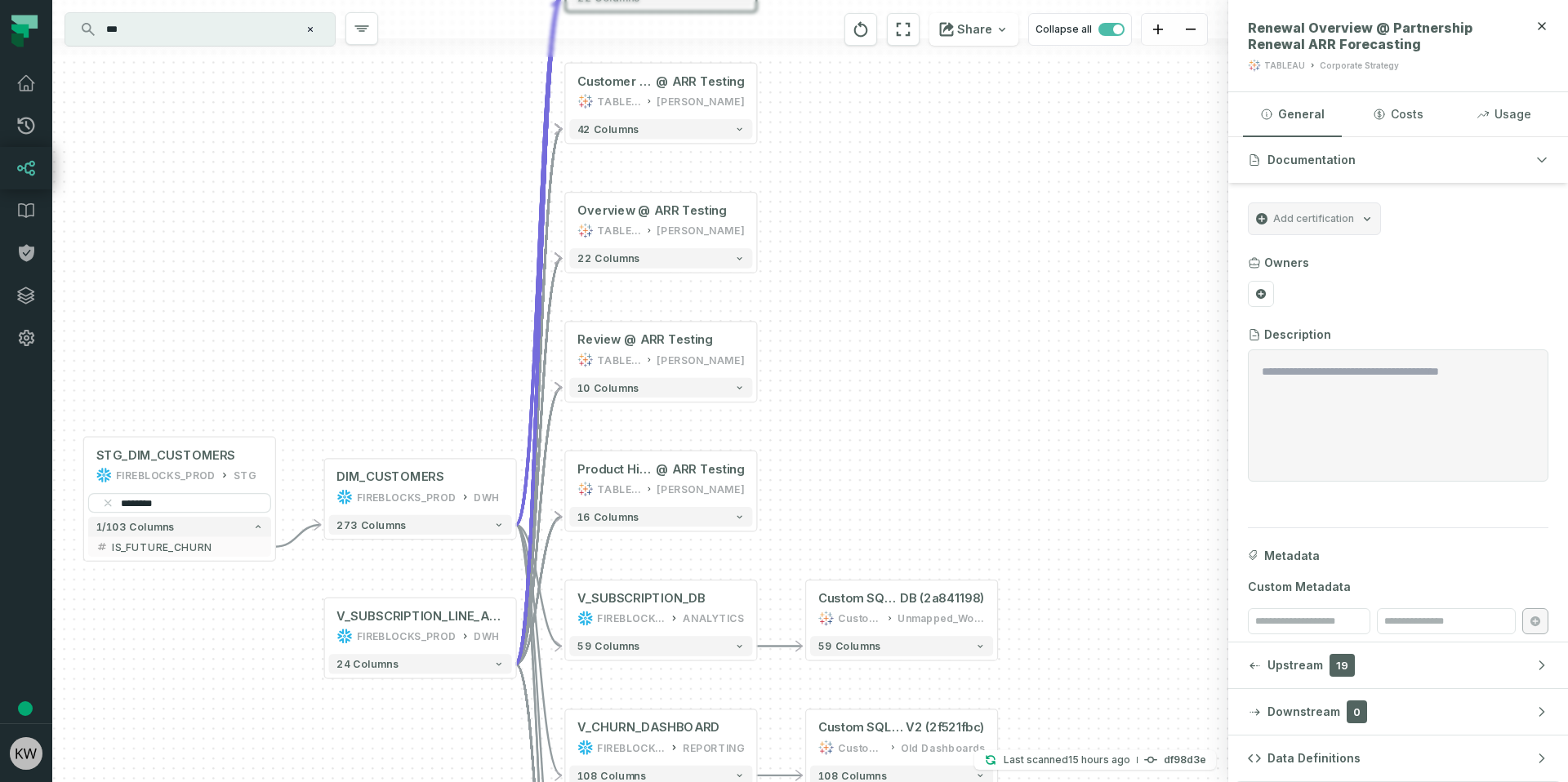
drag, startPoint x: 924, startPoint y: 536, endPoint x: 876, endPoint y: 327, distance: 214.4
click at [879, 313] on div "- Renewal Overview @ Partnership Renewal ARR Forecasting TABLEAU Corporate Stra…" at bounding box center [640, 391] width 1176 height 782
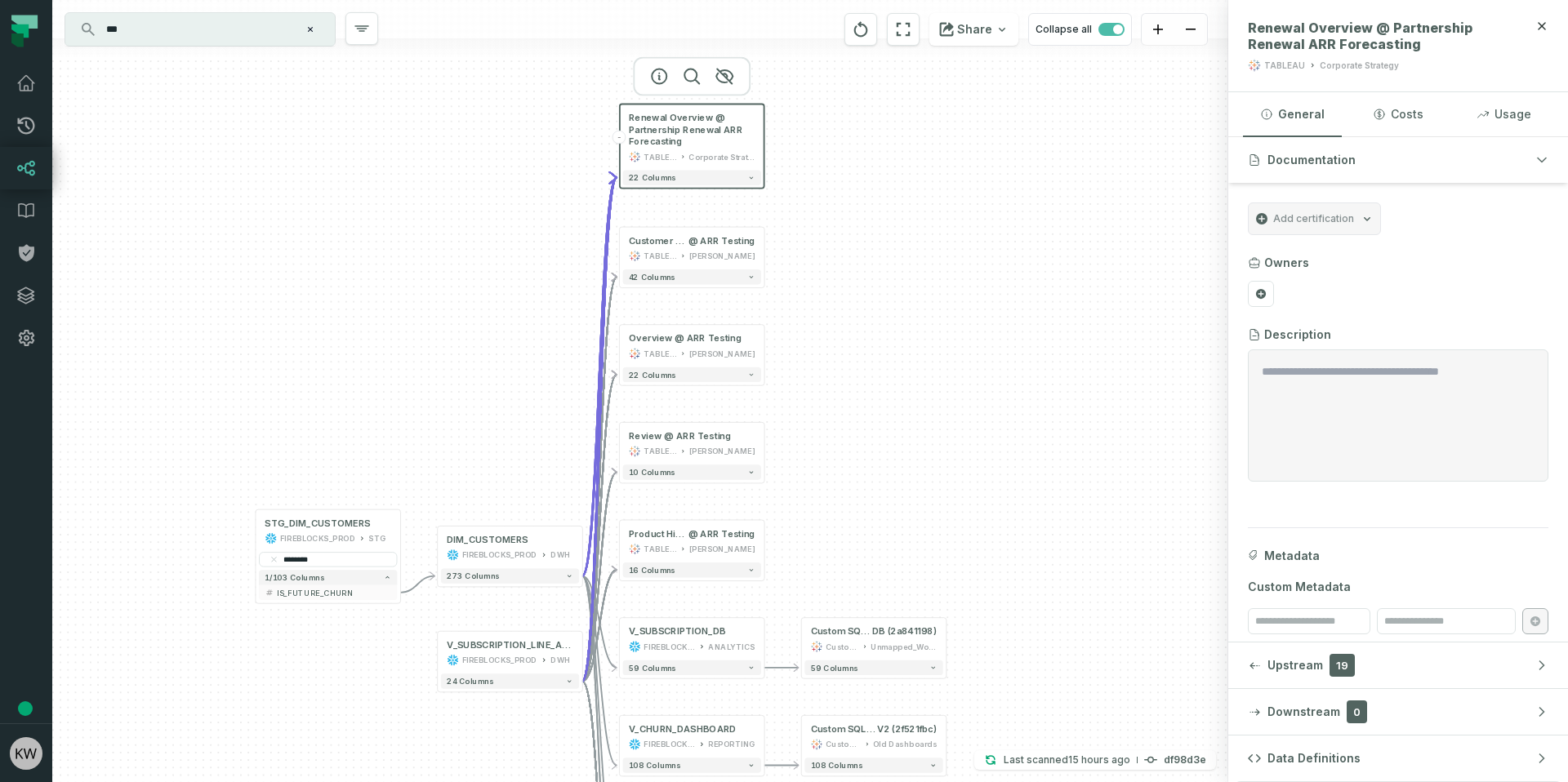
drag, startPoint x: 882, startPoint y: 329, endPoint x: 867, endPoint y: 404, distance: 76.5
click at [867, 404] on div "- Renewal Overview @ Partnership Renewal ARR Forecasting TABLEAU Corporate Stra…" at bounding box center [640, 391] width 1176 height 782
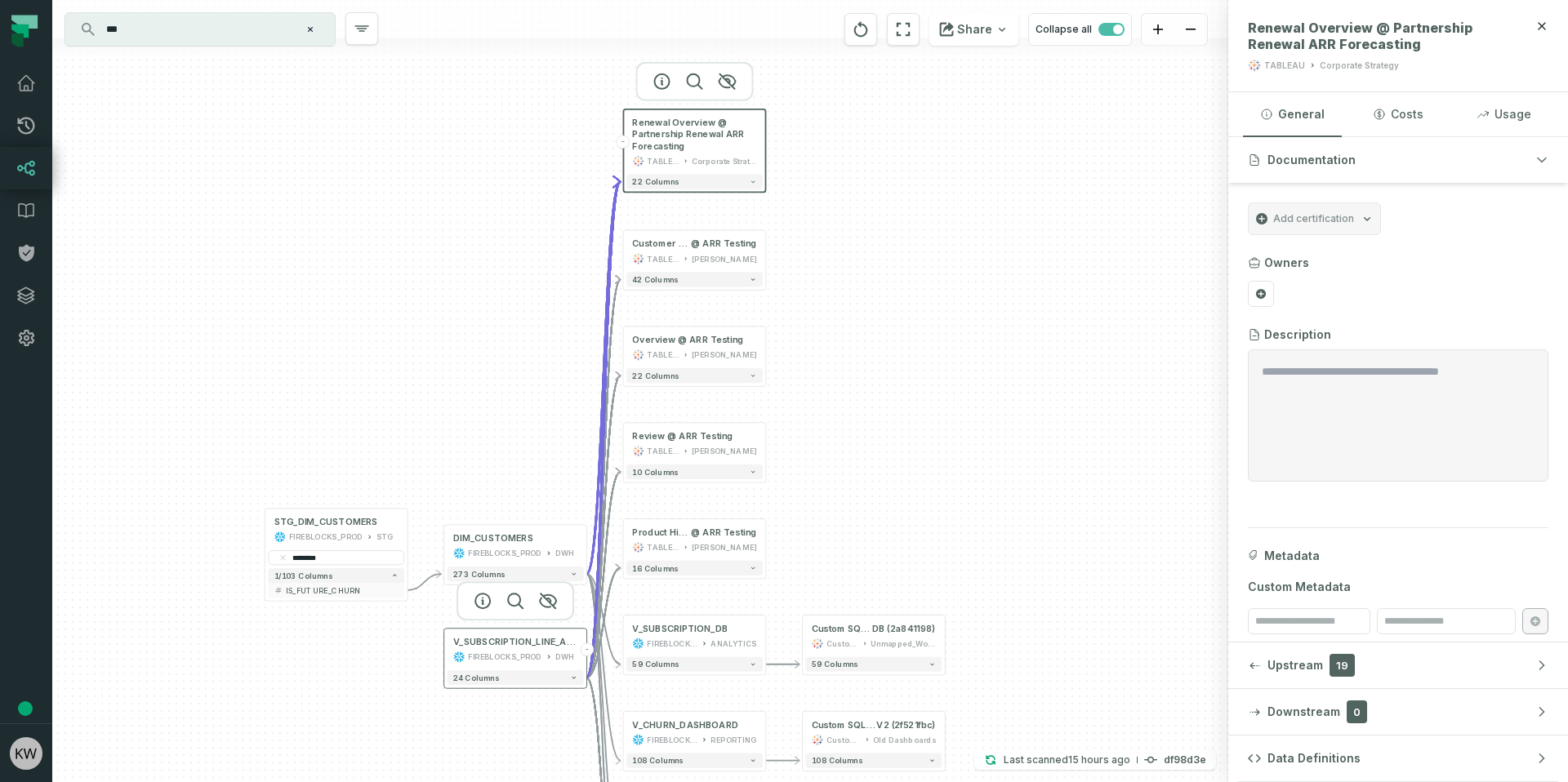
click at [484, 653] on div "FIREBLOCKS_PROD" at bounding box center [505, 657] width 75 height 12
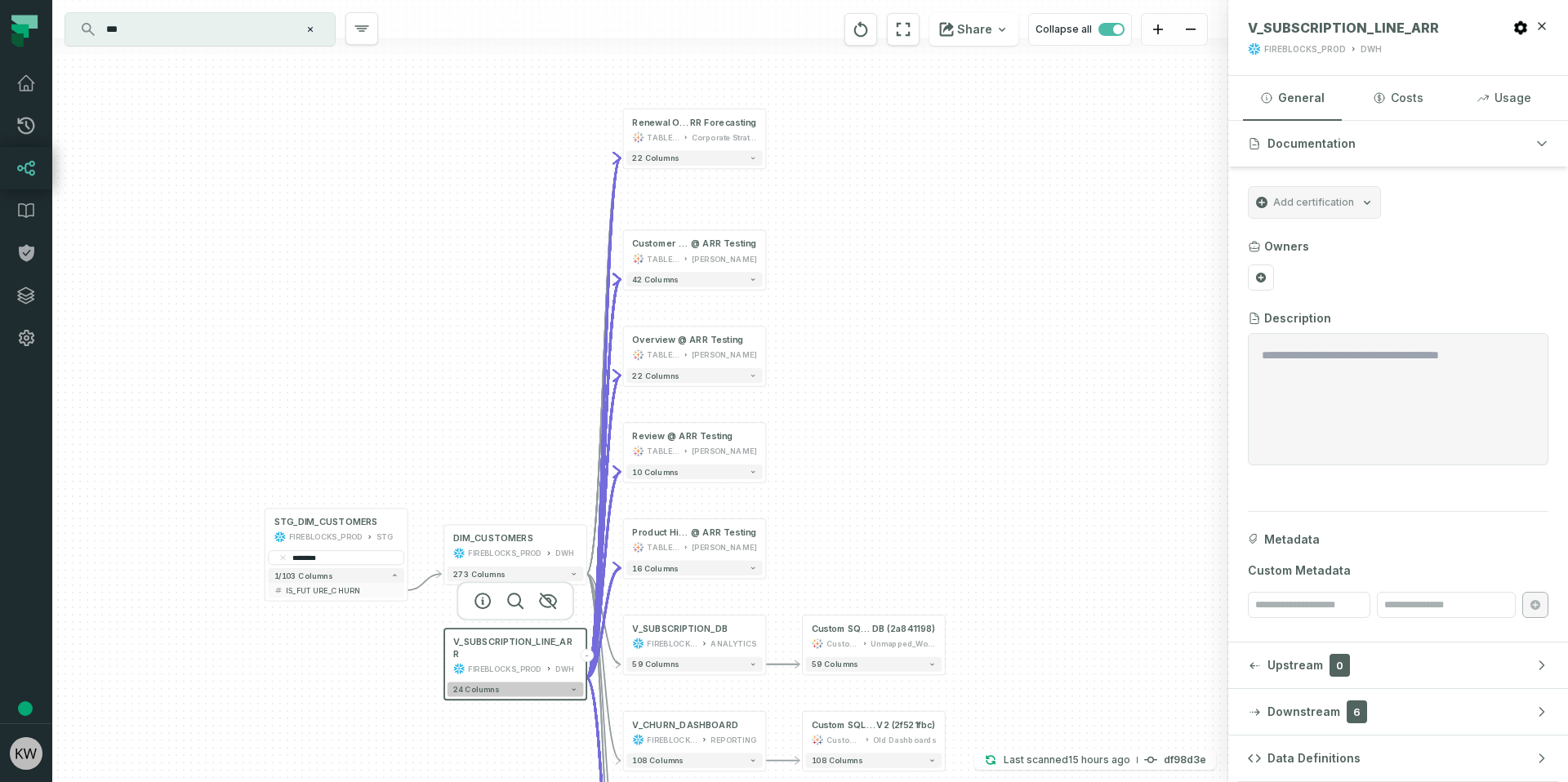
click at [497, 682] on button "24 columns" at bounding box center [516, 689] width 136 height 15
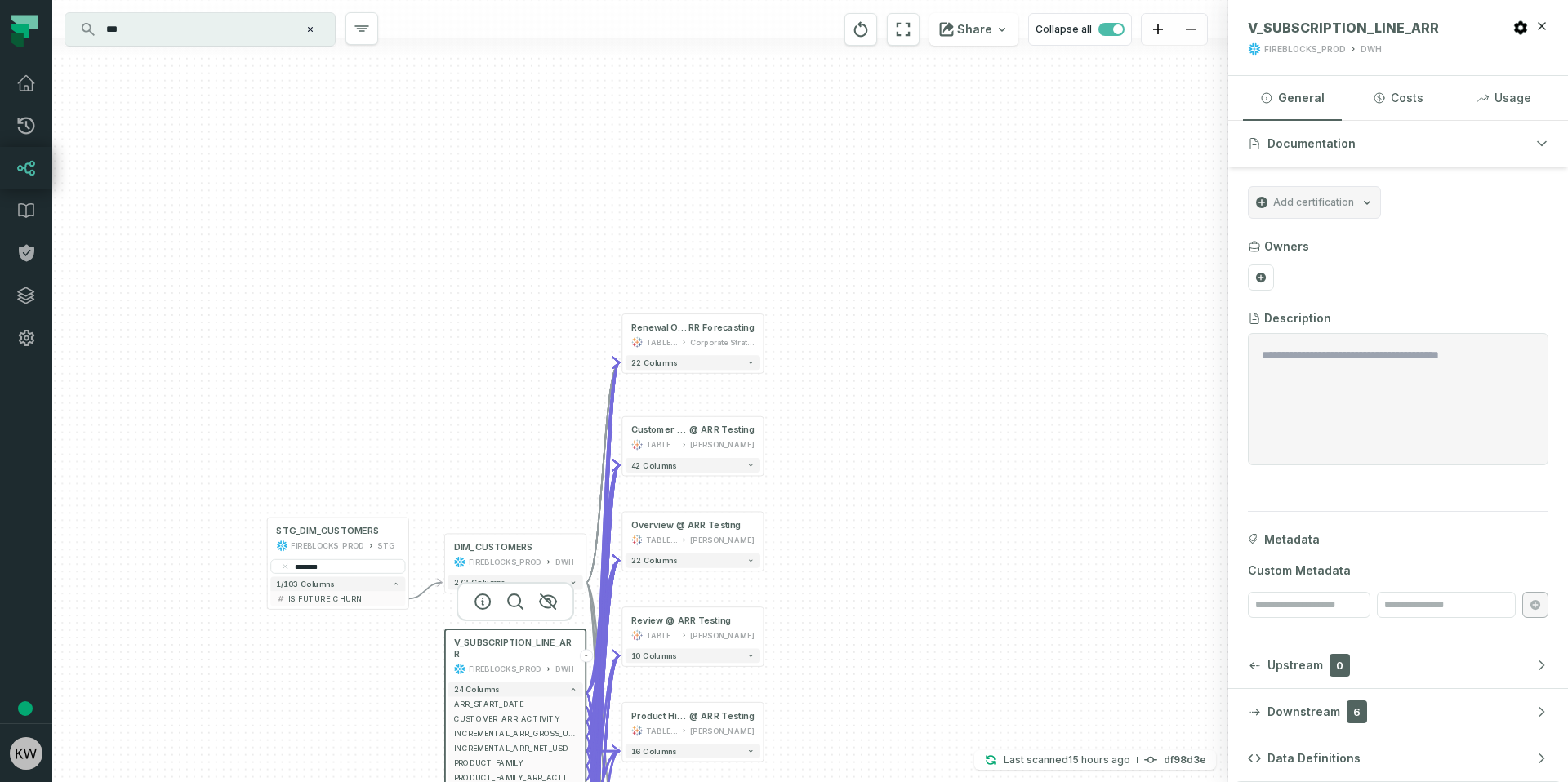
click at [588, 649] on button "-" at bounding box center [586, 656] width 13 height 13
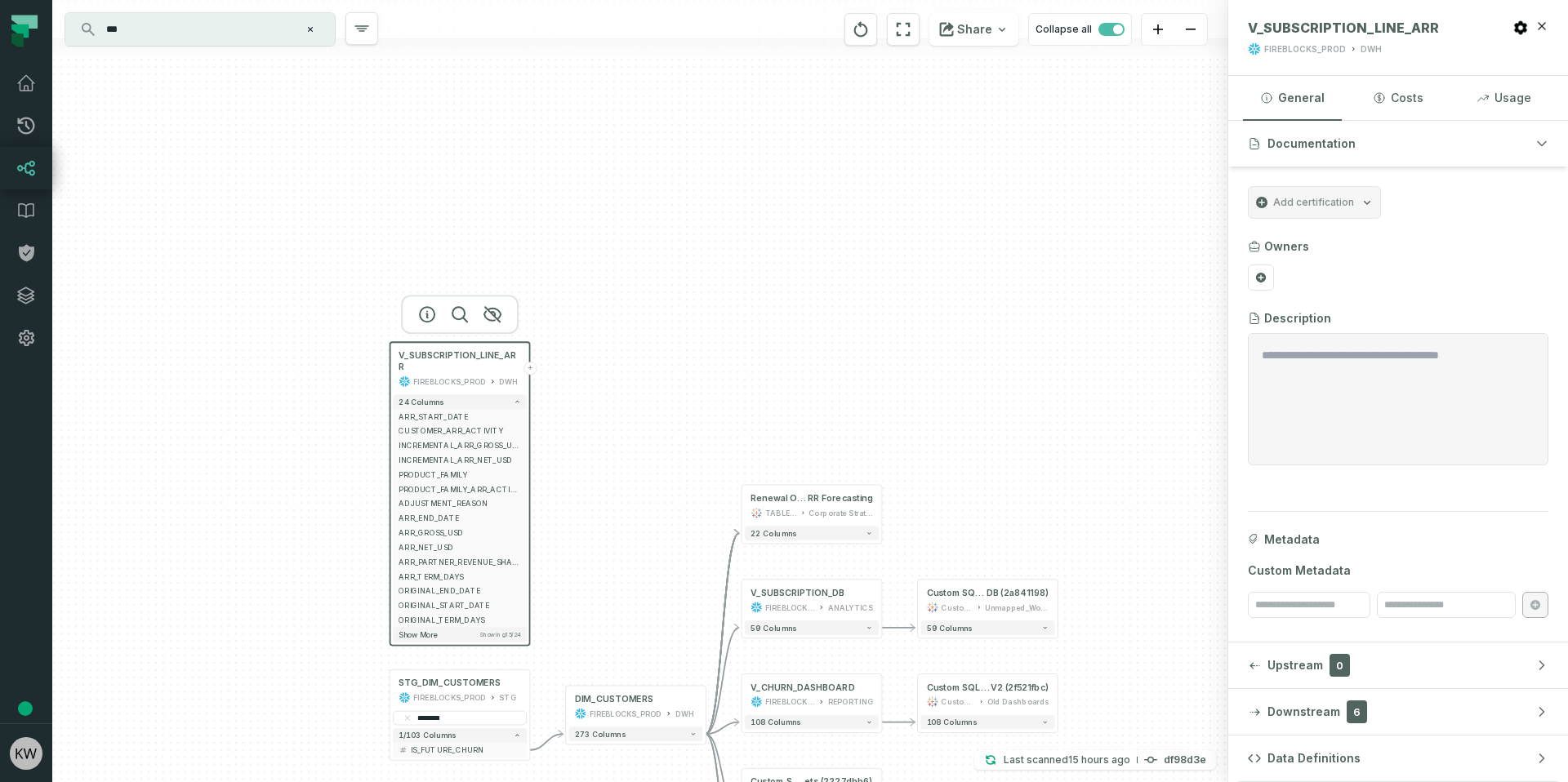
drag, startPoint x: 710, startPoint y: 651, endPoint x: 653, endPoint y: 372, distance: 284.8
click at [653, 372] on div "+ Renewal Overview @ Partnership Renewal A RR Forecasting TABLEAU Corporate Str…" at bounding box center [640, 391] width 1176 height 782
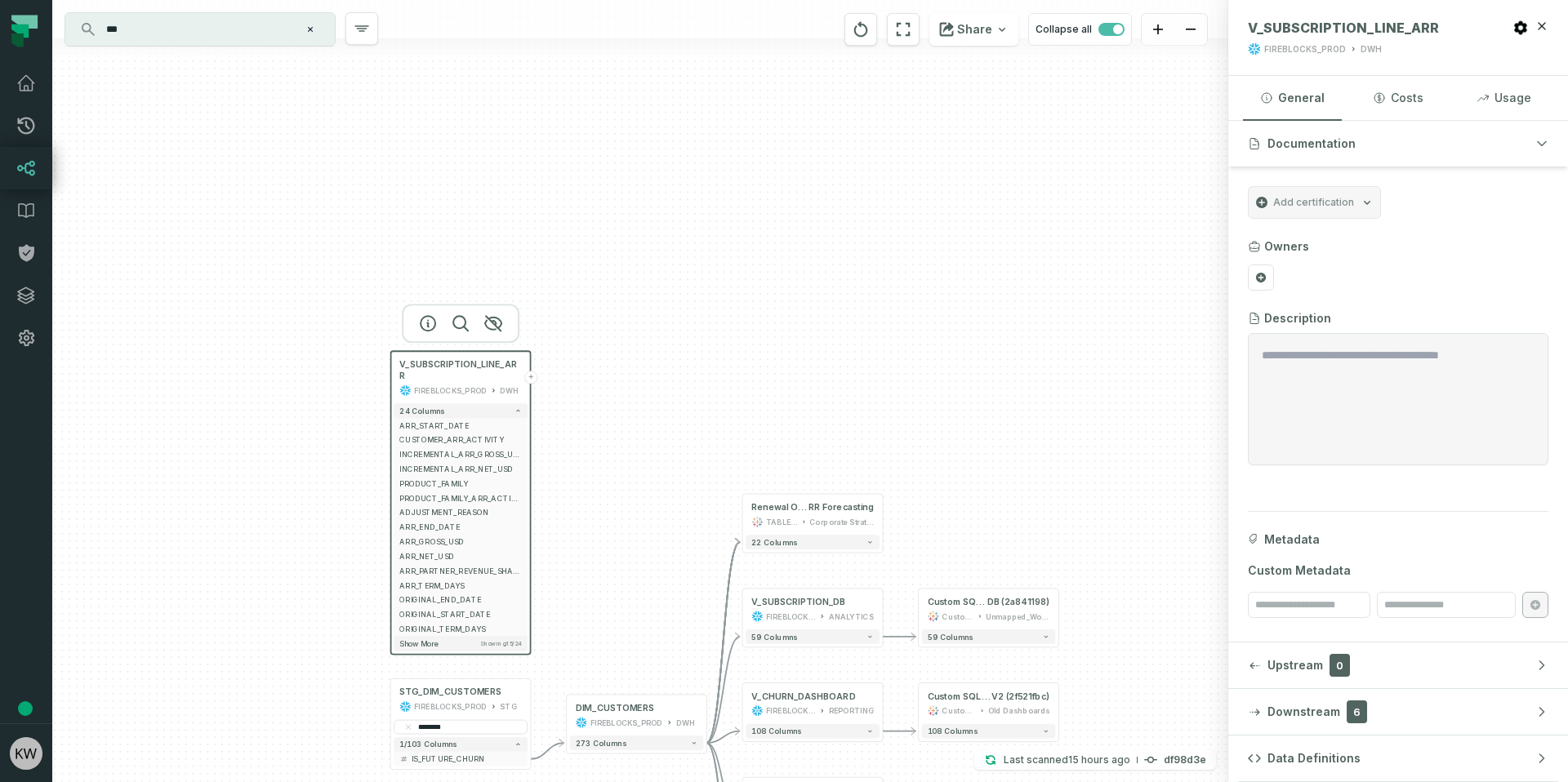
click at [529, 371] on button "+" at bounding box center [531, 377] width 13 height 13
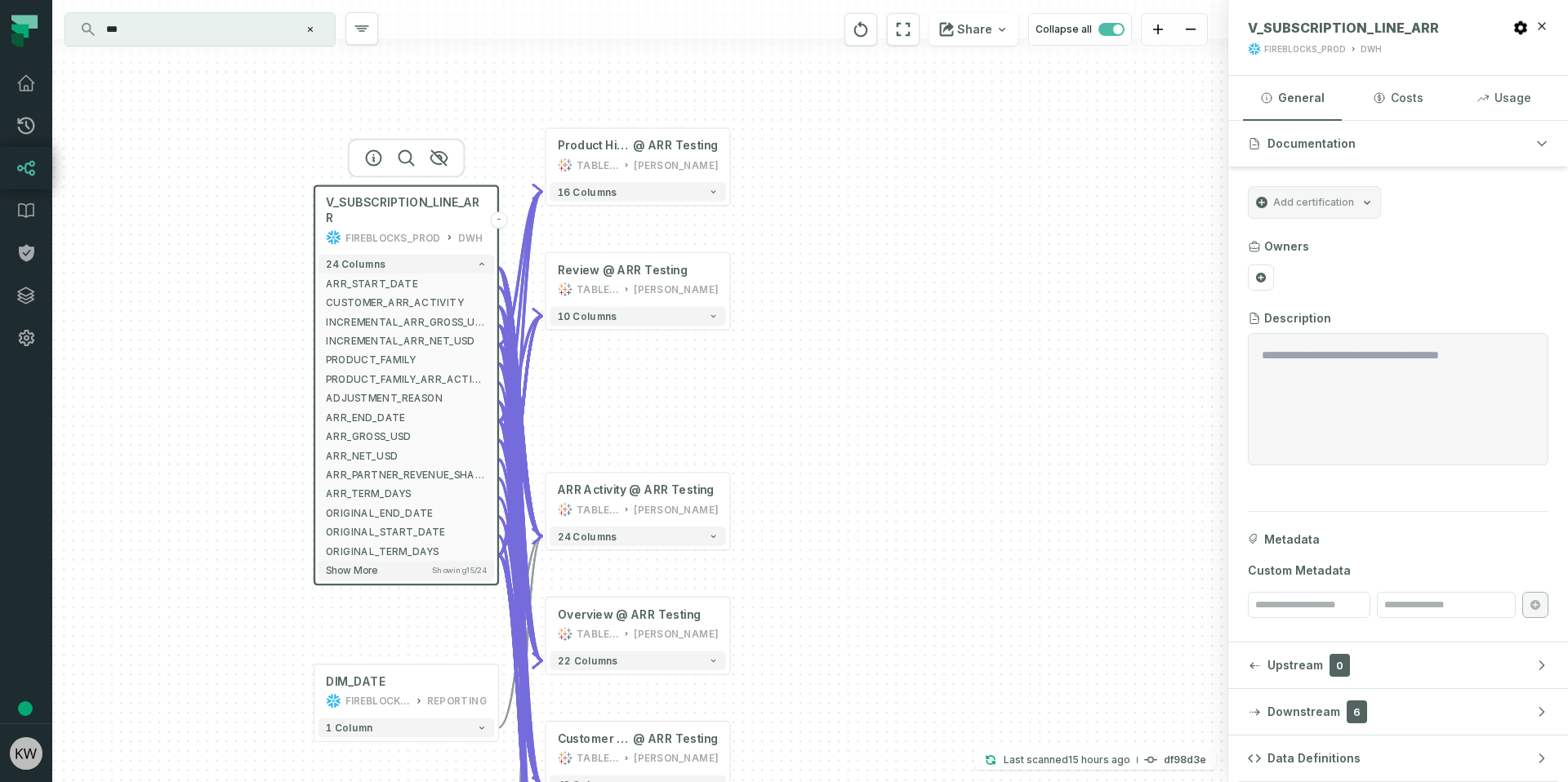
drag, startPoint x: 843, startPoint y: 313, endPoint x: 833, endPoint y: 351, distance: 39.3
click at [833, 348] on div "+ Customer Details @ ARR Testing TABLEAU Konstantin 42 columns + Overview @ ARR…" at bounding box center [640, 391] width 1176 height 782
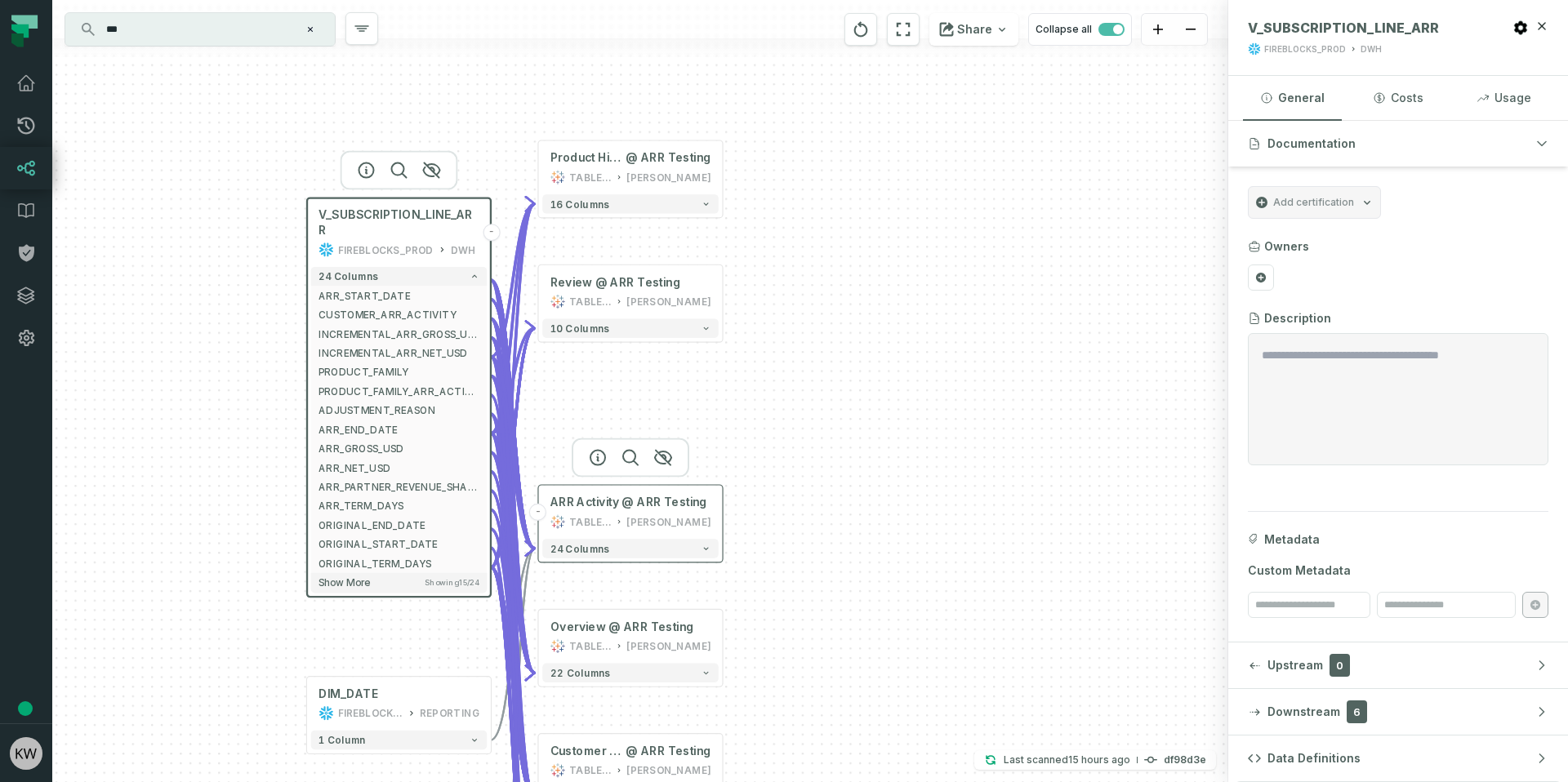
click at [569, 518] on div "TABLEAU" at bounding box center [590, 522] width 42 height 16
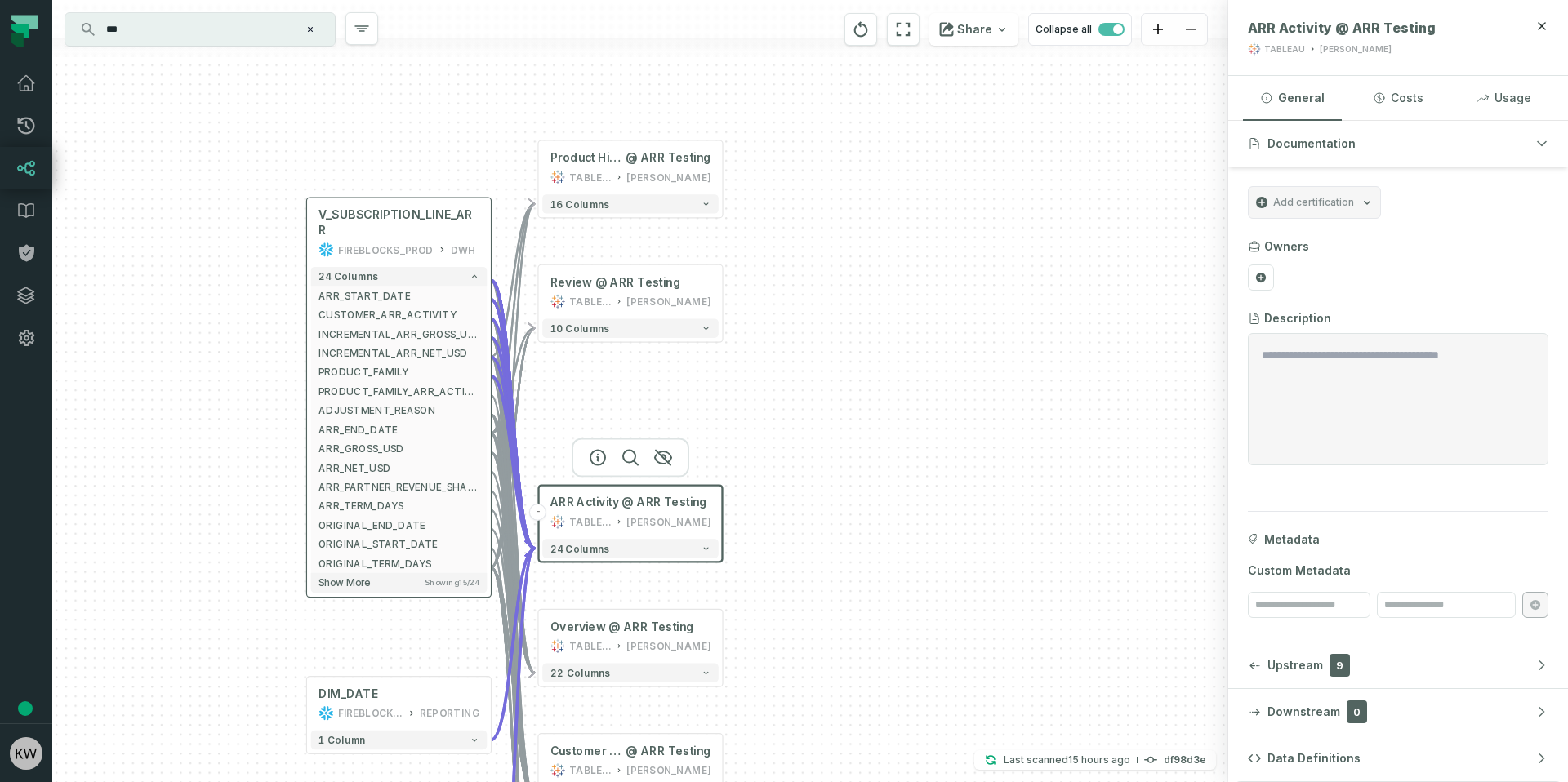
click at [448, 263] on div "24 columns ARR_START_DATE - CUSTOMER_ARR_ACTIVITY - INCREMENTAL_ARR_GROSS_USD -…" at bounding box center [399, 430] width 184 height 333
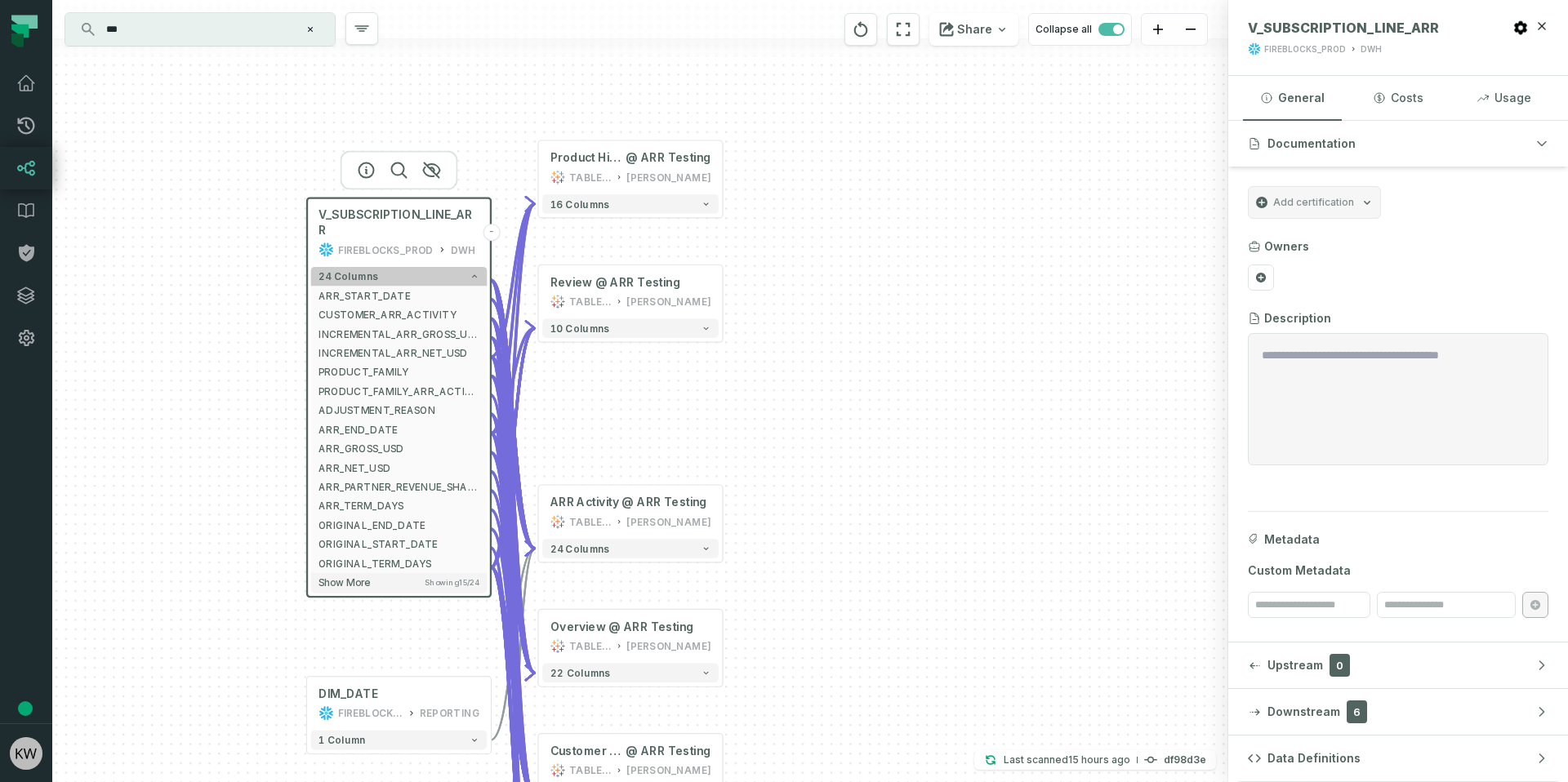
click at [449, 267] on button "24 columns" at bounding box center [399, 276] width 177 height 19
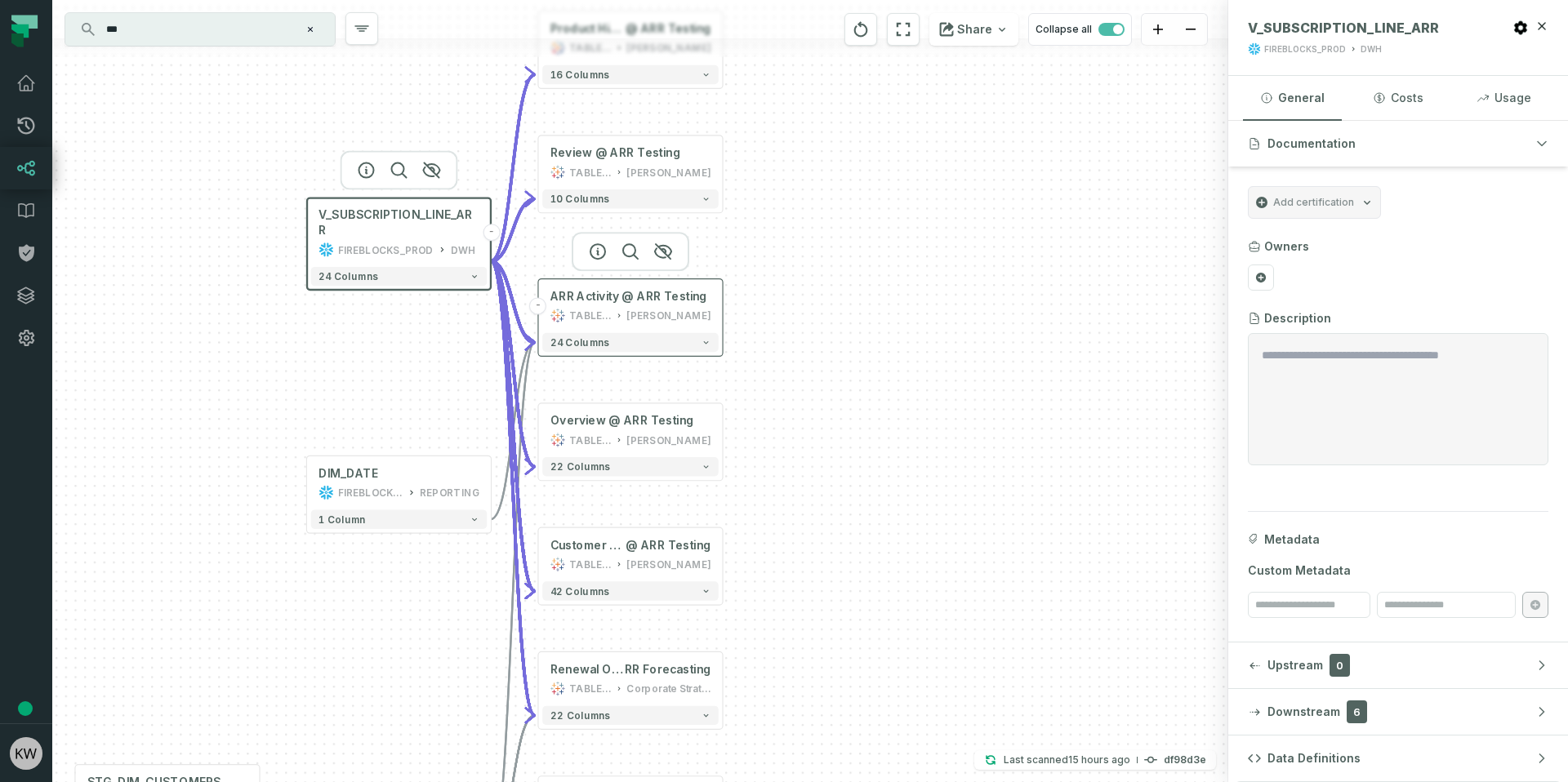
click at [541, 305] on button "-" at bounding box center [537, 305] width 17 height 17
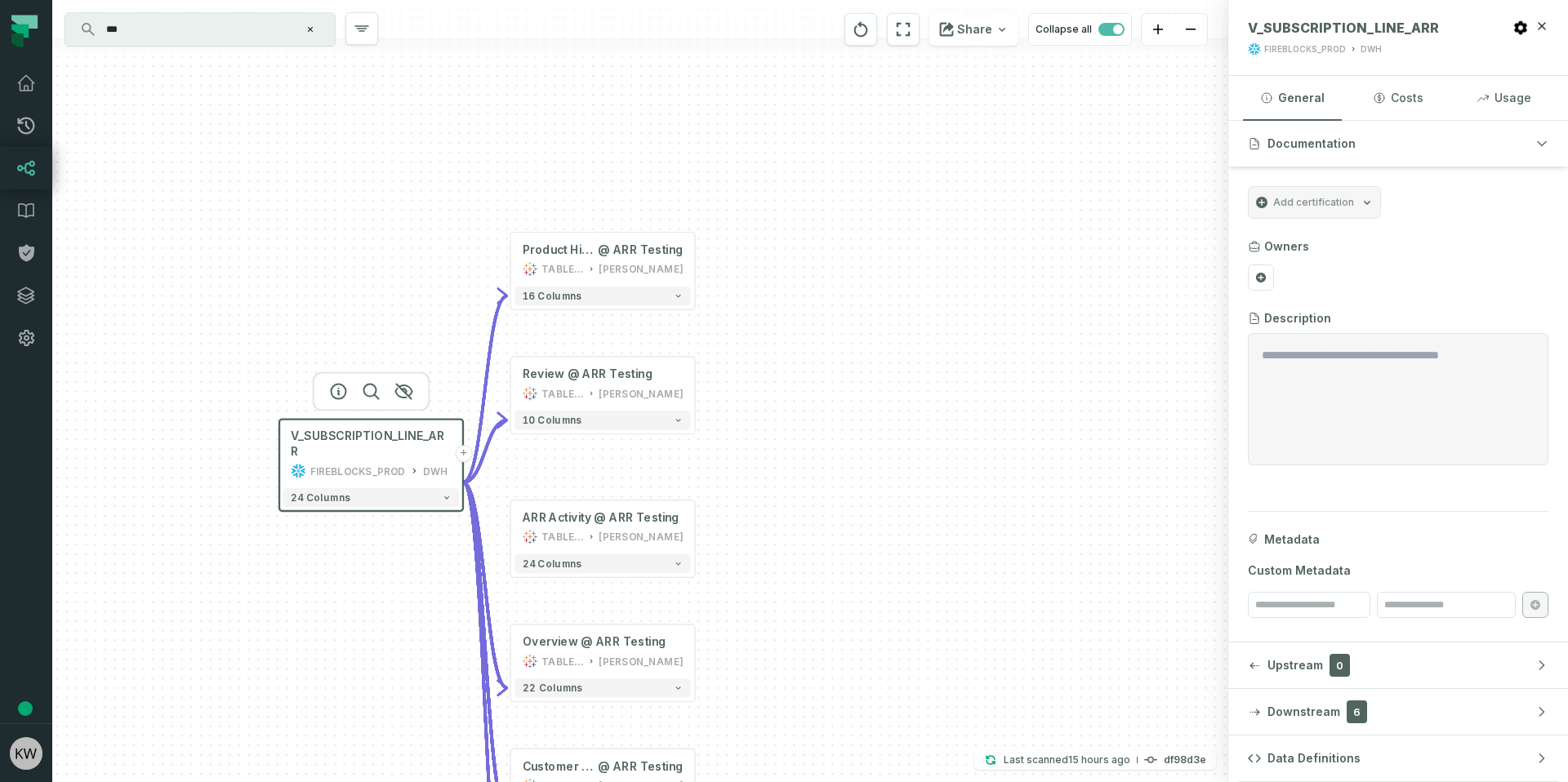
drag, startPoint x: 847, startPoint y: 371, endPoint x: 820, endPoint y: 590, distance: 220.7
click at [820, 592] on div "+ Customer Details @ ARR Testing TABLEAU Konstantin 42 columns + Overview @ ARR…" at bounding box center [640, 391] width 1176 height 782
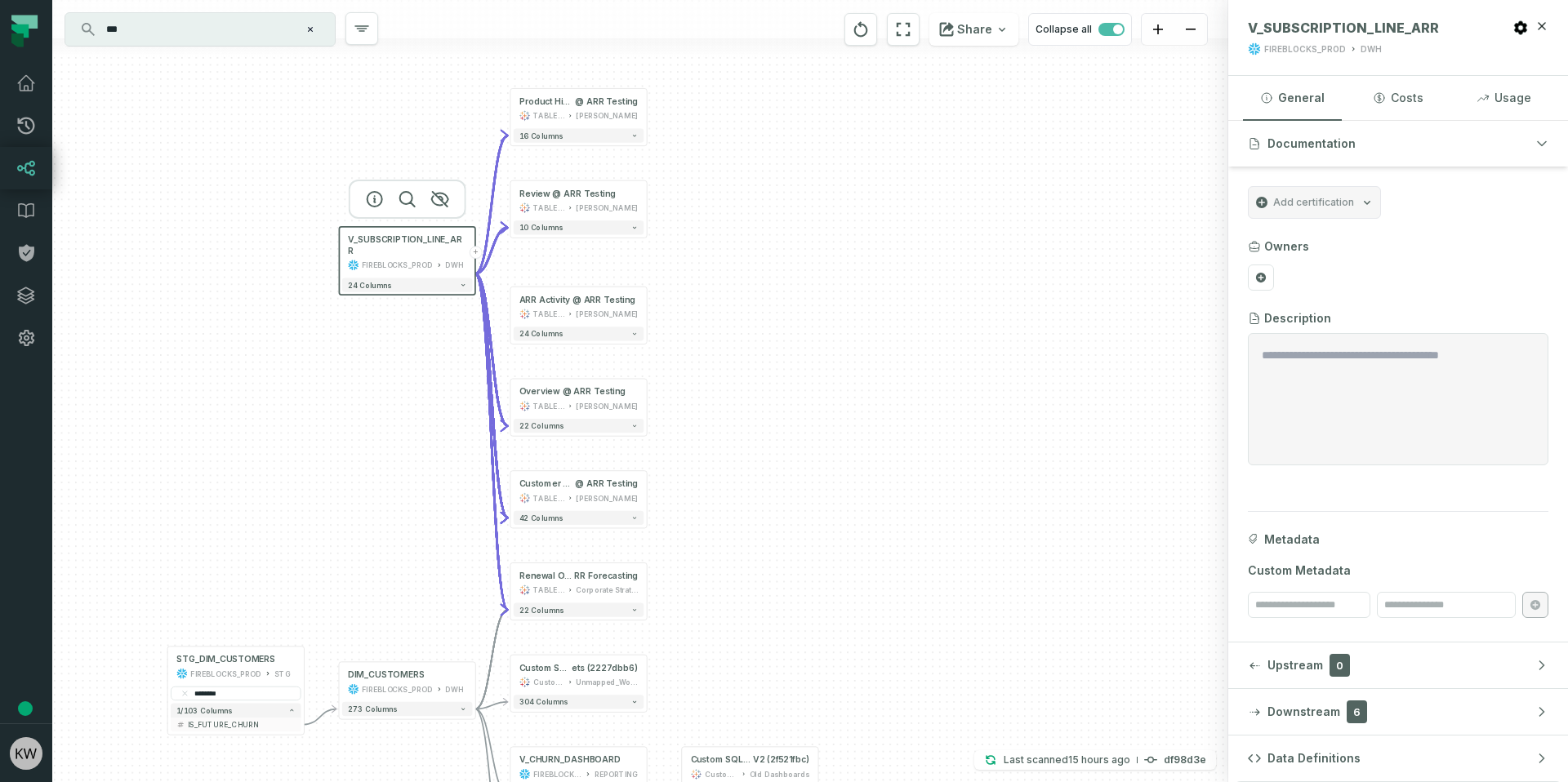
drag, startPoint x: 815, startPoint y: 519, endPoint x: 733, endPoint y: 294, distance: 239.5
click at [733, 294] on div "+ Customer Details @ ARR Testing TABLEAU Konstantin 42 columns + Overview @ ARR…" at bounding box center [640, 391] width 1176 height 782
click at [575, 593] on div "Corporate Strategy" at bounding box center [605, 592] width 62 height 12
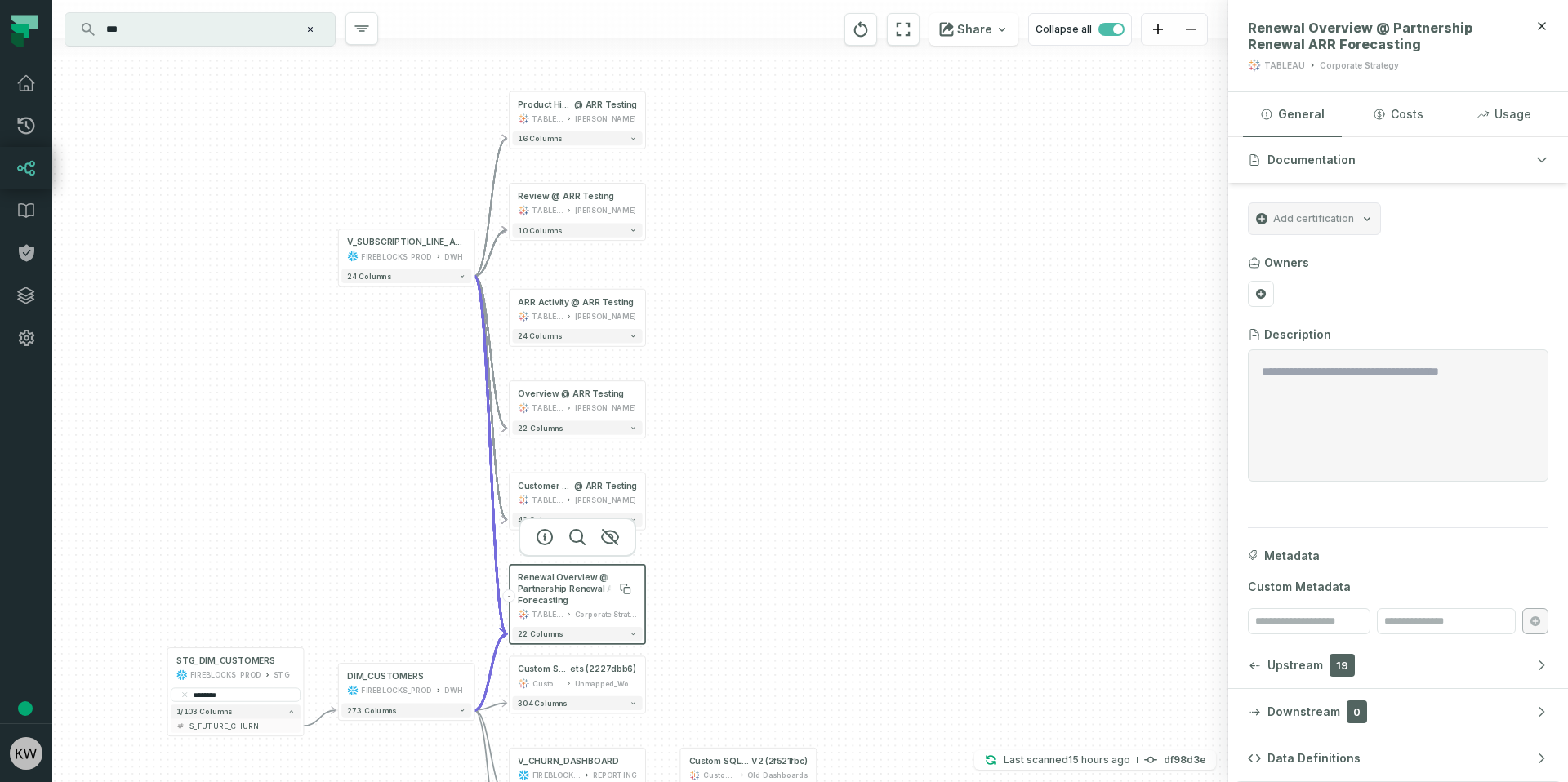
click at [560, 580] on span "Renewal Overview @ Partnership Renewal ARR Forecasting" at bounding box center [576, 589] width 119 height 34
click at [1295, 661] on span "Upstream" at bounding box center [1294, 666] width 56 height 17
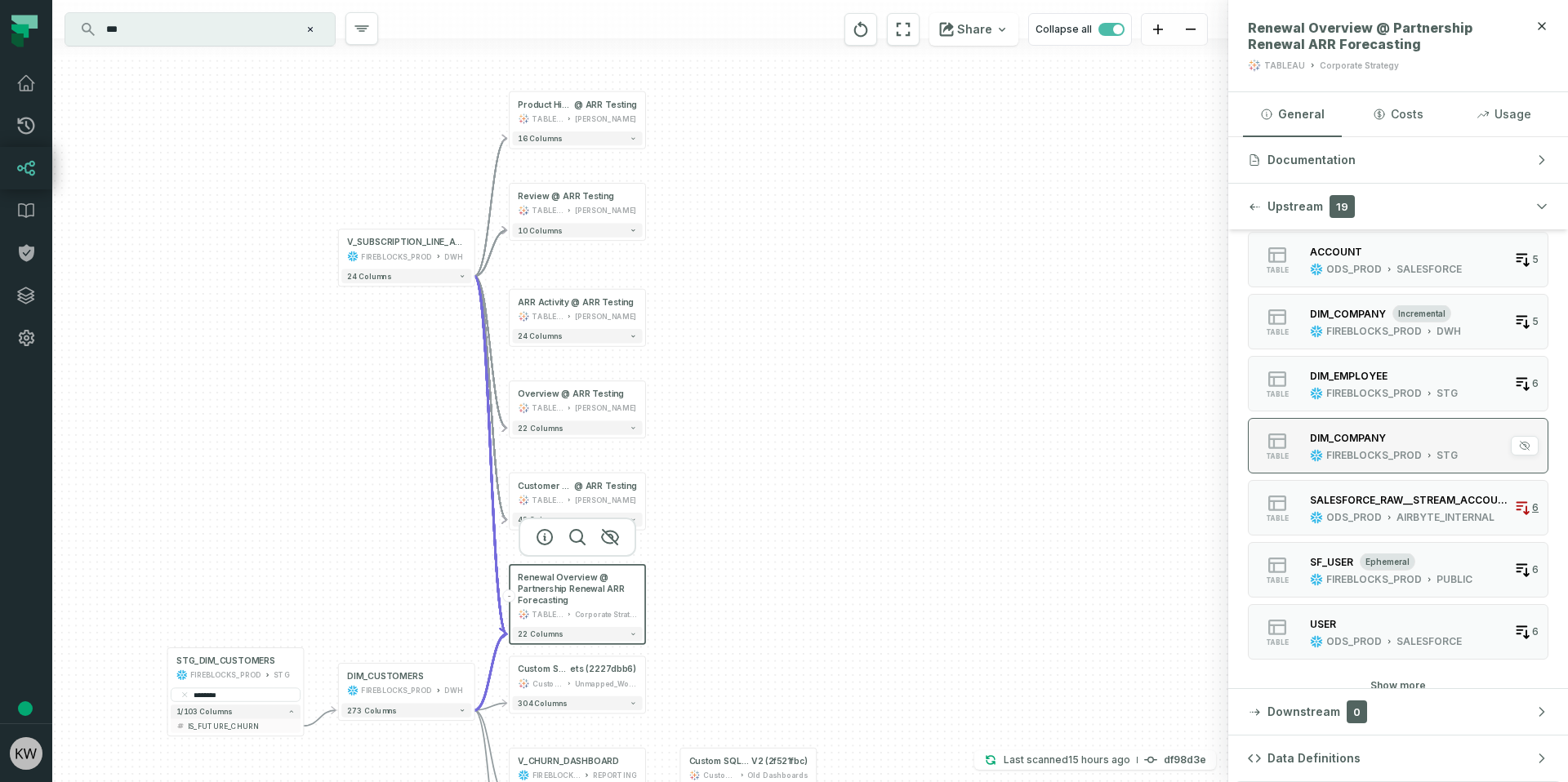
scroll to position [584, 0]
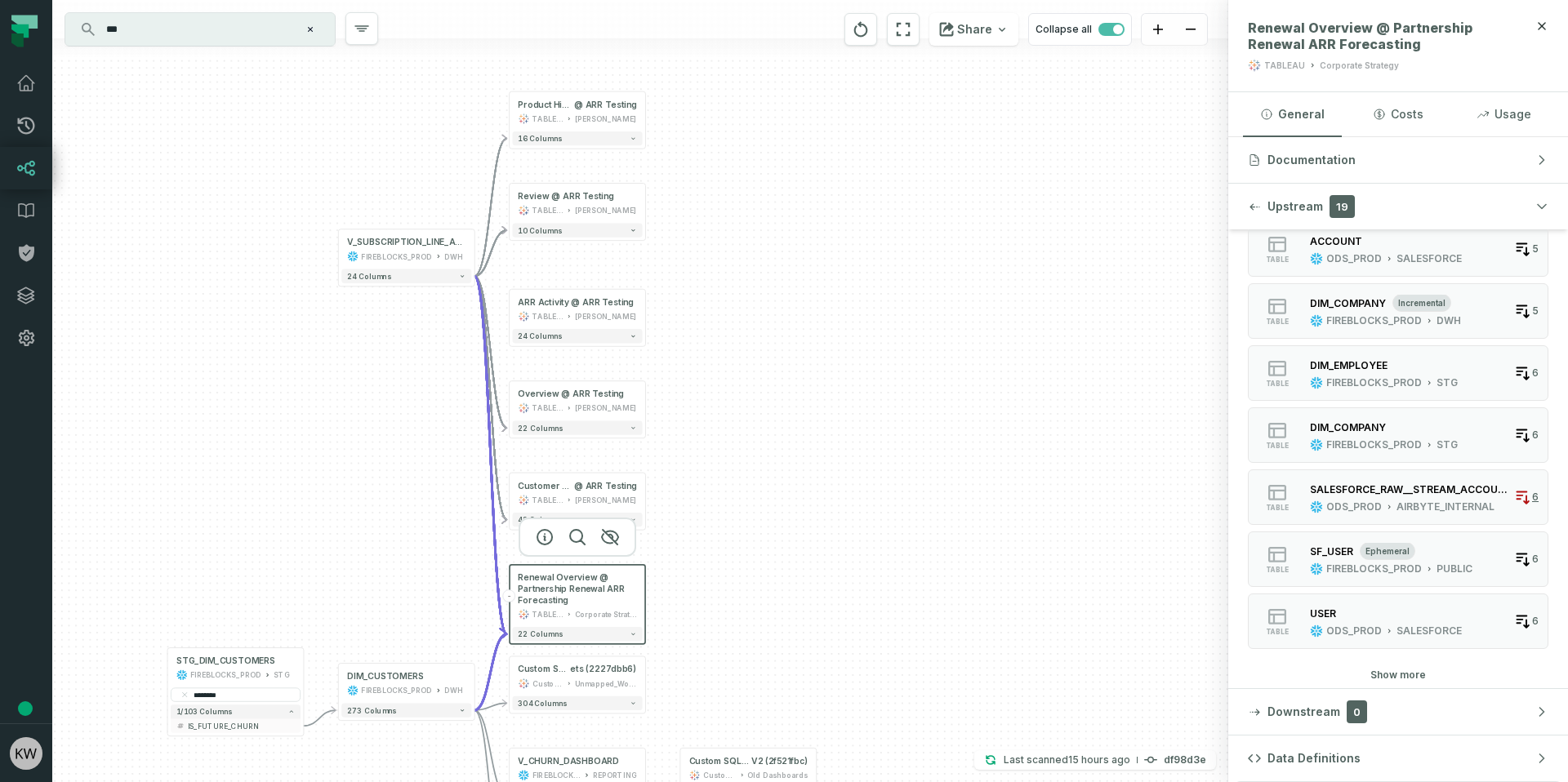
click at [1395, 668] on button "Show more" at bounding box center [1397, 675] width 56 height 13
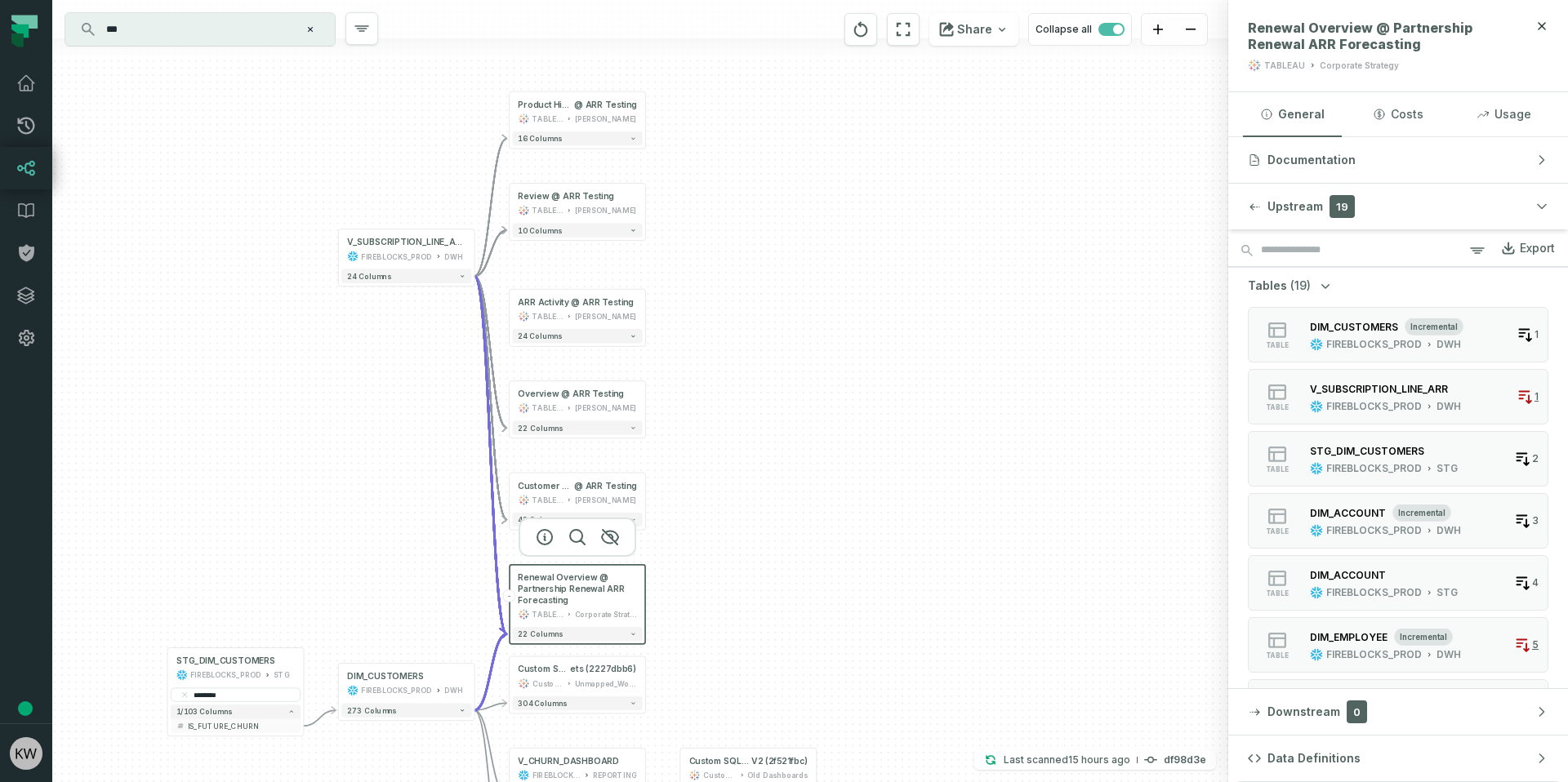
scroll to position [0, 0]
click at [1352, 775] on button "Data Definitions" at bounding box center [1398, 758] width 340 height 46
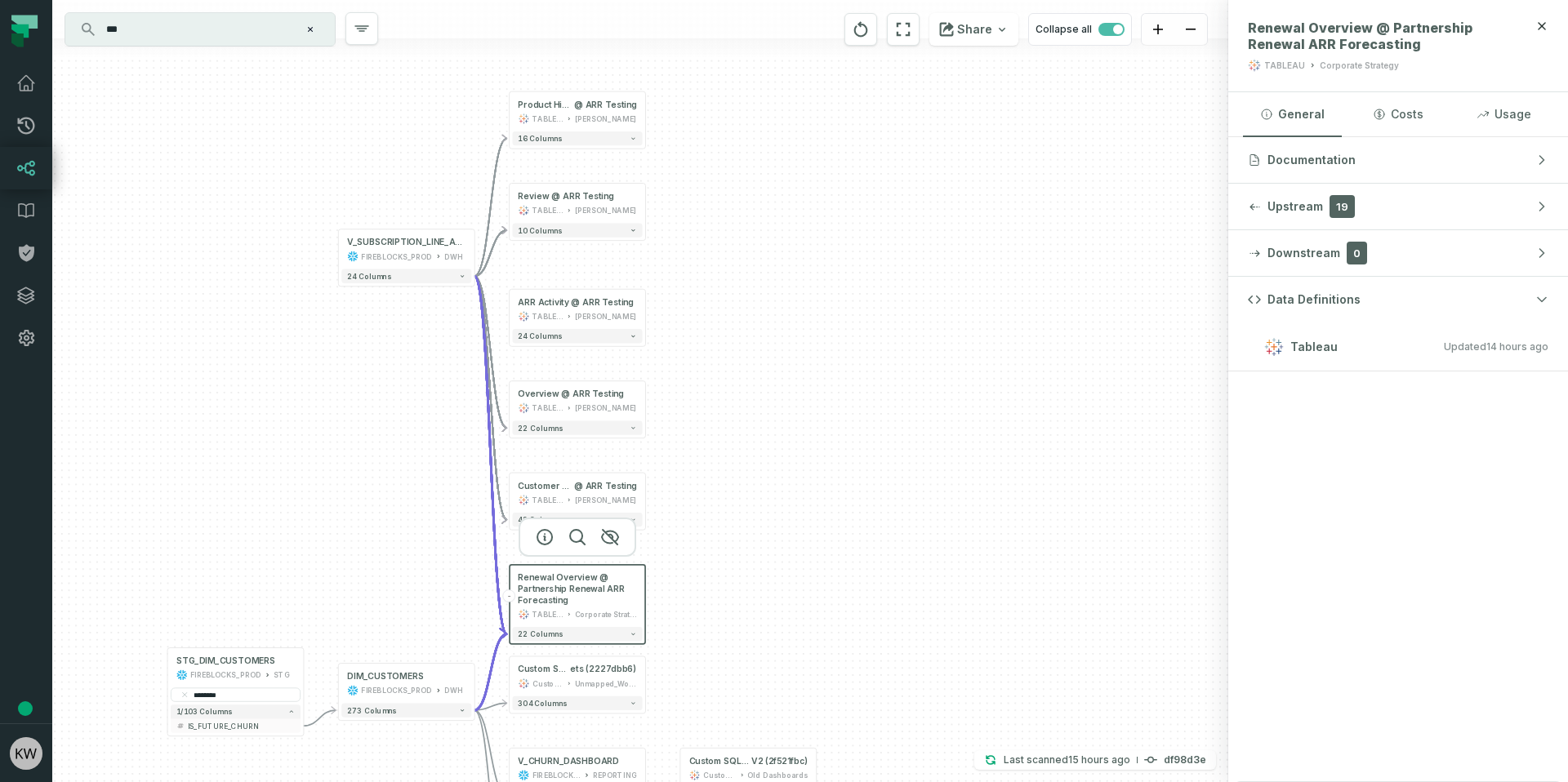
click at [1556, 347] on h3 "Tableau Updated 8/19/2025, 1:01:19 AM" at bounding box center [1398, 347] width 340 height 49
click at [1378, 146] on button "Documentation" at bounding box center [1398, 159] width 340 height 46
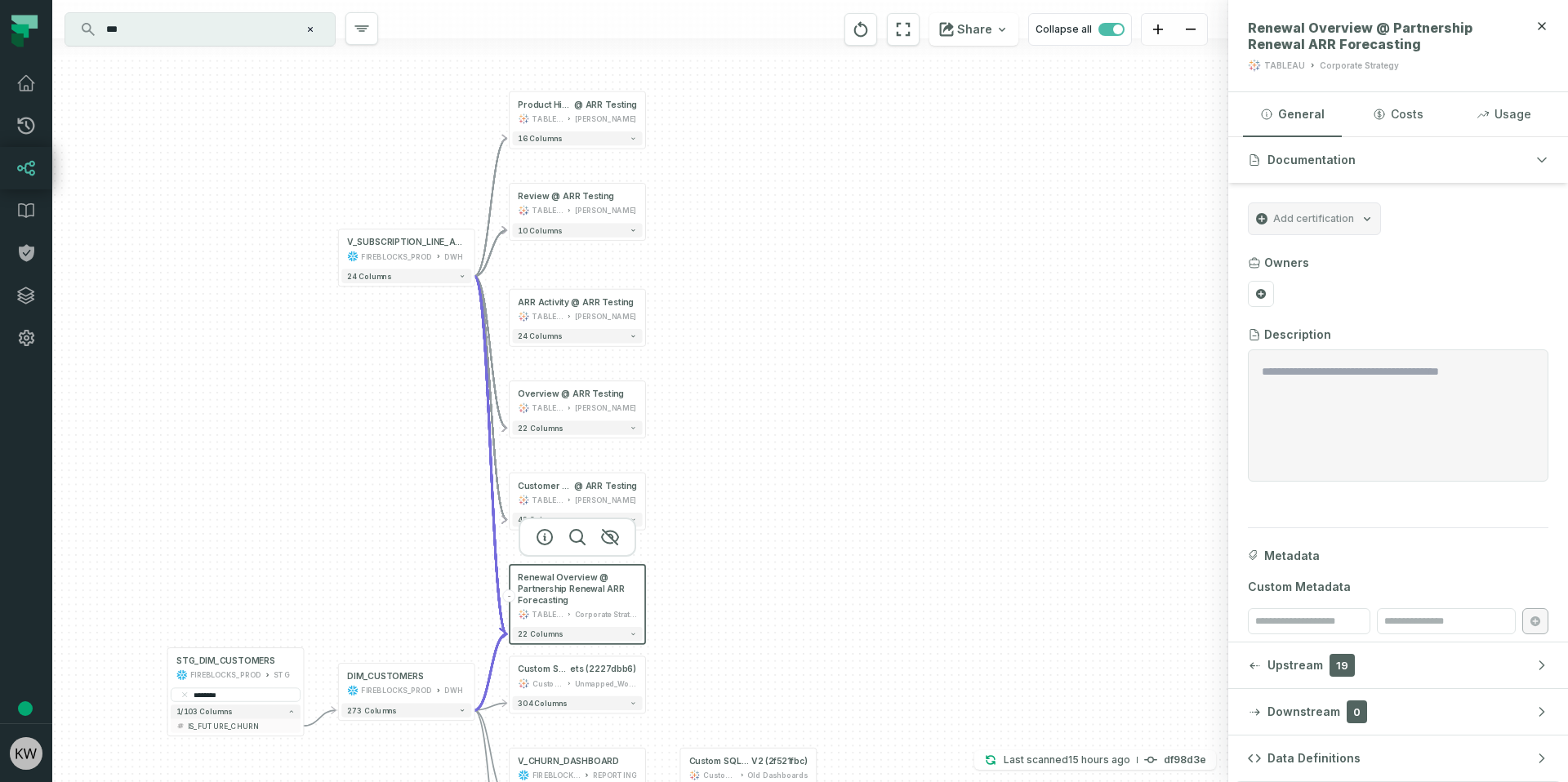
scroll to position [12, 0]
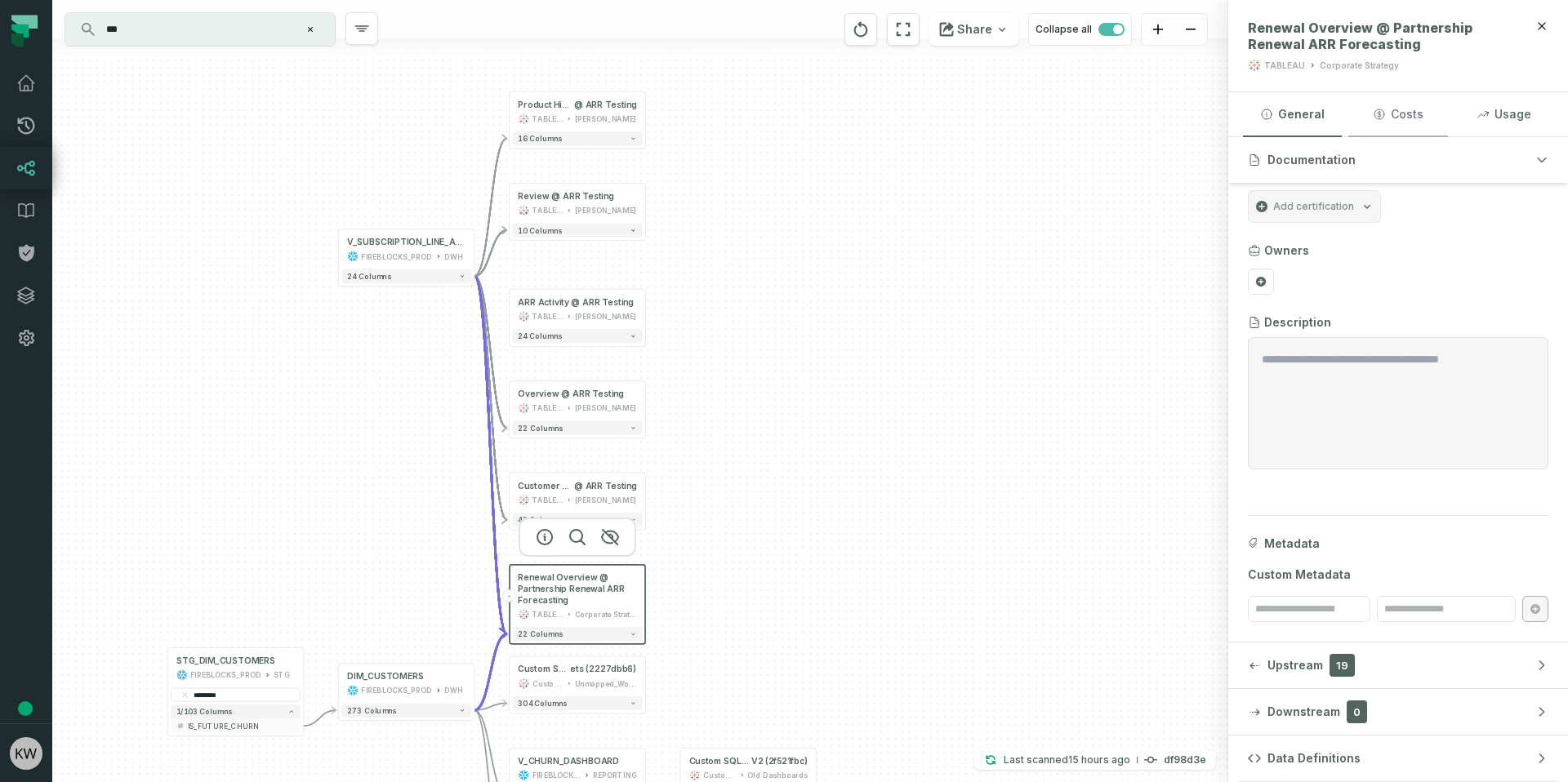
click at [1410, 116] on button "Costs" at bounding box center [1397, 114] width 99 height 44
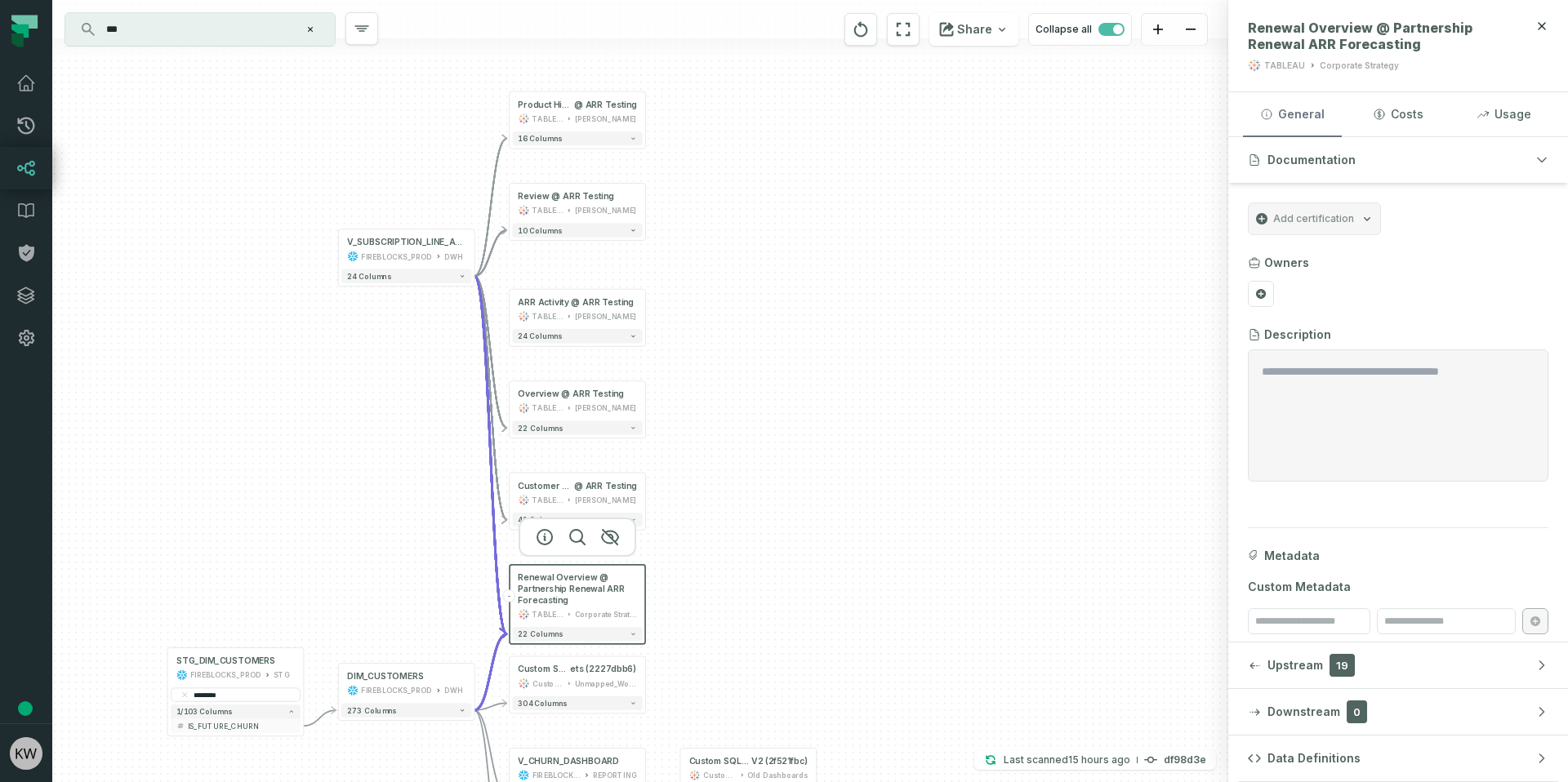
click at [1309, 130] on button "General" at bounding box center [1292, 114] width 99 height 44
click at [557, 616] on div "TABLEAU" at bounding box center [547, 615] width 31 height 12
click at [587, 634] on button "22 columns" at bounding box center [576, 634] width 130 height 14
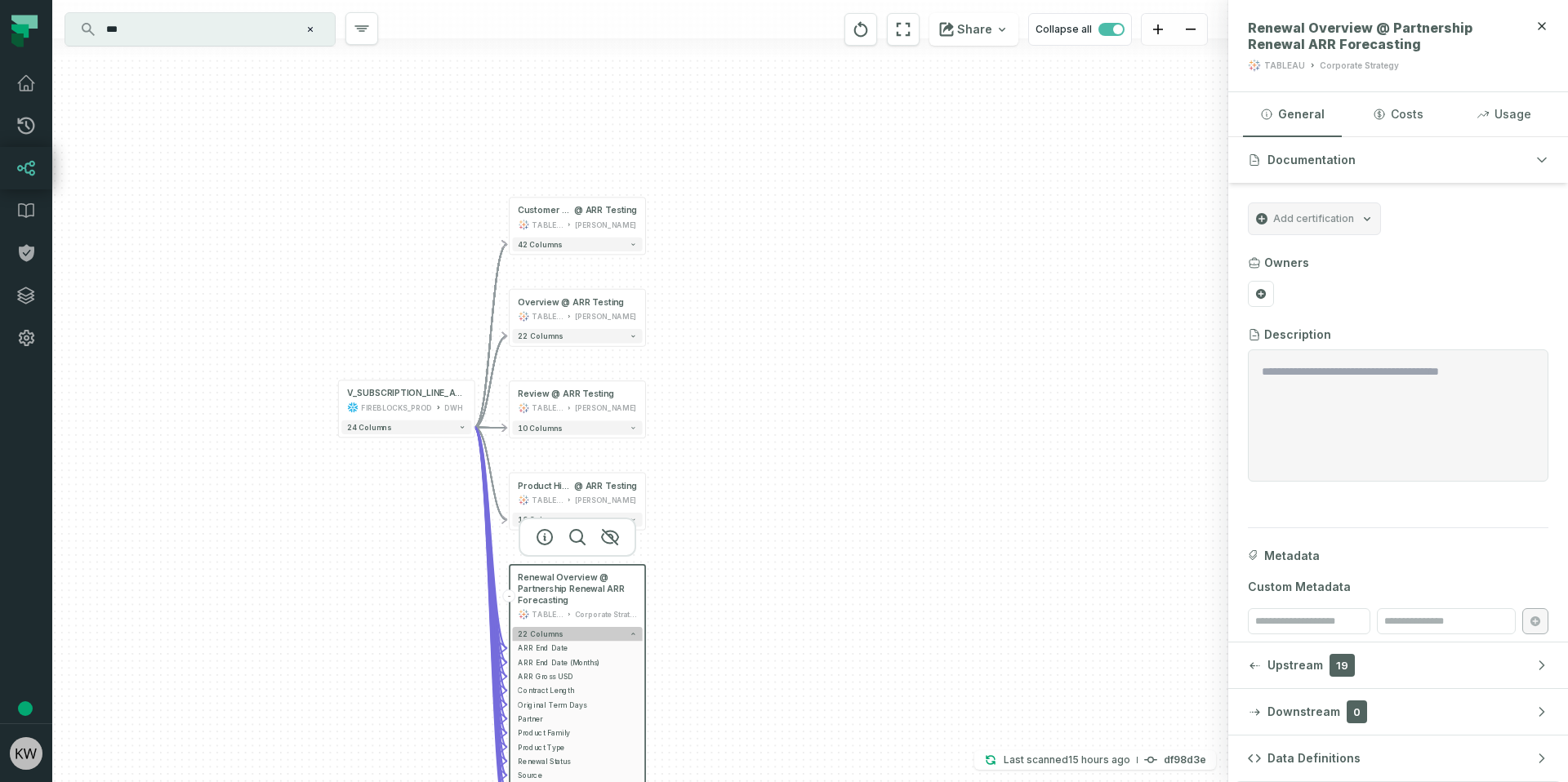
click at [581, 630] on button "22 columns" at bounding box center [576, 634] width 130 height 14
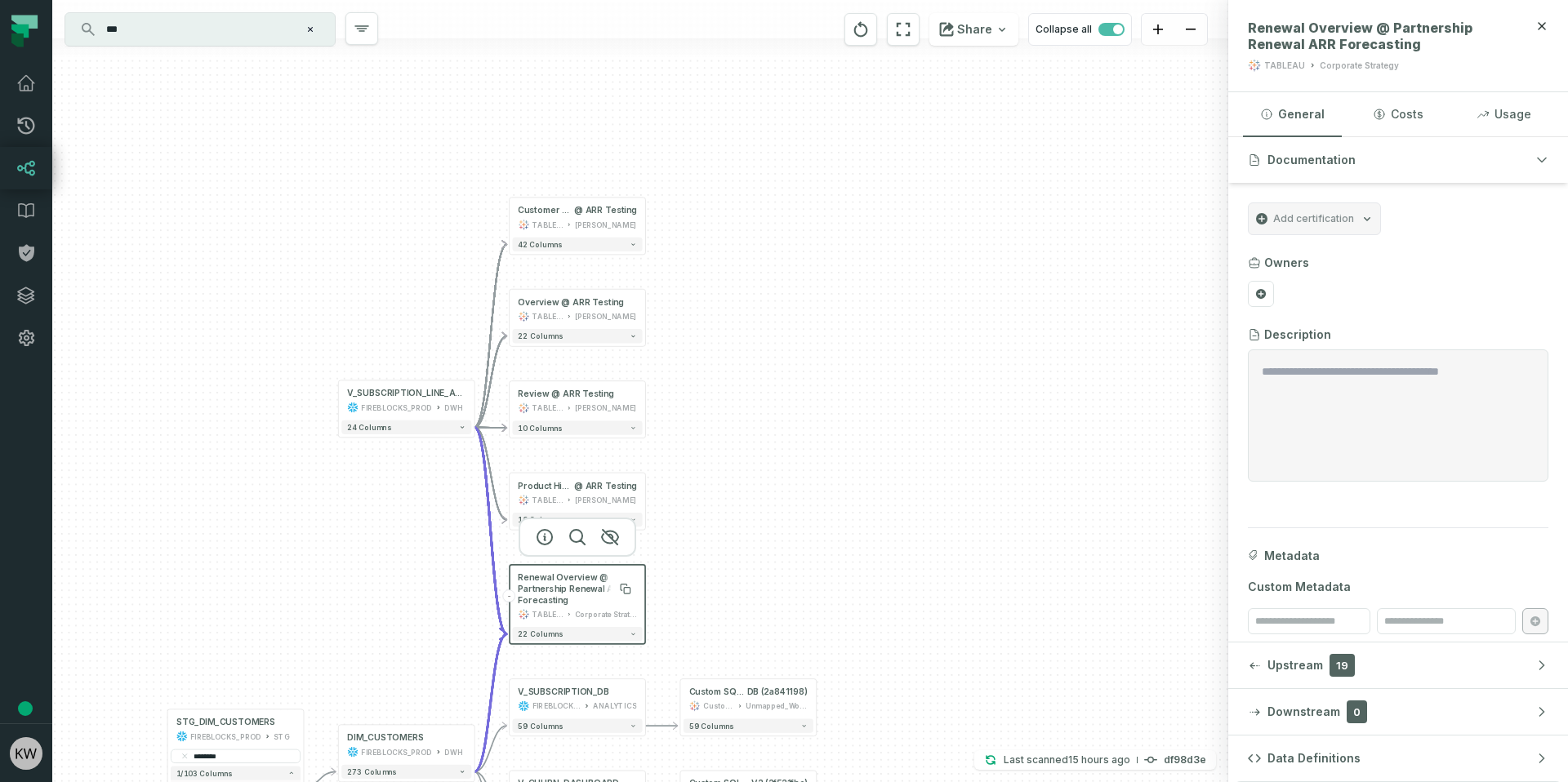
click at [548, 605] on span "Renewal Overview @ Partnership Renewal ARR Forecasting" at bounding box center [576, 589] width 119 height 34
click at [1345, 60] on div "Corporate Strategy" at bounding box center [1359, 66] width 80 height 12
click at [1287, 60] on div "TABLEAU" at bounding box center [1284, 66] width 41 height 12
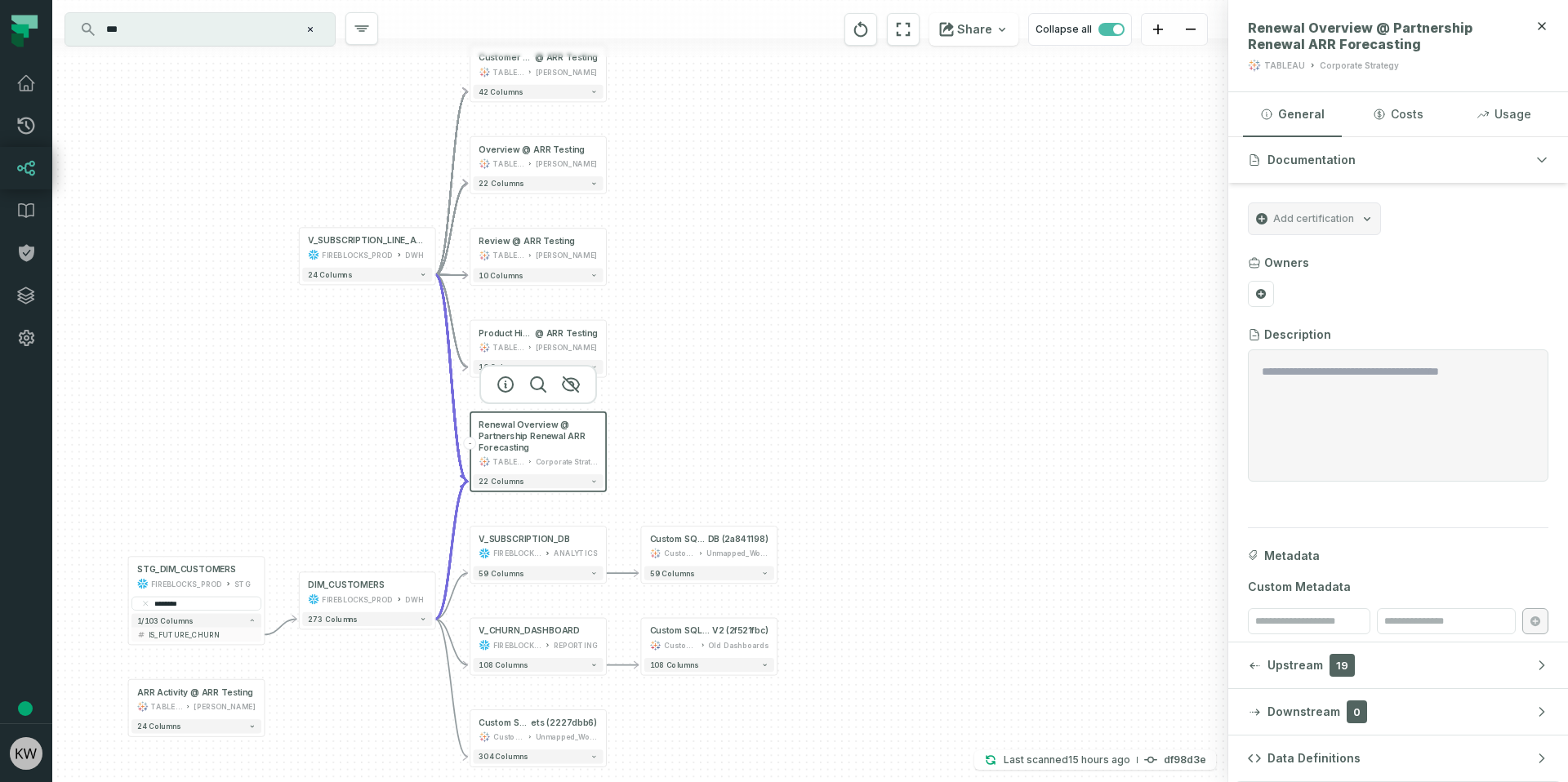
drag, startPoint x: 794, startPoint y: 559, endPoint x: 750, endPoint y: 426, distance: 140.1
click at [750, 426] on div "+ Customer Details @ ARR Testing TABLEAU Konstantin 42 columns + Overview @ ARR…" at bounding box center [640, 391] width 1176 height 782
click at [592, 483] on icon "button" at bounding box center [594, 481] width 7 height 7
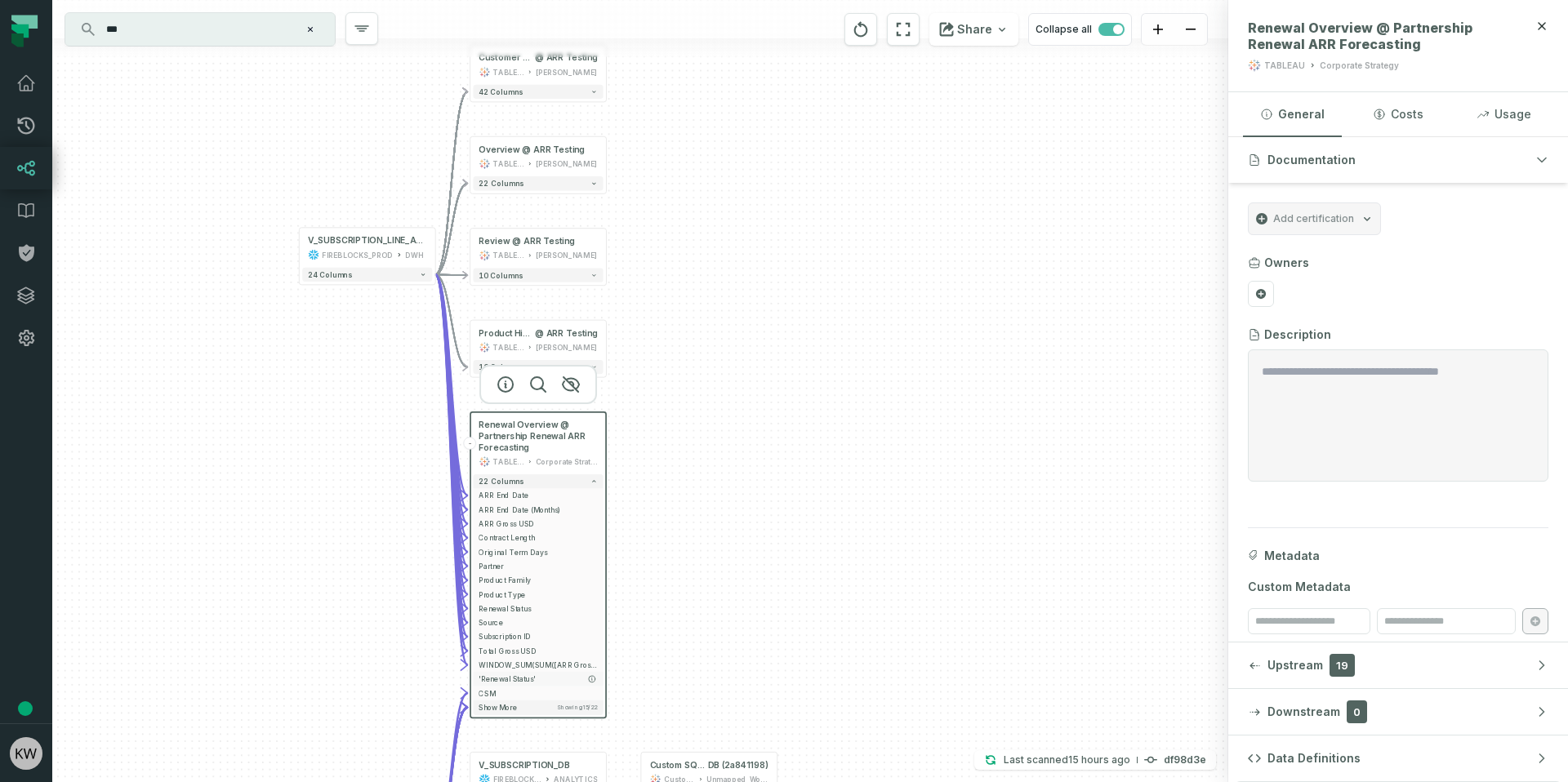
click at [506, 676] on span "'Renewal Status'" at bounding box center [537, 678] width 119 height 11
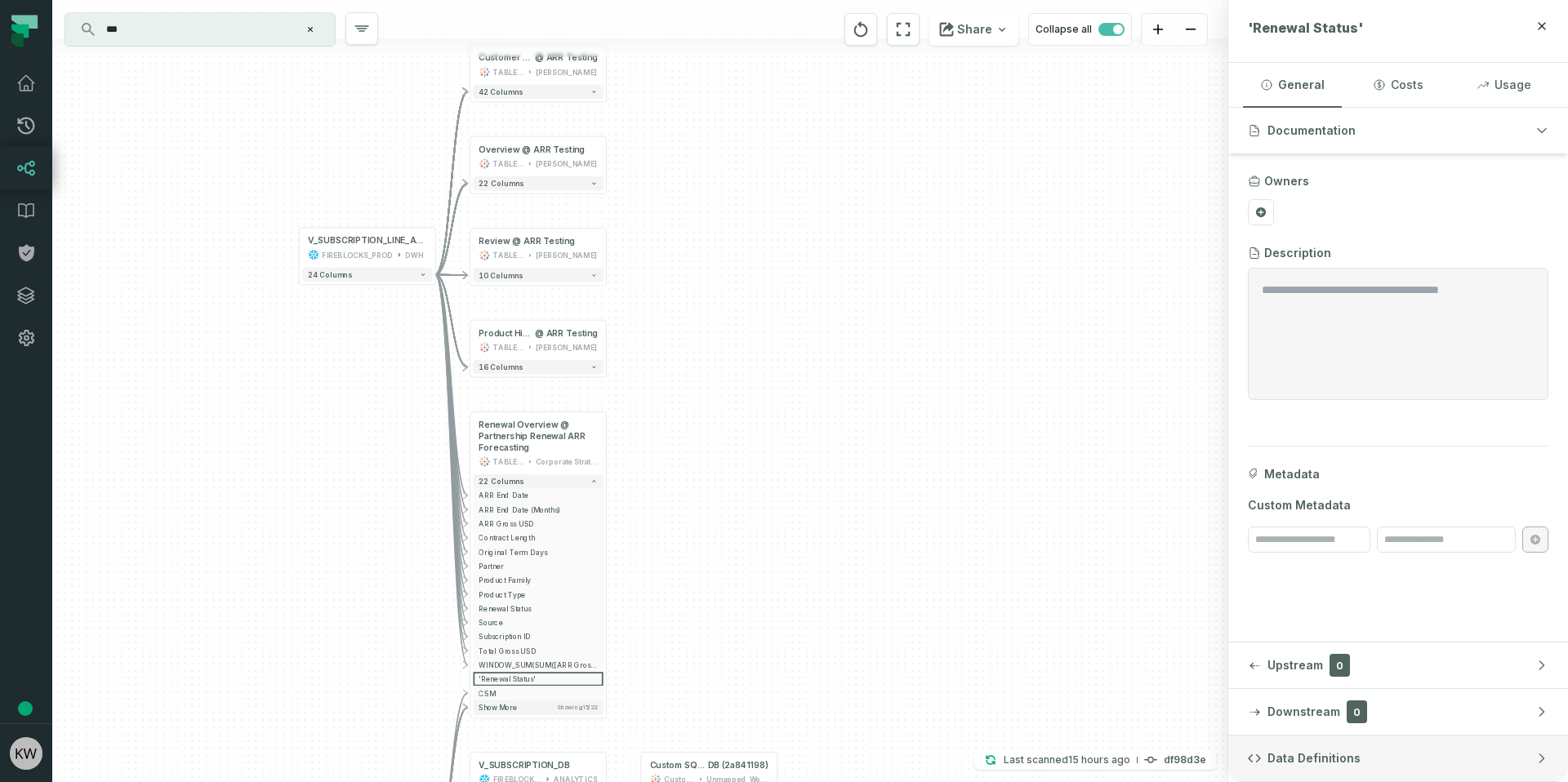
click at [1416, 750] on button "Data Definitions" at bounding box center [1398, 758] width 340 height 46
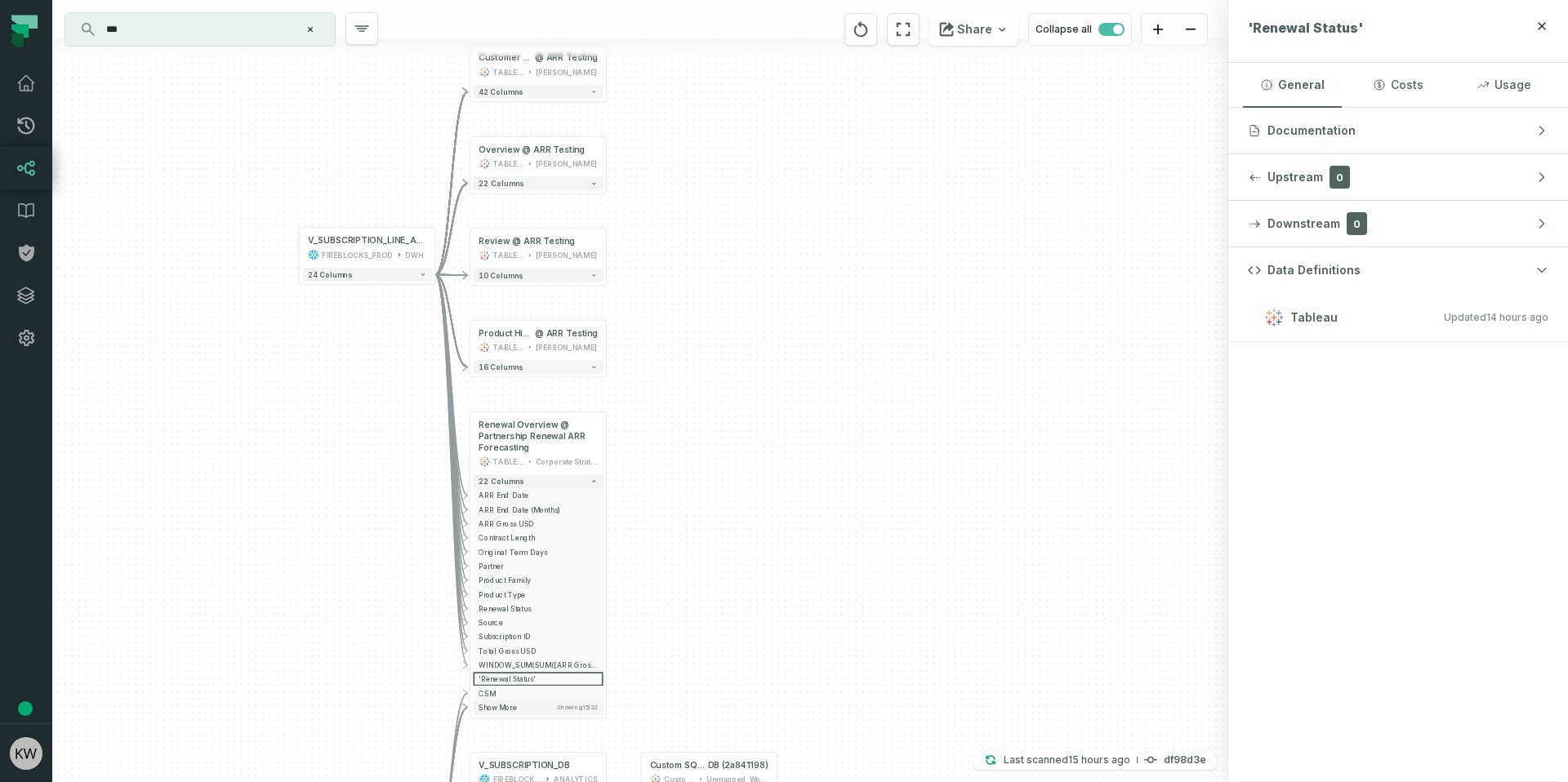
click at [1548, 315] on h3 "Tableau Updated 8/19/2025, 1:01:19 AM" at bounding box center [1398, 317] width 340 height 49
click at [1301, 137] on span "Documentation" at bounding box center [1311, 131] width 88 height 17
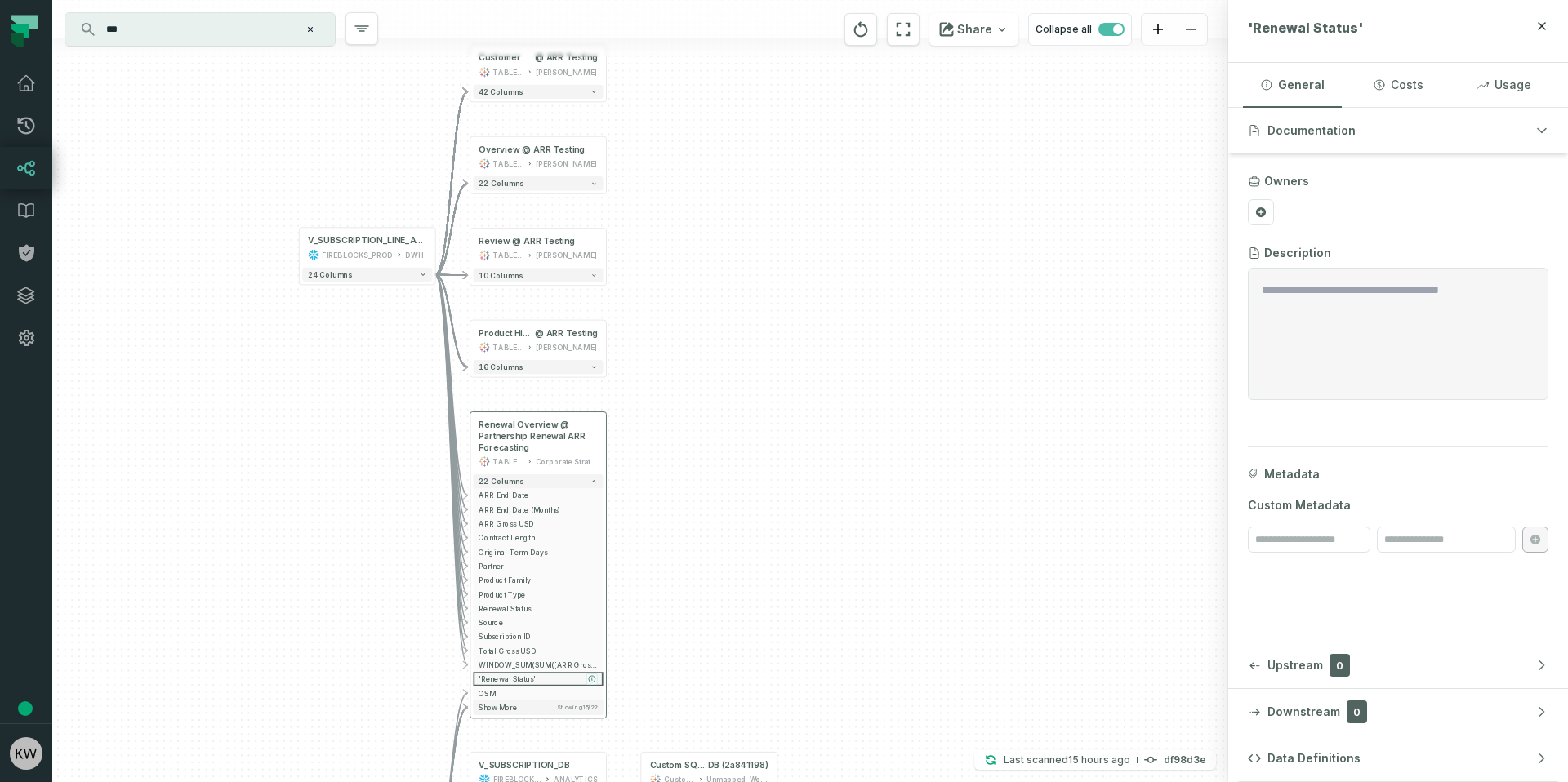
click at [594, 681] on icon "button" at bounding box center [592, 679] width 7 height 7
click at [470, 697] on button "-" at bounding box center [469, 693] width 13 height 13
click at [470, 694] on button "+" at bounding box center [469, 693] width 13 height 13
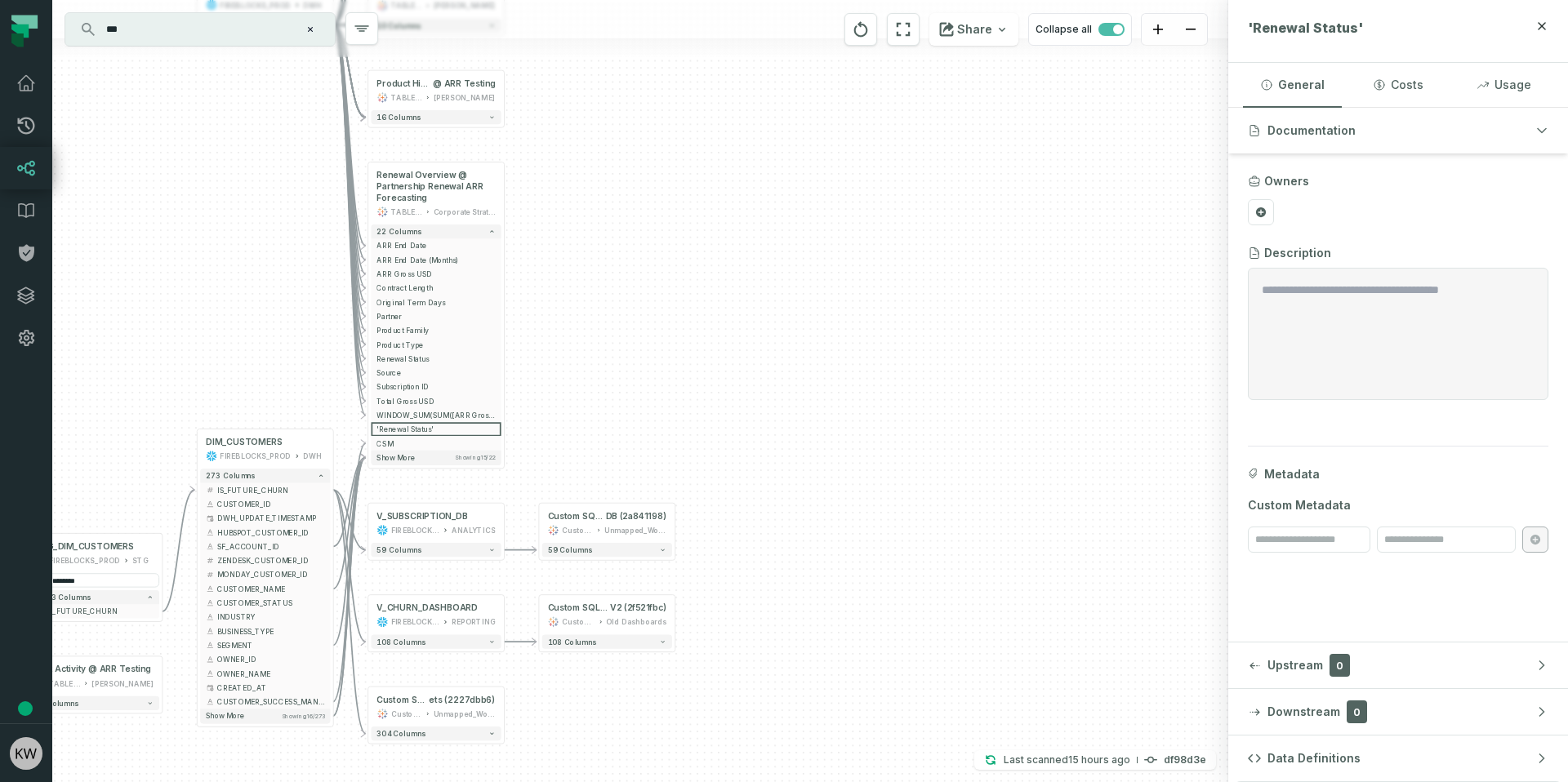
drag, startPoint x: 986, startPoint y: 693, endPoint x: 885, endPoint y: 329, distance: 377.8
click at [885, 329] on div "+ Customer Details @ ARR Testing TABLEAU Konstantin 42 columns + Overview @ ARR…" at bounding box center [640, 391] width 1176 height 782
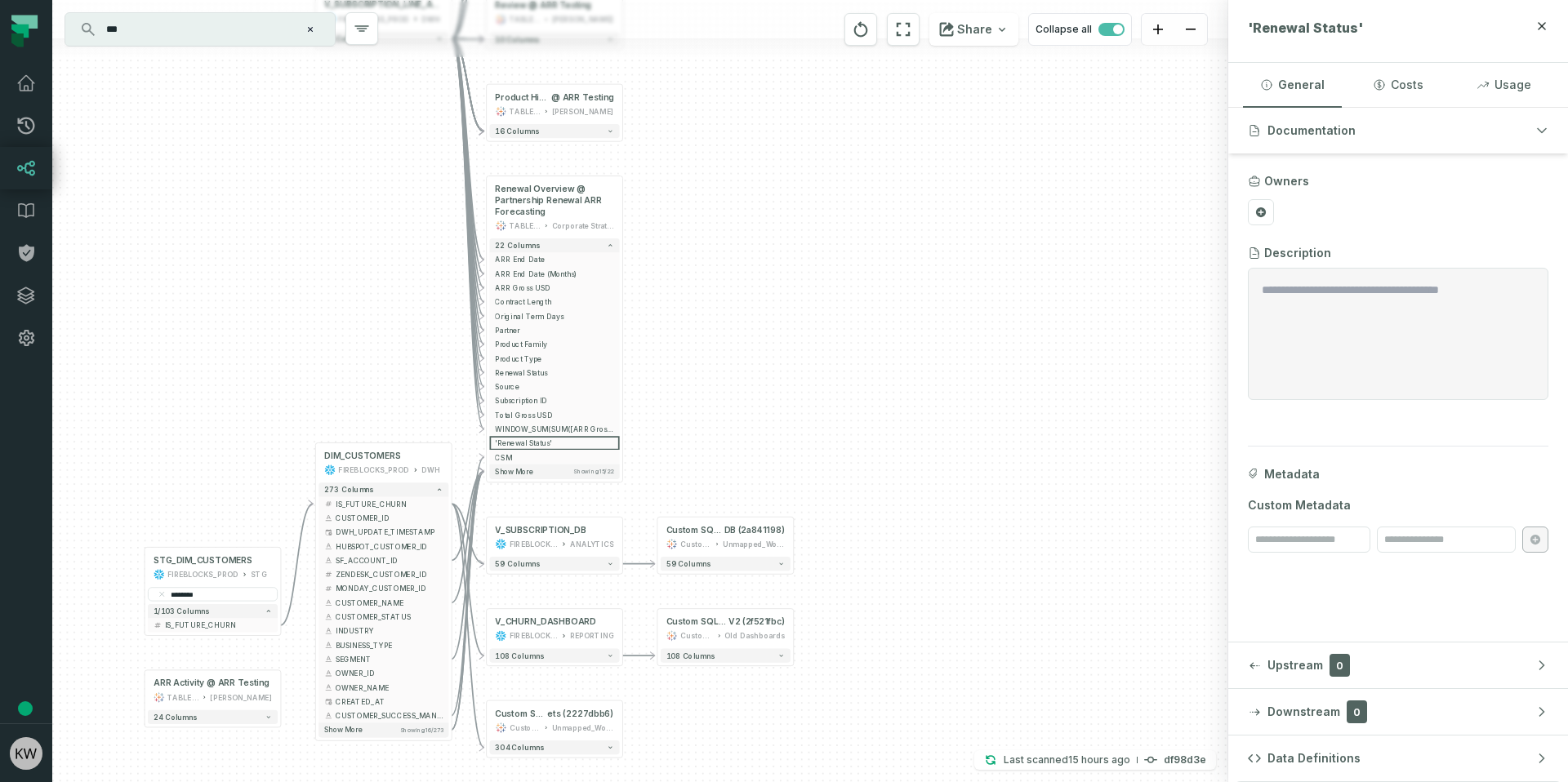
drag, startPoint x: 709, startPoint y: 388, endPoint x: 778, endPoint y: 386, distance: 69.0
click at [778, 386] on div "+ Customer Details @ ARR Testing TABLEAU Konstantin 42 columns + Overview @ ARR…" at bounding box center [640, 391] width 1176 height 782
click at [429, 493] on button "273 columns" at bounding box center [383, 489] width 130 height 14
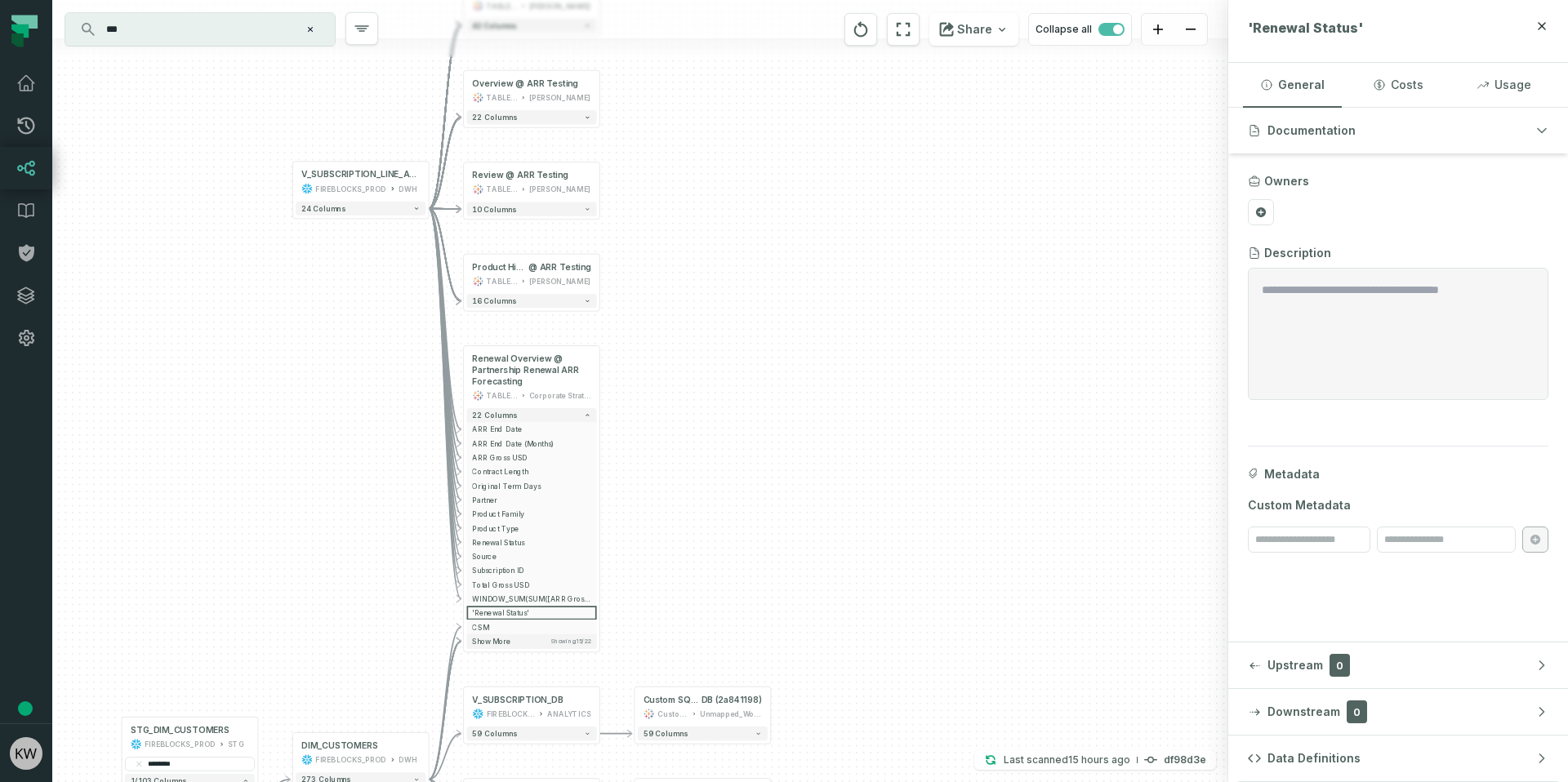
drag, startPoint x: 892, startPoint y: 256, endPoint x: 870, endPoint y: 549, distance: 293.8
click at [870, 549] on div "+ Customer Details @ ARR Testing TABLEAU Konstantin 42 columns + Overview @ ARR…" at bounding box center [640, 391] width 1176 height 782
click at [676, 419] on div "+ Customer Details @ ARR Testing TABLEAU Konstantin 42 columns + Overview @ ARR…" at bounding box center [640, 391] width 1176 height 782
click at [519, 249] on div at bounding box center [532, 229] width 118 height 39
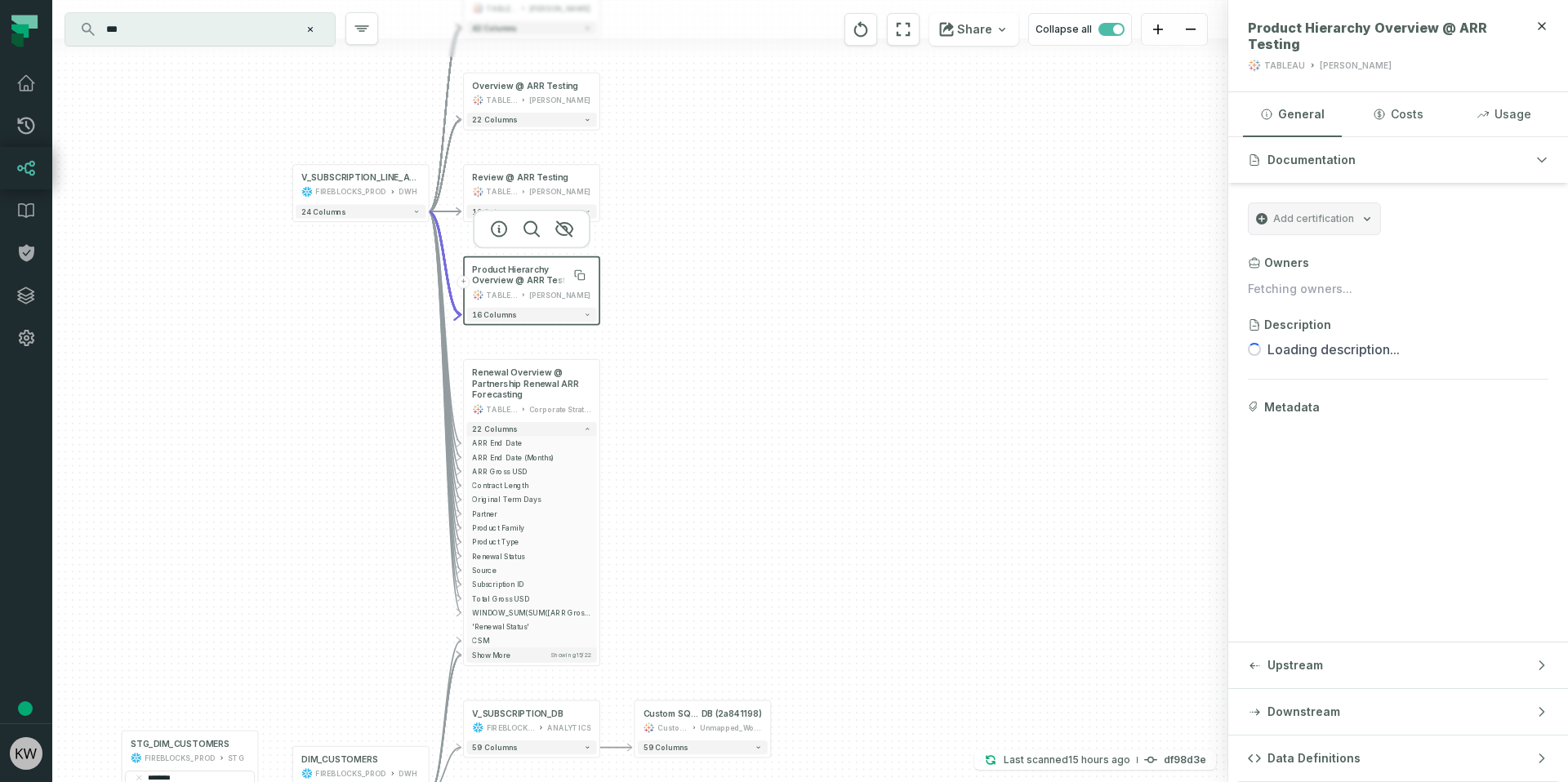
click at [514, 269] on span "Product Hierarchy Overview @ ARR Testing" at bounding box center [531, 275] width 119 height 23
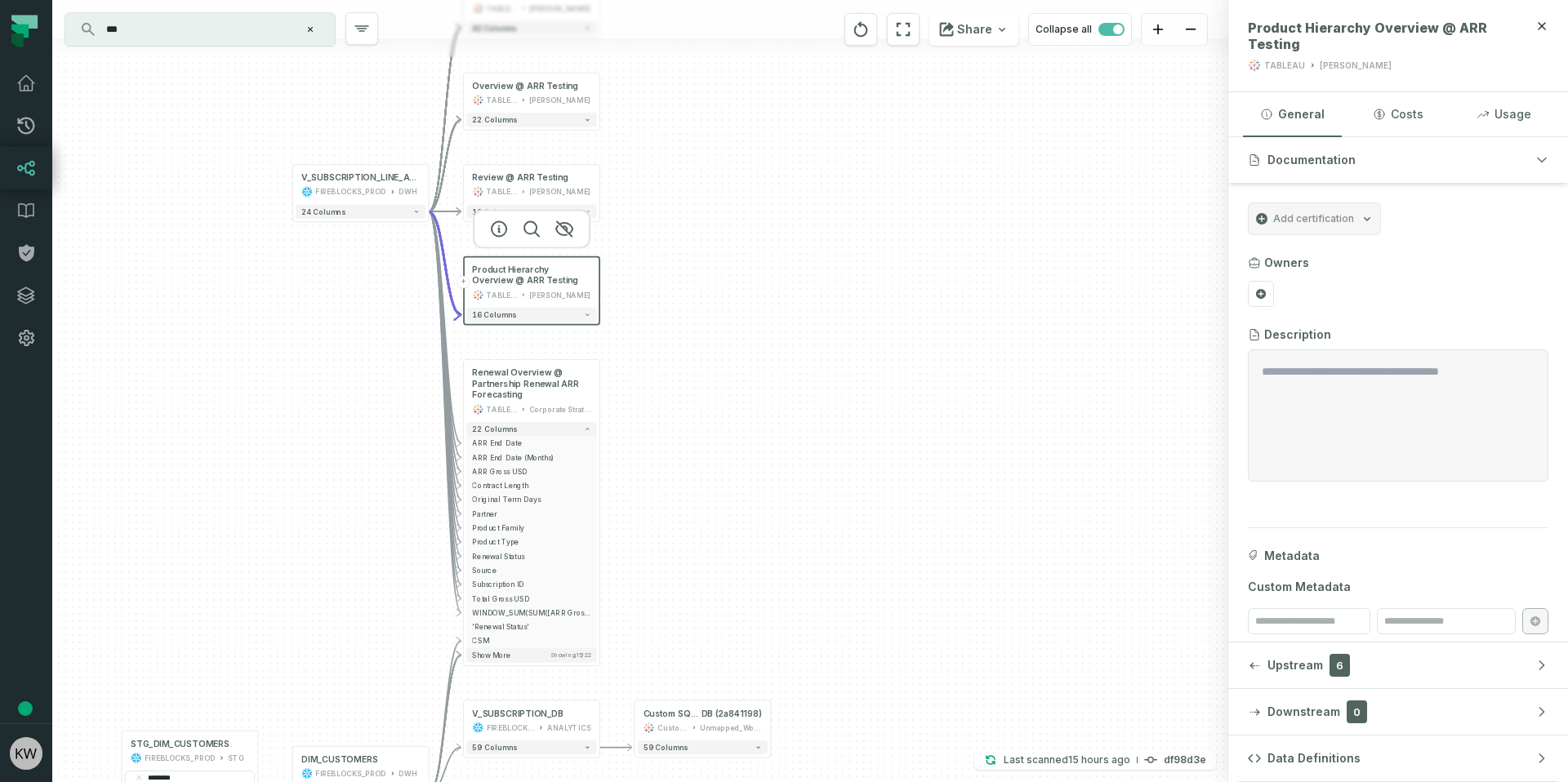
click at [467, 280] on button "+" at bounding box center [464, 283] width 13 height 13
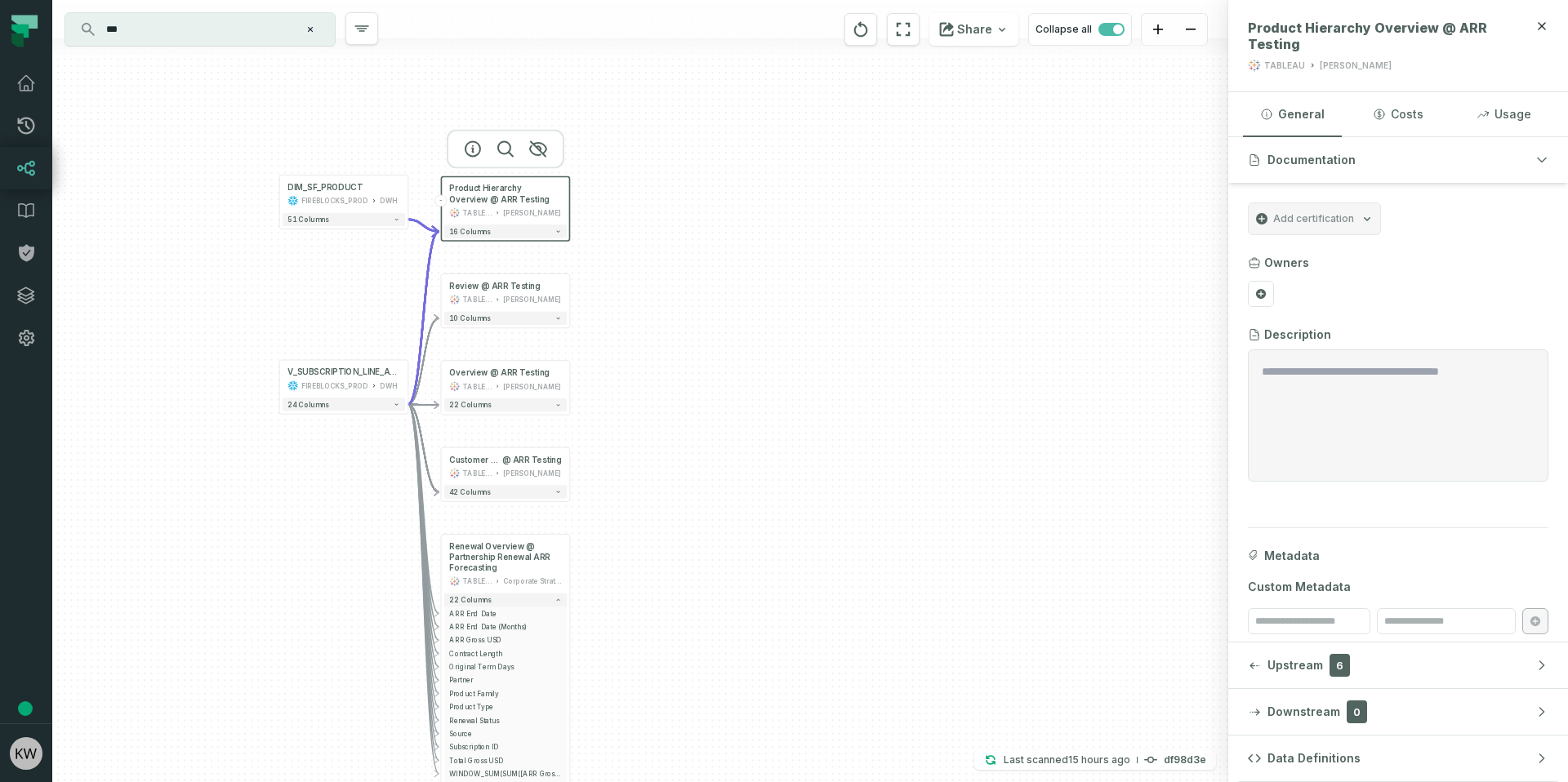
drag, startPoint x: 1070, startPoint y: 561, endPoint x: 570, endPoint y: 225, distance: 602.4
click at [570, 225] on div "+ DIM_SF_PRODUCT FIREBLOCKS_PROD DWH + 51 columns + Customer Details @ ARR Test…" at bounding box center [640, 391] width 1176 height 782
click at [521, 228] on button "16 columns" at bounding box center [506, 231] width 123 height 13
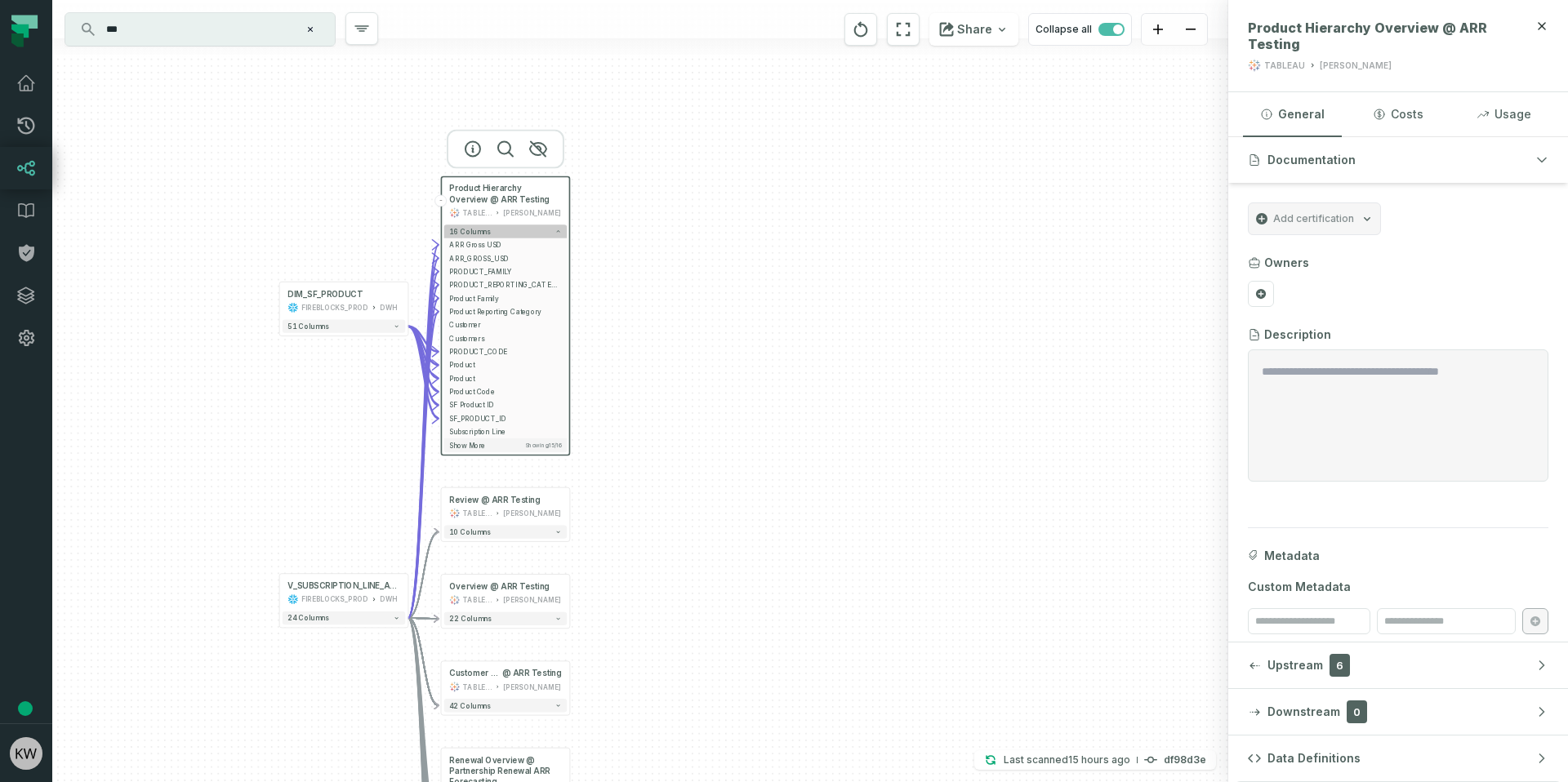
click at [558, 228] on icon "button" at bounding box center [558, 231] width 7 height 7
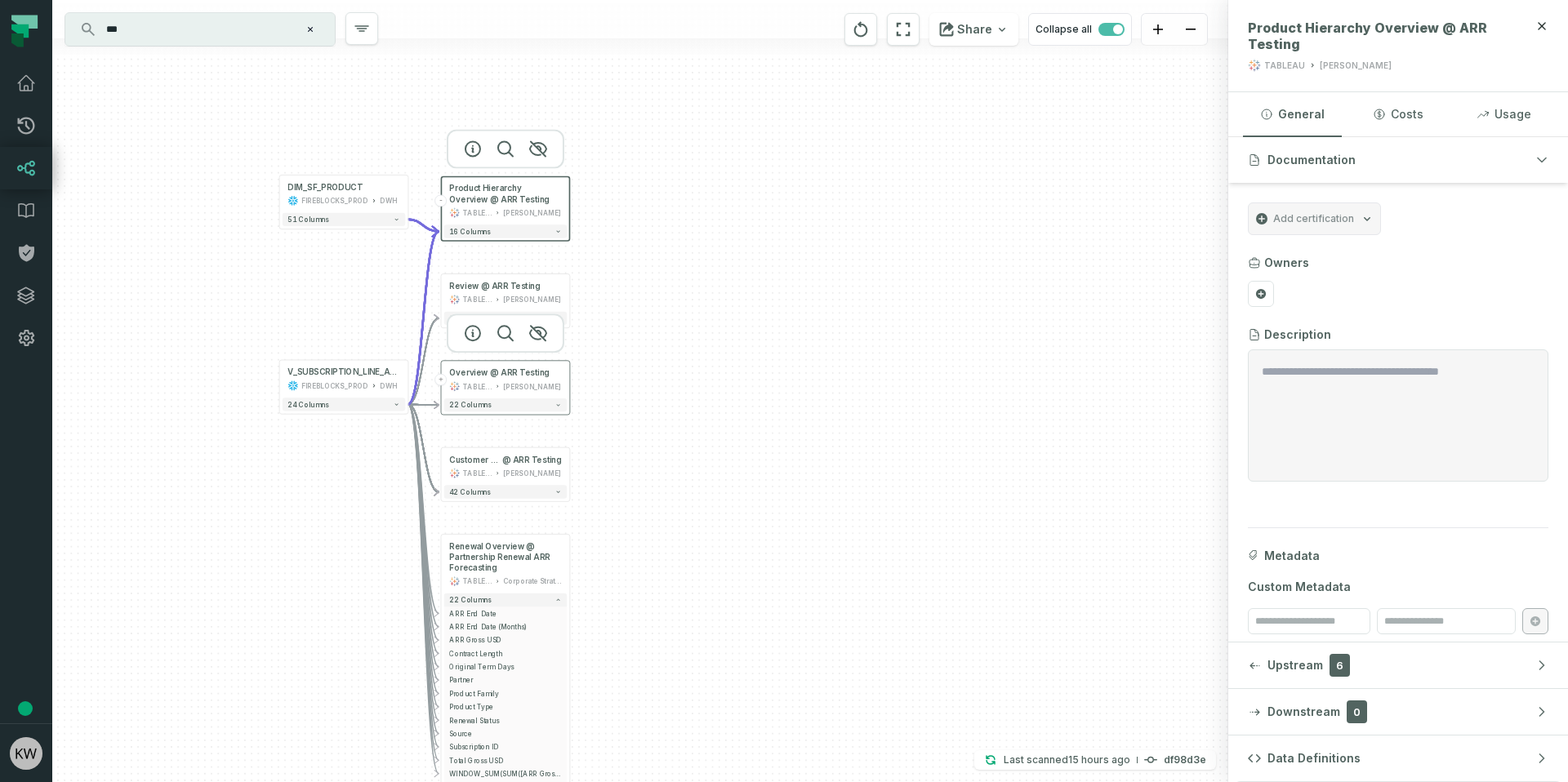
click at [495, 391] on div "TABLEAU [PERSON_NAME]" at bounding box center [505, 386] width 112 height 11
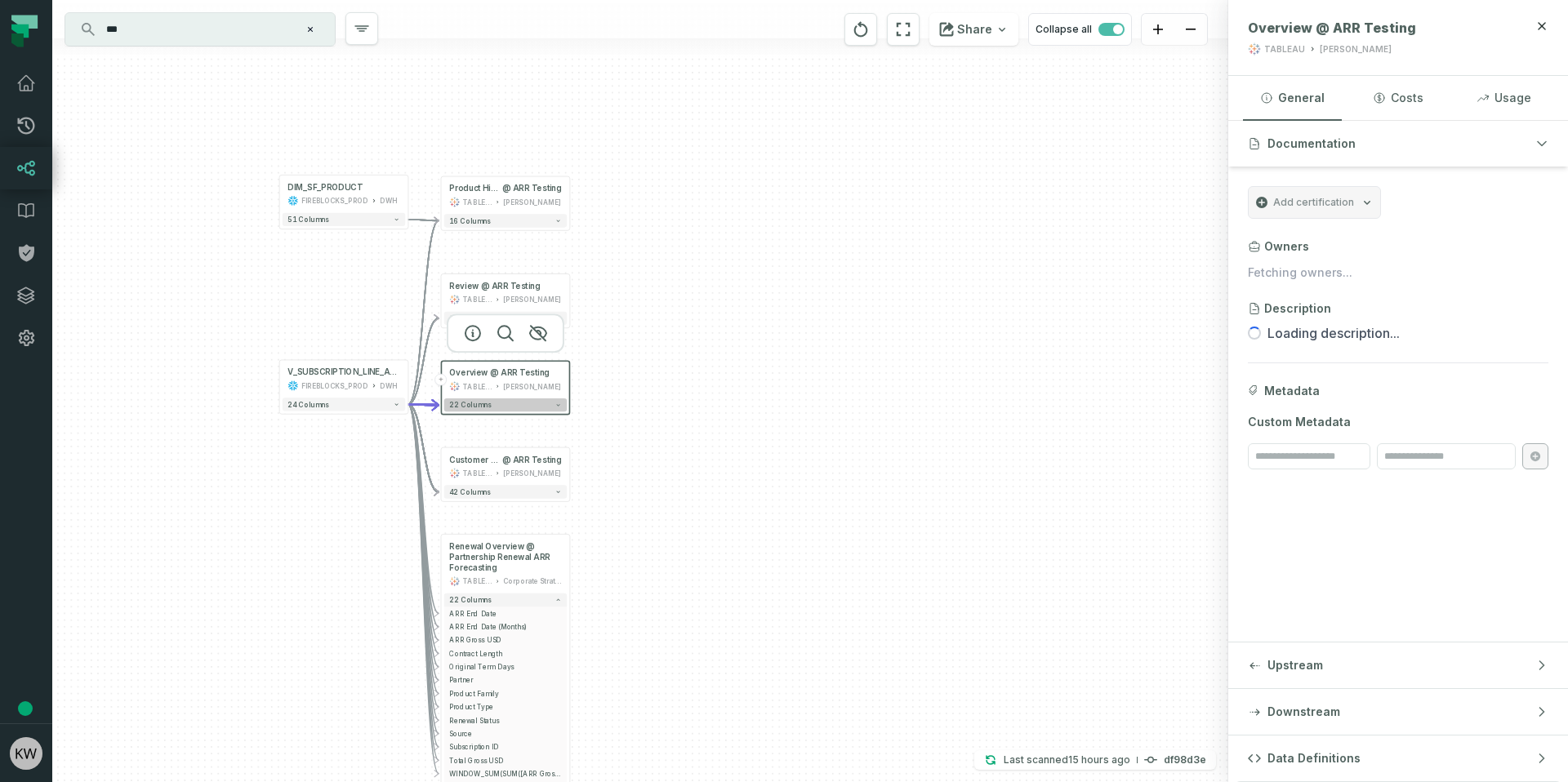
click at [493, 399] on button "22 columns" at bounding box center [506, 406] width 123 height 13
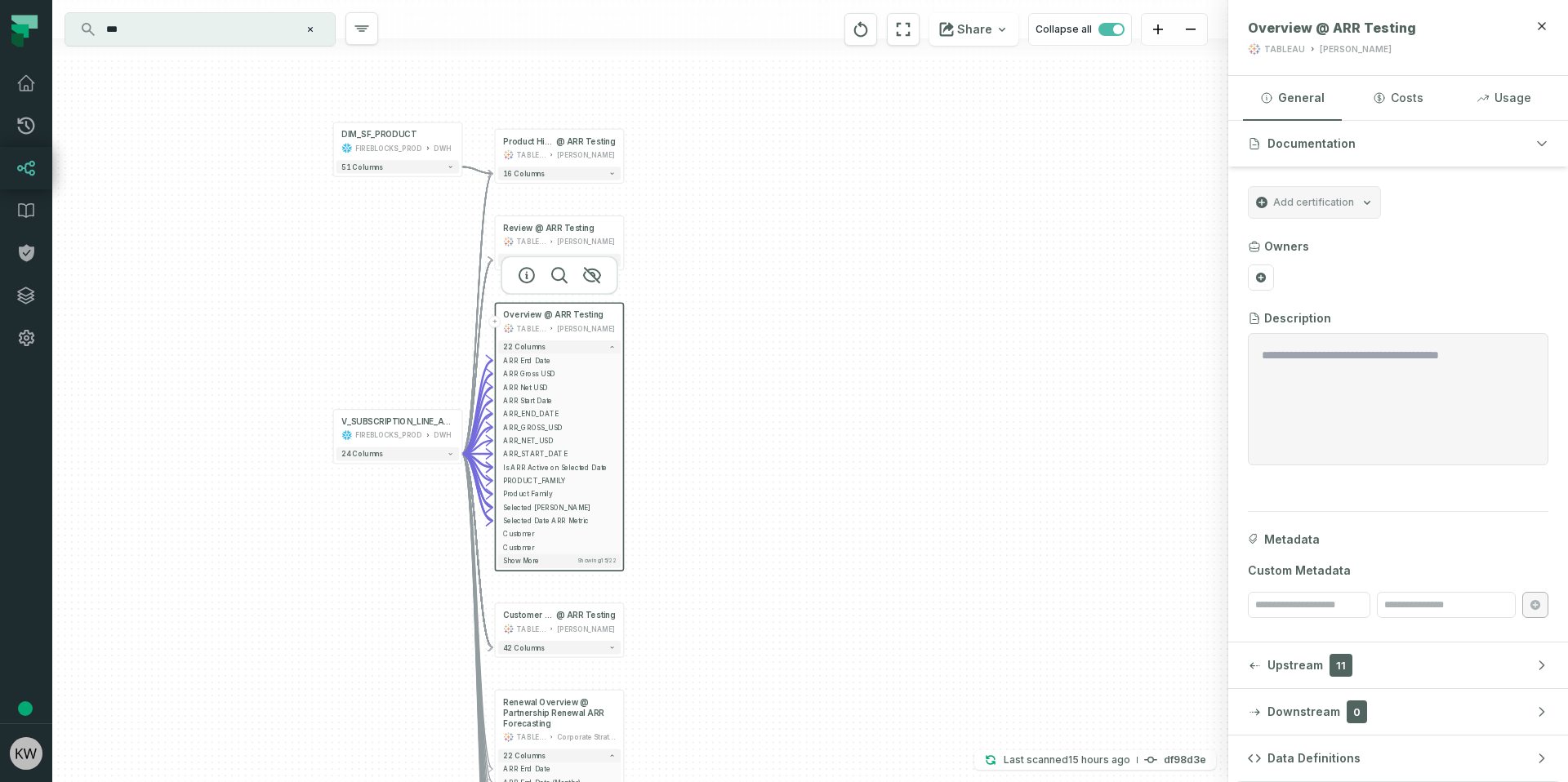
drag, startPoint x: 676, startPoint y: 522, endPoint x: 730, endPoint y: 464, distance: 79.2
click at [730, 464] on div "+ DIM_SF_PRODUCT FIREBLOCKS_PROD DWH + 51 columns + Customer Details @ ARR Test…" at bounding box center [640, 391] width 1176 height 782
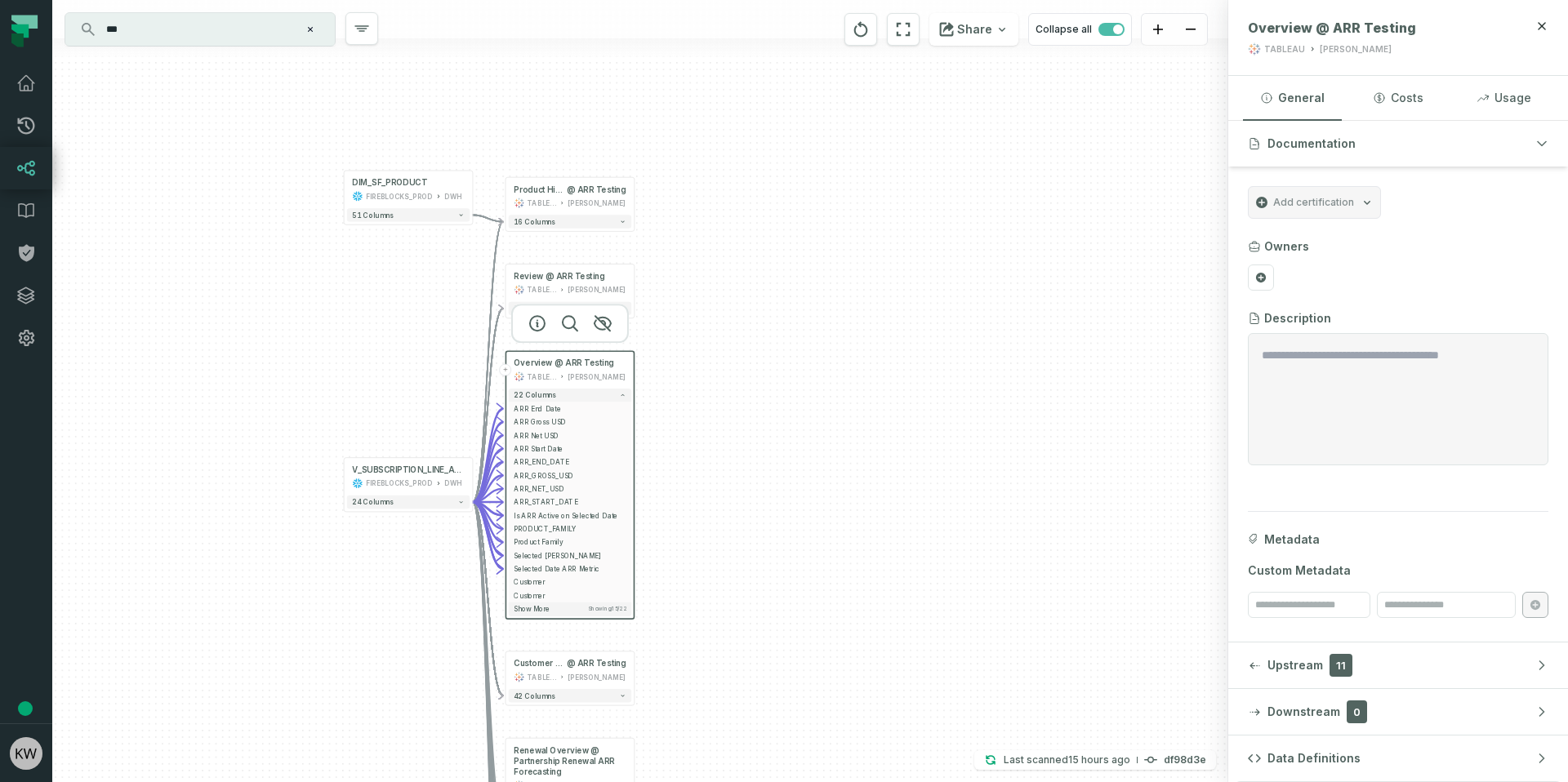
drag, startPoint x: 751, startPoint y: 439, endPoint x: 762, endPoint y: 488, distance: 50.2
click at [762, 488] on div "+ DIM_SF_PRODUCT FIREBLOCKS_PROD DWH + 51 columns + Customer Details @ ARR Test…" at bounding box center [640, 391] width 1176 height 782
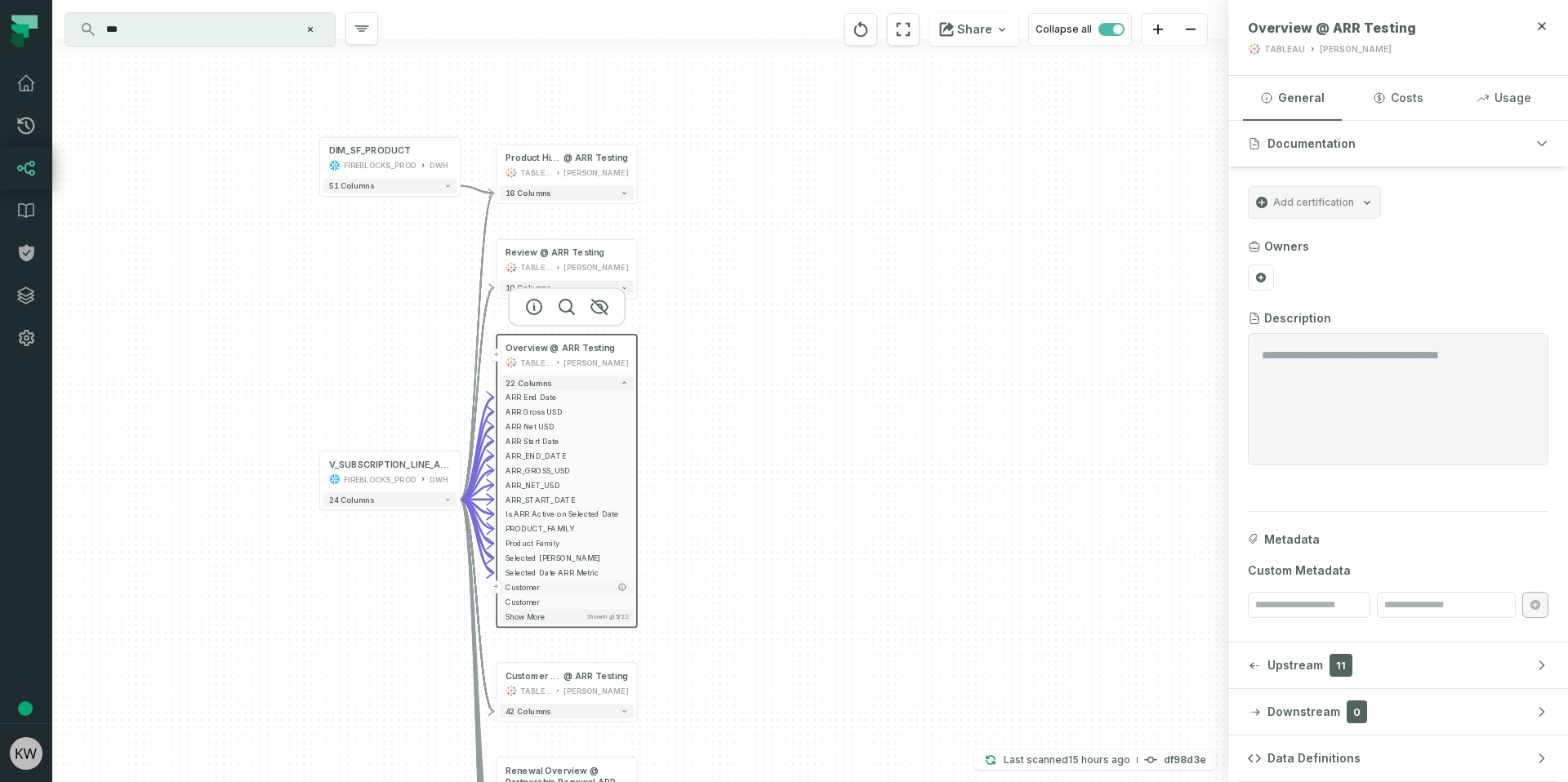
click at [545, 582] on span "Customer" at bounding box center [567, 587] width 123 height 11
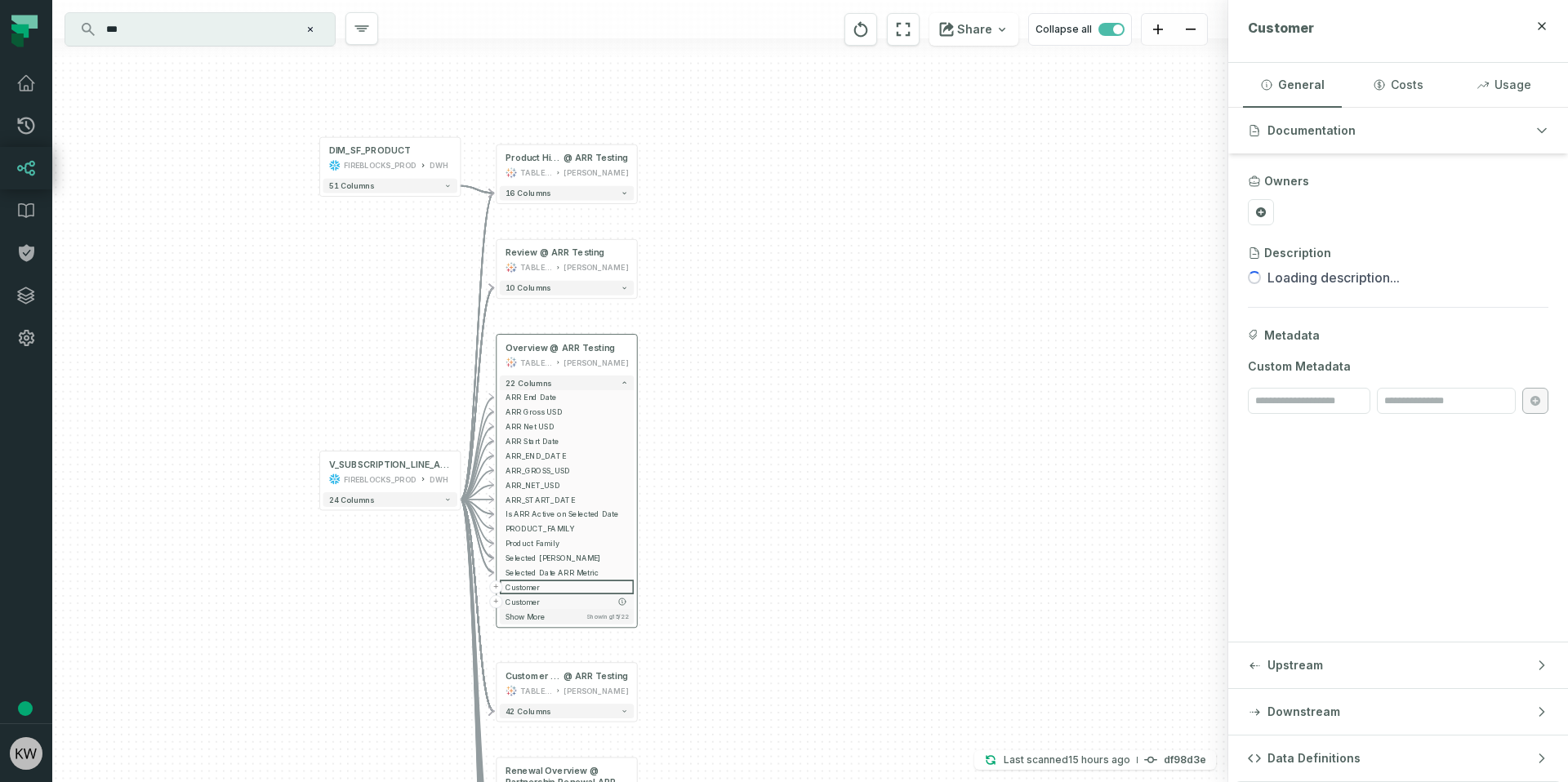
click at [541, 597] on span "Customer" at bounding box center [567, 601] width 123 height 11
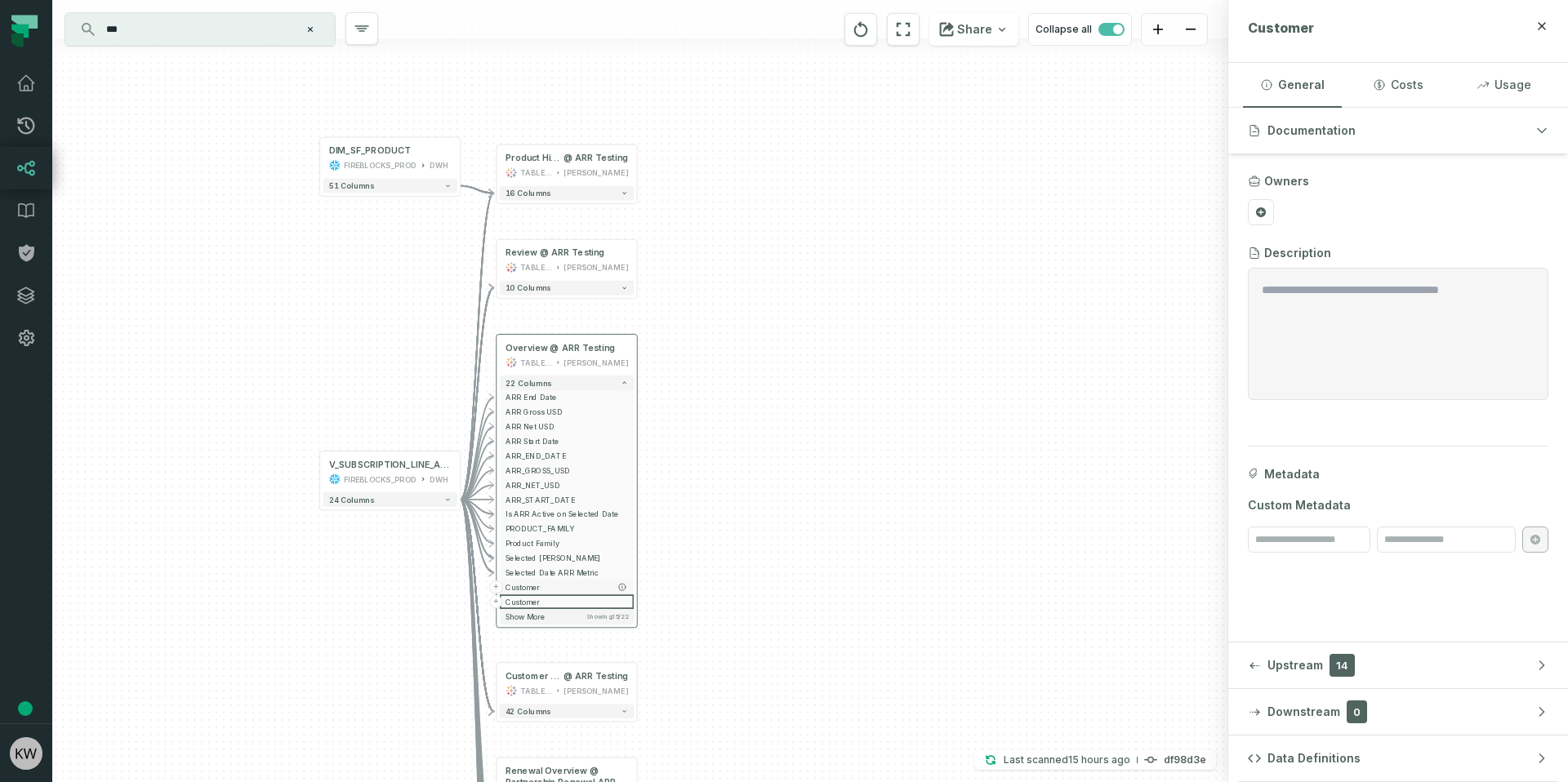
click at [545, 583] on span "Customer" at bounding box center [567, 587] width 123 height 11
click at [543, 599] on span "Customer" at bounding box center [567, 601] width 123 height 11
click at [1471, 665] on button "Upstream 14" at bounding box center [1398, 665] width 340 height 46
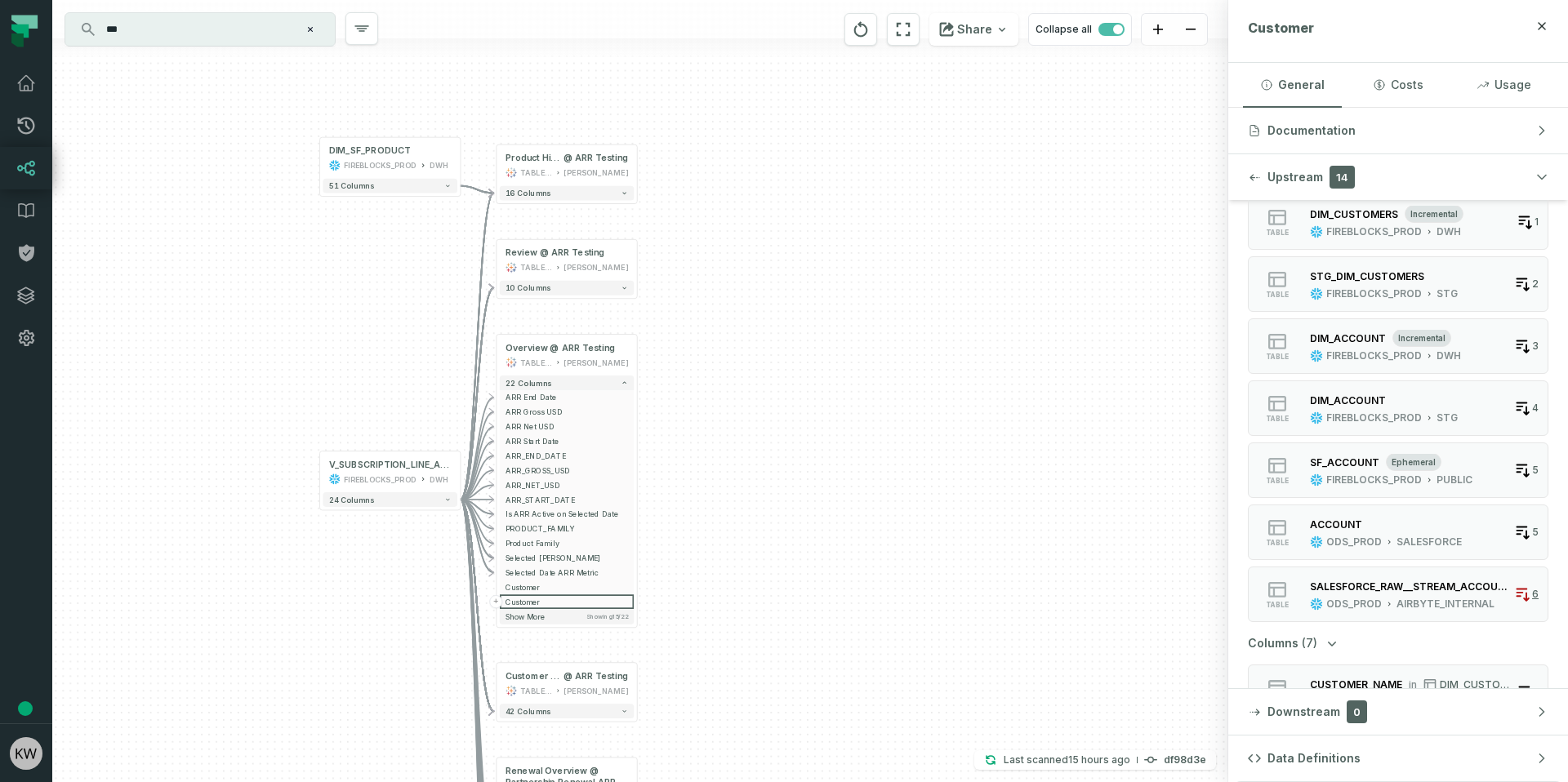
scroll to position [0, 0]
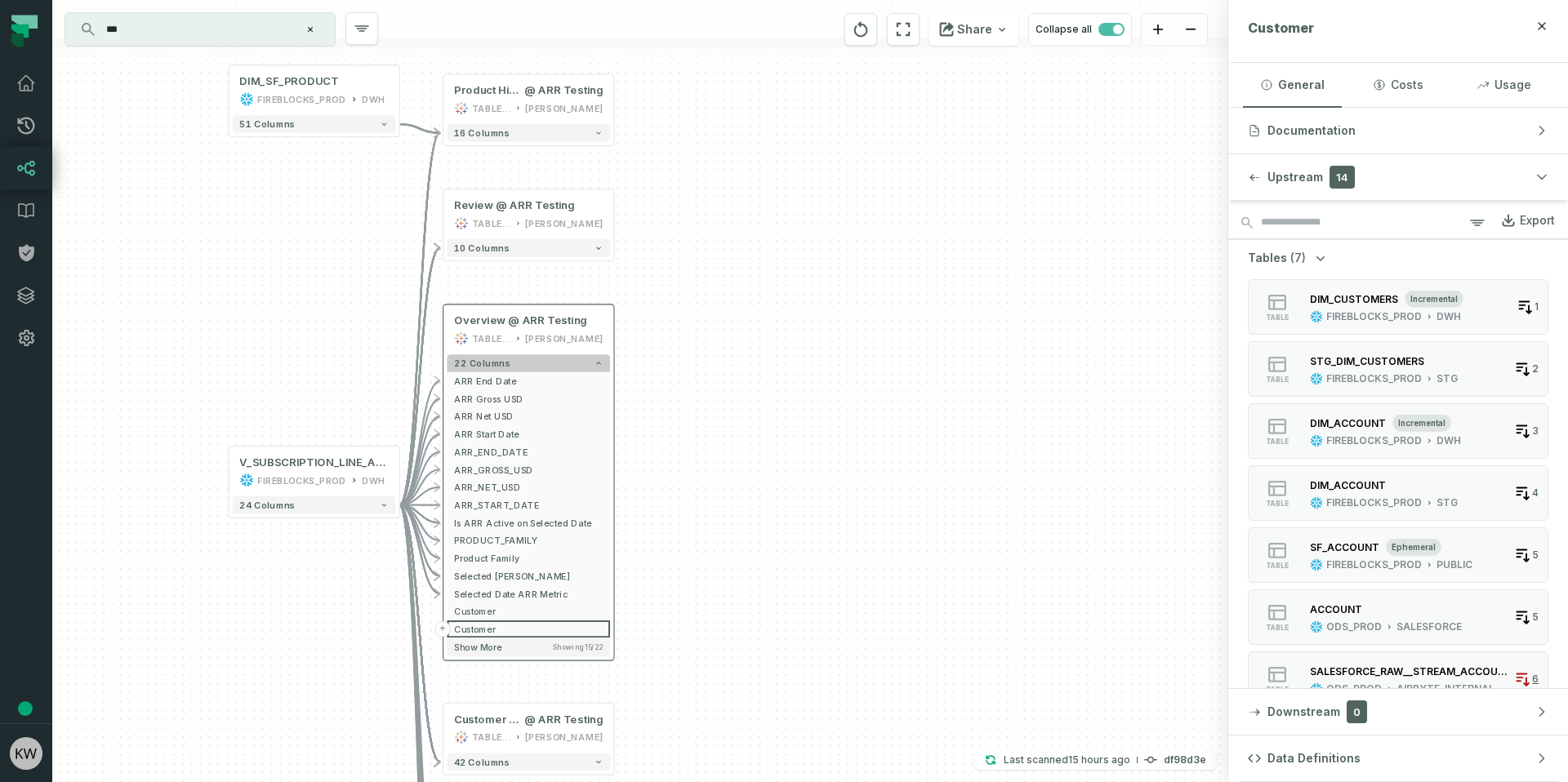
click at [550, 367] on button "22 columns" at bounding box center [528, 363] width 163 height 18
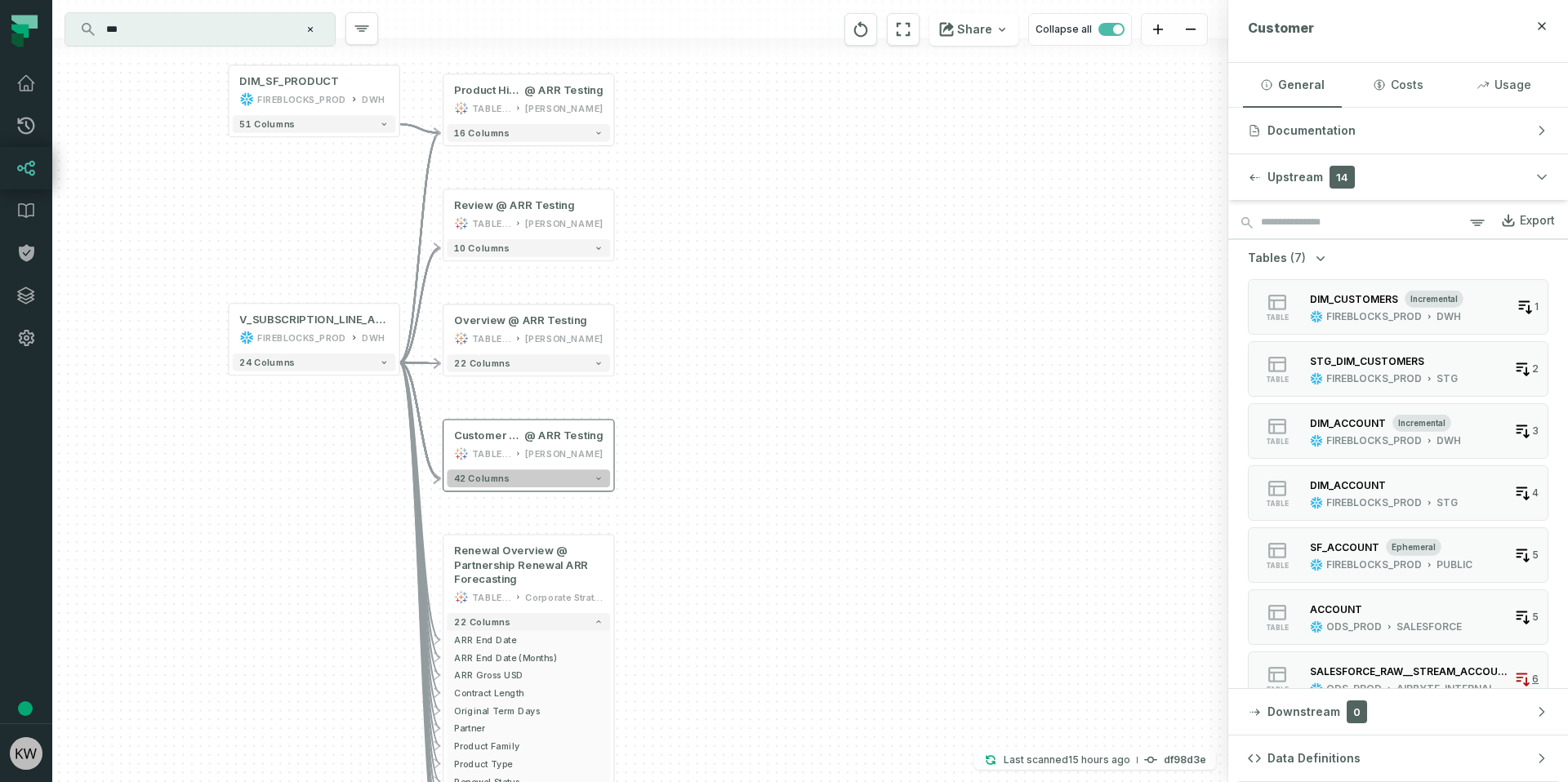
click at [530, 481] on button "42 columns" at bounding box center [528, 478] width 163 height 18
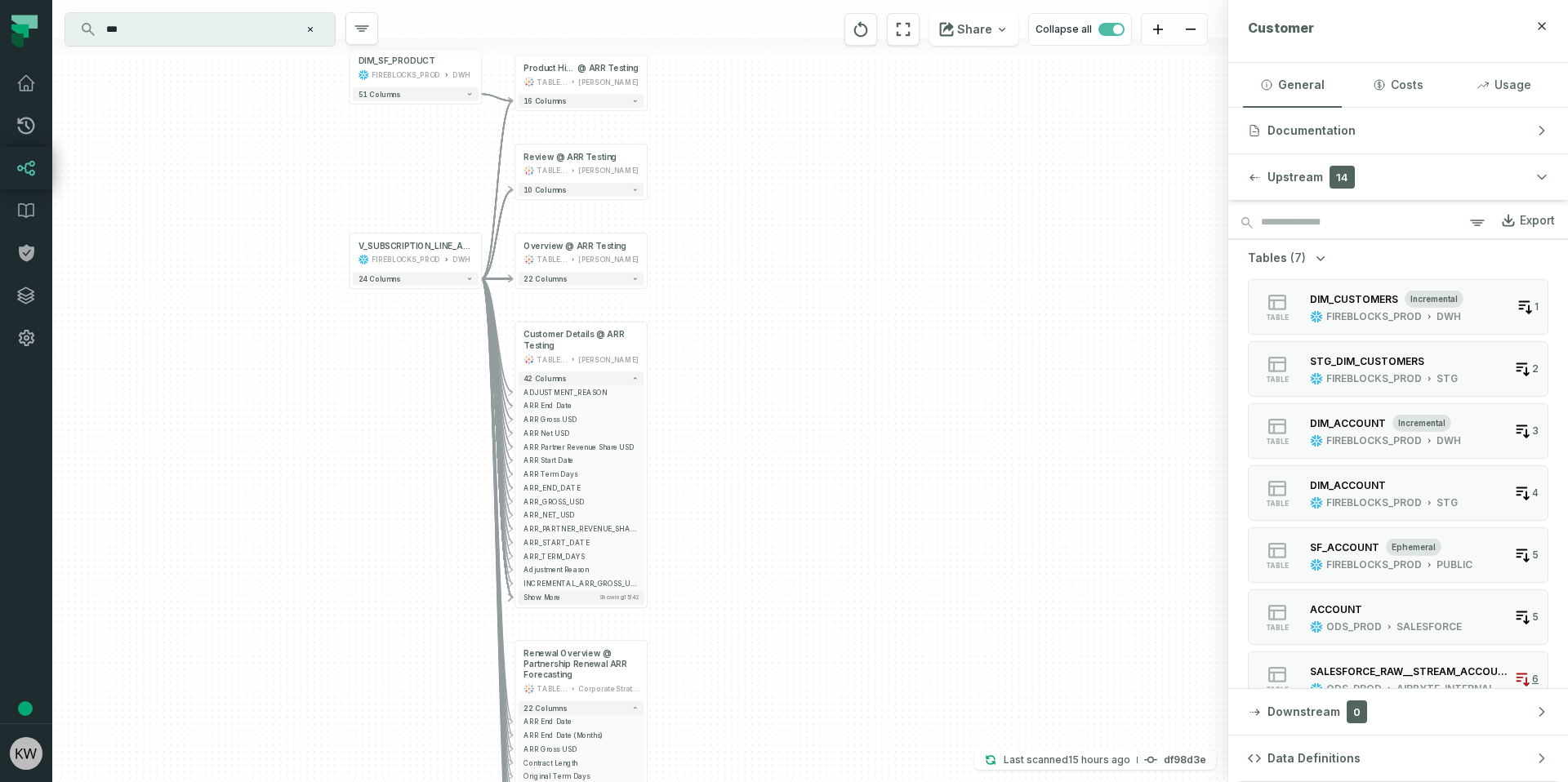
drag, startPoint x: 769, startPoint y: 585, endPoint x: 811, endPoint y: 446, distance: 145.2
click at [811, 446] on div "+ DIM_SF_PRODUCT FIREBLOCKS_PROD DWH + 51 columns + Customer Details @ ARR Test…" at bounding box center [640, 391] width 1176 height 782
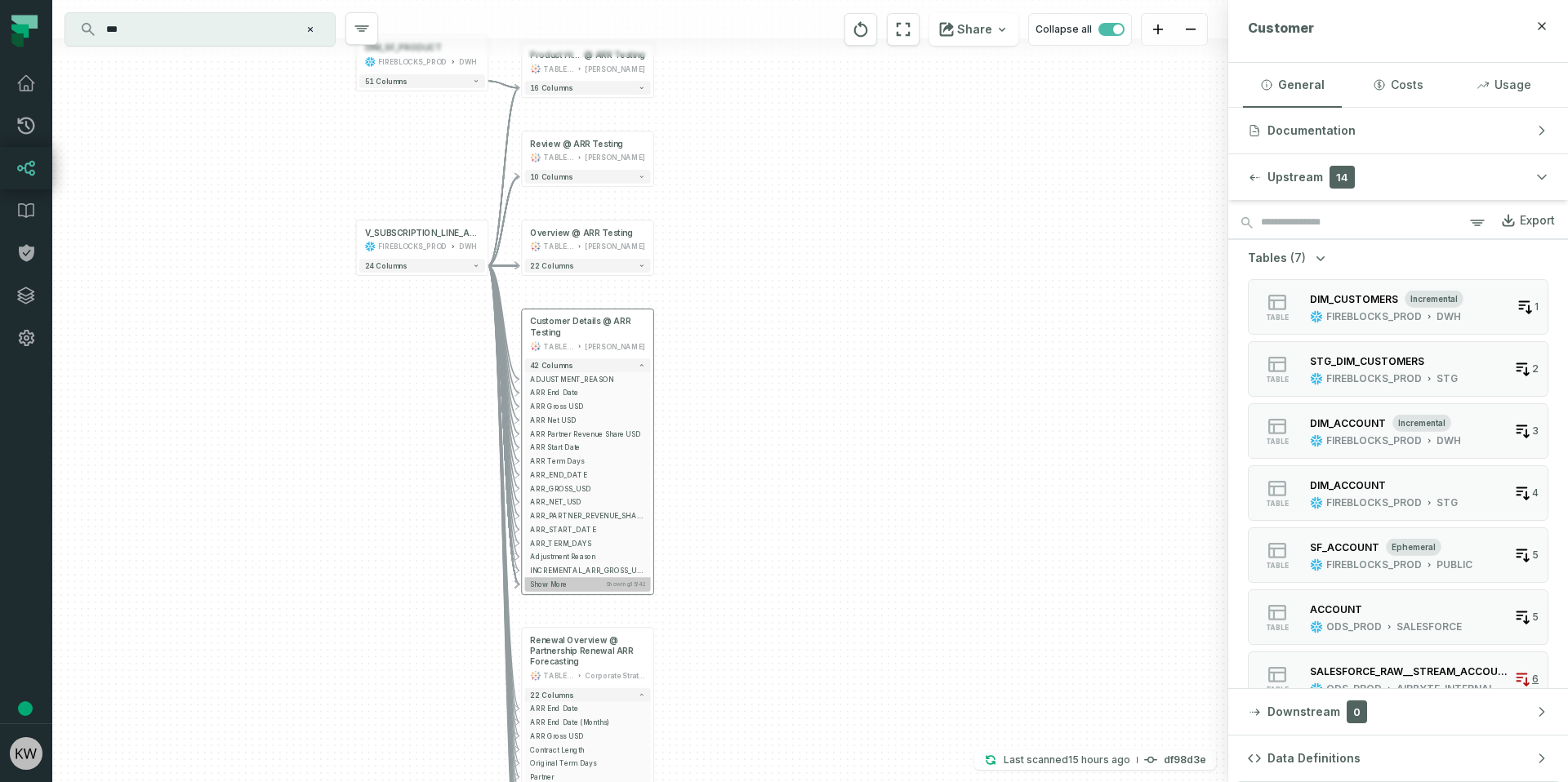
click at [620, 579] on button "Show more Showing 15 / 42" at bounding box center [588, 584] width 126 height 14
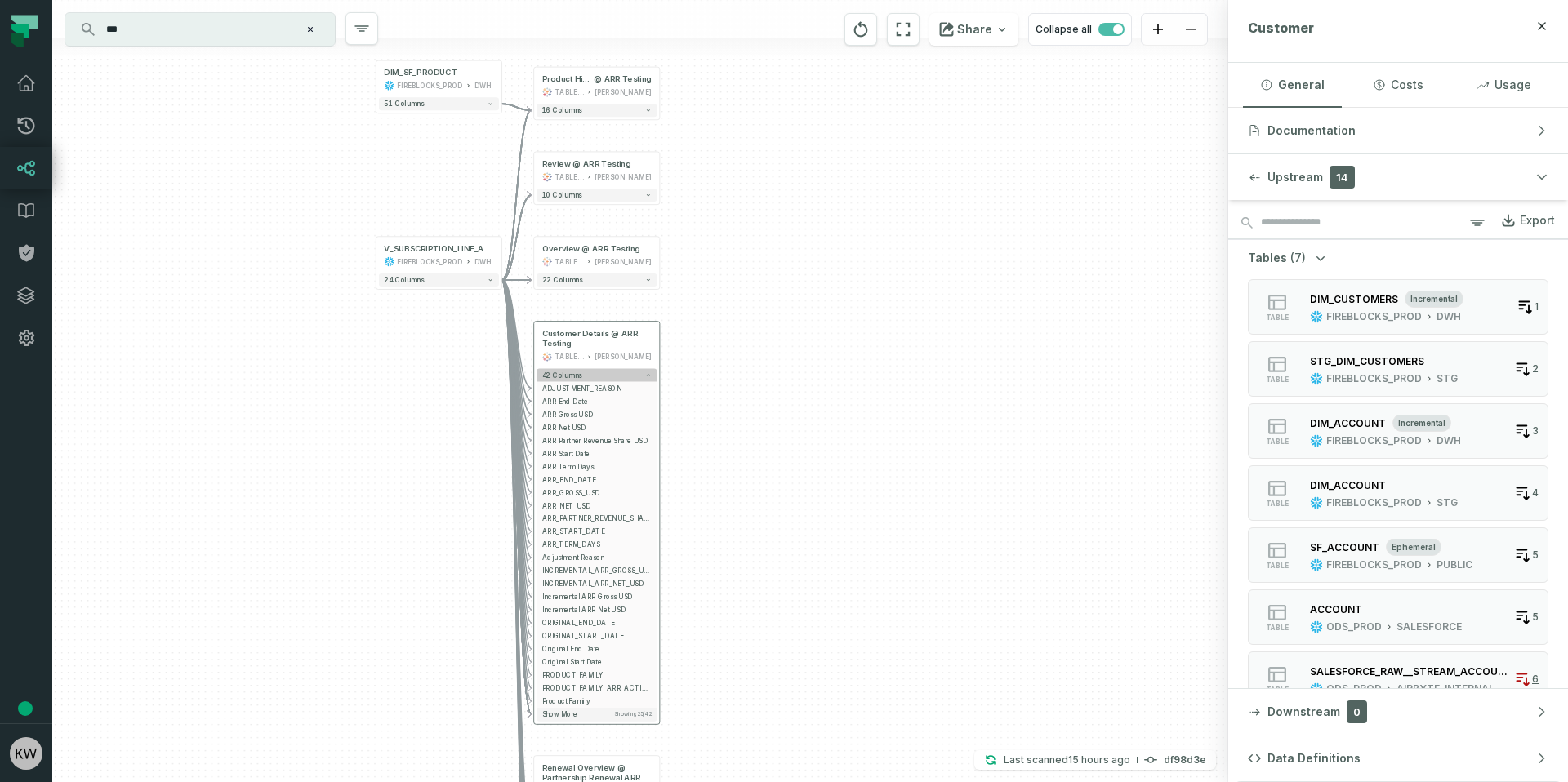
click at [565, 377] on span "42 columns" at bounding box center [562, 376] width 41 height 8
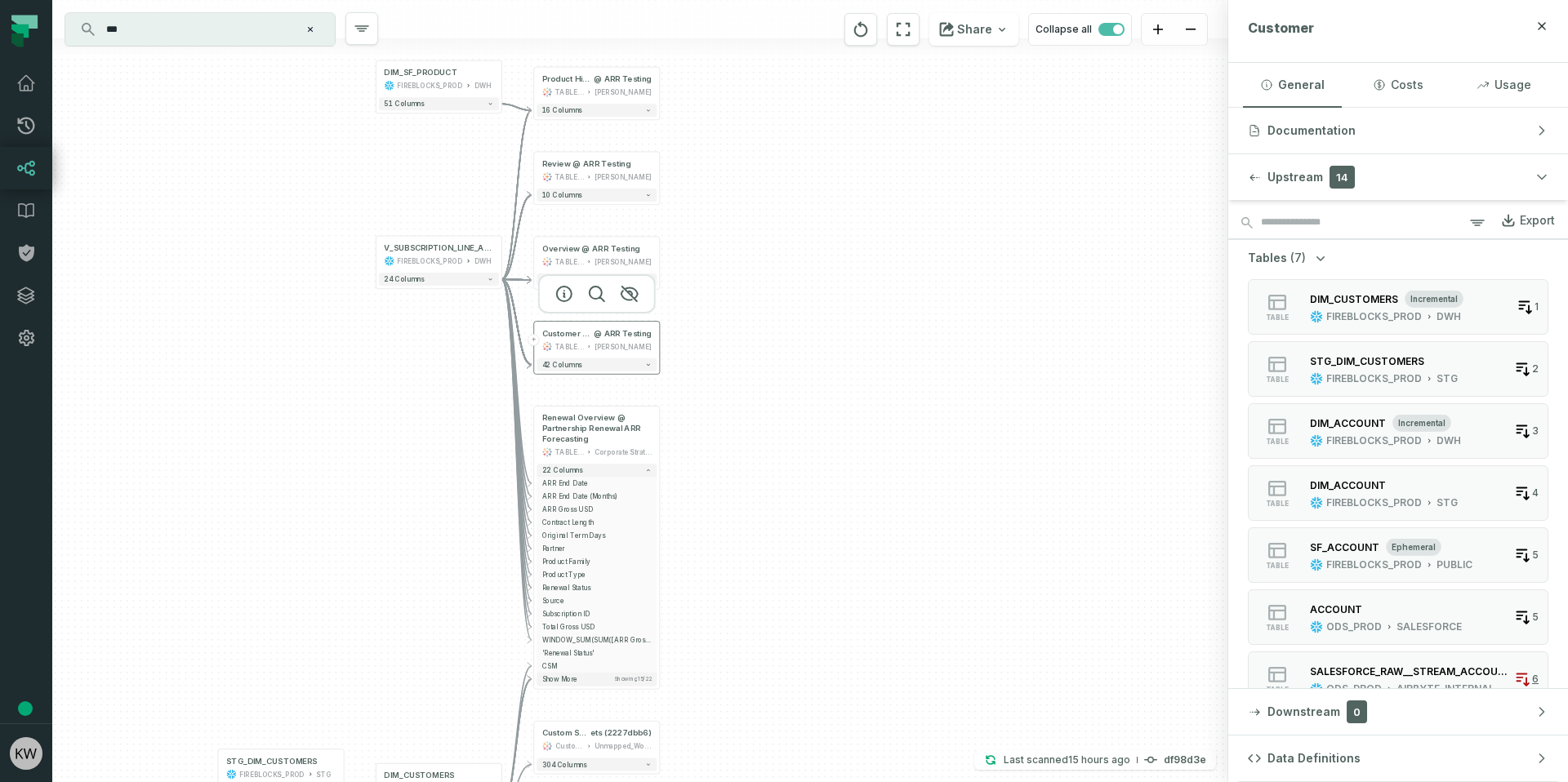
click at [535, 348] on header "+ Customer Details @ ARR Testing TABLEAU Konstantin" at bounding box center [596, 338] width 125 height 34
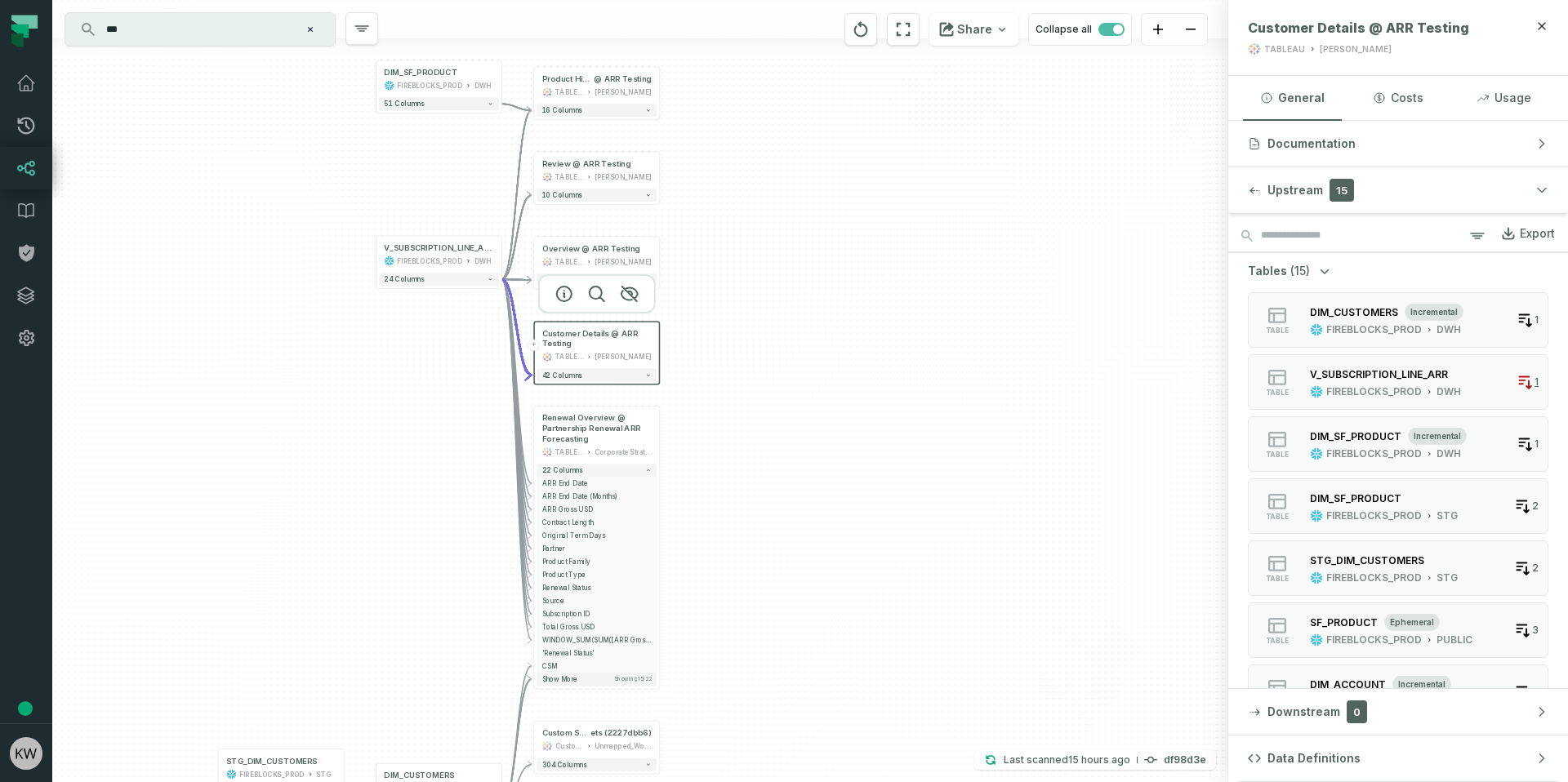
click at [536, 344] on button "+" at bounding box center [533, 346] width 12 height 12
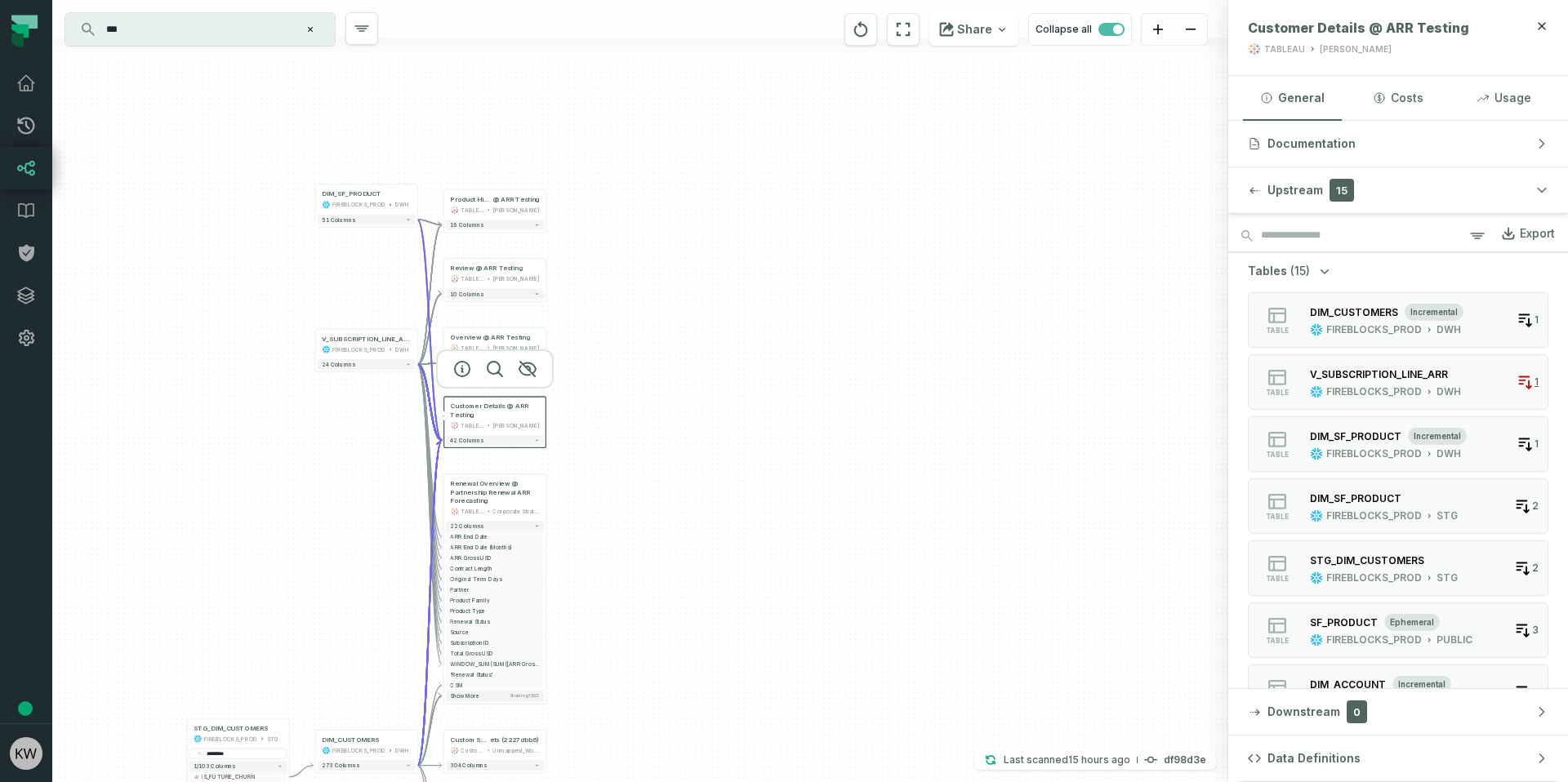
drag, startPoint x: 908, startPoint y: 470, endPoint x: 747, endPoint y: 518, distance: 168.0
click at [747, 518] on div "+ DIM_SF_PRODUCT FIREBLOCKS_PROD DWH + 51 columns - Customer Details @ ARR Test…" at bounding box center [640, 391] width 1176 height 782
click at [473, 335] on div "Overview @ ARR Testing" at bounding box center [489, 338] width 80 height 8
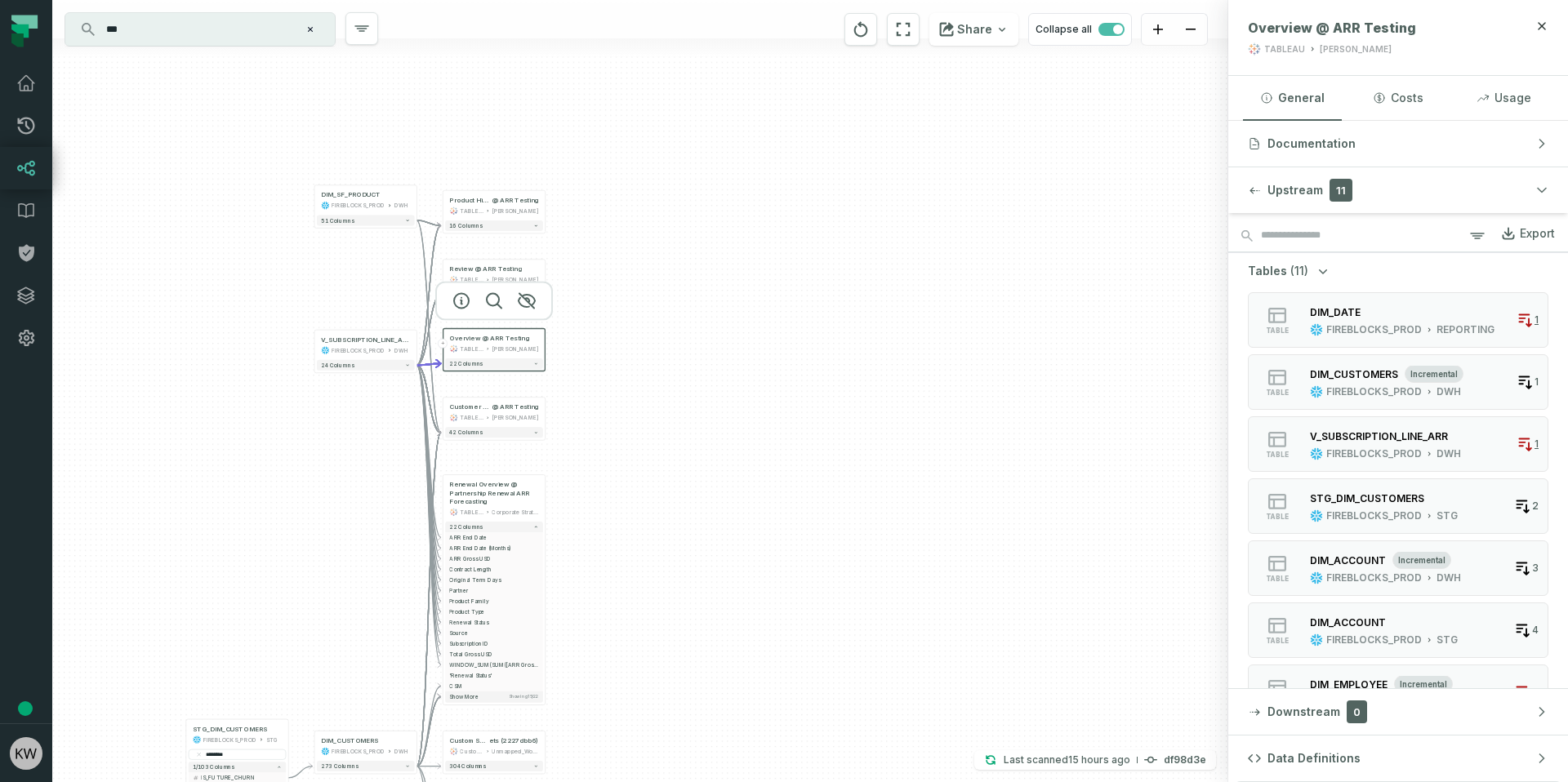
click at [441, 342] on button "+" at bounding box center [443, 344] width 10 height 10
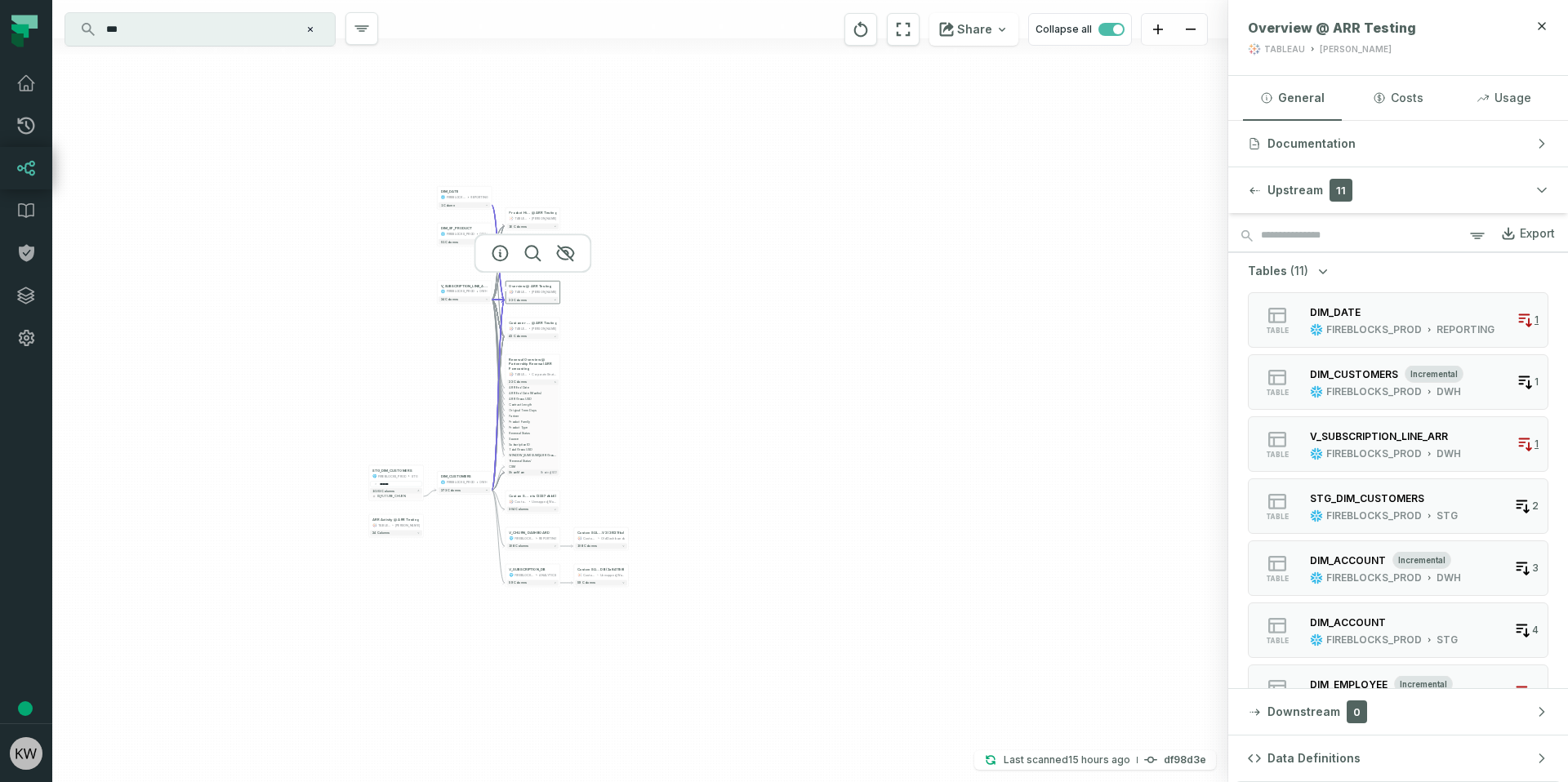
drag, startPoint x: 862, startPoint y: 321, endPoint x: 404, endPoint y: 90, distance: 513.0
click at [405, 75] on div "DIM_DATE FIREBLOCKS_PROD REPORTING + 1 column + DIM_SF_PRODUCT FIREBLOCKS_PROD …" at bounding box center [640, 391] width 1176 height 782
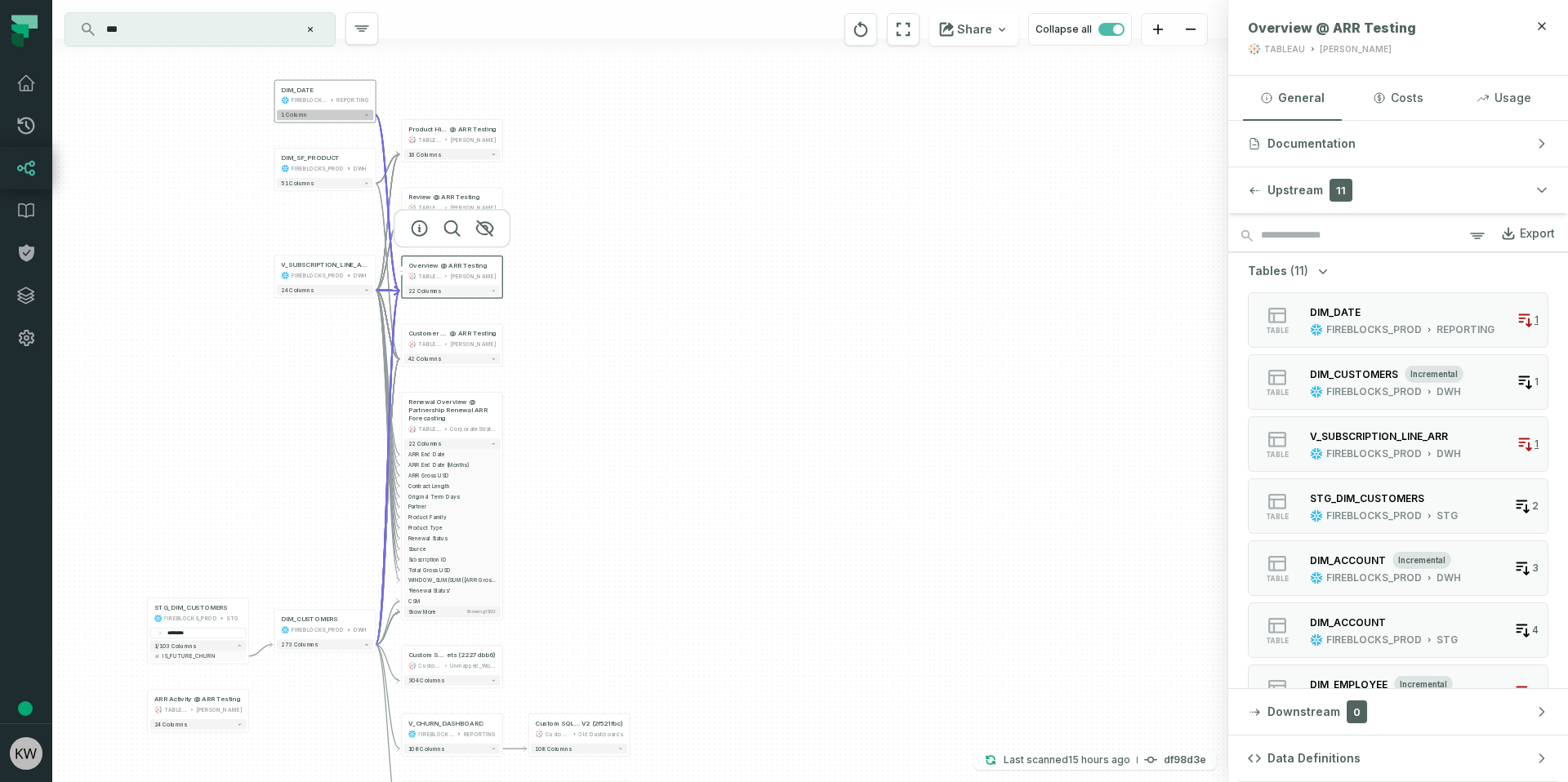
click at [345, 117] on button "1 column" at bounding box center [325, 114] width 96 height 11
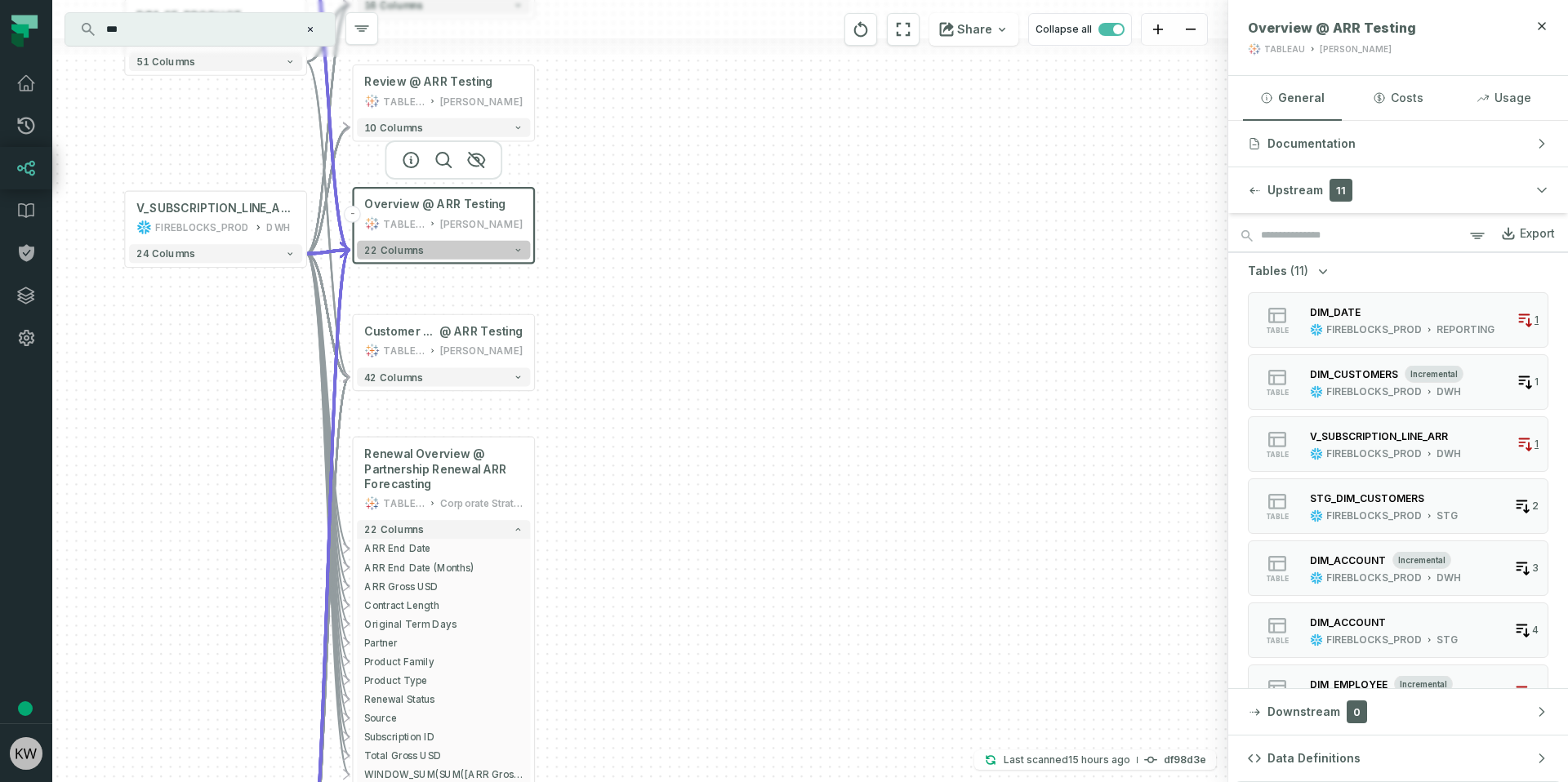
click at [442, 256] on button "22 columns" at bounding box center [443, 250] width 173 height 19
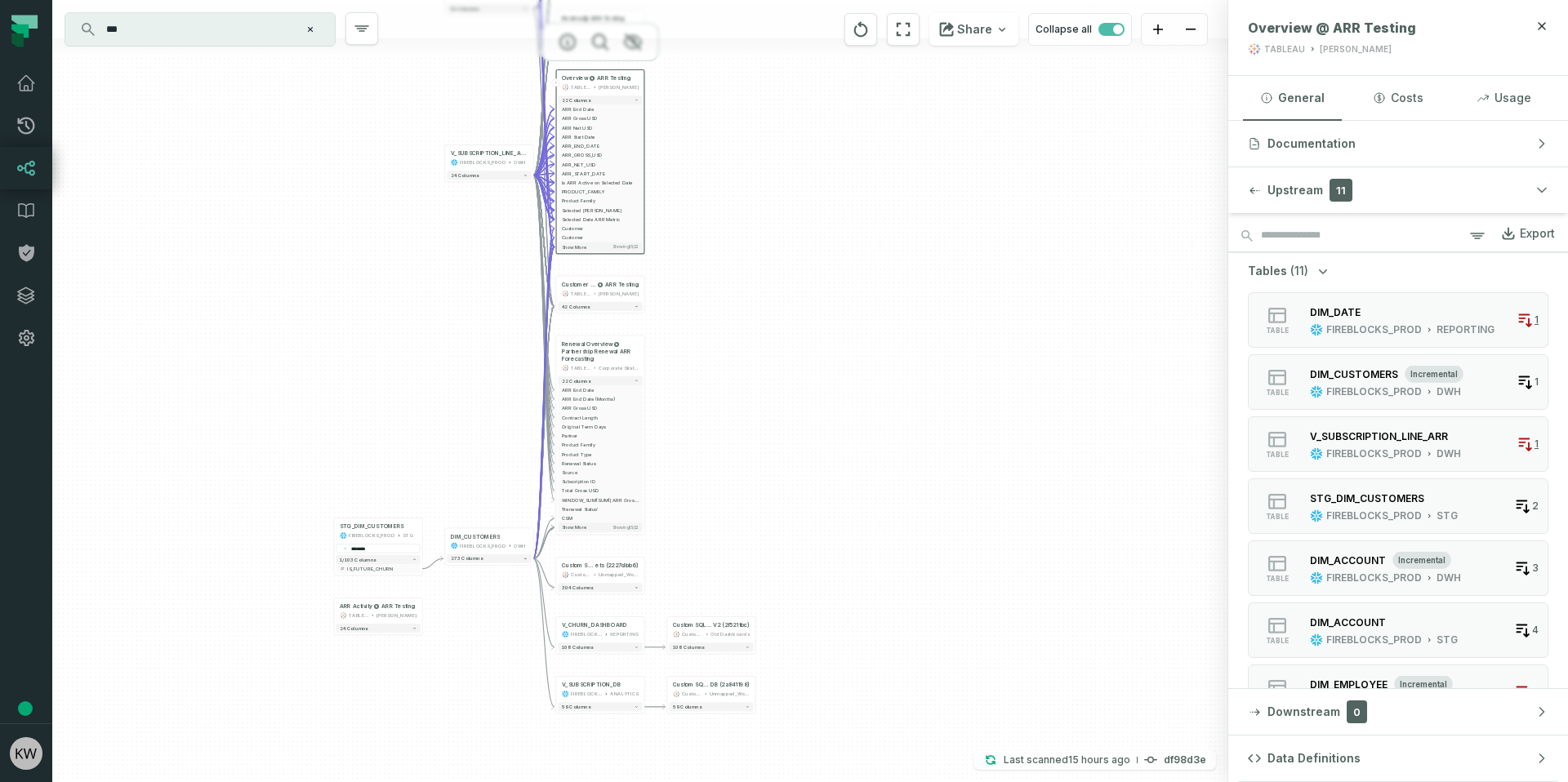
drag, startPoint x: 703, startPoint y: 469, endPoint x: 711, endPoint y: 356, distance: 113.3
click at [711, 356] on div "DIM_DATE FIREBLOCKS_PROD REPORTING + 1 column DATE_ID + + DIM_SF_PRODUCT FIREBL…" at bounding box center [640, 391] width 1176 height 782
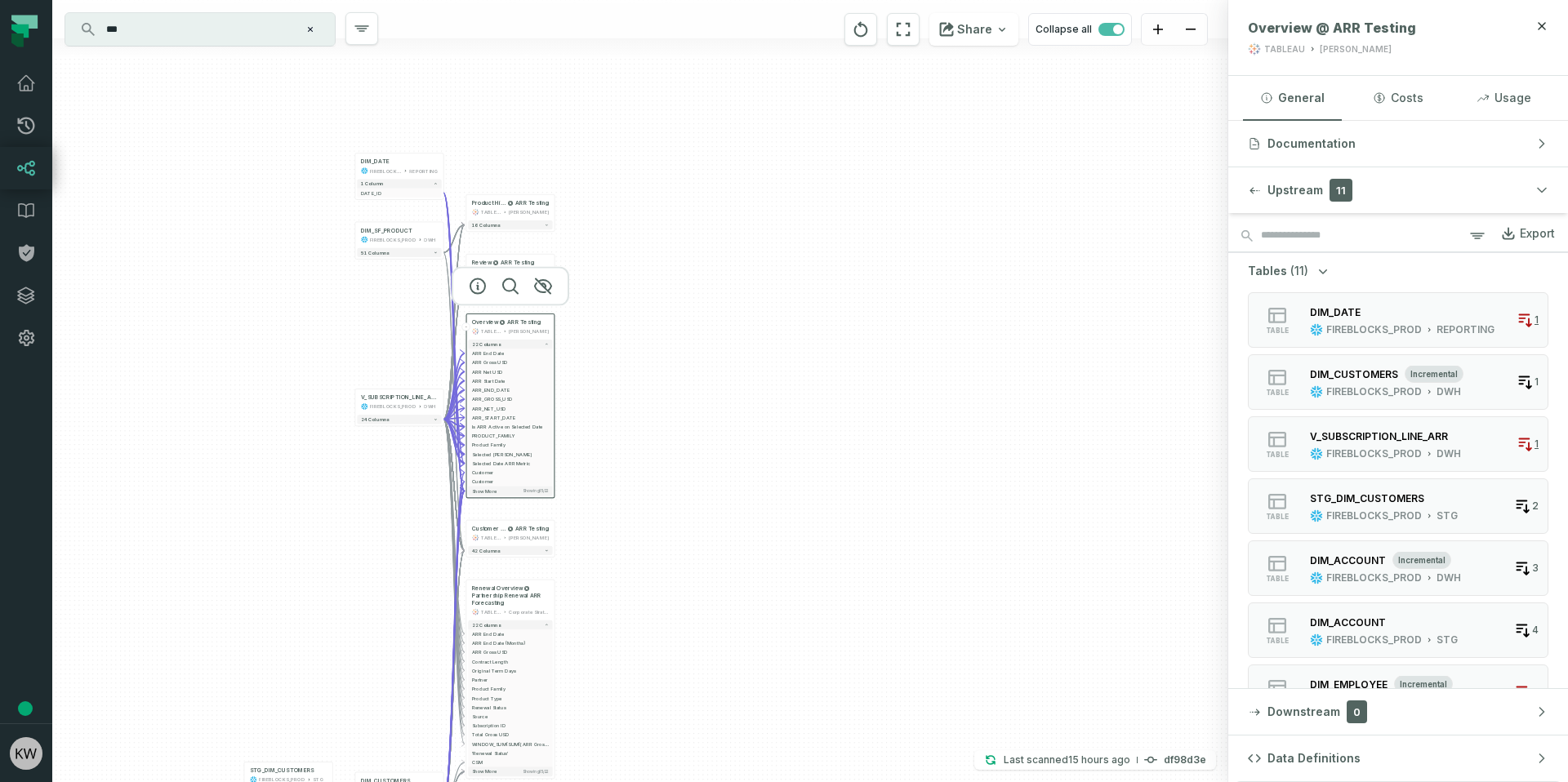
drag, startPoint x: 743, startPoint y: 328, endPoint x: 653, endPoint y: 606, distance: 292.2
click at [653, 606] on div "DIM_DATE FIREBLOCKS_PROD REPORTING + 1 column DATE_ID + + DIM_SF_PRODUCT FIREBL…" at bounding box center [640, 391] width 1176 height 782
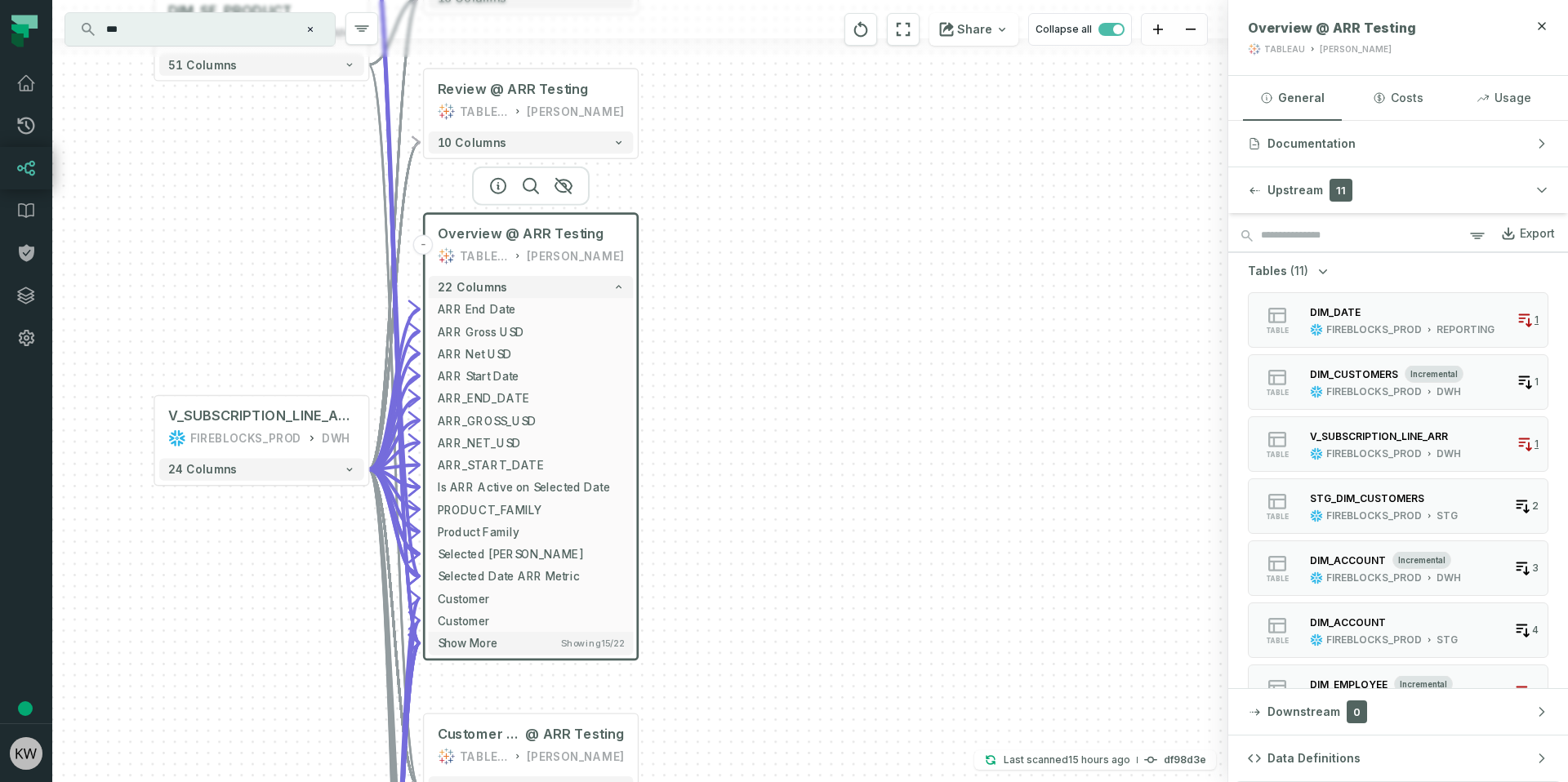
click at [422, 241] on button "-" at bounding box center [423, 245] width 21 height 21
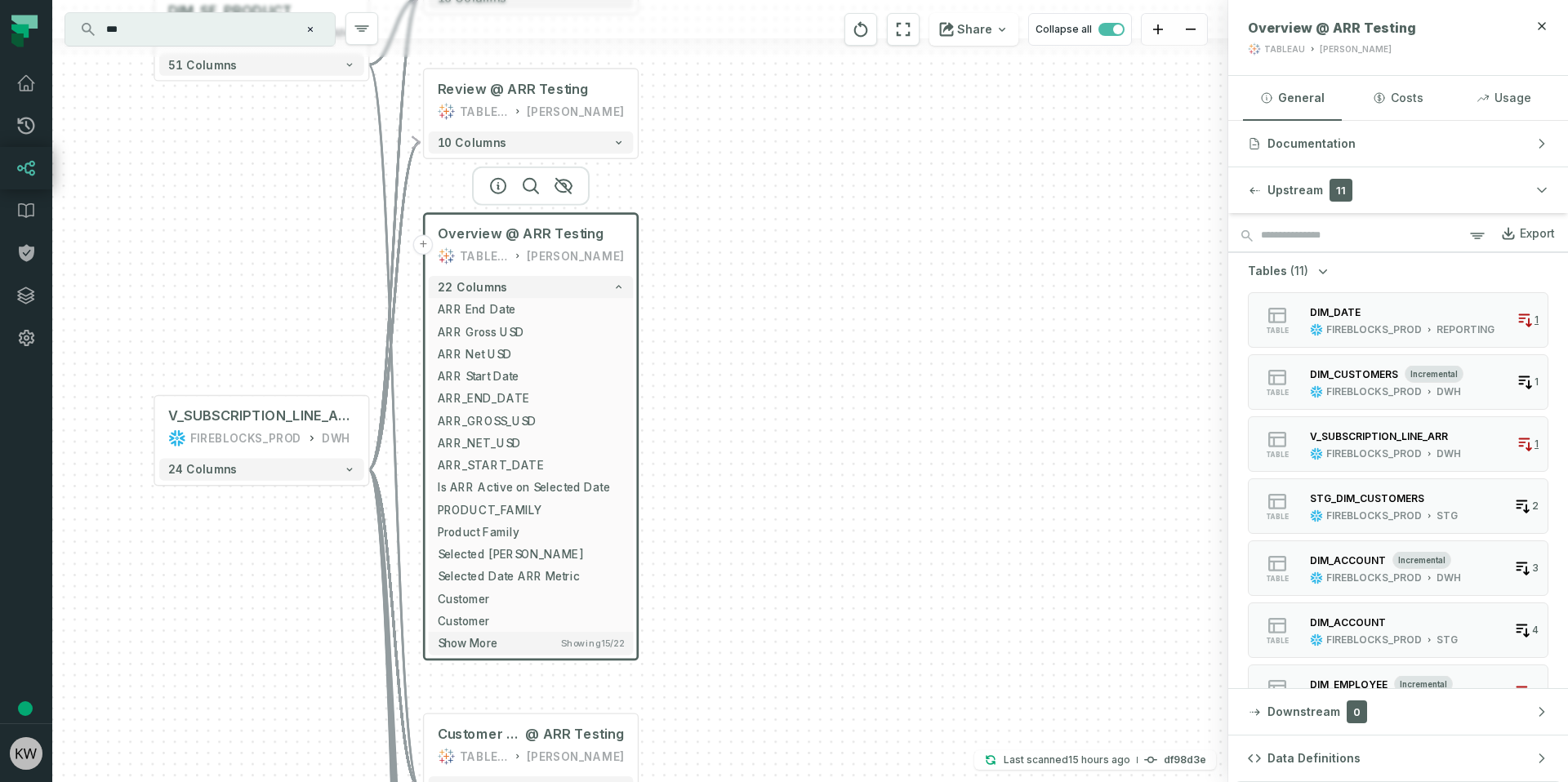
click at [422, 241] on button "+" at bounding box center [423, 245] width 21 height 21
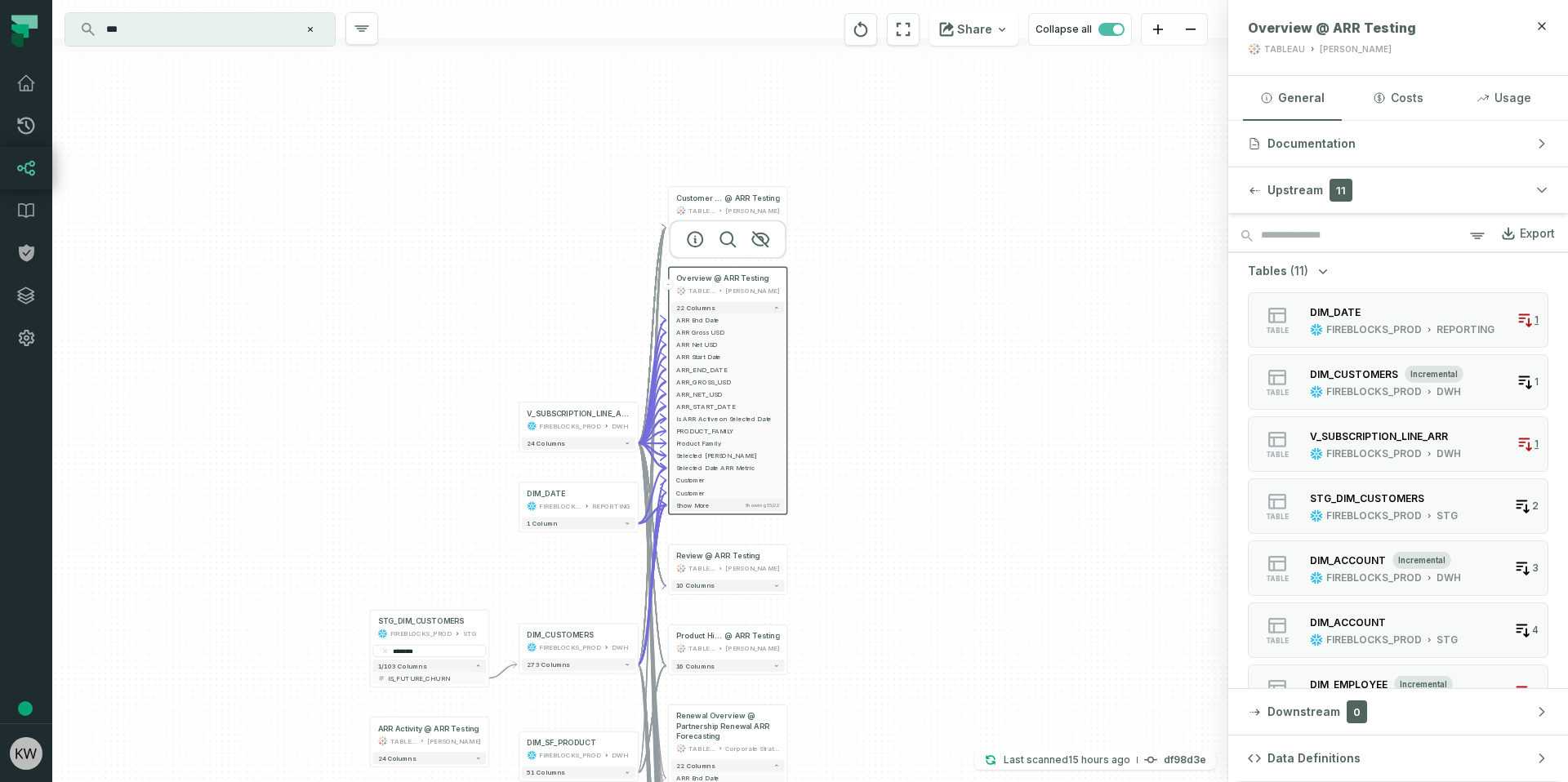
drag, startPoint x: 1043, startPoint y: 361, endPoint x: 784, endPoint y: 434, distance: 269.1
click at [784, 434] on div "DIM_DATE FIREBLOCKS_PROD REPORTING + 1 column + DIM_SF_PRODUCT FIREBLOCKS_PROD …" at bounding box center [640, 391] width 1176 height 782
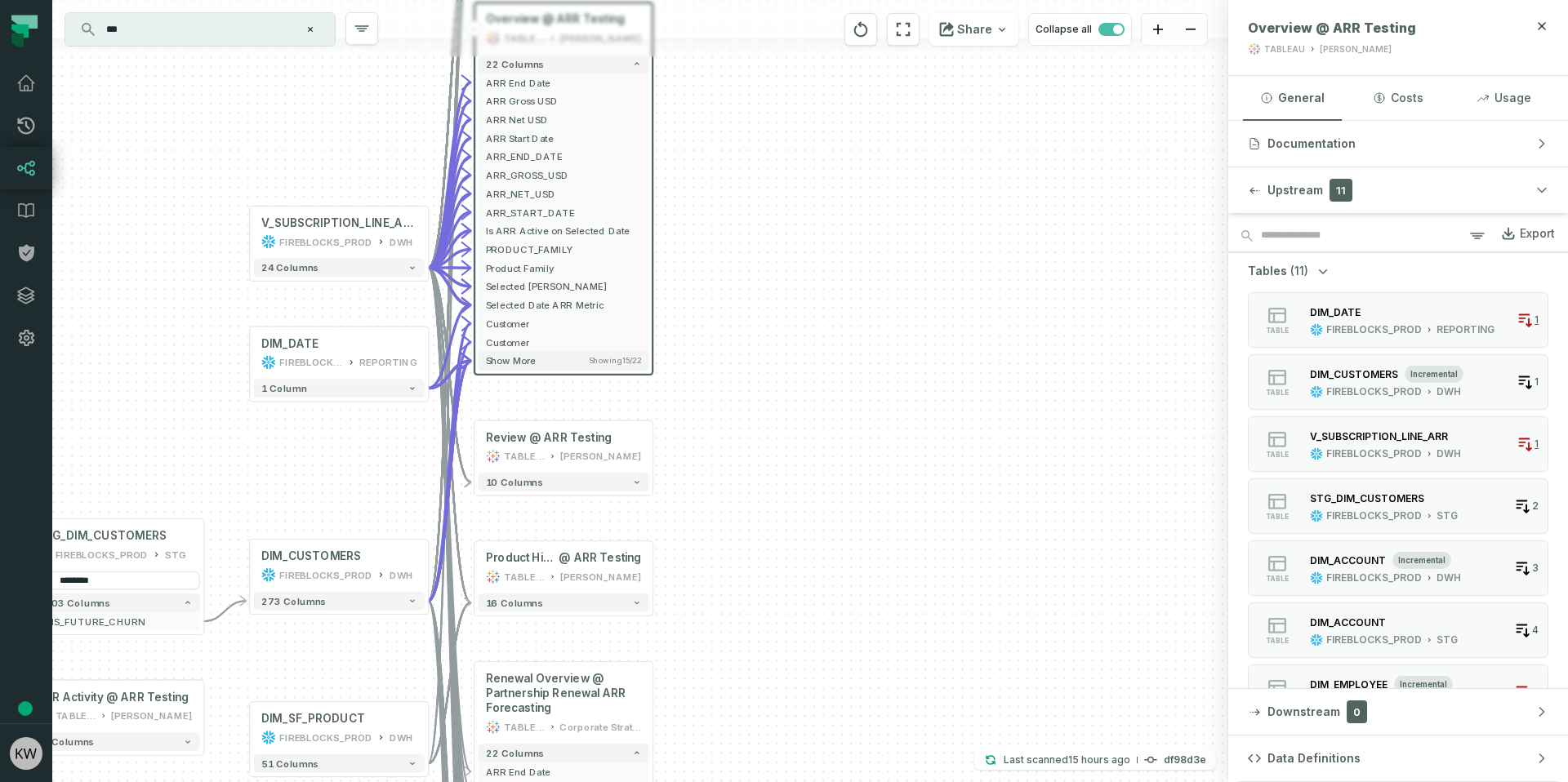
drag, startPoint x: 881, startPoint y: 459, endPoint x: 801, endPoint y: 234, distance: 238.8
click at [801, 234] on div "DIM_DATE FIREBLOCKS_PROD REPORTING + 1 column + DIM_SF_PRODUCT FIREBLOCKS_PROD …" at bounding box center [640, 391] width 1176 height 782
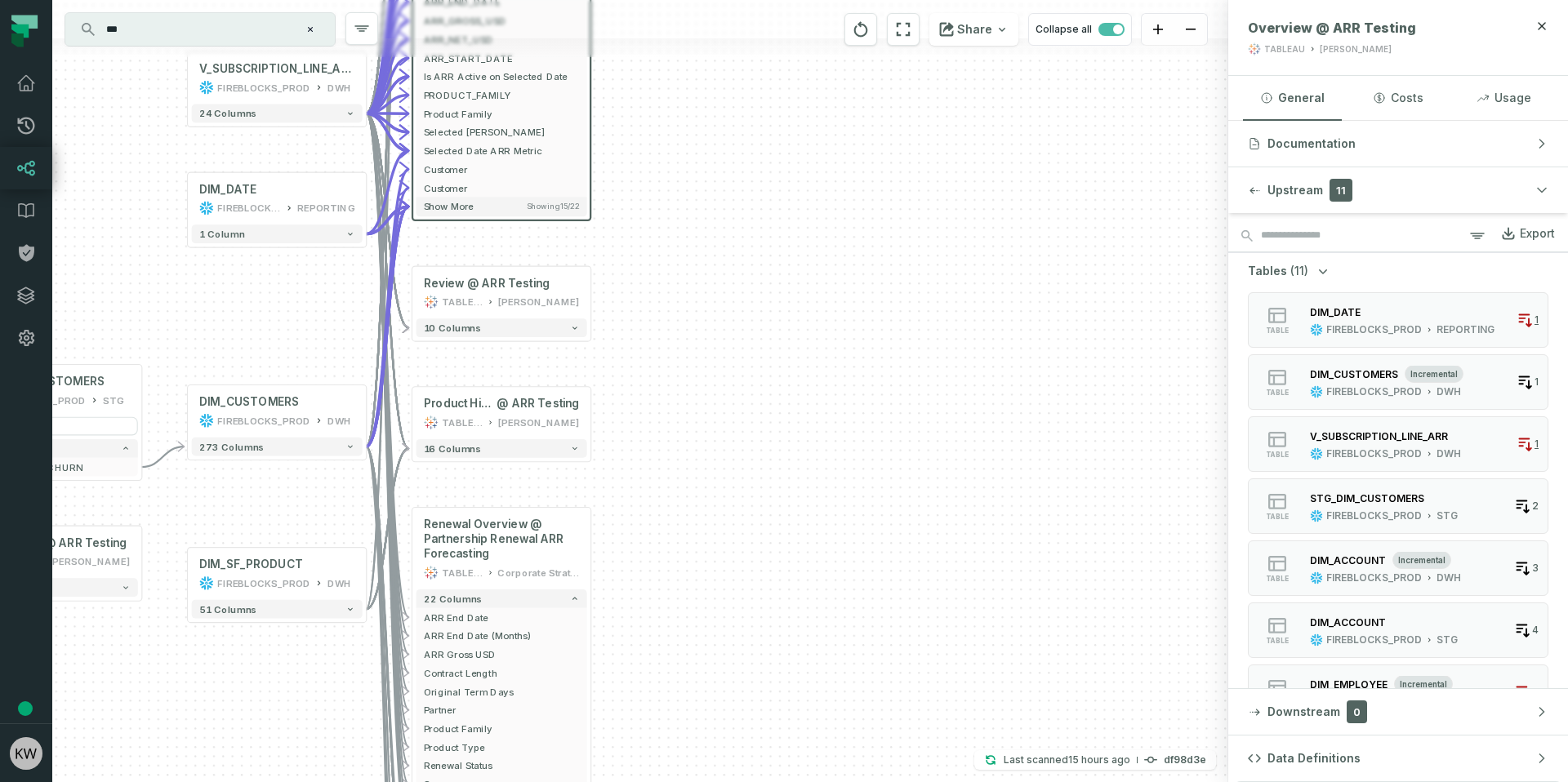
drag, startPoint x: 828, startPoint y: 293, endPoint x: 766, endPoint y: 139, distance: 166.0
click at [766, 139] on div "DIM_DATE FIREBLOCKS_PROD REPORTING + 1 column + DIM_SF_PRODUCT FIREBLOCKS_PROD …" at bounding box center [640, 391] width 1176 height 782
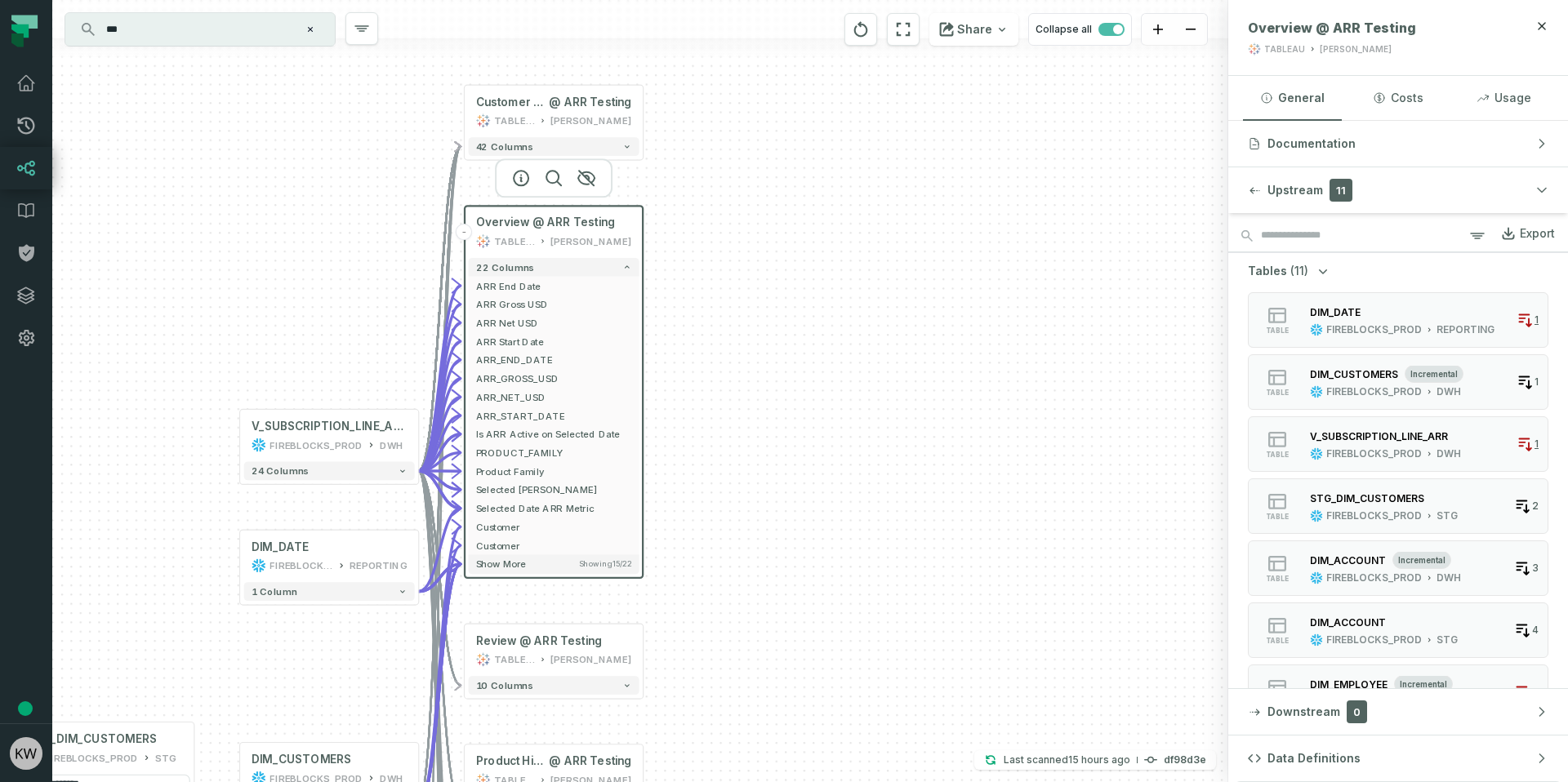
drag, startPoint x: 766, startPoint y: 138, endPoint x: 822, endPoint y: 532, distance: 398.0
click at [822, 532] on div "DIM_DATE FIREBLOCKS_PROD REPORTING + 1 column + DIM_SF_PRODUCT FIREBLOCKS_PROD …" at bounding box center [640, 391] width 1176 height 782
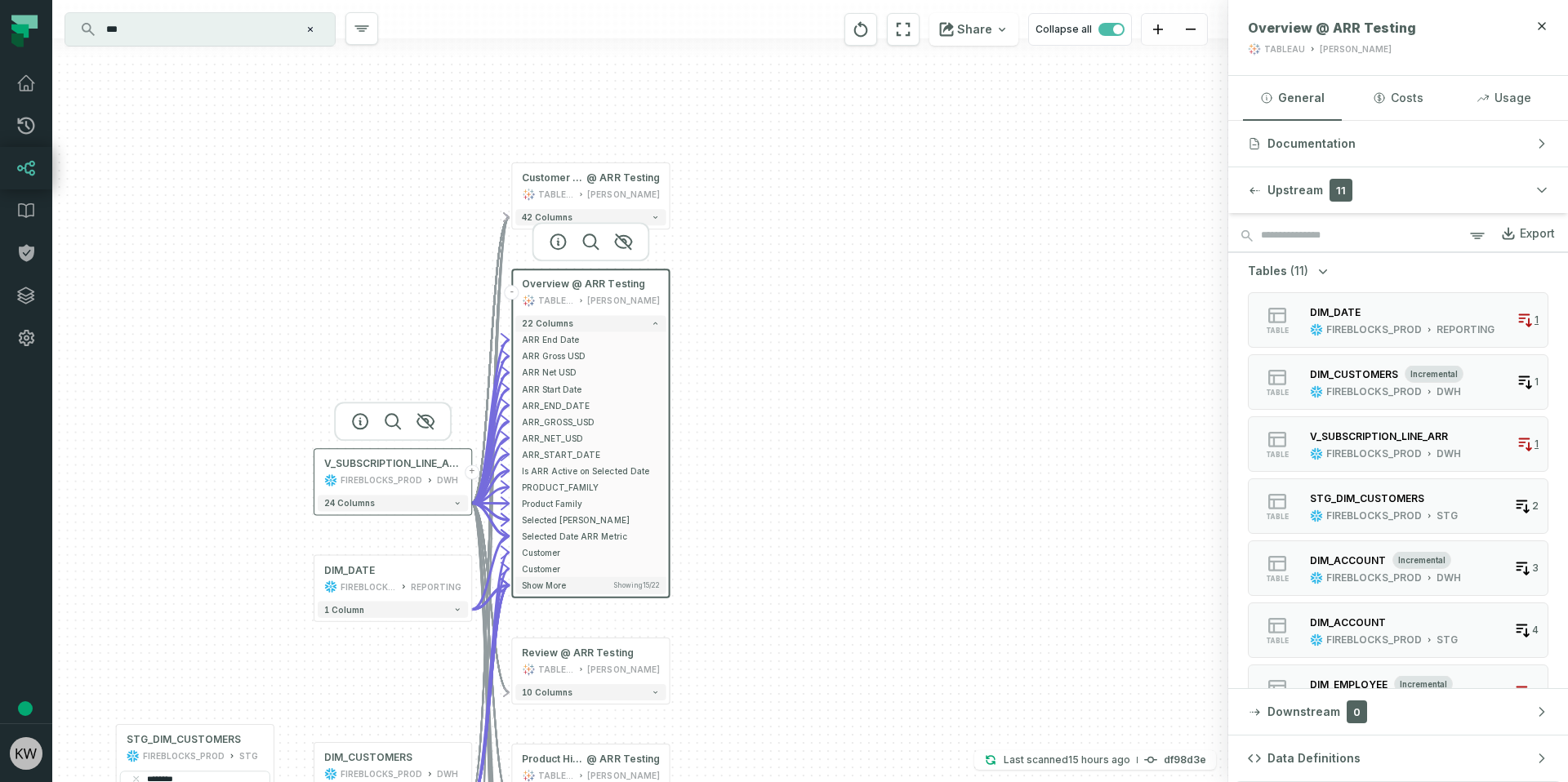
click at [400, 477] on div "FIREBLOCKS_PROD" at bounding box center [381, 480] width 81 height 13
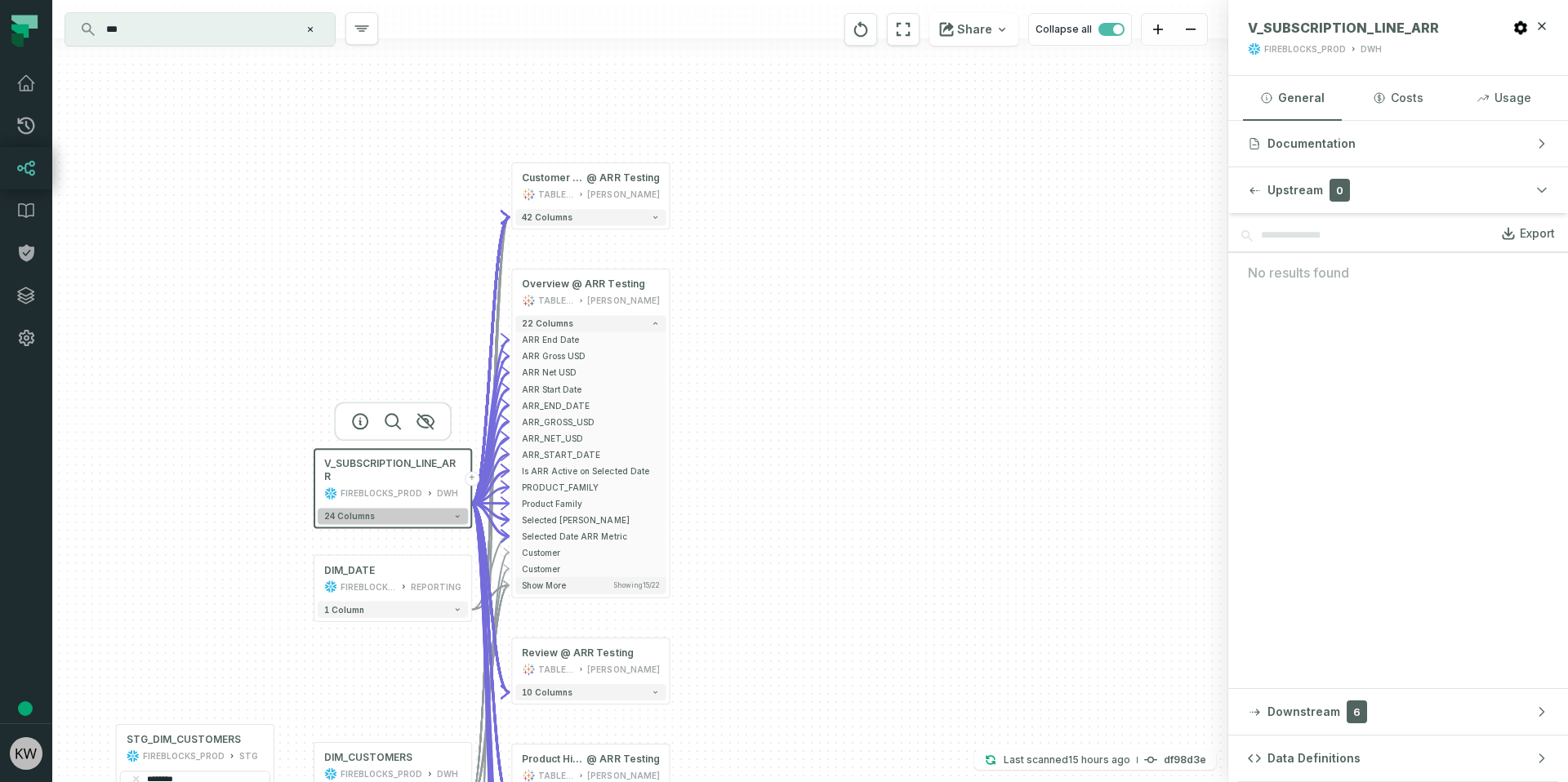
click at [457, 512] on icon "button" at bounding box center [457, 516] width 8 height 8
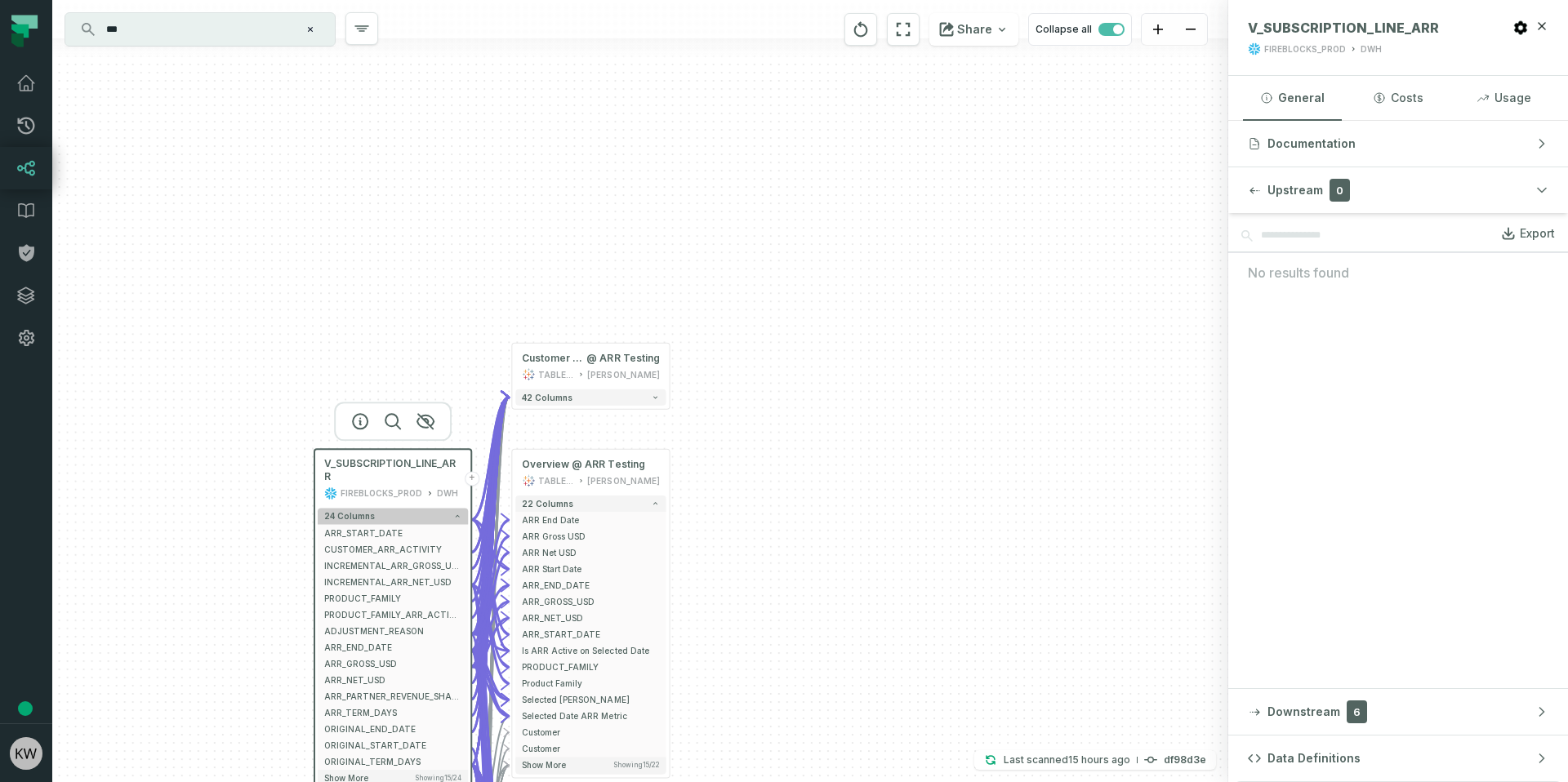
click at [457, 512] on icon "button" at bounding box center [457, 516] width 8 height 8
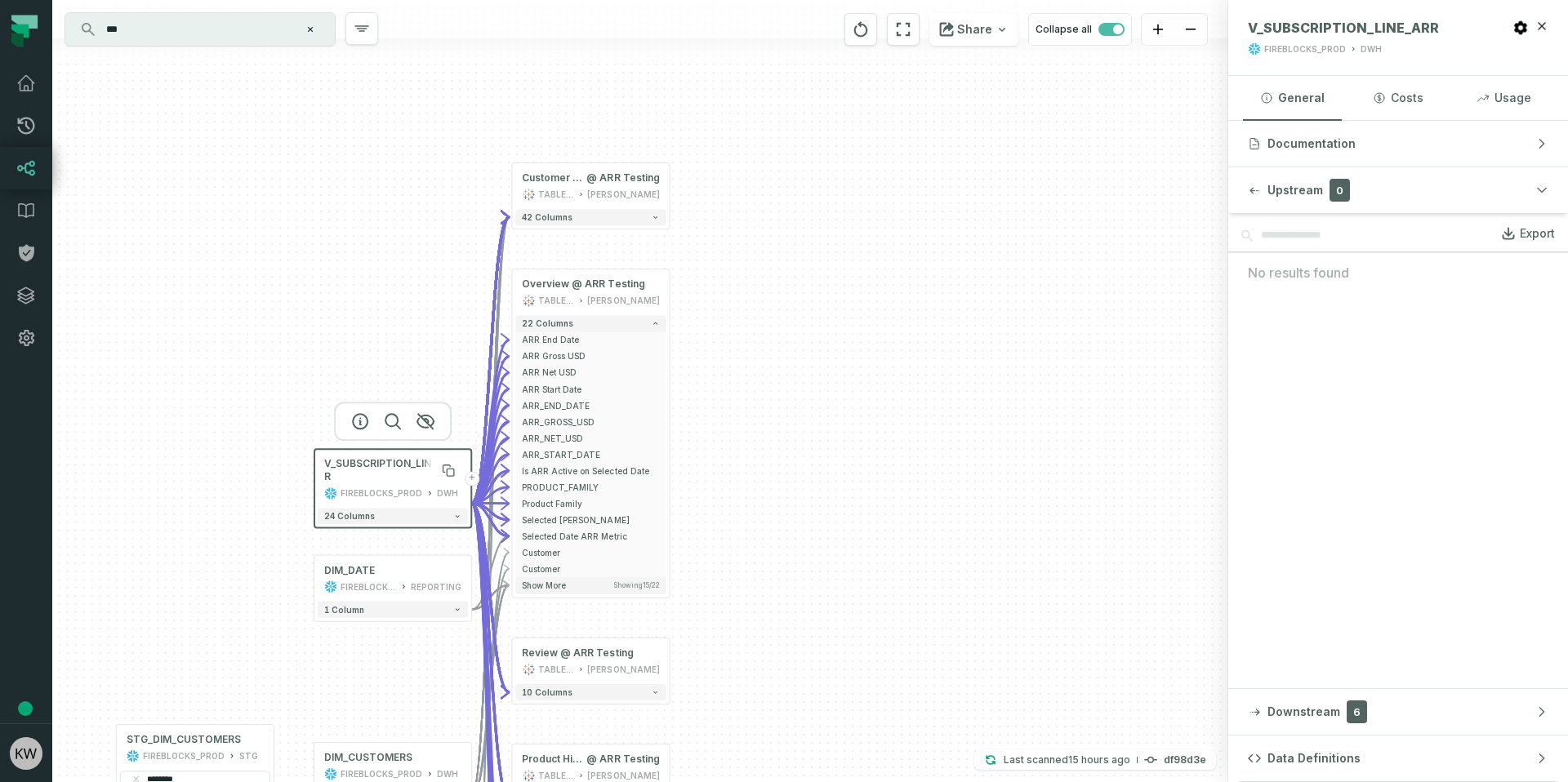
click at [398, 460] on span "V_SUBSCRIPTION_LINE_ARR" at bounding box center [392, 470] width 137 height 27
click at [402, 462] on span "V_SUBSCRIPTION_LINE_ARR" at bounding box center [392, 470] width 137 height 27
click at [1287, 187] on span "Upstream" at bounding box center [1294, 191] width 56 height 17
click at [1303, 238] on span "Downstream" at bounding box center [1303, 237] width 73 height 17
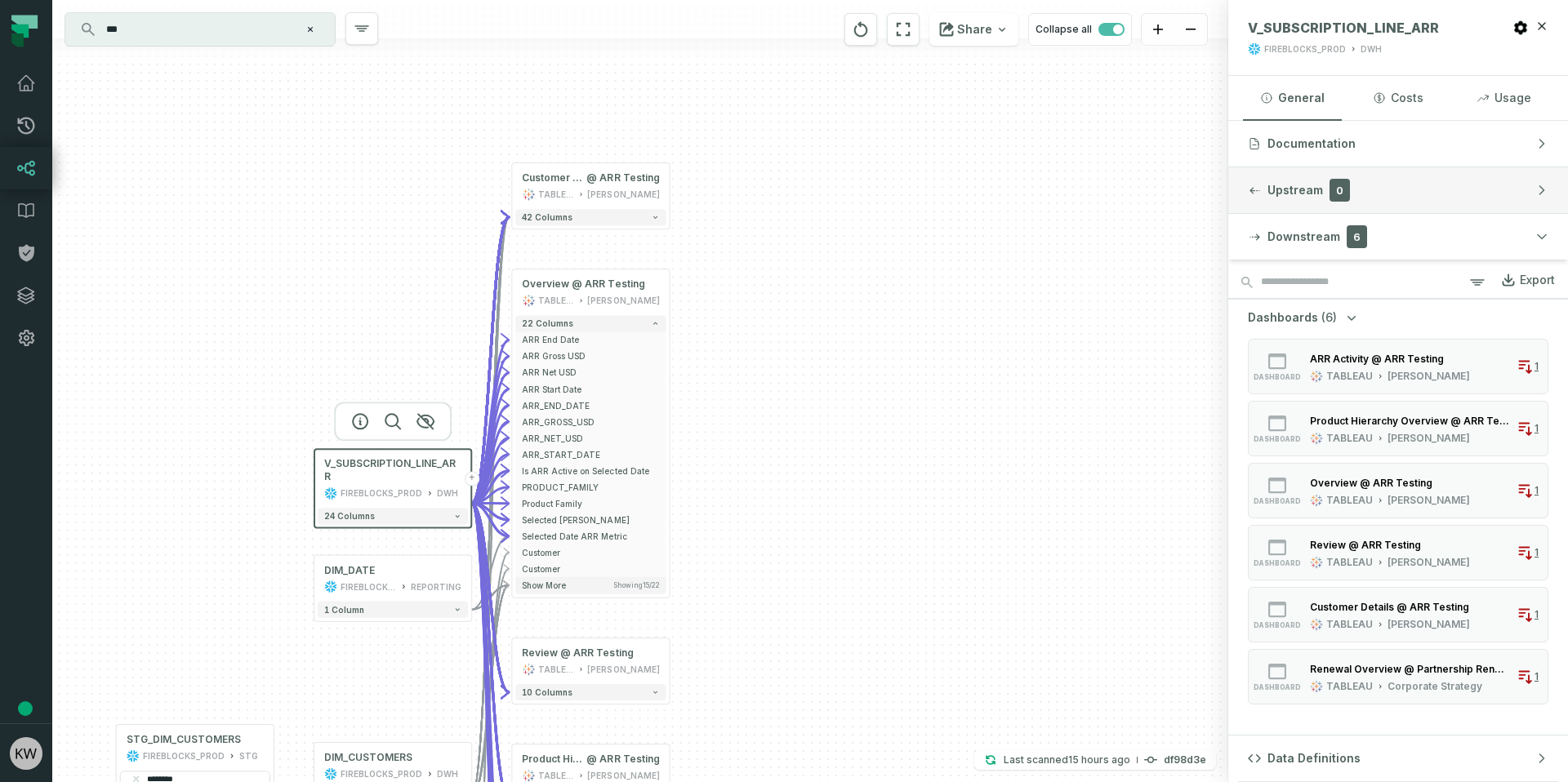
click at [1304, 191] on span "Upstream" at bounding box center [1294, 191] width 56 height 17
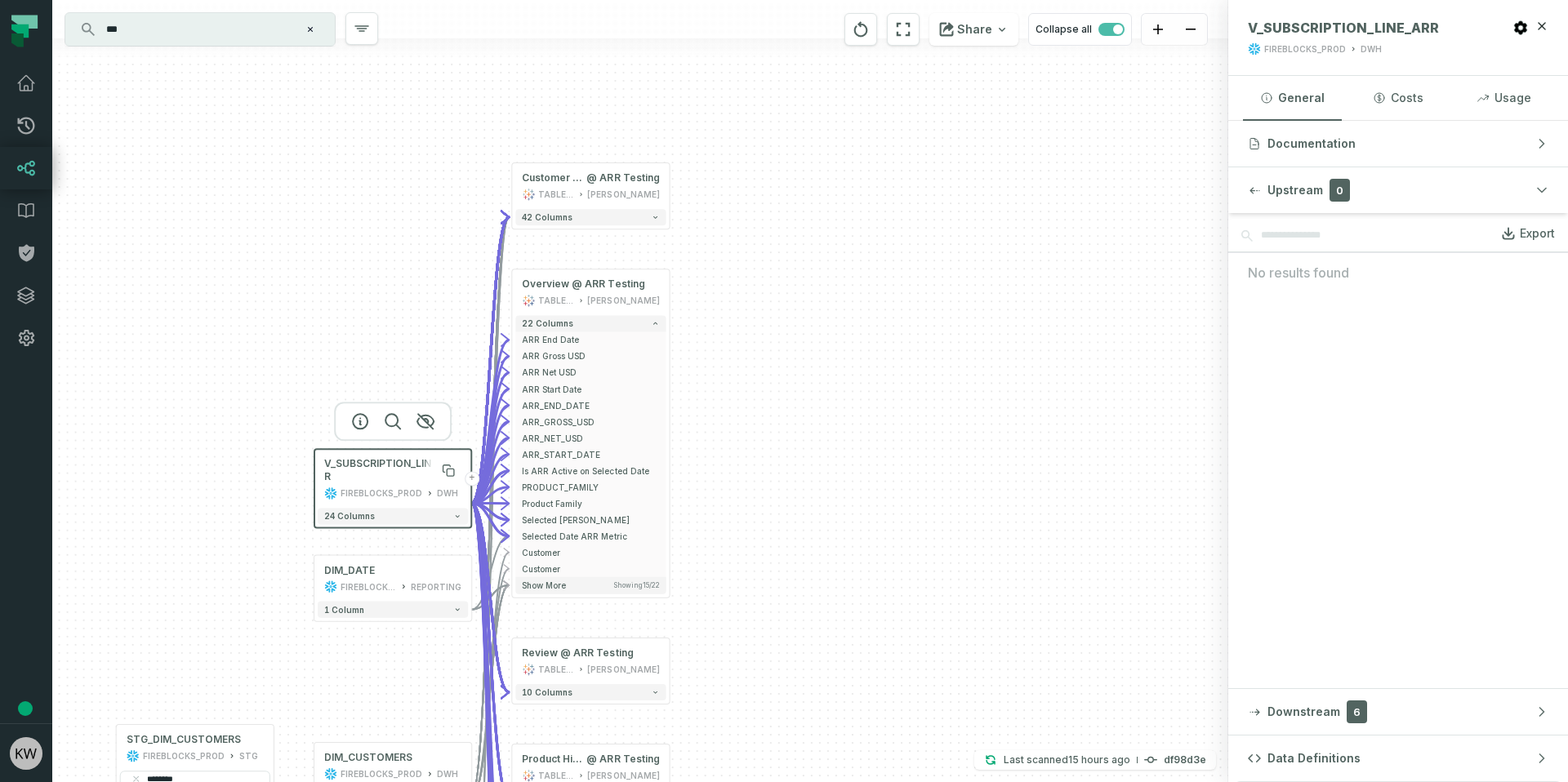
click at [381, 464] on span "V_SUBSCRIPTION_LINE_ARR" at bounding box center [392, 470] width 137 height 27
click at [377, 508] on button "24 columns" at bounding box center [392, 516] width 150 height 17
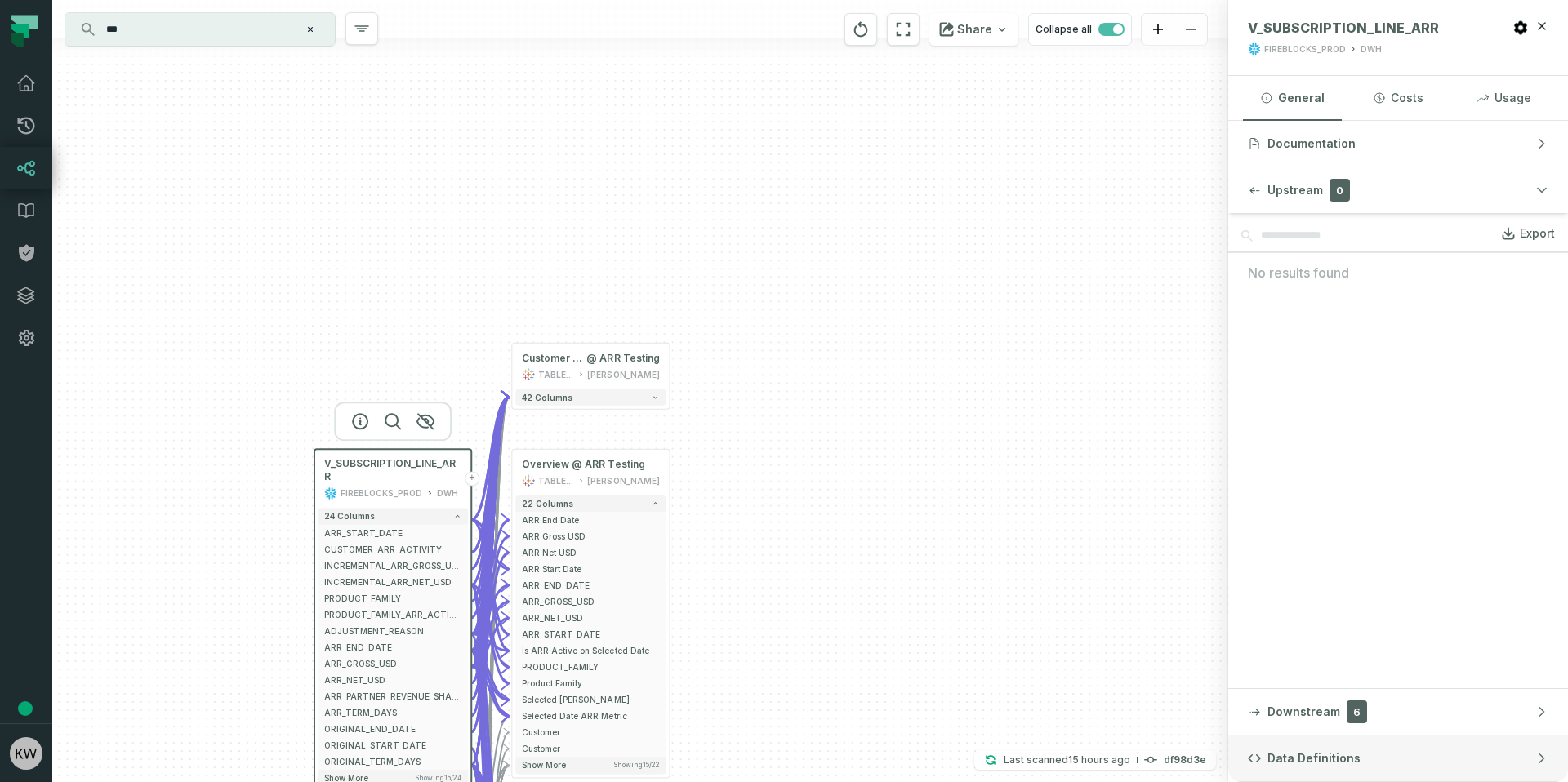
click at [1415, 750] on button "Data Definitions" at bounding box center [1398, 758] width 340 height 46
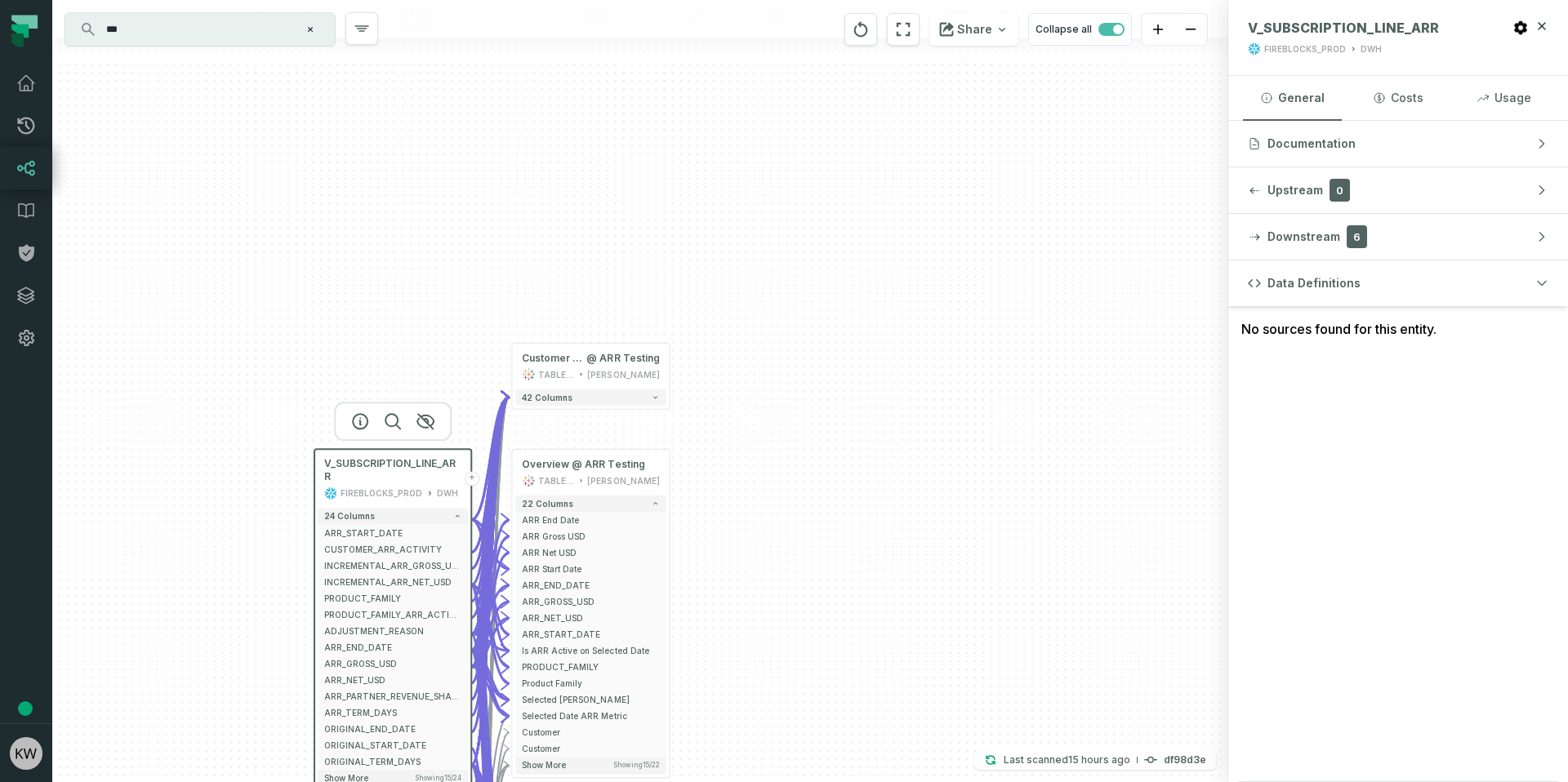
click at [1397, 417] on div "Data Definitions No sources found for this entity." at bounding box center [1398, 521] width 340 height 522
click at [1415, 283] on button "Data Definitions" at bounding box center [1398, 283] width 340 height 46
click at [1291, 135] on span "Documentation" at bounding box center [1311, 143] width 88 height 17
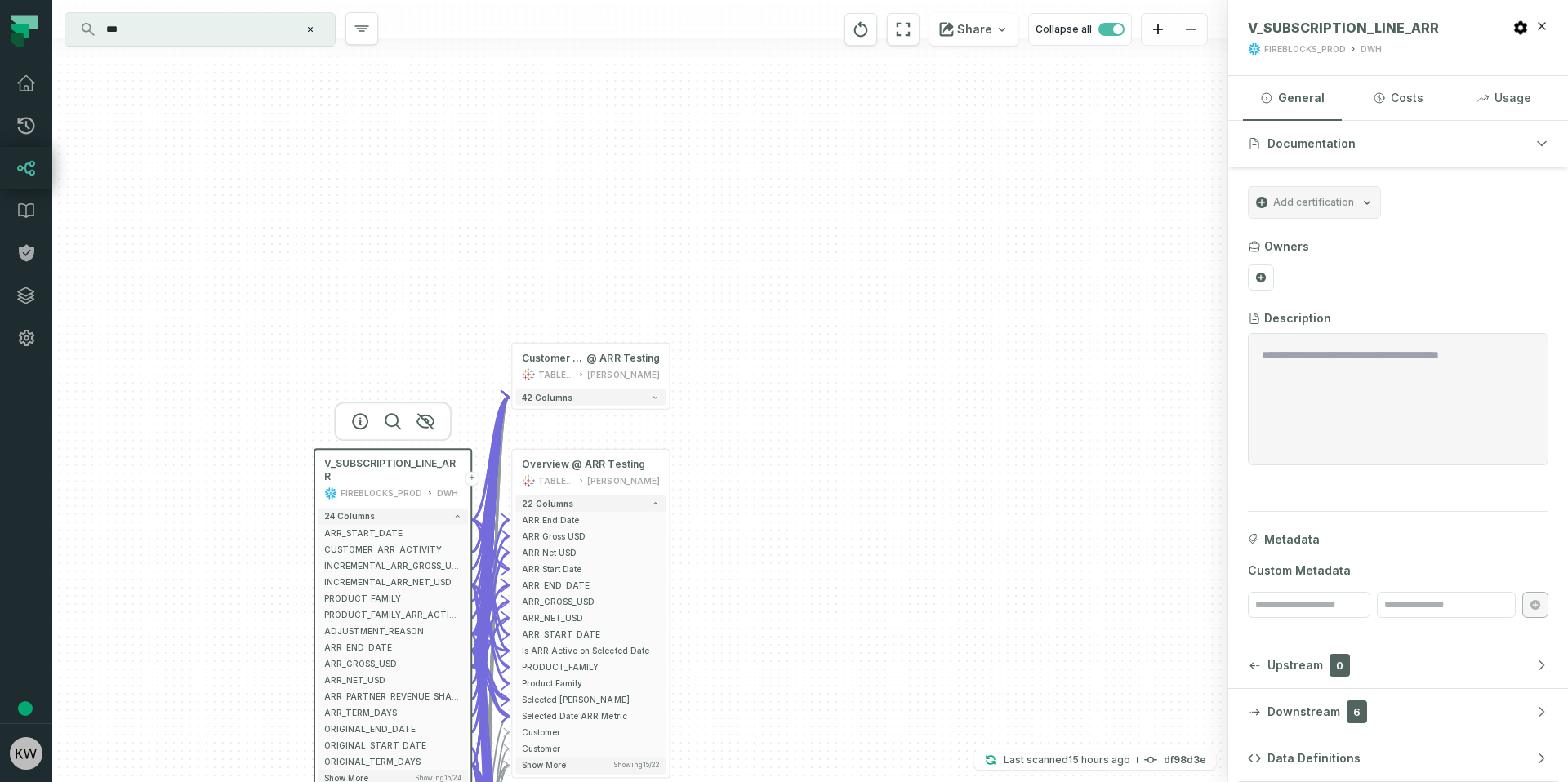
click at [203, 17] on input "***" at bounding box center [198, 30] width 204 height 27
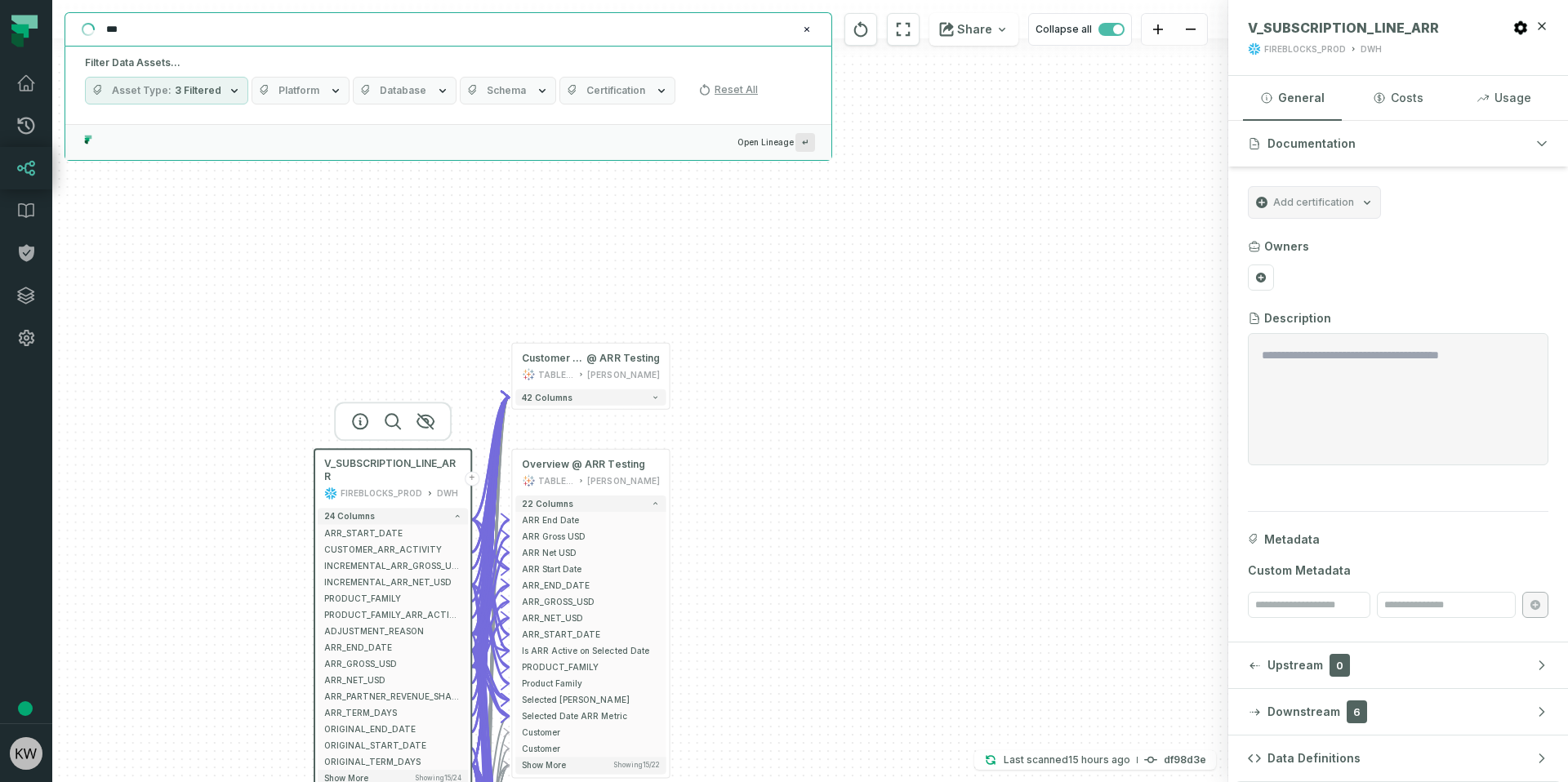
click at [203, 17] on input "***" at bounding box center [446, 30] width 701 height 27
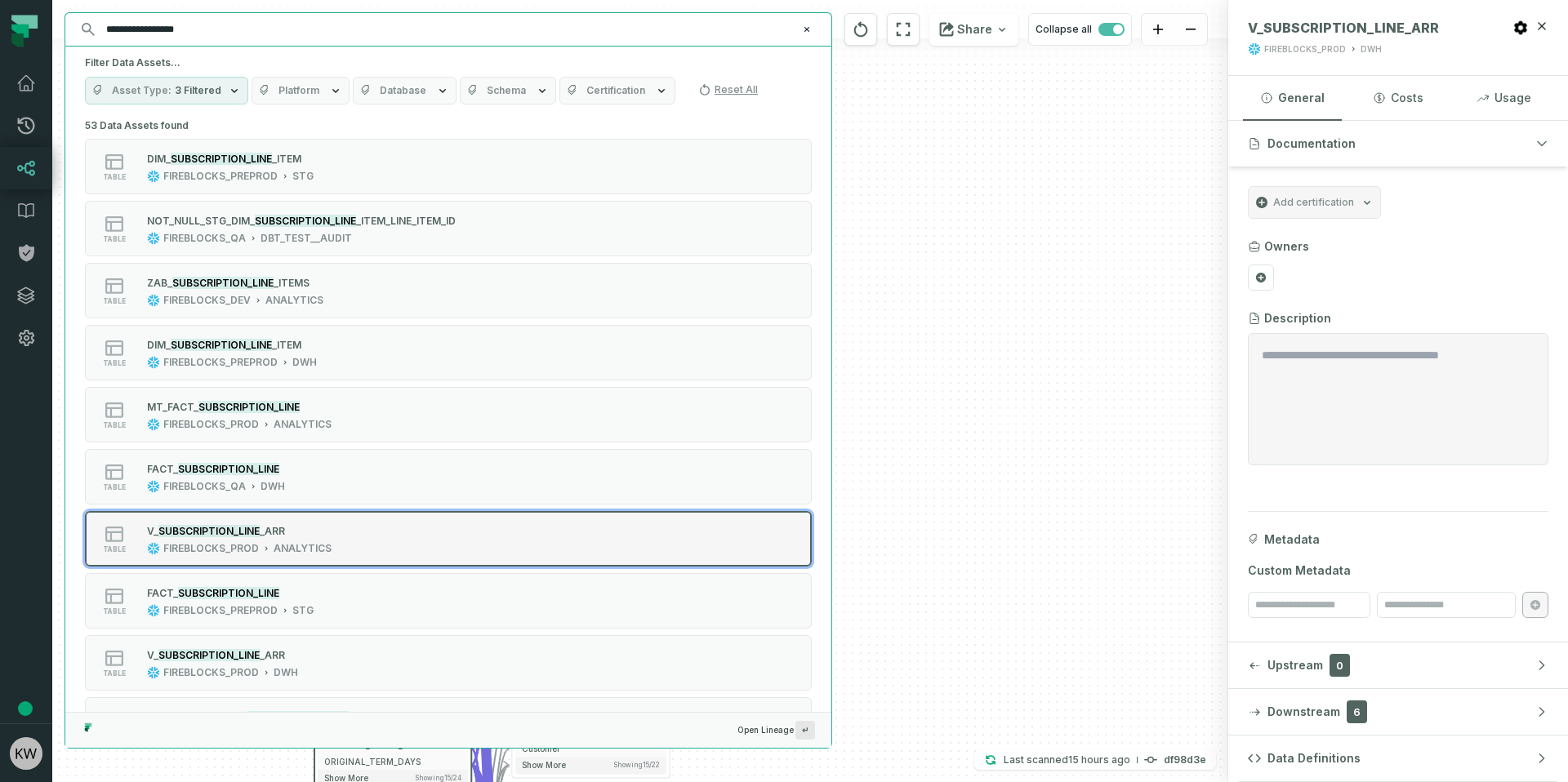
type input "**********"
click at [306, 536] on div "V_ SUBSCRIPTION_LINE _ARR" at bounding box center [239, 531] width 185 height 17
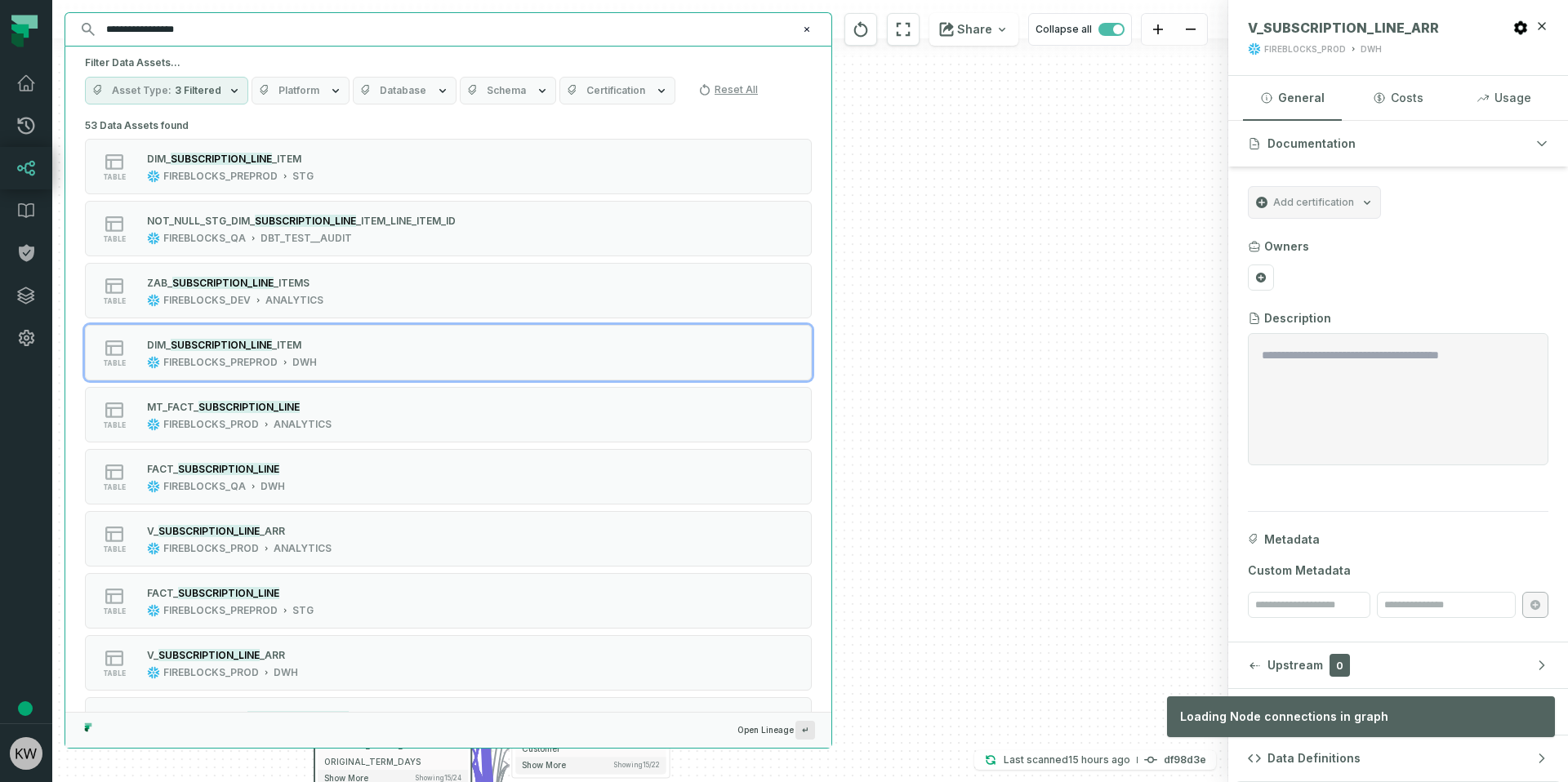
click at [916, 386] on div "DIM_DATE FIREBLOCKS_PROD REPORTING + 1 column + DIM_SF_PRODUCT FIREBLOCKS_PROD …" at bounding box center [640, 391] width 1176 height 782
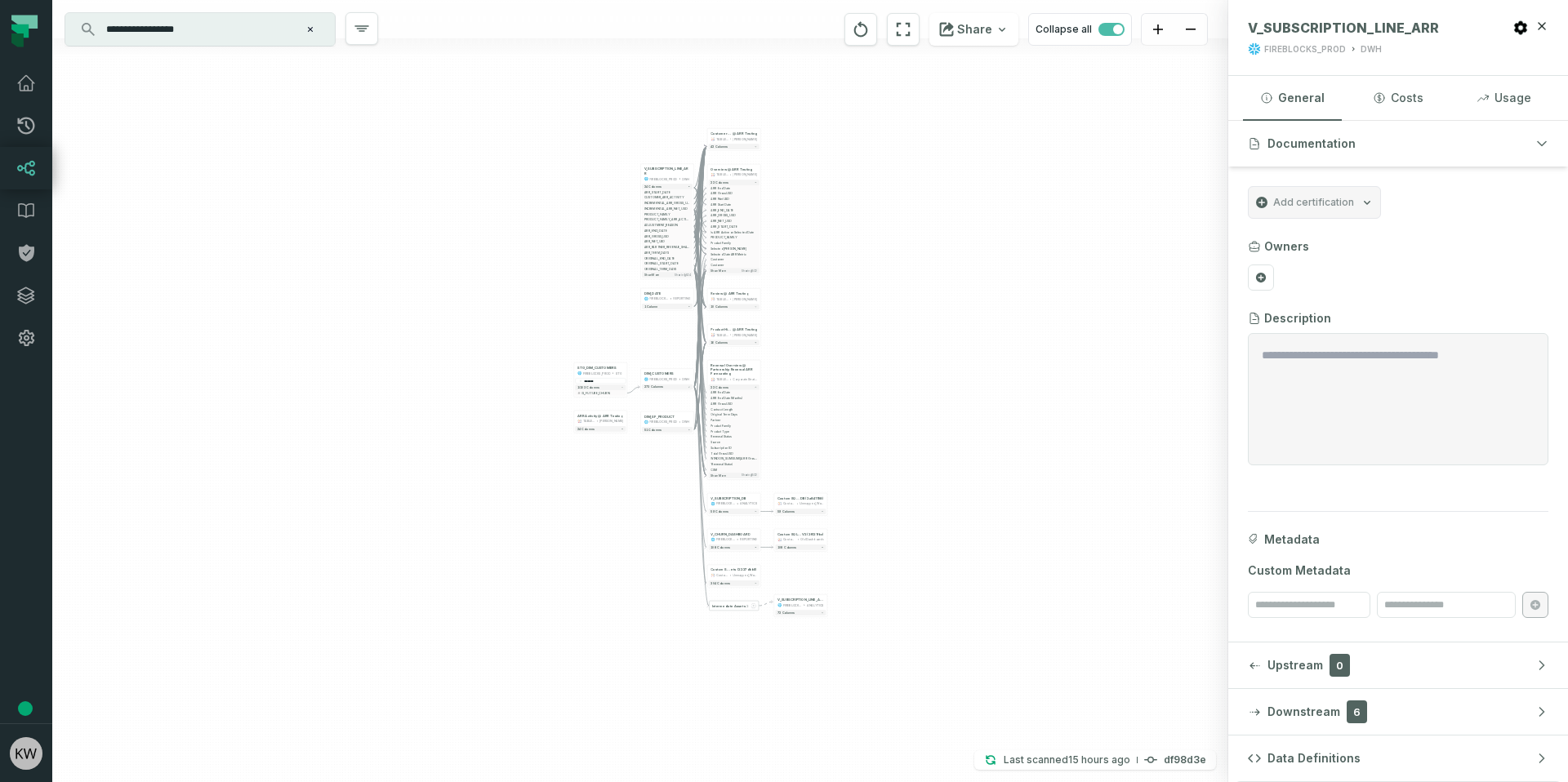
drag, startPoint x: 1032, startPoint y: 401, endPoint x: 1003, endPoint y: 517, distance: 119.6
click at [1003, 517] on div "DIM_DATE FIREBLOCKS_PROD REPORTING + 1 column + DIM_SF_PRODUCT FIREBLOCKS_PROD …" at bounding box center [640, 391] width 1176 height 782
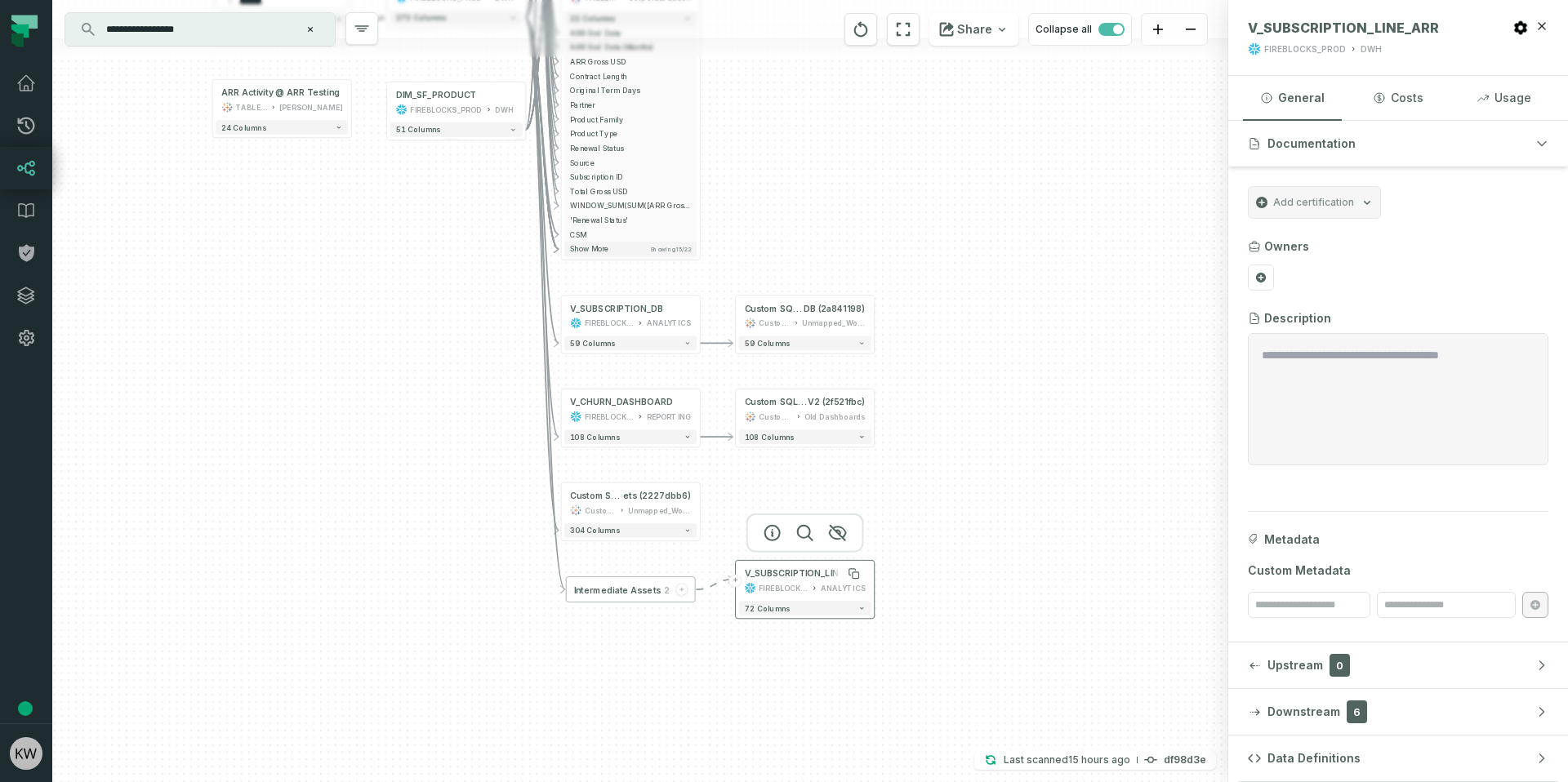
click at [799, 579] on div "V_SUBSCRIPTION_LINE_ARR" at bounding box center [805, 574] width 121 height 12
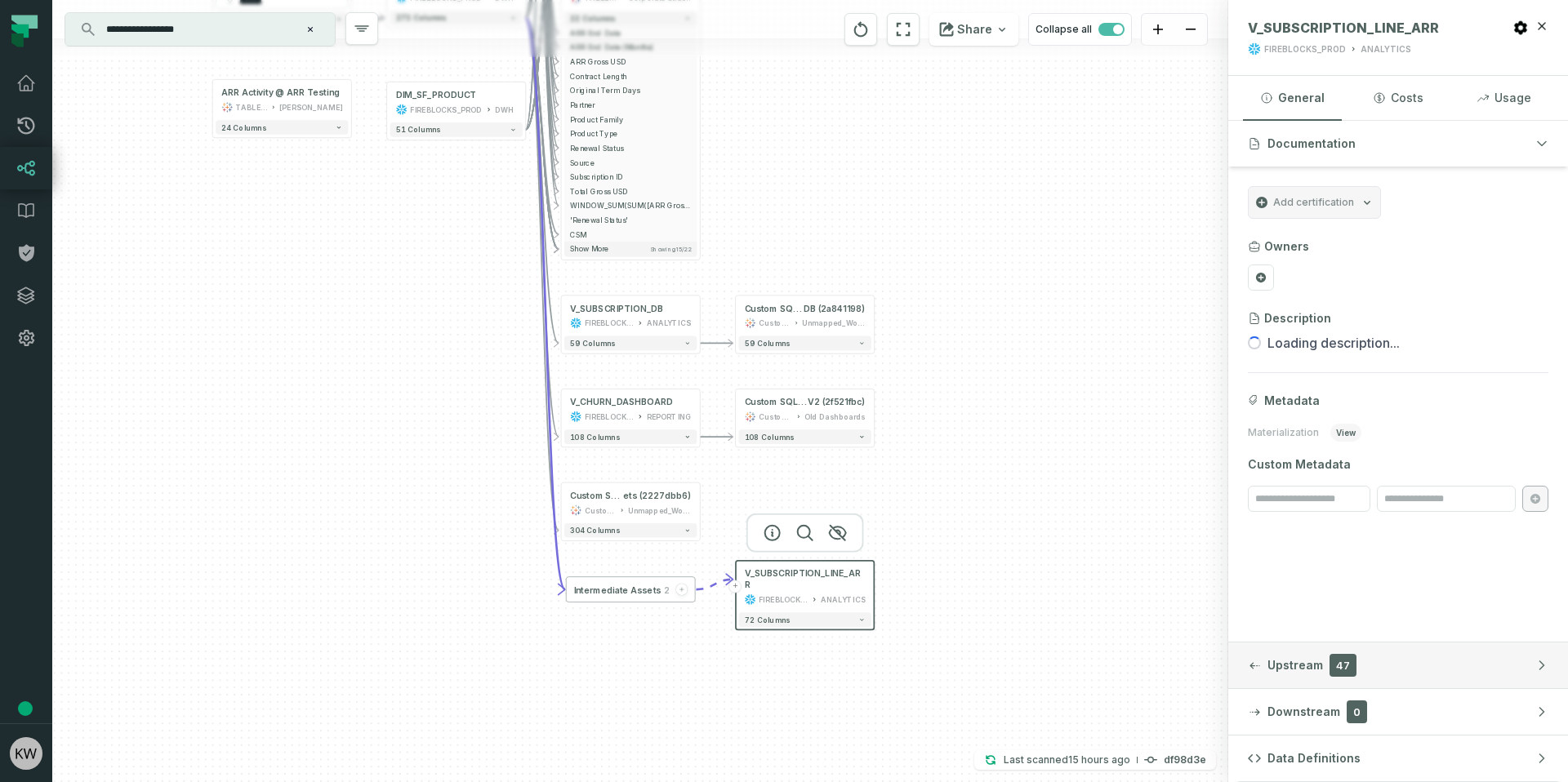
click at [1308, 661] on span "Upstream" at bounding box center [1294, 666] width 56 height 17
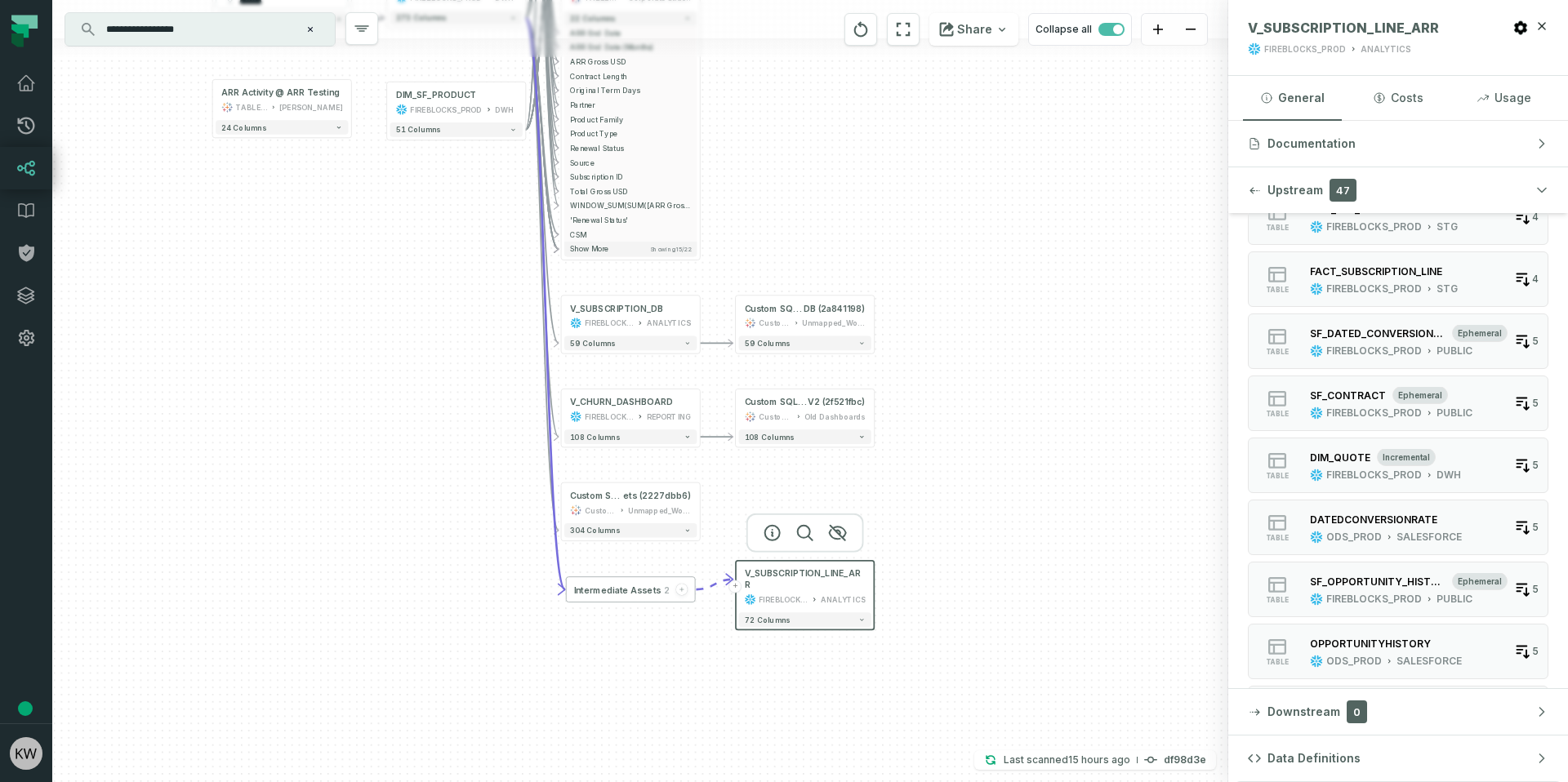
scroll to position [567, 0]
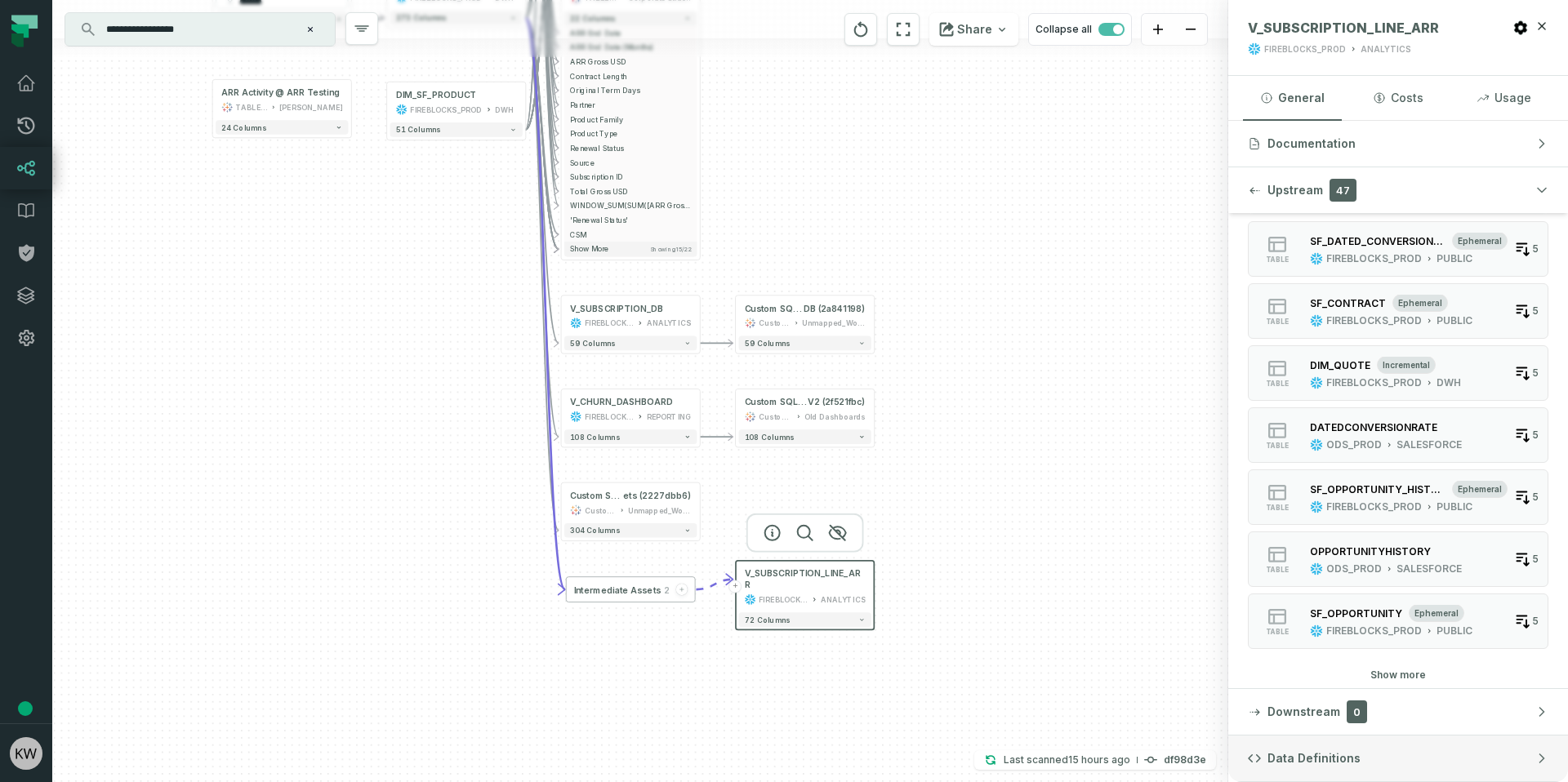
click at [1340, 754] on span "Data Definitions" at bounding box center [1313, 759] width 93 height 17
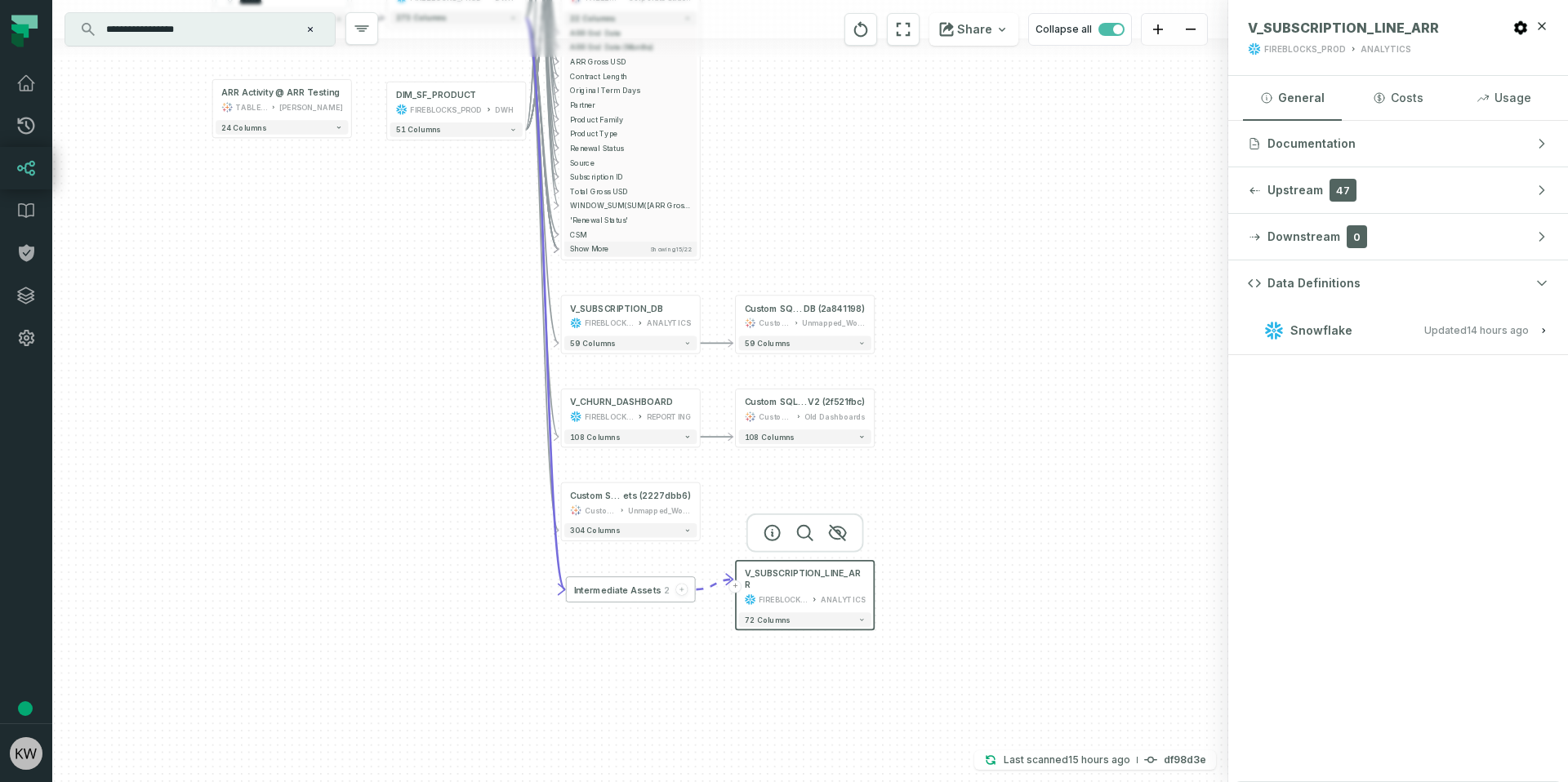
click at [1547, 330] on icon "button" at bounding box center [1543, 331] width 10 height 10
click at [1538, 330] on icon "button" at bounding box center [1543, 331] width 10 height 10
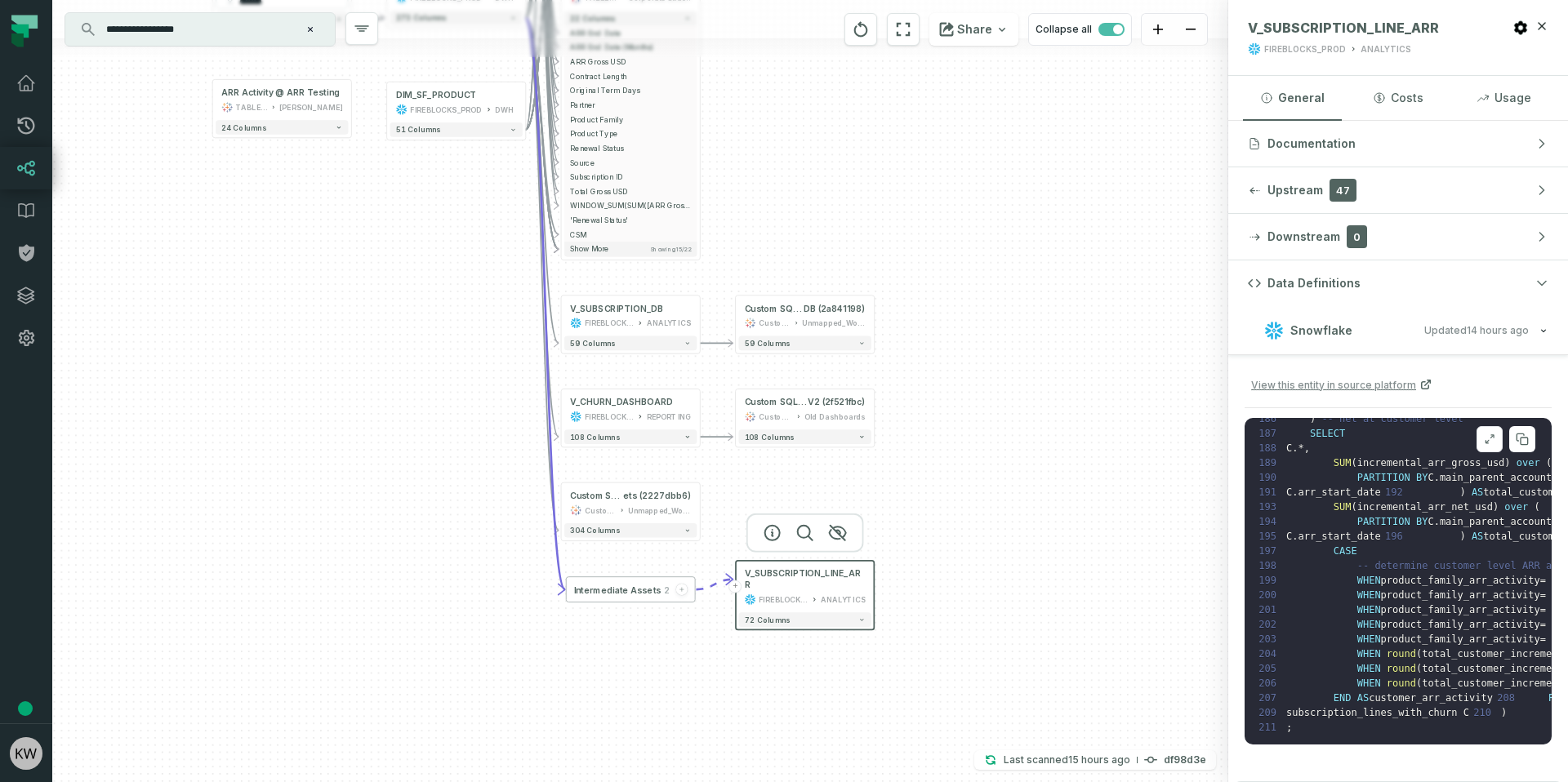
scroll to position [2806, 0]
click at [1545, 281] on icon "button" at bounding box center [1541, 284] width 9 height 5
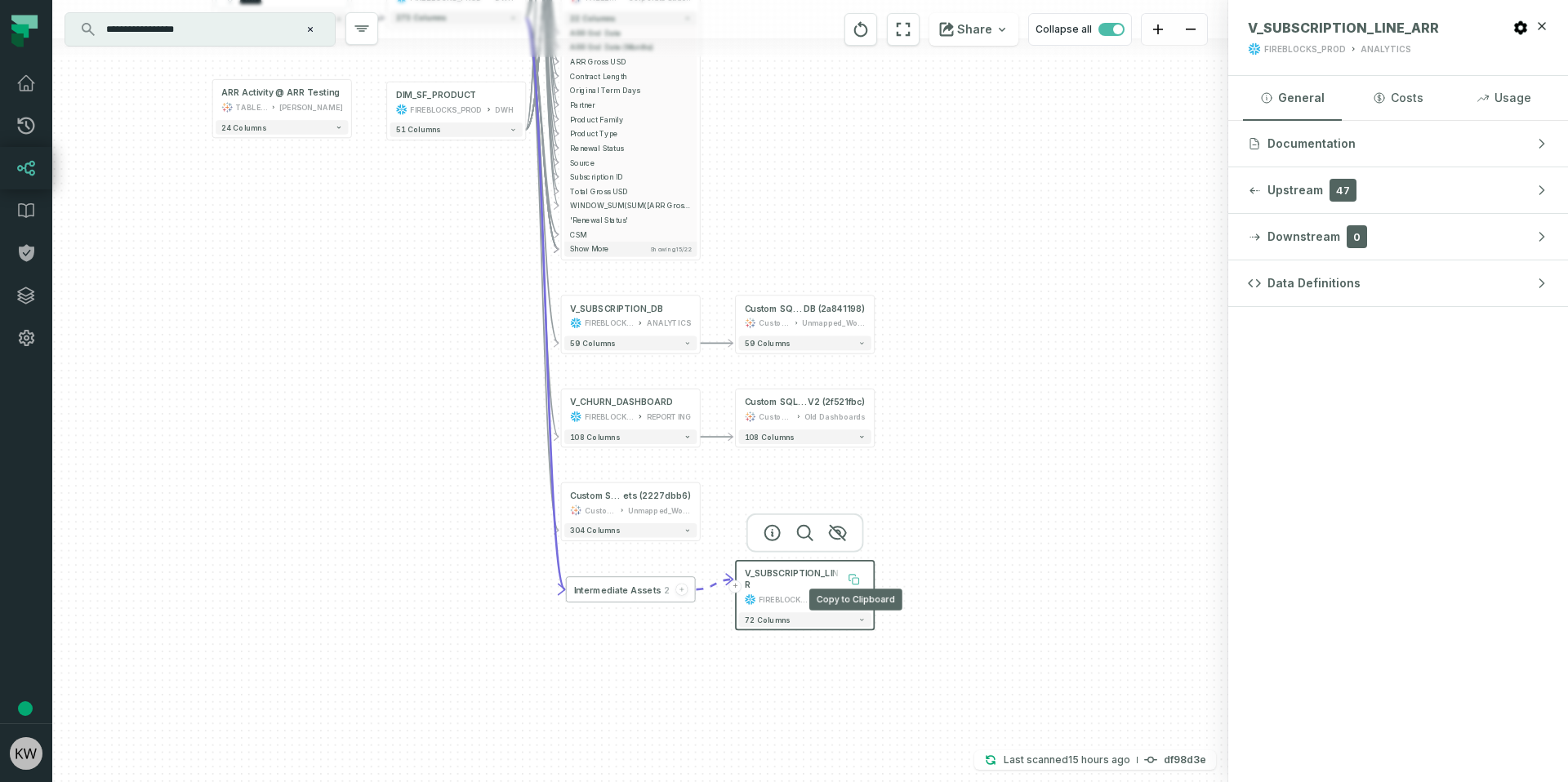
click at [856, 578] on icon at bounding box center [856, 581] width 7 height 7
click at [824, 575] on span "V_SUBSCRIPTION_LINE_ARR" at bounding box center [805, 580] width 121 height 23
click at [735, 585] on button "+" at bounding box center [735, 587] width 13 height 13
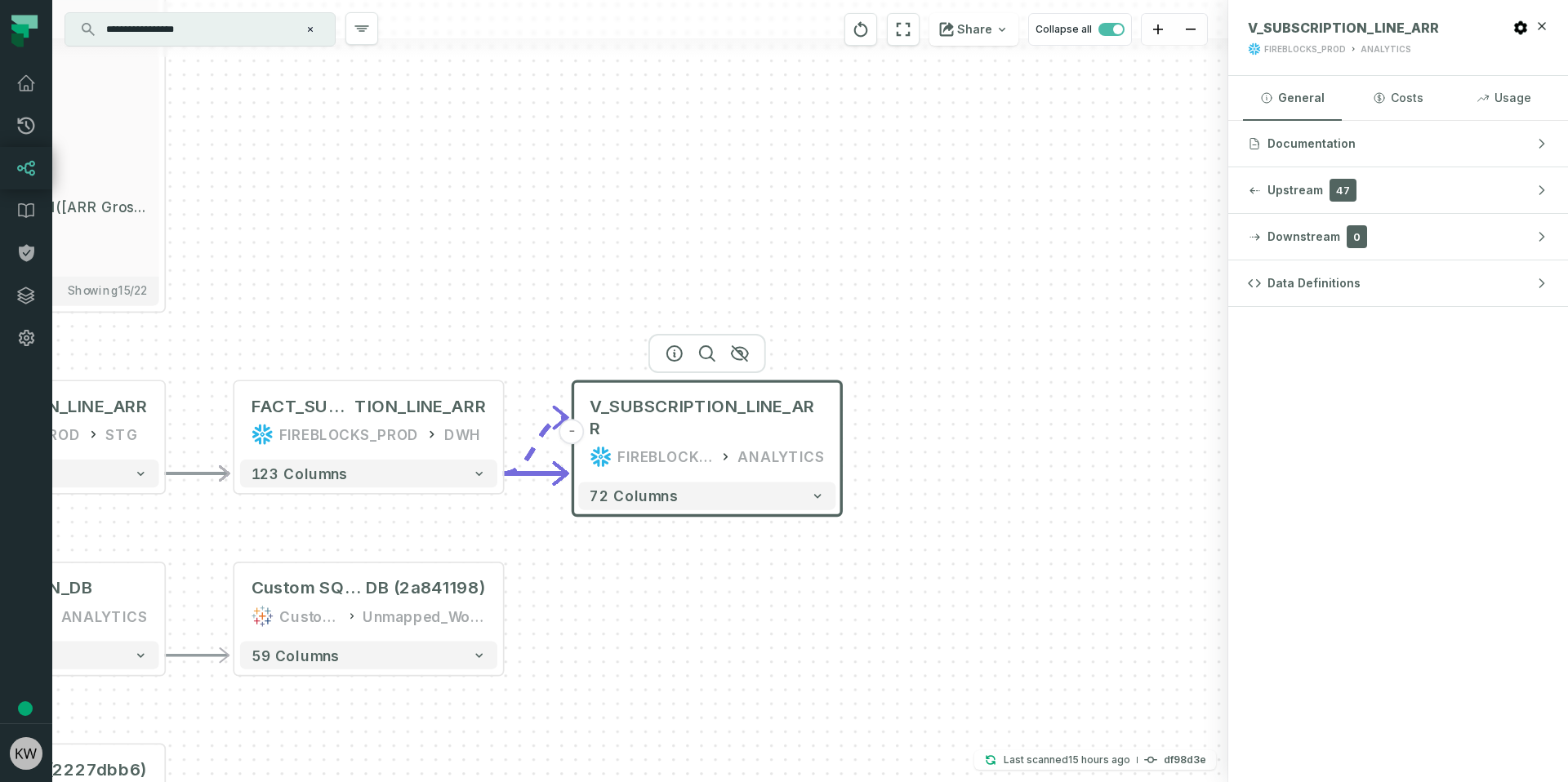
drag, startPoint x: 1018, startPoint y: 595, endPoint x: 668, endPoint y: 158, distance: 559.9
click at [794, 0] on html "Pull Requests Dashboard Lineage Data Catalog Policies Integrations Settings Kon…" at bounding box center [784, 391] width 1568 height 782
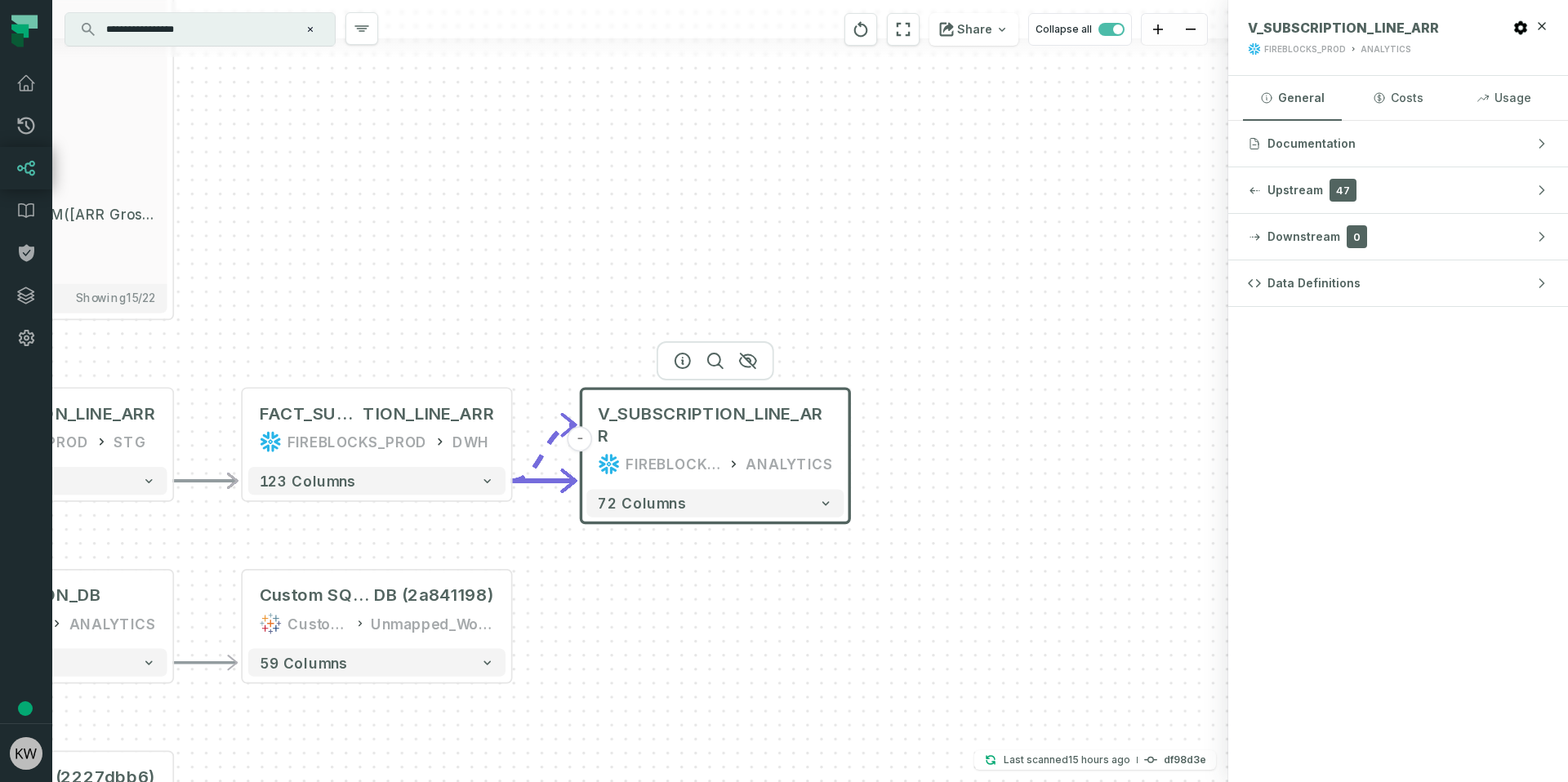
click at [580, 433] on button "-" at bounding box center [580, 439] width 26 height 26
click at [580, 433] on button "+" at bounding box center [580, 439] width 26 height 26
click at [508, 421] on button "+" at bounding box center [512, 428] width 26 height 26
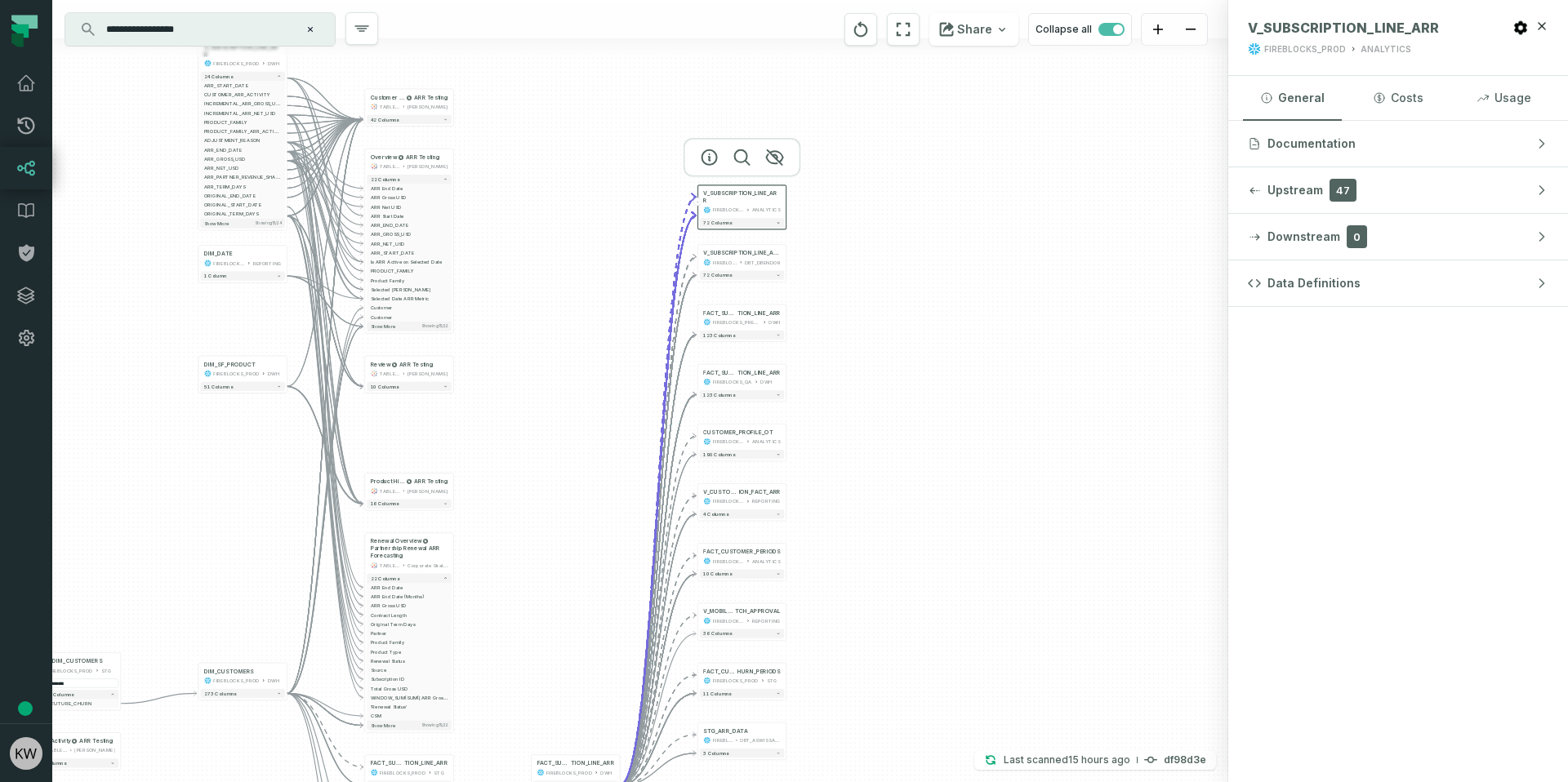
drag, startPoint x: 905, startPoint y: 519, endPoint x: 874, endPoint y: 621, distance: 106.6
click at [874, 621] on div "- V_SUBSCRIPTION_LINE_ARR FIREBLOCKS_PROD DBT_DBENDOR 72 columns - FACT_SUBSCRI…" at bounding box center [640, 391] width 1176 height 782
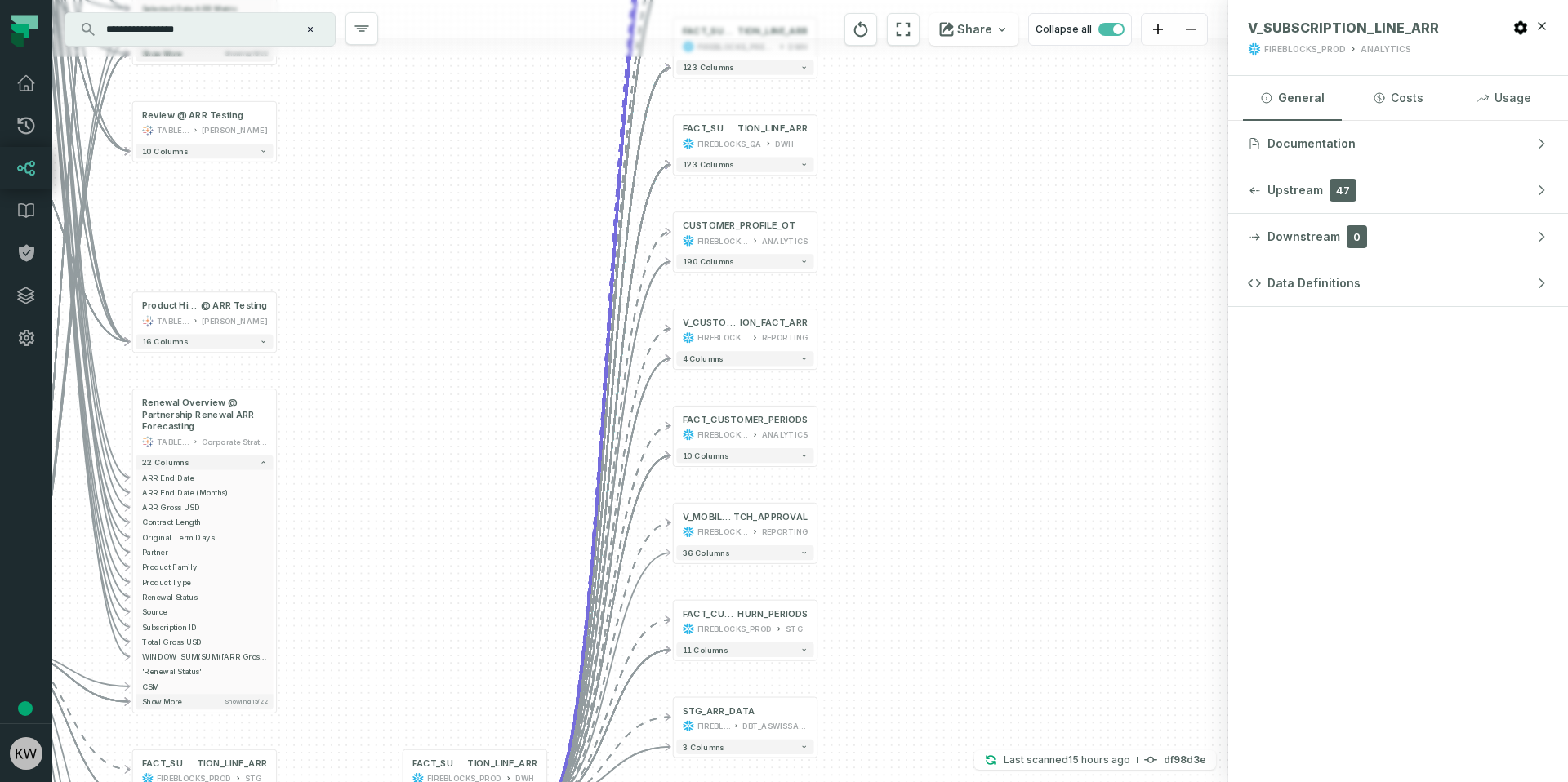
drag, startPoint x: 479, startPoint y: 553, endPoint x: 566, endPoint y: 83, distance: 478.0
click at [562, 96] on div "- V_SUBSCRIPTION_LINE_ARR FIREBLOCKS_PROD DBT_DBENDOR 72 columns - FACT_SUBSCRI…" at bounding box center [640, 391] width 1176 height 782
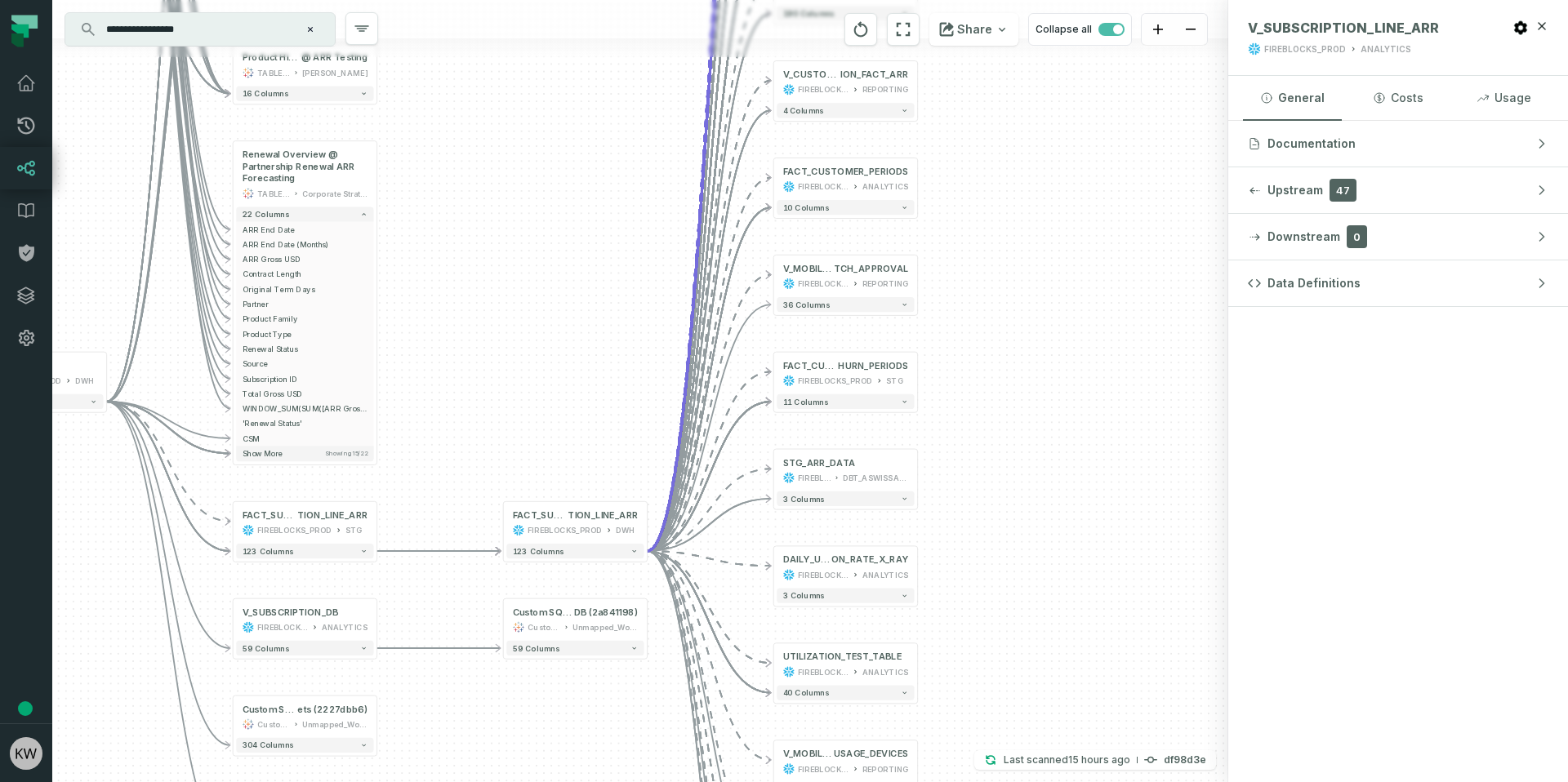
drag, startPoint x: 509, startPoint y: 551, endPoint x: 586, endPoint y: 362, distance: 204.1
click at [586, 362] on div "- V_SUBSCRIPTION_LINE_ARR FIREBLOCKS_PROD DBT_DBENDOR 72 columns - FACT_SUBSCRI…" at bounding box center [640, 391] width 1176 height 782
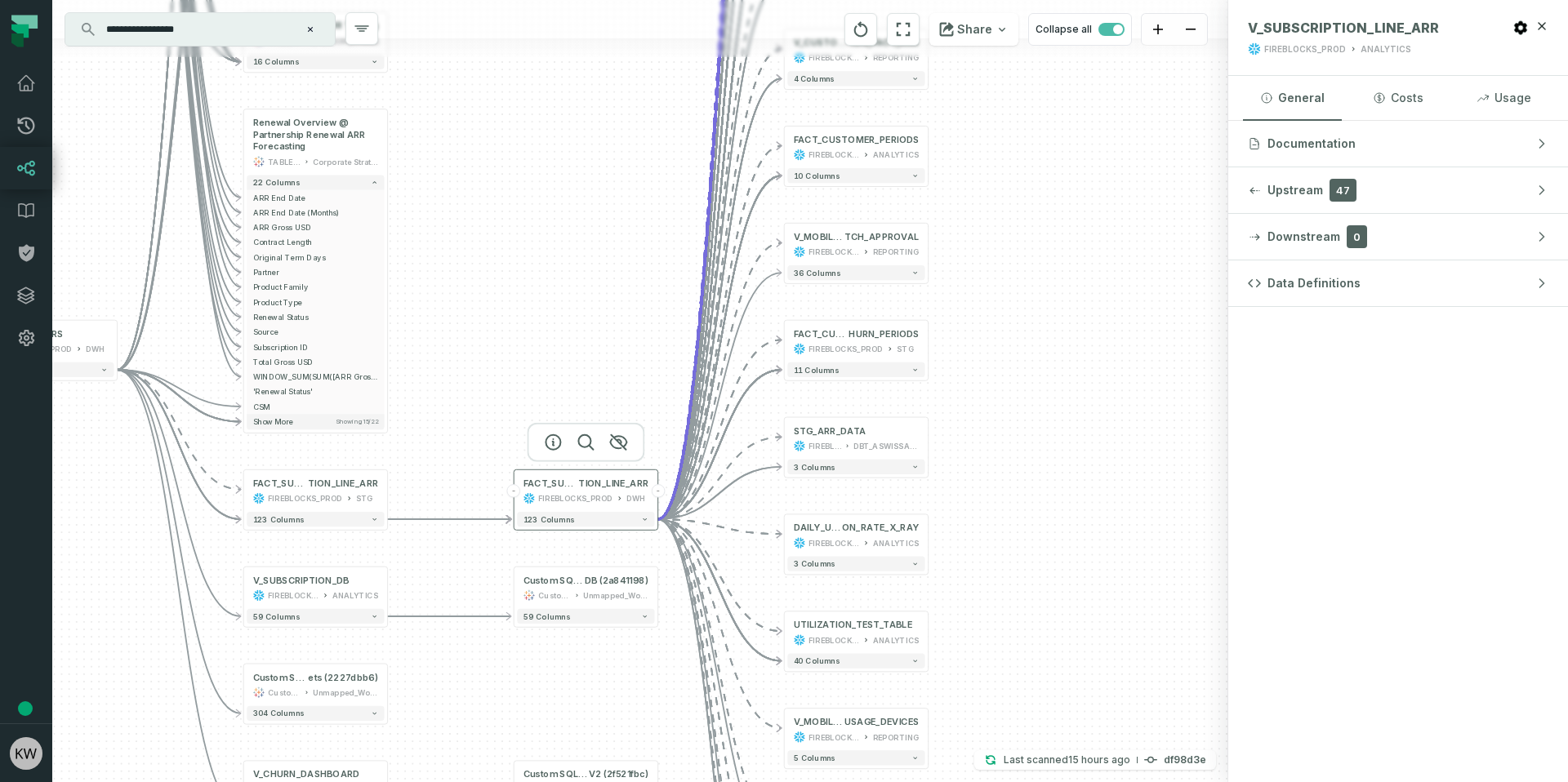
click at [663, 492] on button "-" at bounding box center [658, 491] width 13 height 13
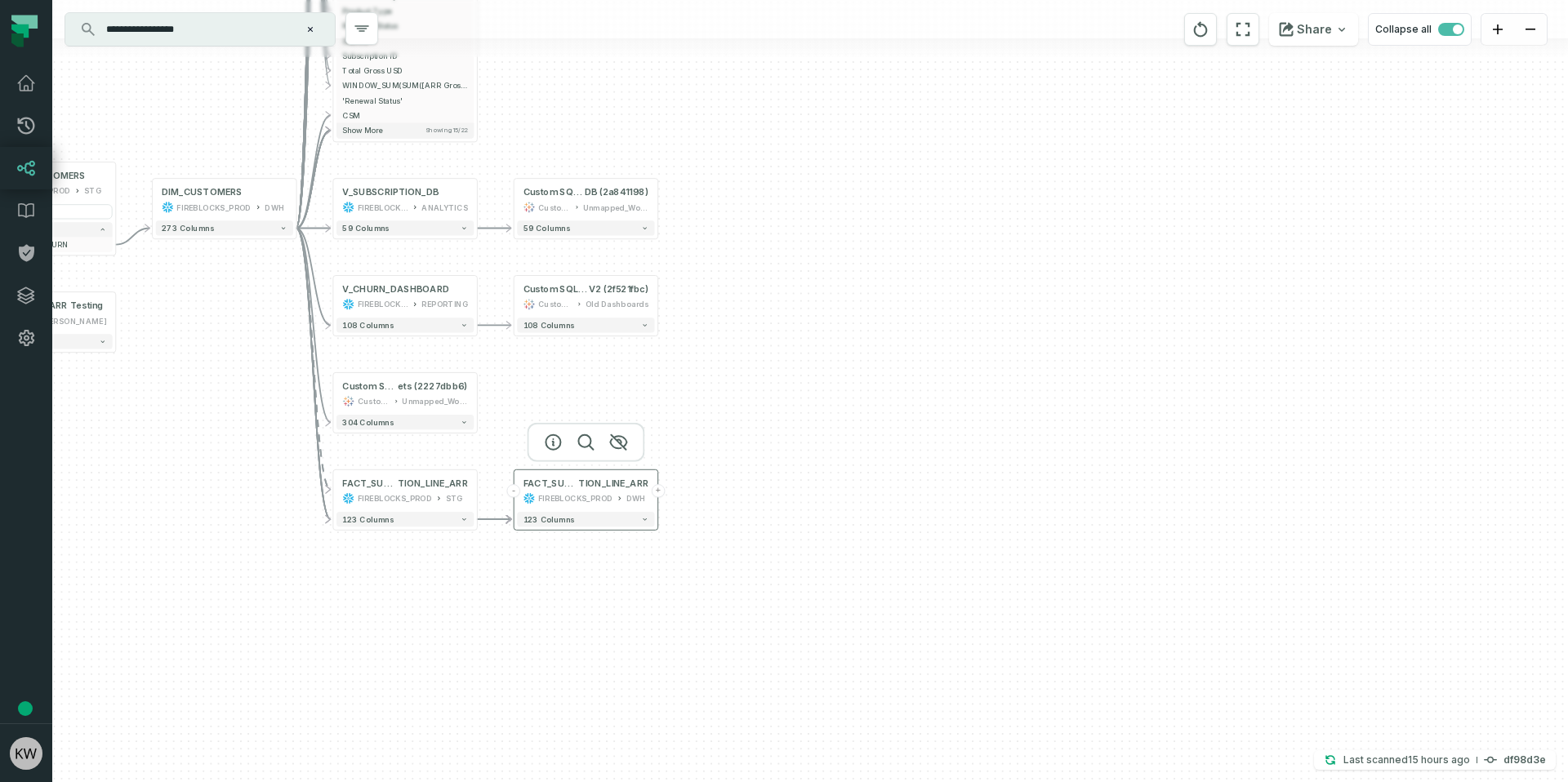
click at [601, 493] on div "FIREBLOCKS_PROD" at bounding box center [575, 498] width 75 height 12
click at [381, 497] on div "FACT_SUBSCRIP TION_LINE_ARR FIREBLOCKS_PROD STG" at bounding box center [405, 497] width 137 height 36
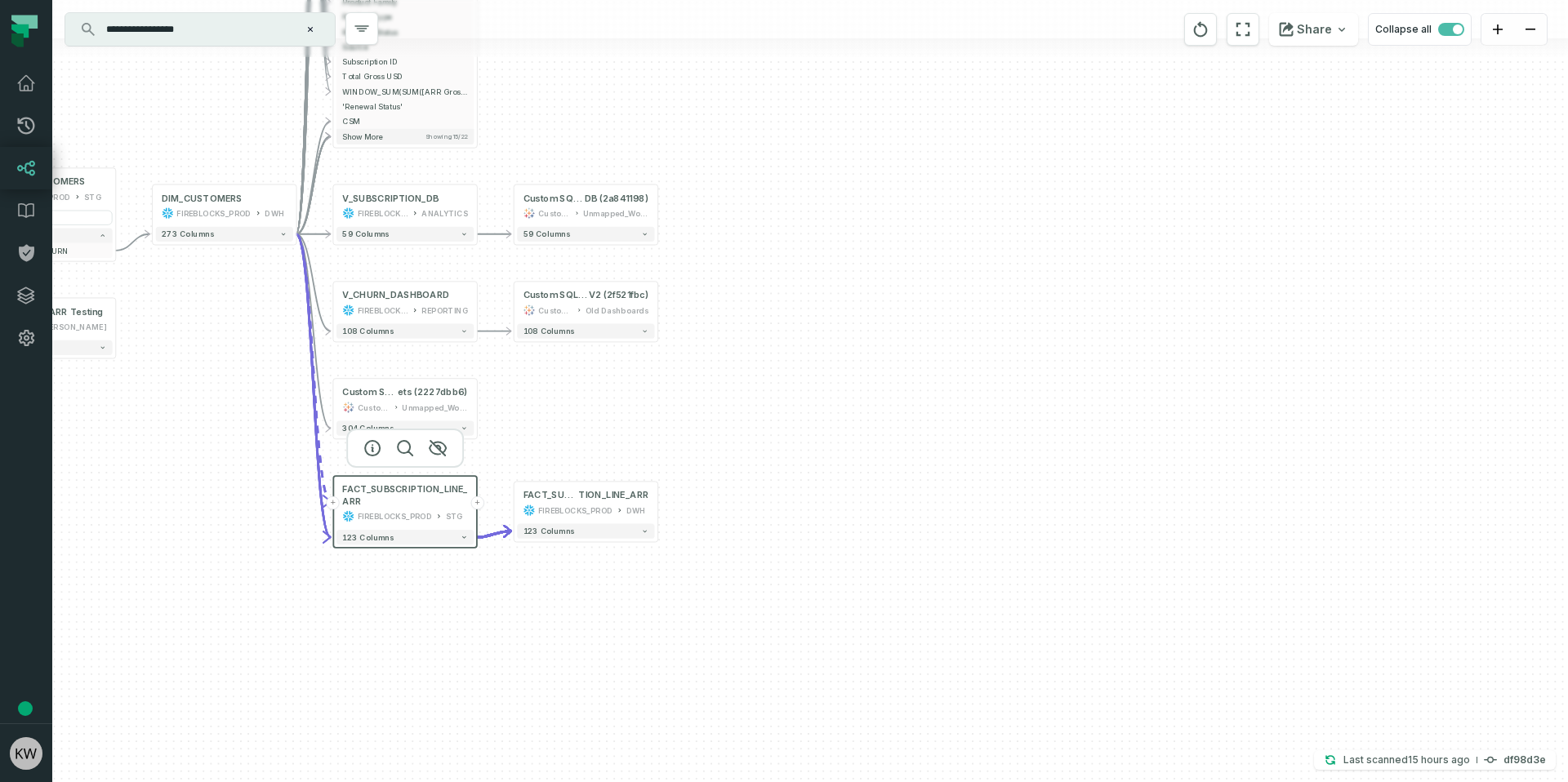
click at [478, 505] on button "+" at bounding box center [477, 503] width 13 height 13
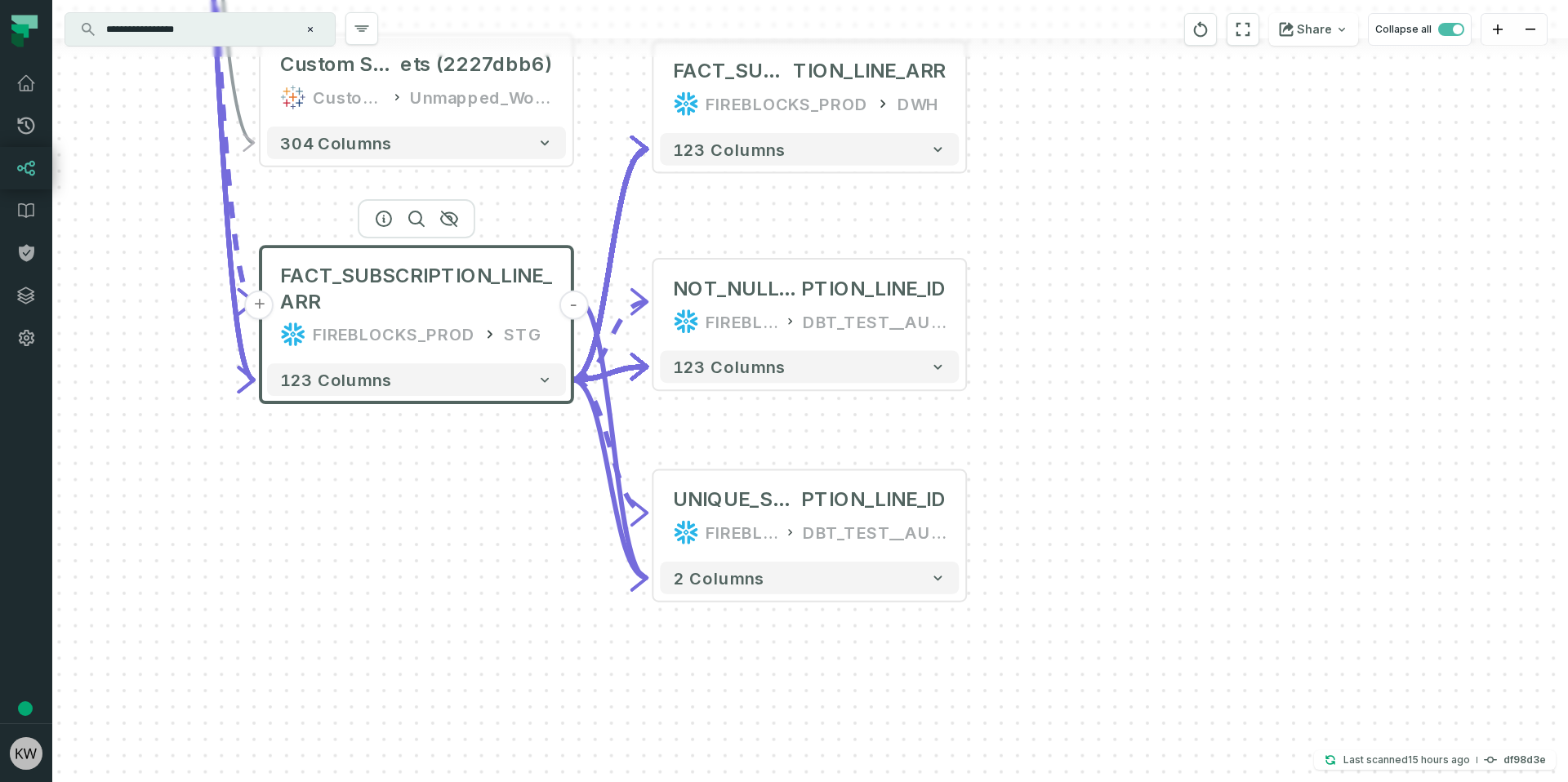
click at [570, 311] on button "-" at bounding box center [573, 305] width 29 height 29
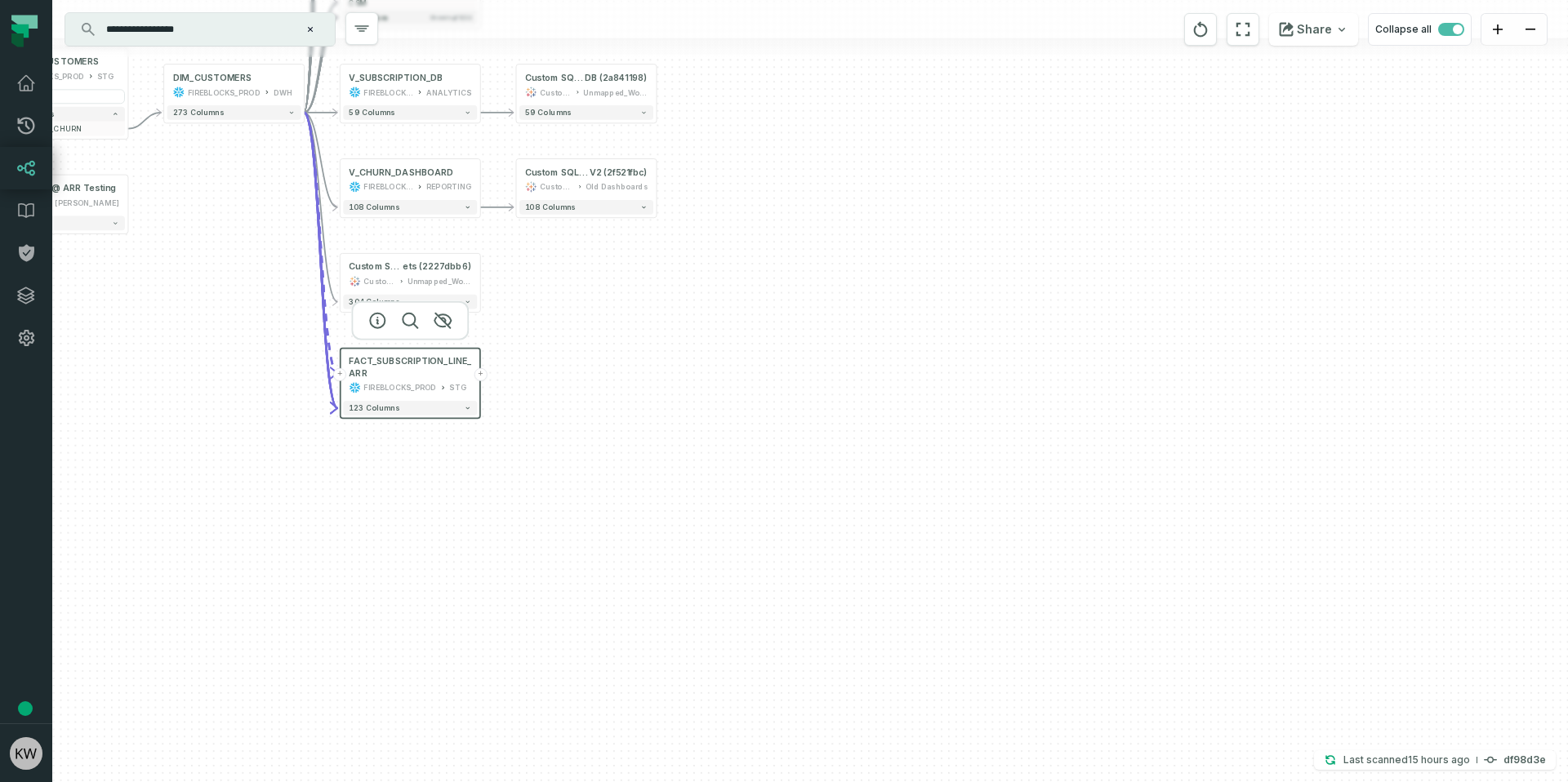
click at [228, 35] on input "**********" at bounding box center [198, 30] width 204 height 27
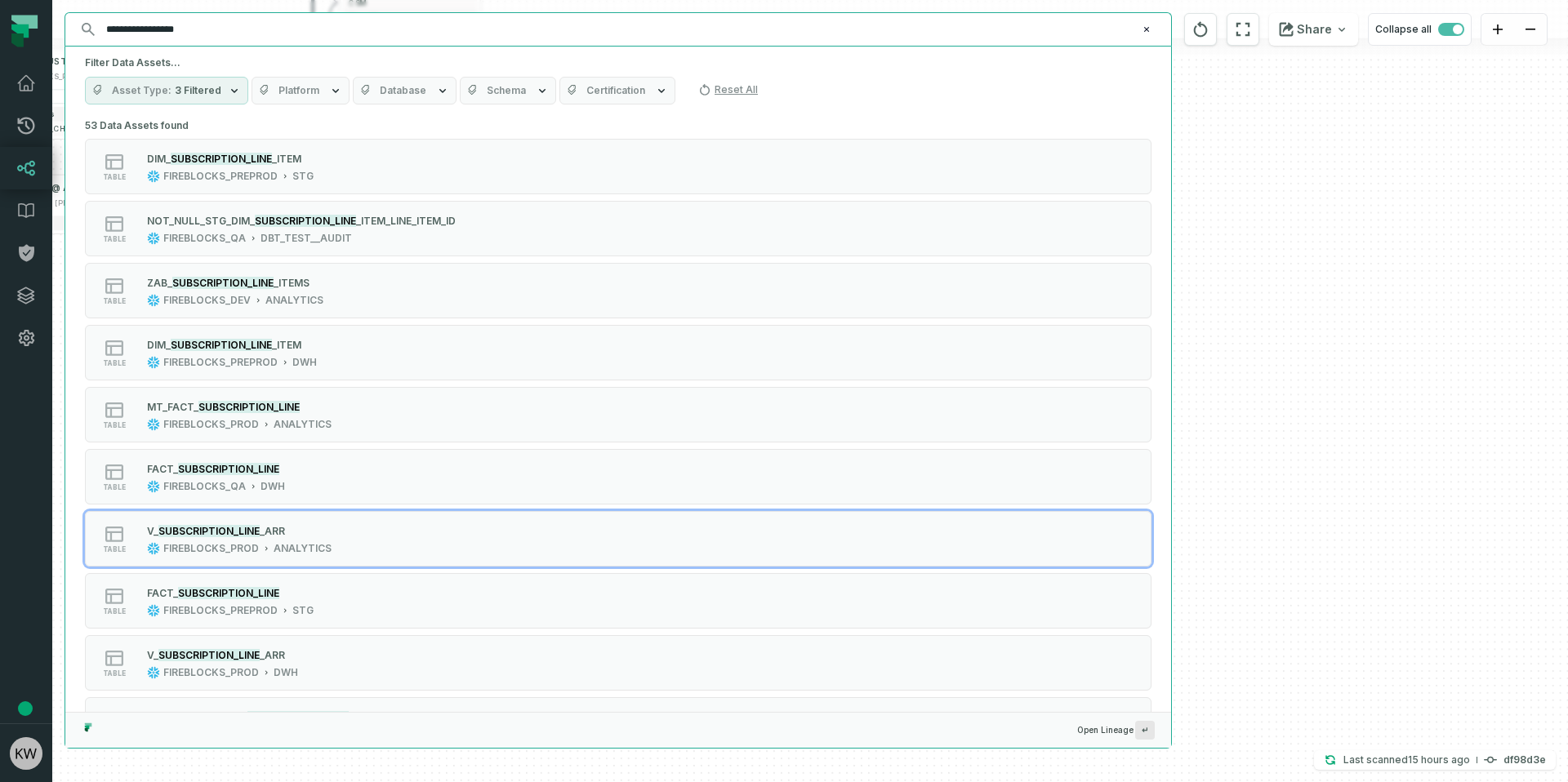
scroll to position [3, 0]
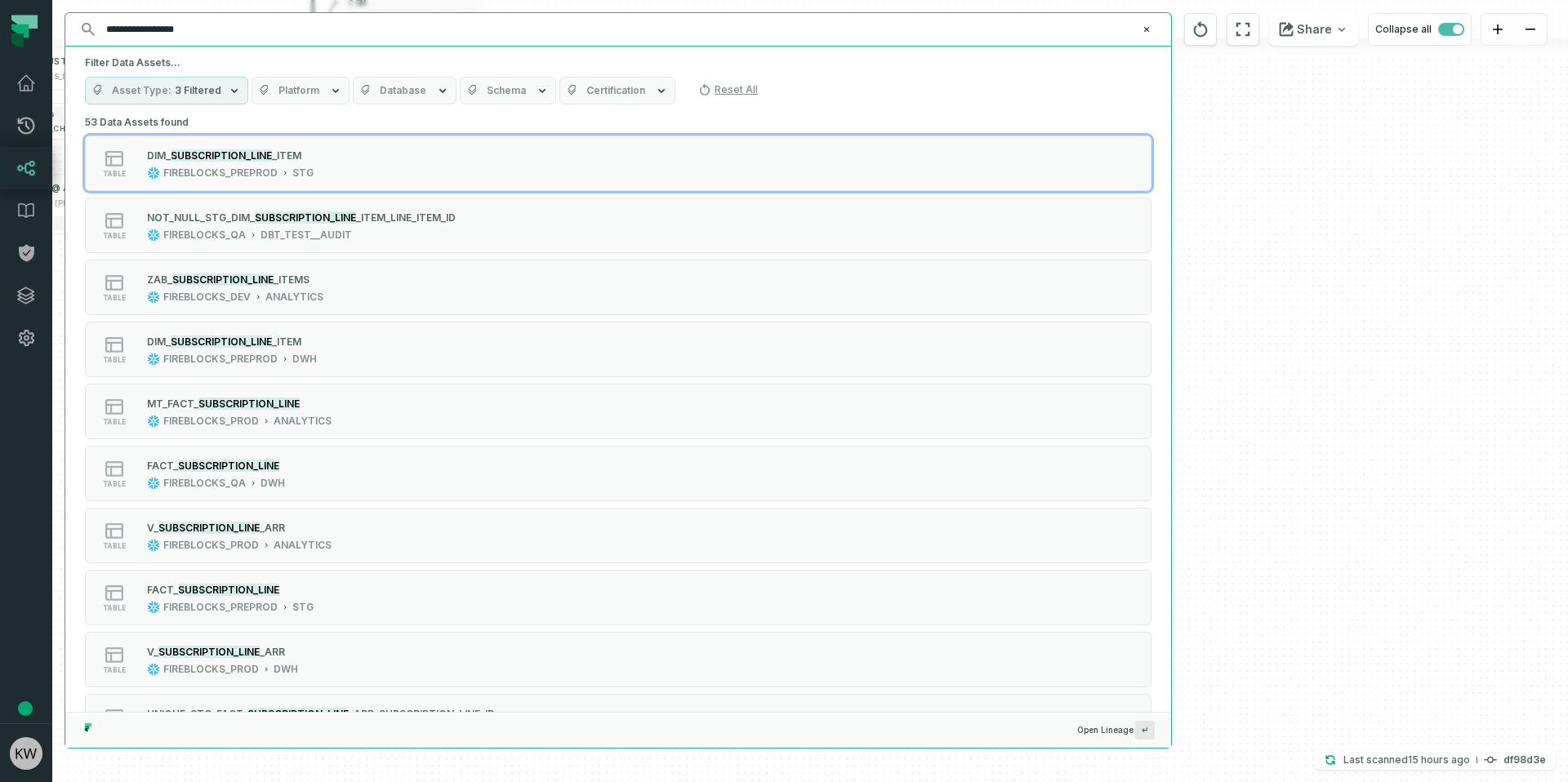
click at [380, 94] on span "Database" at bounding box center [403, 90] width 46 height 13
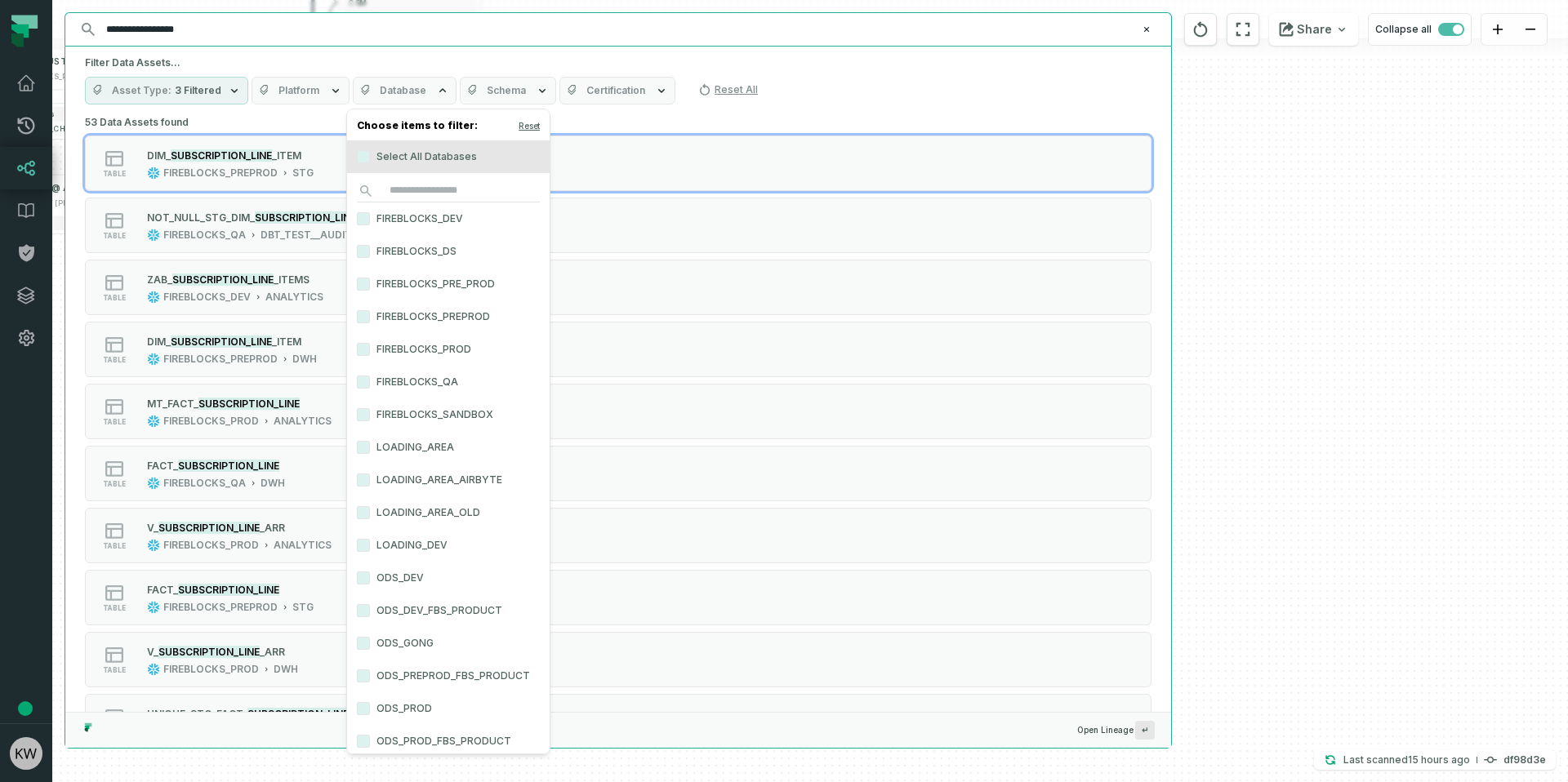
click at [439, 356] on label "FIREBLOCKS_PROD" at bounding box center [448, 349] width 202 height 32
click at [370, 356] on button "FIREBLOCKS_PROD" at bounding box center [363, 350] width 13 height 13
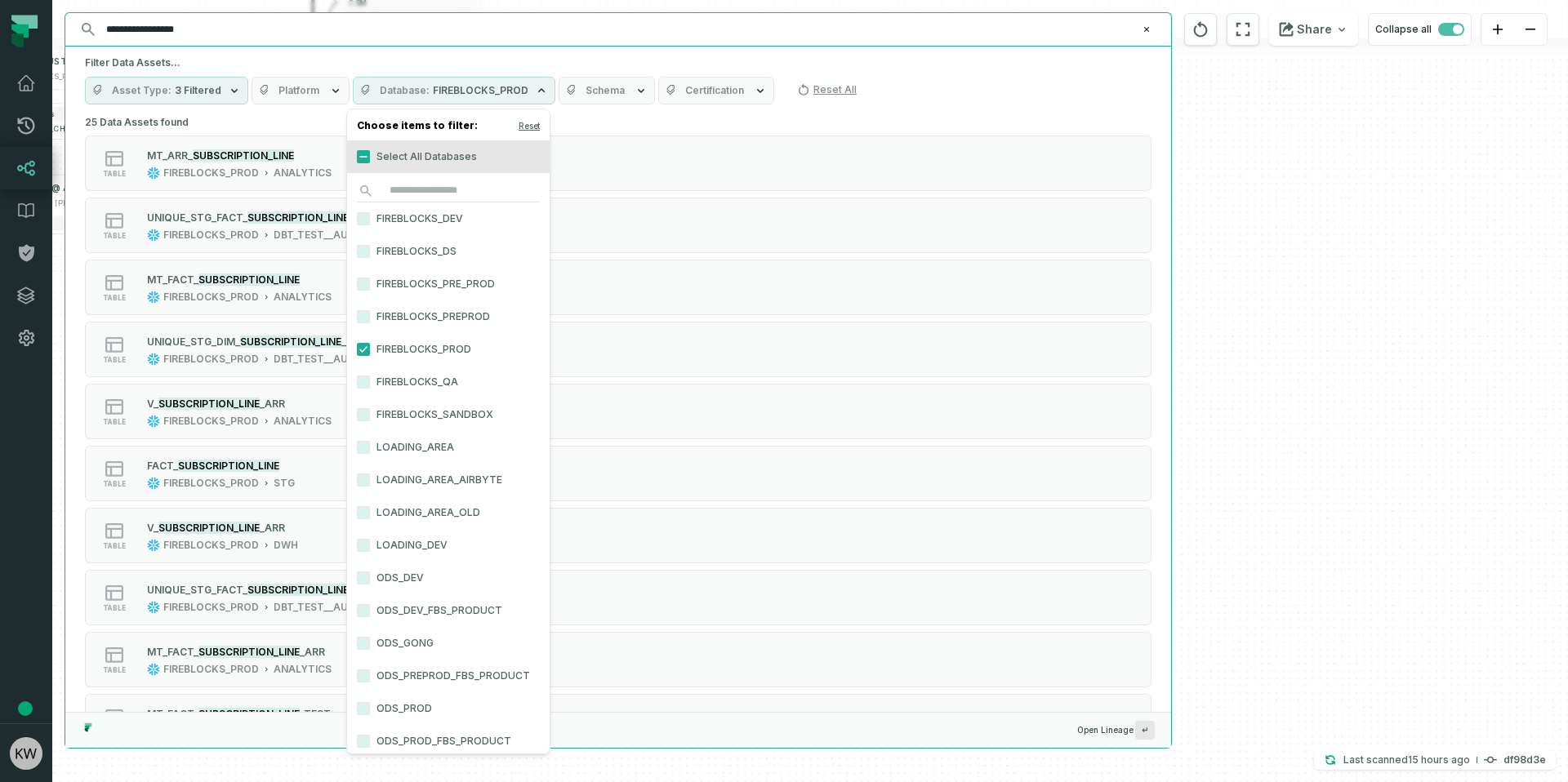
click at [305, 59] on h5 "Filter Data Assets..." at bounding box center [618, 63] width 1066 height 13
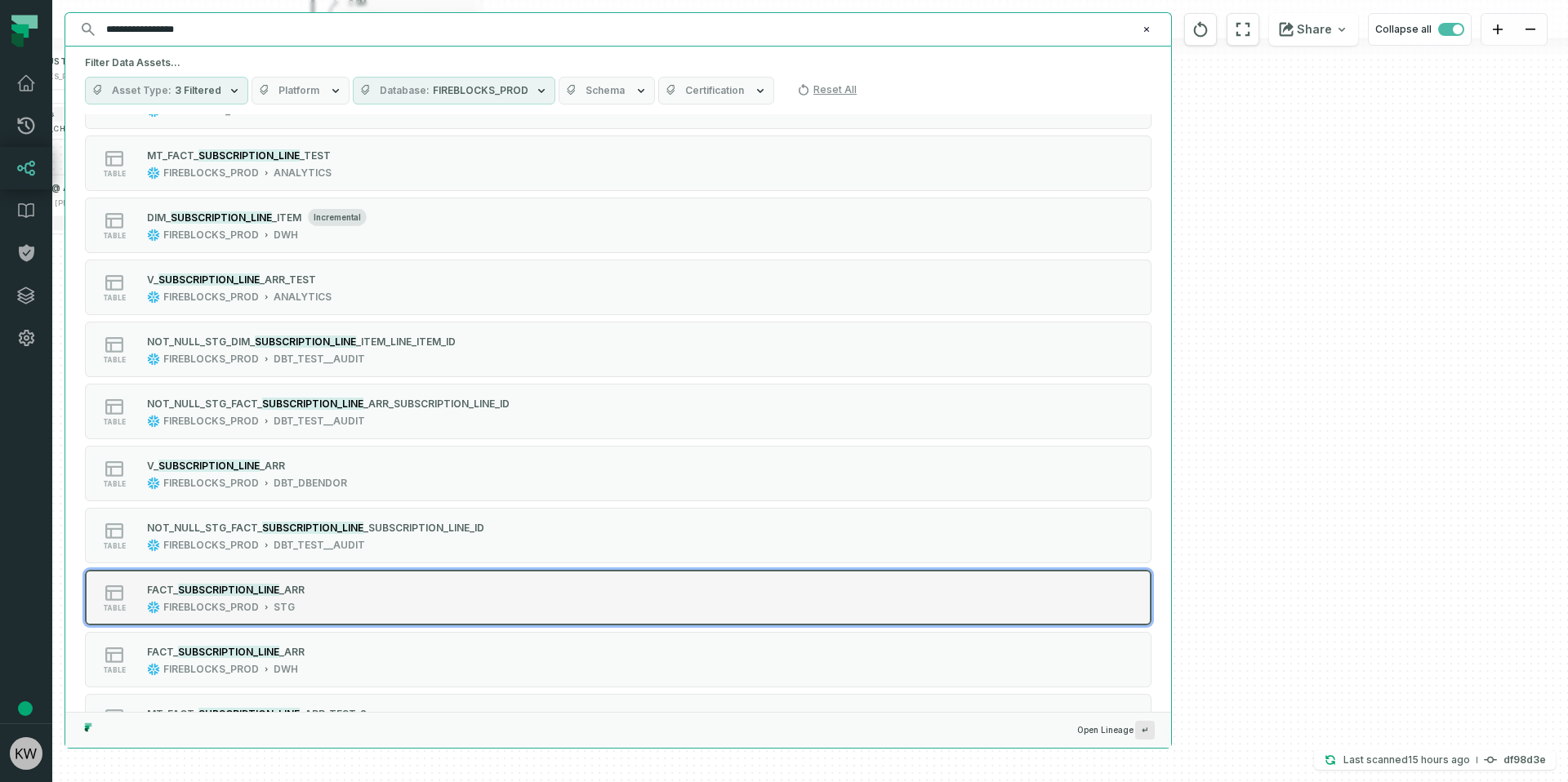
scroll to position [563, 0]
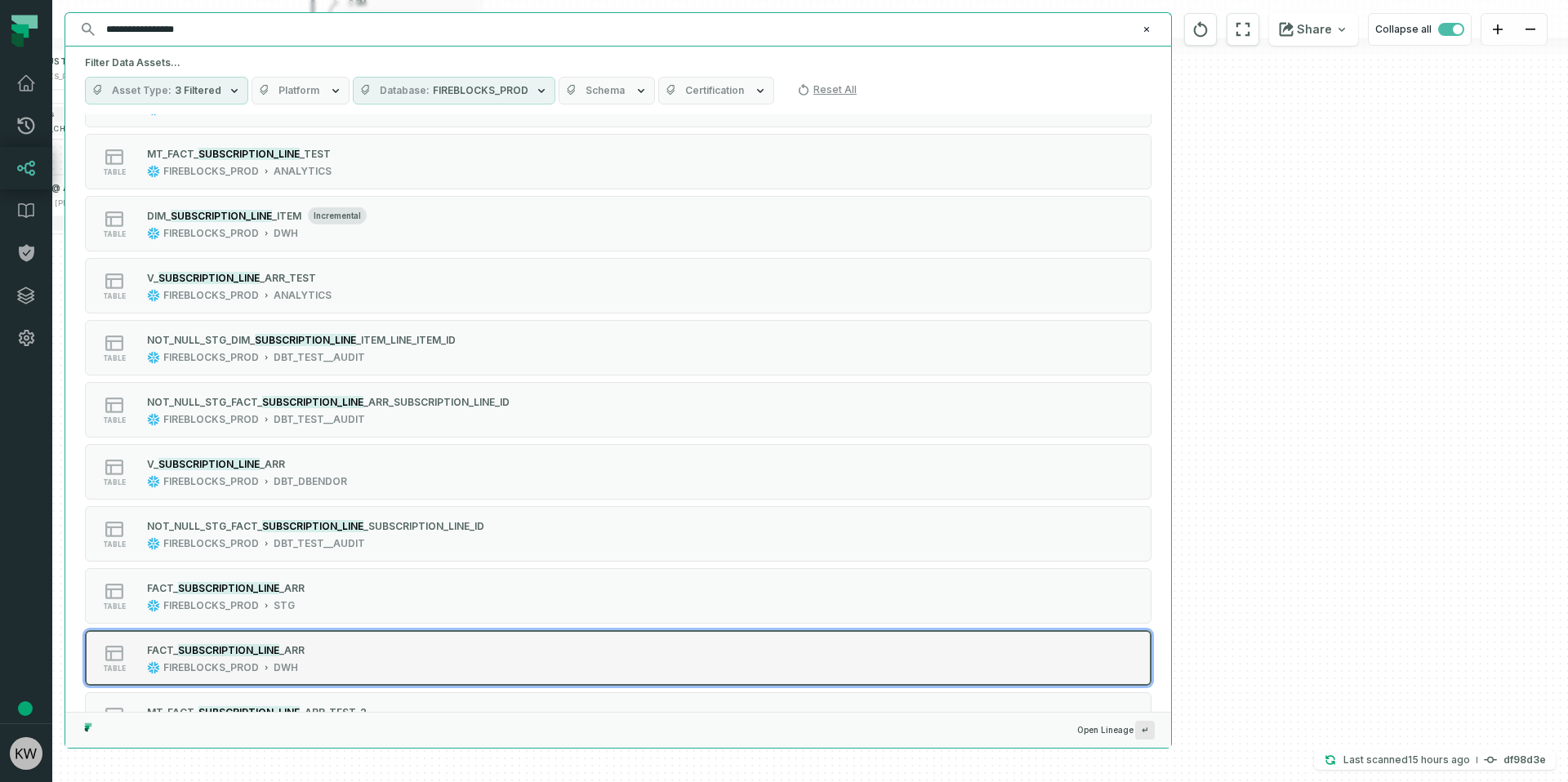
click at [347, 669] on div "table FA CT_ SUBSCRIPTION_LINE _ARR FIREBLOCKS_PROD DWH" at bounding box center [292, 658] width 408 height 32
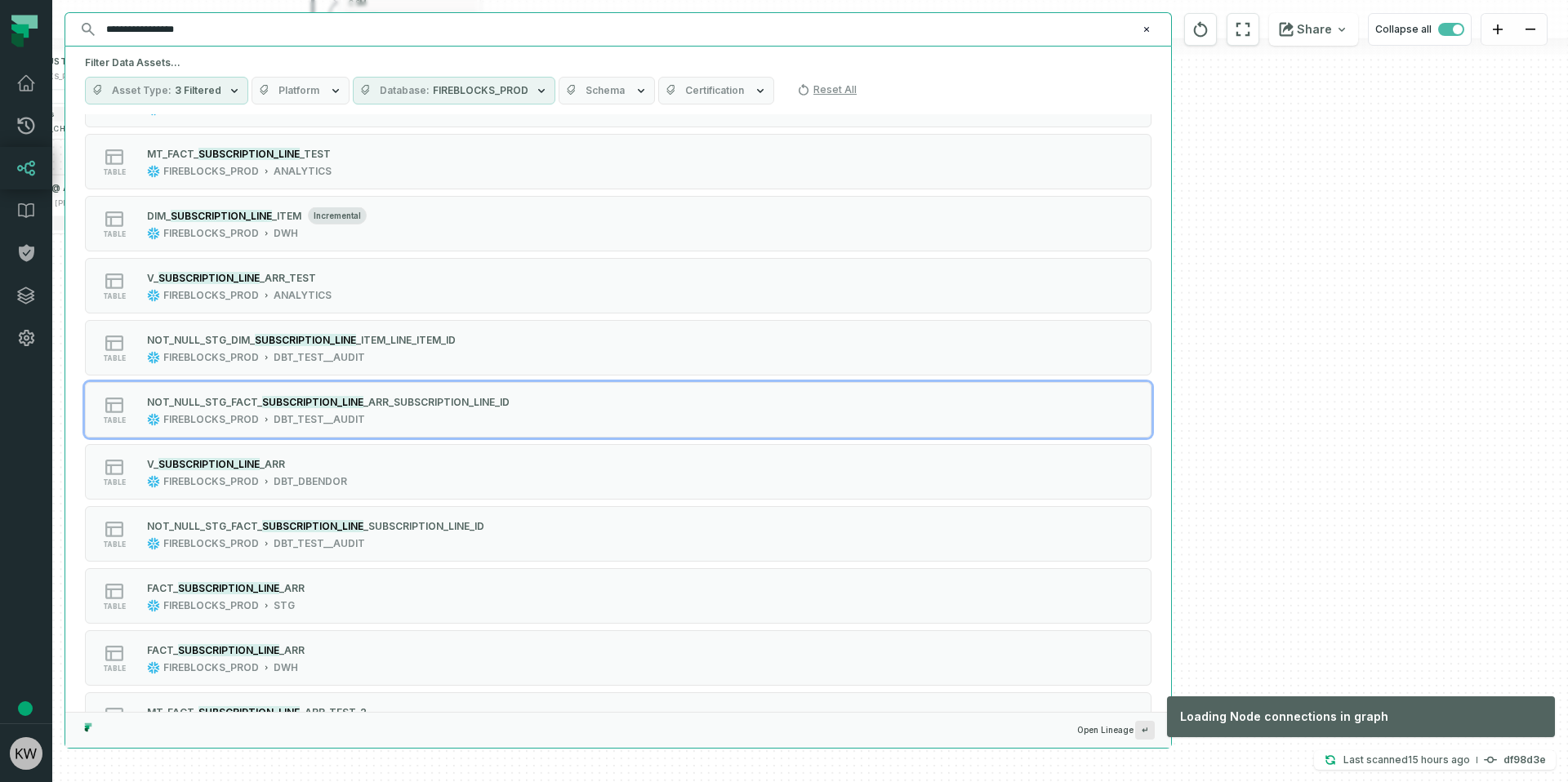
click at [1221, 347] on div "DIM_DATE FIREBLOCKS_PROD REPORTING + 1 column + DIM_SF_PRODUCT FIREBLOCKS_PROD …" at bounding box center [810, 391] width 1516 height 782
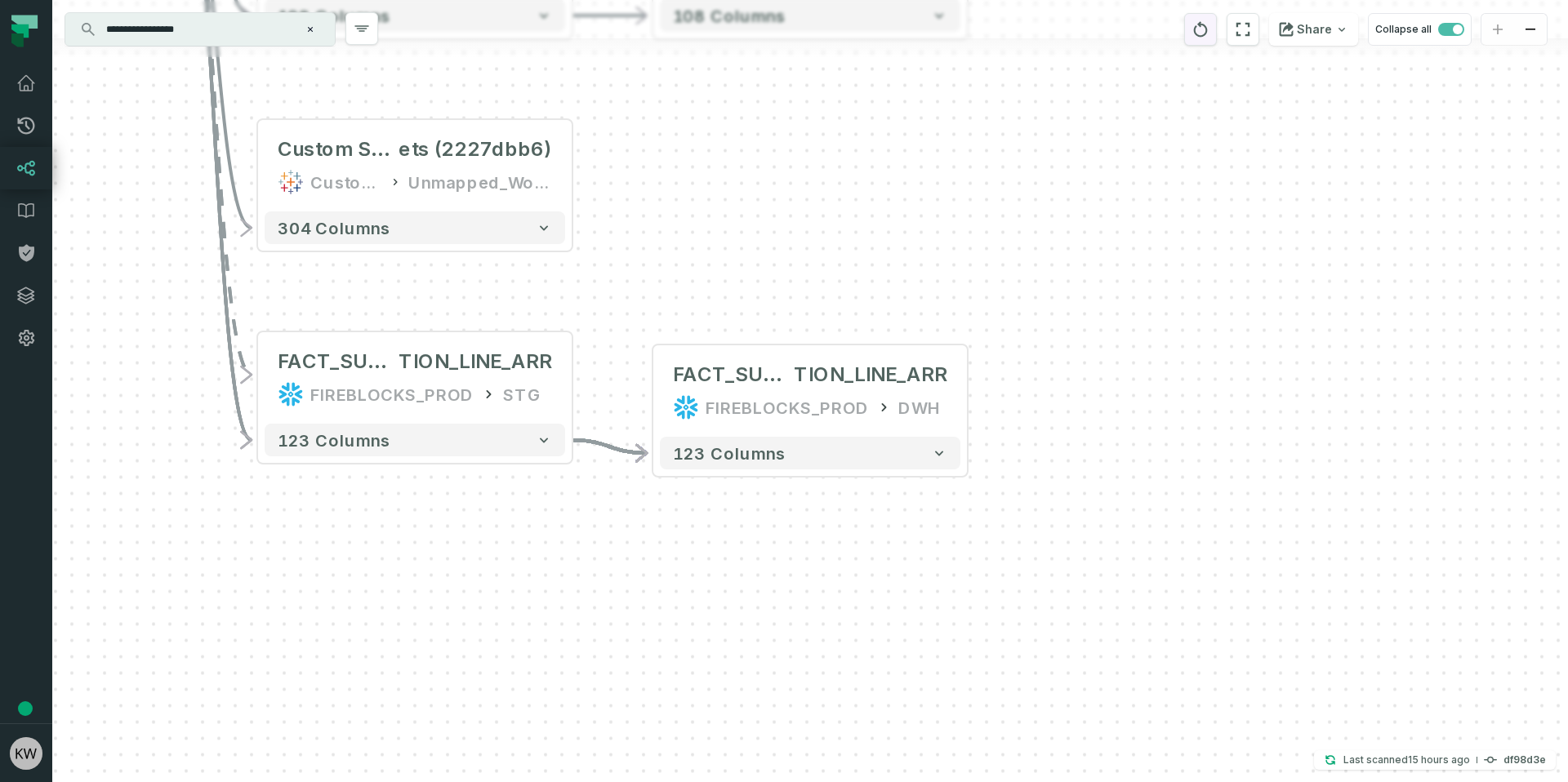
click at [1209, 30] on icon "reset" at bounding box center [1201, 30] width 18 height 20
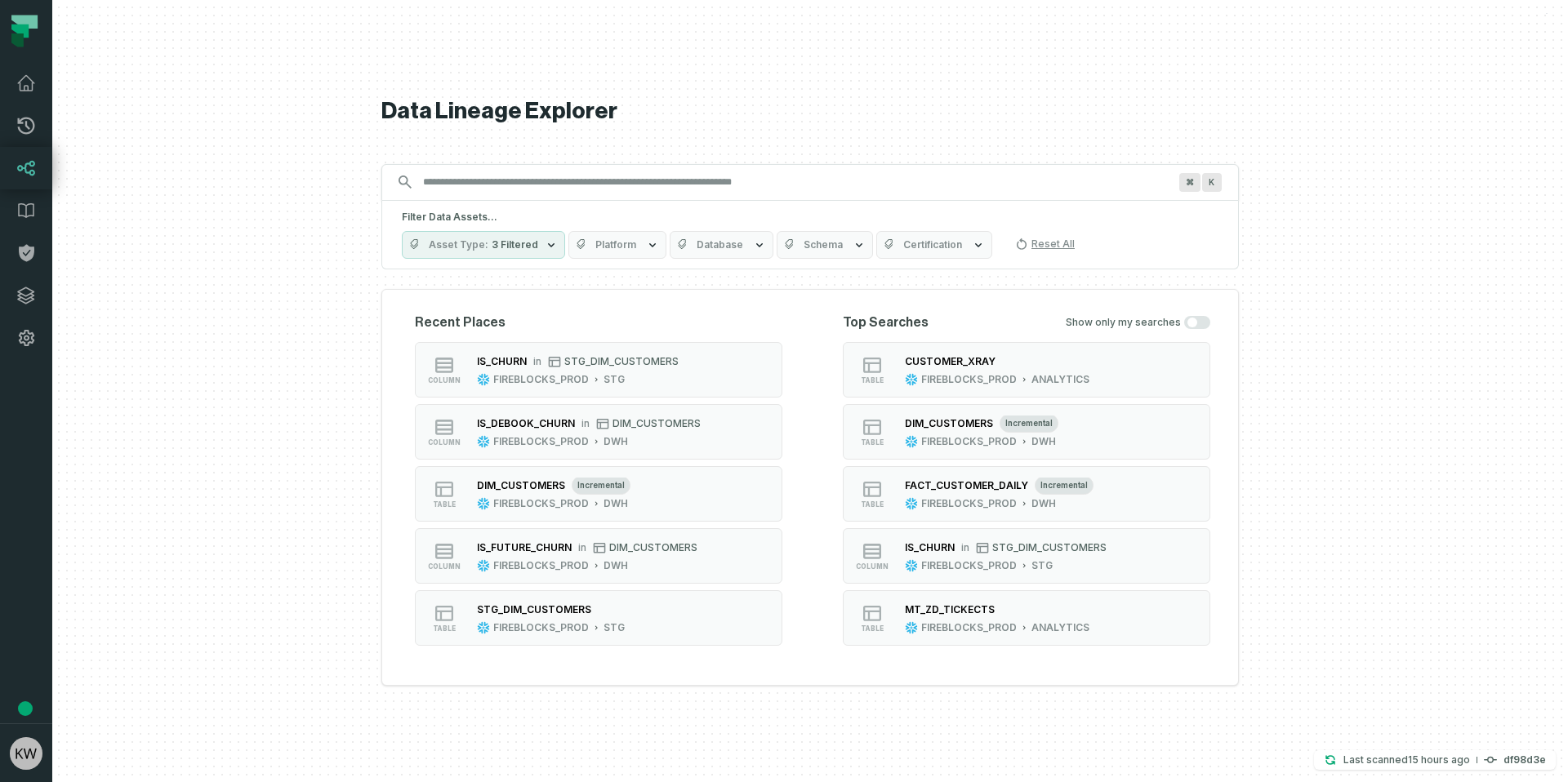
click at [639, 172] on input "Discovery Provider cmdk menu" at bounding box center [795, 182] width 765 height 27
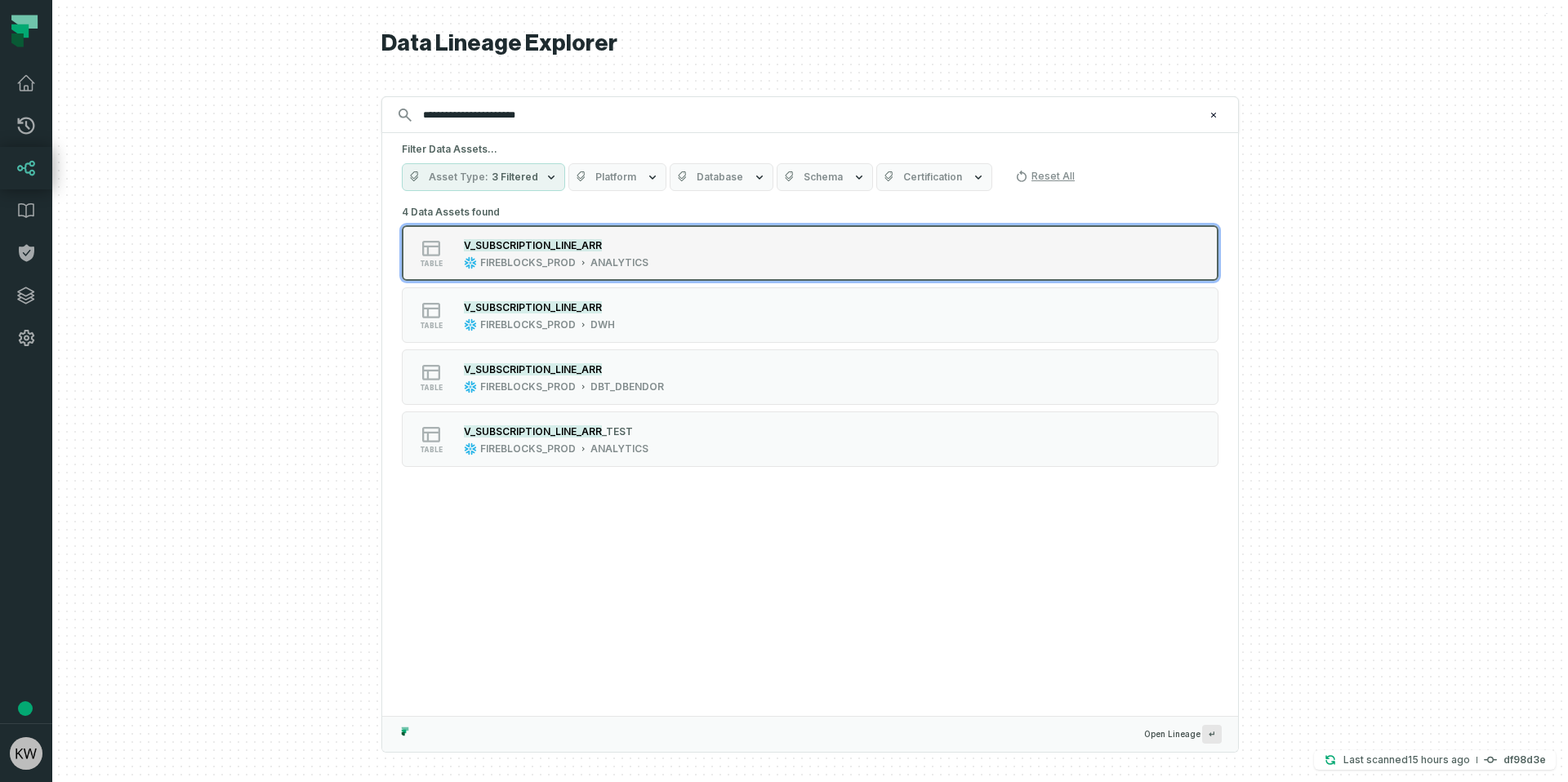
type input "**********"
click at [653, 255] on div "table V_SUBSCRIPTION_LINE_ARR FIREBLOCKS_PROD ANALYTICS" at bounding box center [609, 253] width 408 height 32
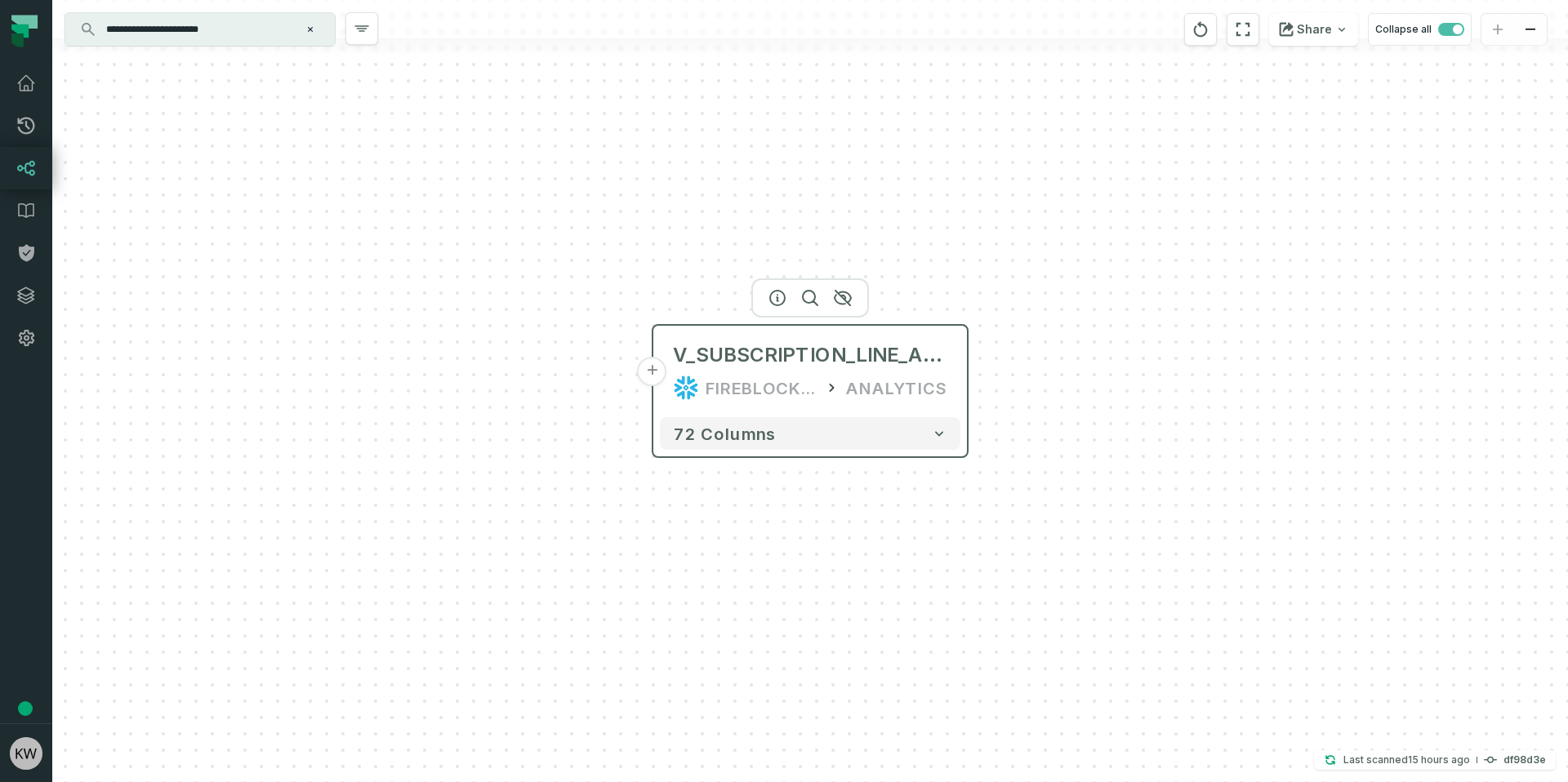
click at [656, 374] on button "+" at bounding box center [652, 371] width 29 height 29
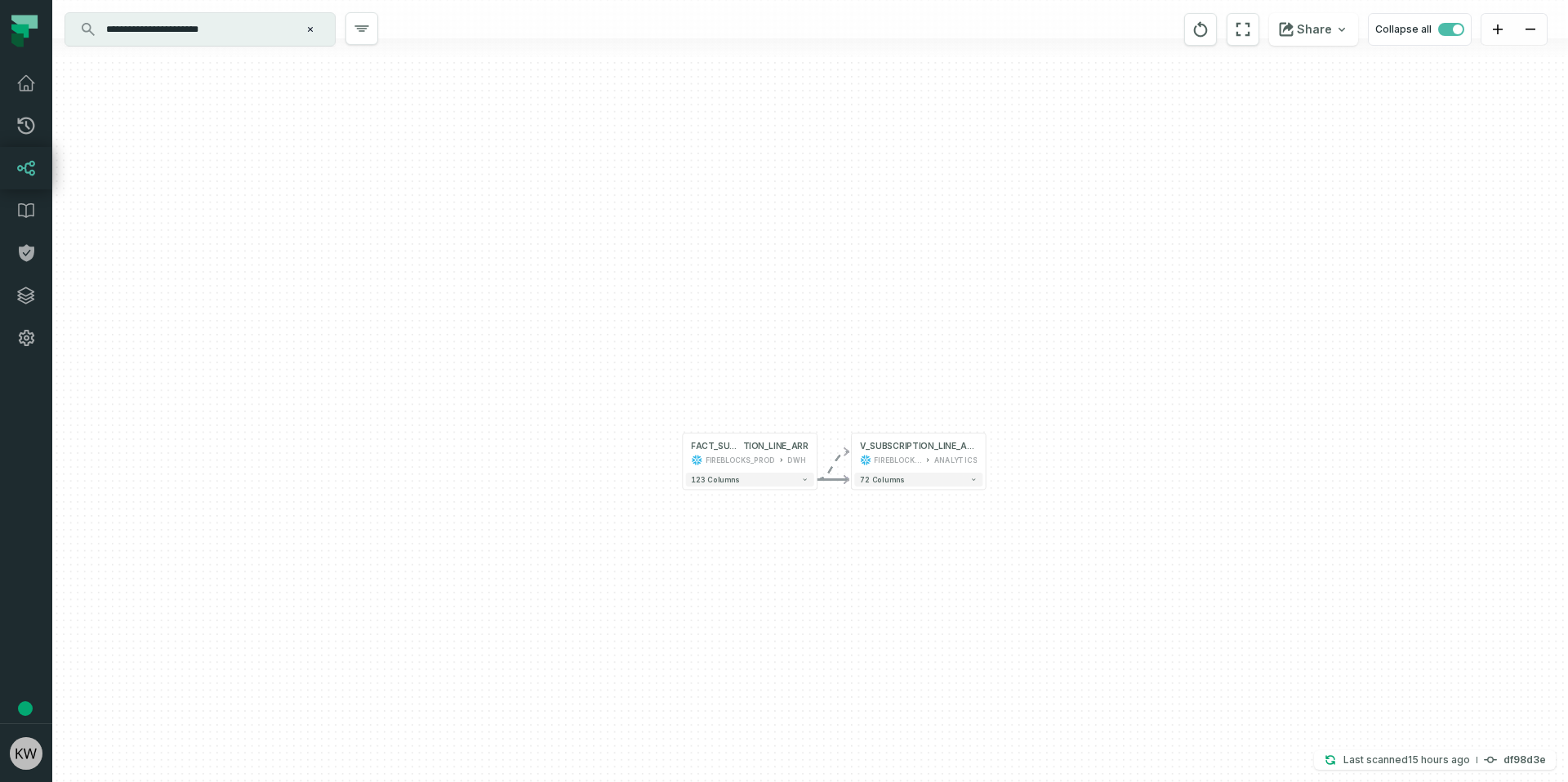
drag, startPoint x: 1071, startPoint y: 510, endPoint x: 883, endPoint y: 471, distance: 192.0
click at [883, 471] on div "+ FACT_SUBSCRIP TION_LINE_ARR FIREBLOCKS_PROD DWH + 123 columns - V_SUBSCRIPTIO…" at bounding box center [810, 391] width 1516 height 782
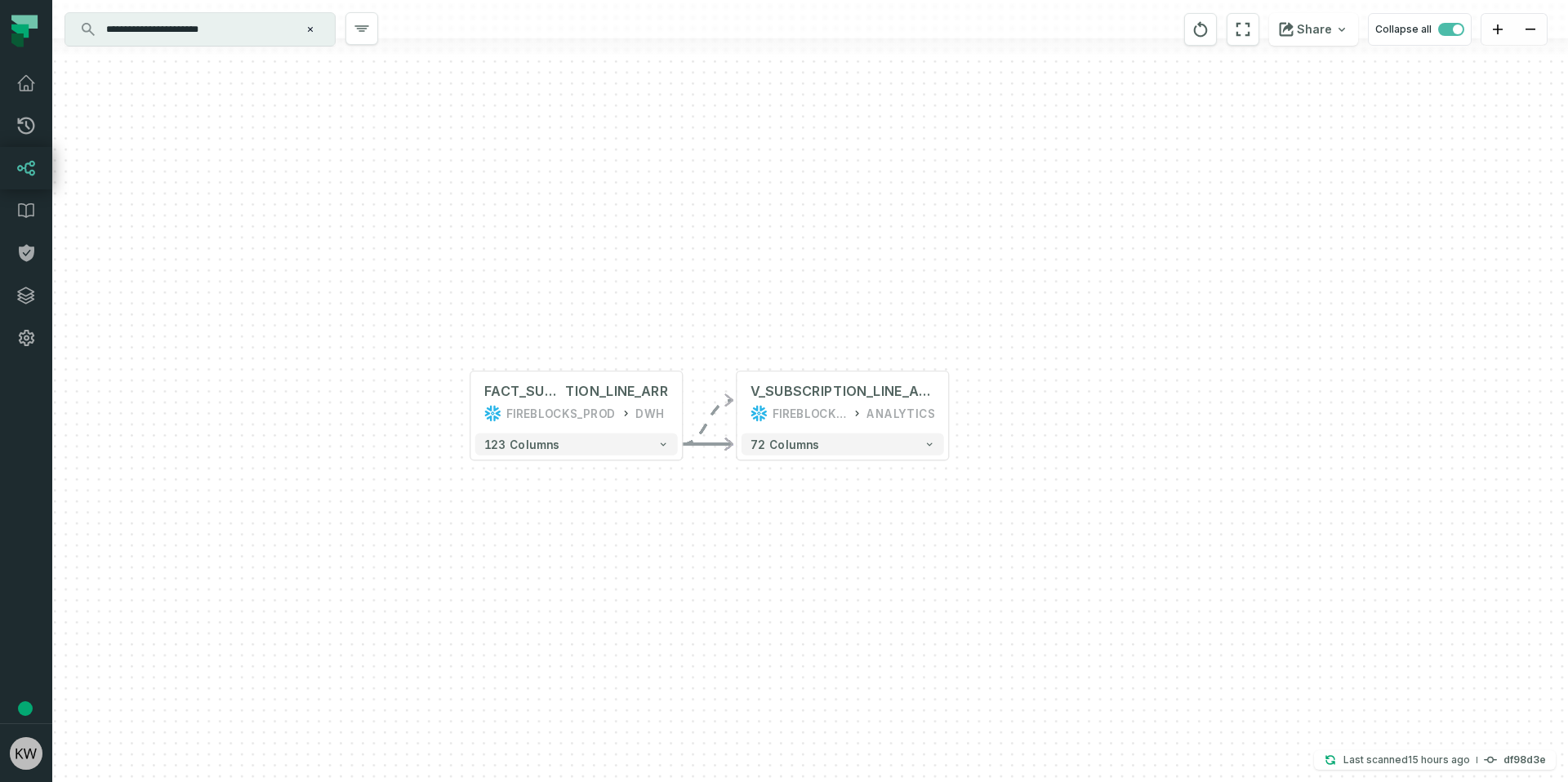
click at [712, 406] on icon "Edge from 7c70e929ad89ab35f5c49b9d9ff3d0de to 36b373c20878f79d2178f78590db9c7f" at bounding box center [706, 421] width 51 height 44
click at [712, 414] on icon "Edge from 7c70e929ad89ab35f5c49b9d9ff3d0de to 36b373c20878f79d2178f78590db9c7f" at bounding box center [706, 421] width 51 height 44
click at [735, 405] on button "-" at bounding box center [736, 403] width 20 height 20
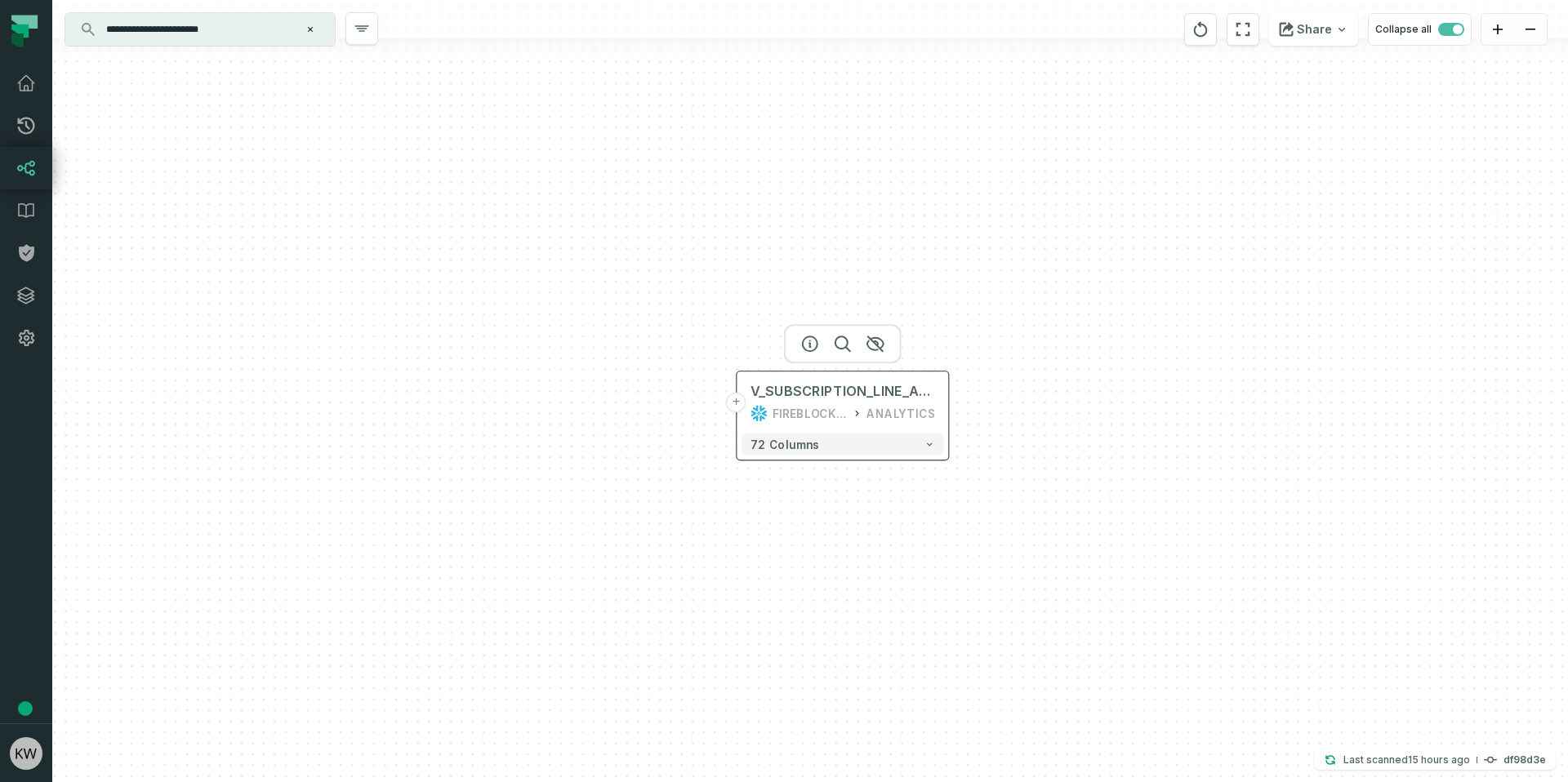
click at [735, 405] on button "+" at bounding box center [736, 403] width 20 height 20
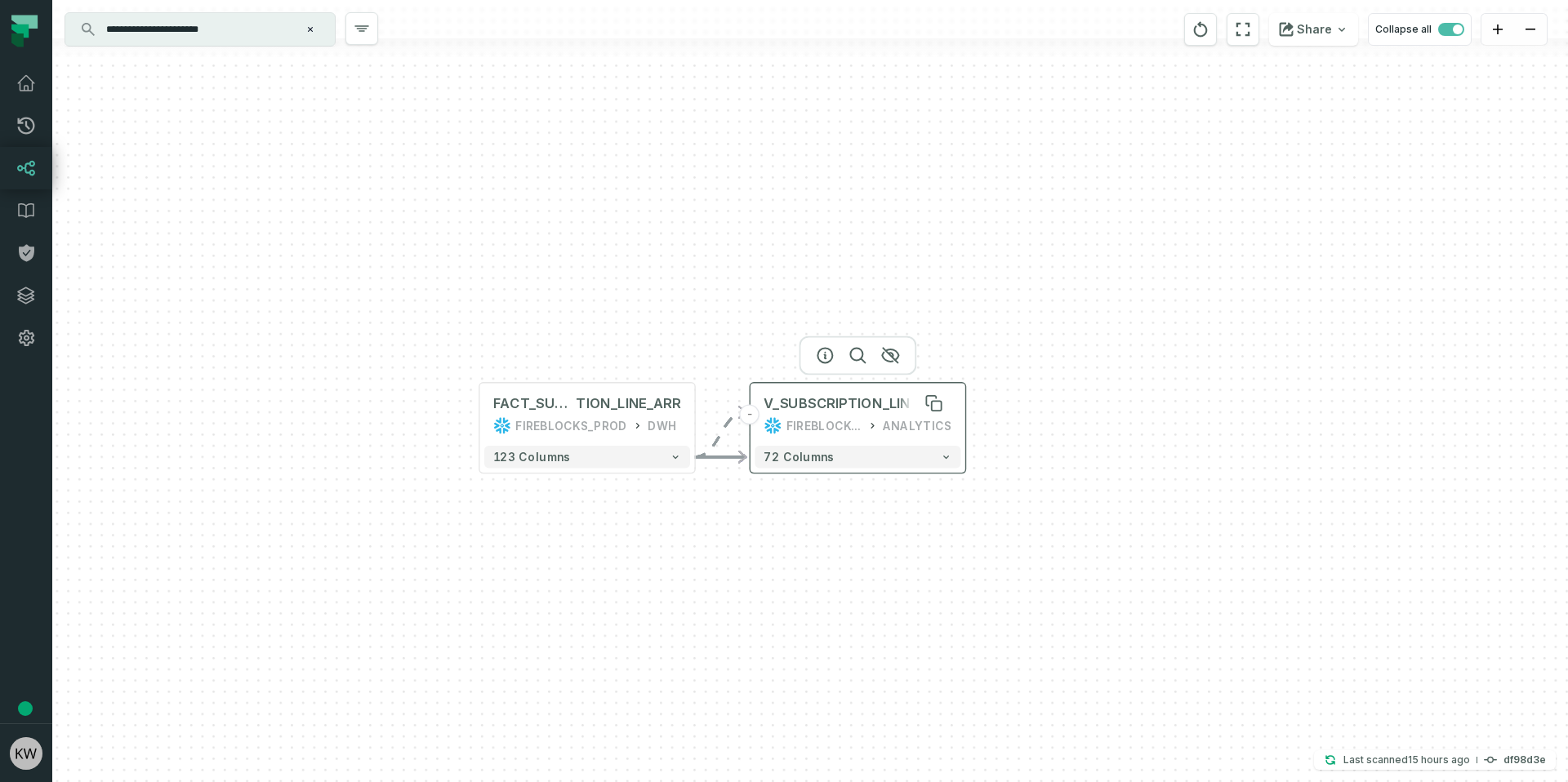
click at [880, 399] on div "V_SUBSCRIPTION_LINE_ARR" at bounding box center [857, 404] width 187 height 18
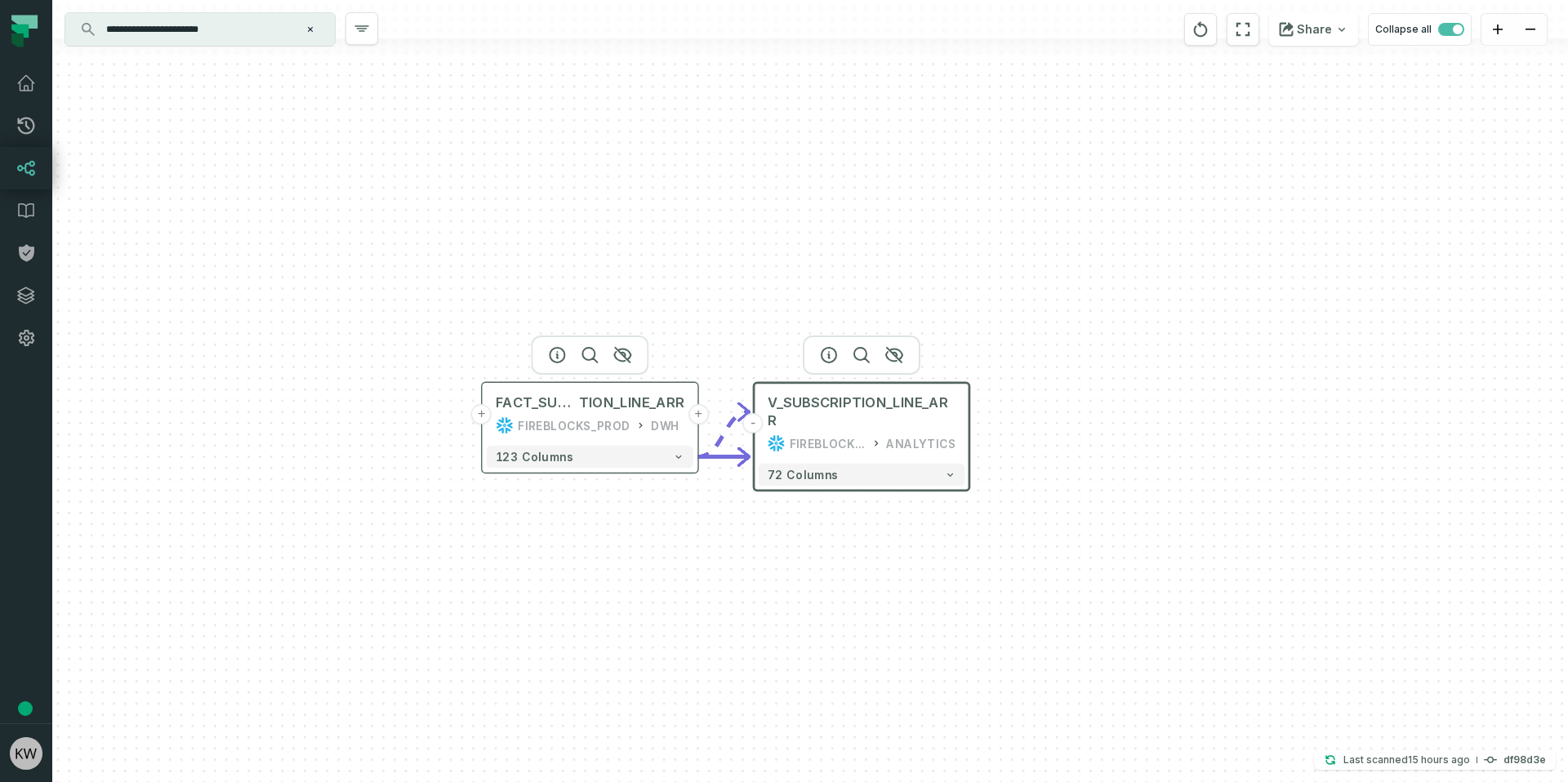
click at [485, 414] on button "+" at bounding box center [481, 414] width 21 height 21
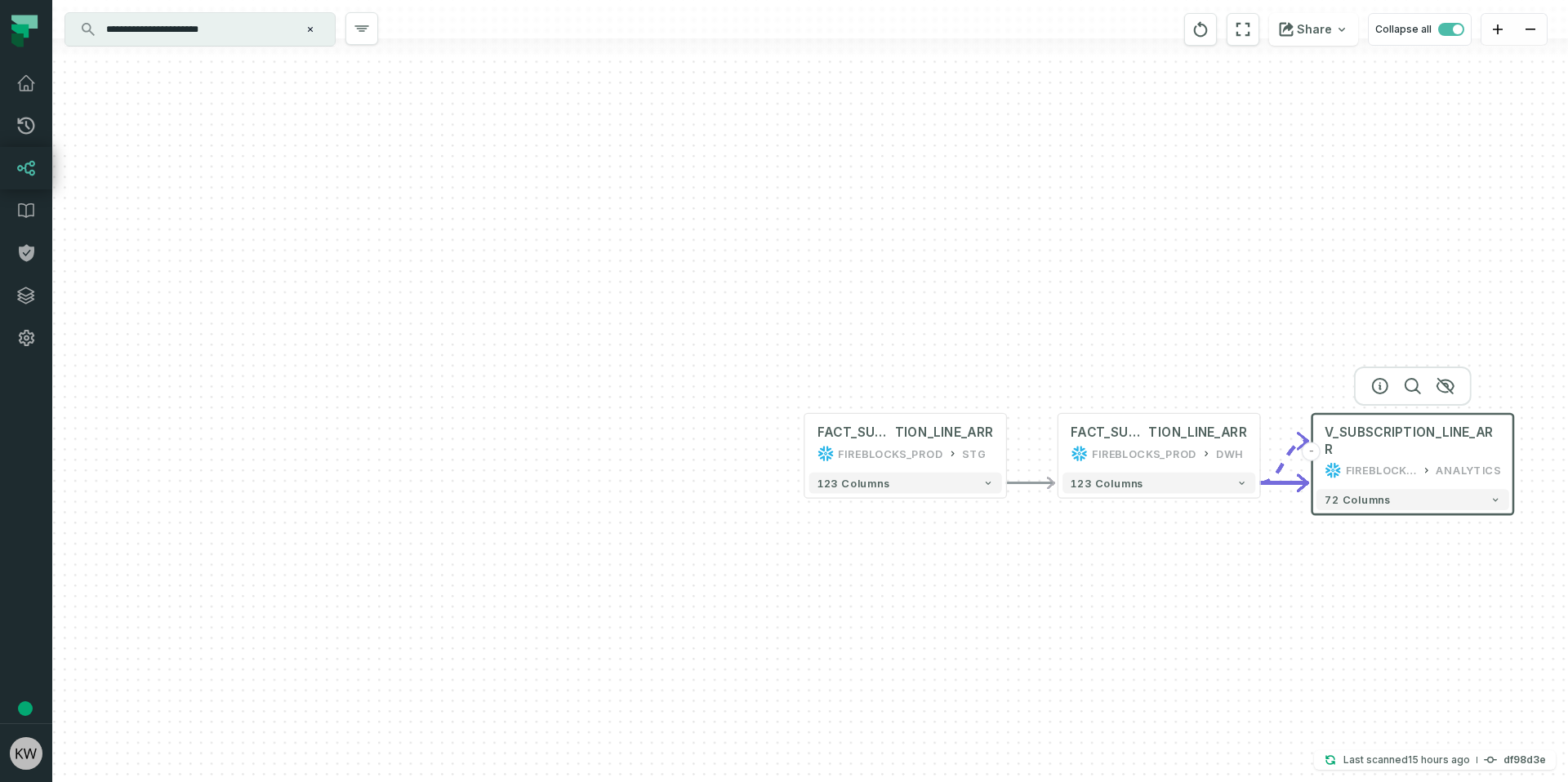
drag, startPoint x: 1091, startPoint y: 538, endPoint x: 817, endPoint y: 521, distance: 274.5
click at [902, 531] on div "+ FACT_SUBSCRIP TION_LINE_ARR FIREBLOCKS_PROD STG + 123 columns - FACT_SUBSCRIP…" at bounding box center [810, 391] width 1516 height 782
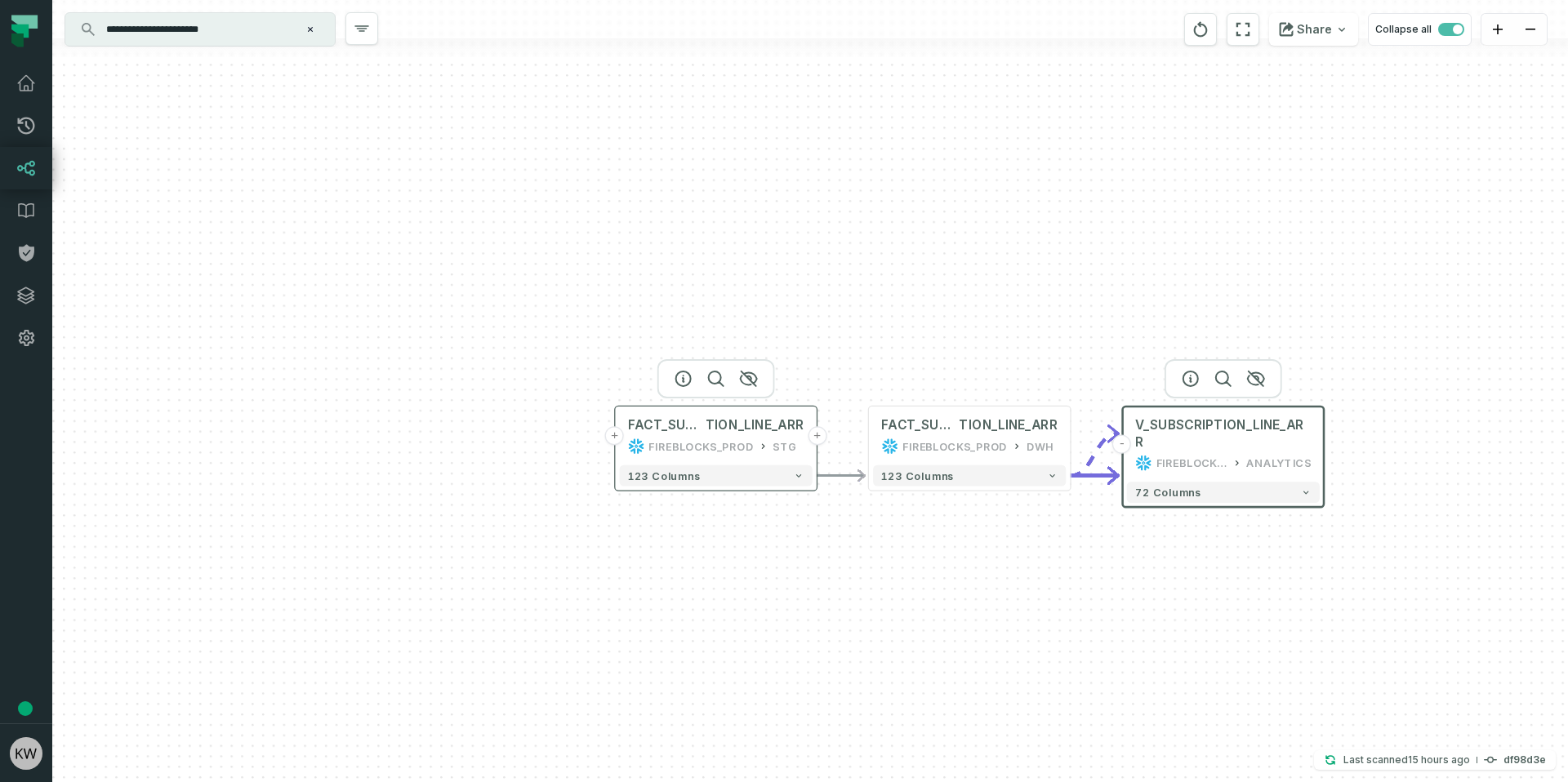
click at [619, 442] on button "+" at bounding box center [614, 435] width 19 height 19
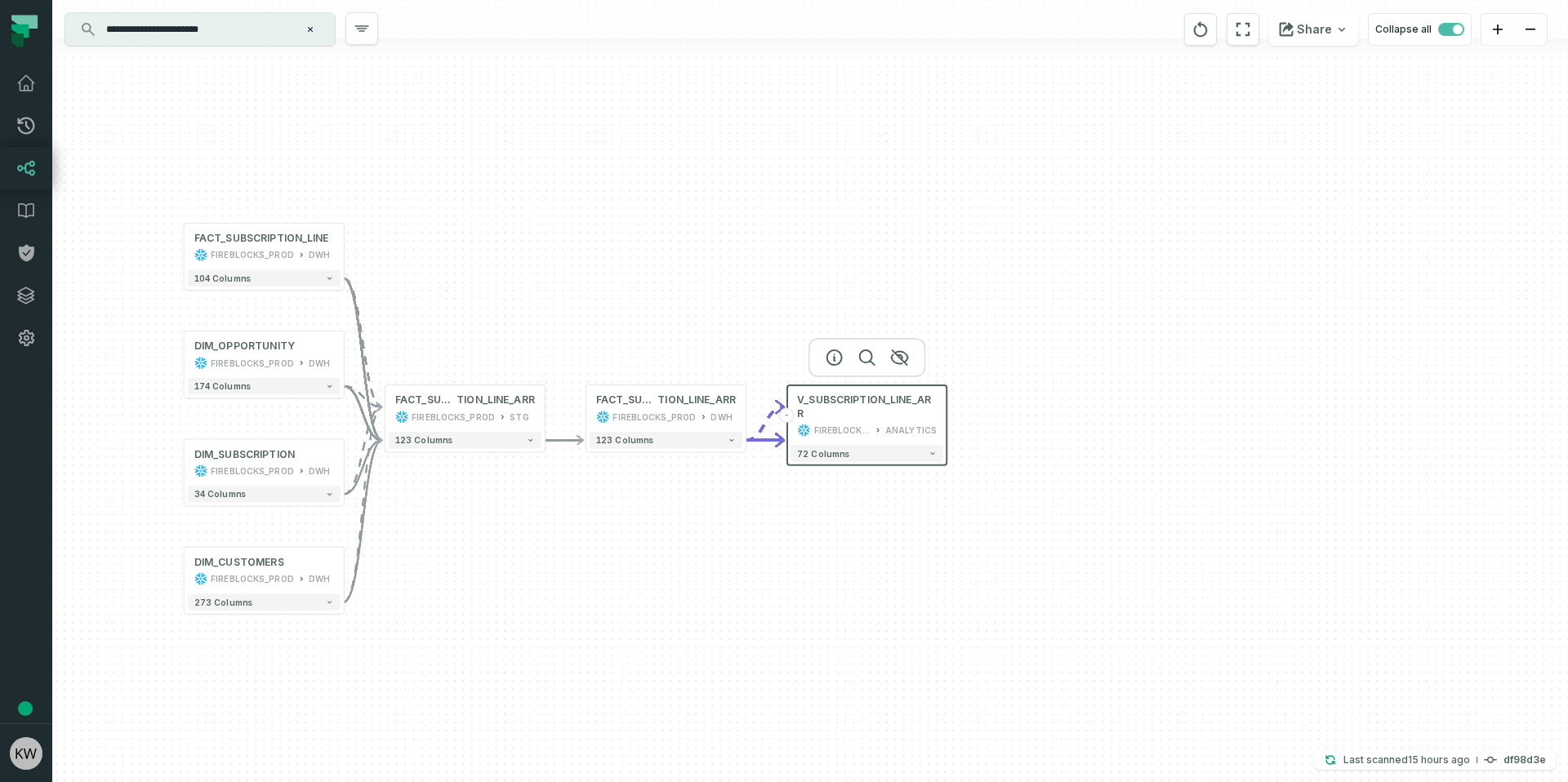
drag, startPoint x: 1100, startPoint y: 569, endPoint x: 666, endPoint y: 482, distance: 442.6
click at [660, 482] on div "+ FACT_SUBSCRIPTION_LINE FIREBLOCKS_PROD DWH + 104 columns + DIM_OPPORTUNITY FI…" at bounding box center [810, 391] width 1516 height 782
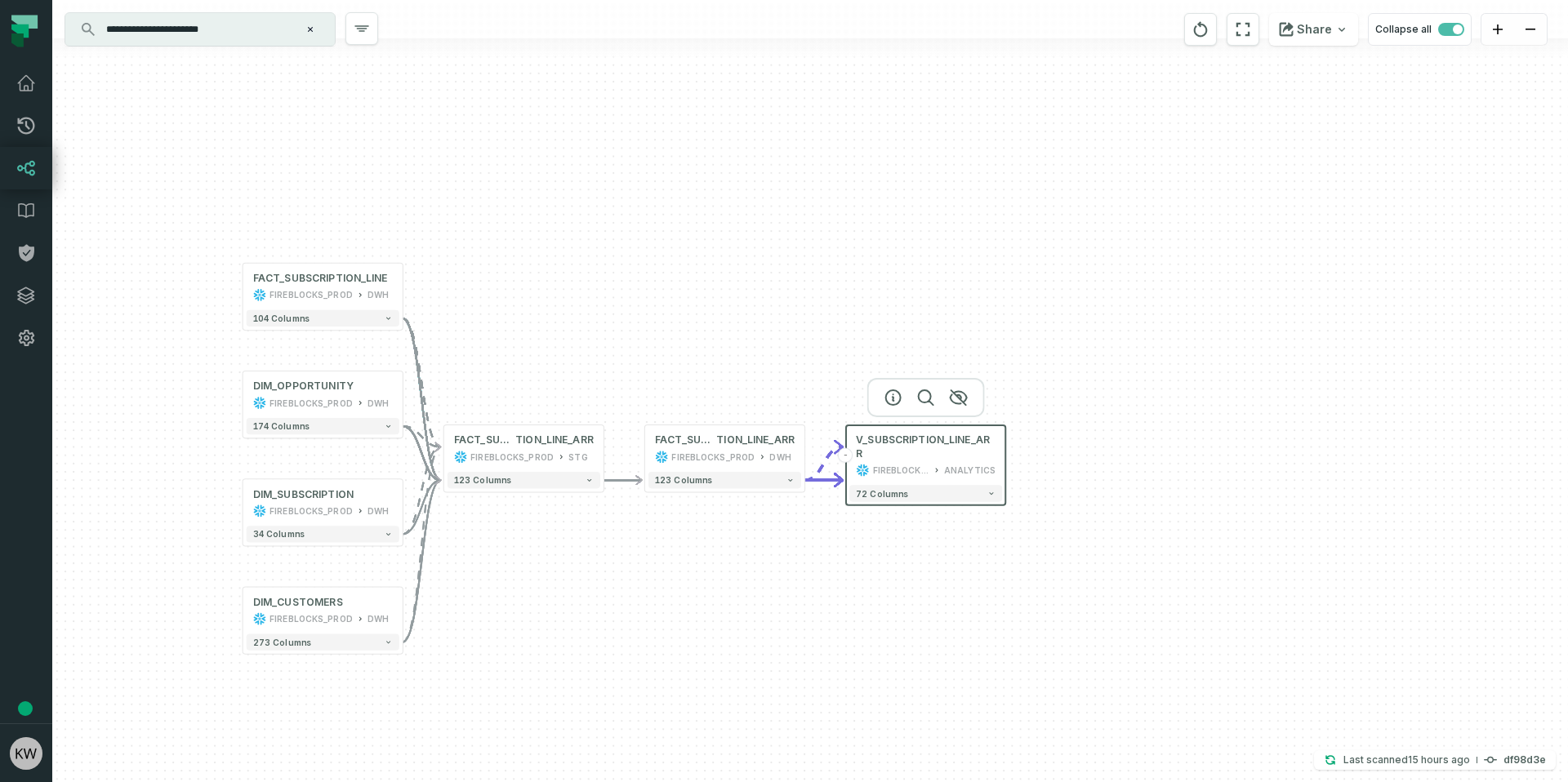
drag, startPoint x: 443, startPoint y: 558, endPoint x: 498, endPoint y: 577, distance: 58.2
click at [504, 600] on div "+ FACT_SUBSCRIPTION_LINE FIREBLOCKS_PROD DWH + 104 columns + DIM_OPPORTUNITY FI…" at bounding box center [810, 391] width 1516 height 782
click at [247, 288] on button "+" at bounding box center [245, 289] width 15 height 15
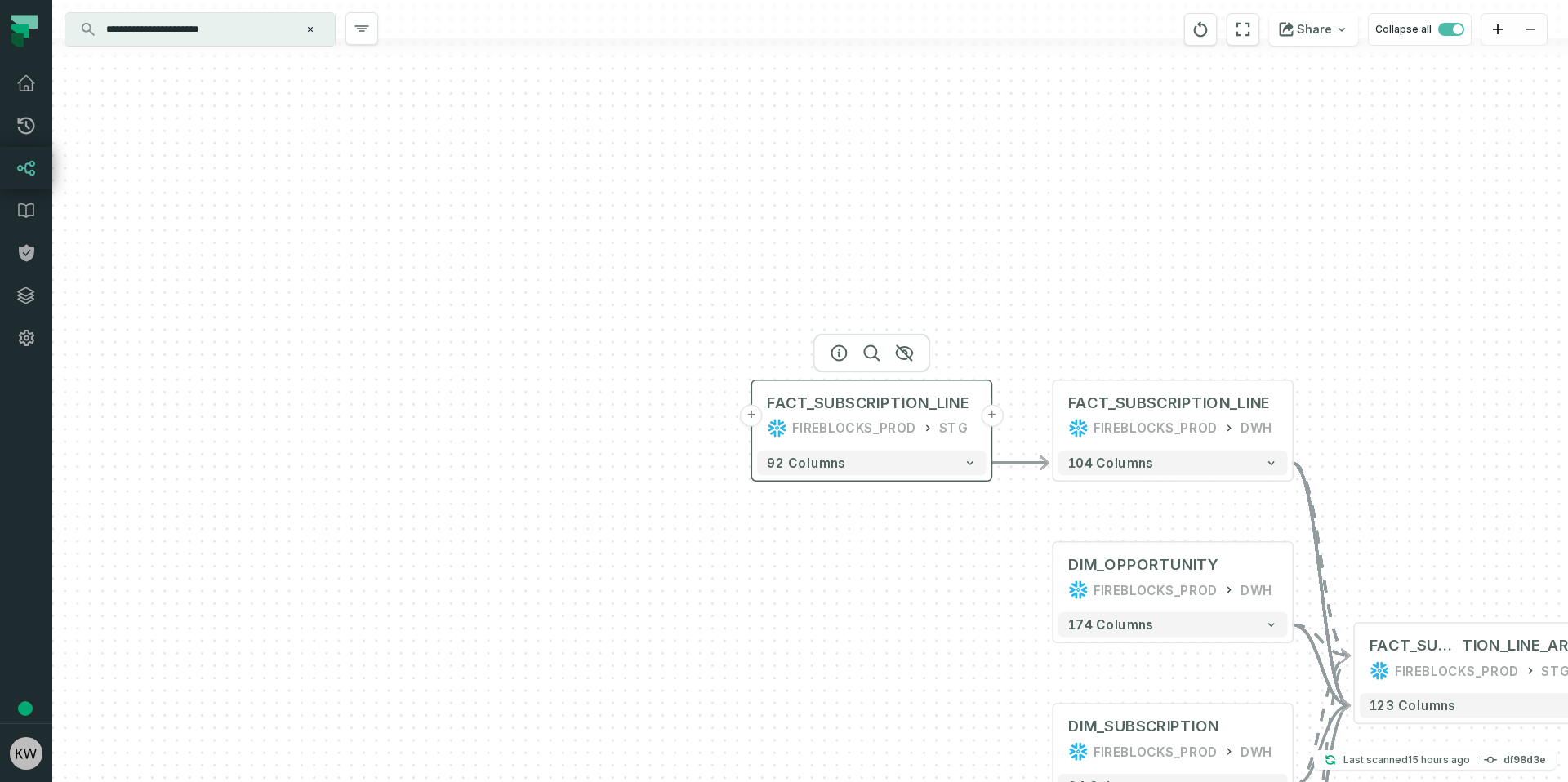
click at [755, 417] on button "+" at bounding box center [750, 415] width 22 height 22
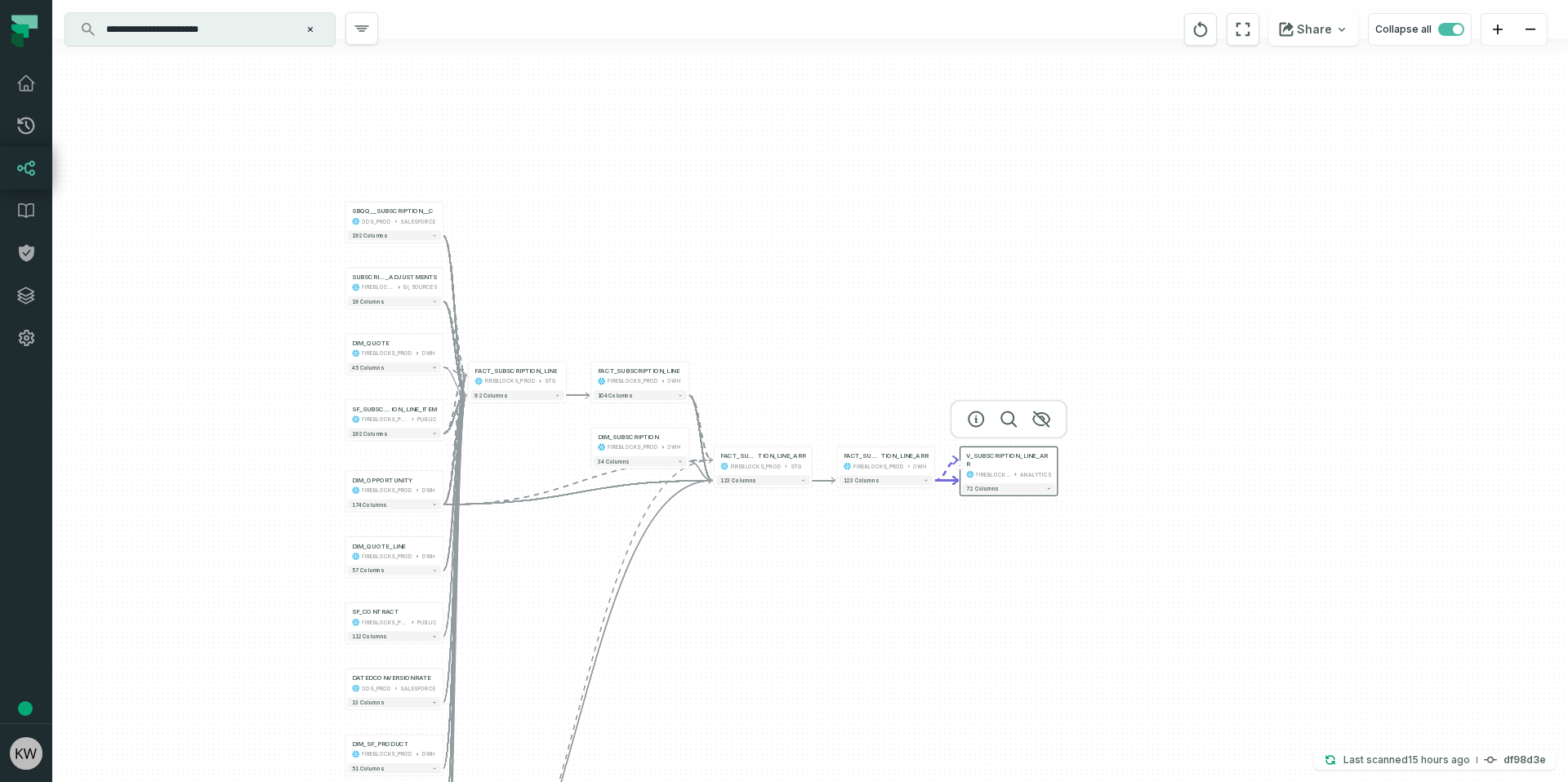
drag, startPoint x: 896, startPoint y: 559, endPoint x: 522, endPoint y: 613, distance: 377.9
click at [522, 613] on div "+ SBQQ__SUBSCRIPTION__C ODS_PROD SALESFORCE + 192 columns SUBSCRIPTION_LINE _AD…" at bounding box center [810, 391] width 1516 height 782
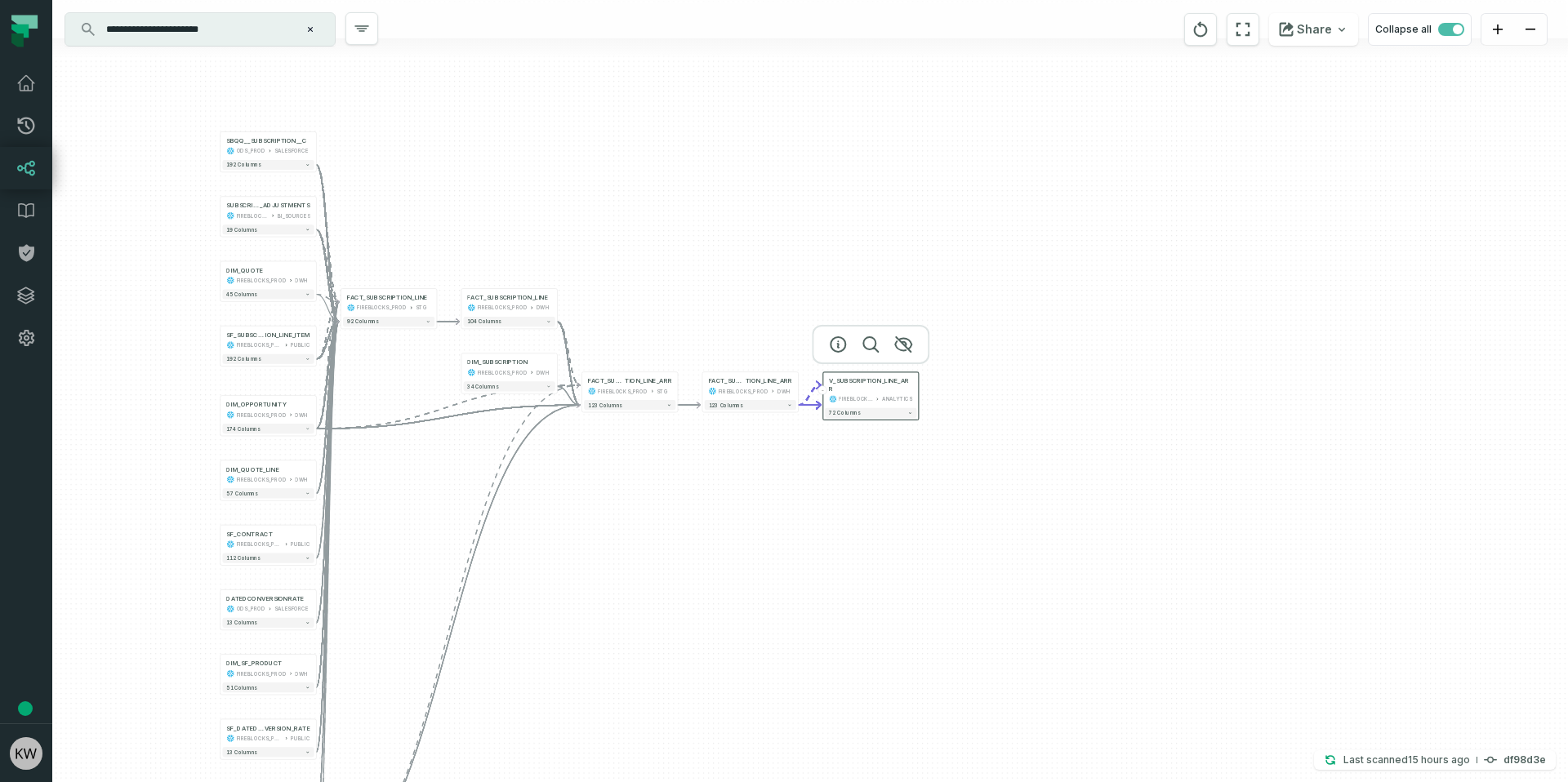
drag, startPoint x: 687, startPoint y: 719, endPoint x: 637, endPoint y: 597, distance: 131.8
click at [591, 682] on div "+ SBQQ__SUBSCRIPTION__C ODS_PROD SALESFORCE + 192 columns SUBSCRIPTION_LINE _AD…" at bounding box center [810, 391] width 1516 height 782
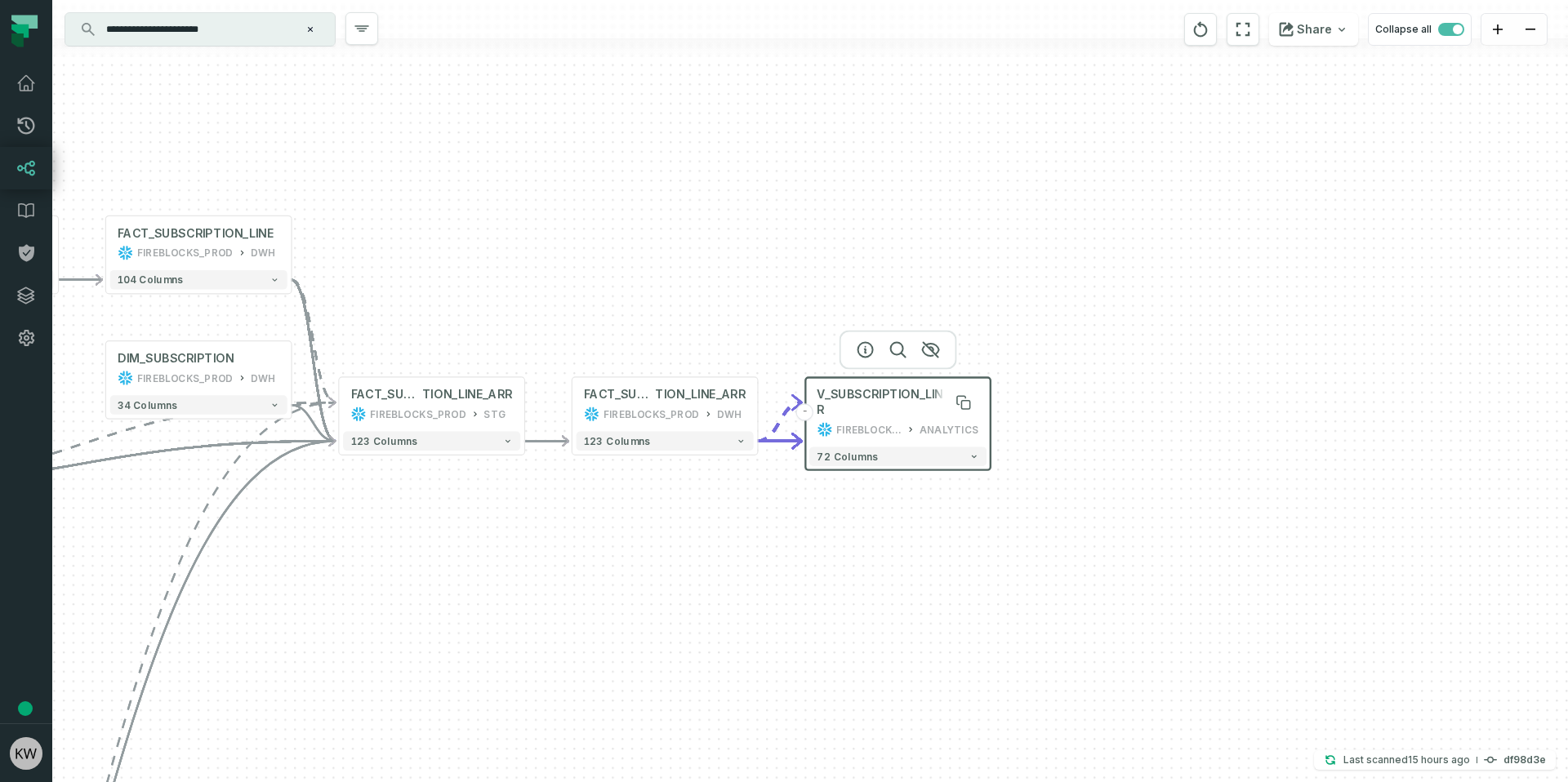
click at [930, 401] on span "V_SUBSCRIPTION_LINE_ARR" at bounding box center [897, 402] width 162 height 31
click at [865, 354] on icon "button" at bounding box center [866, 350] width 20 height 20
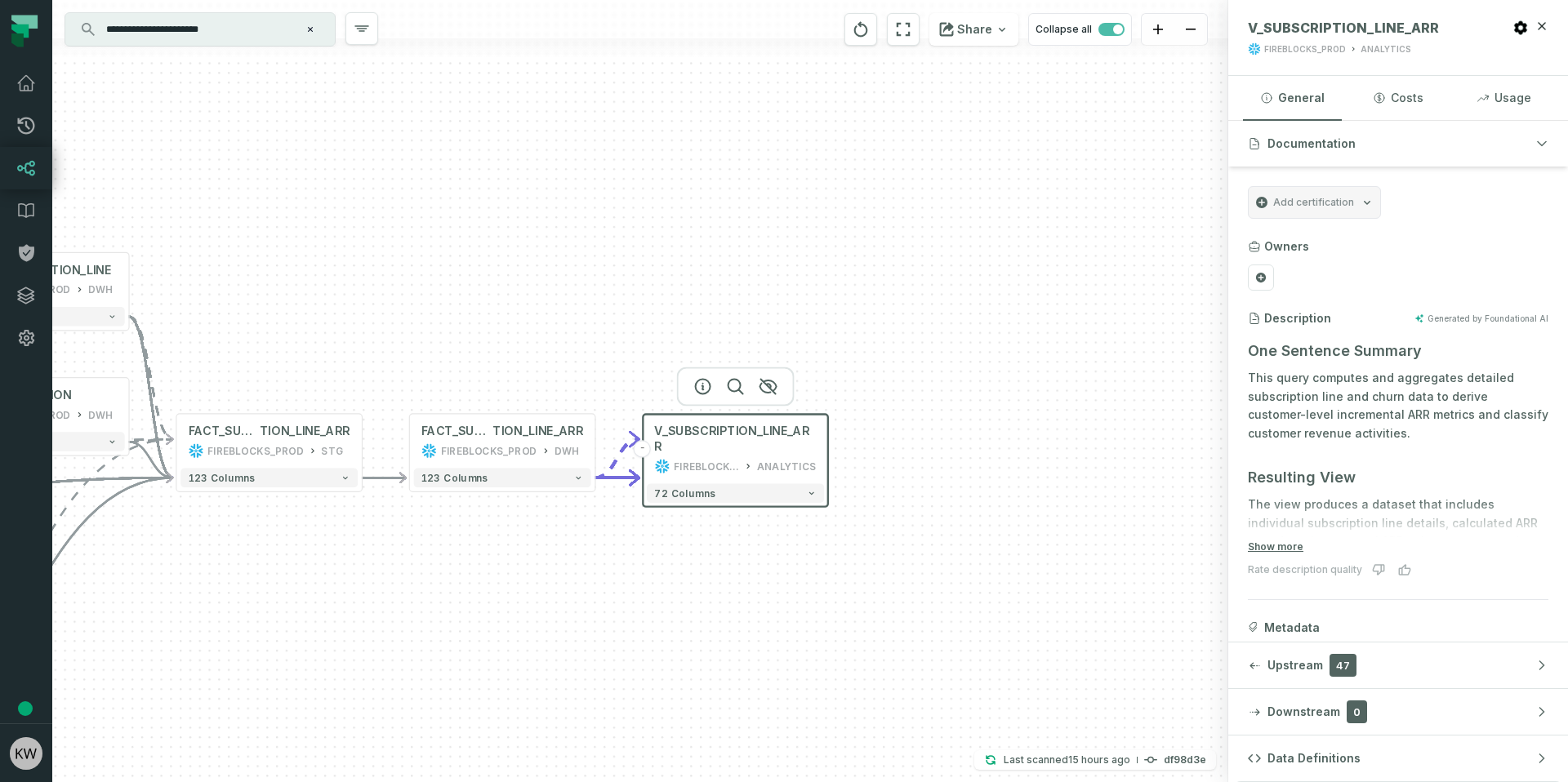
drag, startPoint x: 869, startPoint y: 523, endPoint x: 814, endPoint y: 522, distance: 55.0
click at [814, 522] on div "+ SBQQ__SUBSCRIPTION__C ODS_PROD SALESFORCE + 192 columns SUBSCRIPTION_LINE _AD…" at bounding box center [640, 391] width 1176 height 782
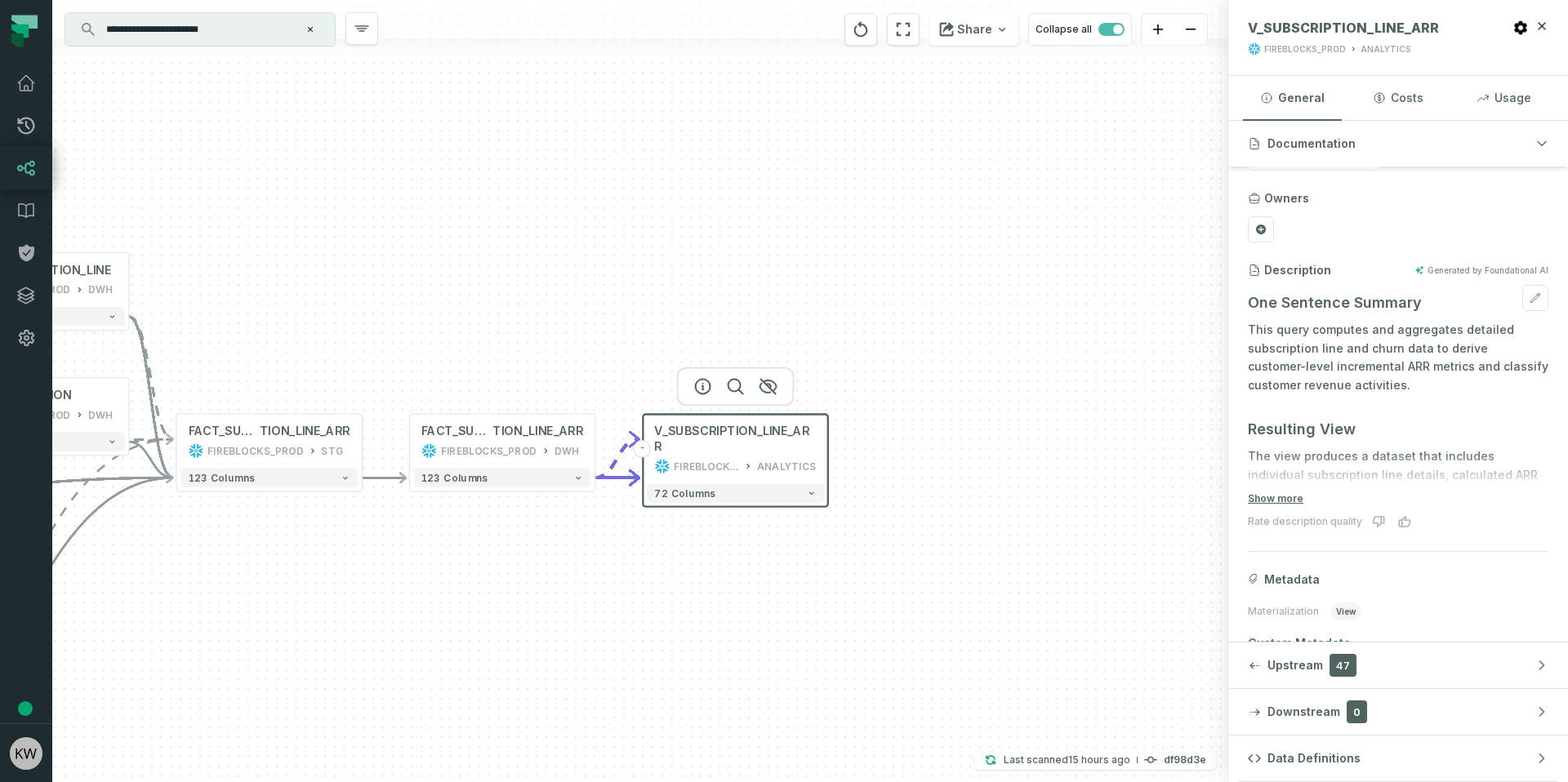
scroll to position [50, 0]
click at [1293, 497] on button "Show more" at bounding box center [1275, 498] width 56 height 13
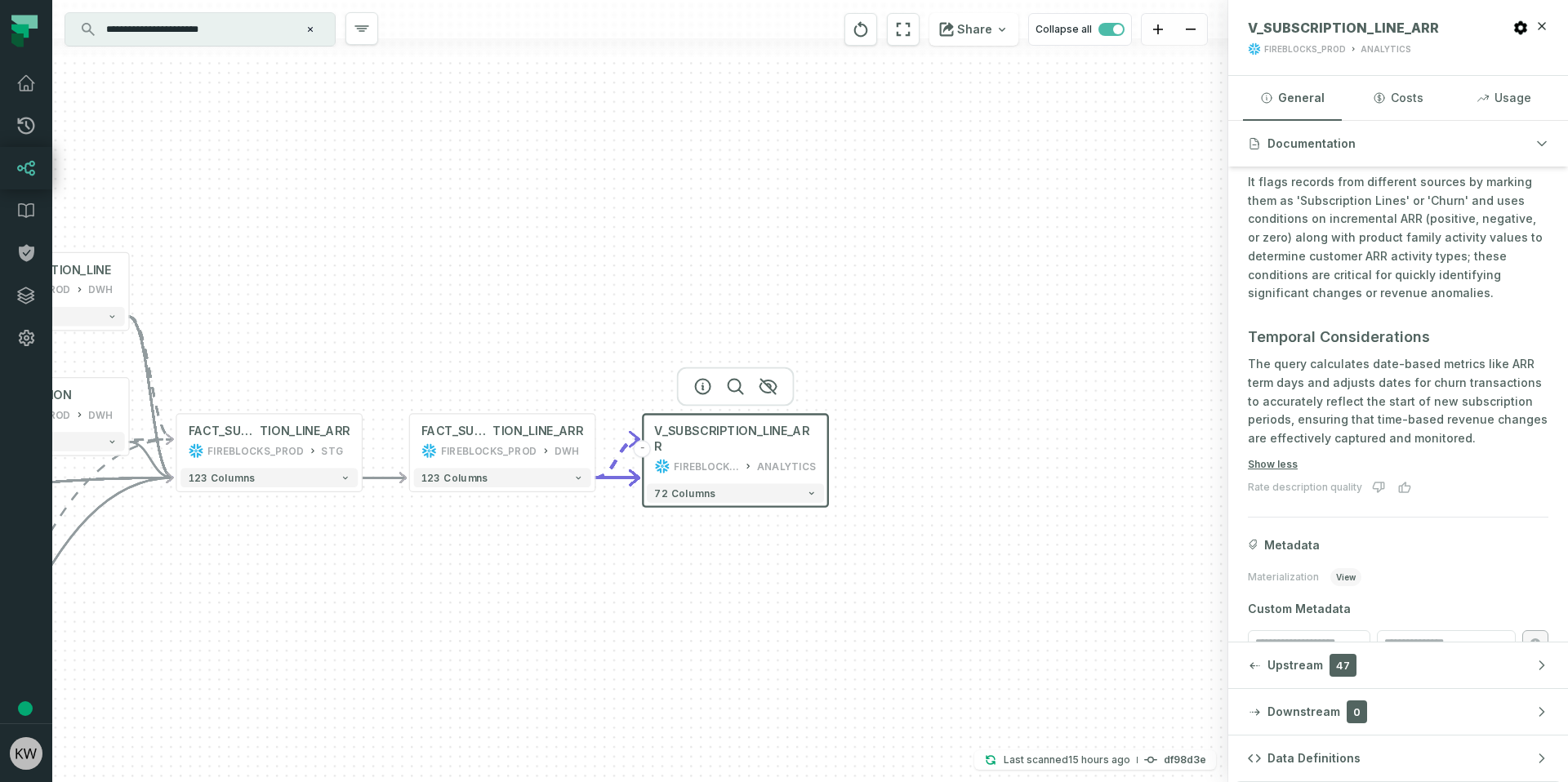
scroll to position [1139, 0]
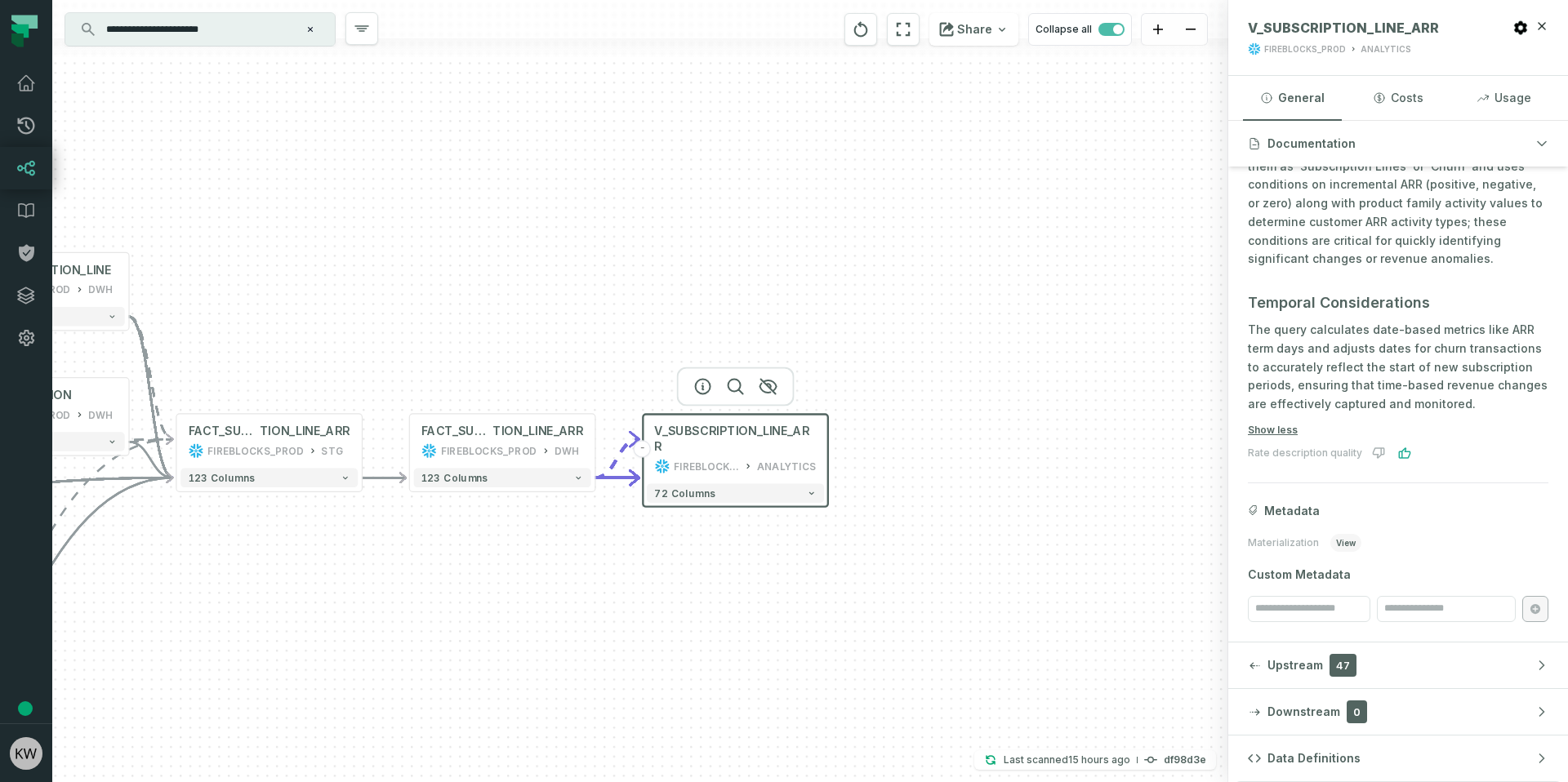
click at [1399, 454] on icon at bounding box center [1405, 454] width 13 height 13
click at [1350, 696] on button "Downstream 0" at bounding box center [1398, 712] width 340 height 46
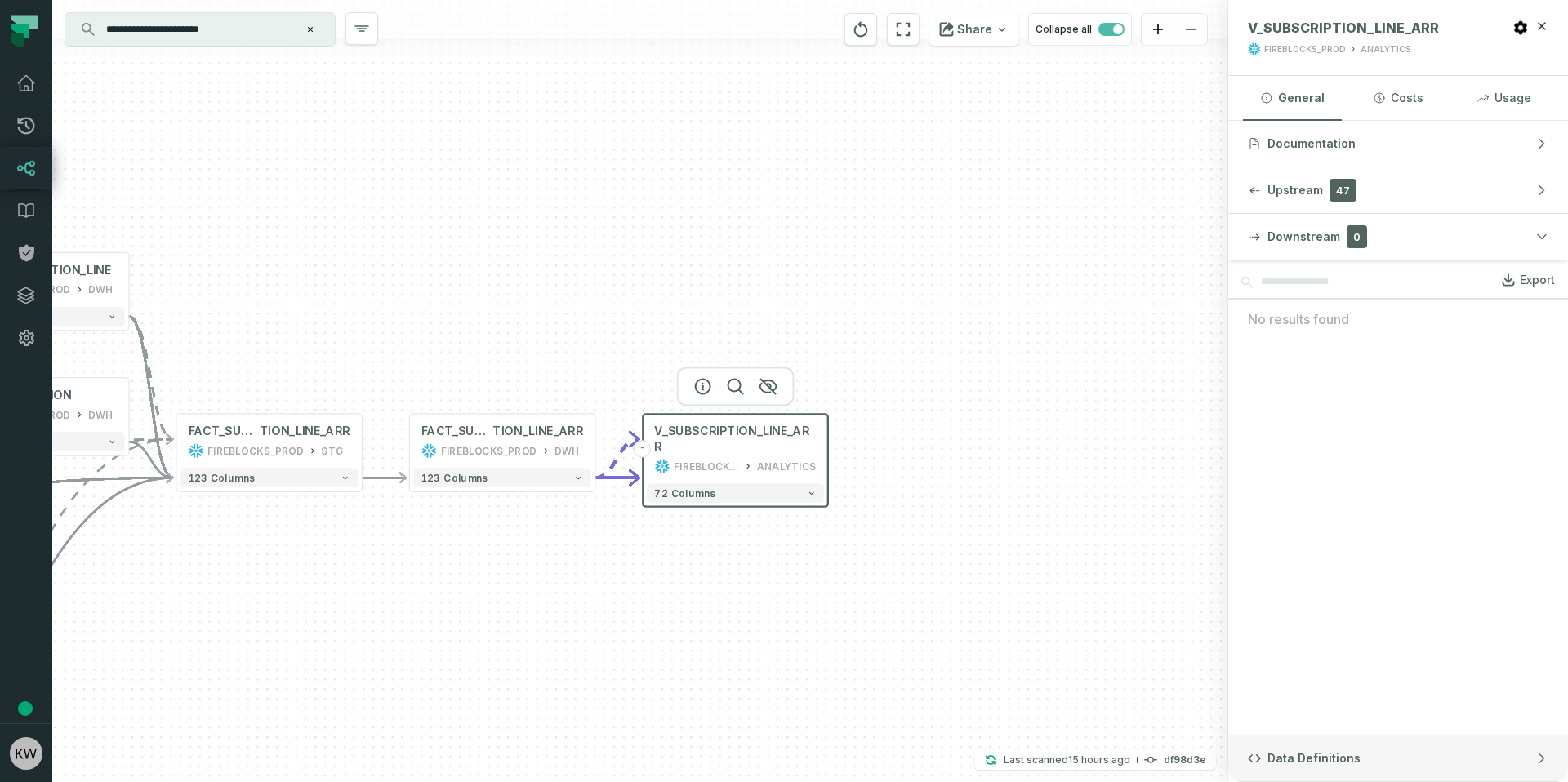
click at [1407, 756] on button "Data Definitions" at bounding box center [1398, 758] width 340 height 46
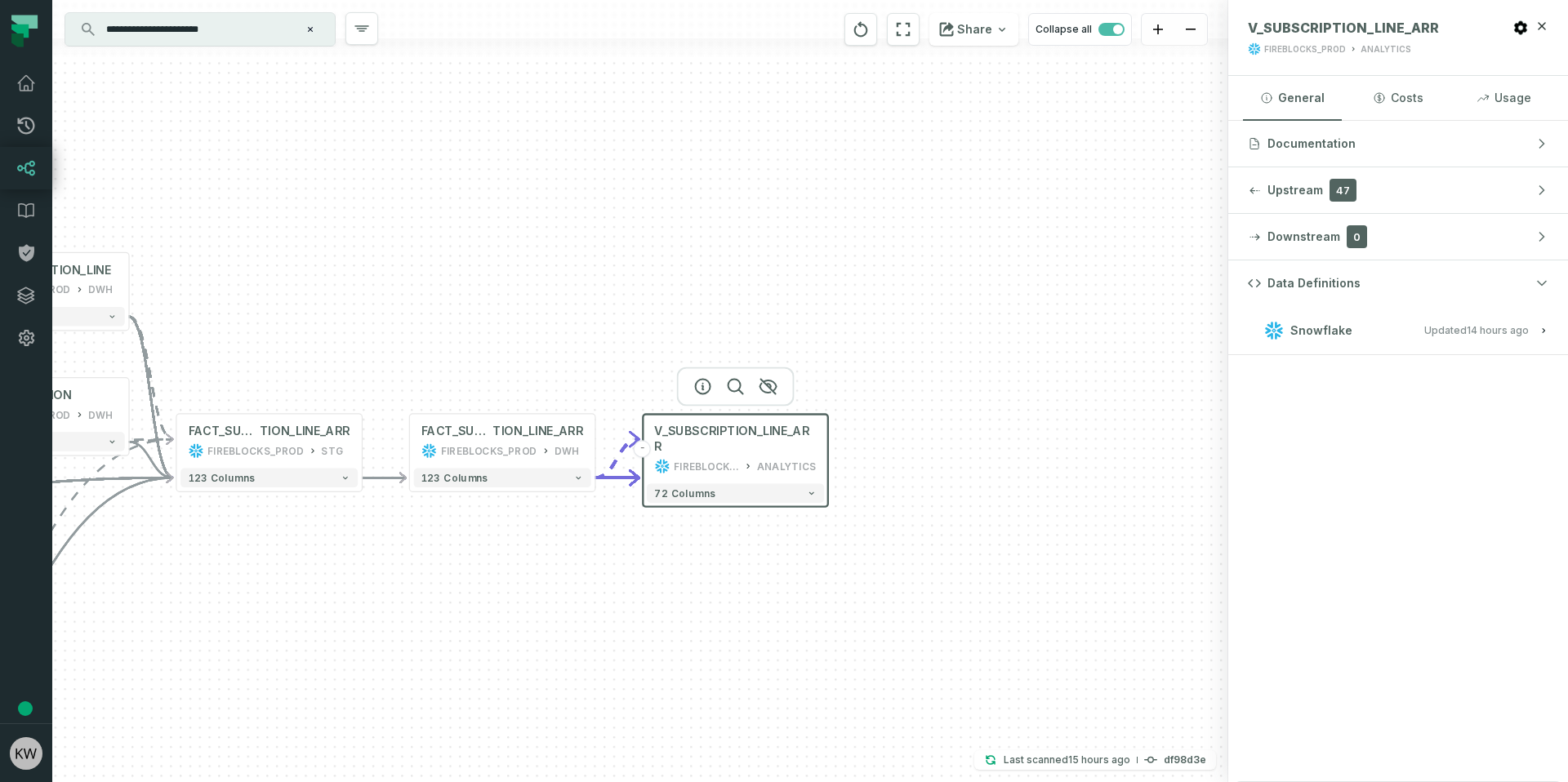
click at [1545, 333] on icon "button" at bounding box center [1543, 331] width 10 height 10
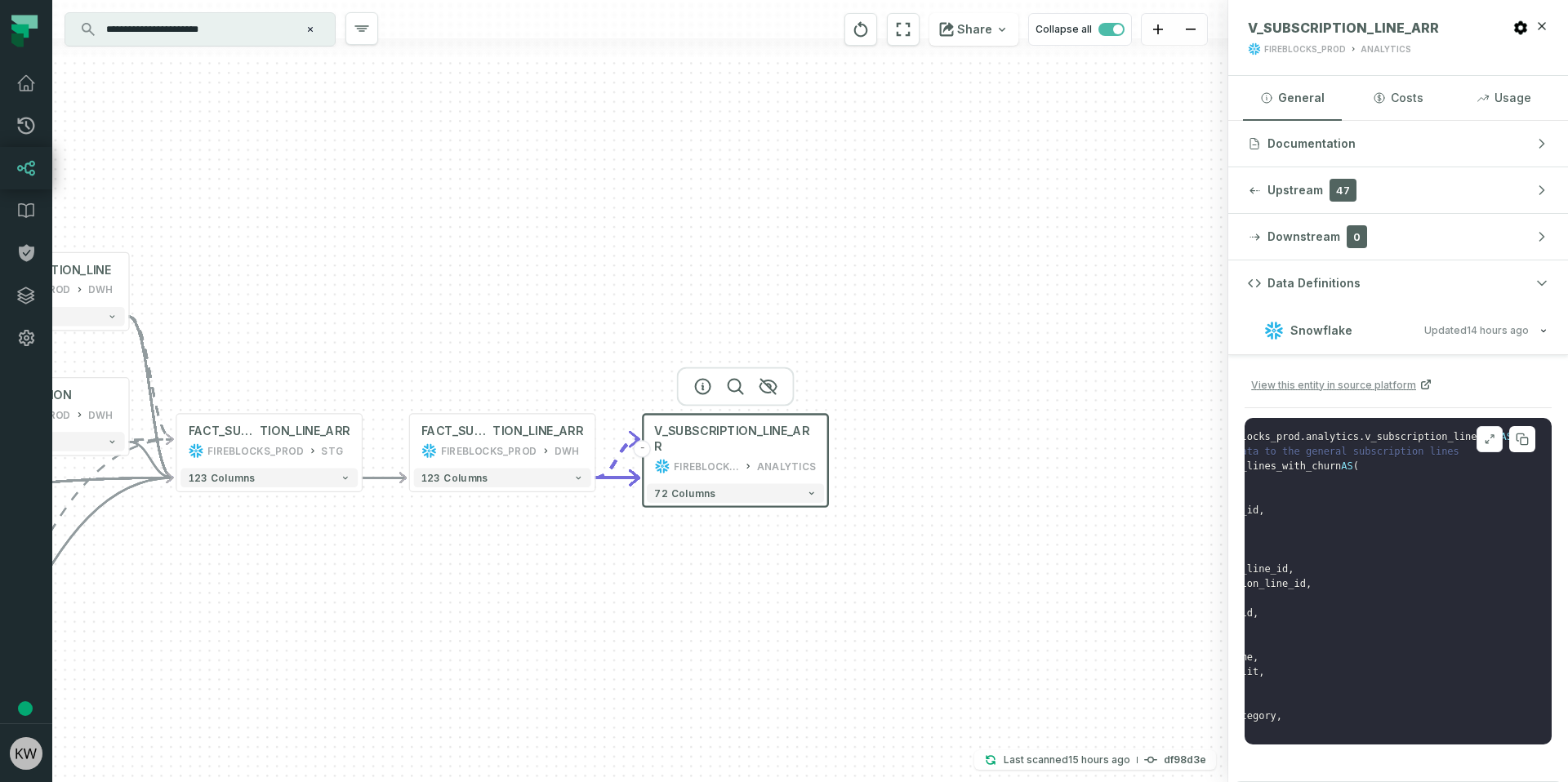
scroll to position [13, 328]
click at [1538, 23] on icon "button" at bounding box center [1541, 26] width 7 height 7
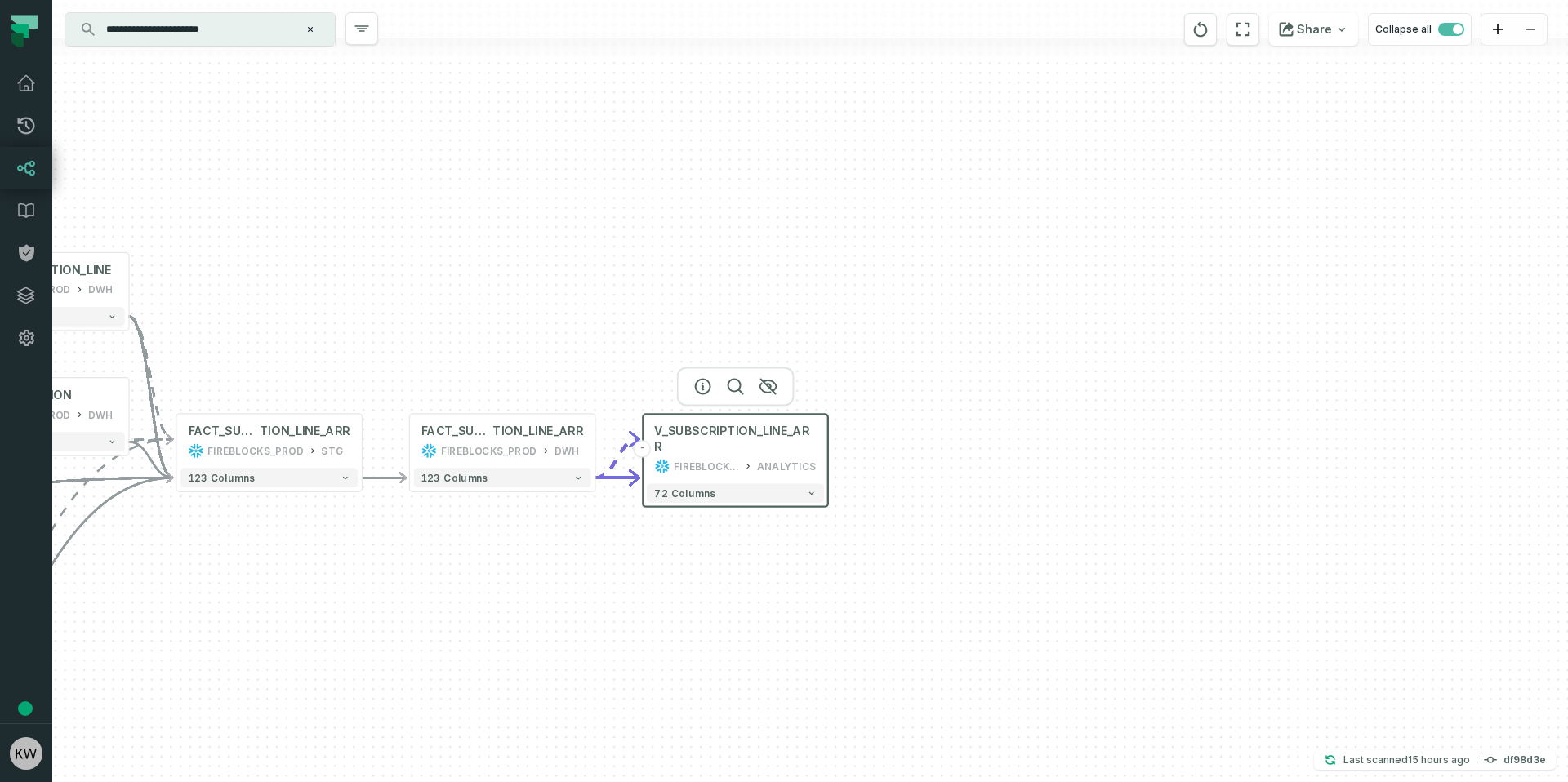
click at [204, 27] on input "**********" at bounding box center [198, 30] width 204 height 27
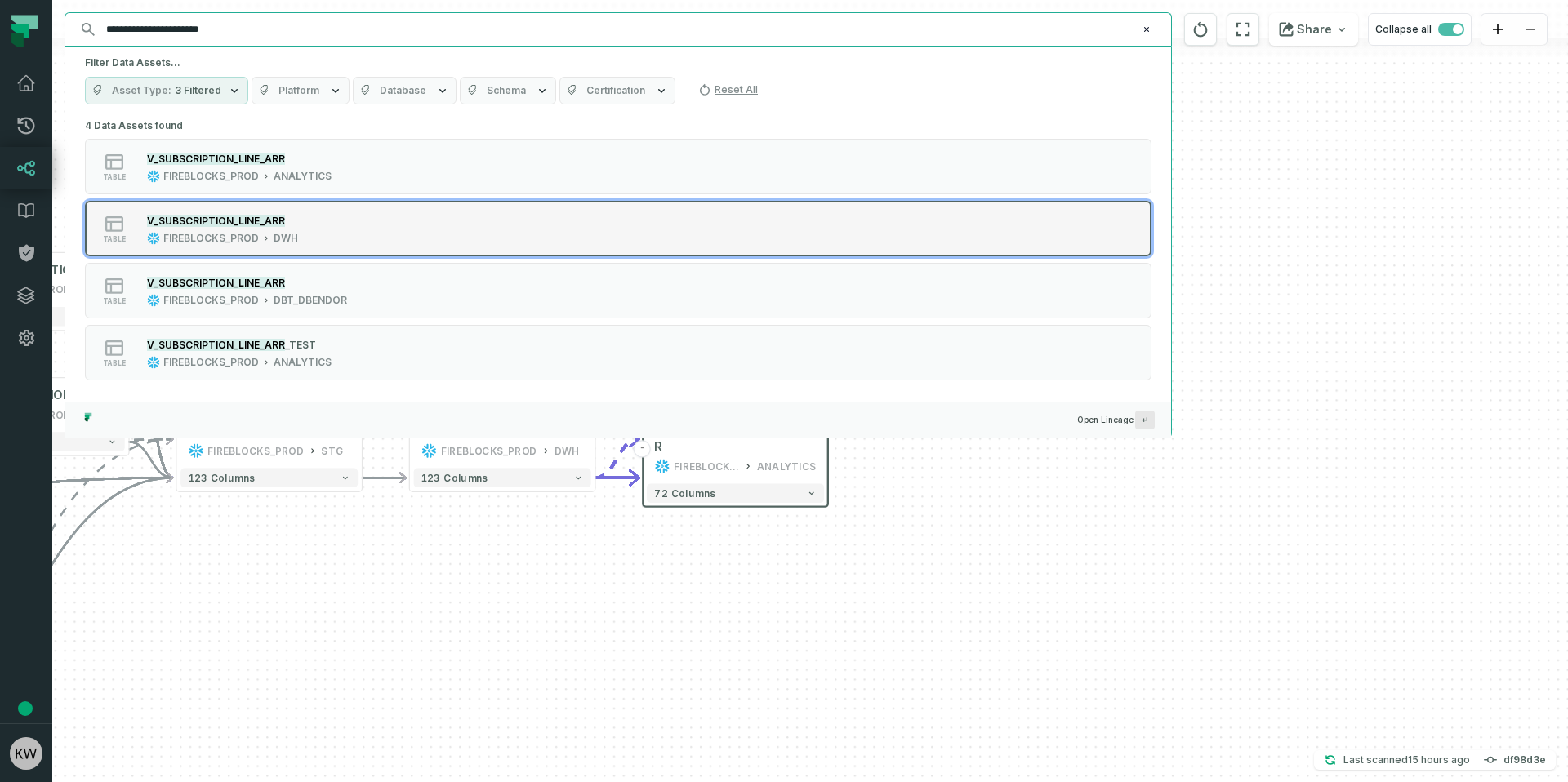
click at [315, 235] on div "table V_SUBSCRIPTION_LINE_ARR FIREBLOCKS_PROD DWH" at bounding box center [292, 228] width 408 height 32
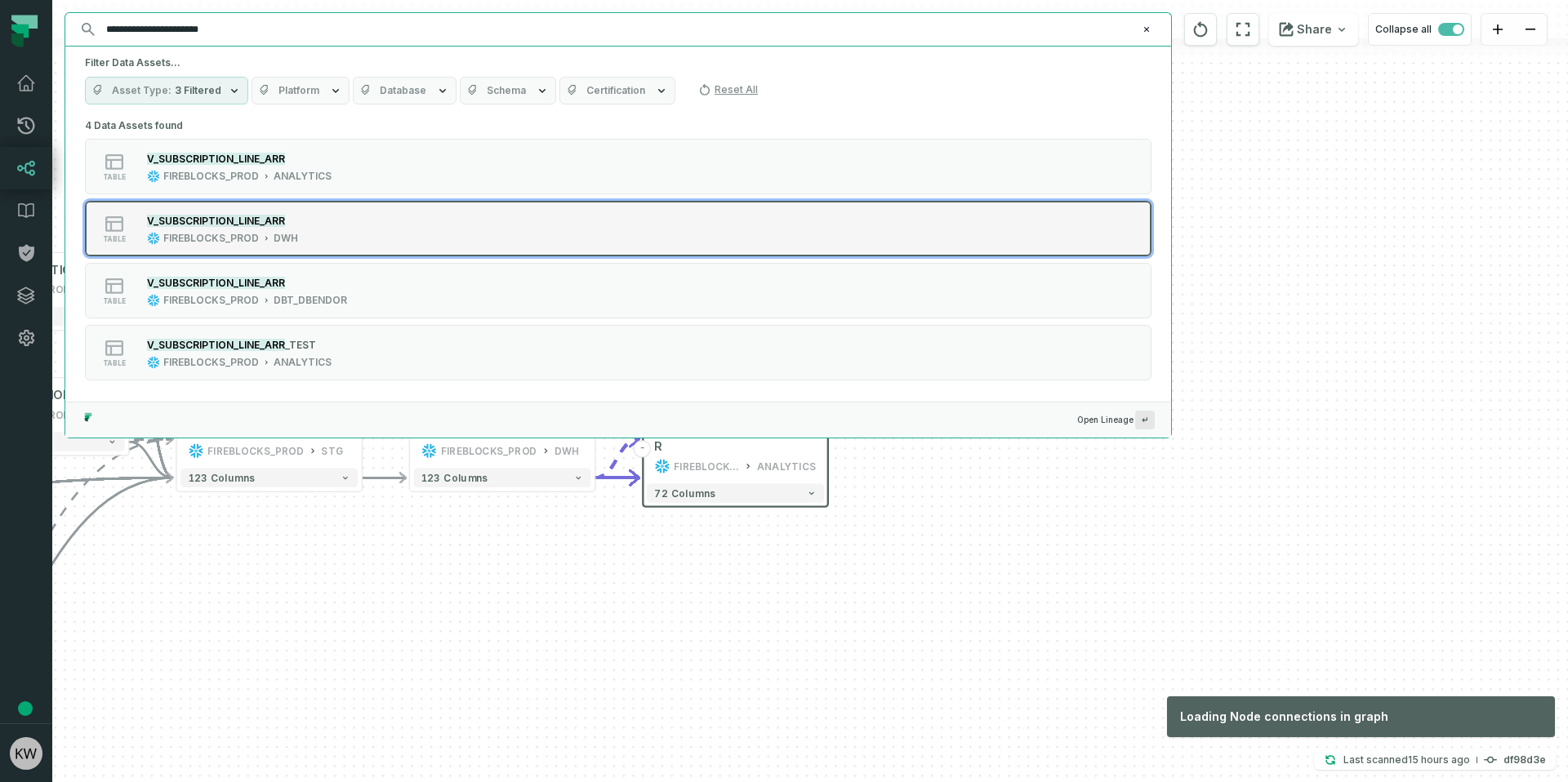
click at [386, 236] on div "table V_SUBSCRIPTION_LINE_ARR FIREBLOCKS_PROD DWH" at bounding box center [292, 228] width 408 height 32
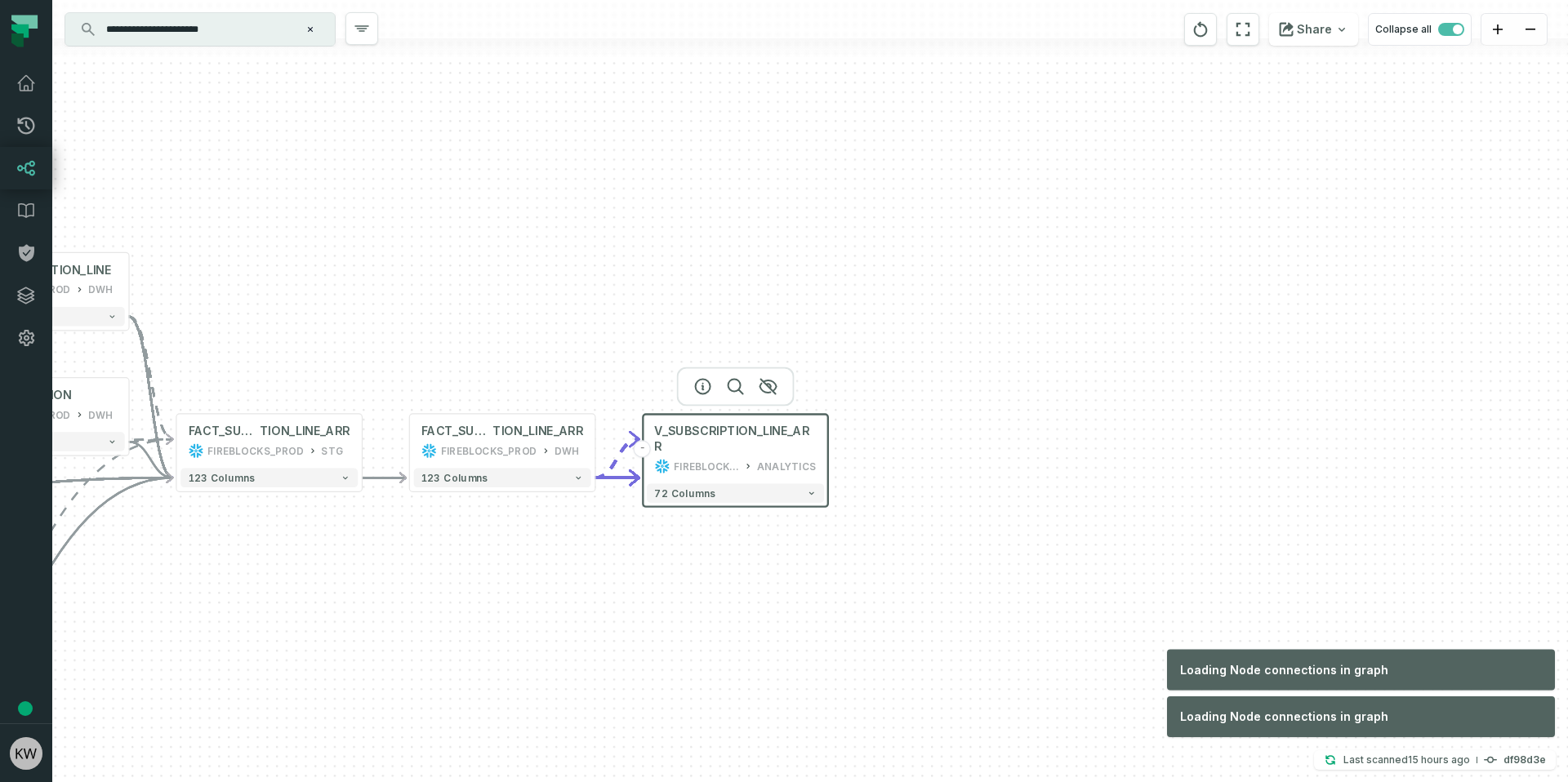
click at [684, 627] on div "+ SBQQ__SUBSCRIPTION__C ODS_PROD SALESFORCE + 192 columns SUBSCRIPTION_LINE _AD…" at bounding box center [810, 391] width 1516 height 782
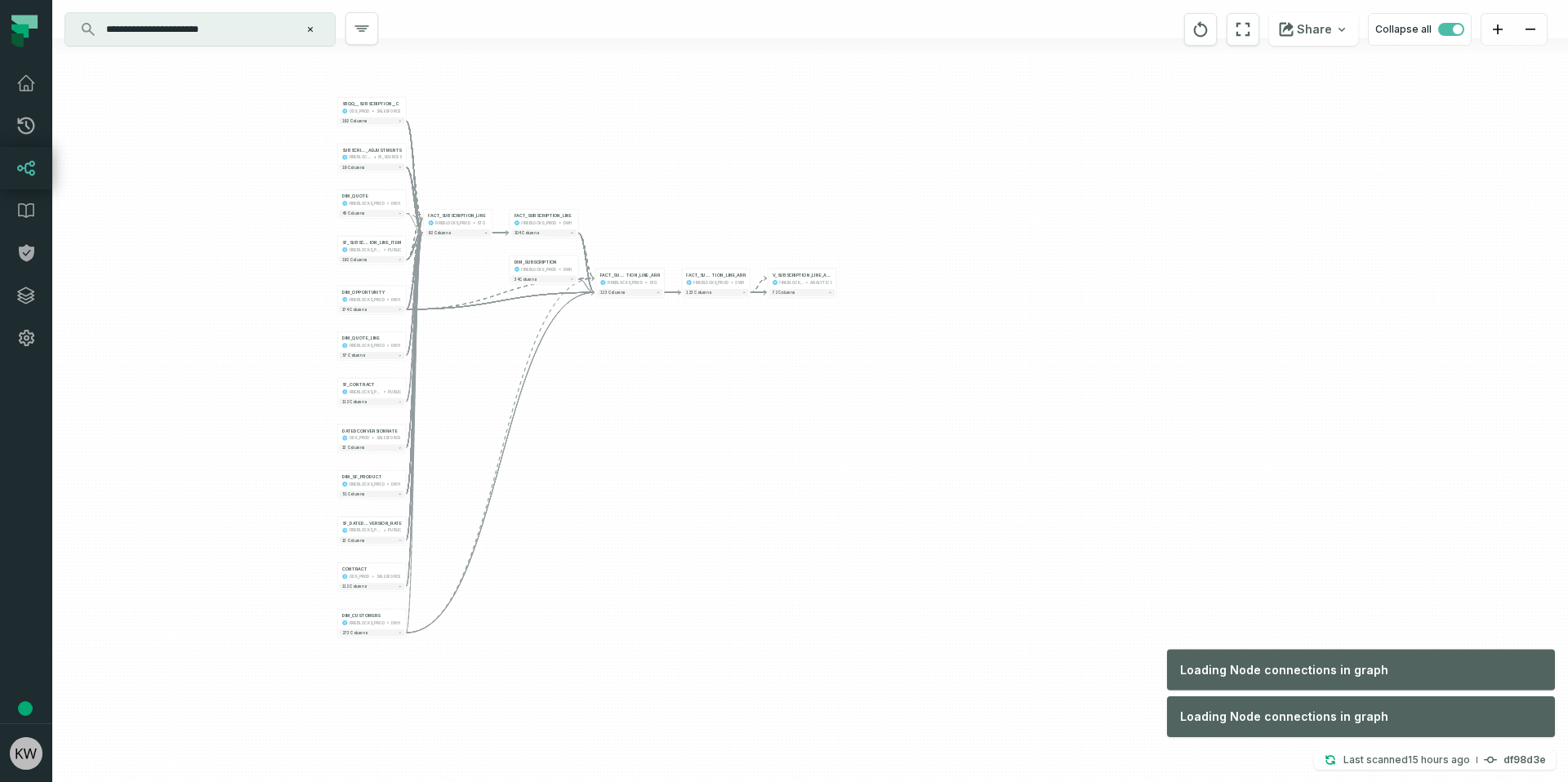
drag, startPoint x: 634, startPoint y: 666, endPoint x: 622, endPoint y: 592, distance: 75.0
click at [631, 620] on div "+ SBQQ__SUBSCRIPTION__C ODS_PROD SALESFORCE + 192 columns SUBSCRIPTION_LINE _AD…" at bounding box center [810, 391] width 1516 height 782
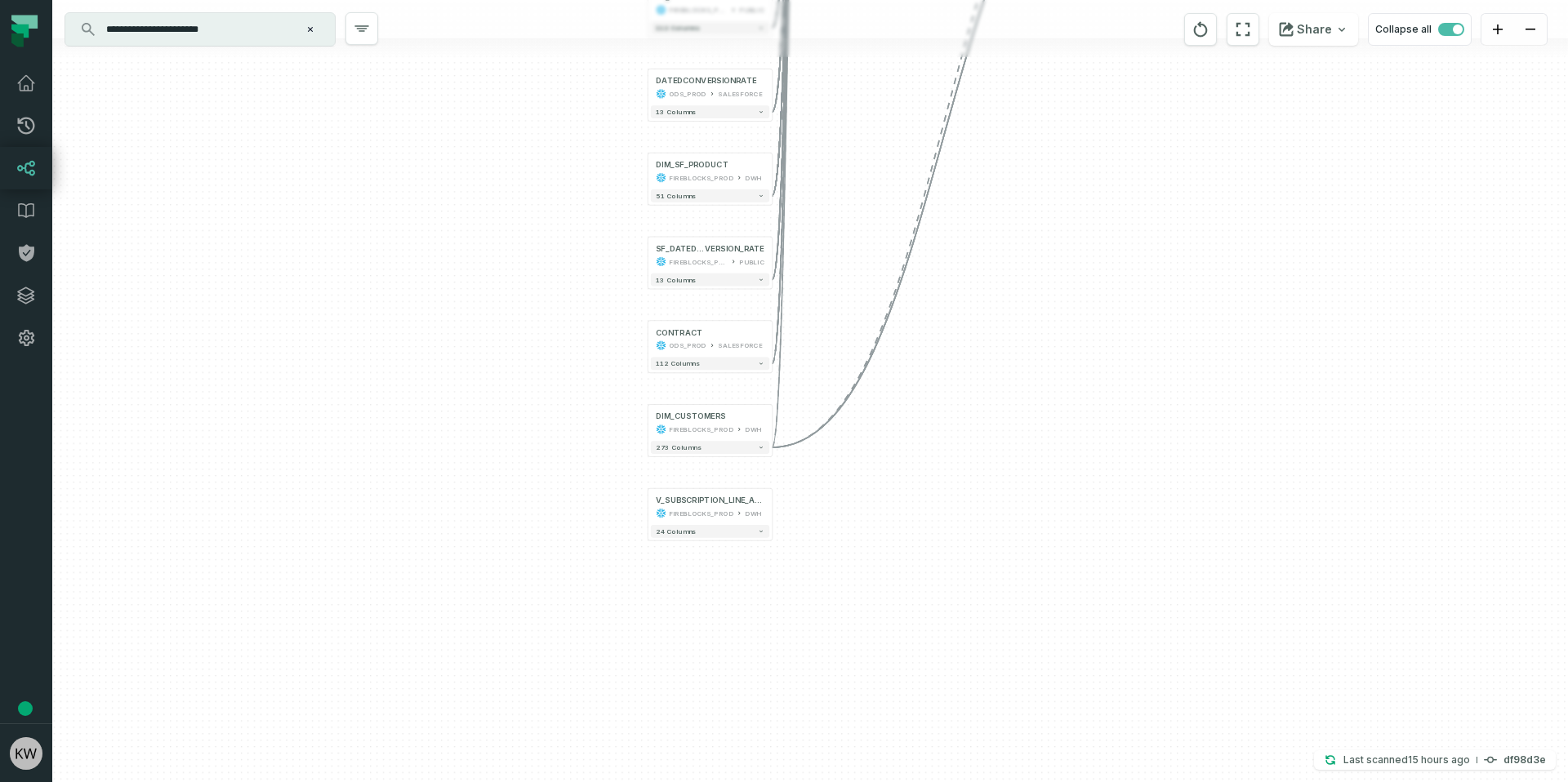
drag, startPoint x: 1038, startPoint y: 413, endPoint x: 732, endPoint y: 591, distance: 354.0
click at [732, 591] on div "+ SBQQ__SUBSCRIPTION__C ODS_PROD SALESFORCE + 192 columns SUBSCRIPTION_LINE _AD…" at bounding box center [810, 391] width 1516 height 782
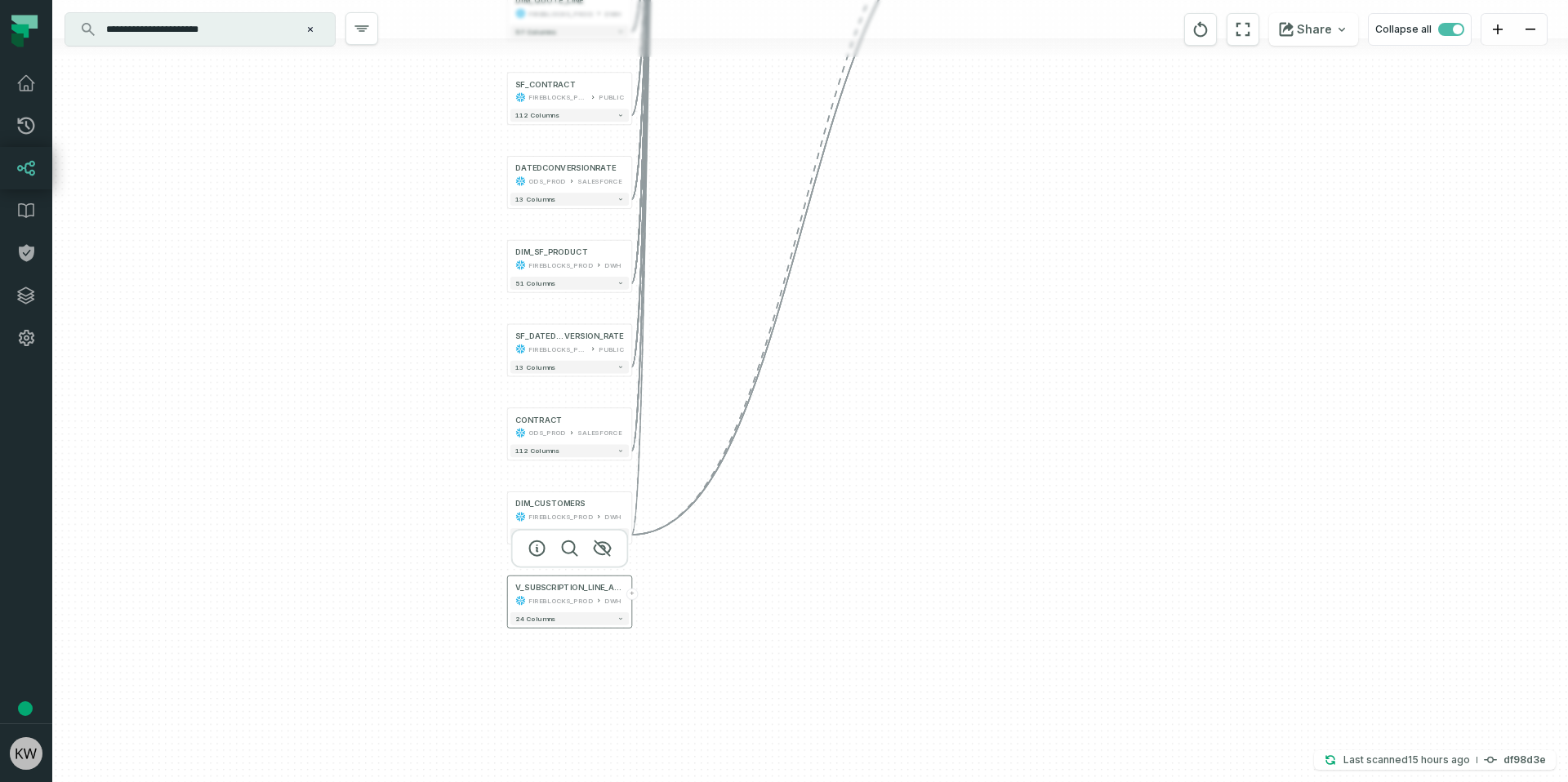
click at [634, 593] on button "+" at bounding box center [632, 595] width 12 height 12
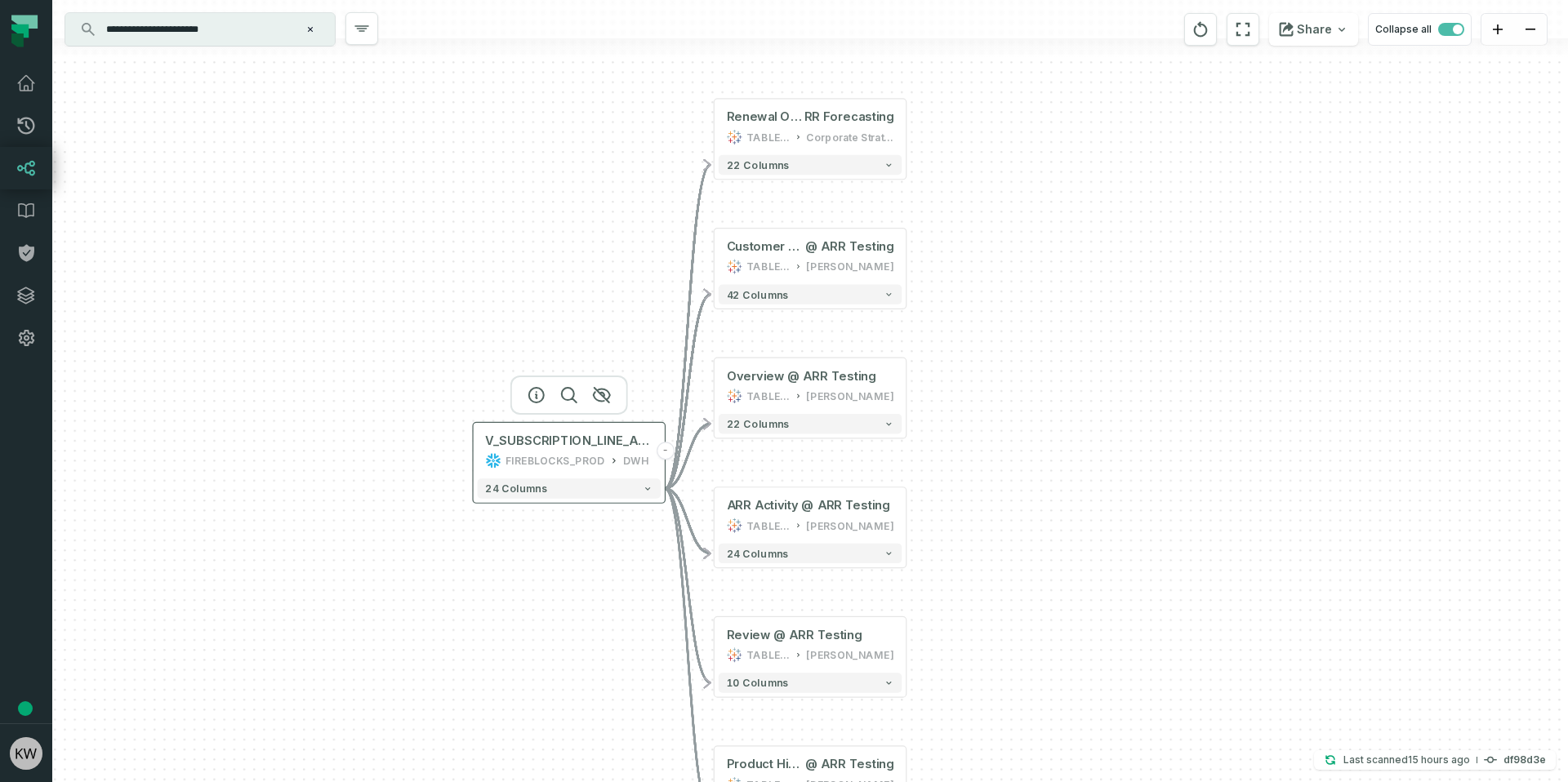
click at [569, 453] on div "FIREBLOCKS_PROD" at bounding box center [556, 461] width 100 height 17
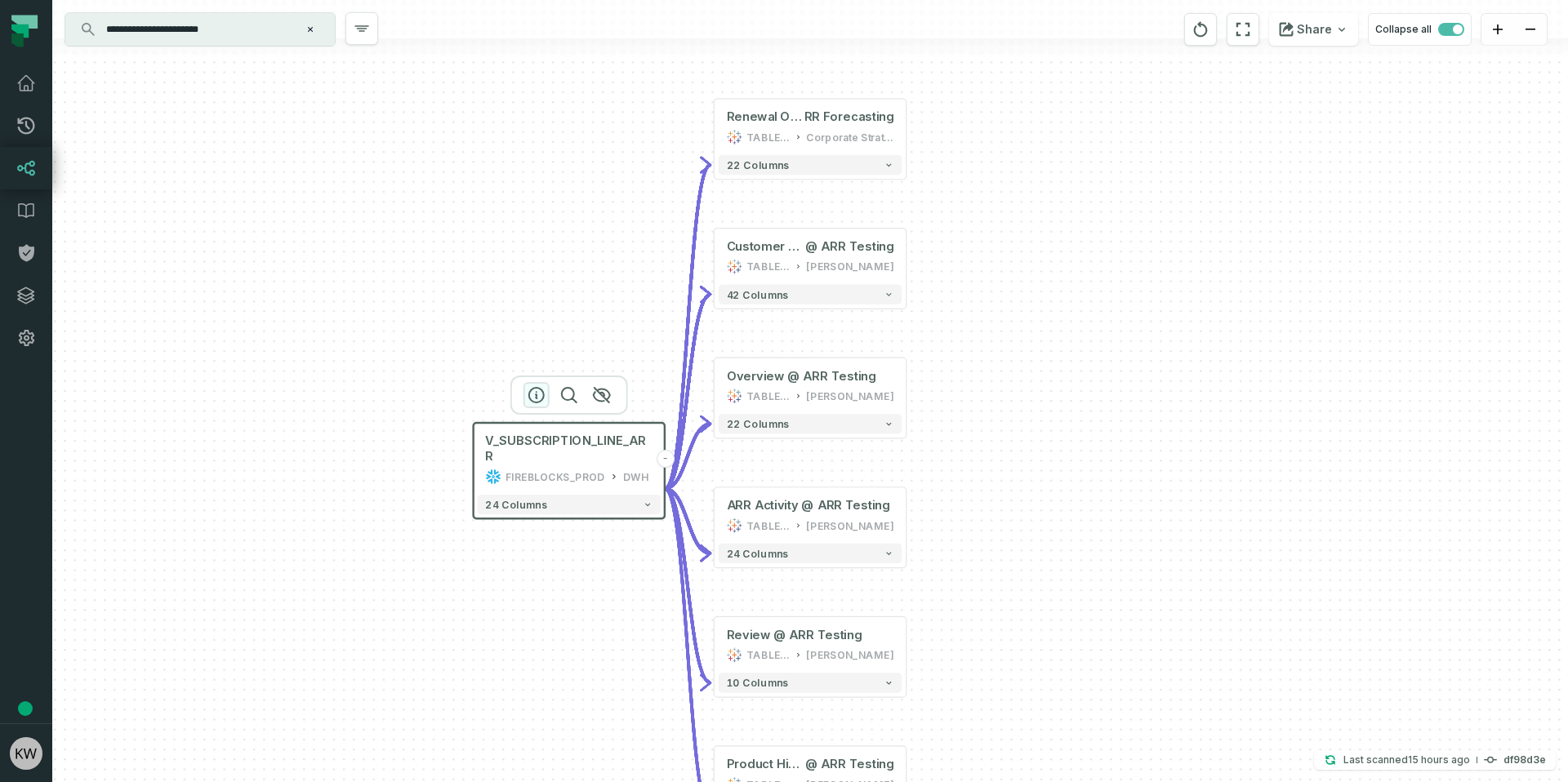
click at [543, 398] on icon "button" at bounding box center [536, 396] width 15 height 15
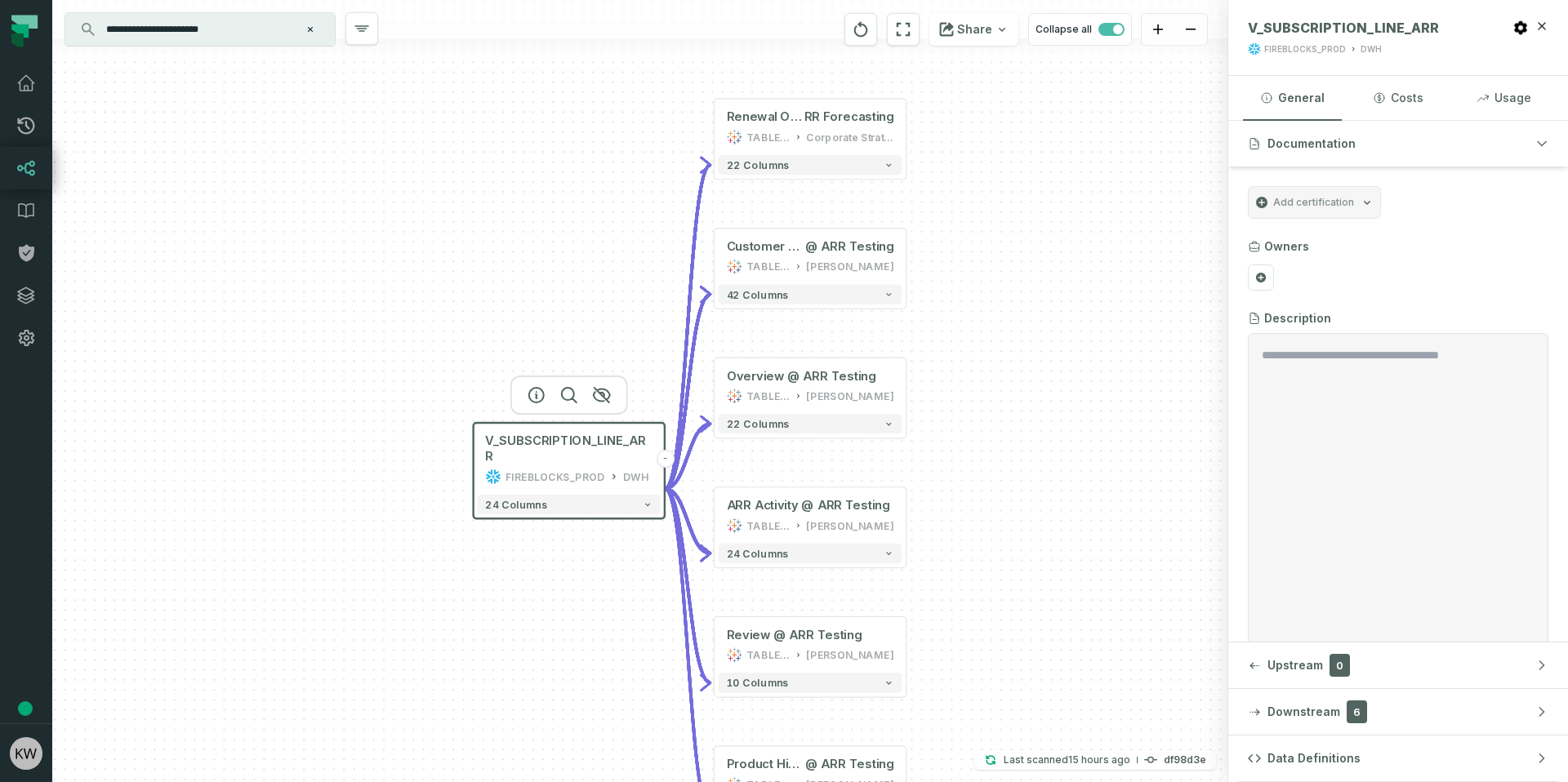
scroll to position [190, 0]
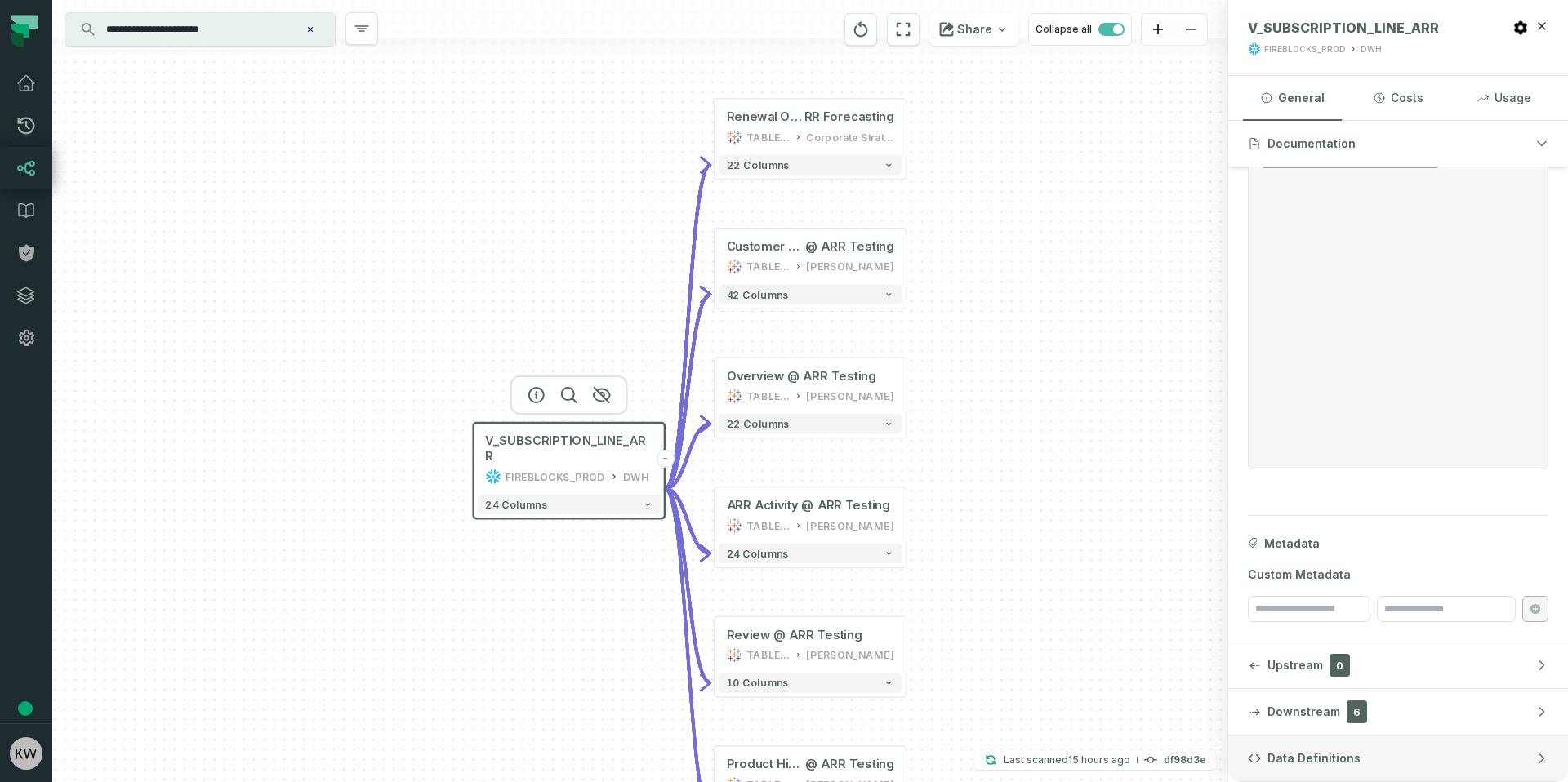
click at [1381, 767] on button "Data Definitions" at bounding box center [1398, 758] width 340 height 46
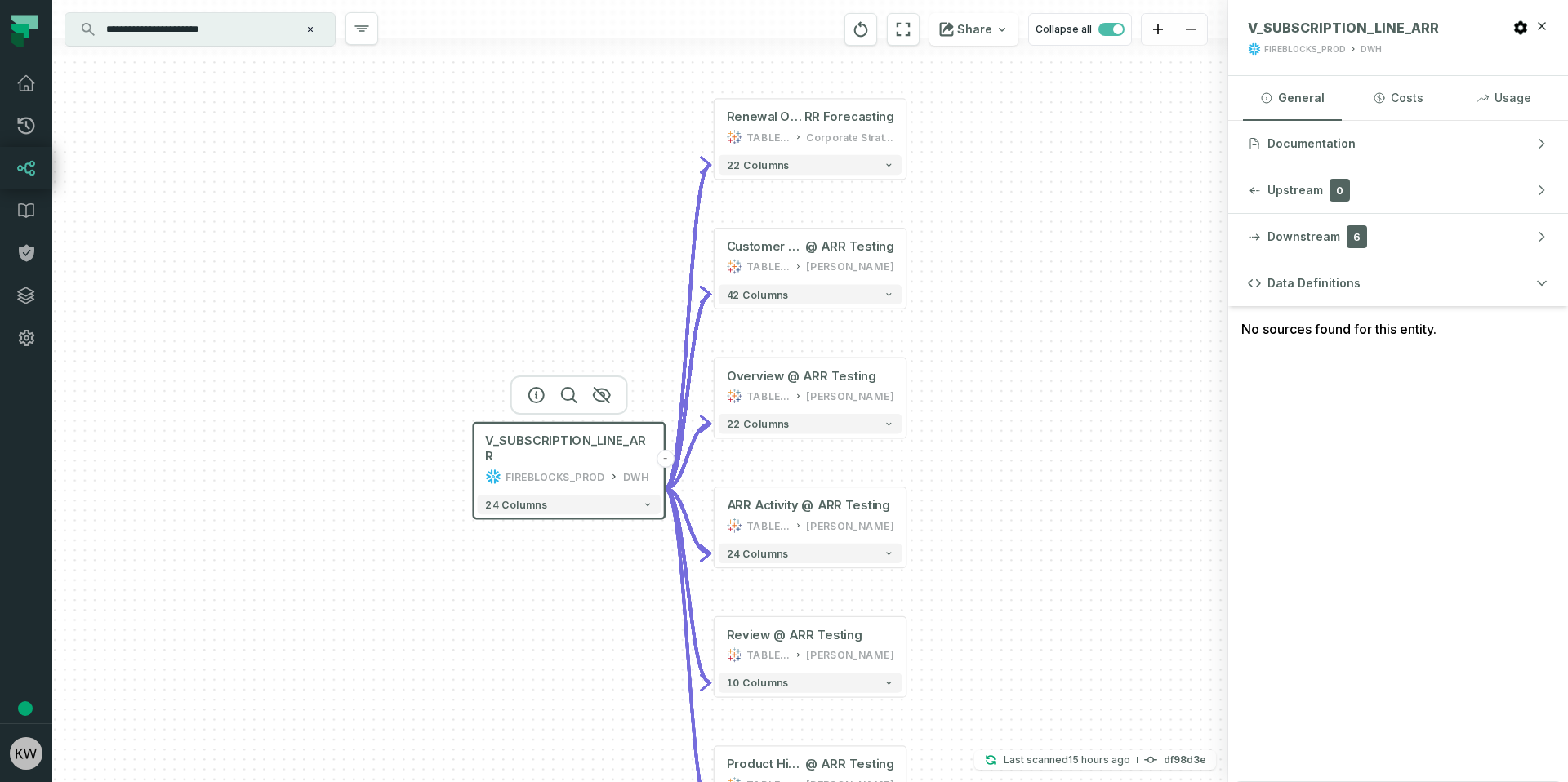
click at [1520, 321] on div "No sources found for this entity." at bounding box center [1398, 328] width 340 height 46
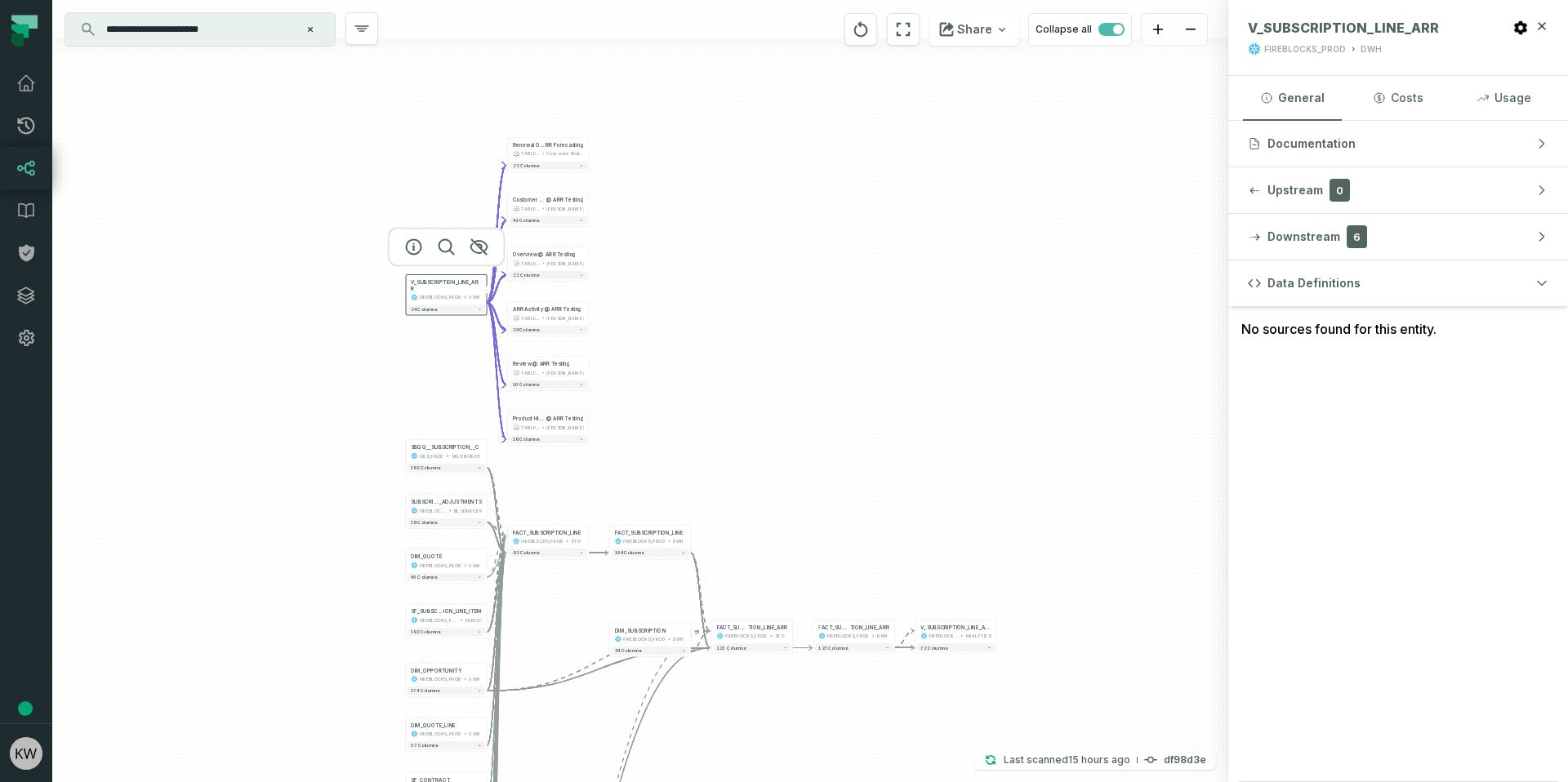
drag, startPoint x: 1048, startPoint y: 394, endPoint x: 626, endPoint y: 293, distance: 433.9
click at [644, 292] on div "+ Renewal Overview @ Partnership Renewal A RR Forecasting TABLEAU Corporate Str…" at bounding box center [640, 391] width 1176 height 782
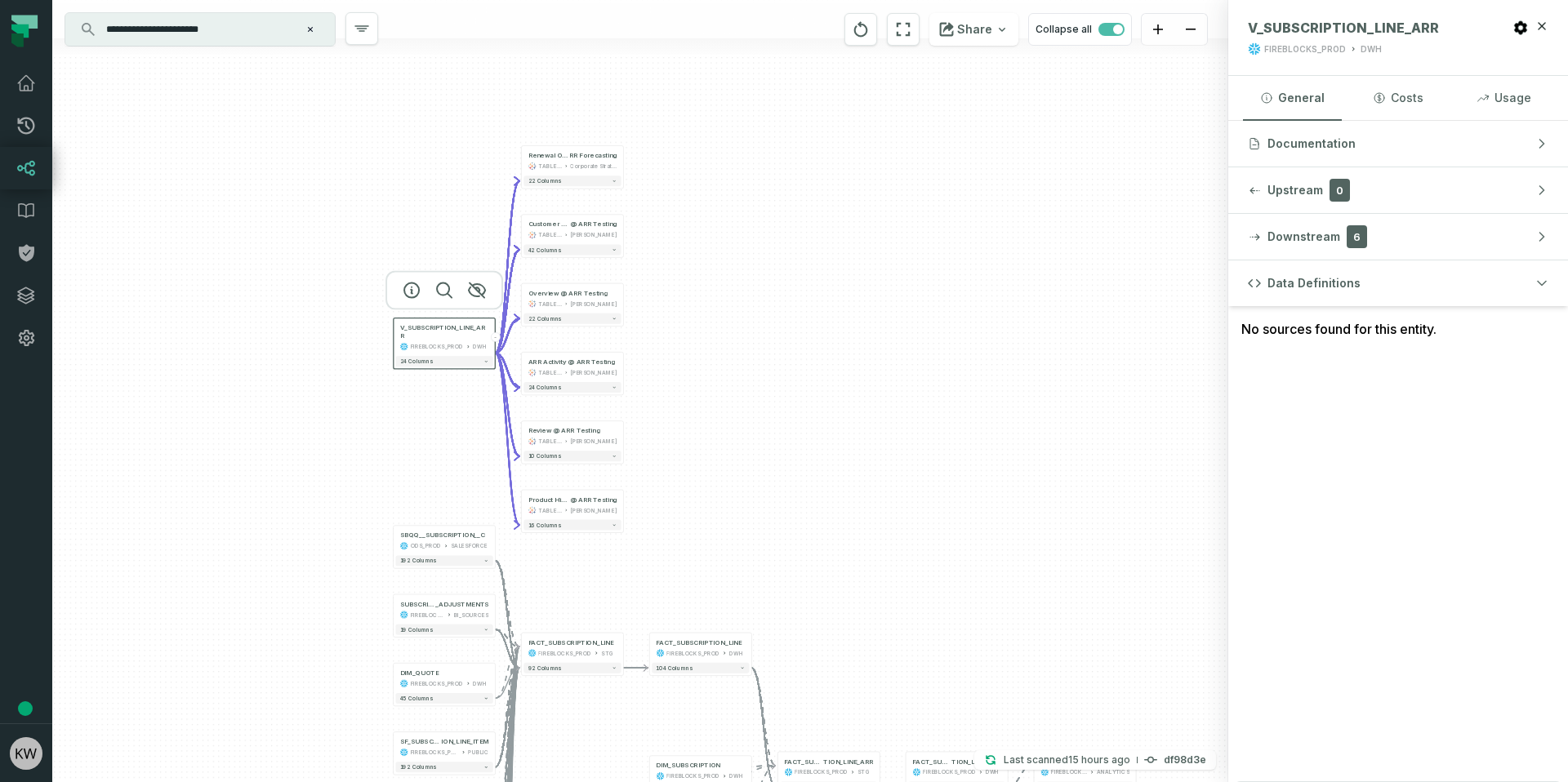
drag, startPoint x: 810, startPoint y: 519, endPoint x: 793, endPoint y: 462, distance: 59.5
click at [805, 483] on div "+ Renewal Overview @ Partnership Renewal A RR Forecasting TABLEAU Corporate Str…" at bounding box center [640, 391] width 1176 height 782
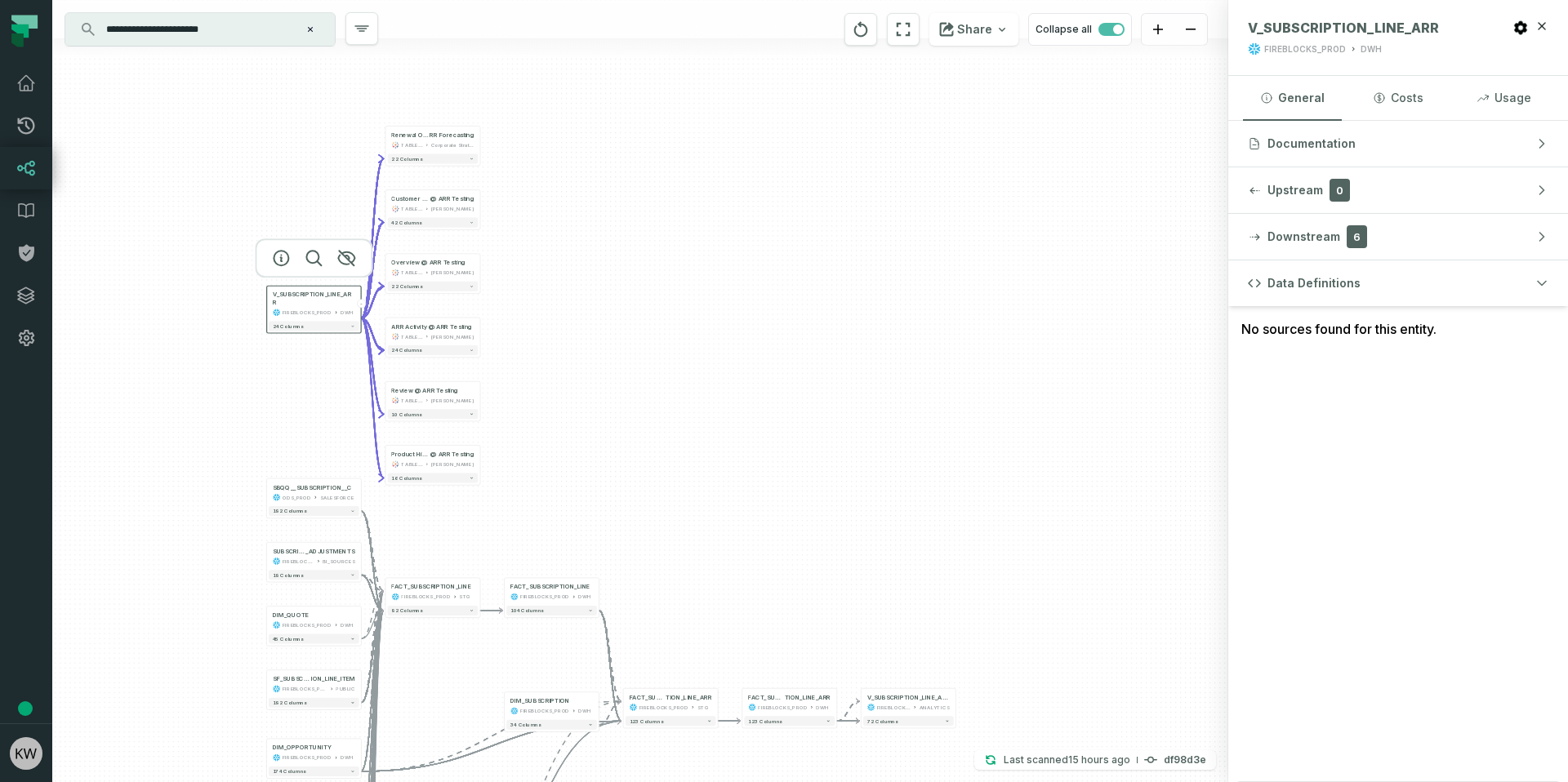
drag, startPoint x: 784, startPoint y: 500, endPoint x: 634, endPoint y: 445, distance: 159.8
click at [634, 445] on div "+ Renewal Overview @ Partnership Renewal A RR Forecasting TABLEAU Corporate Str…" at bounding box center [640, 391] width 1176 height 782
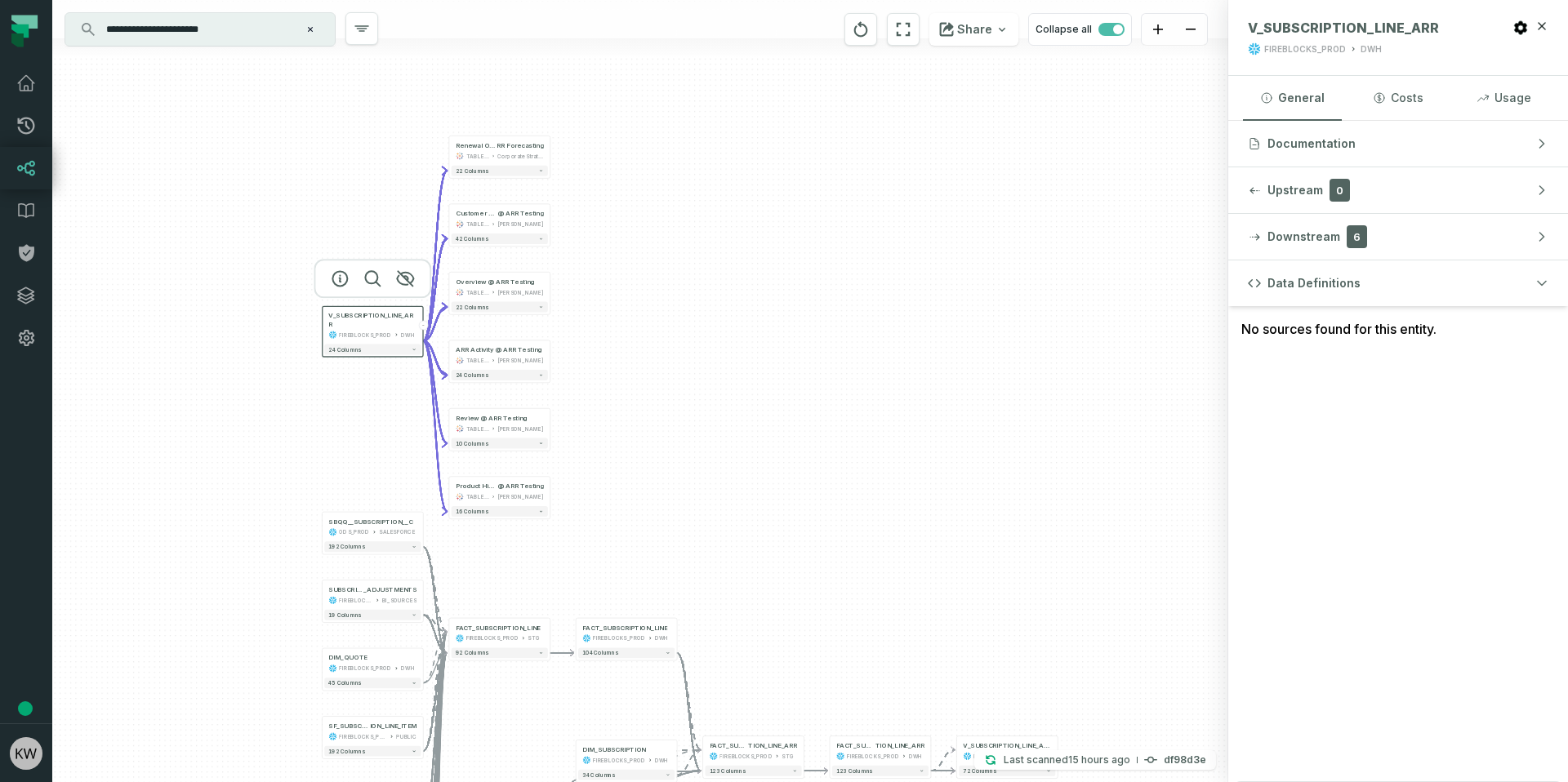
click at [1284, 43] on div "FIREBLOCKS_PROD" at bounding box center [1304, 49] width 81 height 12
click at [347, 331] on div "FIREBLOCKS_PROD" at bounding box center [365, 335] width 52 height 8
click at [1538, 28] on icon "button" at bounding box center [1541, 26] width 7 height 7
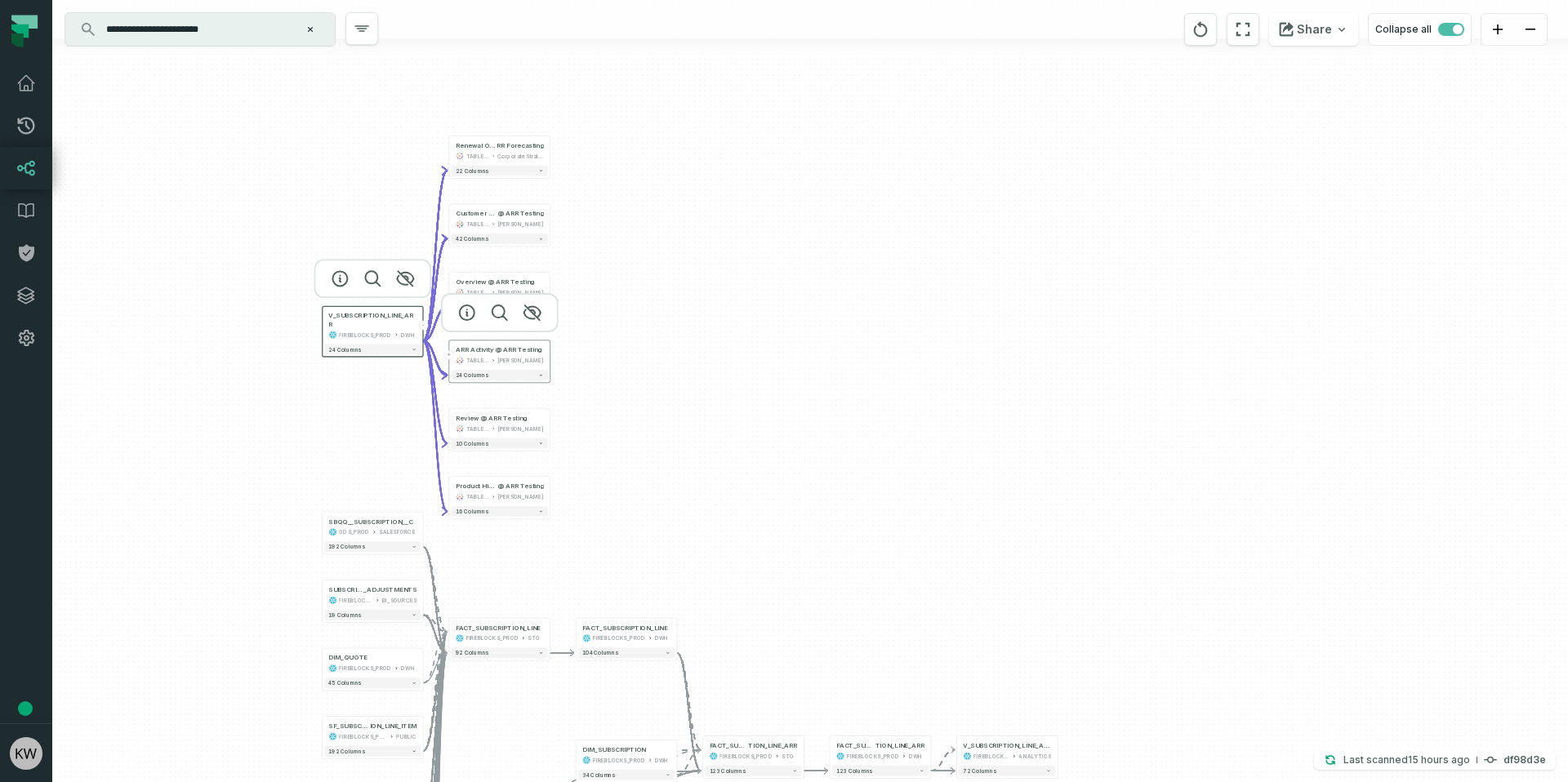
click at [447, 357] on button "+" at bounding box center [449, 355] width 10 height 10
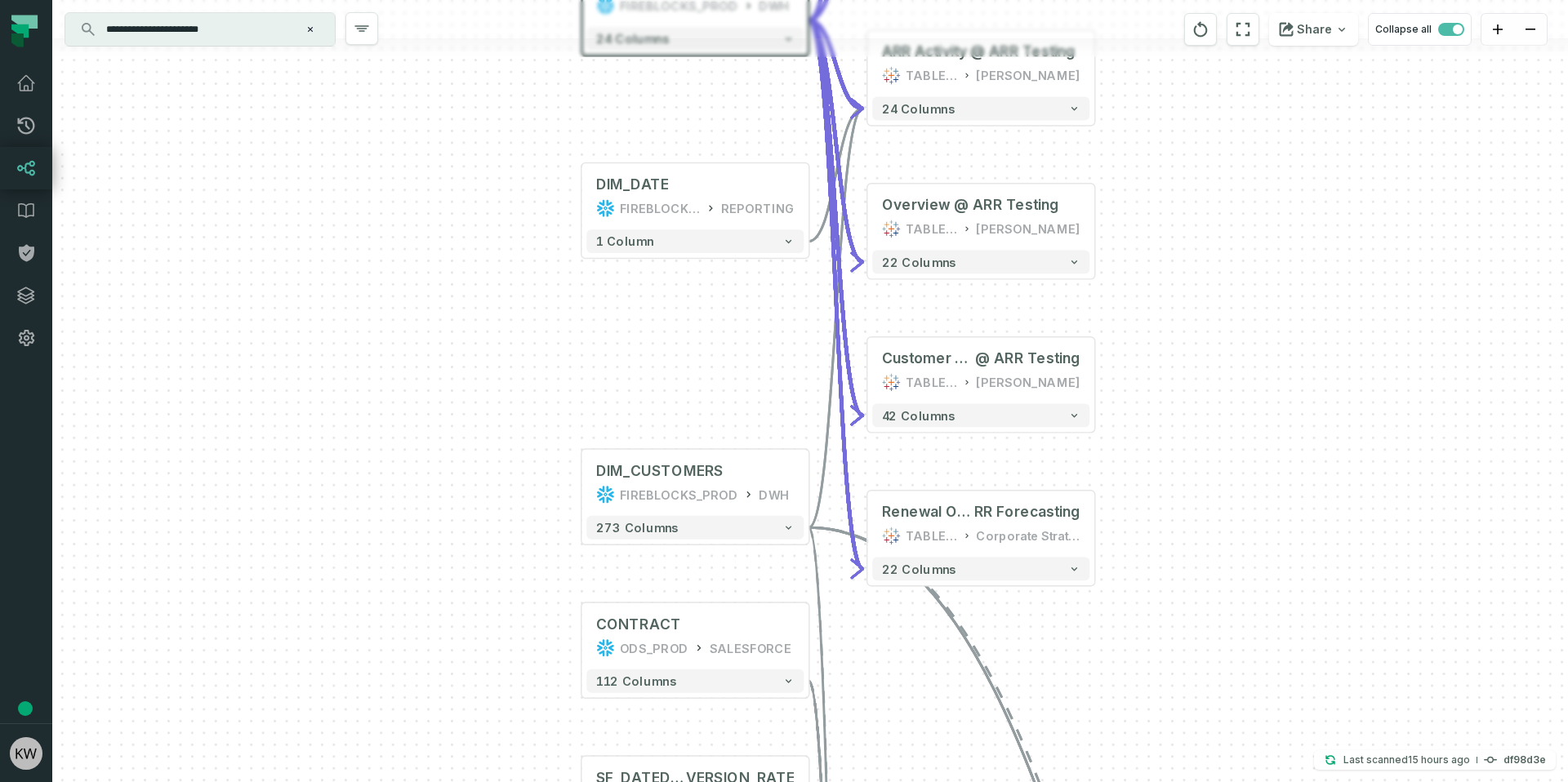
drag, startPoint x: 1385, startPoint y: 476, endPoint x: 1128, endPoint y: 308, distance: 307.0
click at [1168, 240] on div "DIM_DATE FIREBLOCKS_PROD REPORTING + 1 column + Renewal Overview @ Partnership …" at bounding box center [810, 391] width 1516 height 782
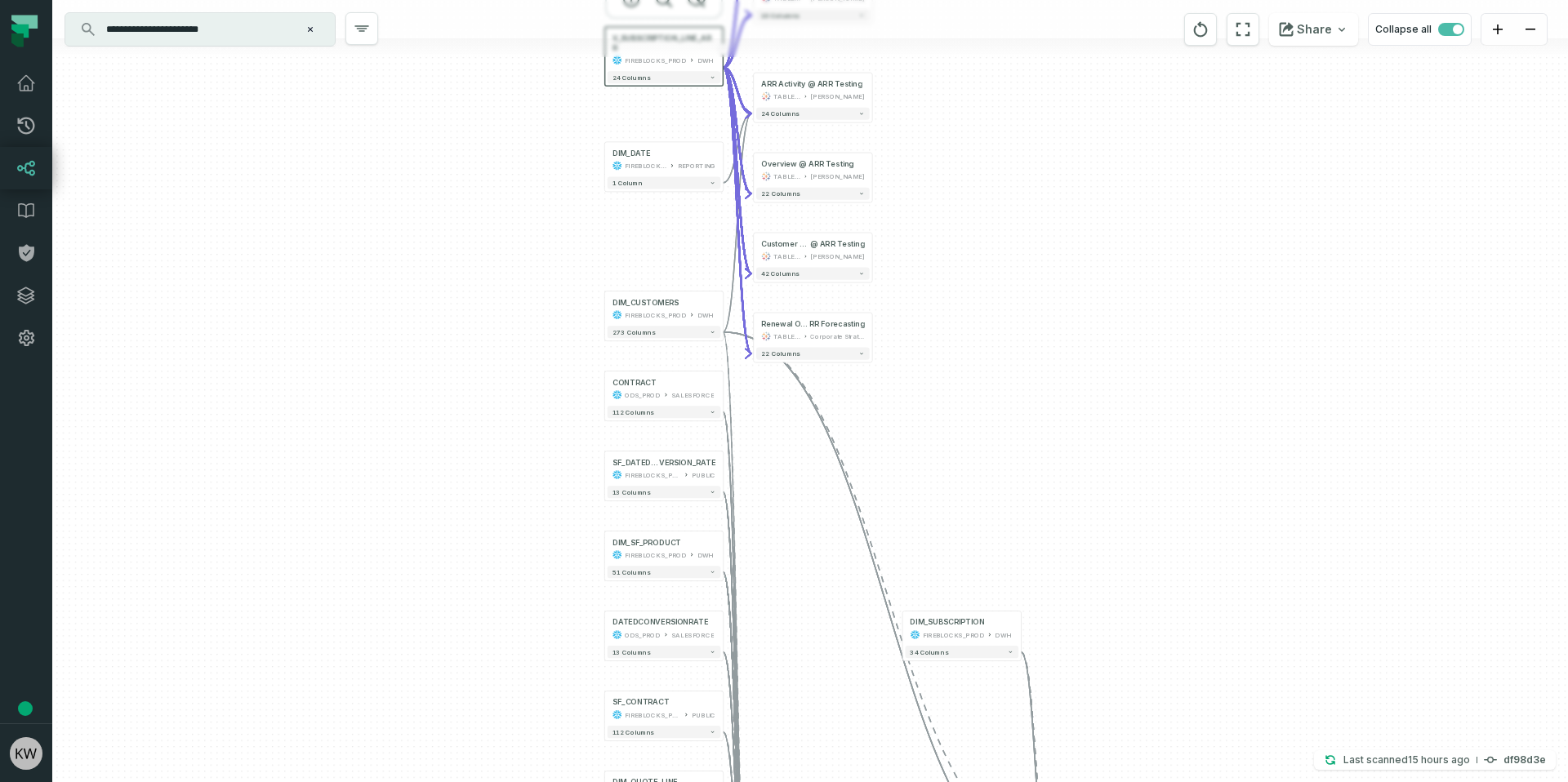
drag, startPoint x: 1260, startPoint y: 415, endPoint x: 1002, endPoint y: 282, distance: 290.3
click at [1009, 267] on div "DIM_DATE FIREBLOCKS_PROD REPORTING + 1 column + Renewal Overview @ Partnership …" at bounding box center [810, 391] width 1516 height 782
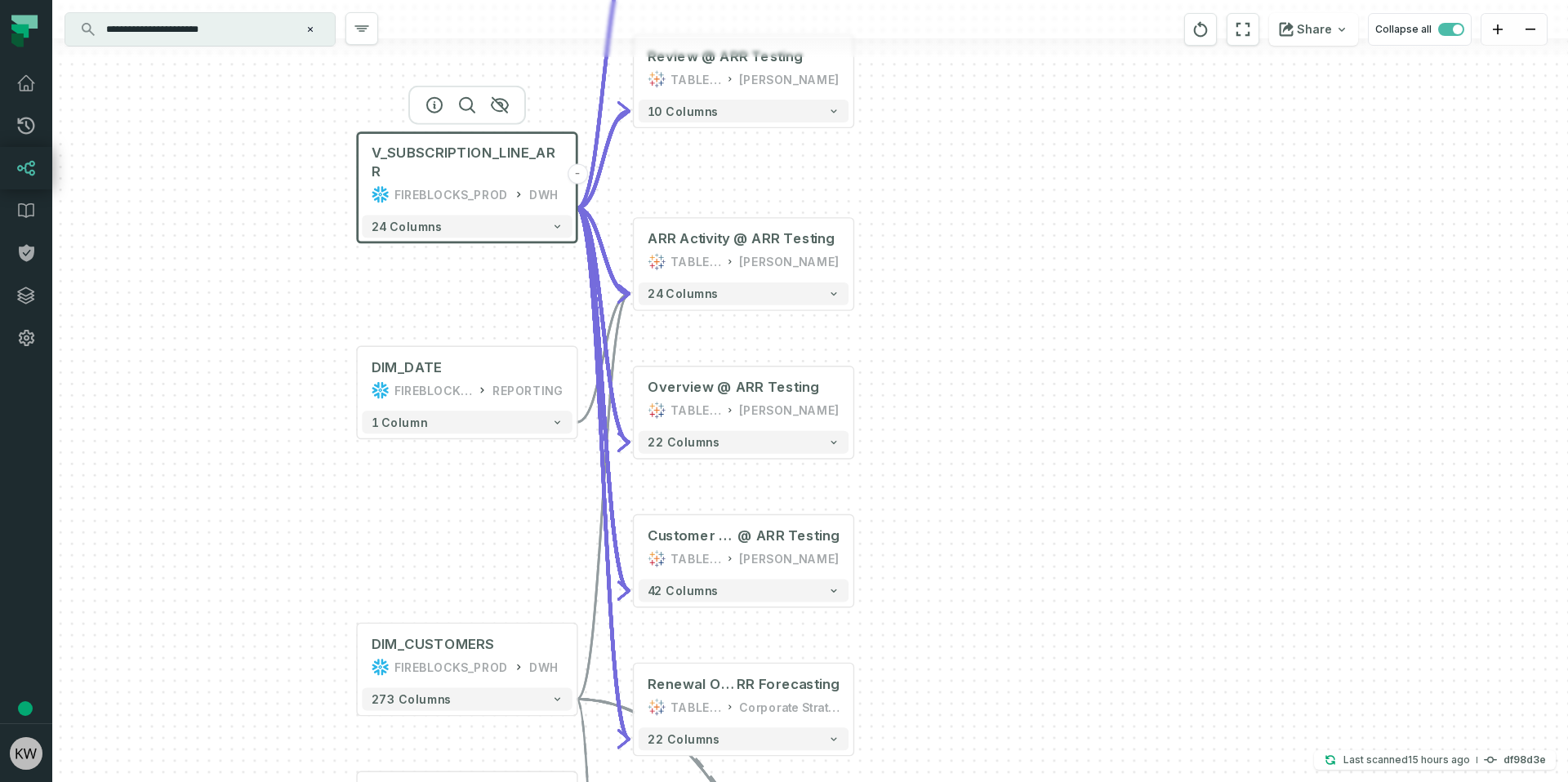
drag, startPoint x: 969, startPoint y: 268, endPoint x: 949, endPoint y: 384, distance: 117.7
click at [949, 384] on div "DIM_DATE FIREBLOCKS_PROD REPORTING + 1 column + Renewal Overview @ Partnership …" at bounding box center [810, 391] width 1516 height 782
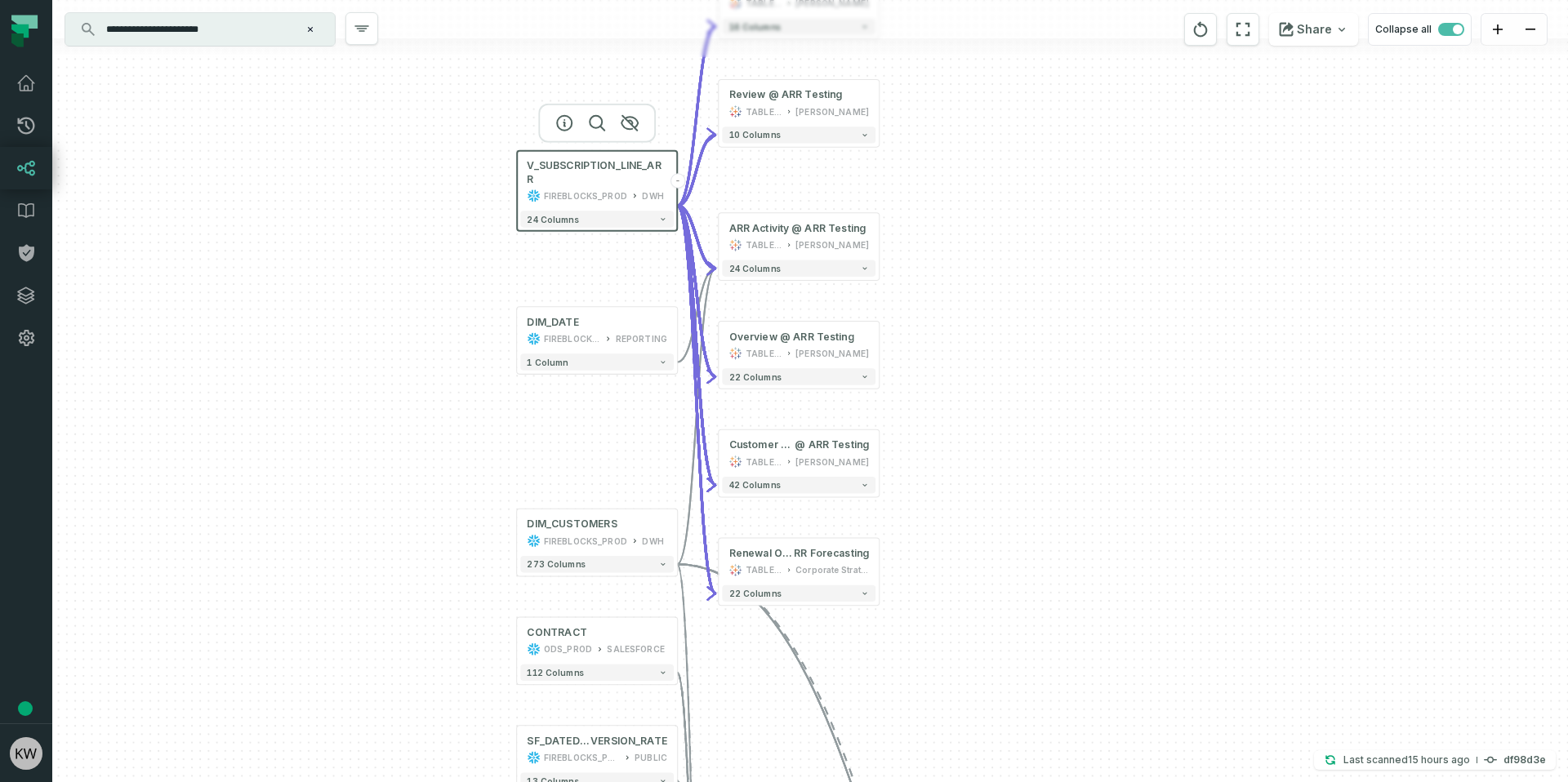
click at [973, 307] on div "DIM_DATE FIREBLOCKS_PROD REPORTING + 1 column + Renewal Overview @ Partnership …" at bounding box center [810, 391] width 1516 height 782
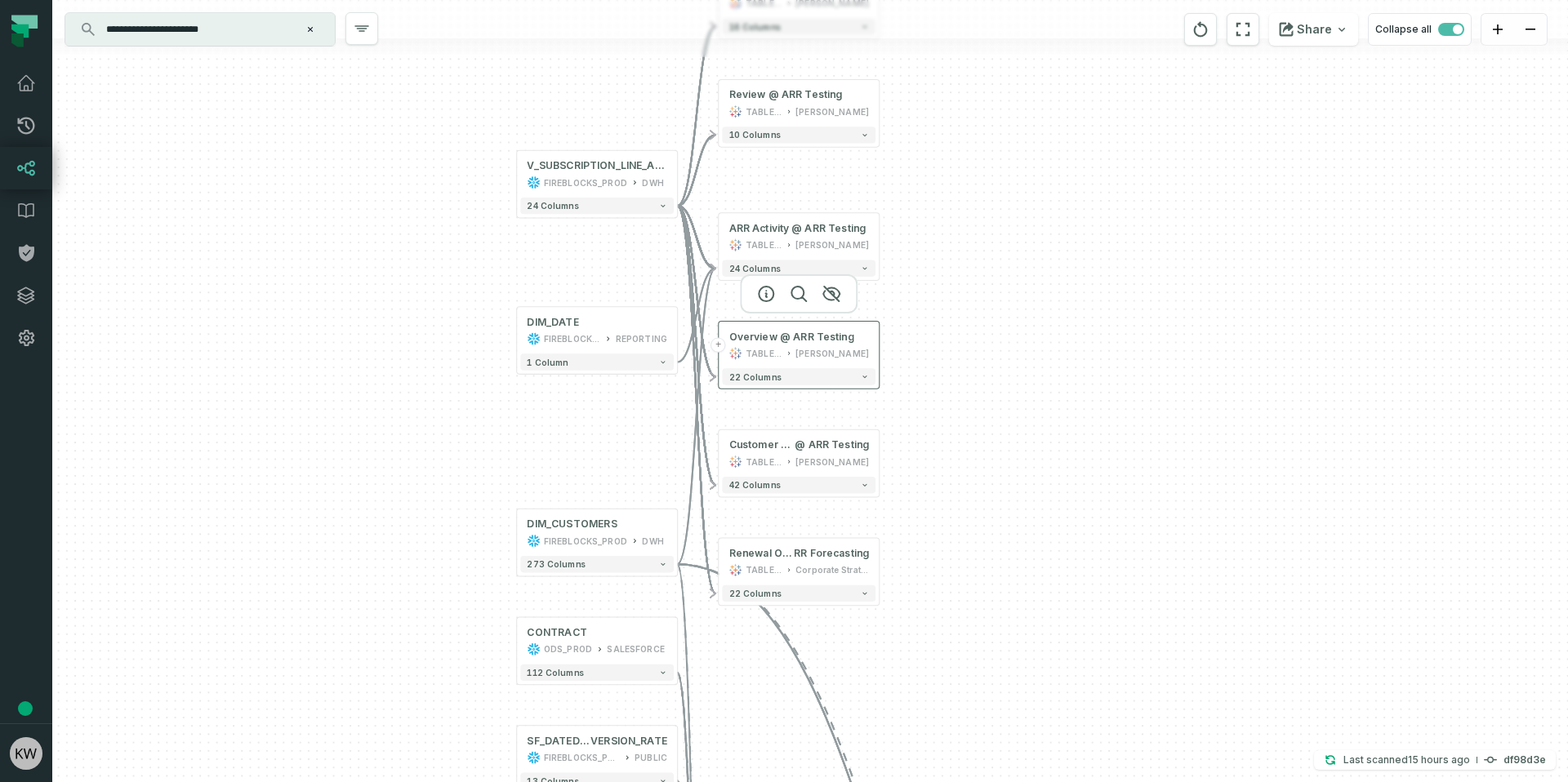
click at [803, 347] on div "[PERSON_NAME]" at bounding box center [832, 353] width 74 height 13
click at [797, 453] on div "Customer Details @ ARR Testing TABLEAU [PERSON_NAME]" at bounding box center [798, 454] width 153 height 40
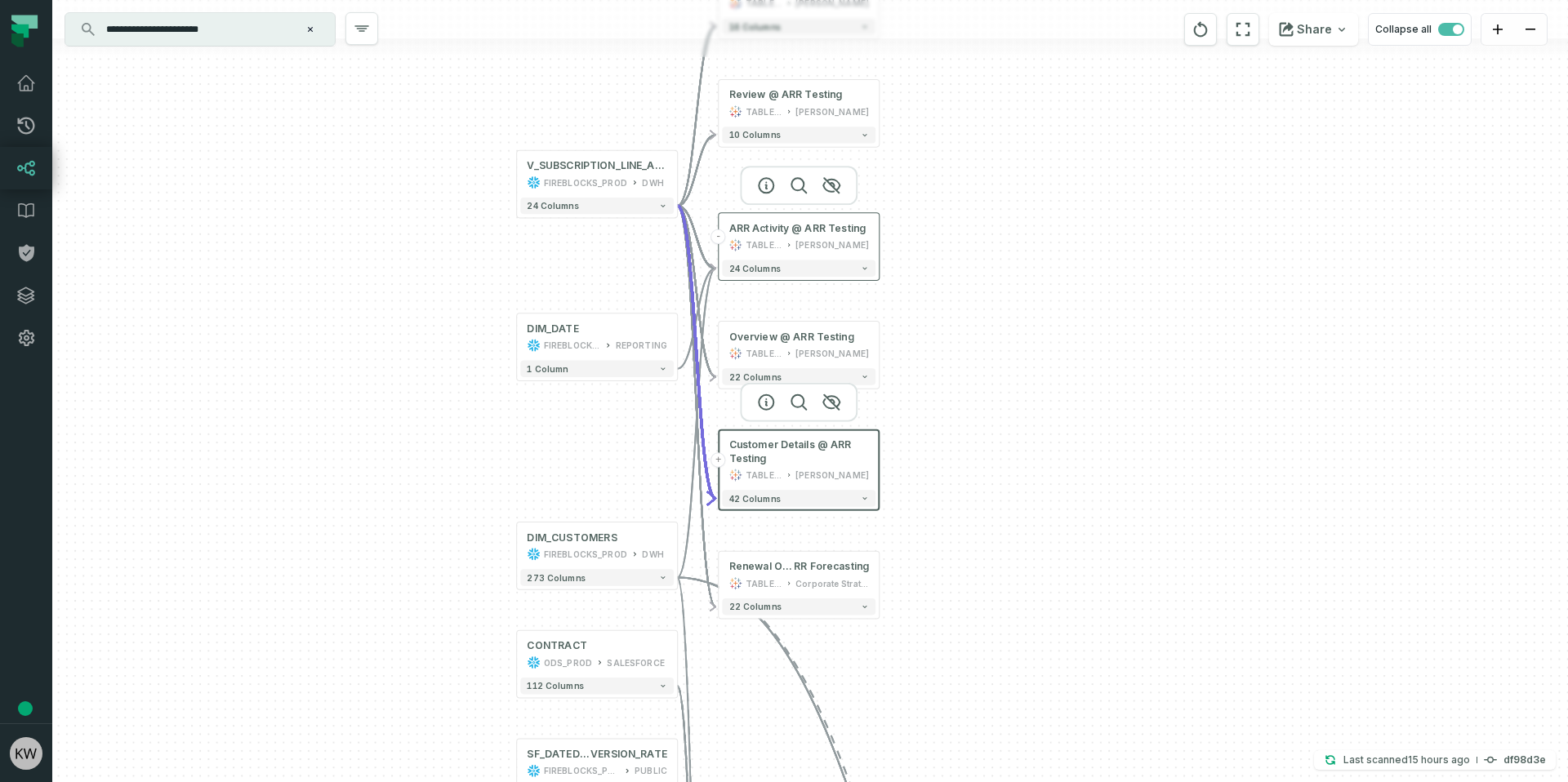
click at [830, 241] on div "[PERSON_NAME]" at bounding box center [832, 245] width 74 height 13
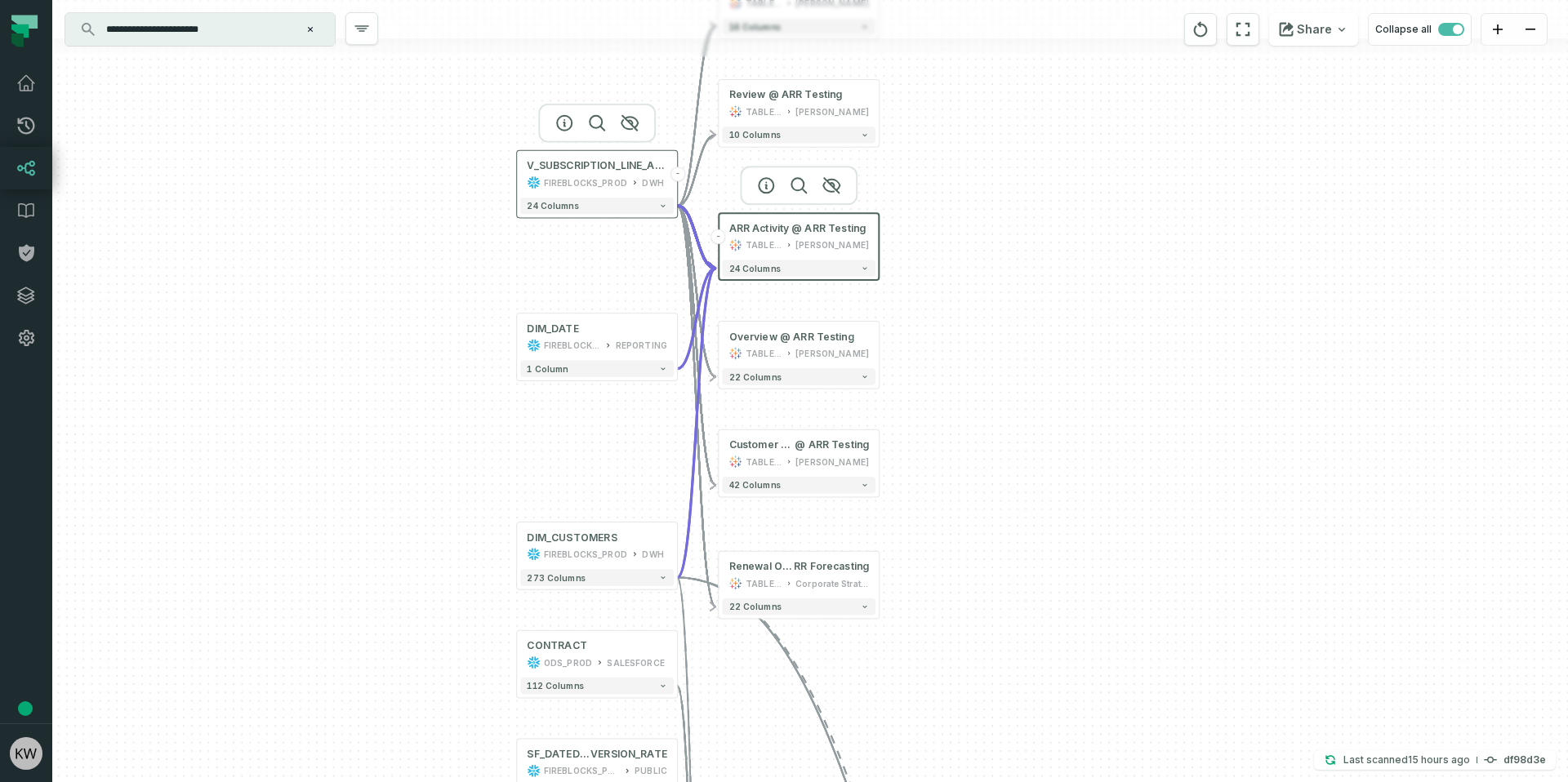
click at [676, 177] on button "-" at bounding box center [677, 174] width 15 height 15
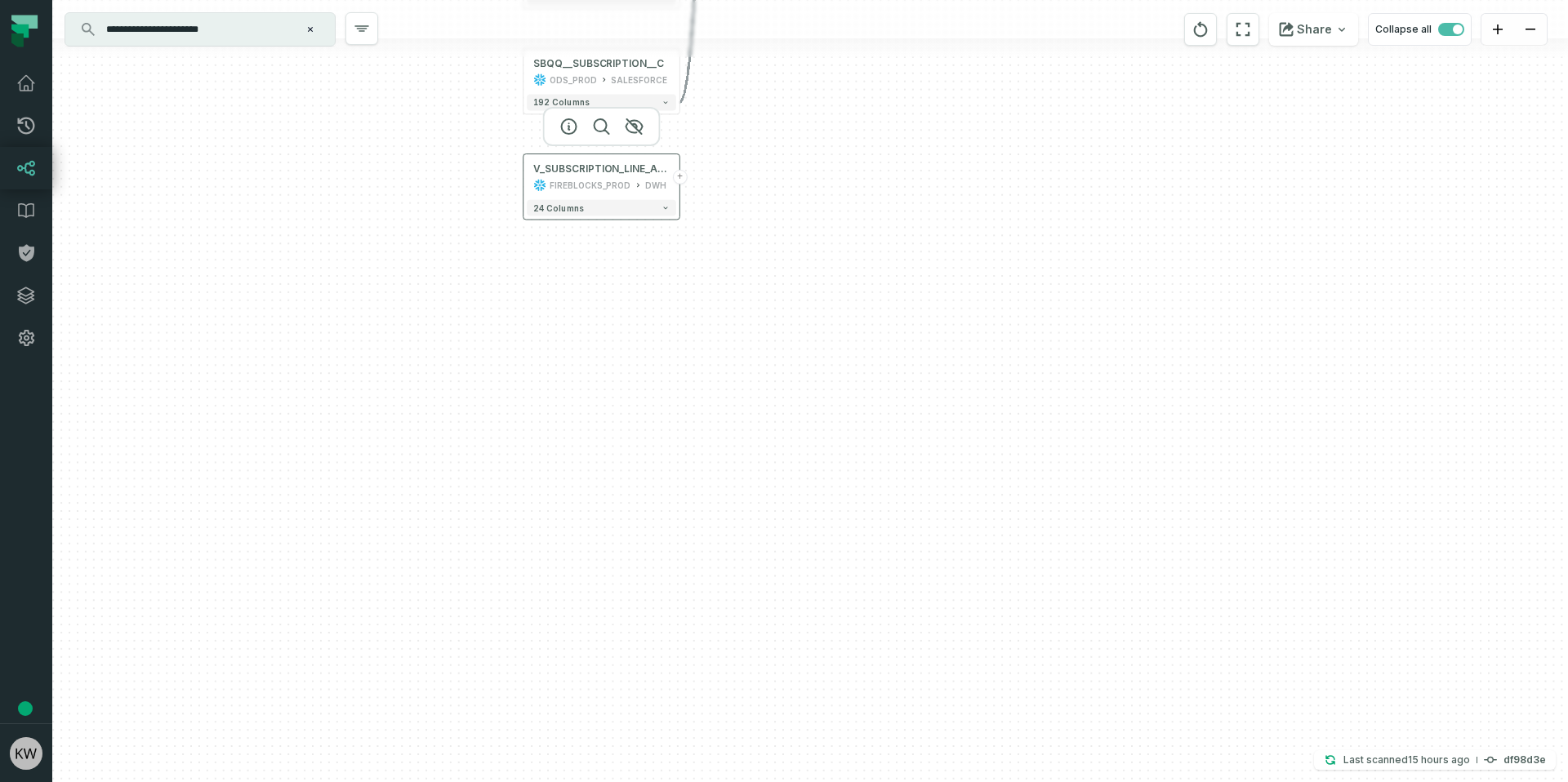
click at [680, 181] on button "+" at bounding box center [680, 177] width 15 height 15
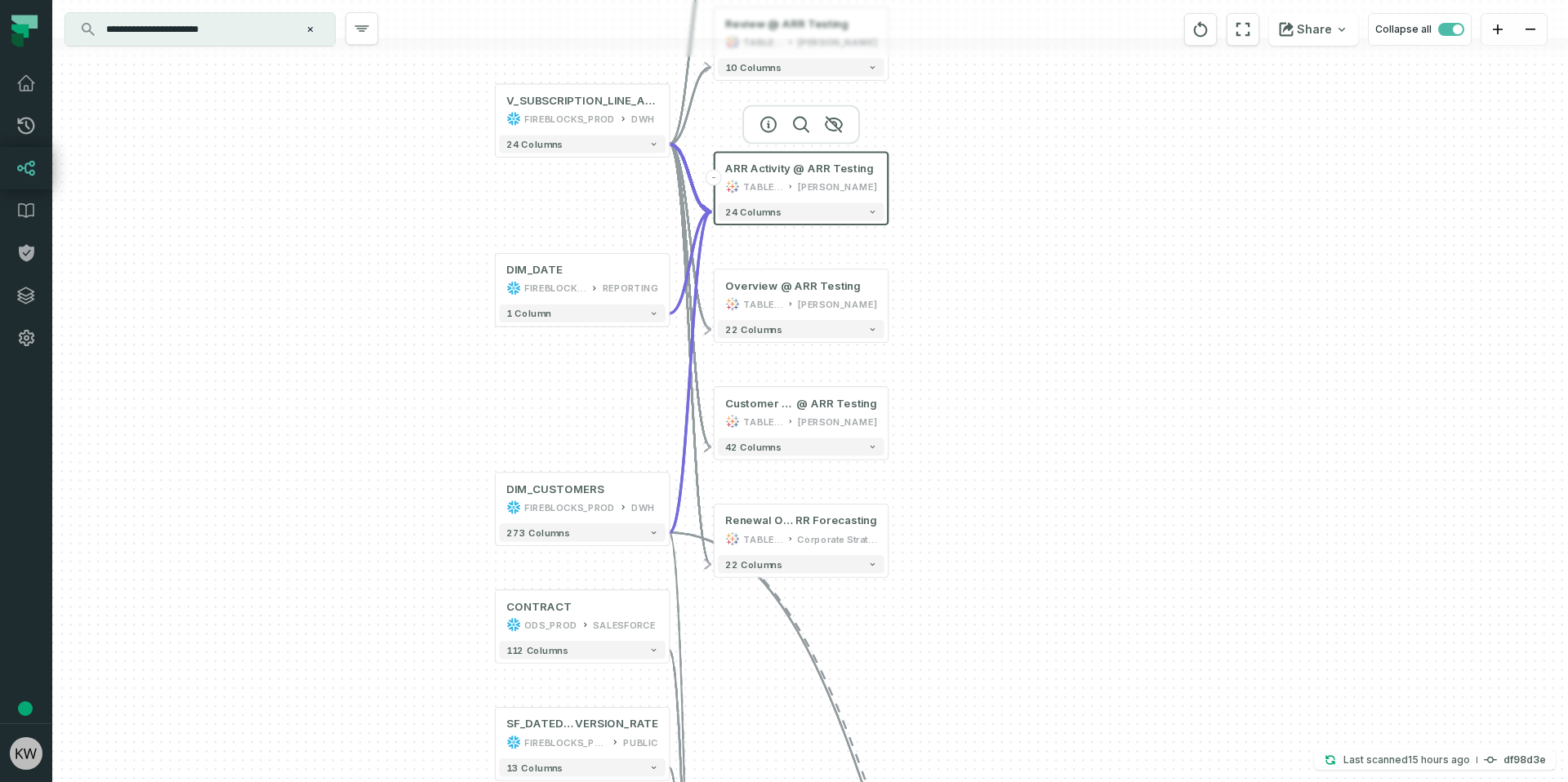
drag, startPoint x: 1257, startPoint y: 491, endPoint x: 1247, endPoint y: 285, distance: 206.2
click at [1247, 285] on div "+ Renewal Overview @ Partnership Renewal A RR Forecasting TABLEAU Corporate Str…" at bounding box center [810, 391] width 1516 height 782
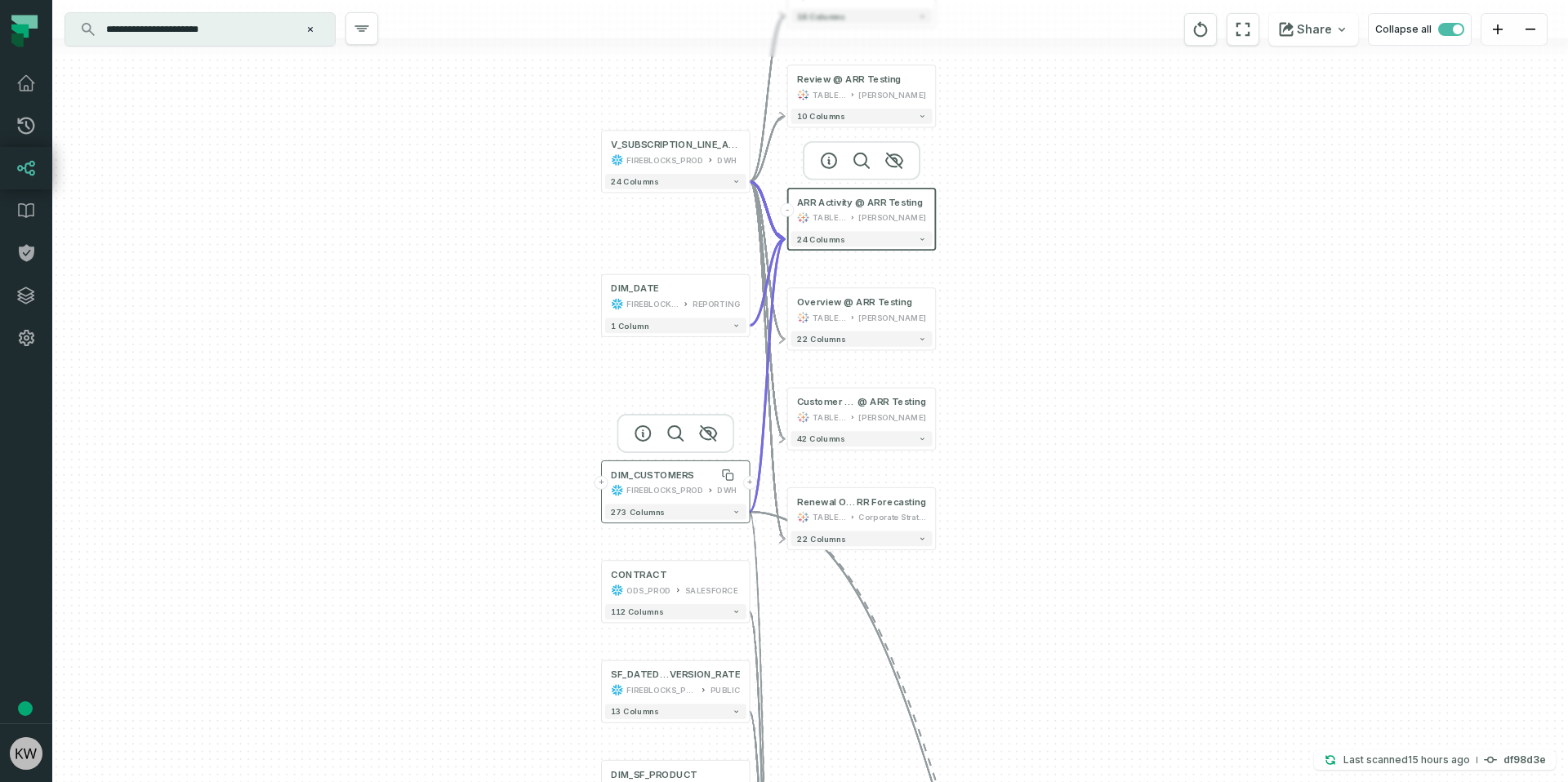
click at [655, 481] on div "DIM_CUSTOMERS" at bounding box center [653, 474] width 83 height 12
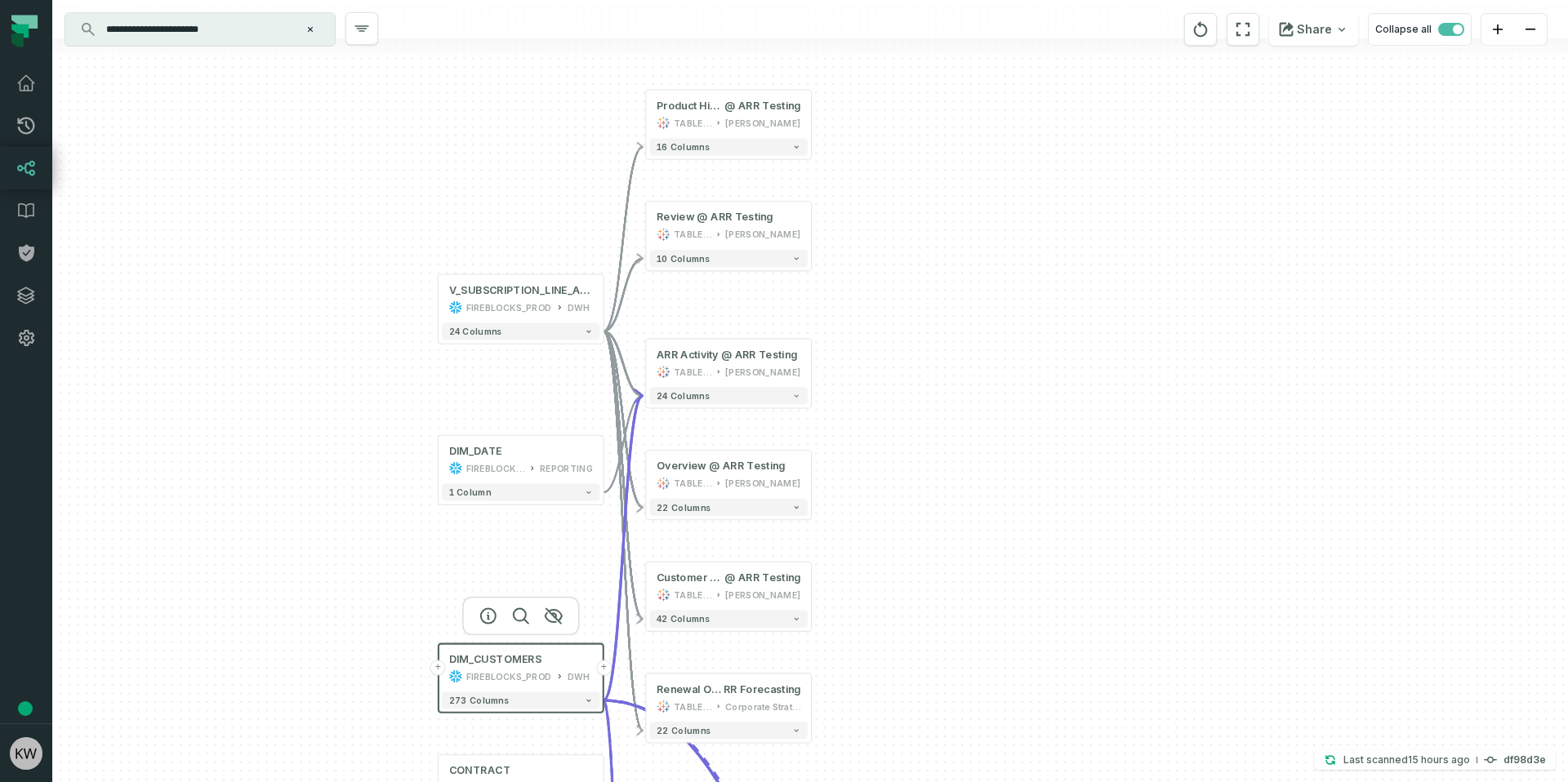
drag, startPoint x: 1013, startPoint y: 577, endPoint x: 983, endPoint y: 658, distance: 86.4
click at [983, 658] on div "+ Renewal Overview @ Partnership Renewal A RR Forecasting TABLEAU Corporate Str…" at bounding box center [810, 391] width 1516 height 782
click at [646, 362] on button "-" at bounding box center [645, 362] width 16 height 16
click at [716, 715] on div "Renewal Overview @ Partnership Renewal A RR Forecasting TABLEAU Corporate Strat…" at bounding box center [728, 697] width 158 height 41
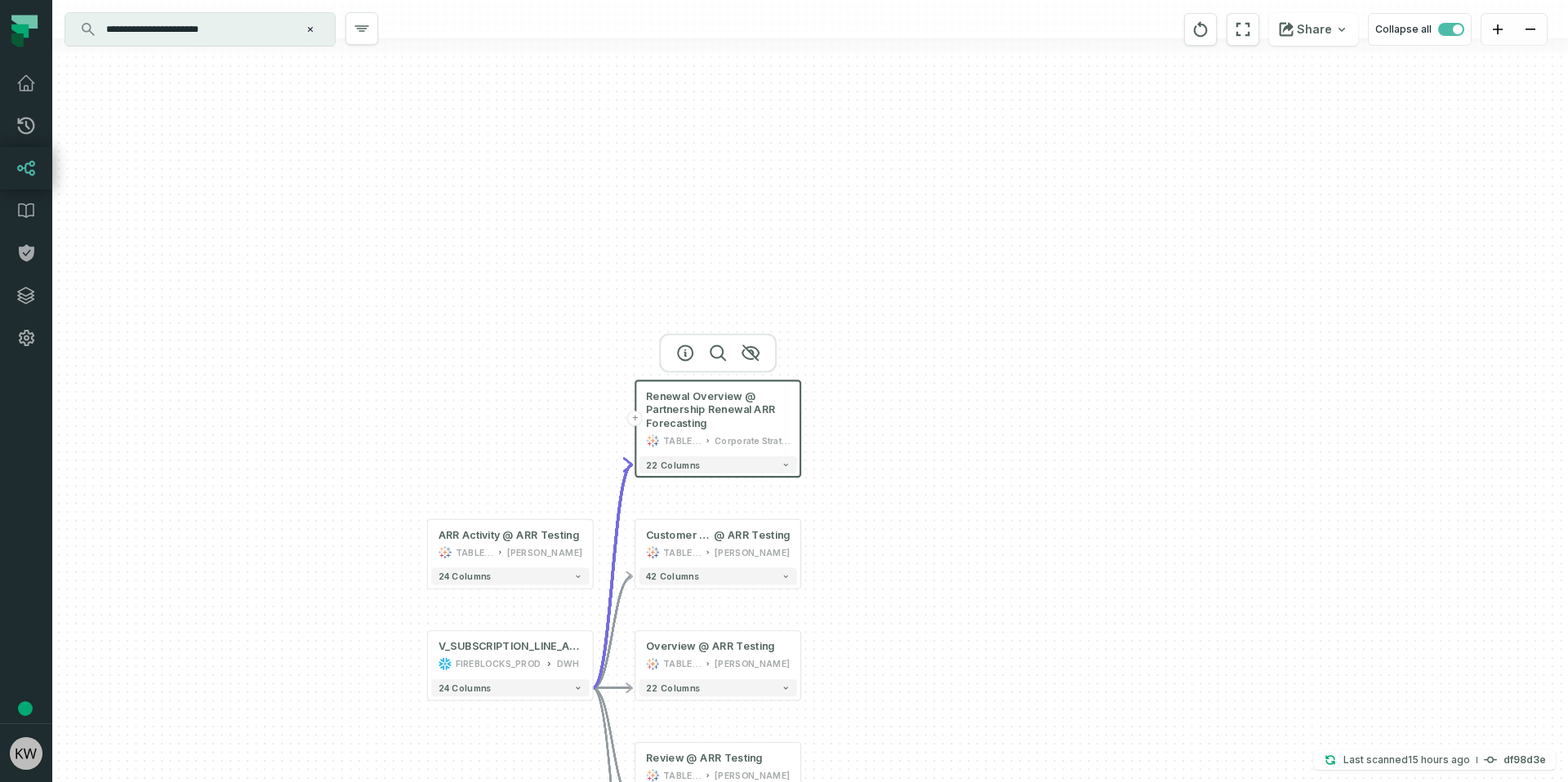
drag, startPoint x: 928, startPoint y: 468, endPoint x: 925, endPoint y: 294, distance: 174.0
click at [926, 304] on div "+ Renewal Overview @ Partnership Renewal ARR Forecasting TABLEAU Corporate Stra…" at bounding box center [810, 391] width 1516 height 782
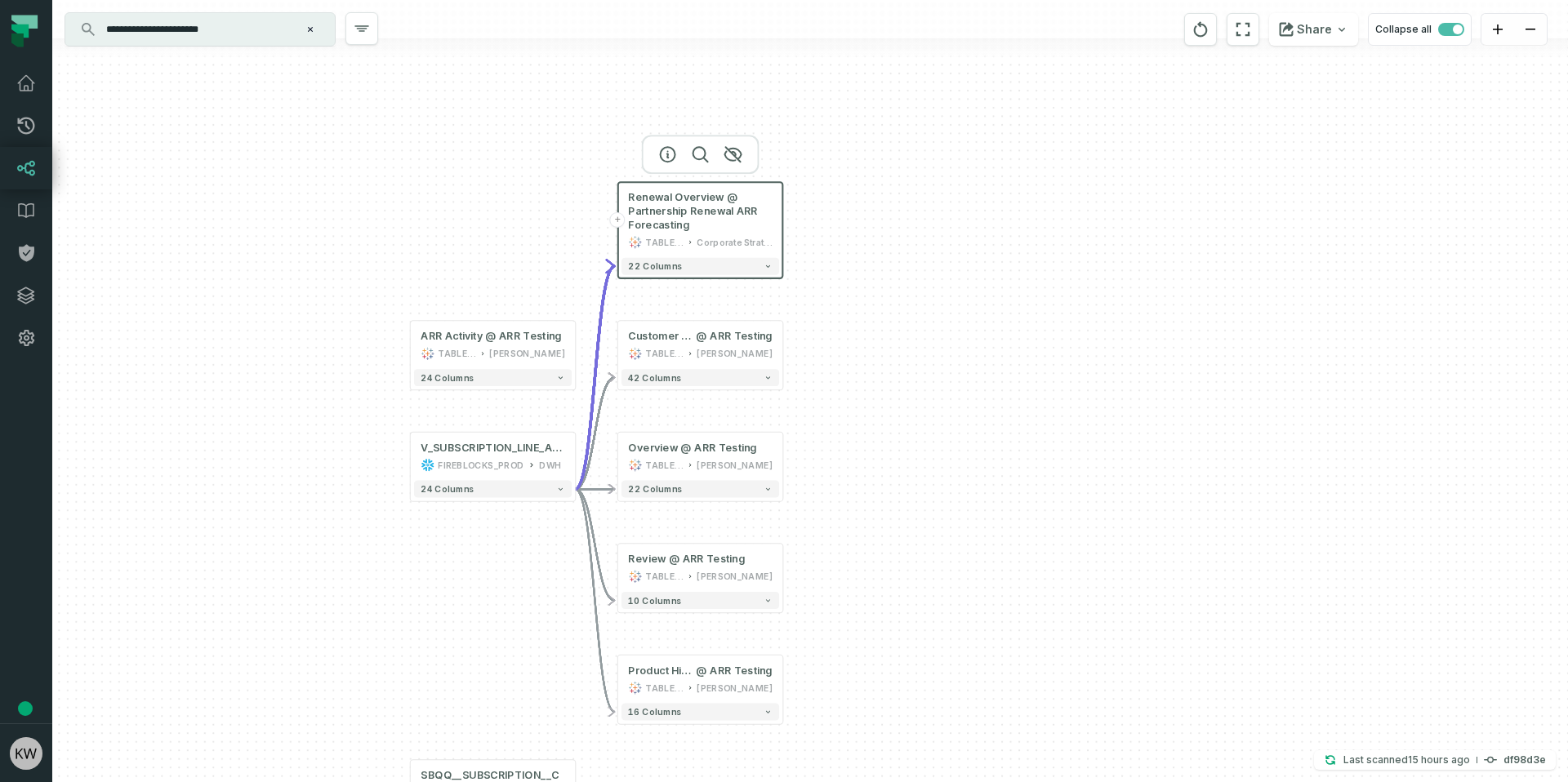
drag, startPoint x: 921, startPoint y: 284, endPoint x: 873, endPoint y: 247, distance: 60.6
click at [917, 262] on div "+ Renewal Overview @ Partnership Renewal ARR Forecasting TABLEAU Corporate Stra…" at bounding box center [810, 391] width 1516 height 782
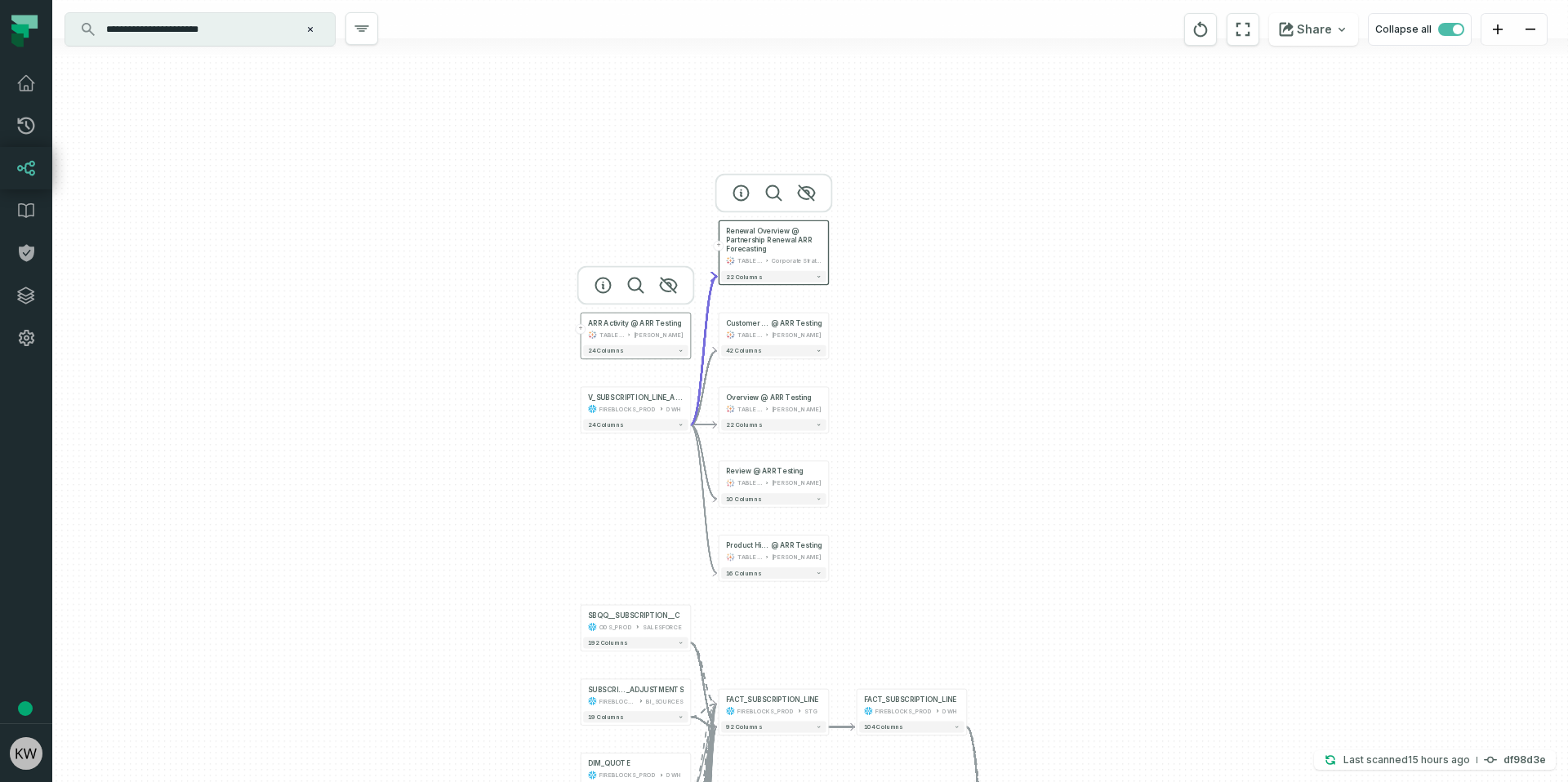
click at [625, 337] on div "TABLEAU [PERSON_NAME]" at bounding box center [635, 334] width 95 height 9
click at [578, 329] on button "+" at bounding box center [580, 329] width 11 height 11
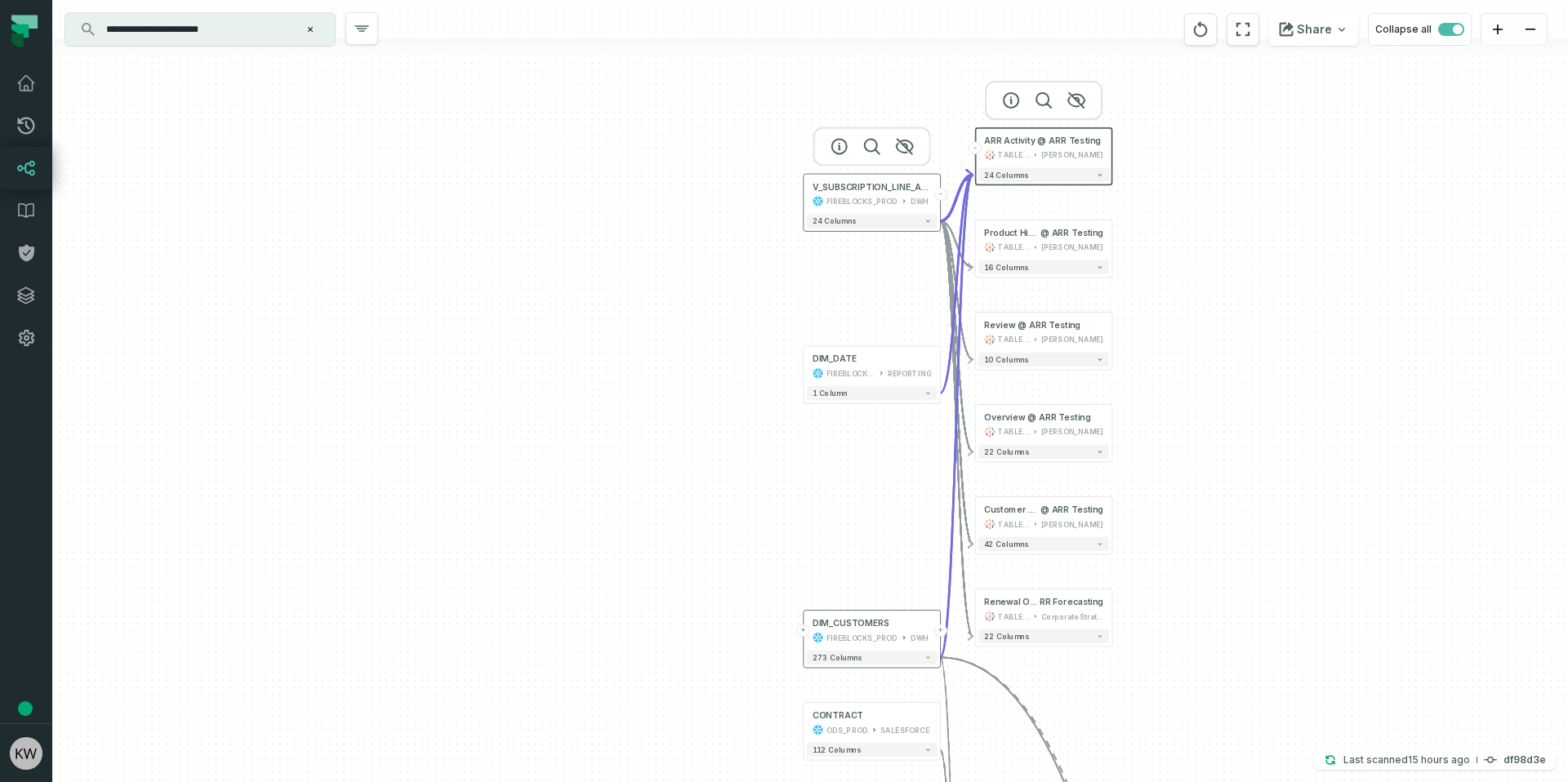
click at [939, 191] on button "-" at bounding box center [940, 194] width 13 height 13
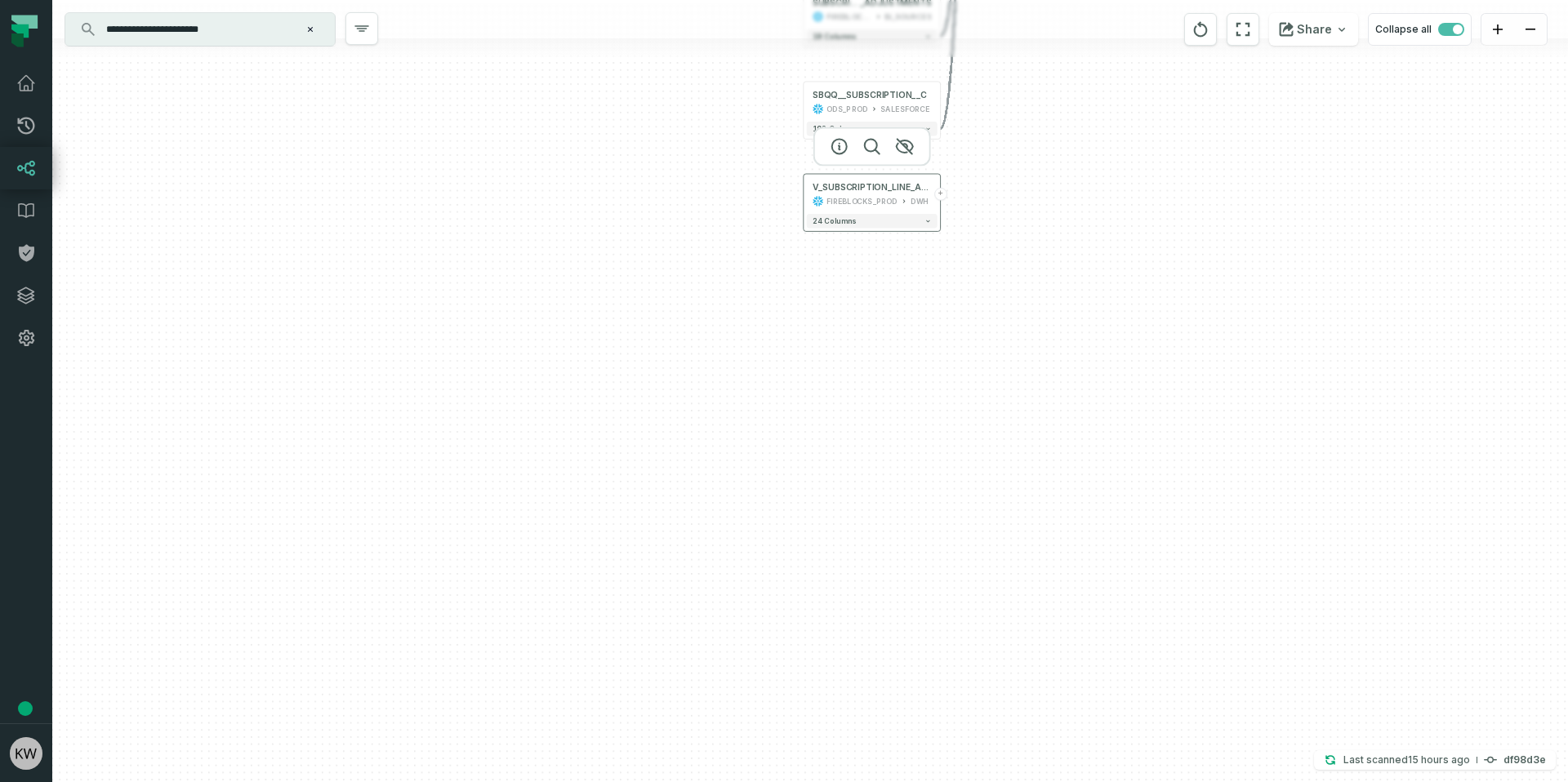
click at [939, 194] on button "+" at bounding box center [940, 194] width 13 height 13
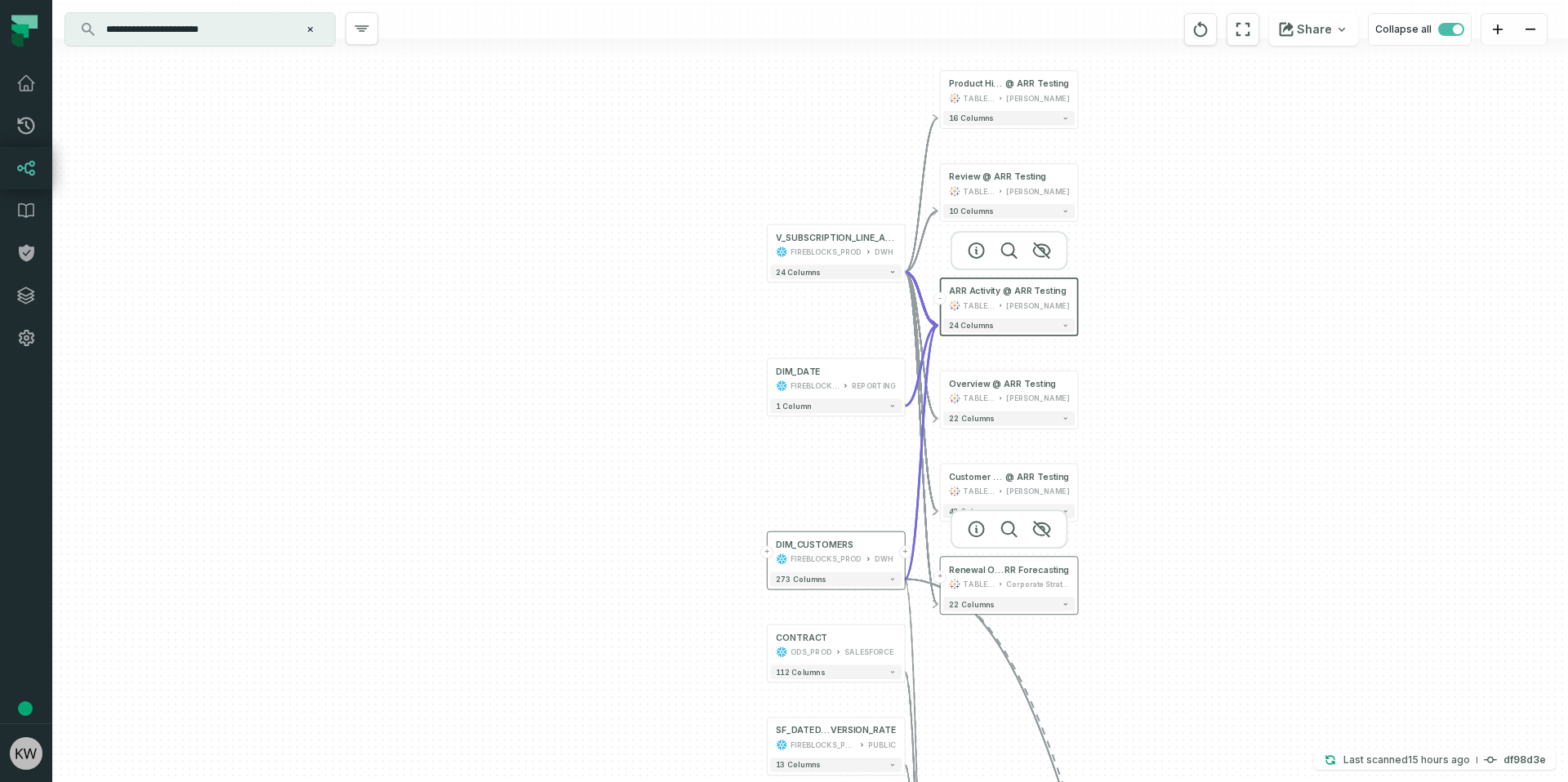
click at [988, 590] on div "TABLEAU" at bounding box center [979, 585] width 32 height 12
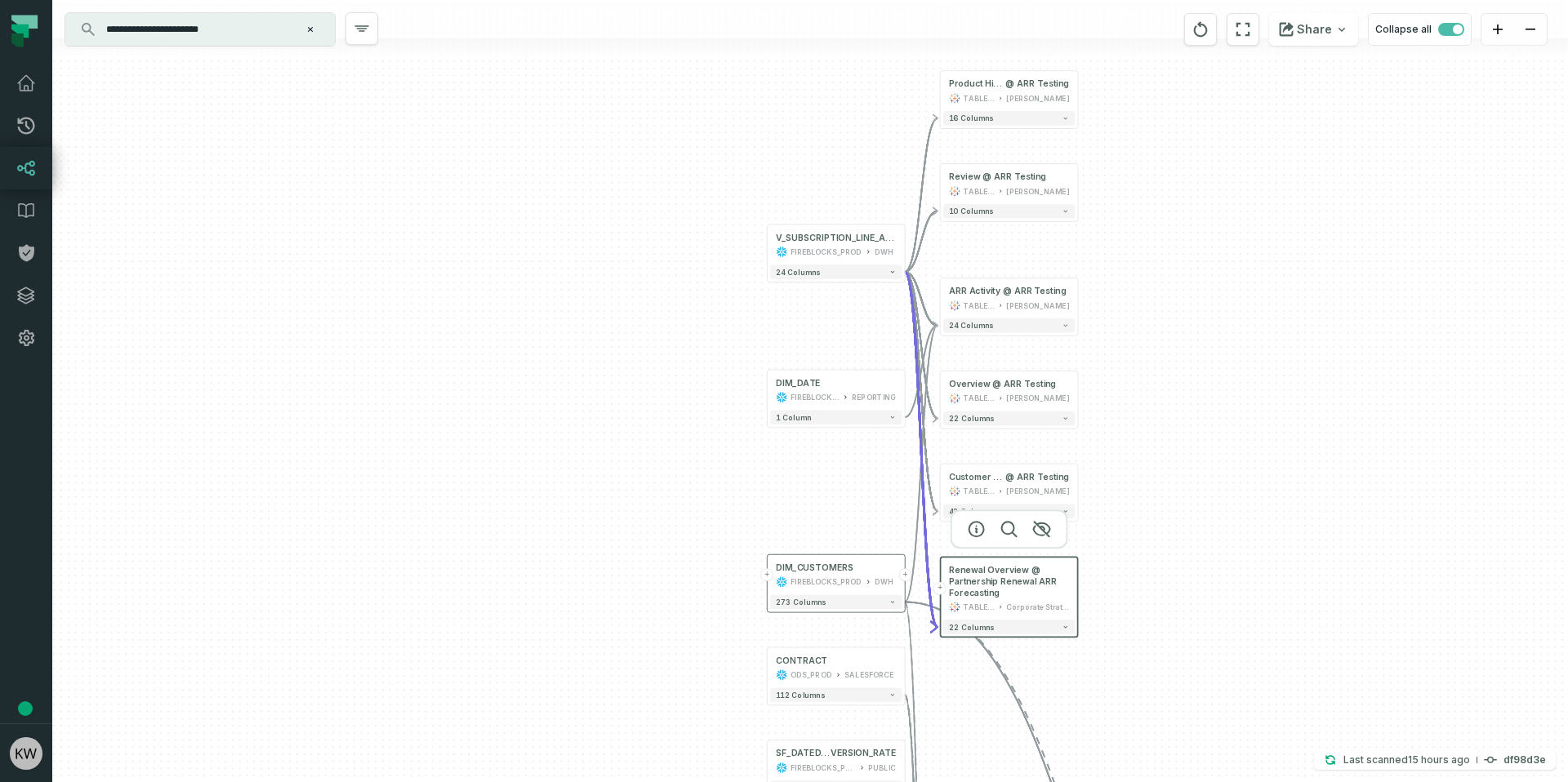
click at [942, 588] on button "+" at bounding box center [939, 589] width 13 height 13
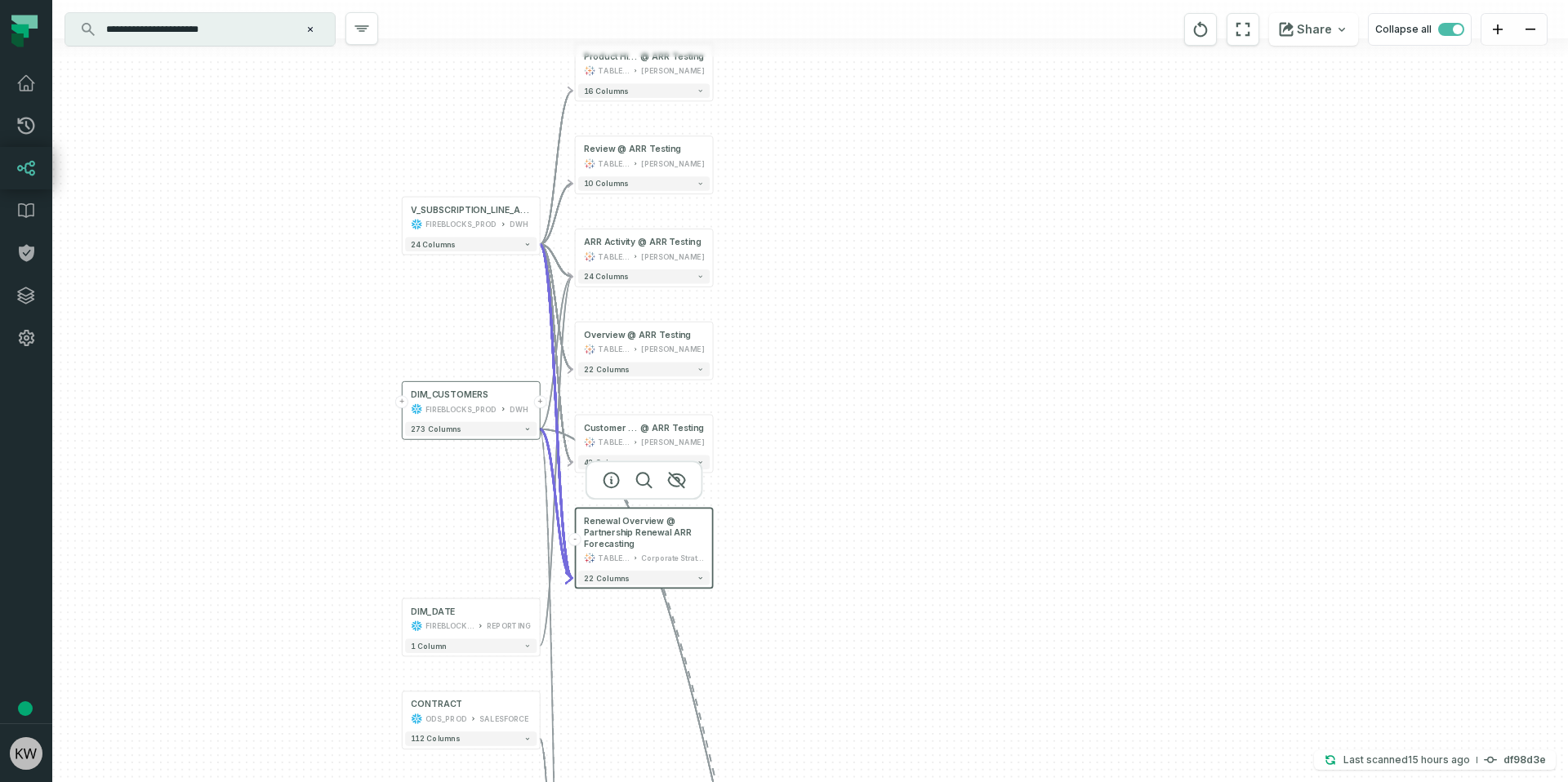
drag, startPoint x: 1352, startPoint y: 571, endPoint x: 986, endPoint y: 522, distance: 369.3
click at [986, 522] on div "- Renewal Overview @ Partnership Renewal ARR Forecasting TABLEAU Corporate Stra…" at bounding box center [810, 391] width 1516 height 782
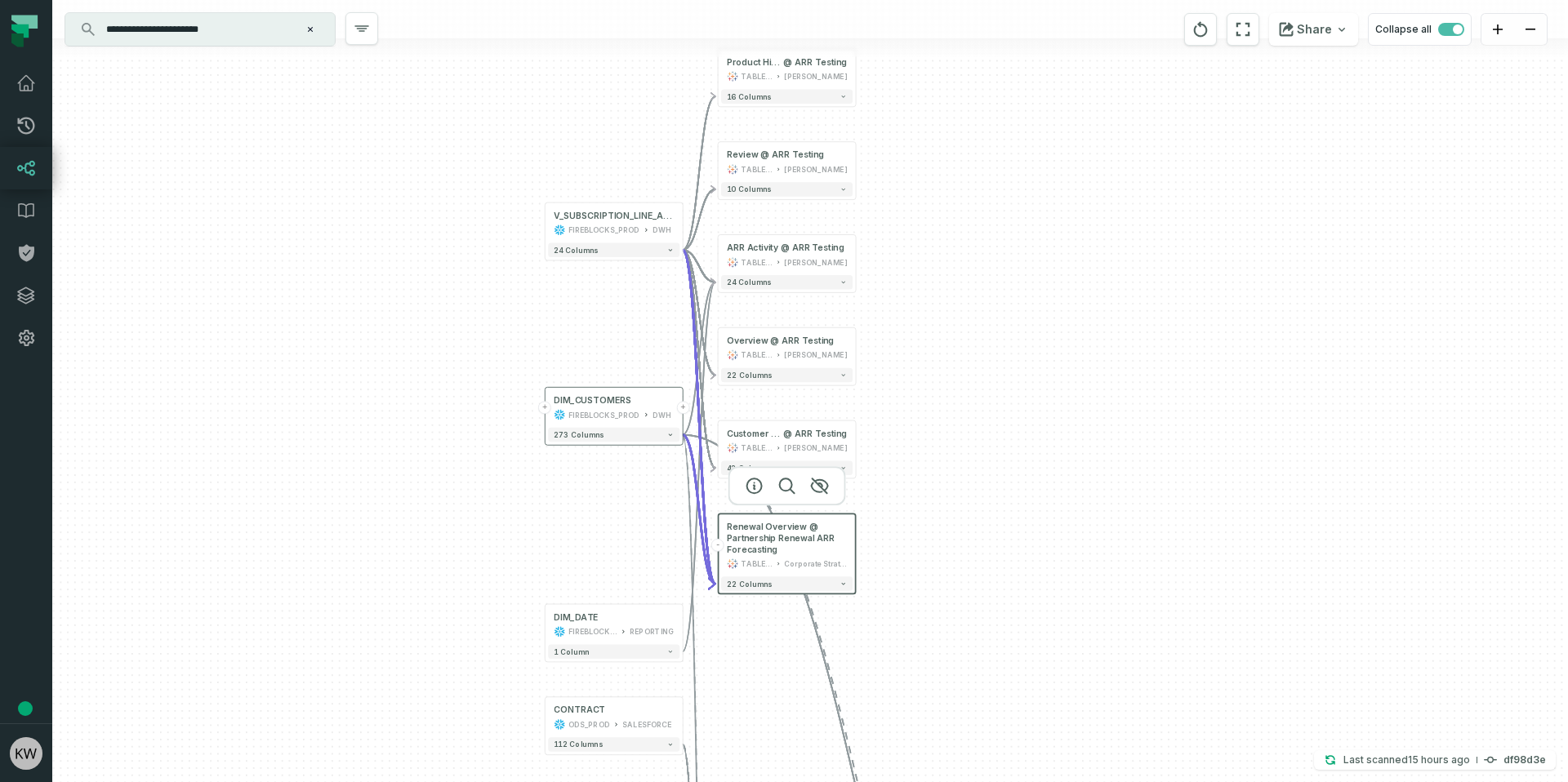
drag, startPoint x: 986, startPoint y: 522, endPoint x: 1087, endPoint y: 503, distance: 102.8
click at [1129, 527] on div "- Renewal Overview @ Partnership Renewal ARR Forecasting TABLEAU Corporate Stra…" at bounding box center [810, 391] width 1516 height 782
click at [718, 546] on button "-" at bounding box center [718, 546] width 13 height 13
click at [677, 218] on button "+" at bounding box center [682, 223] width 13 height 13
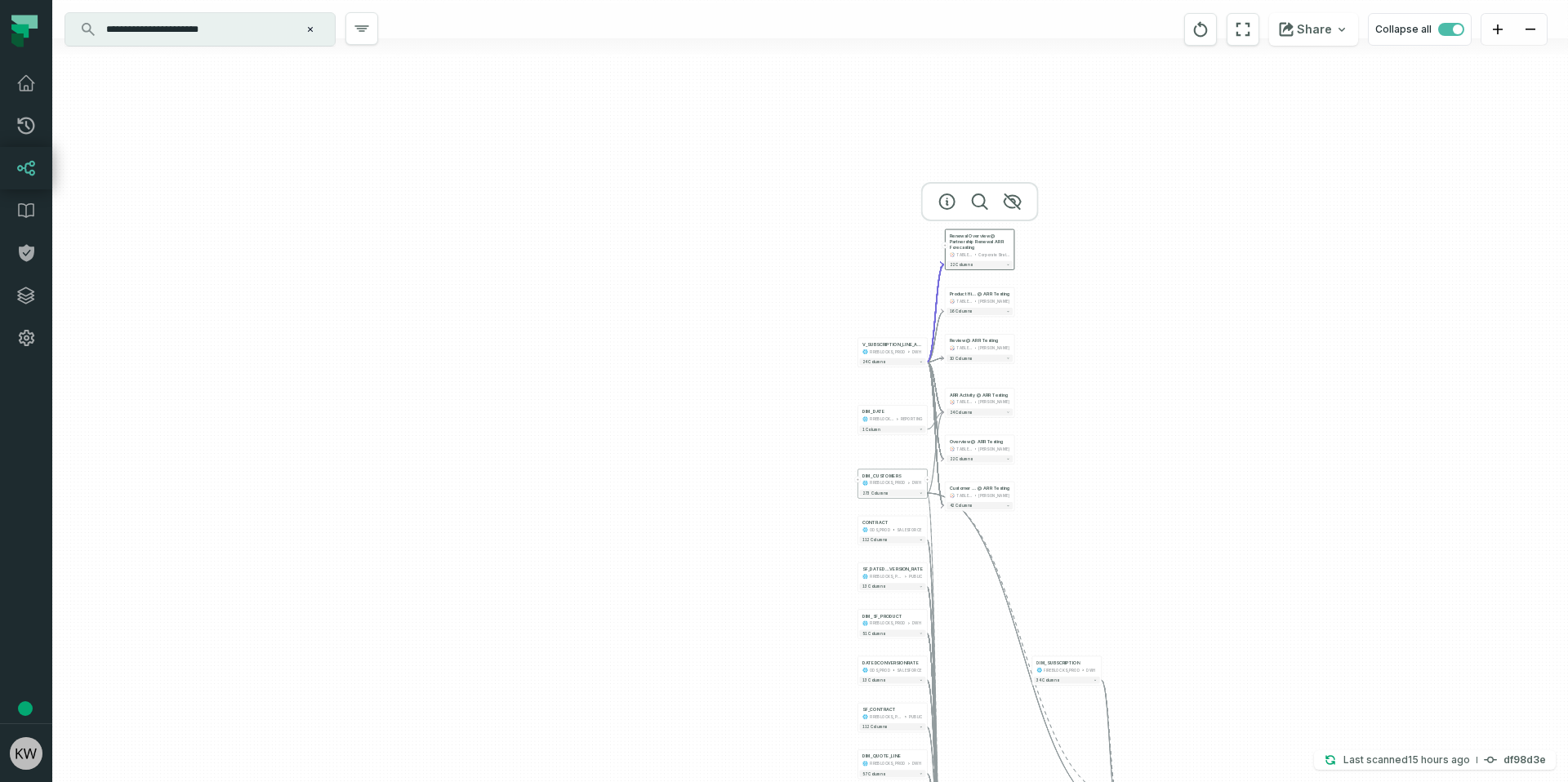
click at [929, 350] on icon "Edge from e6f9d2480bf7982d52577cd53b5ee727 to 6acd43765437ef0a8f967ac106365770" at bounding box center [935, 313] width 17 height 97
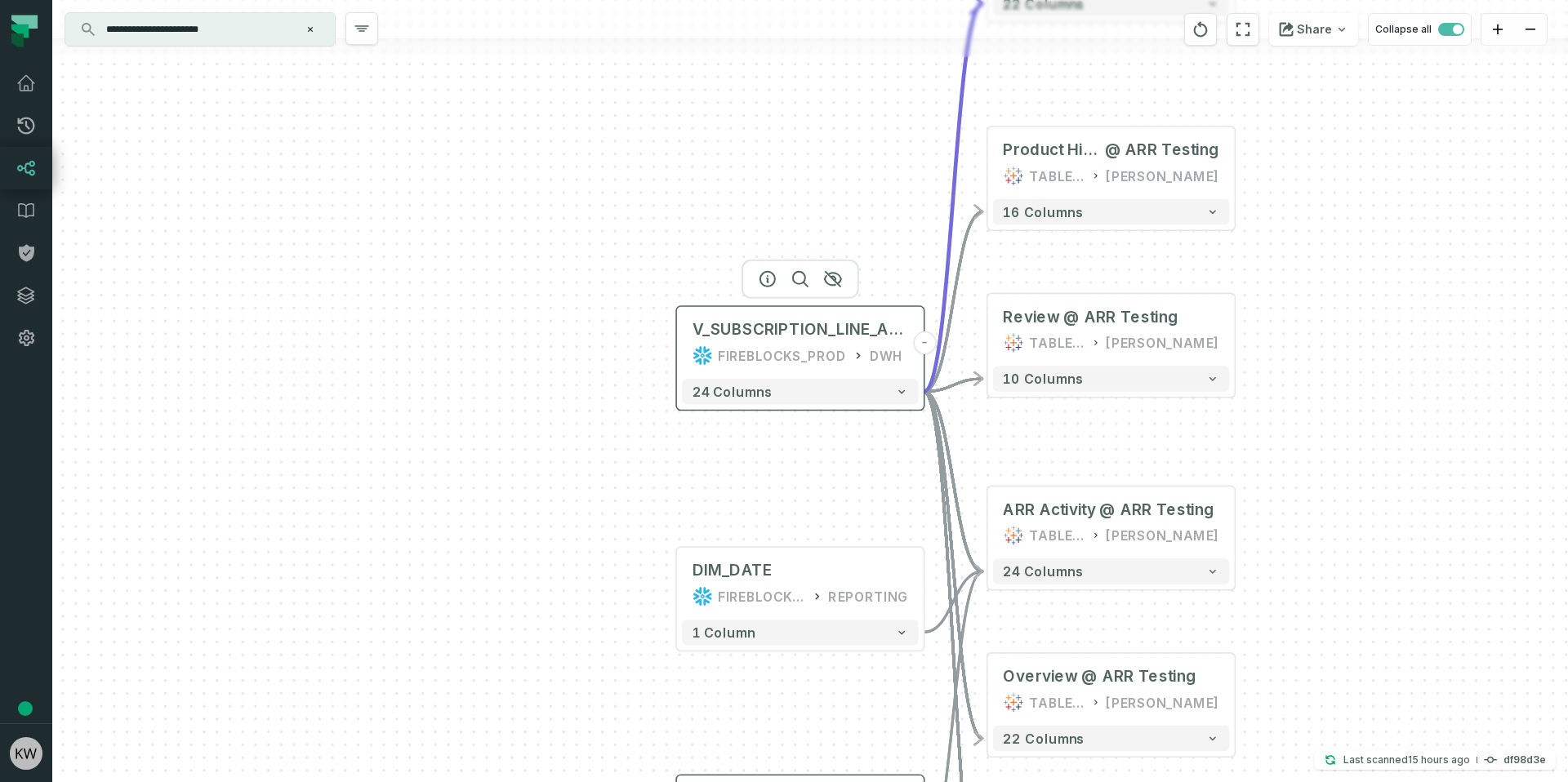
click at [881, 342] on div "V_SUBSCRIPTION_LINE_ARR FIREBLOCKS_PROD DWH" at bounding box center [799, 342] width 236 height 62
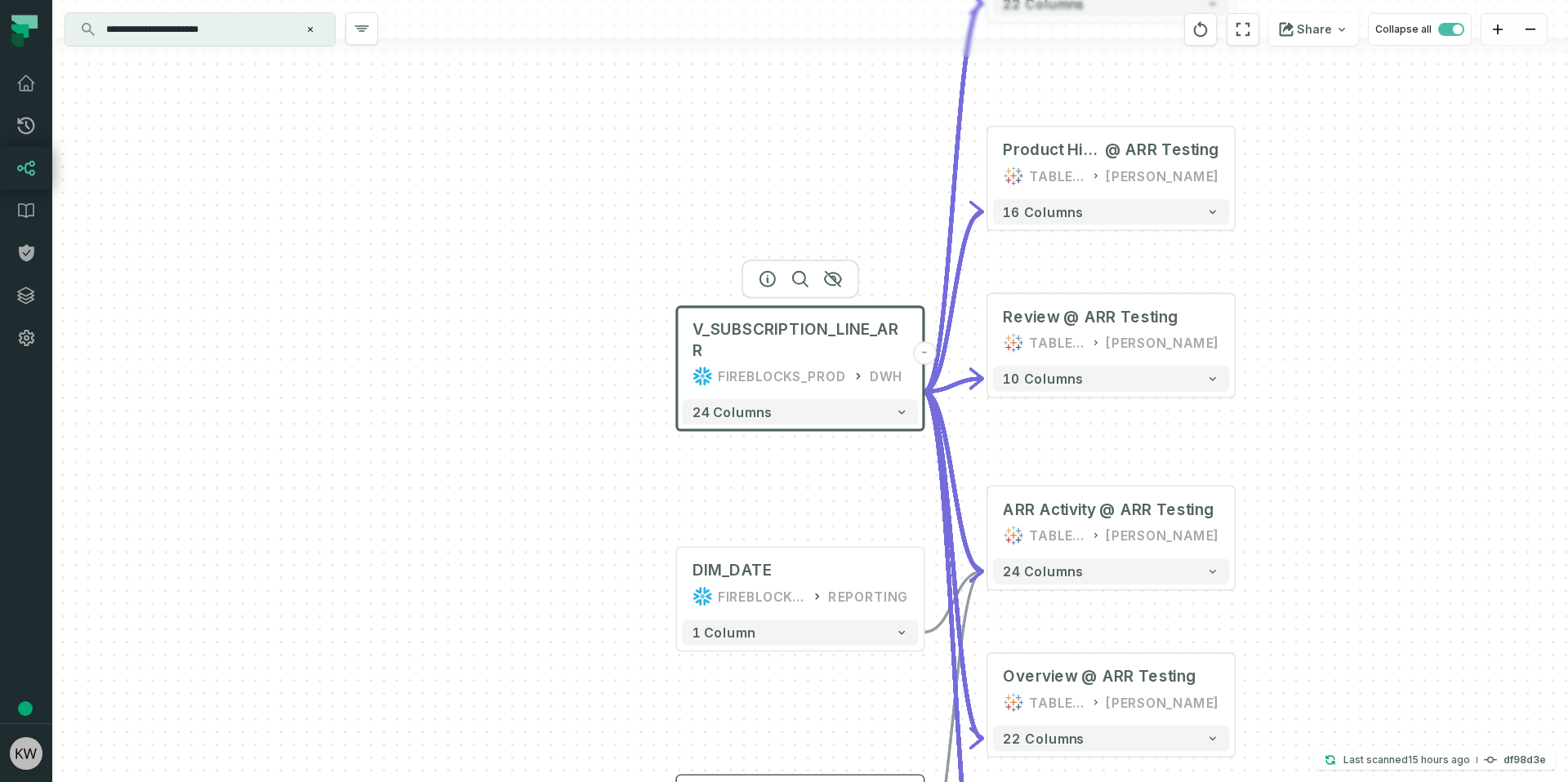
click at [918, 346] on button "-" at bounding box center [925, 353] width 23 height 23
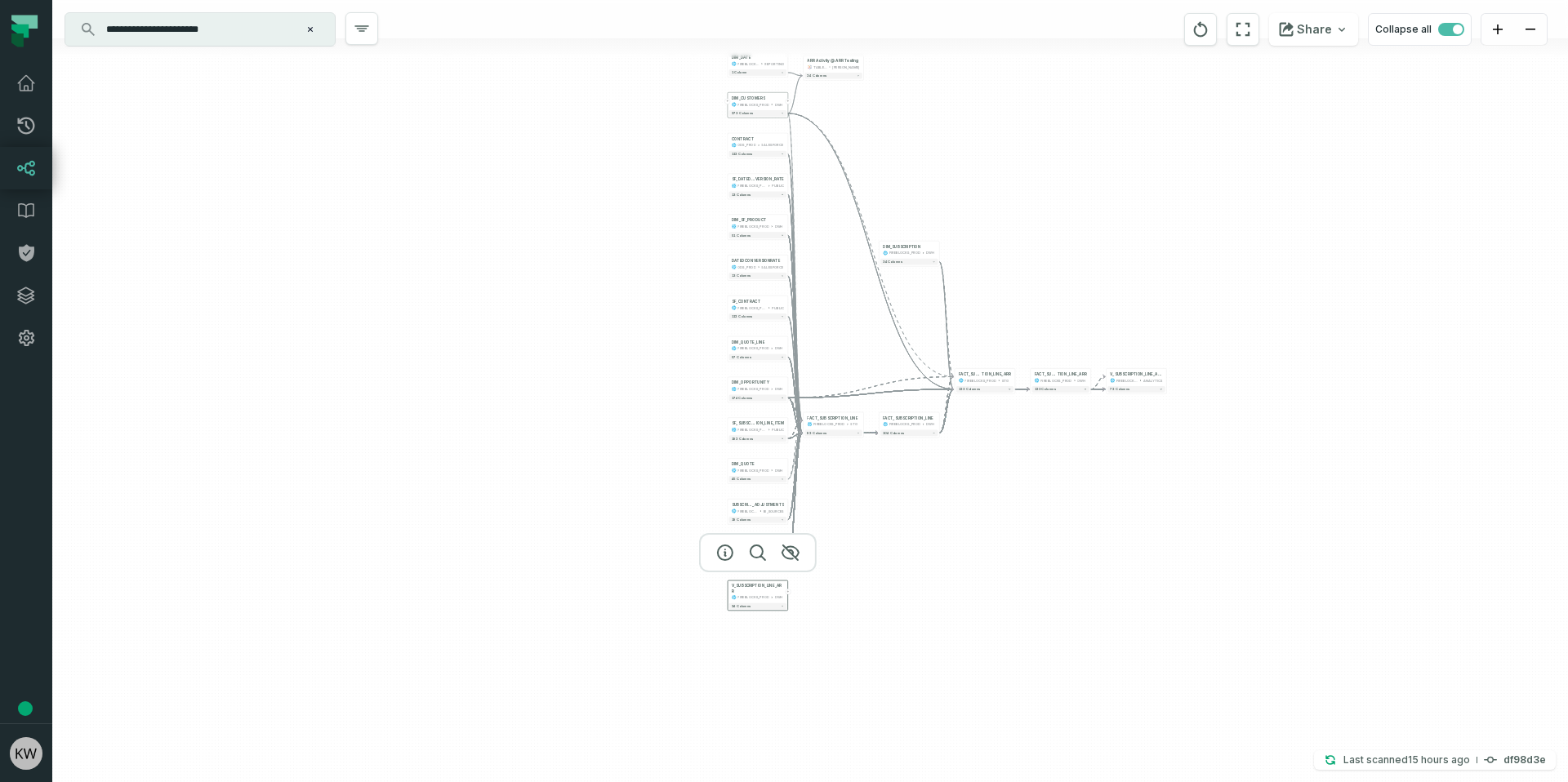
drag, startPoint x: 1196, startPoint y: 410, endPoint x: 966, endPoint y: 585, distance: 289.0
click at [966, 585] on div "DIM_DATE FIREBLOCKS_PROD REPORTING + 1 column + ARR Activity @ ARR Testing TABL…" at bounding box center [810, 391] width 1516 height 782
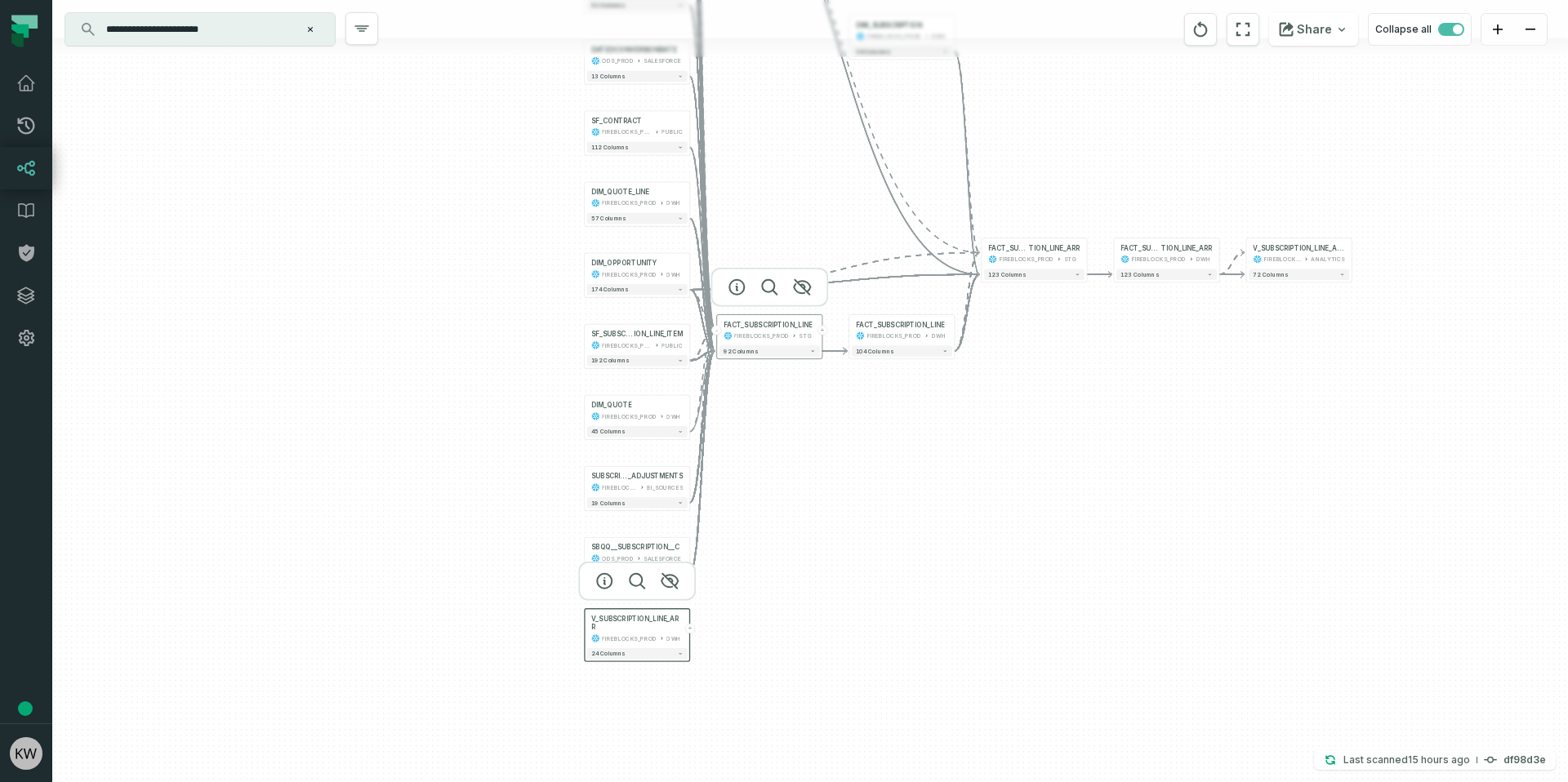
click at [717, 330] on button "-" at bounding box center [717, 330] width 10 height 10
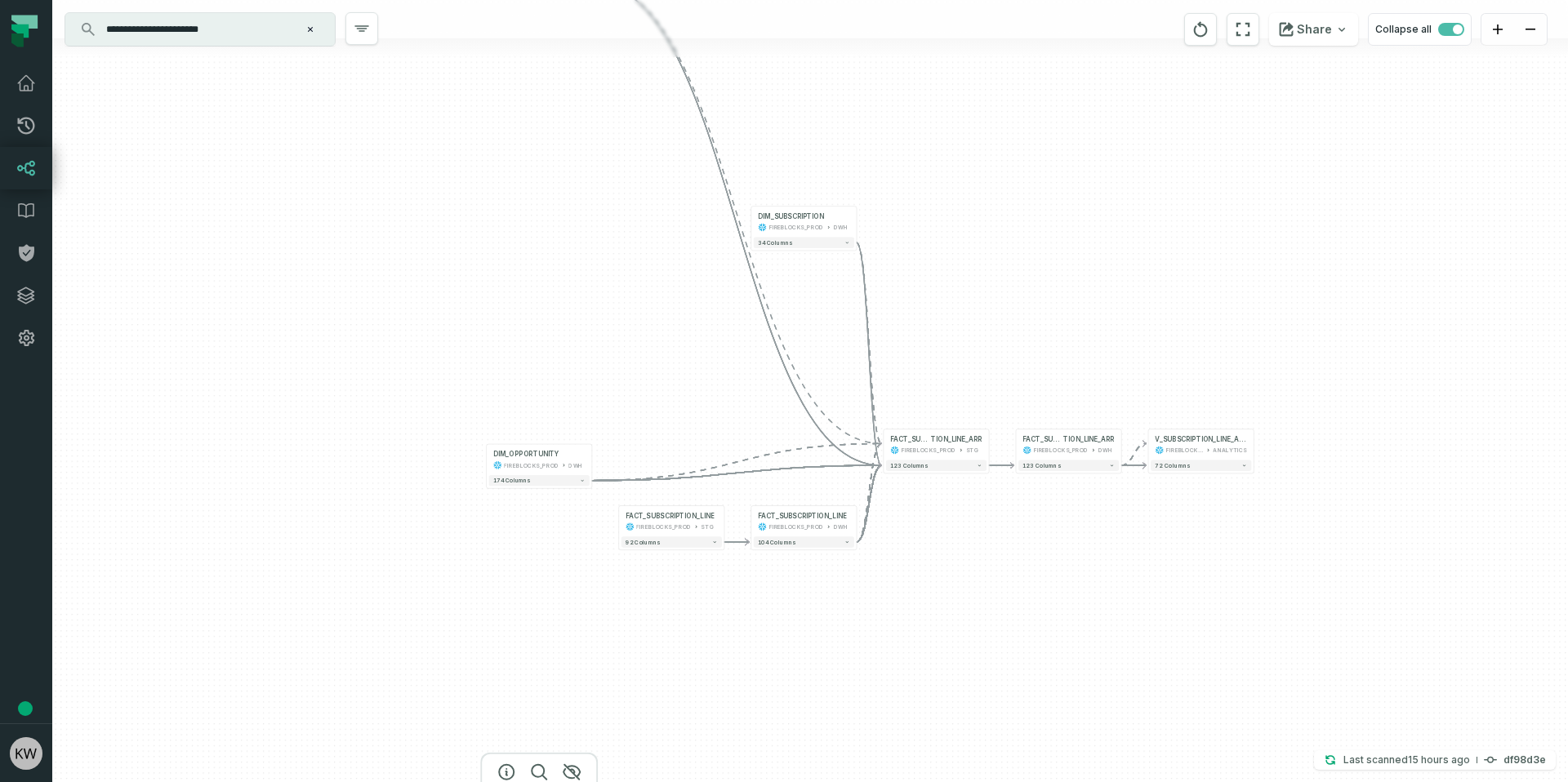
drag, startPoint x: 931, startPoint y: 524, endPoint x: 862, endPoint y: 601, distance: 103.4
click at [862, 601] on div "DIM_DATE FIREBLOCKS_PROD REPORTING + 1 column + ARR Activity @ ARR Testing TABL…" at bounding box center [810, 391] width 1516 height 782
click at [885, 447] on button "-" at bounding box center [883, 446] width 10 height 10
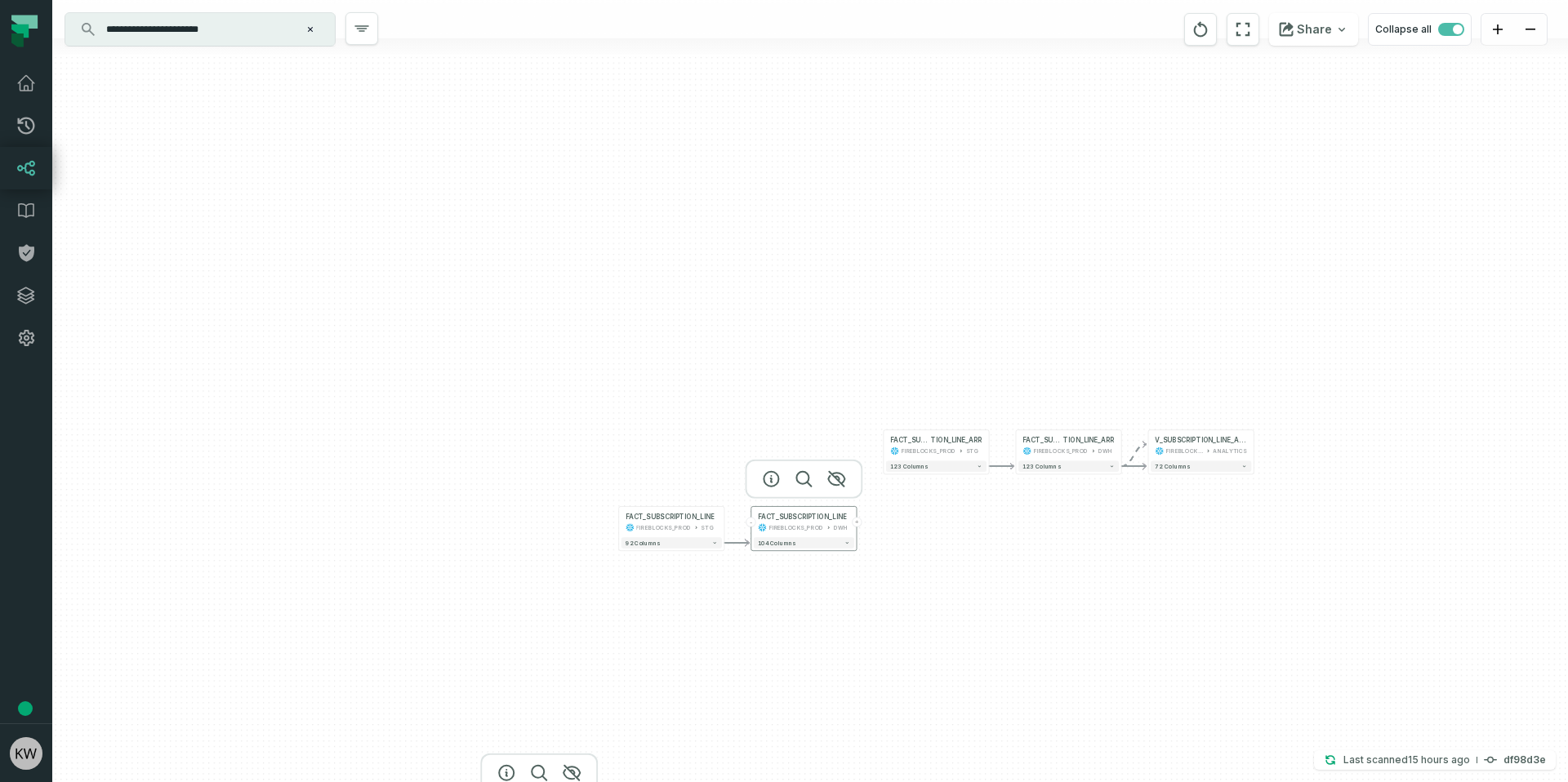
click at [859, 525] on button "+" at bounding box center [857, 522] width 10 height 10
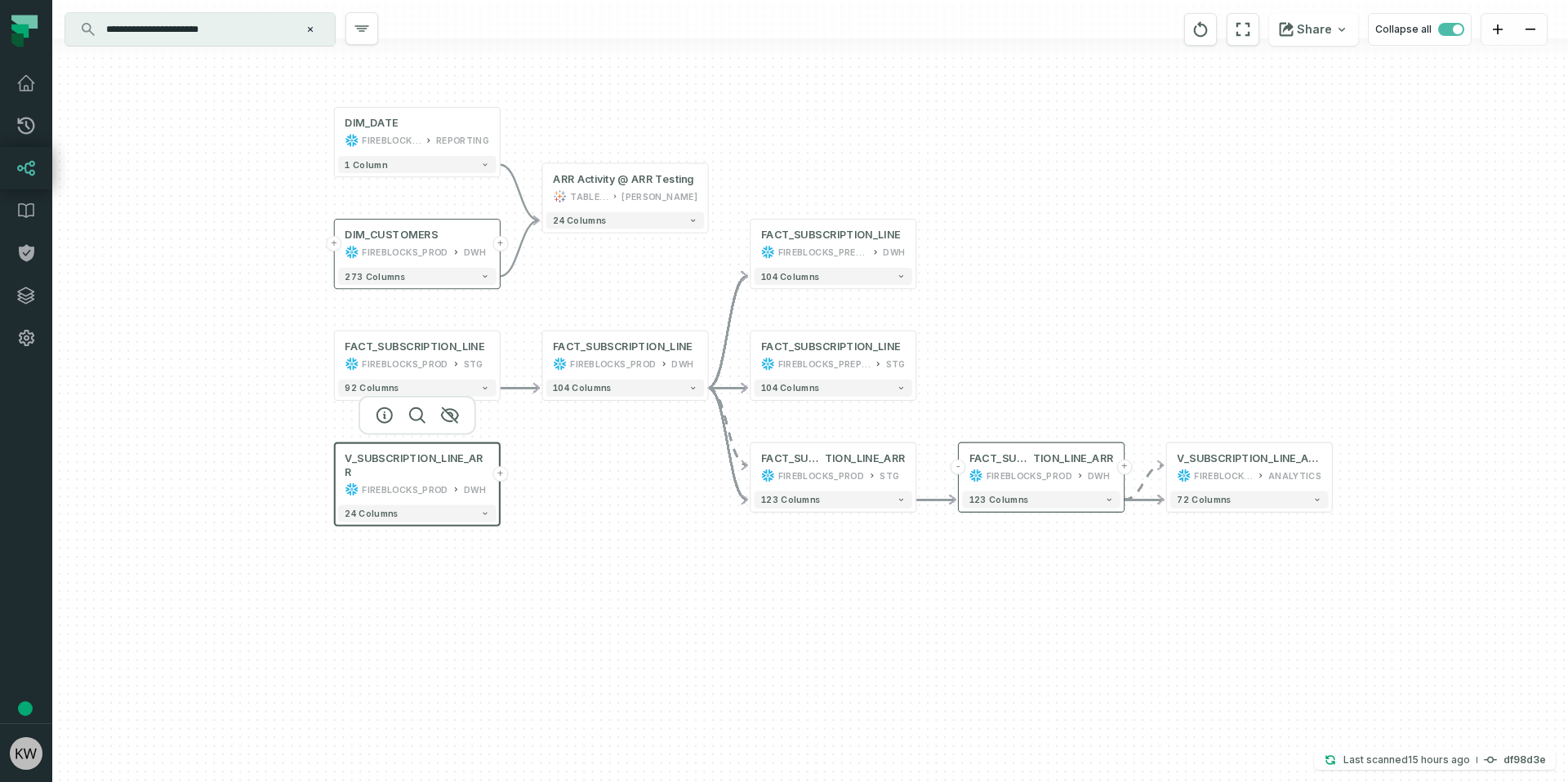
drag, startPoint x: 1158, startPoint y: 402, endPoint x: 964, endPoint y: 480, distance: 209.1
click at [1034, 265] on div "- FACT_SUBSCRIPTION_LINE FIREBLOCKS_PREPROD DWH 104 columns - FACT_SUBSCRIPTION…" at bounding box center [810, 391] width 1516 height 782
click at [981, 646] on div "- FACT_SUBSCRIPTION_LINE FIREBLOCKS_PREPROD DWH 104 columns - FACT_SUBSCRIPTION…" at bounding box center [810, 391] width 1516 height 782
click at [393, 480] on div "FIREBLOCKS_PROD" at bounding box center [404, 474] width 85 height 14
click at [497, 466] on button "+" at bounding box center [500, 473] width 16 height 16
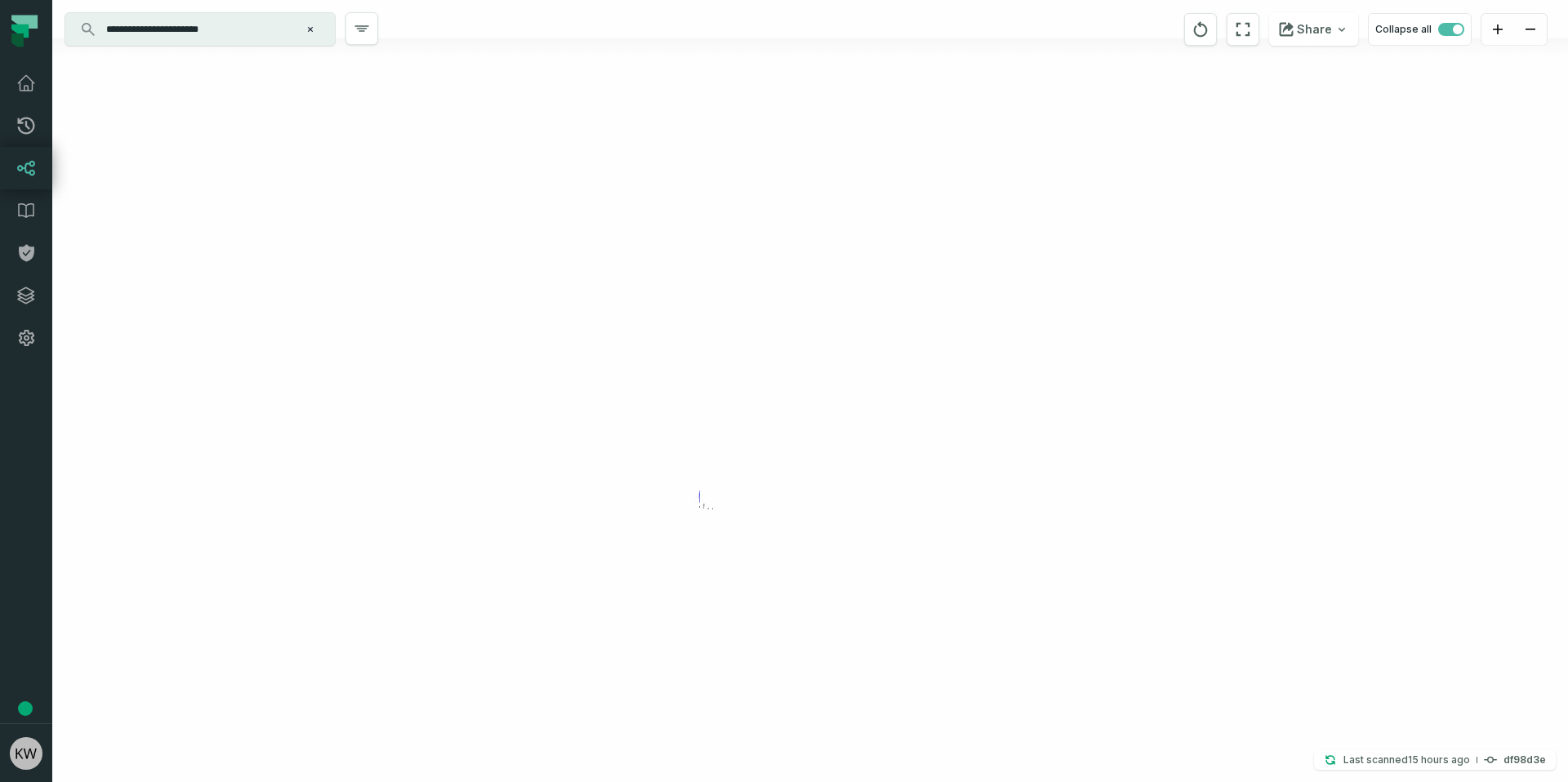
drag, startPoint x: 1094, startPoint y: 593, endPoint x: 708, endPoint y: 481, distance: 401.9
click at [705, 495] on div "+ Renewal Overview @ Partnership Renewal A RR Forecasting TABLEAU Corporate Str…" at bounding box center [810, 391] width 1516 height 782
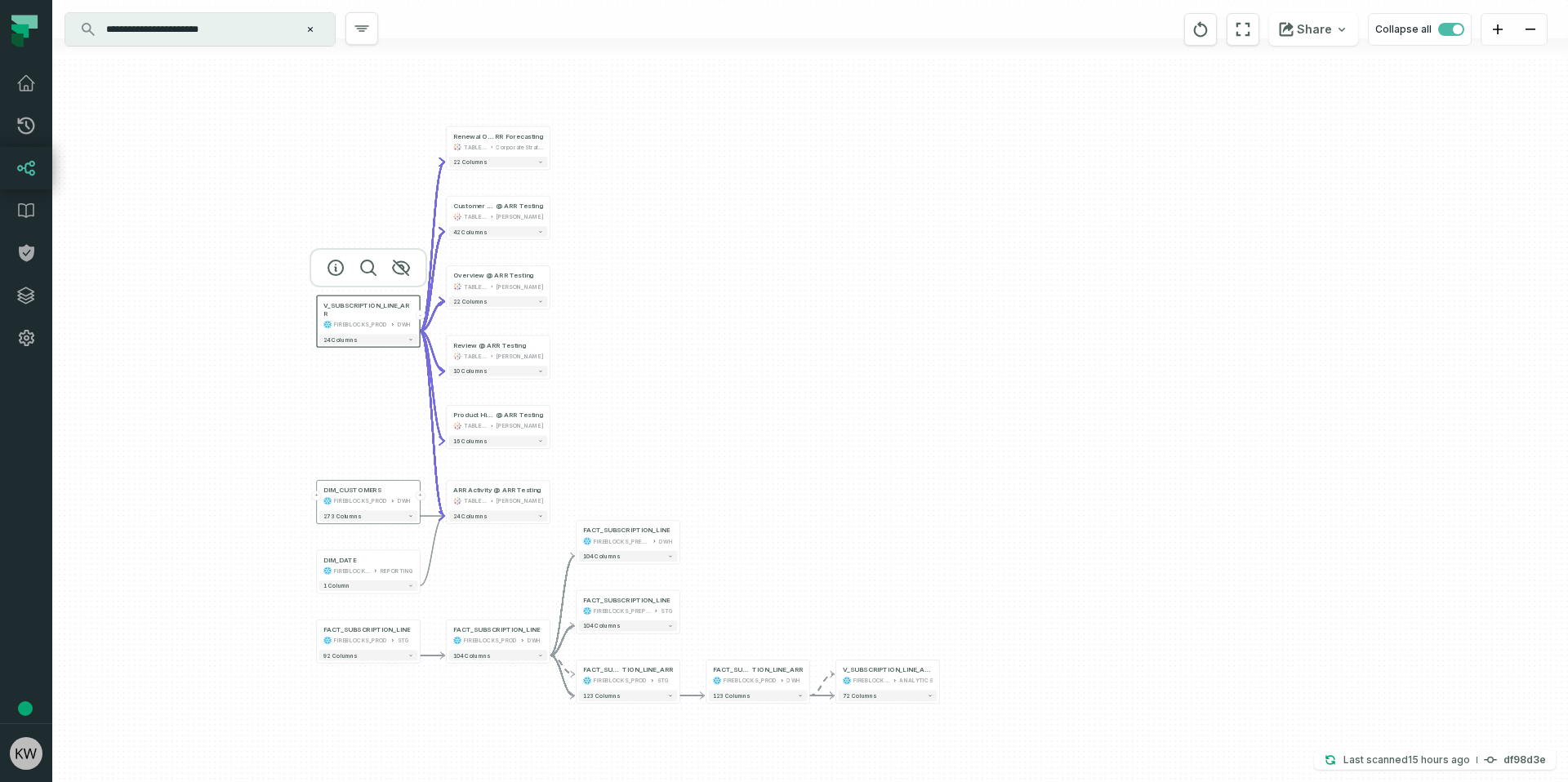
drag, startPoint x: 787, startPoint y: 435, endPoint x: 787, endPoint y: 448, distance: 13.0
click at [787, 448] on div "+ Renewal Overview @ Partnership Renewal A RR Forecasting TABLEAU Corporate Str…" at bounding box center [810, 391] width 1516 height 782
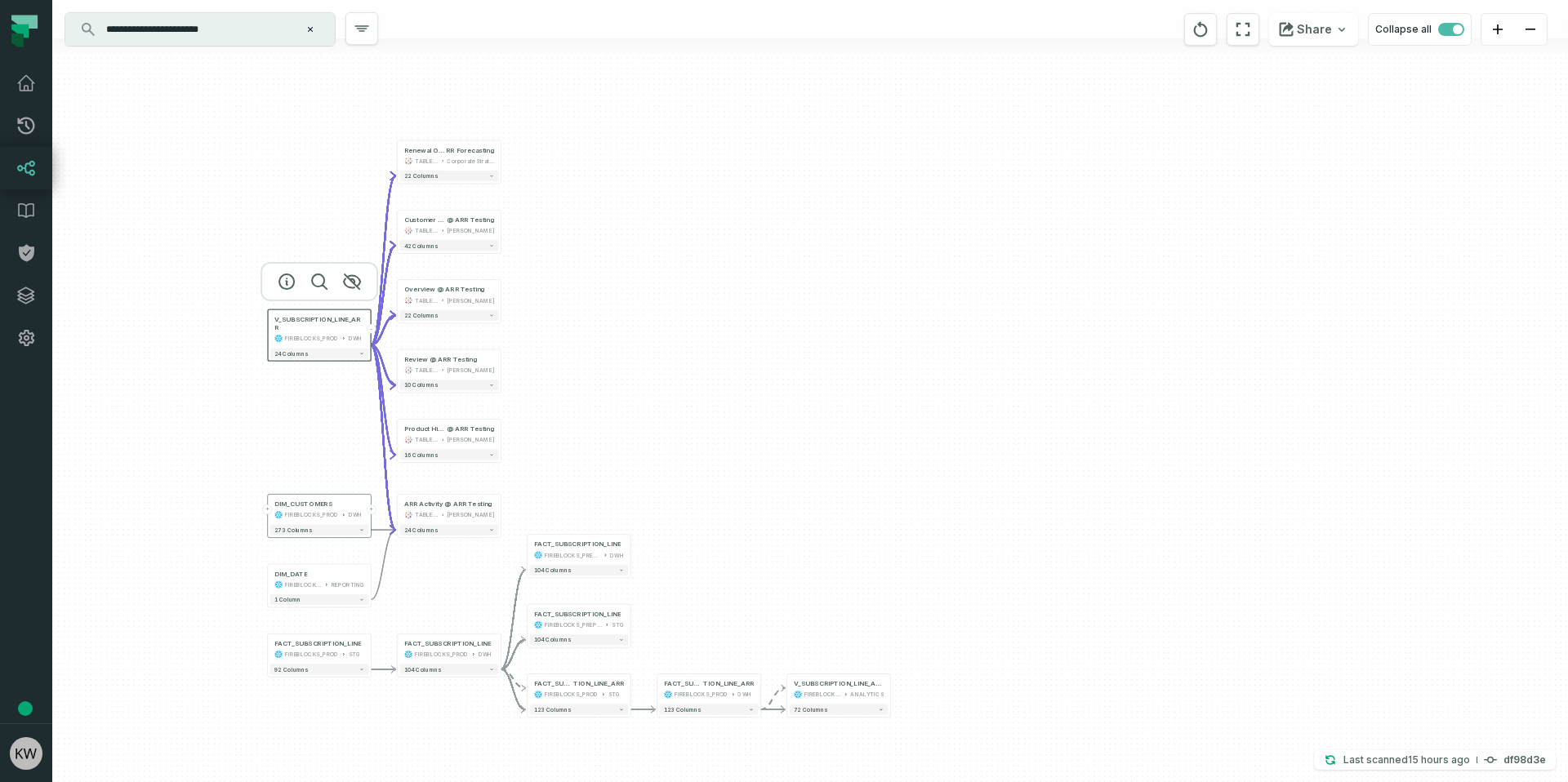
drag, startPoint x: 787, startPoint y: 449, endPoint x: 738, endPoint y: 467, distance: 52.2
click at [738, 467] on div "+ Renewal Overview @ Partnership Renewal A RR Forecasting TABLEAU Corporate Str…" at bounding box center [810, 391] width 1516 height 782
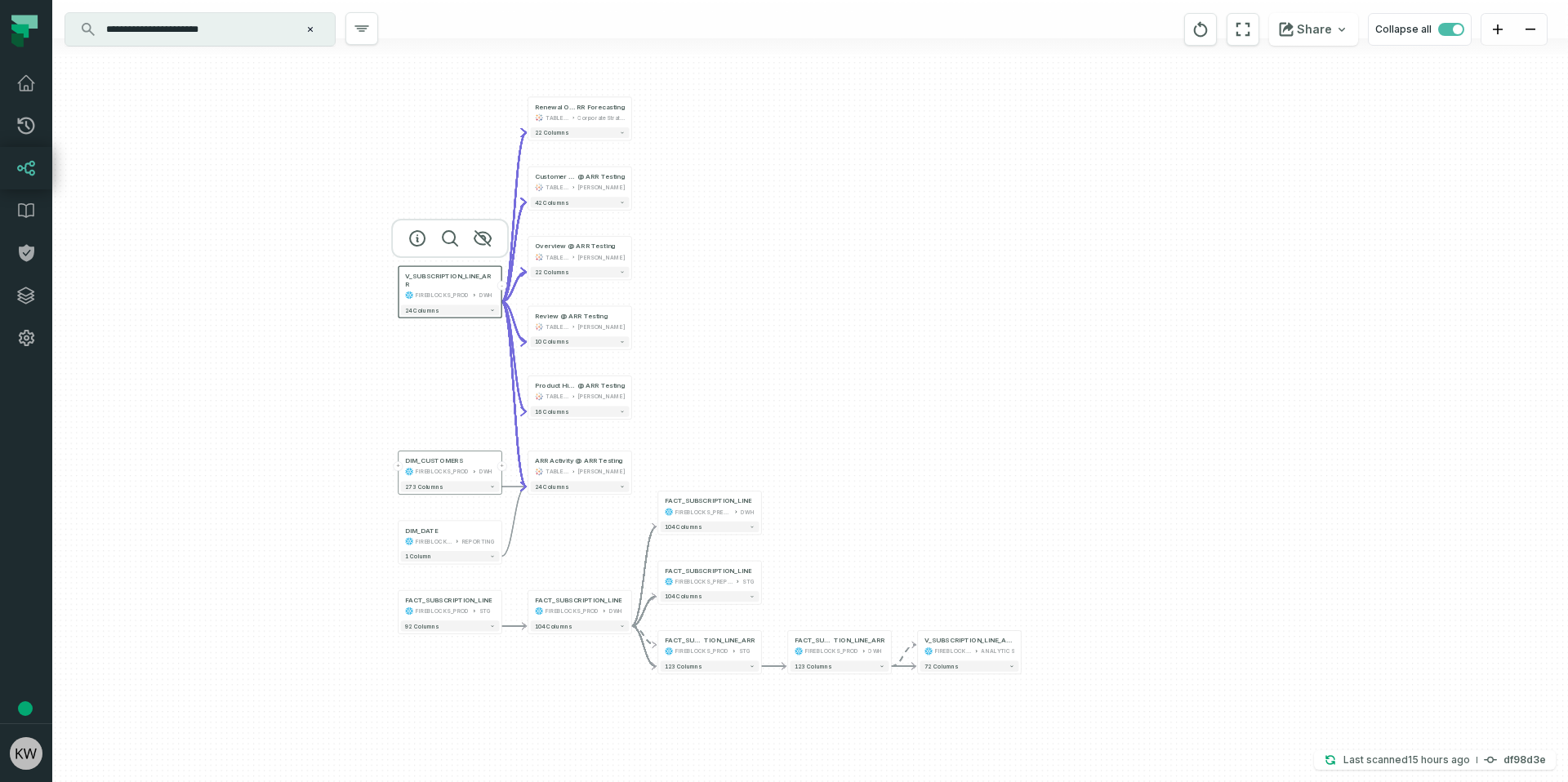
drag, startPoint x: 738, startPoint y: 467, endPoint x: 869, endPoint y: 420, distance: 139.2
click at [869, 420] on div "+ Renewal Overview @ Partnership Renewal A RR Forecasting TABLEAU Corporate Str…" at bounding box center [810, 391] width 1516 height 782
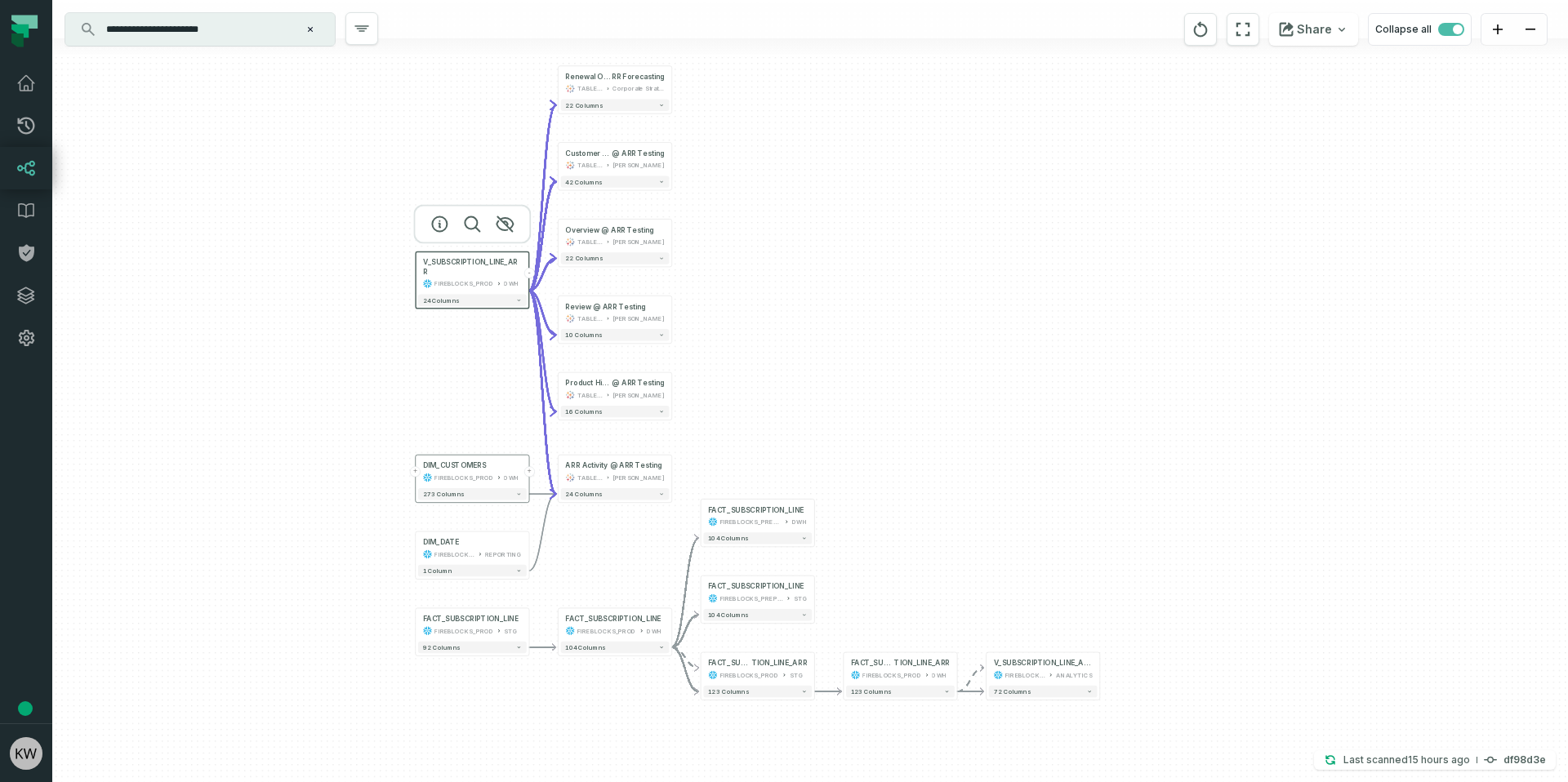
drag, startPoint x: 776, startPoint y: 415, endPoint x: 840, endPoint y: 415, distance: 64.0
click at [840, 415] on div "+ Renewal Overview @ Partnership Renewal A RR Forecasting TABLEAU Corporate Str…" at bounding box center [810, 391] width 1516 height 782
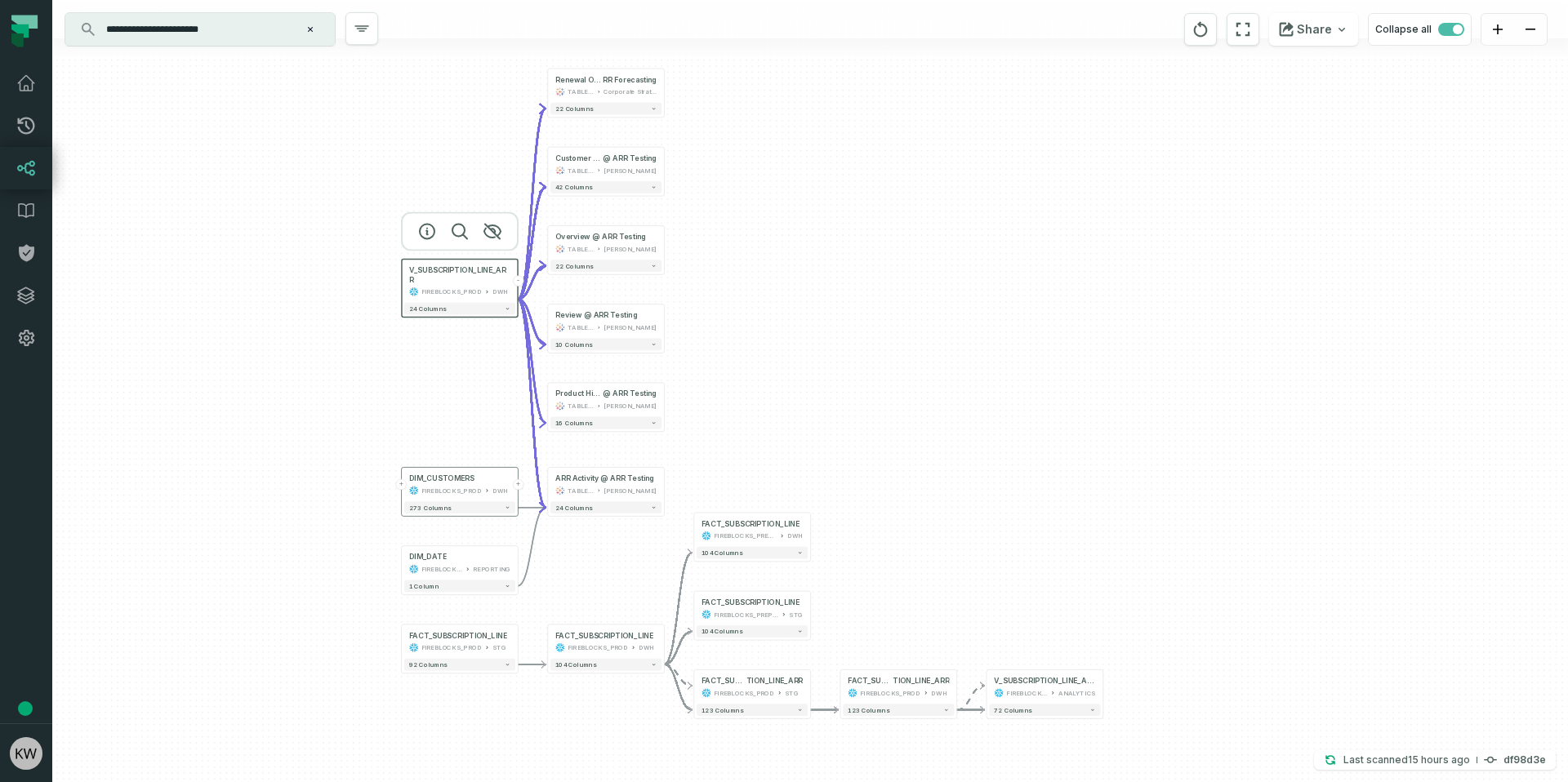
drag, startPoint x: 857, startPoint y: 400, endPoint x: 853, endPoint y: 417, distance: 17.5
click at [853, 417] on div "+ Renewal Overview @ Partnership Renewal A RR Forecasting TABLEAU Corporate Str…" at bounding box center [810, 391] width 1516 height 782
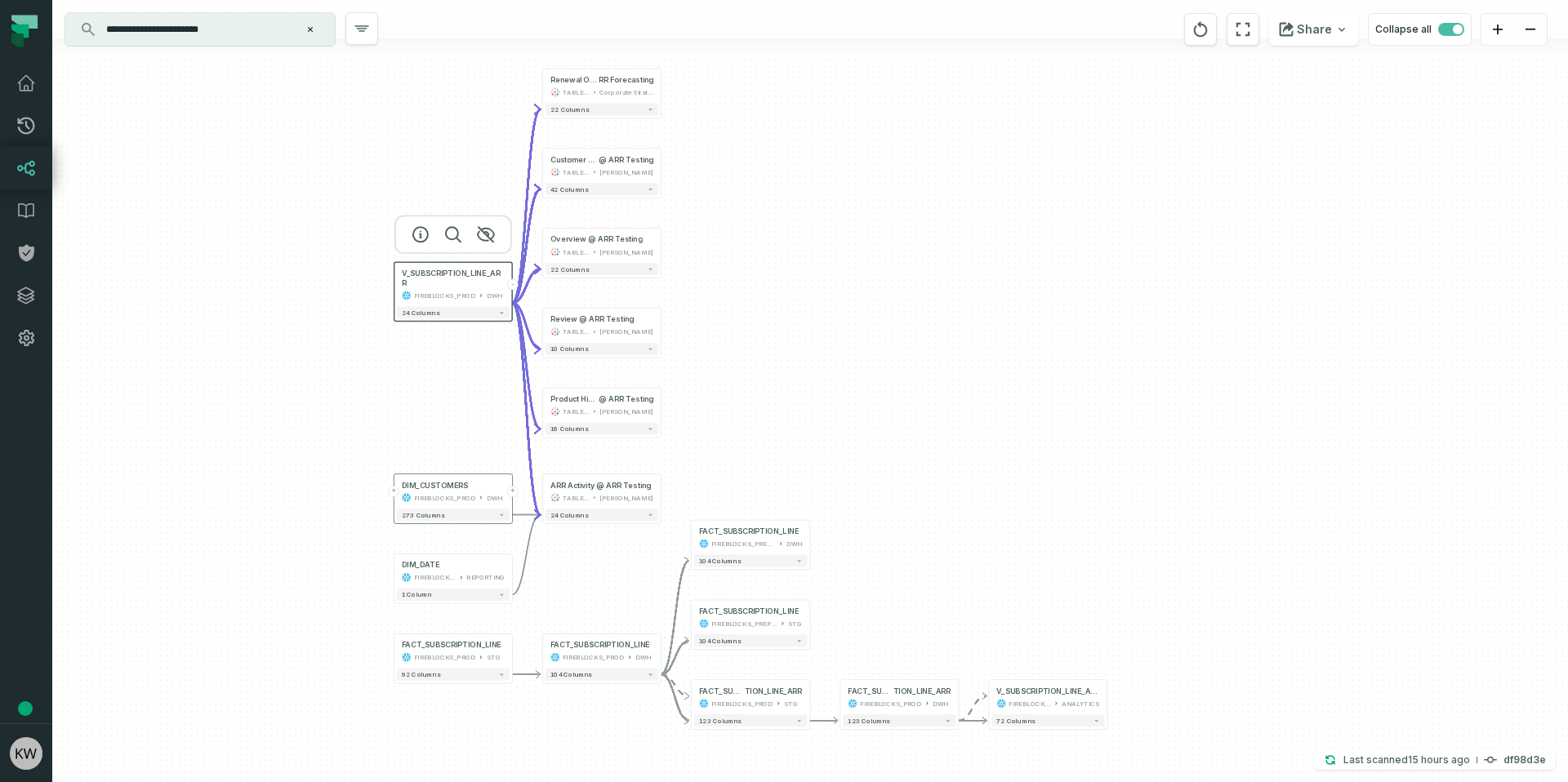
click at [853, 417] on div "+ Renewal Overview @ Partnership Renewal A RR Forecasting TABLEAU Corporate Str…" at bounding box center [810, 391] width 1516 height 782
click at [1046, 702] on div "FIREBLOCKS_PROD" at bounding box center [1029, 704] width 41 height 10
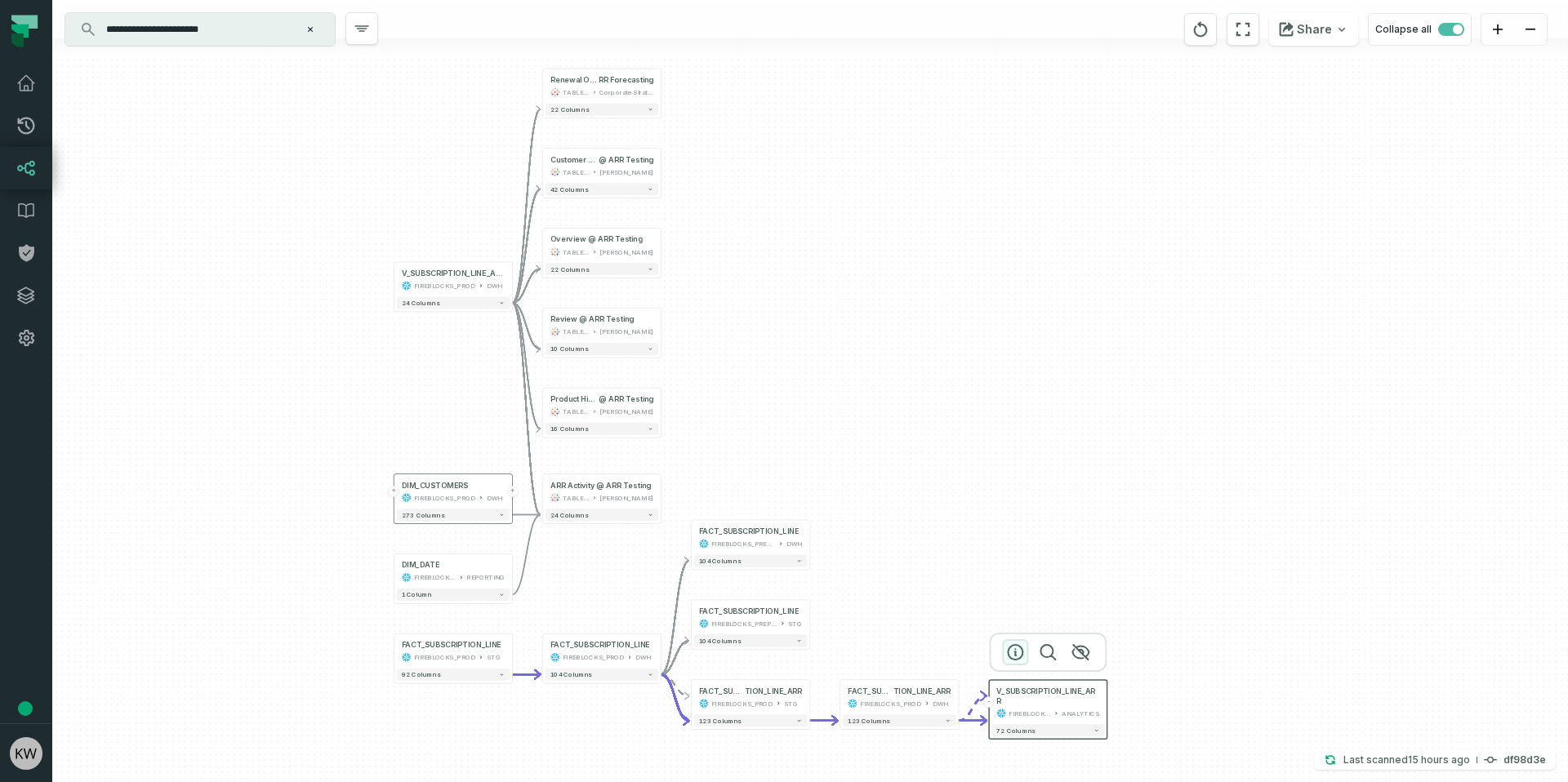
click at [1016, 646] on icon "button" at bounding box center [1015, 653] width 20 height 20
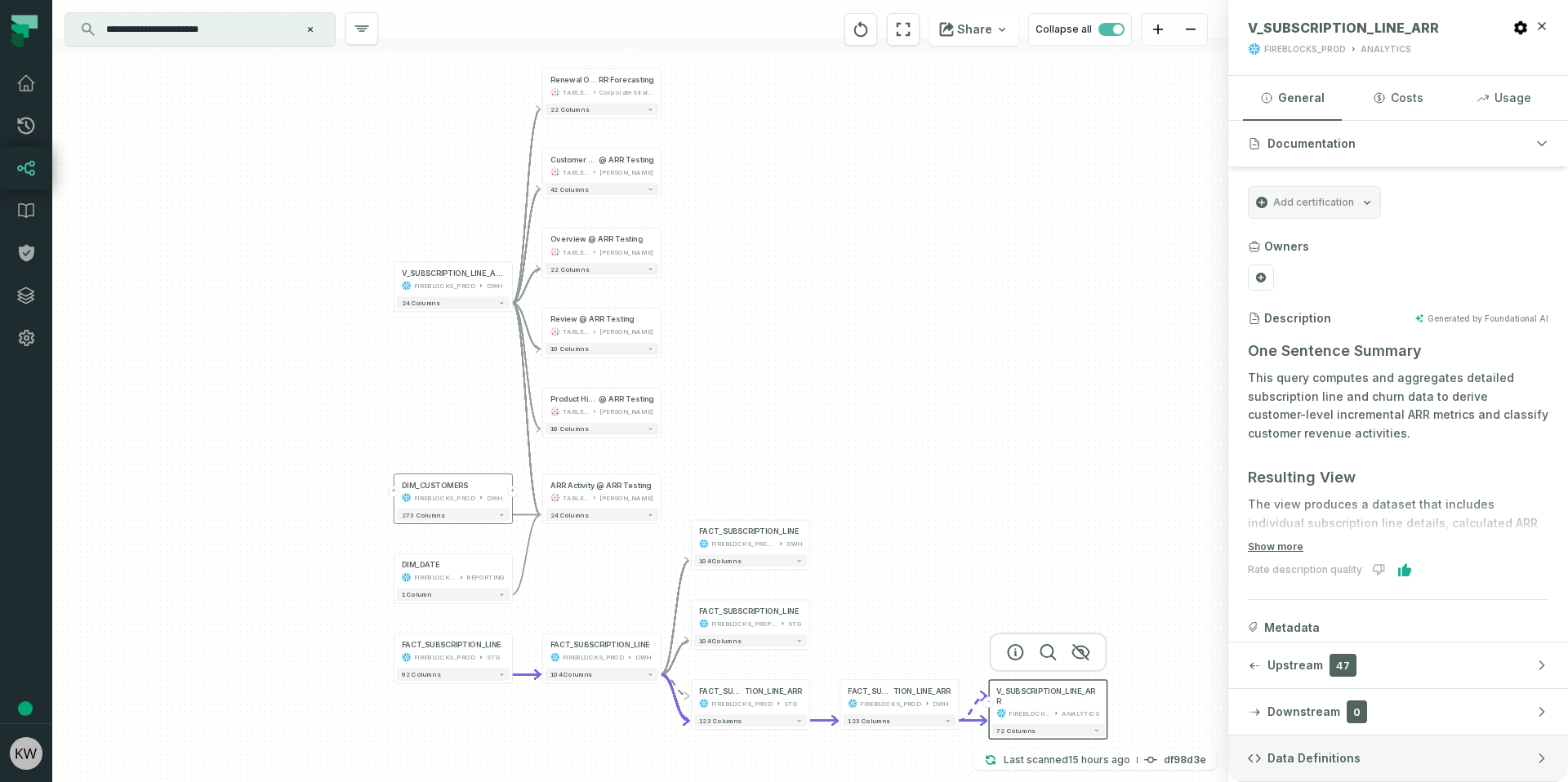
click at [1454, 750] on button "Data Definitions" at bounding box center [1398, 758] width 340 height 46
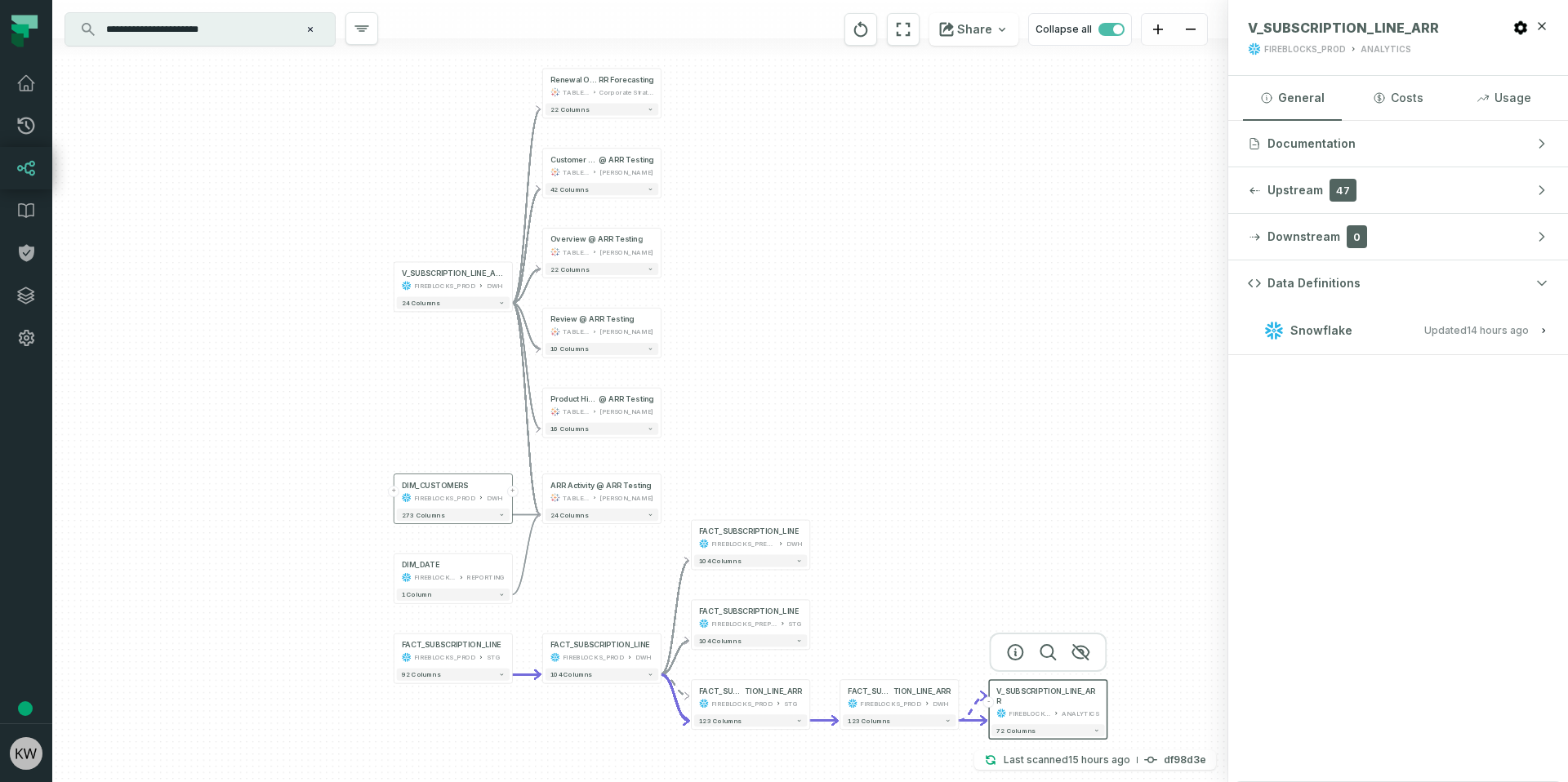
click at [1548, 27] on header "V_SUBSCRIPTION_LINE_ARR FIREBLOCKS_PROD ANALYTICS" at bounding box center [1398, 38] width 340 height 76
click at [1546, 25] on icon "button" at bounding box center [1541, 27] width 13 height 13
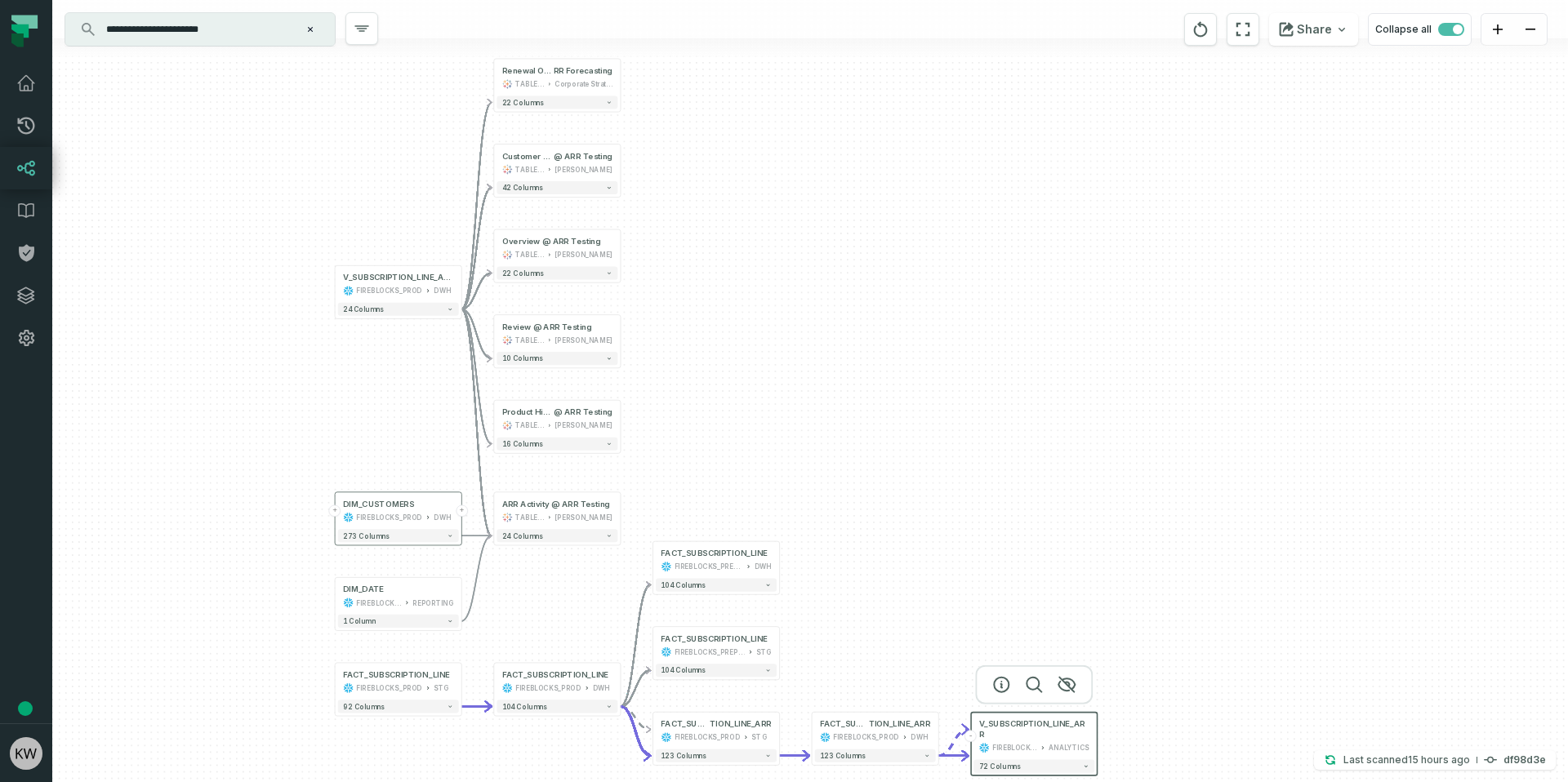
drag, startPoint x: 1279, startPoint y: 525, endPoint x: 1282, endPoint y: 547, distance: 22.2
click at [1282, 547] on div "+ Renewal Overview @ Partnership Renewal A RR Forecasting TABLEAU Corporate Str…" at bounding box center [810, 391] width 1516 height 782
click at [622, 682] on button "-" at bounding box center [620, 682] width 12 height 12
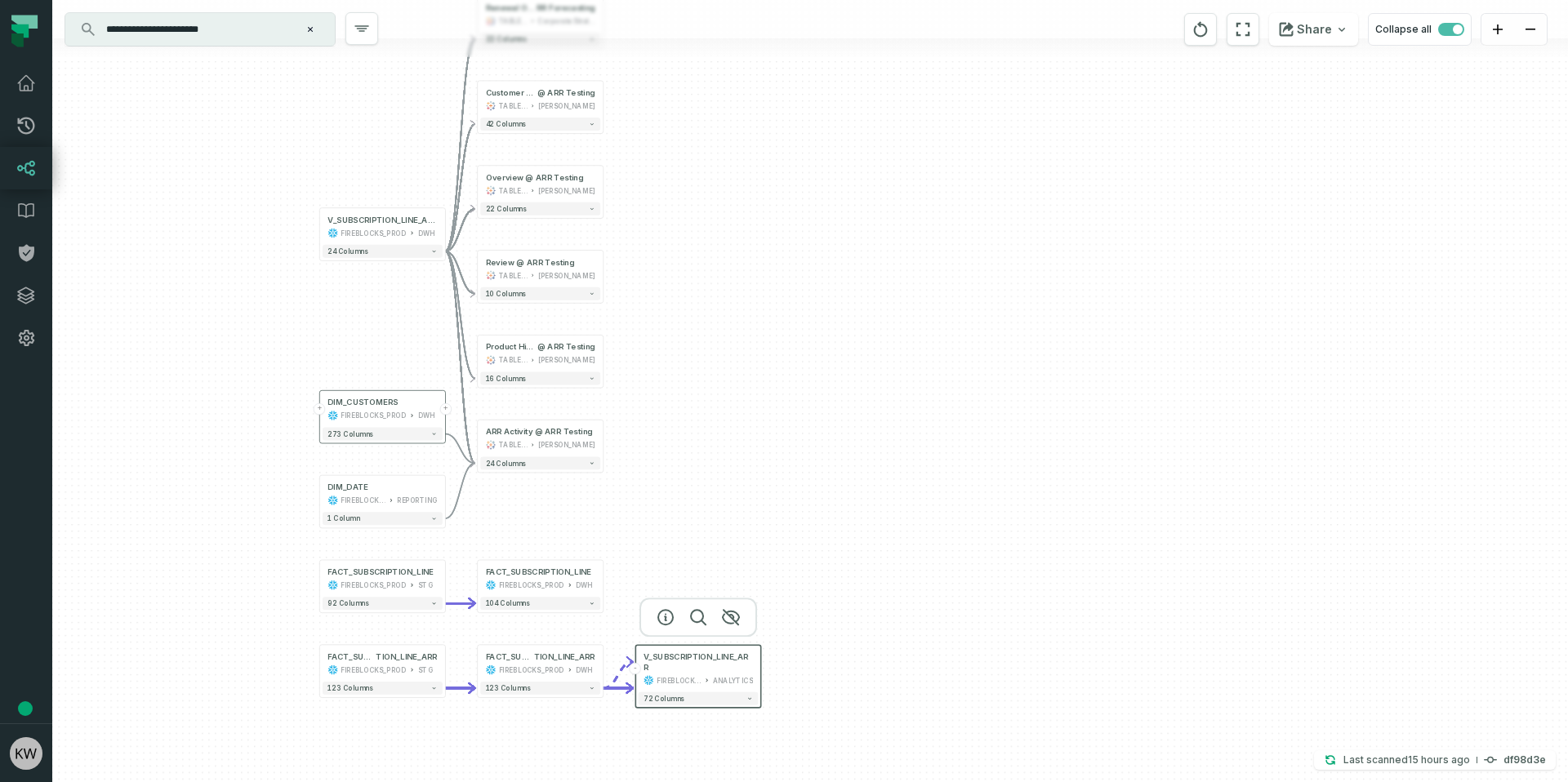
drag, startPoint x: 710, startPoint y: 614, endPoint x: 634, endPoint y: 564, distance: 91.0
click at [692, 505] on div "+ Renewal Overview @ Partnership Renewal A RR Forecasting TABLEAU Corporate Str…" at bounding box center [810, 391] width 1516 height 782
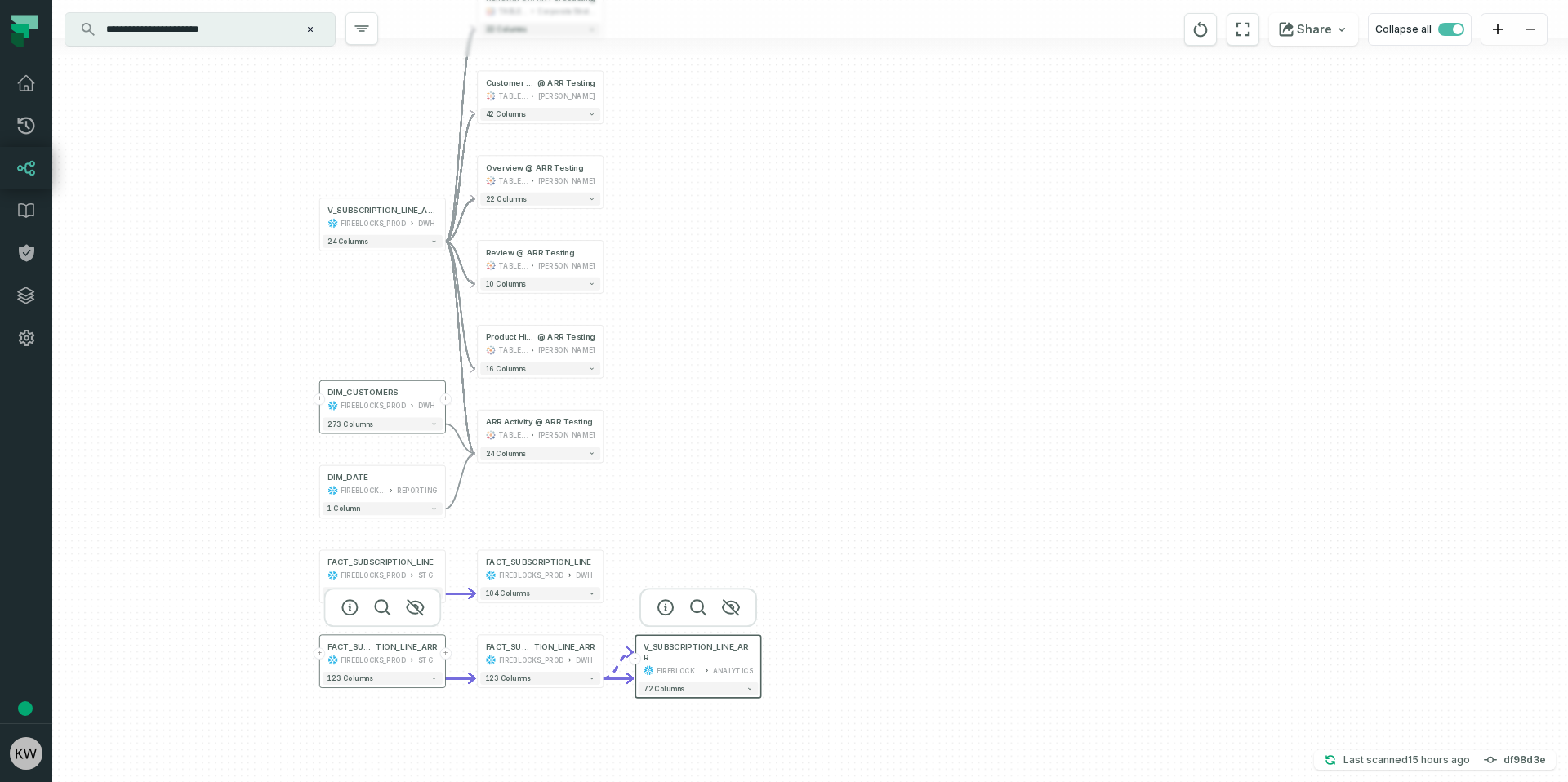
click at [320, 662] on header "+ FACT_SUBSCRIP TION_LINE_ARR FIREBLOCKS_PROD STG +" at bounding box center [382, 652] width 125 height 34
click at [320, 652] on button "+" at bounding box center [319, 653] width 12 height 12
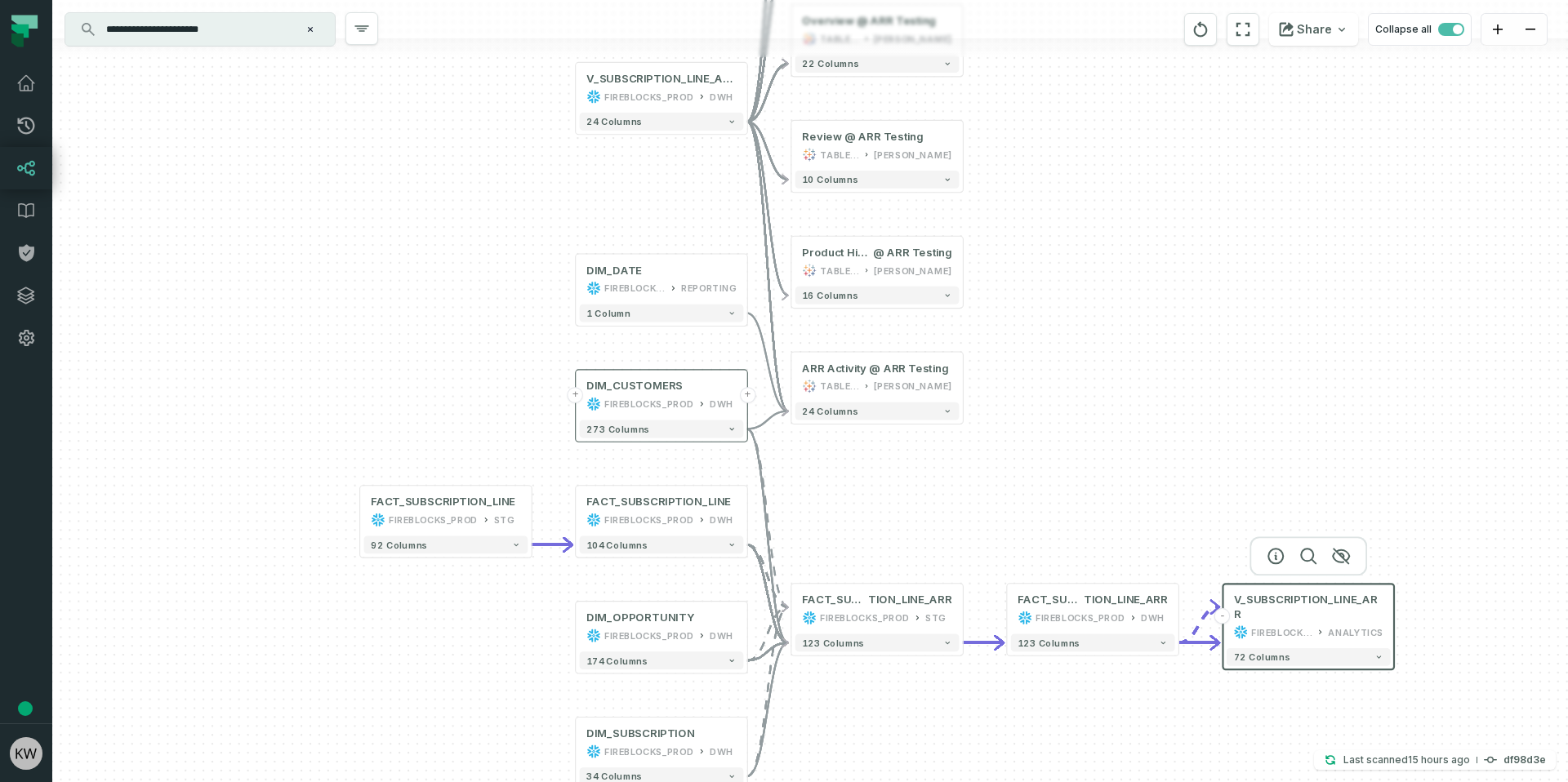
drag, startPoint x: 1218, startPoint y: 298, endPoint x: 862, endPoint y: 485, distance: 402.1
click at [0, 0] on icon "button" at bounding box center [0, 0] width 0 height 0
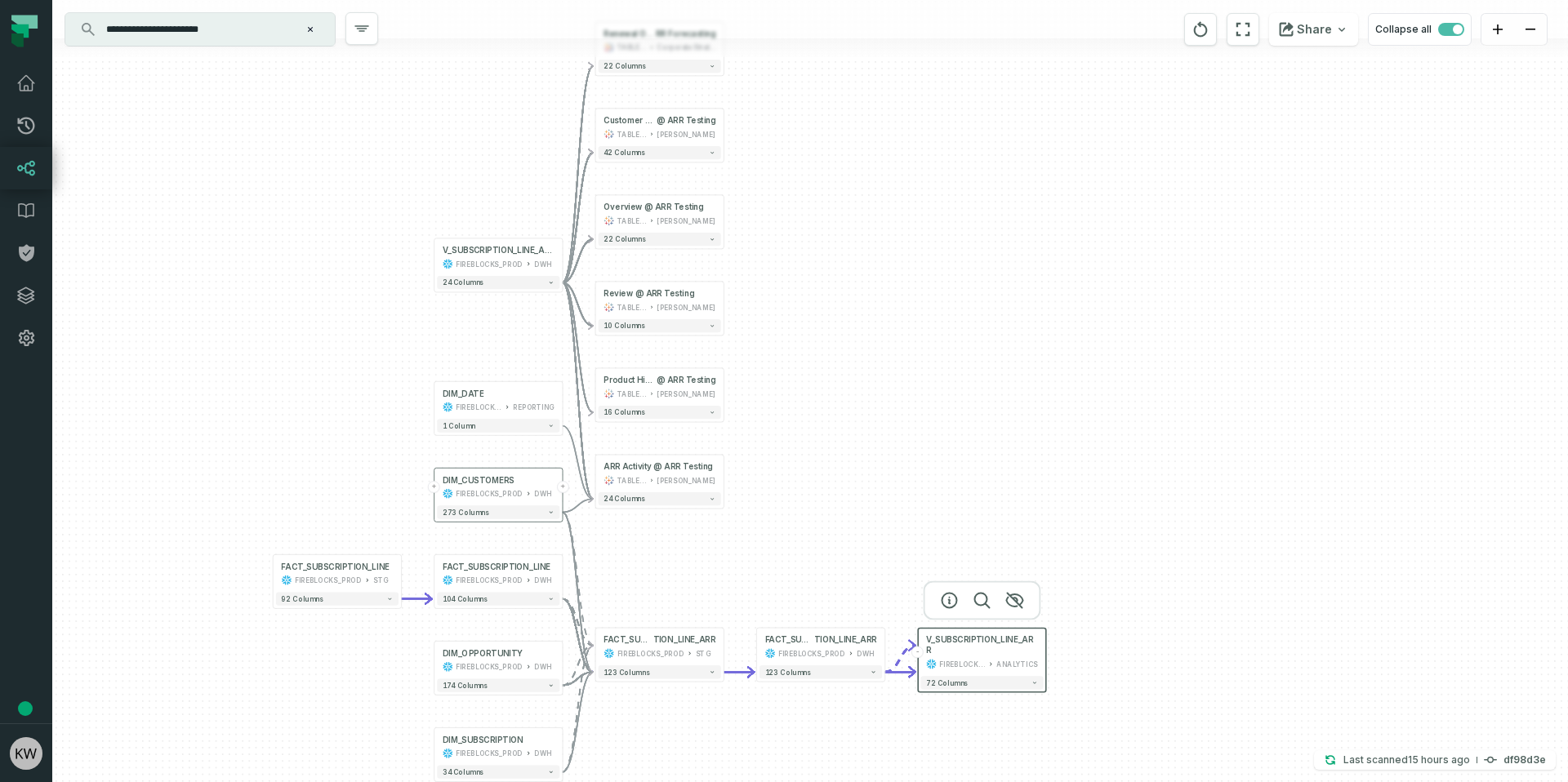
drag, startPoint x: 1274, startPoint y: 342, endPoint x: 1023, endPoint y: 446, distance: 271.7
click at [1023, 446] on div "+ DIM_OPPORTUNITY FIREBLOCKS_PROD DWH + 174 columns + DIM_SUBSCRIPTION FIREBLOC…" at bounding box center [810, 391] width 1516 height 782
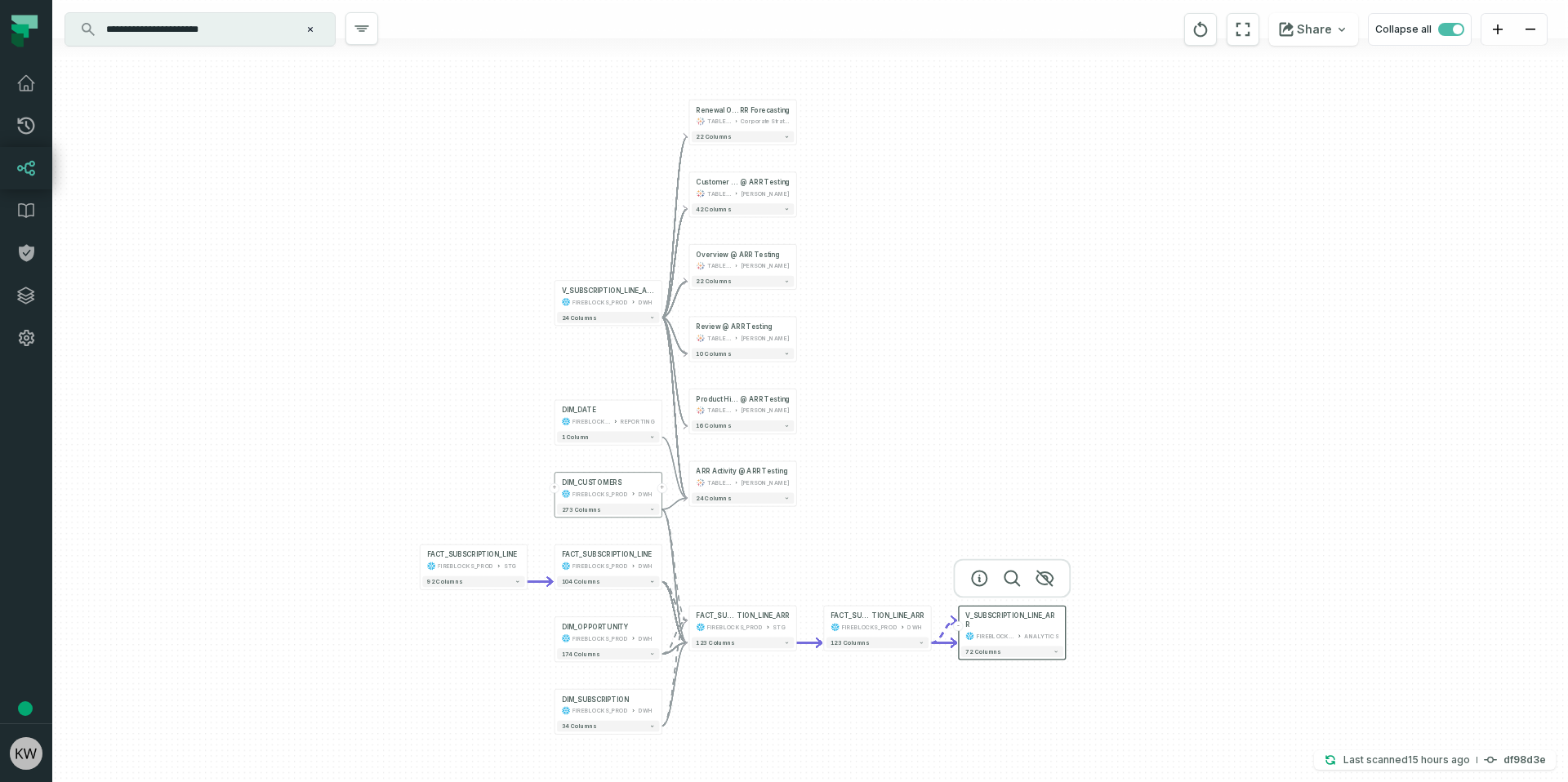
drag, startPoint x: 917, startPoint y: 469, endPoint x: 827, endPoint y: 431, distance: 97.7
click at [859, 423] on div "+ DIM_OPPORTUNITY FIREBLOCKS_PROD DWH + 174 columns + DIM_SUBSCRIPTION FIREBLOC…" at bounding box center [810, 391] width 1516 height 782
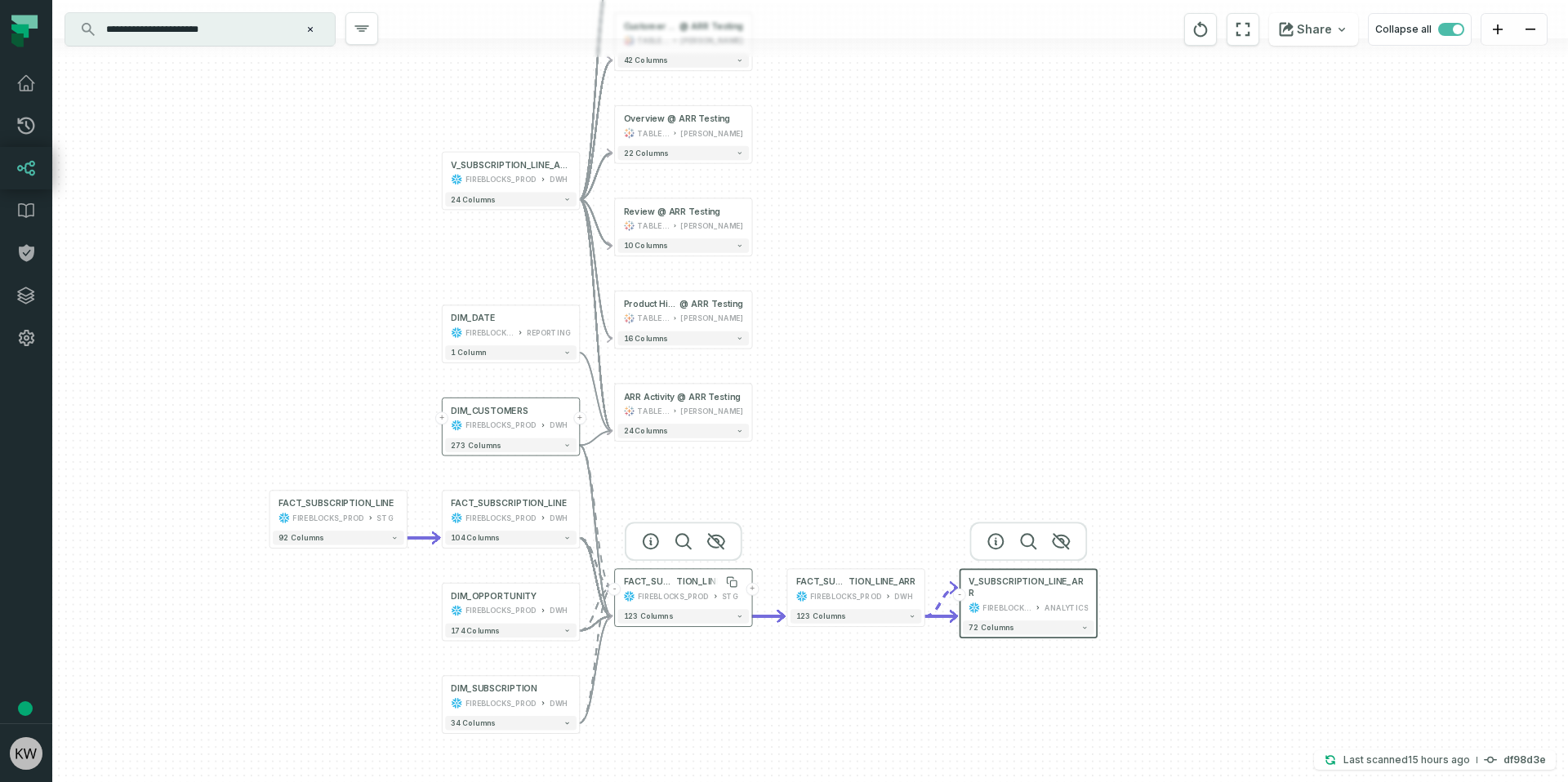
click at [672, 586] on span "FACT_SUBSCRIP" at bounding box center [650, 582] width 53 height 12
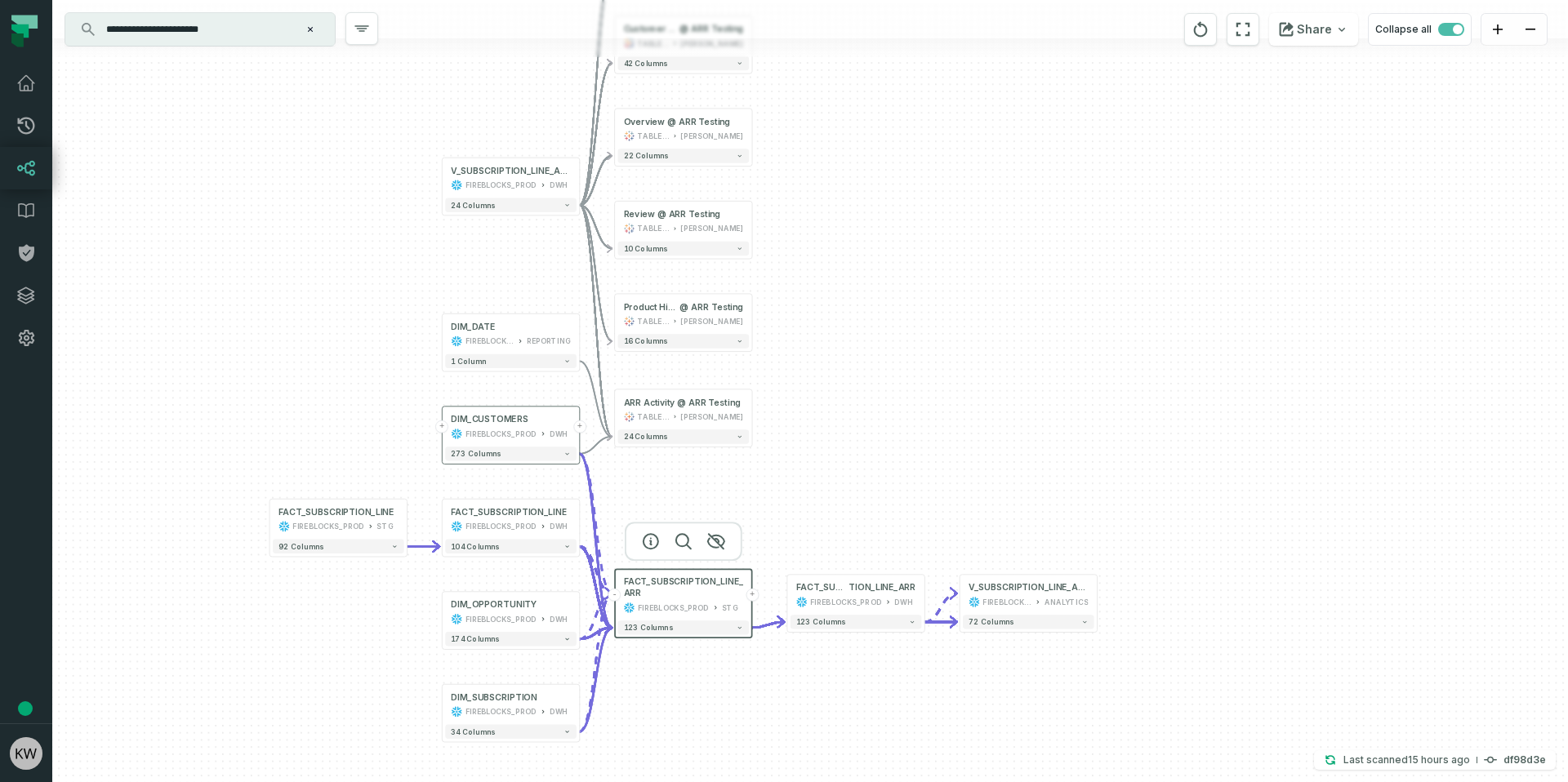
click at [615, 596] on button "-" at bounding box center [615, 595] width 13 height 13
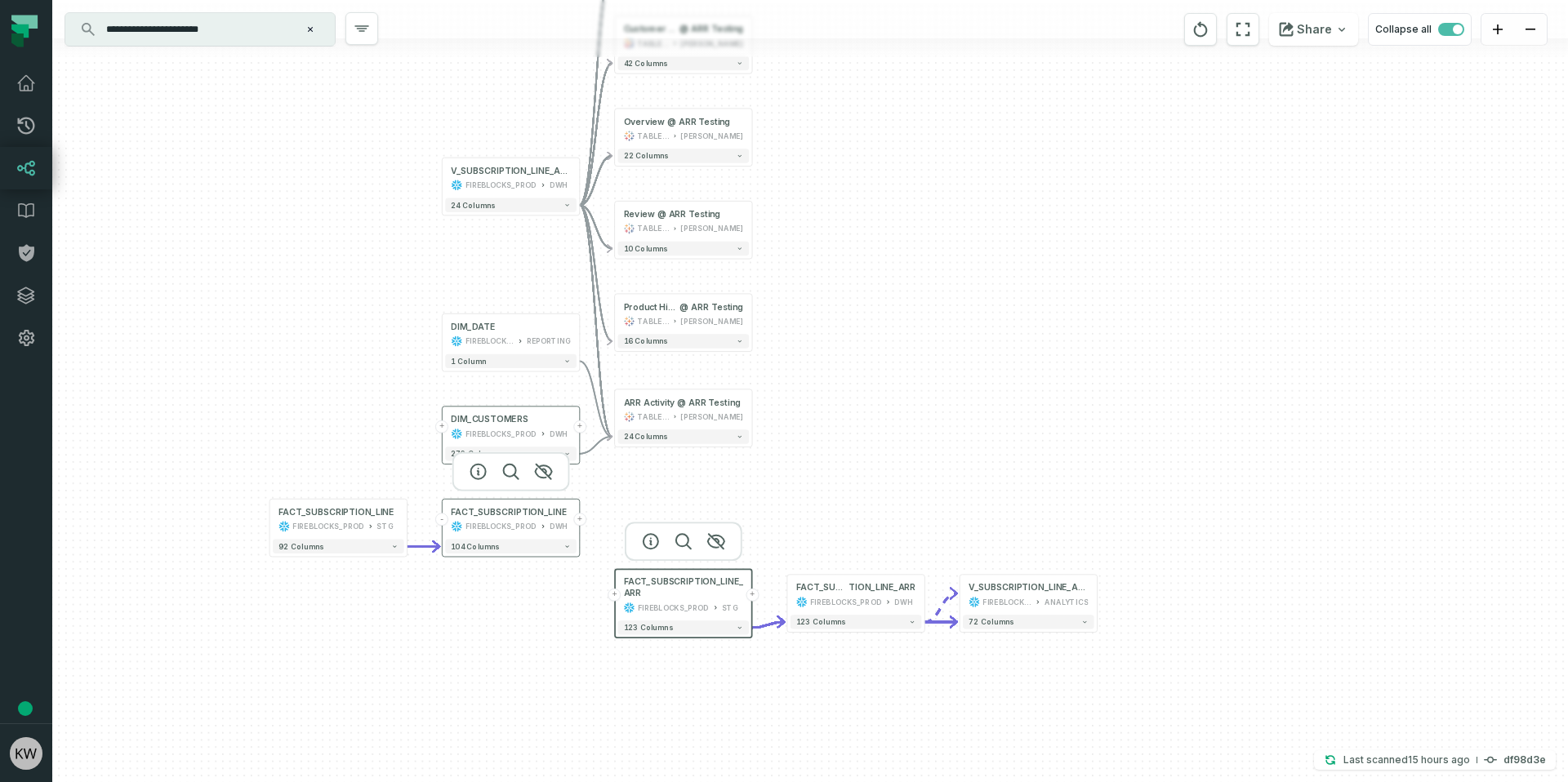
click at [580, 521] on button "+" at bounding box center [580, 519] width 13 height 13
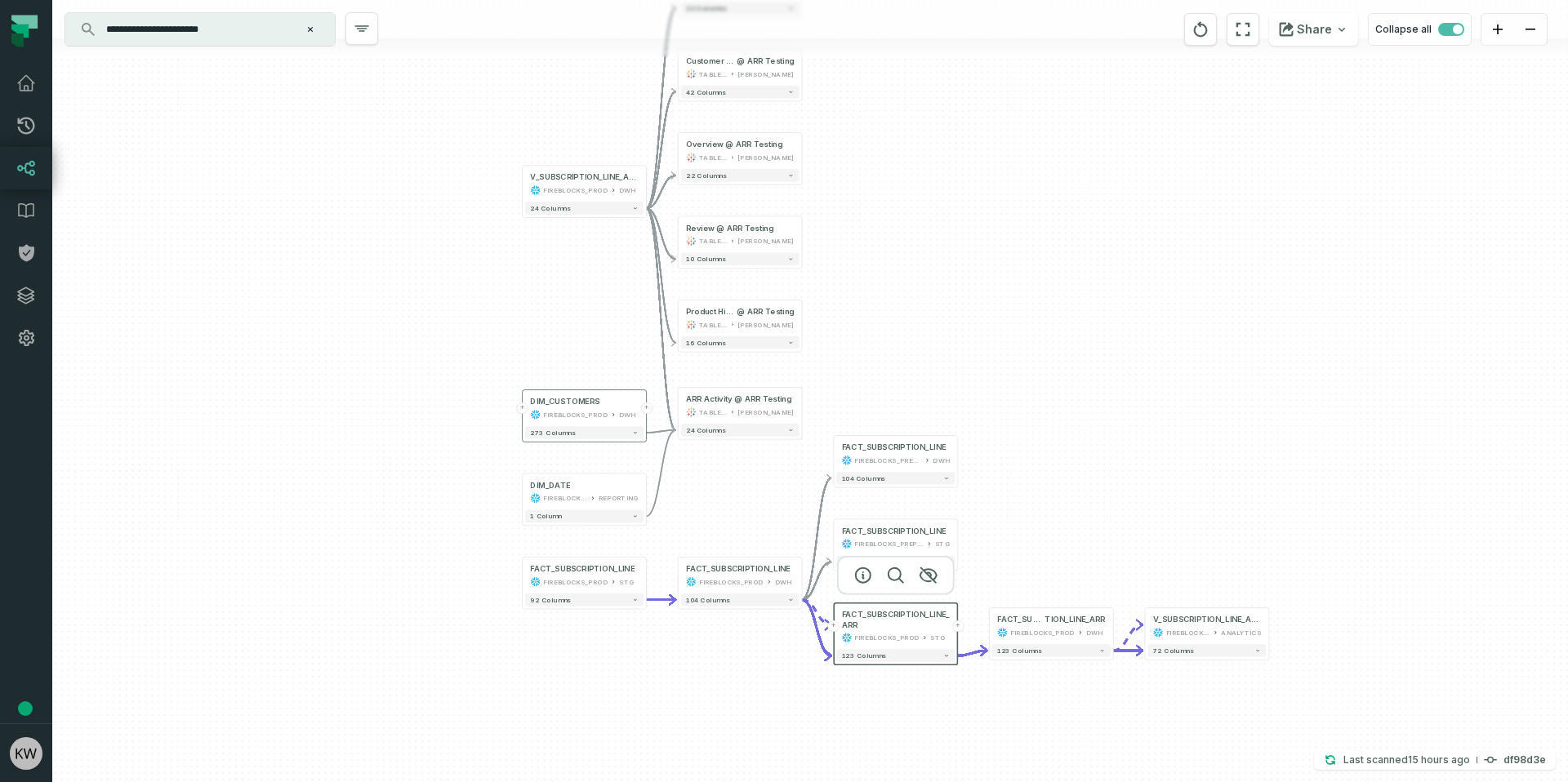
drag, startPoint x: 1095, startPoint y: 381, endPoint x: 1025, endPoint y: 427, distance: 83.8
click at [1027, 427] on div "- FACT_SUBSCRIPTION_LINE FIREBLOCKS_PREPROD DWH 104 columns - FACT_SUBSCRIPTION…" at bounding box center [810, 391] width 1516 height 782
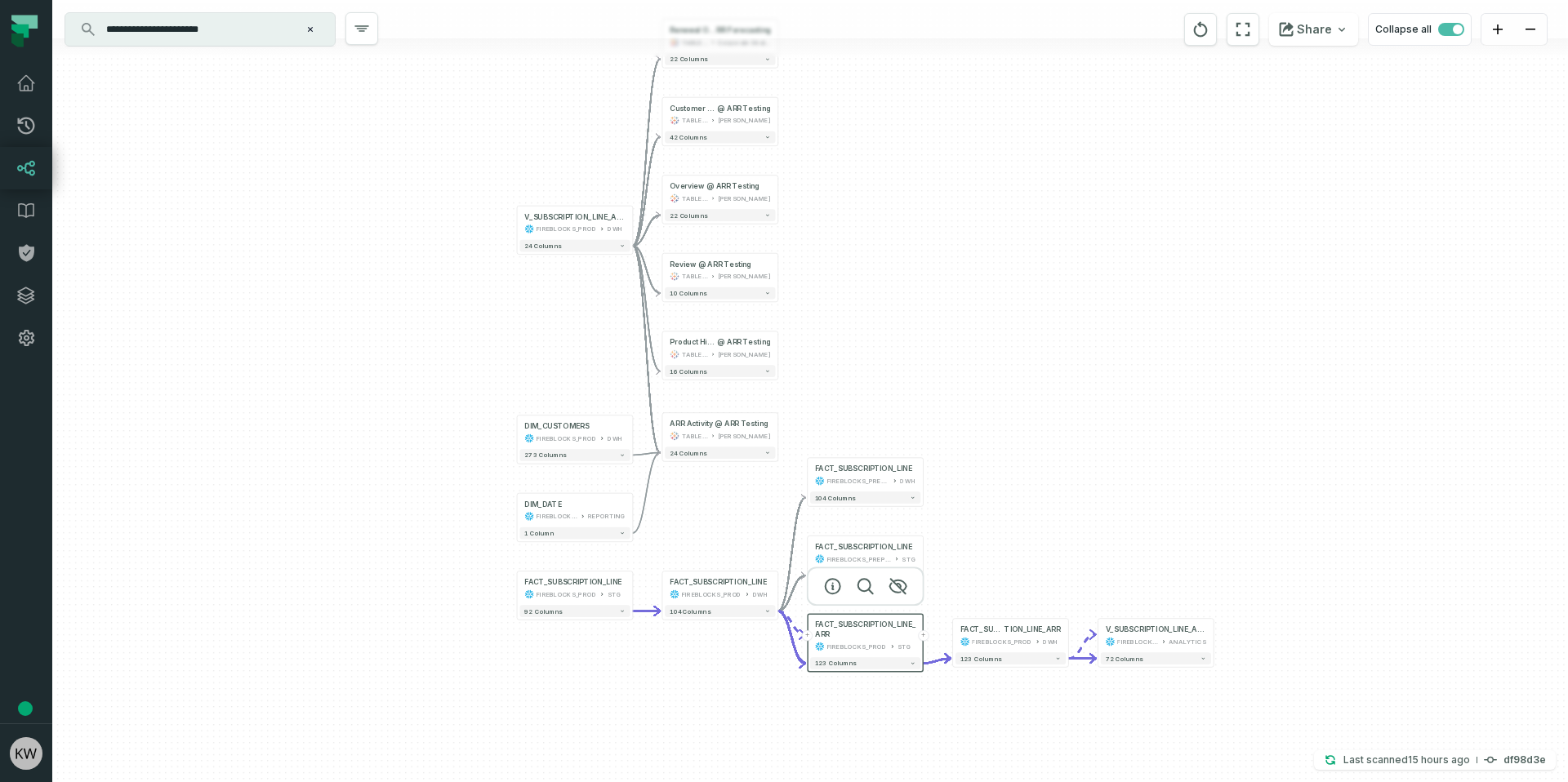
click at [1013, 372] on div "- FACT_SUBSCRIPTION_LINE FIREBLOCKS_PREPROD DWH 104 columns - FACT_SUBSCRIPTION…" at bounding box center [810, 391] width 1516 height 782
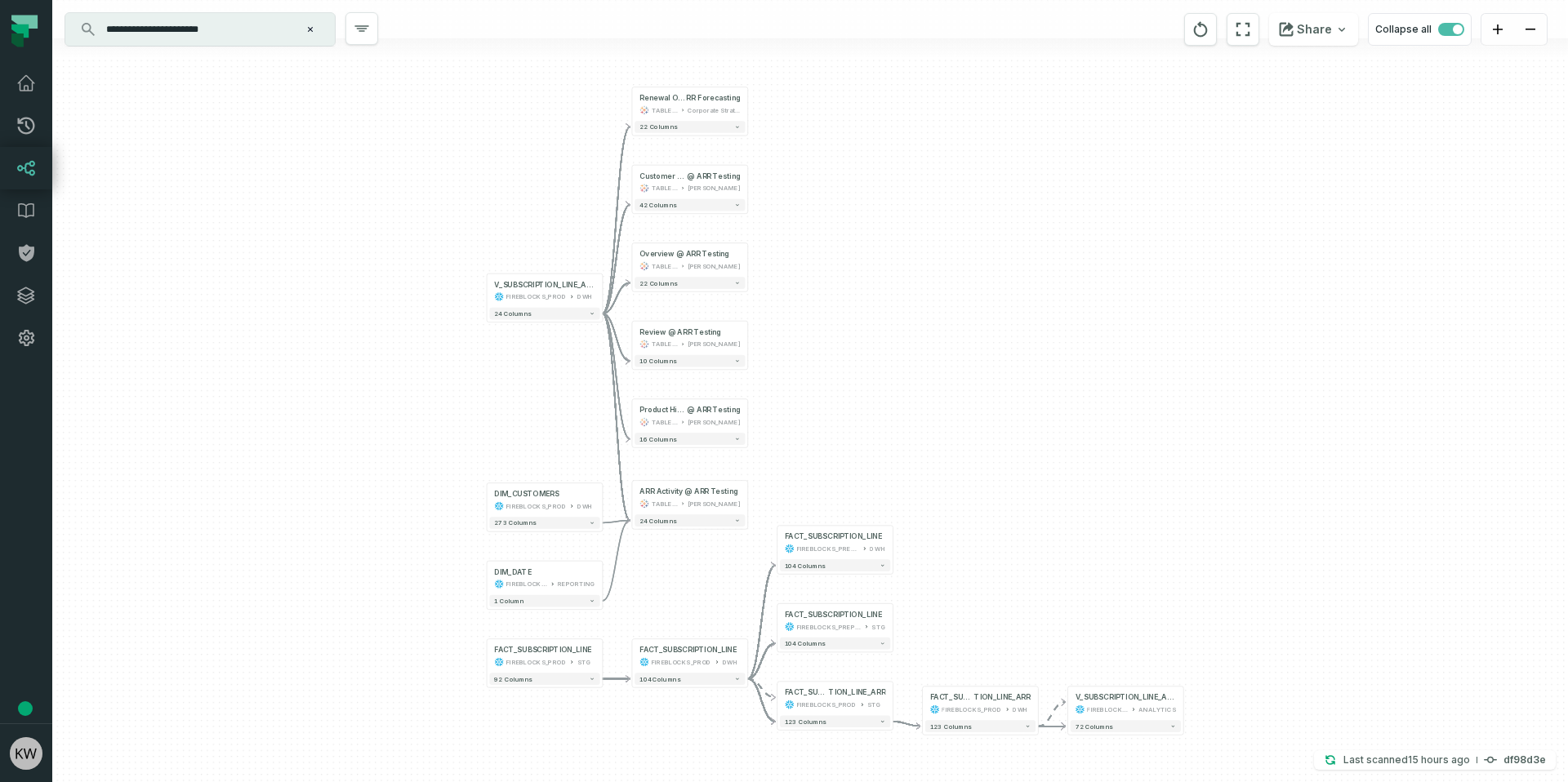
drag, startPoint x: 902, startPoint y: 318, endPoint x: 853, endPoint y: 381, distance: 79.8
click at [869, 386] on div "- FACT_SUBSCRIPTION_LINE FIREBLOCKS_PREPROD DWH 104 columns - FACT_SUBSCRIPTION…" at bounding box center [810, 391] width 1516 height 782
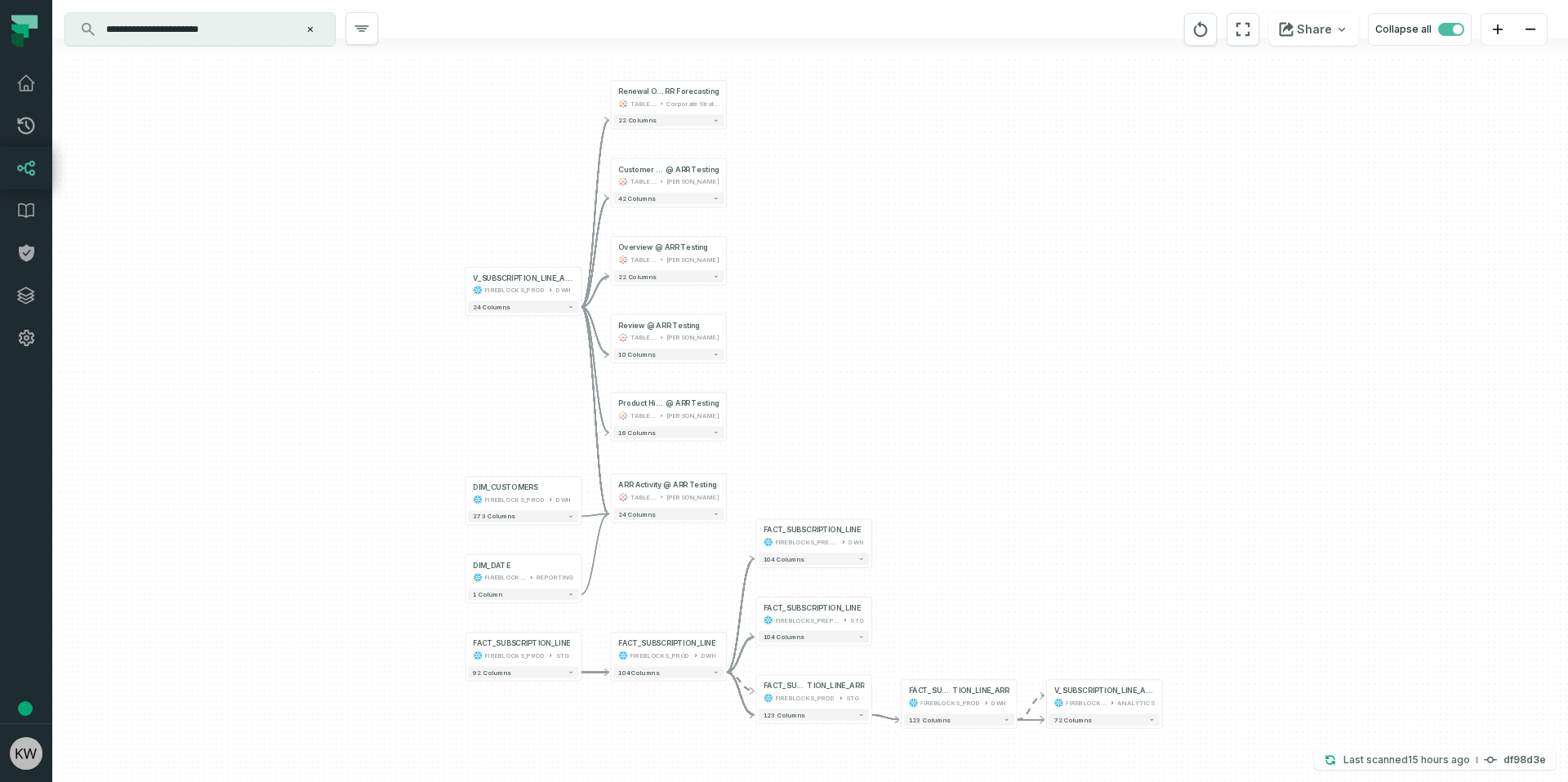
drag, startPoint x: 853, startPoint y: 381, endPoint x: 833, endPoint y: 373, distance: 21.5
click at [833, 373] on div "- FACT_SUBSCRIPTION_LINE FIREBLOCKS_PREPROD DWH 104 columns - FACT_SUBSCRIPTION…" at bounding box center [810, 391] width 1516 height 782
click at [251, 15] on div "**********" at bounding box center [200, 29] width 269 height 32
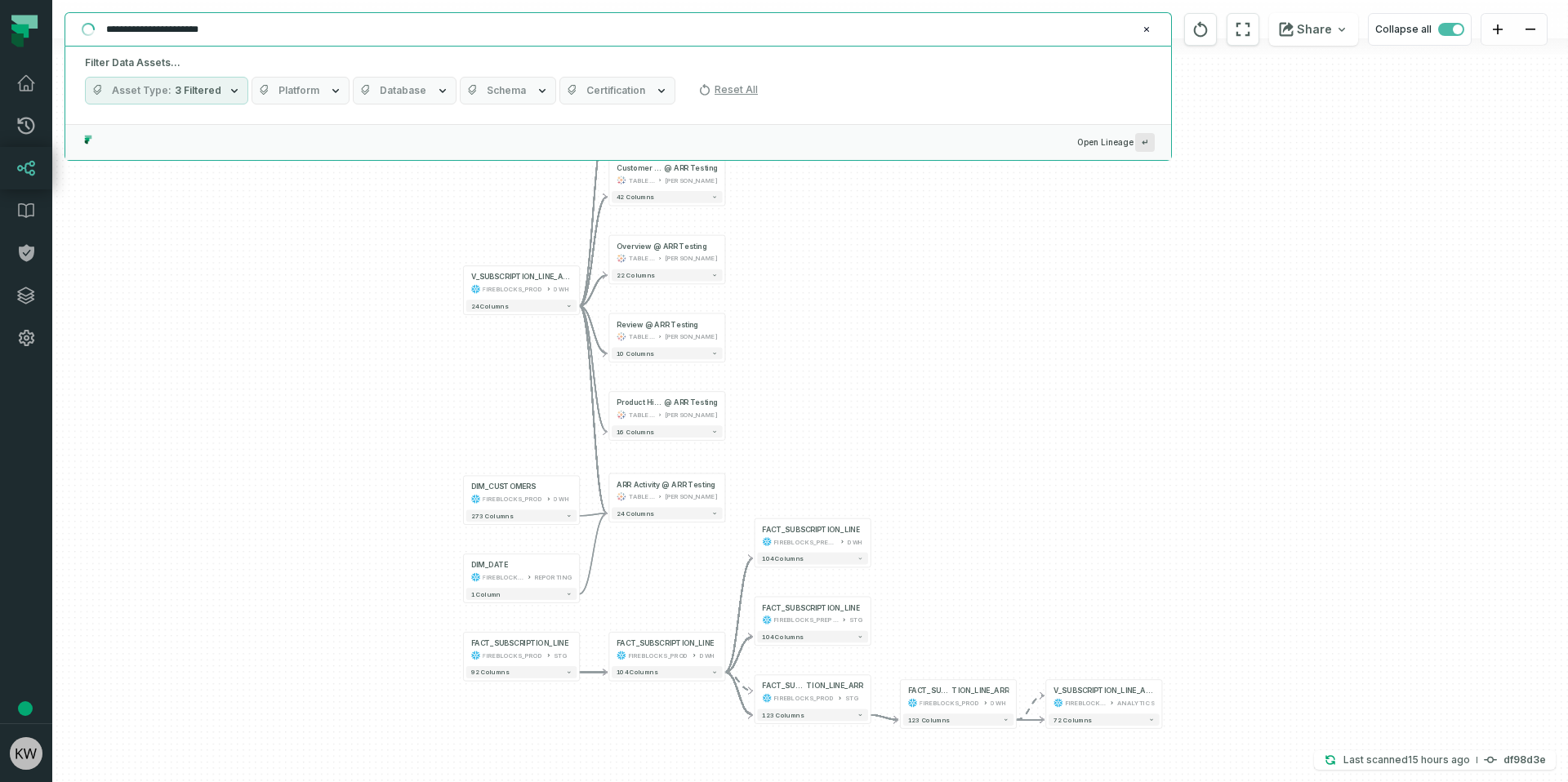
click at [253, 36] on input "**********" at bounding box center [616, 30] width 1040 height 27
click at [255, 32] on input "**********" at bounding box center [616, 30] width 1040 height 27
click at [257, 26] on input "**********" at bounding box center [616, 30] width 1040 height 27
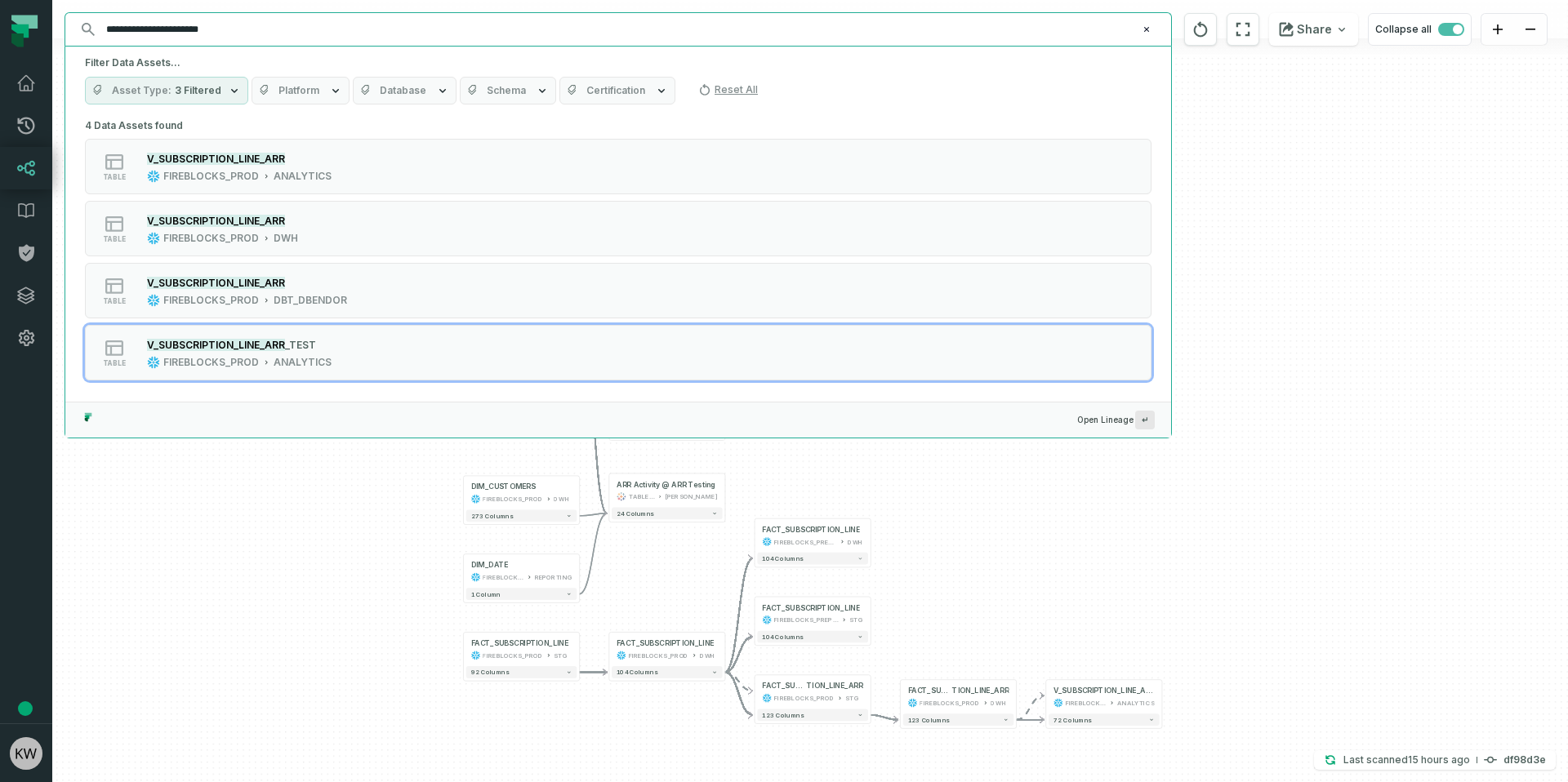
click at [257, 26] on input "**********" at bounding box center [616, 30] width 1040 height 27
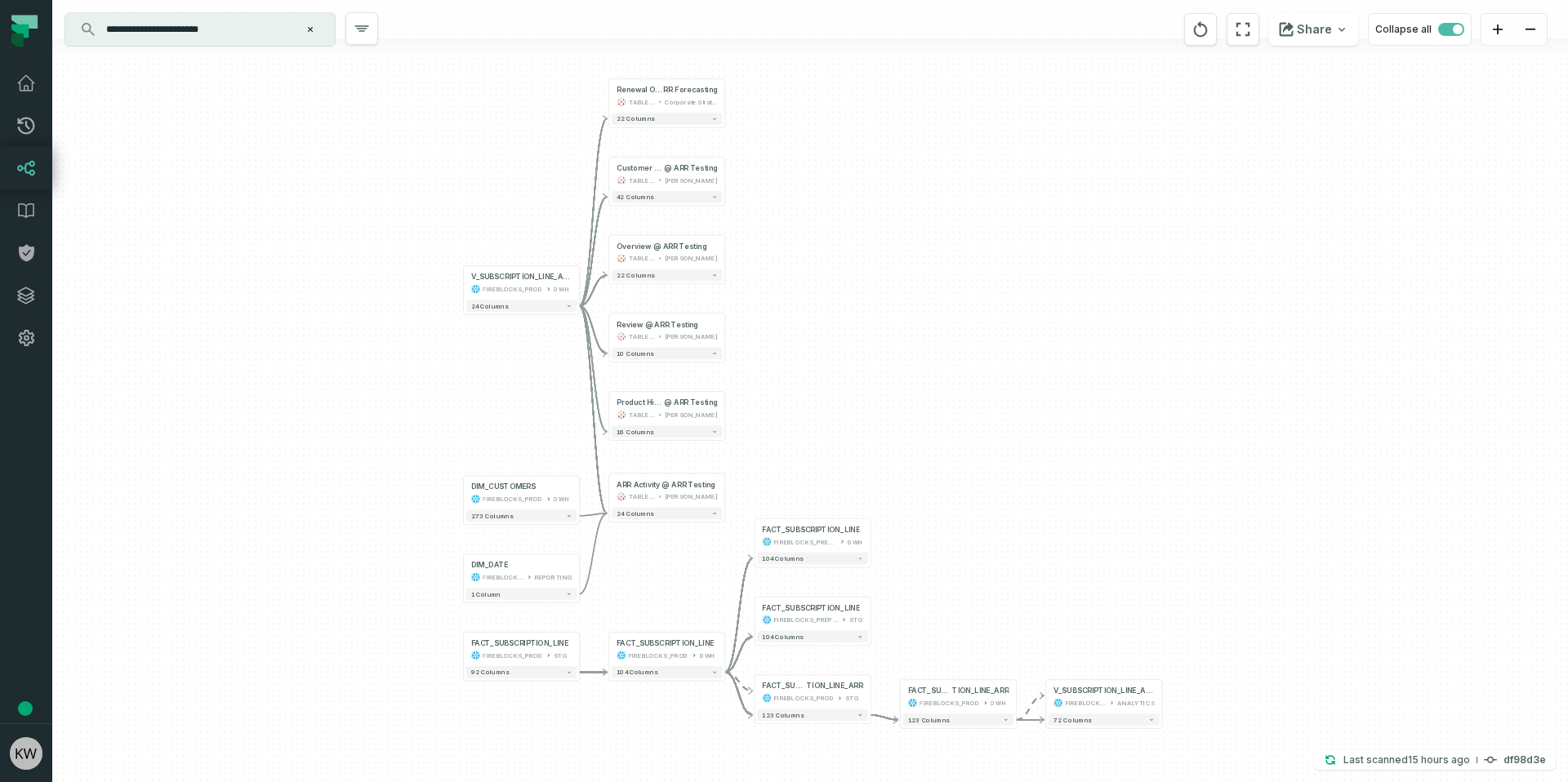
click at [1225, 33] on div "Share Collapse all" at bounding box center [1328, 29] width 313 height 59
click at [1208, 28] on icon "reset" at bounding box center [1201, 30] width 18 height 20
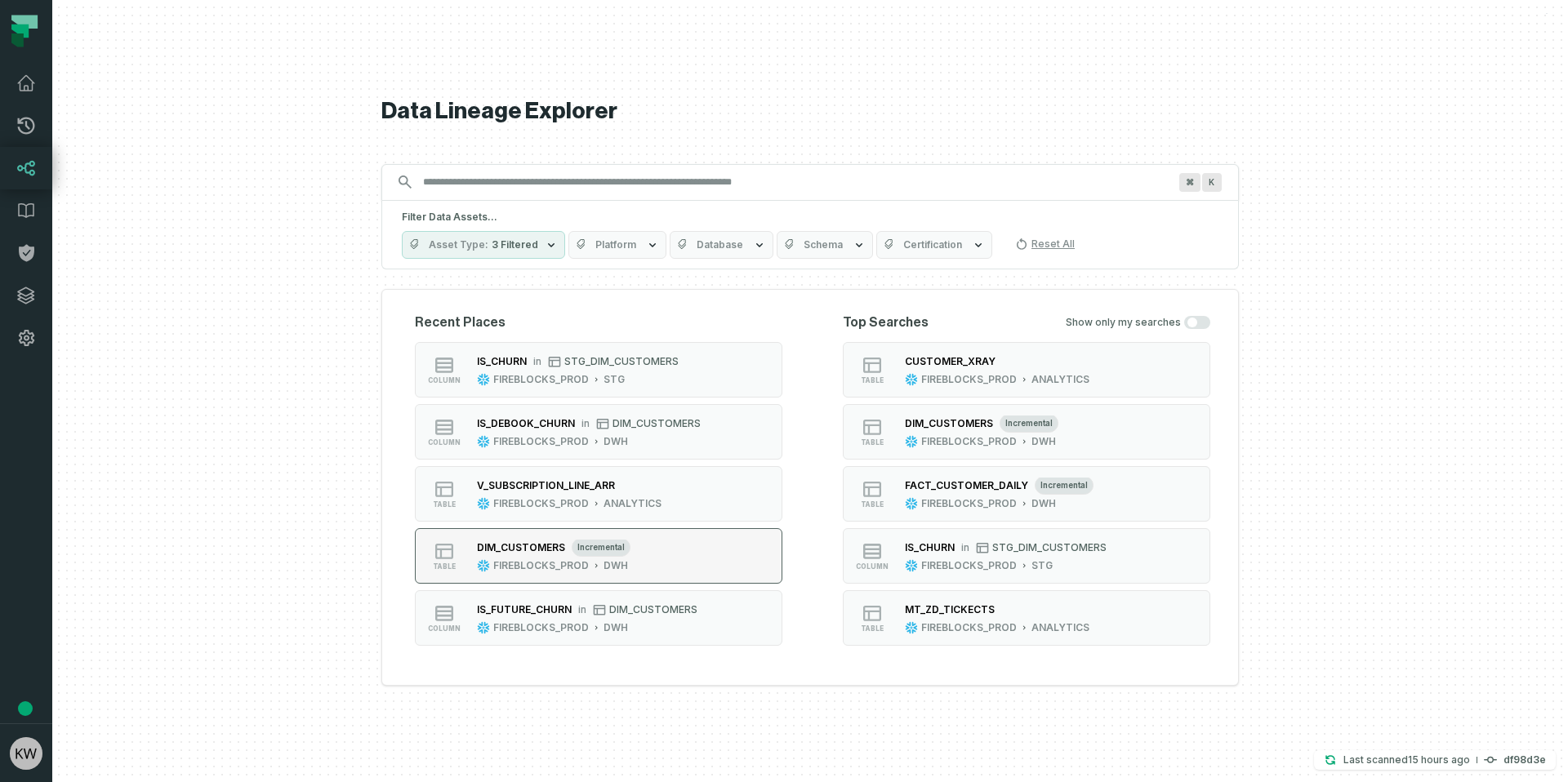
click at [681, 555] on button "table DIM_CUSTOMERS incremental FIREBLOCKS_PROD DWH" at bounding box center [598, 556] width 367 height 56
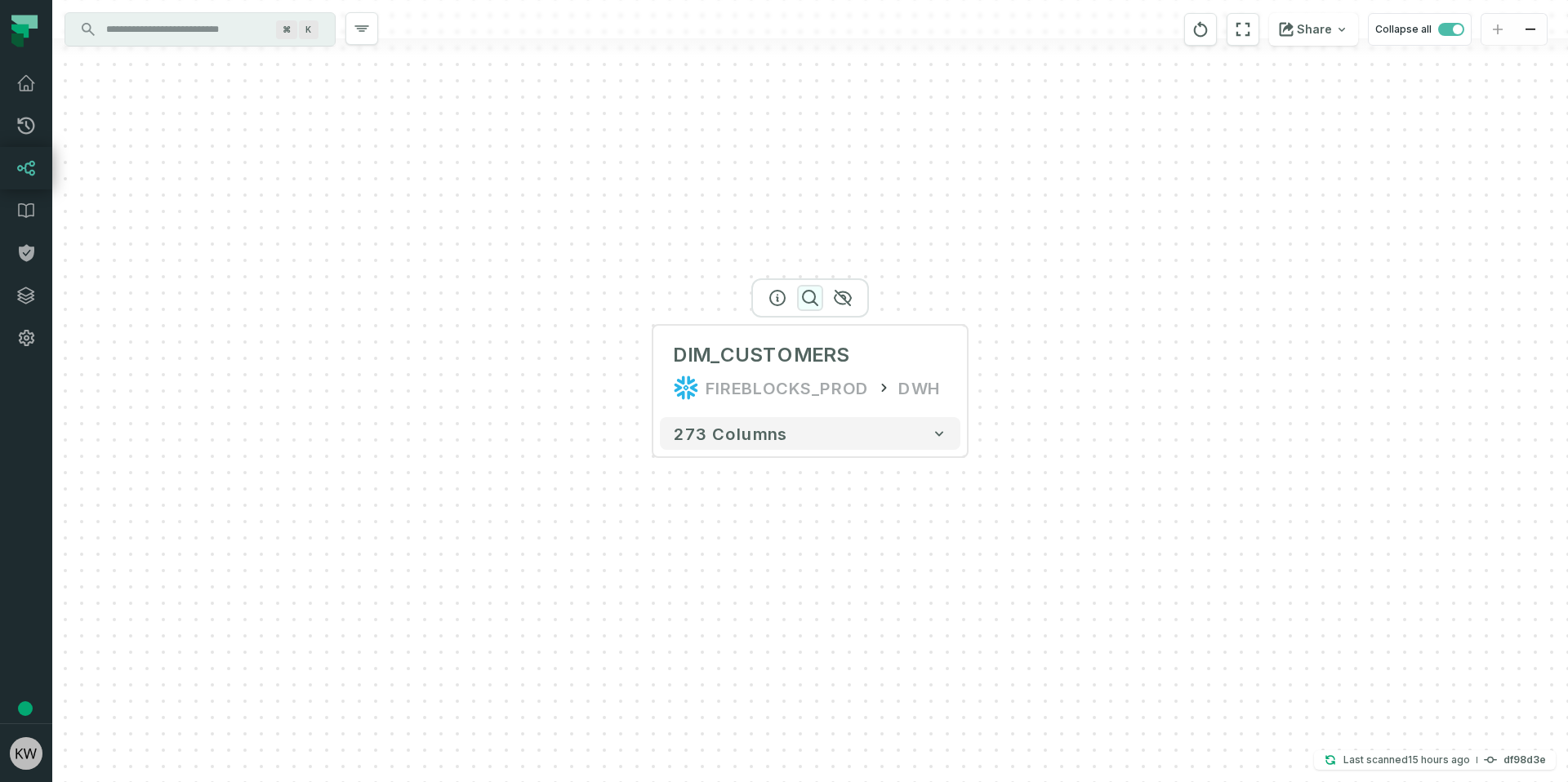
click at [815, 296] on icon "button" at bounding box center [810, 299] width 15 height 15
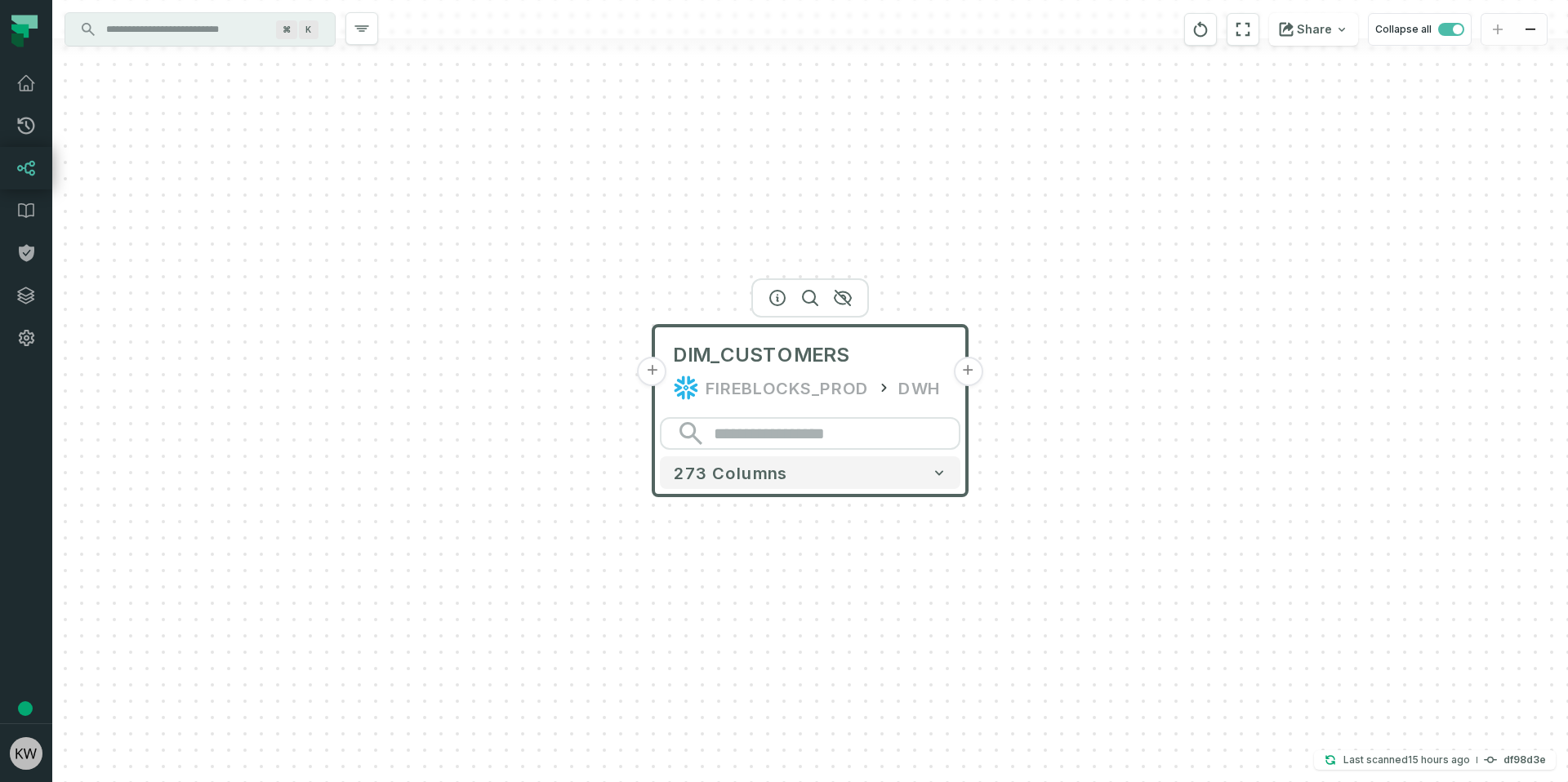
click at [818, 489] on div "273 columns" at bounding box center [810, 453] width 313 height 85
click at [818, 458] on button "273 columns" at bounding box center [810, 472] width 300 height 32
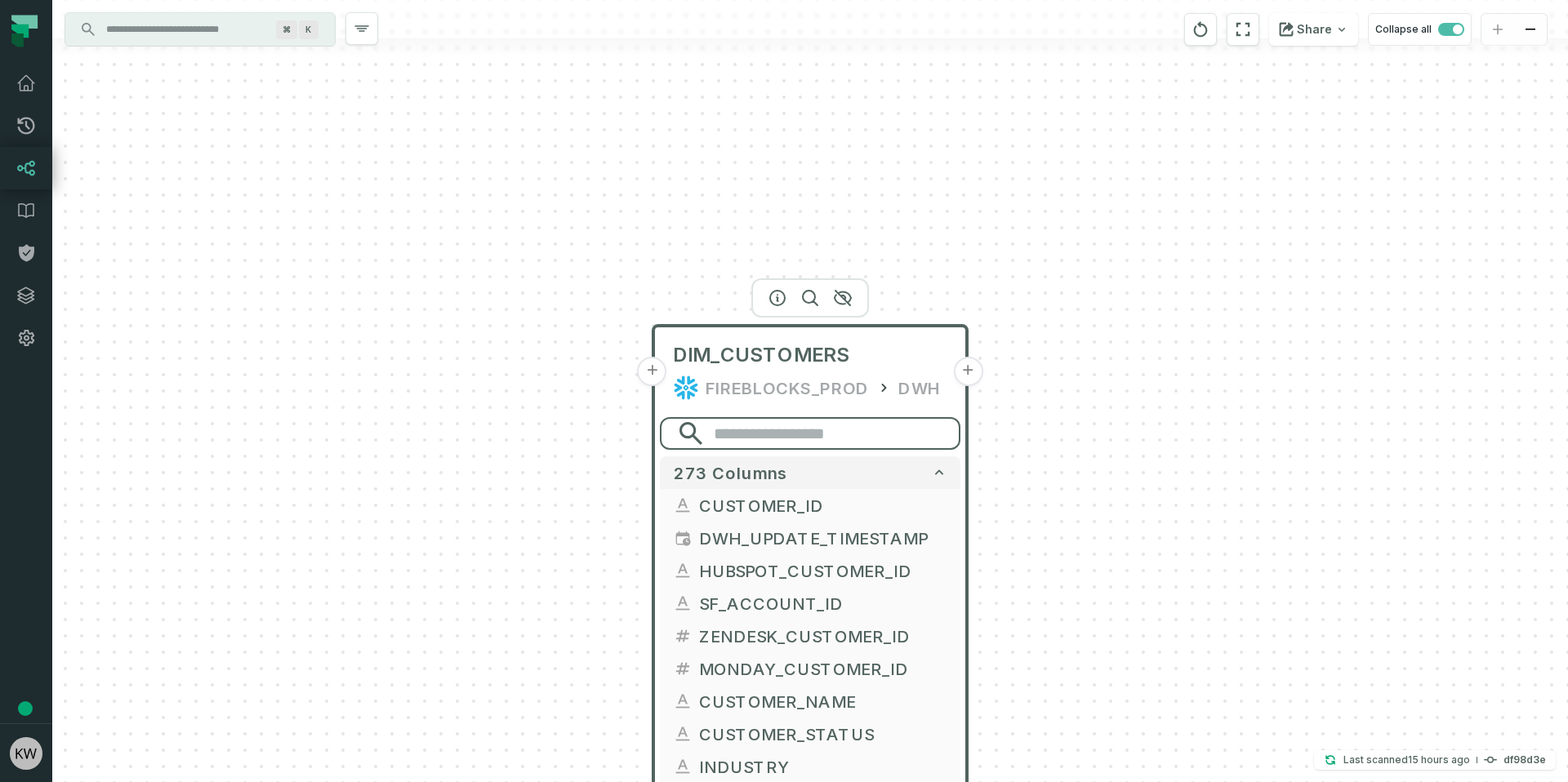
click at [821, 431] on input "search" at bounding box center [810, 433] width 300 height 32
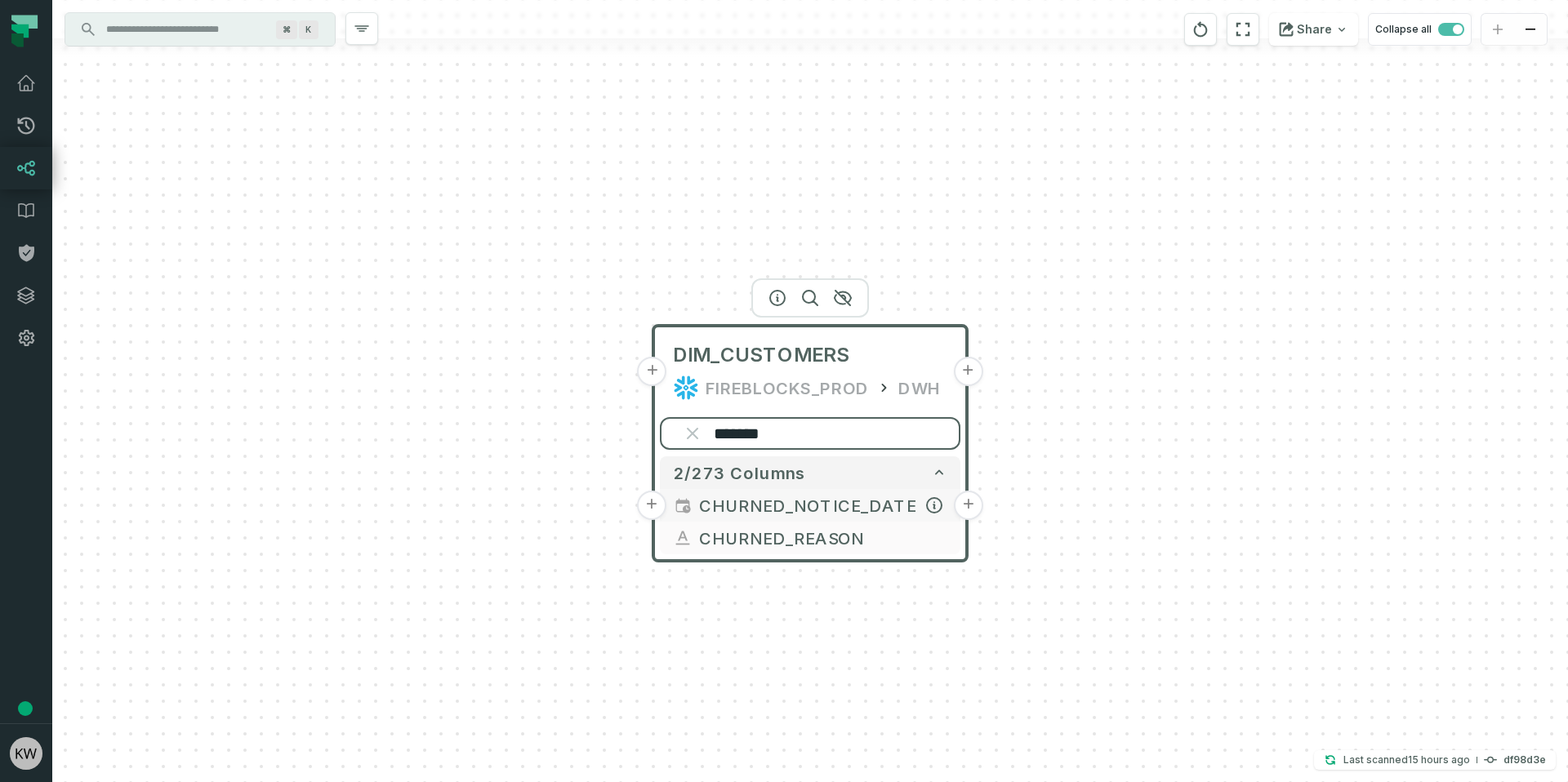
type input "*******"
click at [799, 501] on span "CHURNED_NOTICE_DATE" at bounding box center [823, 506] width 248 height 25
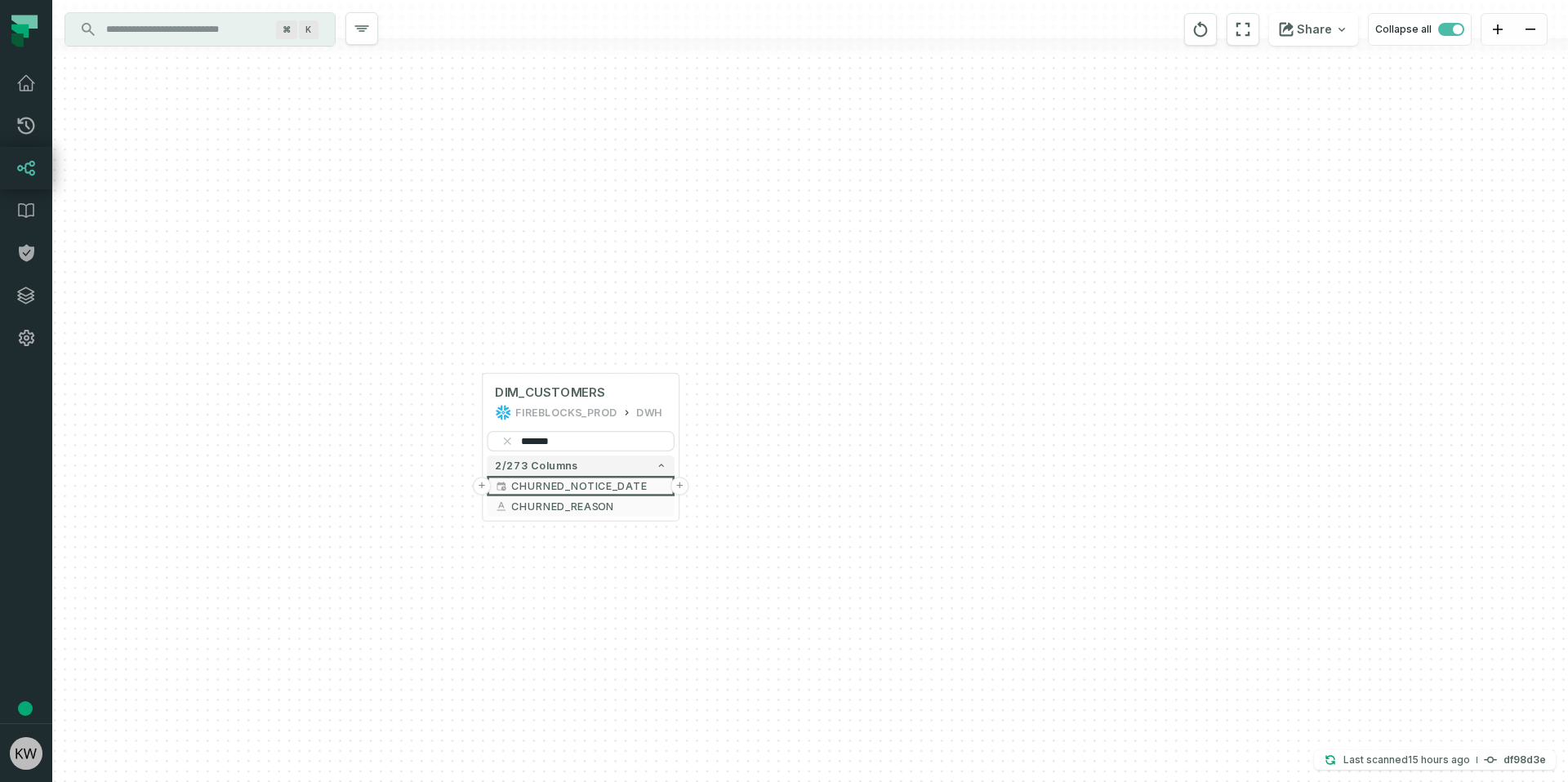
drag, startPoint x: 1128, startPoint y: 503, endPoint x: 794, endPoint y: 483, distance: 334.6
click at [794, 483] on div "+ DIM_CUSTOMERS FIREBLOCKS_PROD DWH + ******* 2/273 columns + CHURNED_NOTICE_DA…" at bounding box center [810, 391] width 1516 height 782
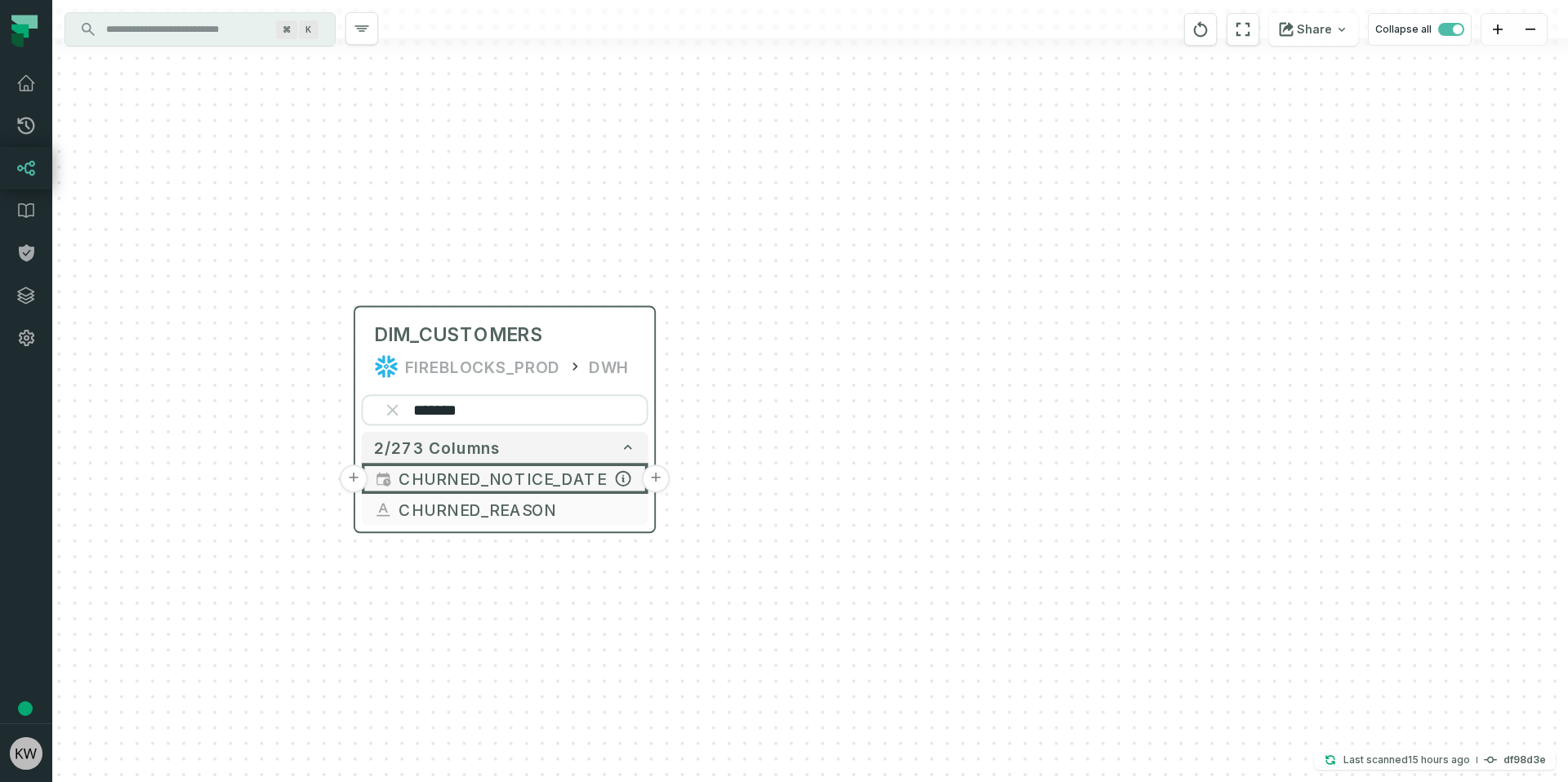
click at [577, 476] on span "CHURNED_NOTICE_DATE" at bounding box center [517, 478] width 237 height 24
click at [629, 481] on icon "button" at bounding box center [622, 478] width 14 height 14
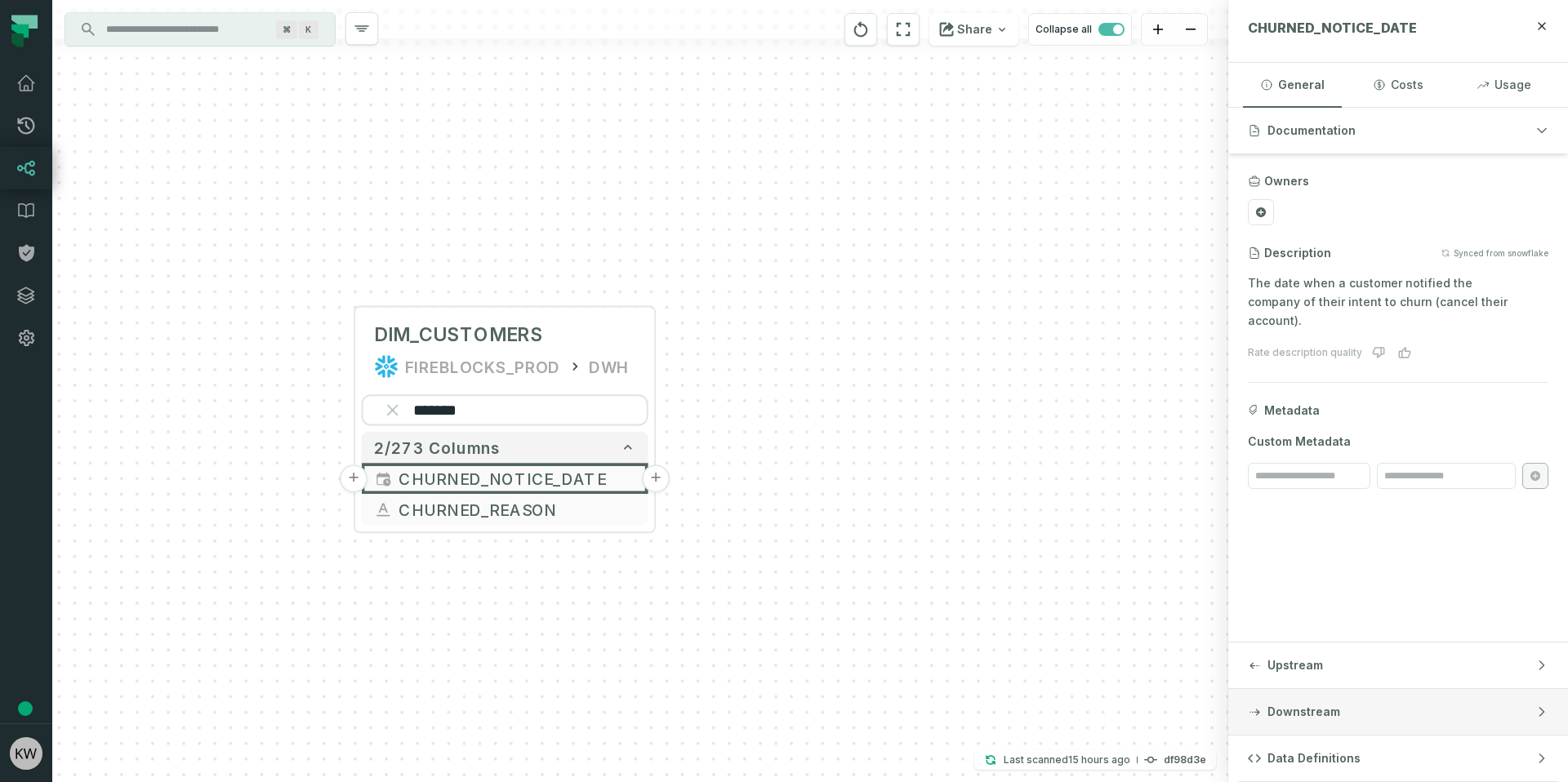
click at [1330, 724] on button "Downstream" at bounding box center [1398, 712] width 340 height 46
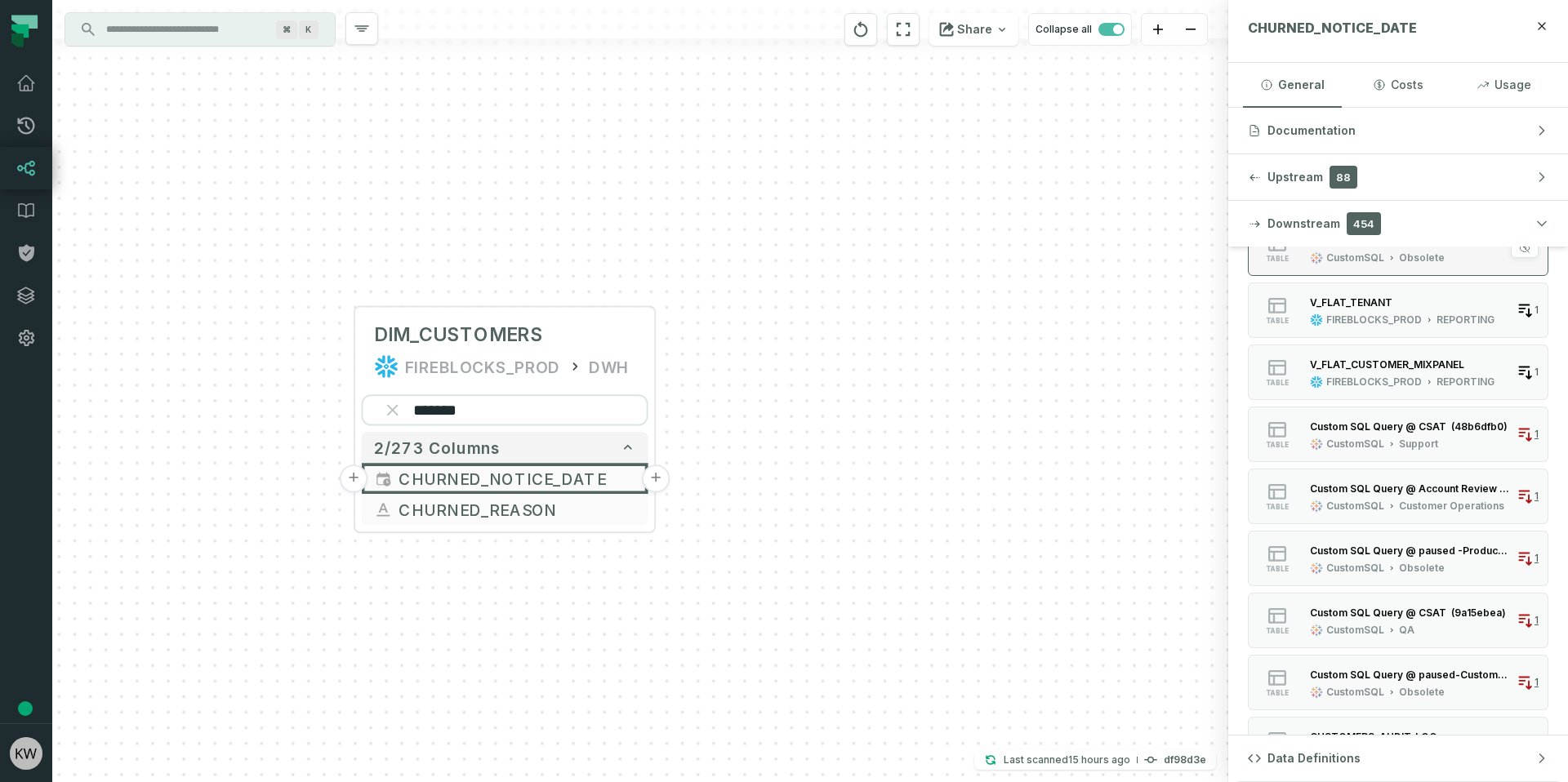
scroll to position [1231, 0]
